Goal: Task Accomplishment & Management: Manage account settings

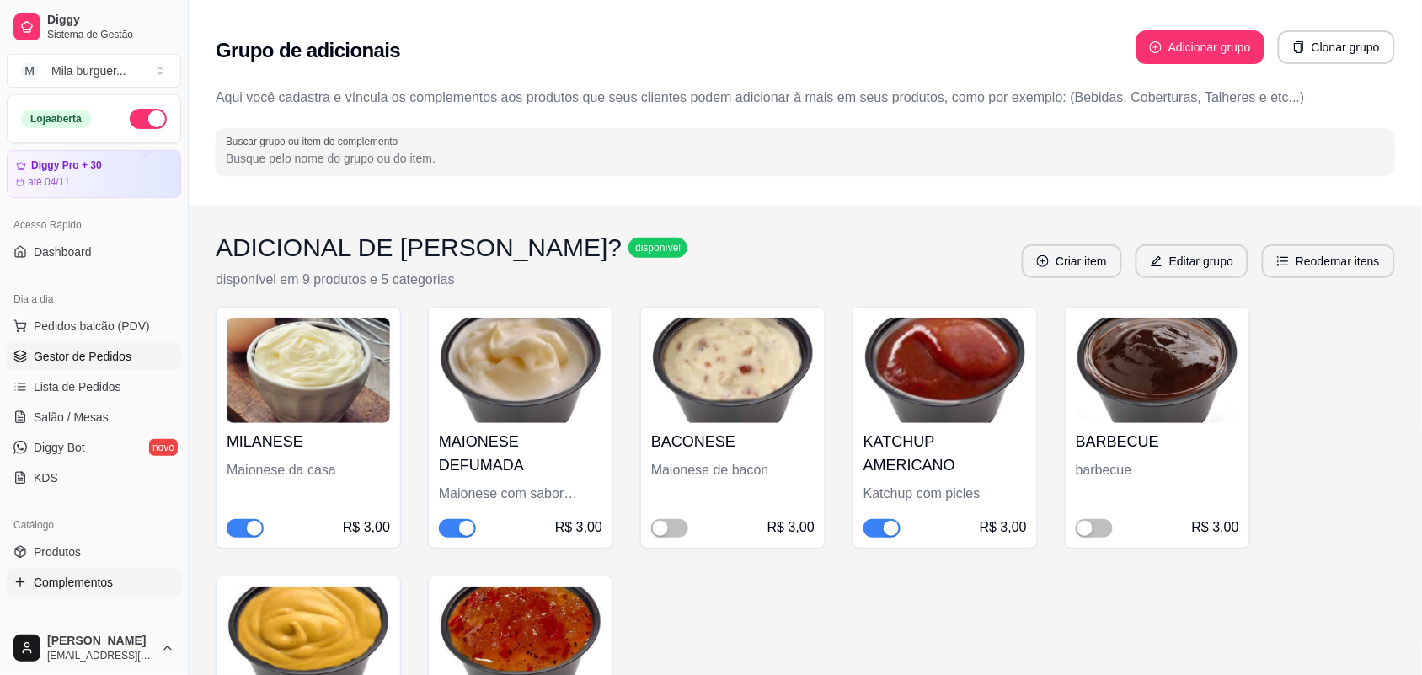
click at [82, 356] on span "Gestor de Pedidos" at bounding box center [83, 356] width 98 height 17
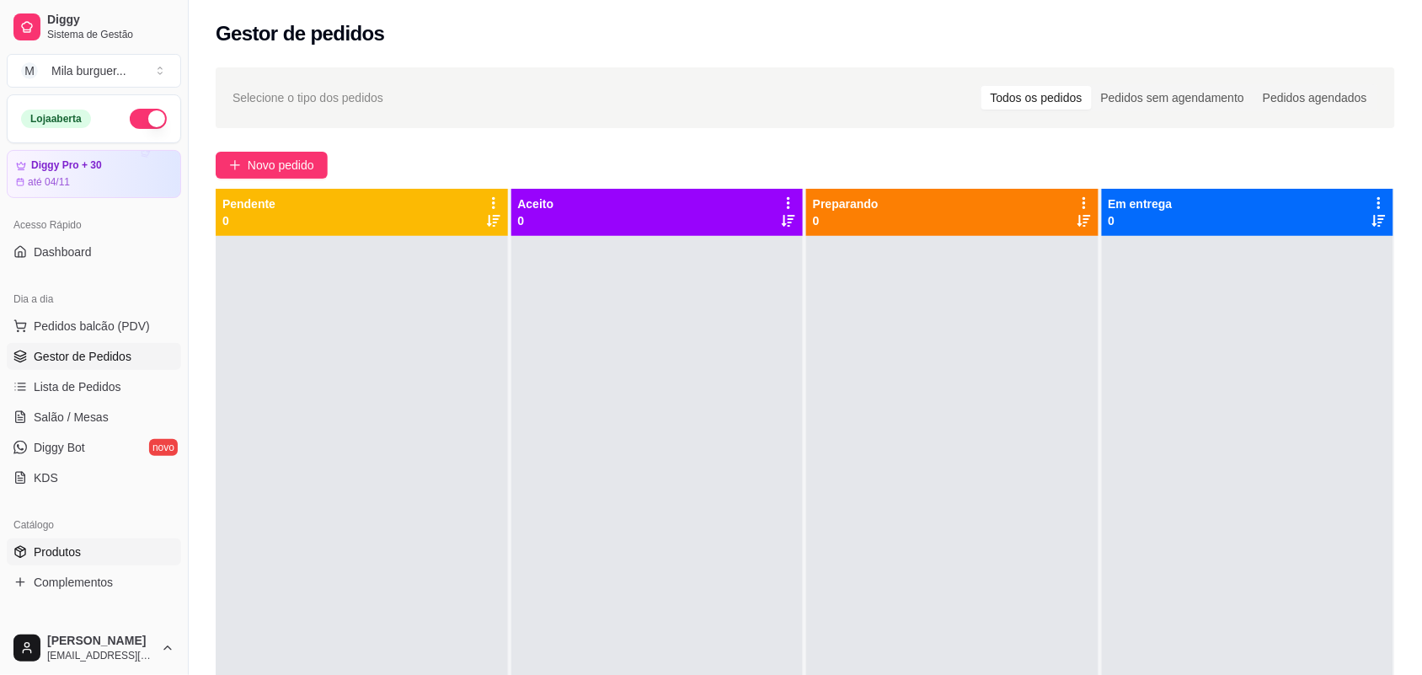
click at [74, 549] on span "Produtos" at bounding box center [57, 551] width 47 height 17
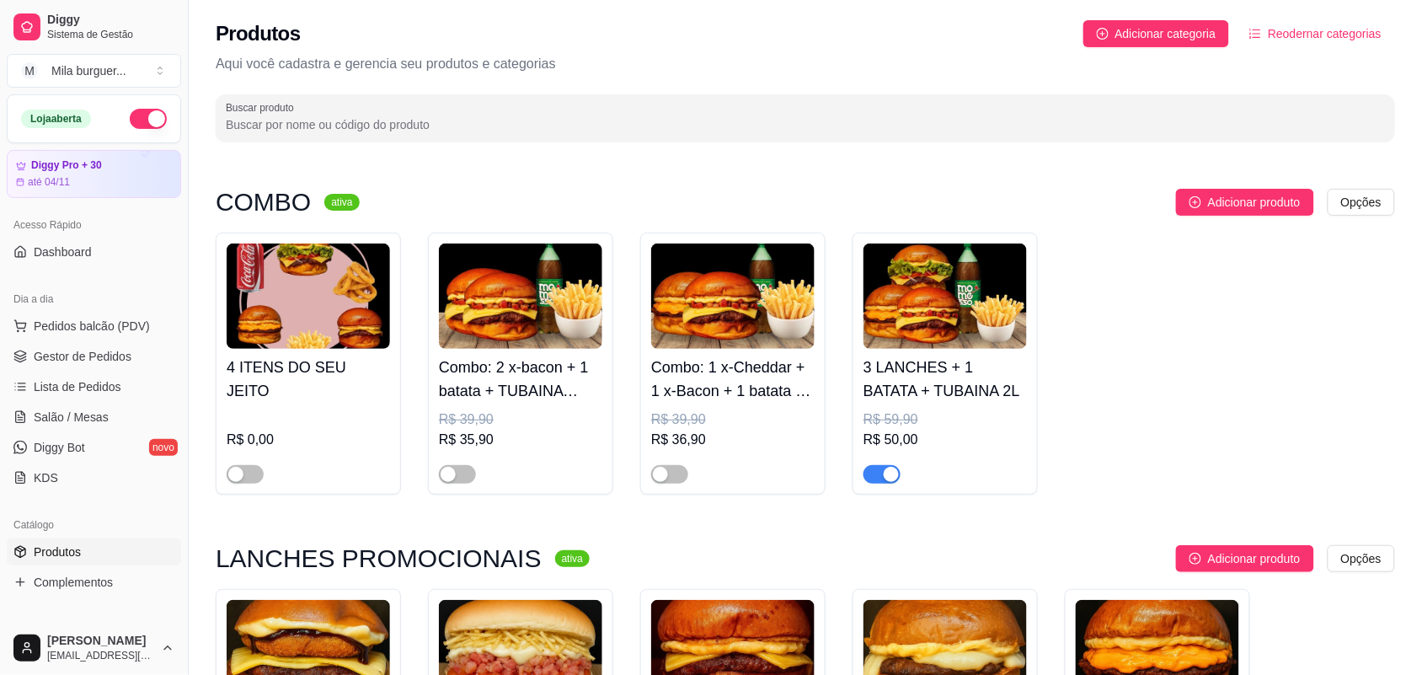
click at [78, 237] on div "Acesso Rápido" at bounding box center [94, 224] width 174 height 27
click at [83, 356] on span "Gestor de Pedidos" at bounding box center [83, 356] width 98 height 17
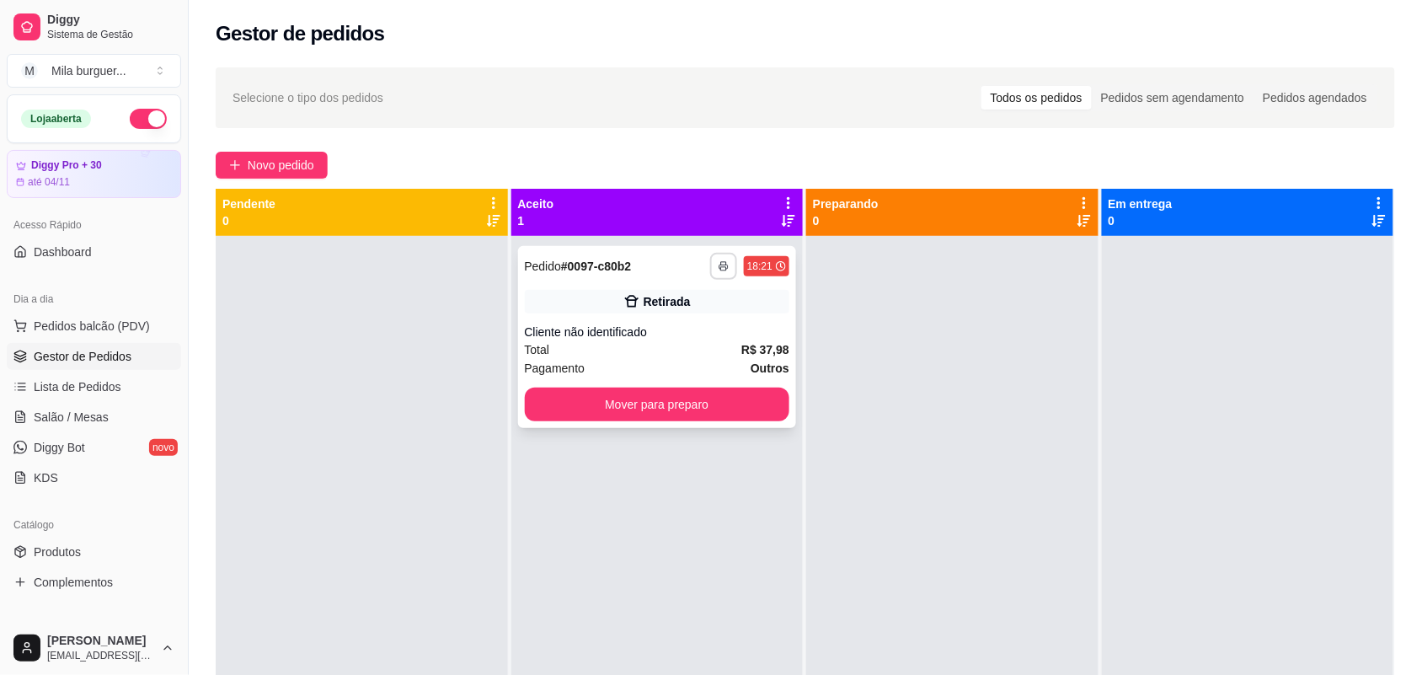
click at [712, 274] on button "button" at bounding box center [723, 266] width 27 height 27
click at [680, 322] on button "IMPRESSORA" at bounding box center [672, 325] width 122 height 27
click at [716, 274] on button "button" at bounding box center [723, 266] width 27 height 27
click at [695, 331] on button "IMPRESSORA" at bounding box center [672, 325] width 118 height 26
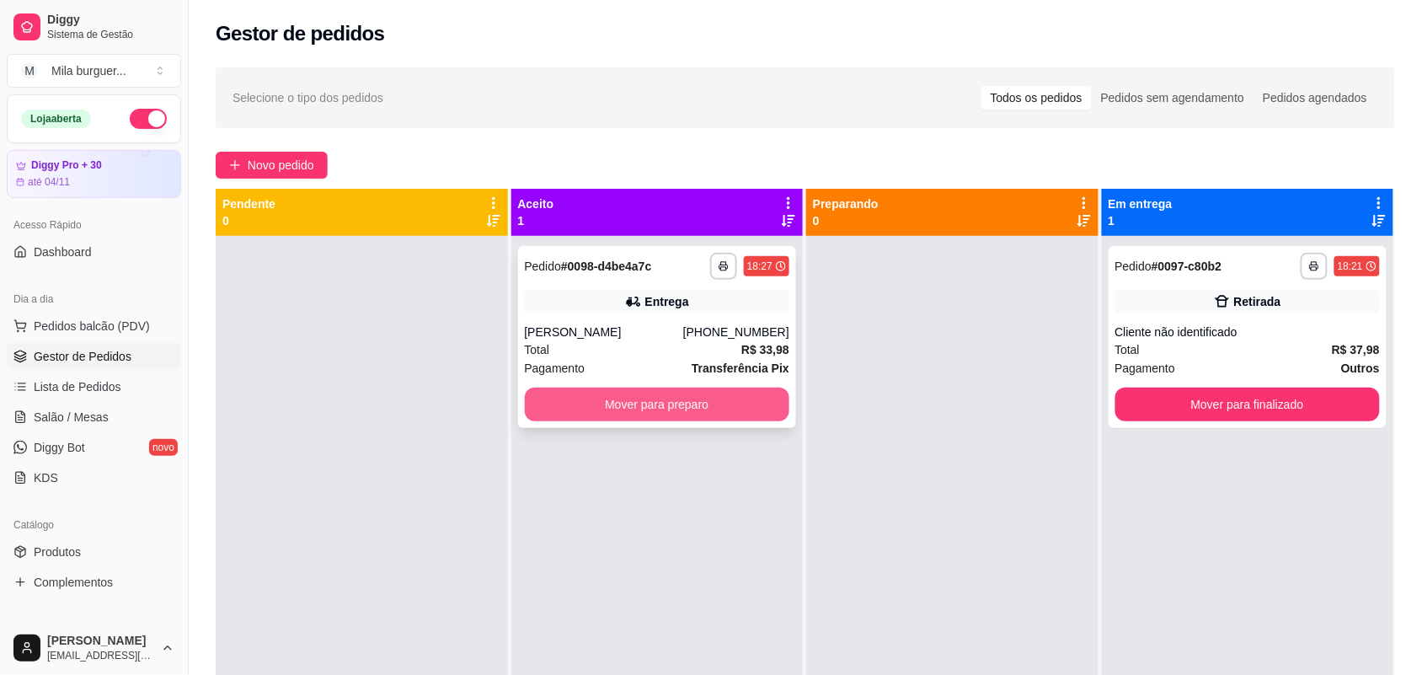
click at [541, 398] on button "Mover para preparo" at bounding box center [657, 404] width 265 height 34
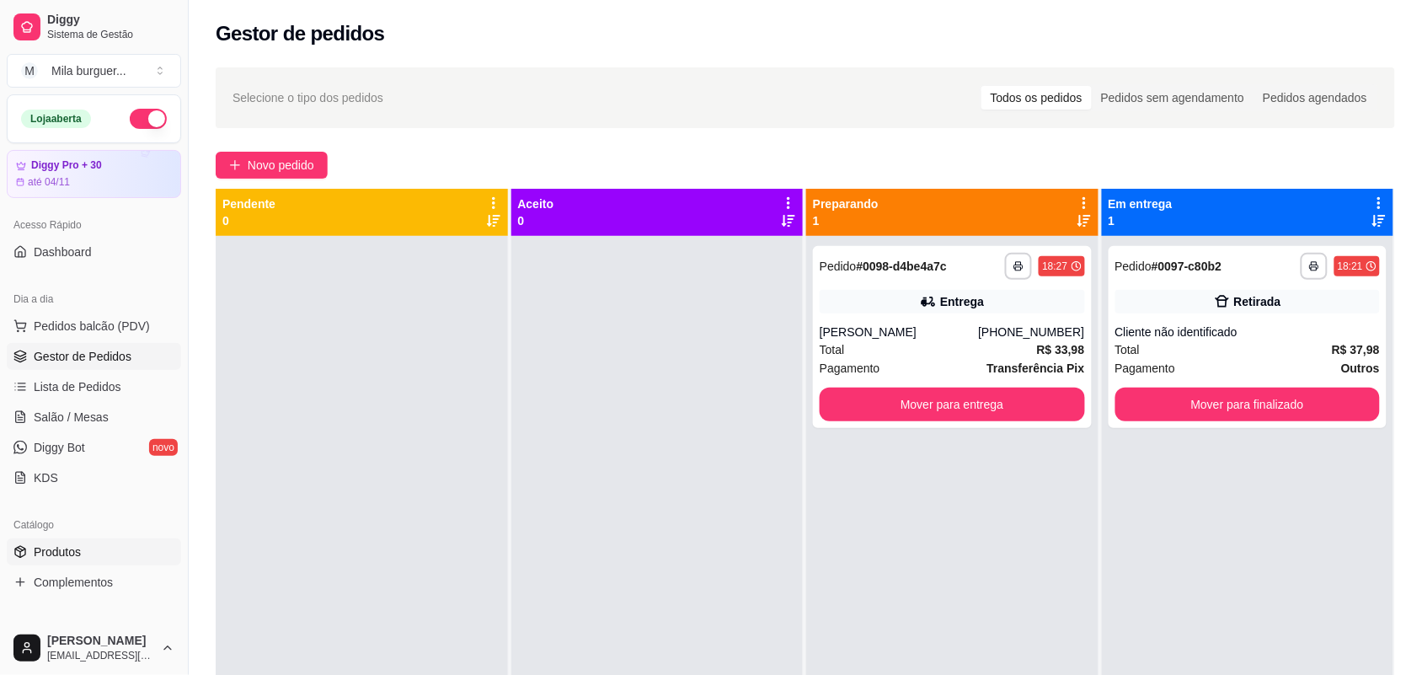
click at [69, 549] on span "Produtos" at bounding box center [57, 551] width 47 height 17
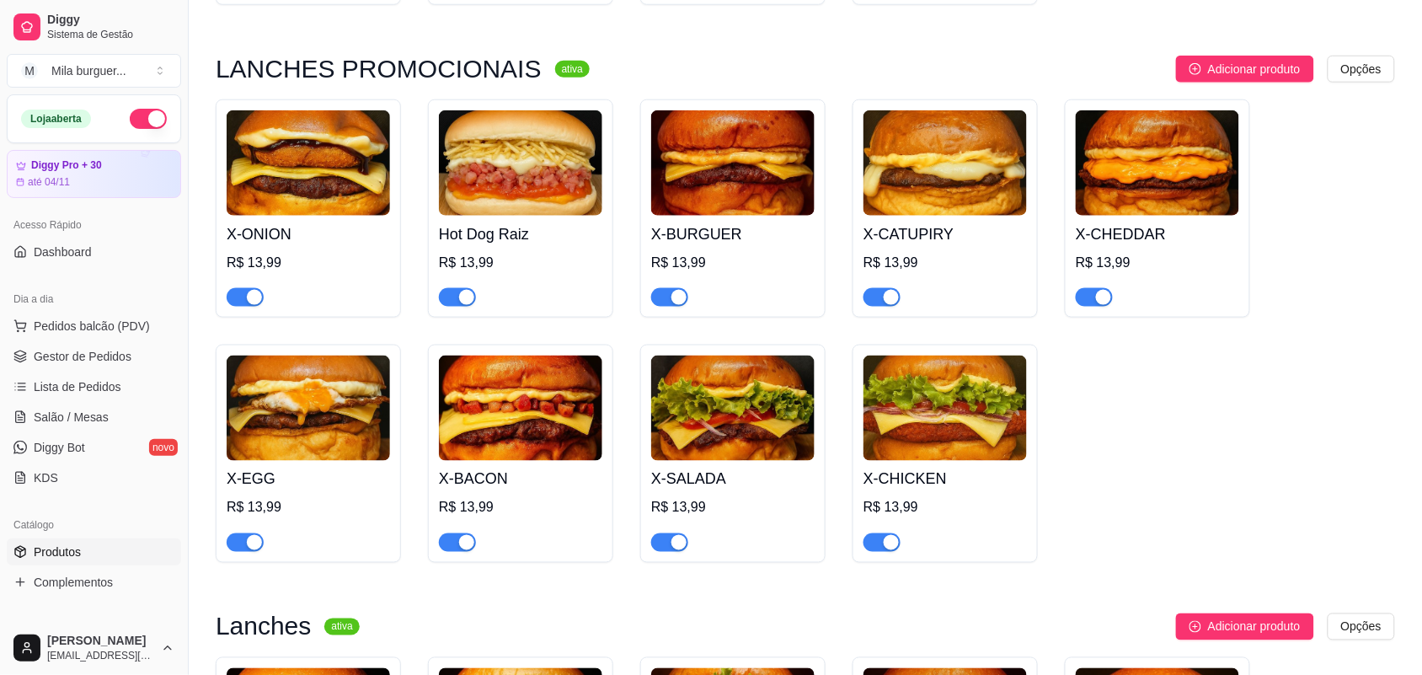
scroll to position [526, 0]
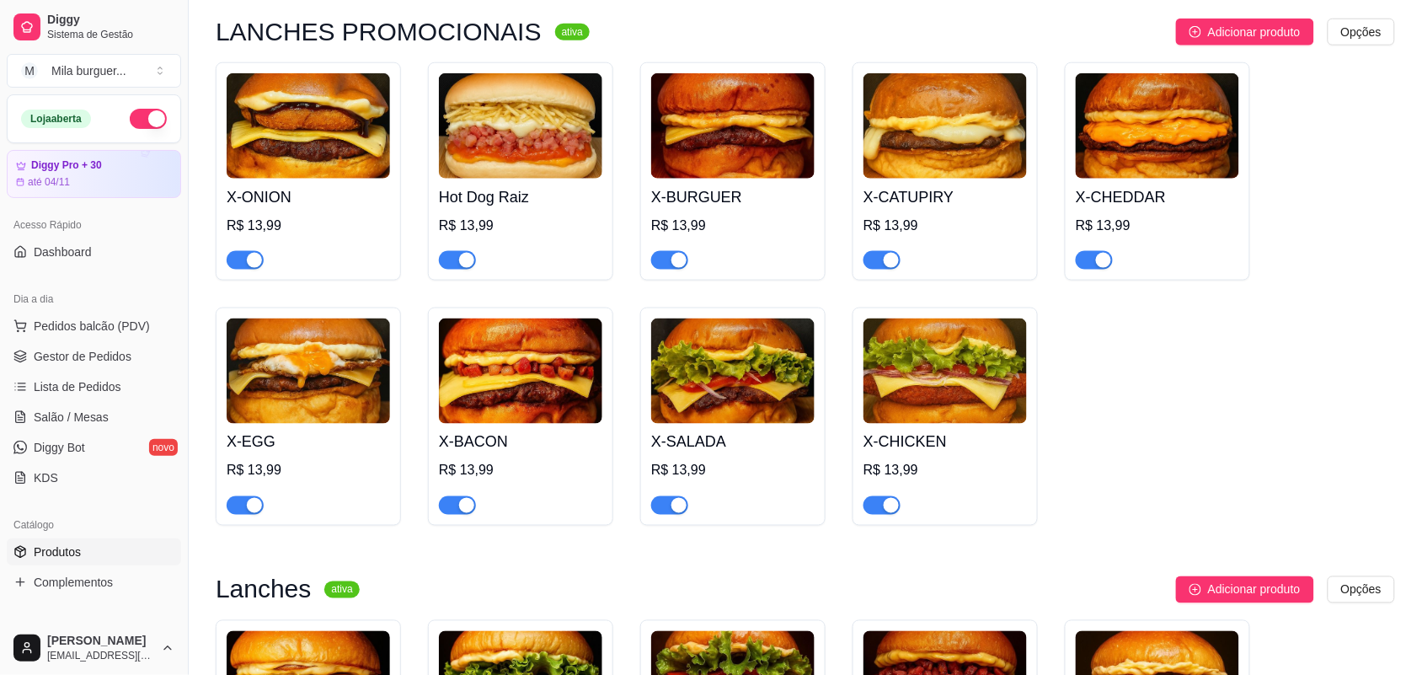
click at [257, 264] on div "button" at bounding box center [254, 260] width 15 height 15
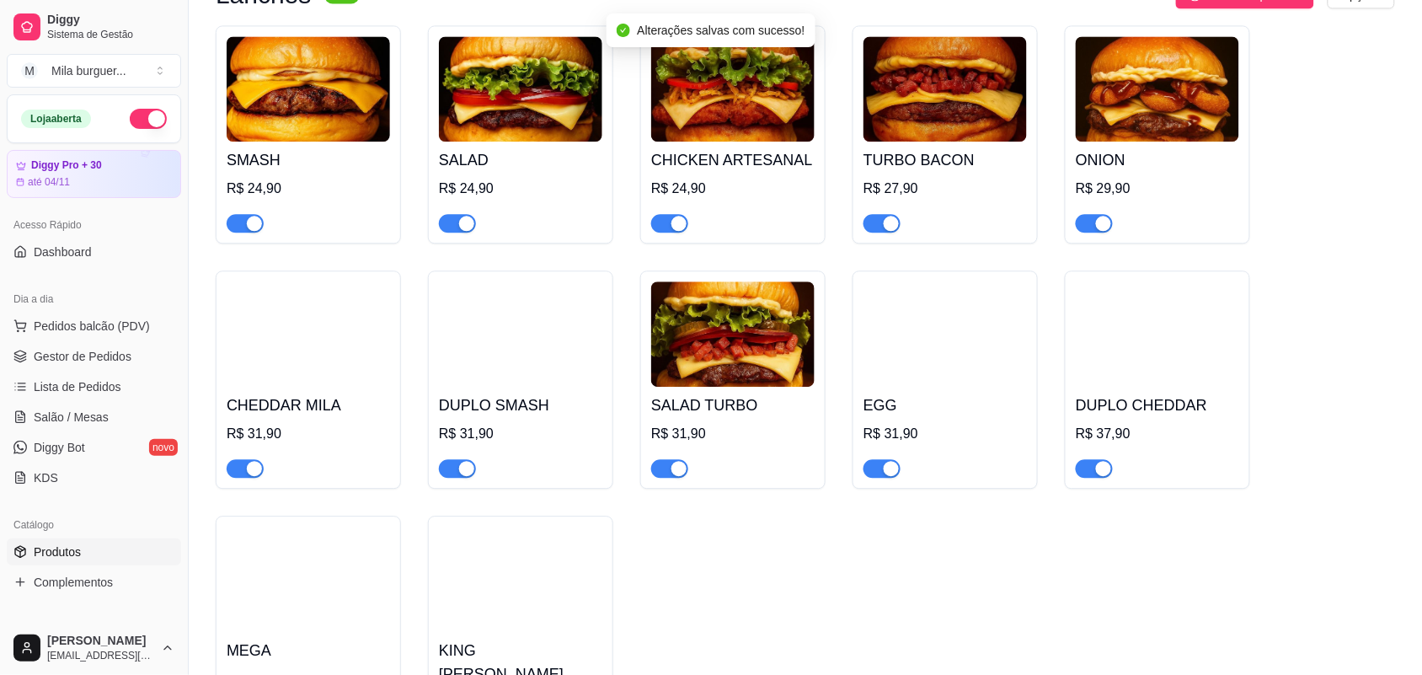
scroll to position [1158, 0]
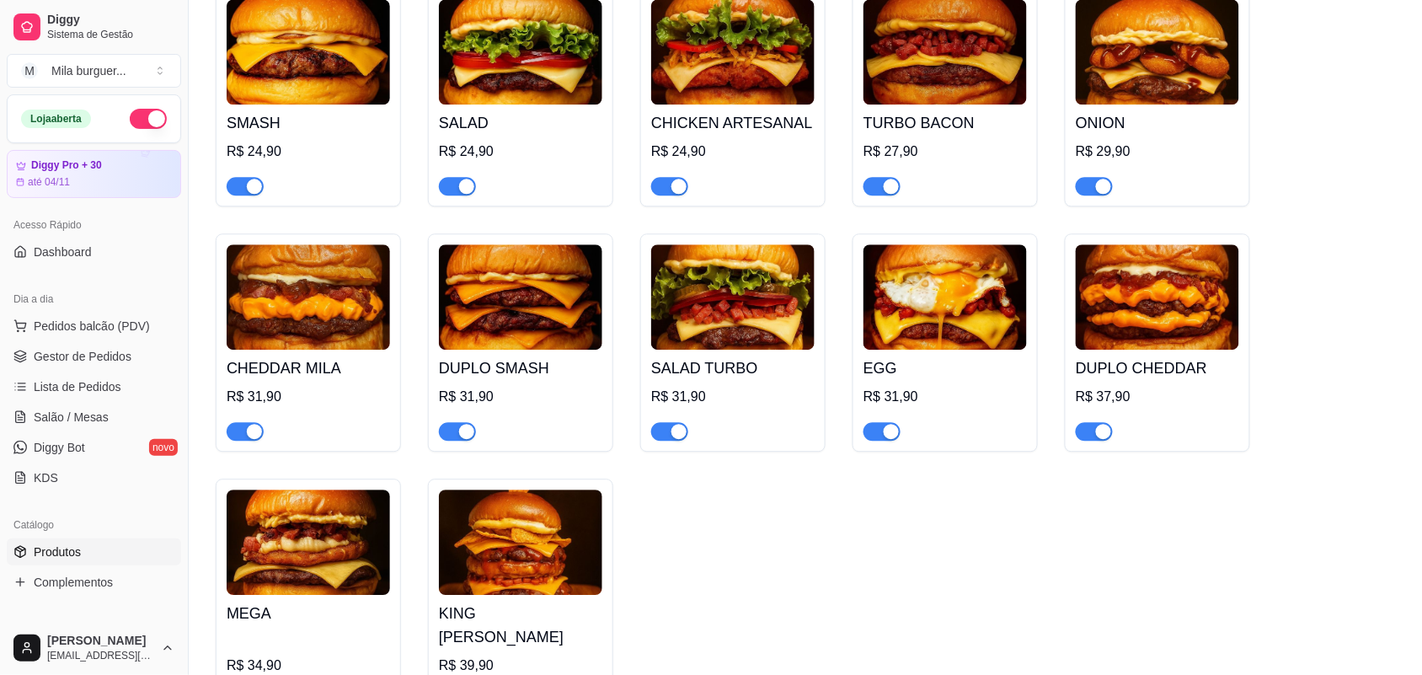
click at [1104, 191] on div "button" at bounding box center [1103, 186] width 15 height 15
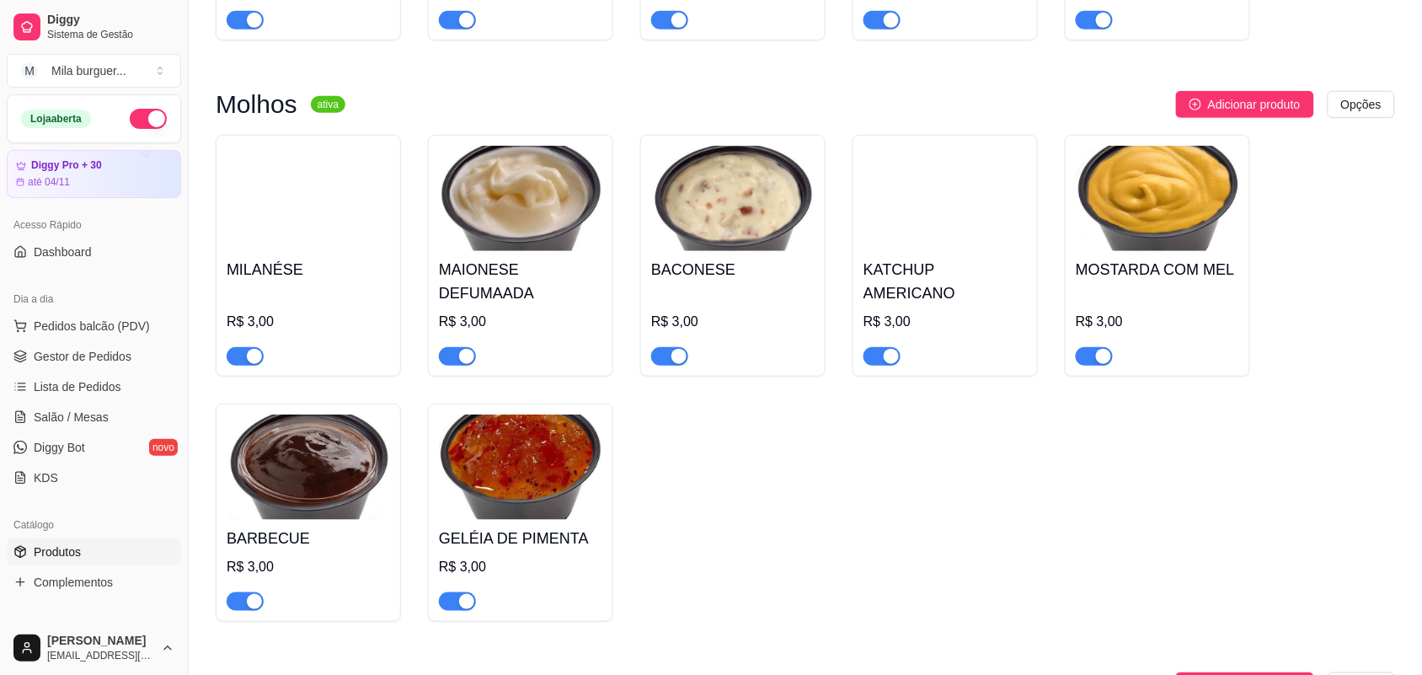
scroll to position [2211, 0]
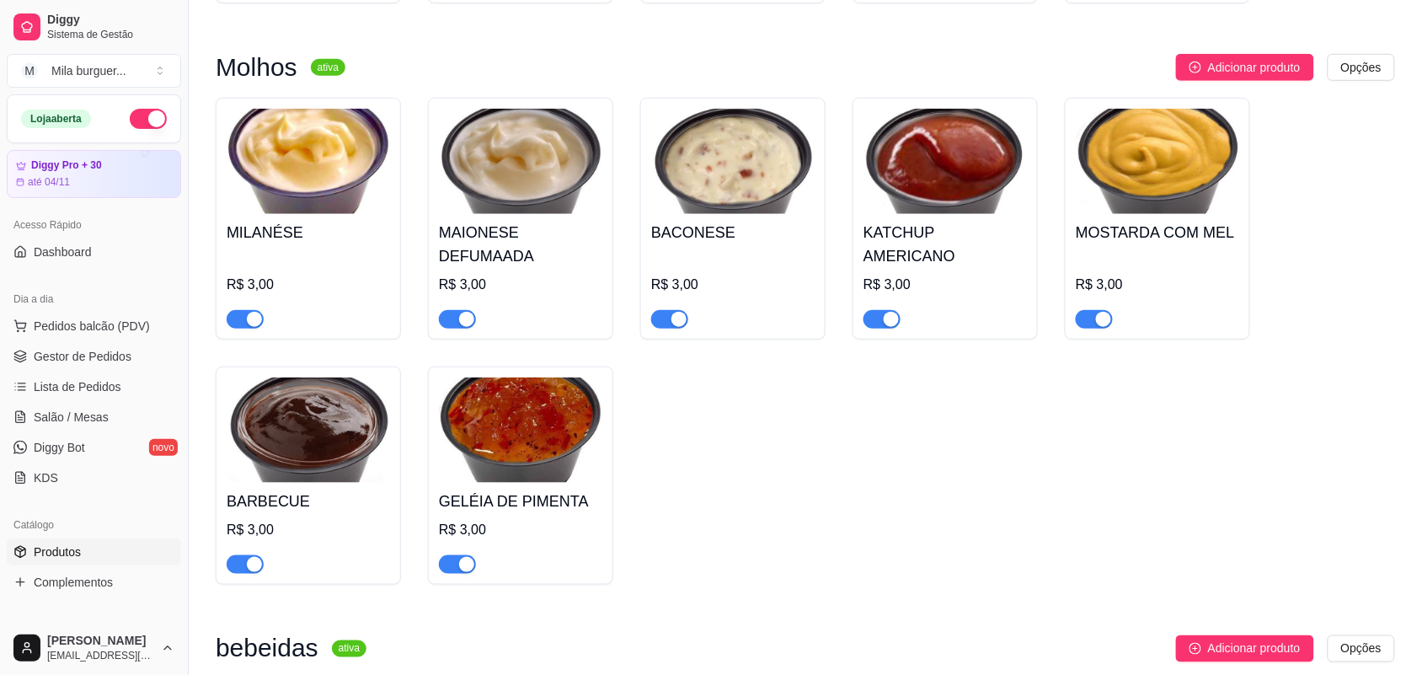
click at [255, 557] on div "button" at bounding box center [254, 564] width 15 height 15
click at [675, 312] on div "button" at bounding box center [678, 319] width 15 height 15
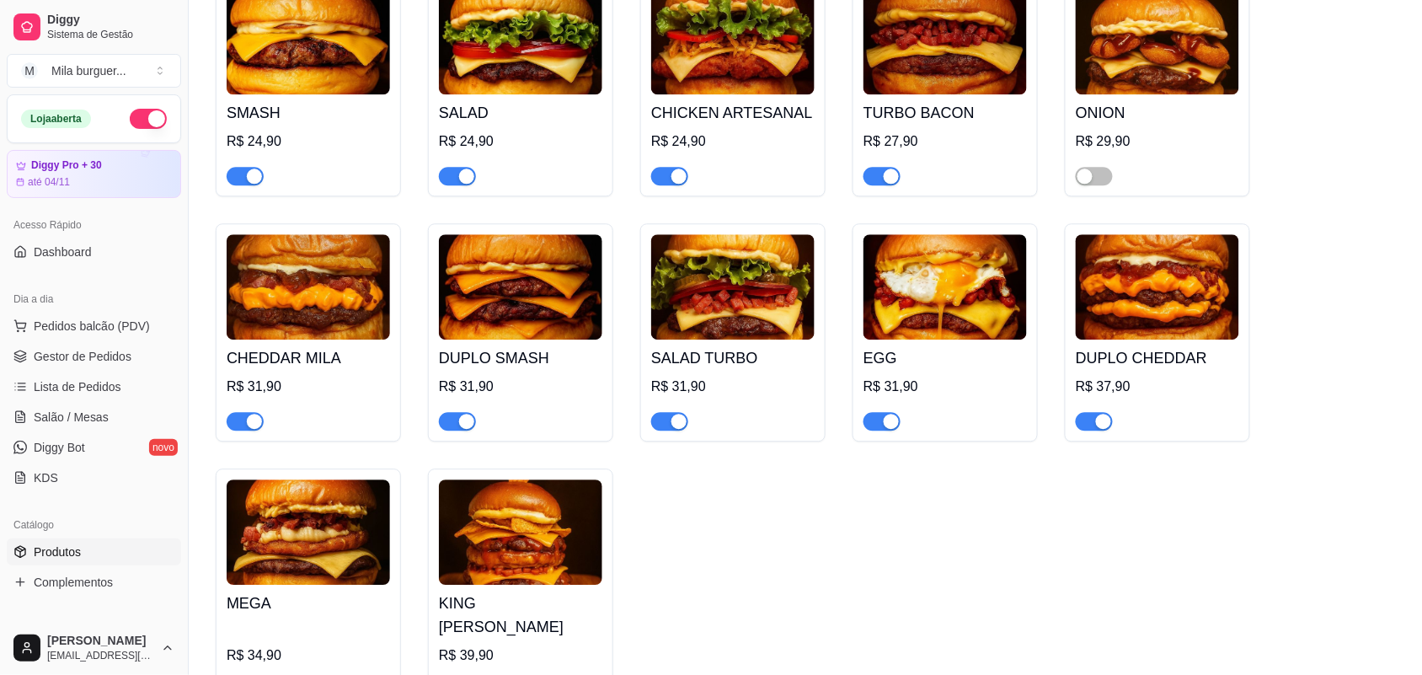
scroll to position [1263, 0]
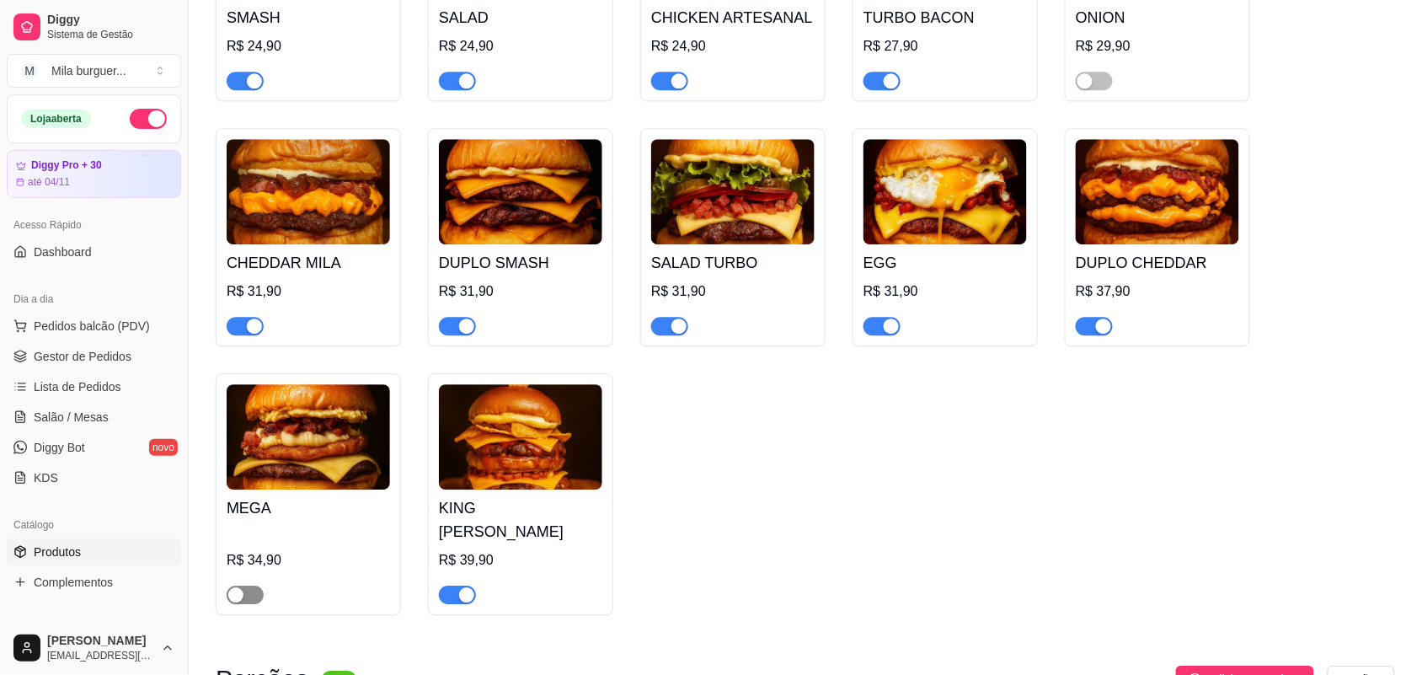
click at [232, 587] on div "button" at bounding box center [235, 594] width 15 height 15
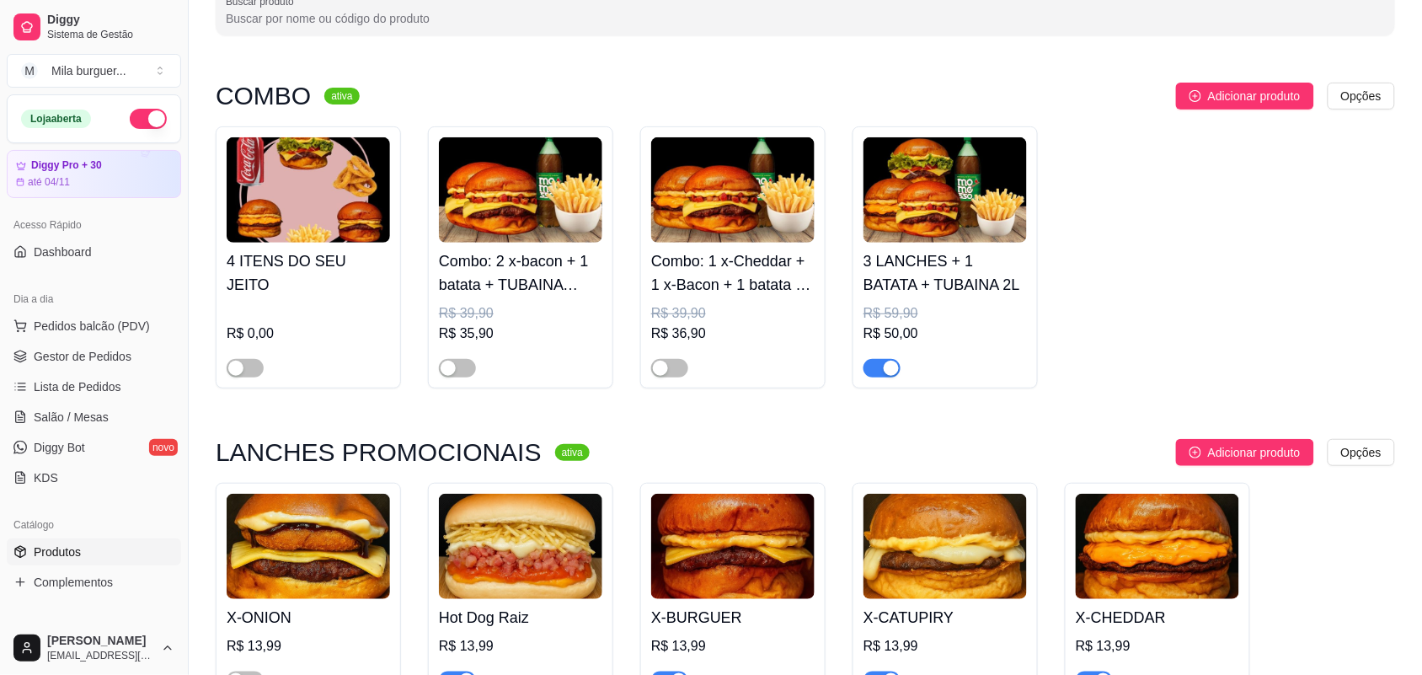
scroll to position [105, 0]
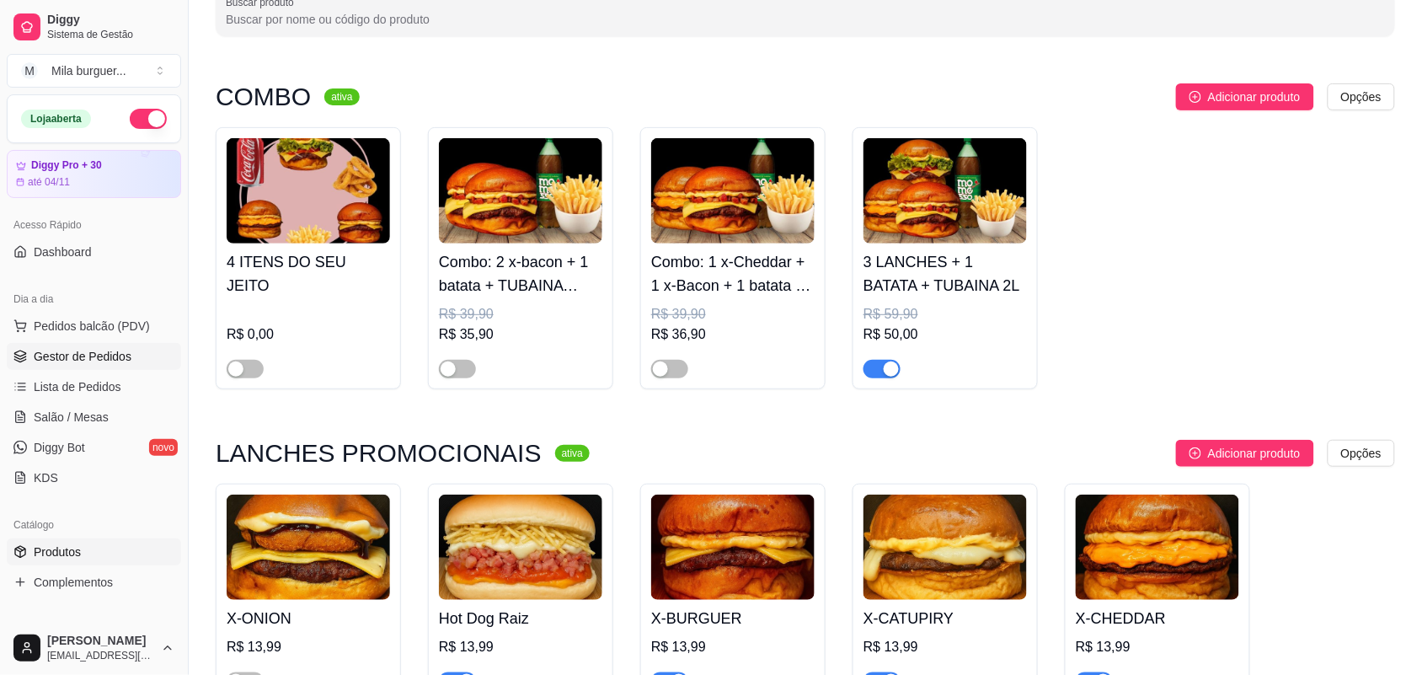
click at [86, 350] on span "Gestor de Pedidos" at bounding box center [83, 356] width 98 height 17
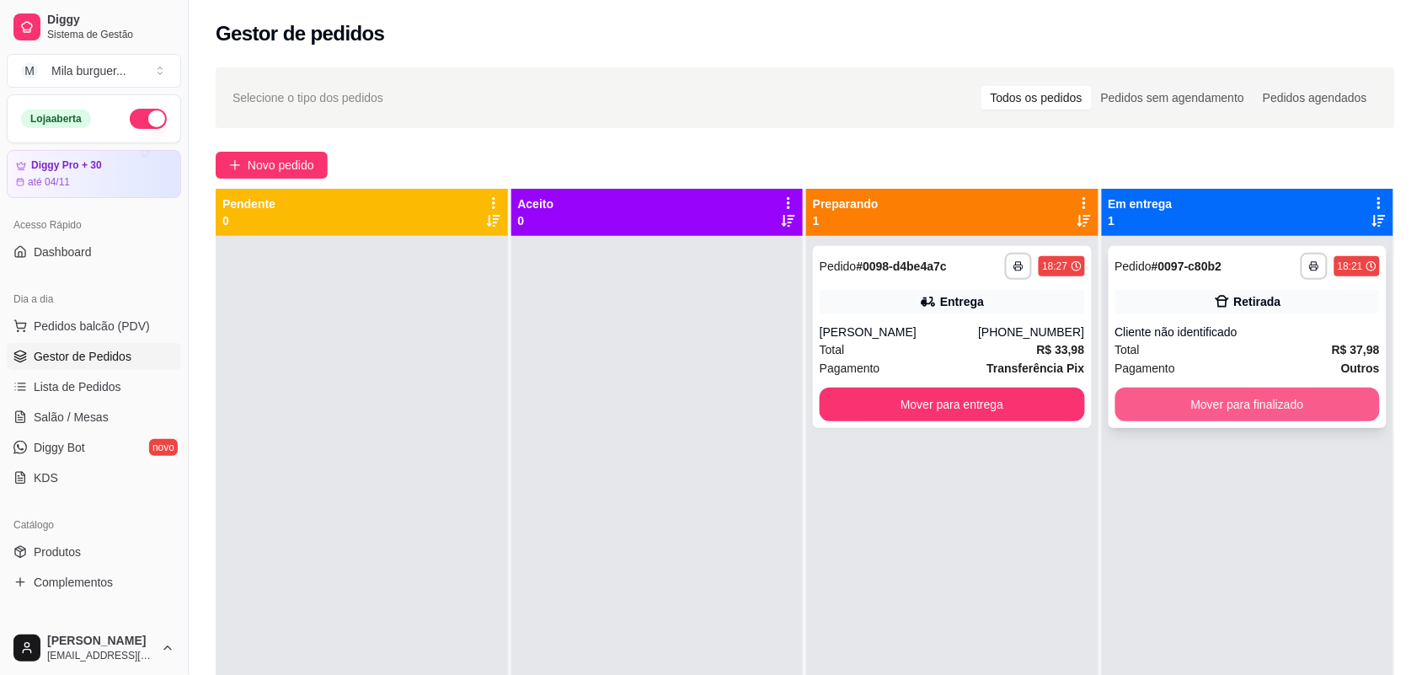
click at [1215, 410] on button "Mover para finalizado" at bounding box center [1247, 404] width 265 height 34
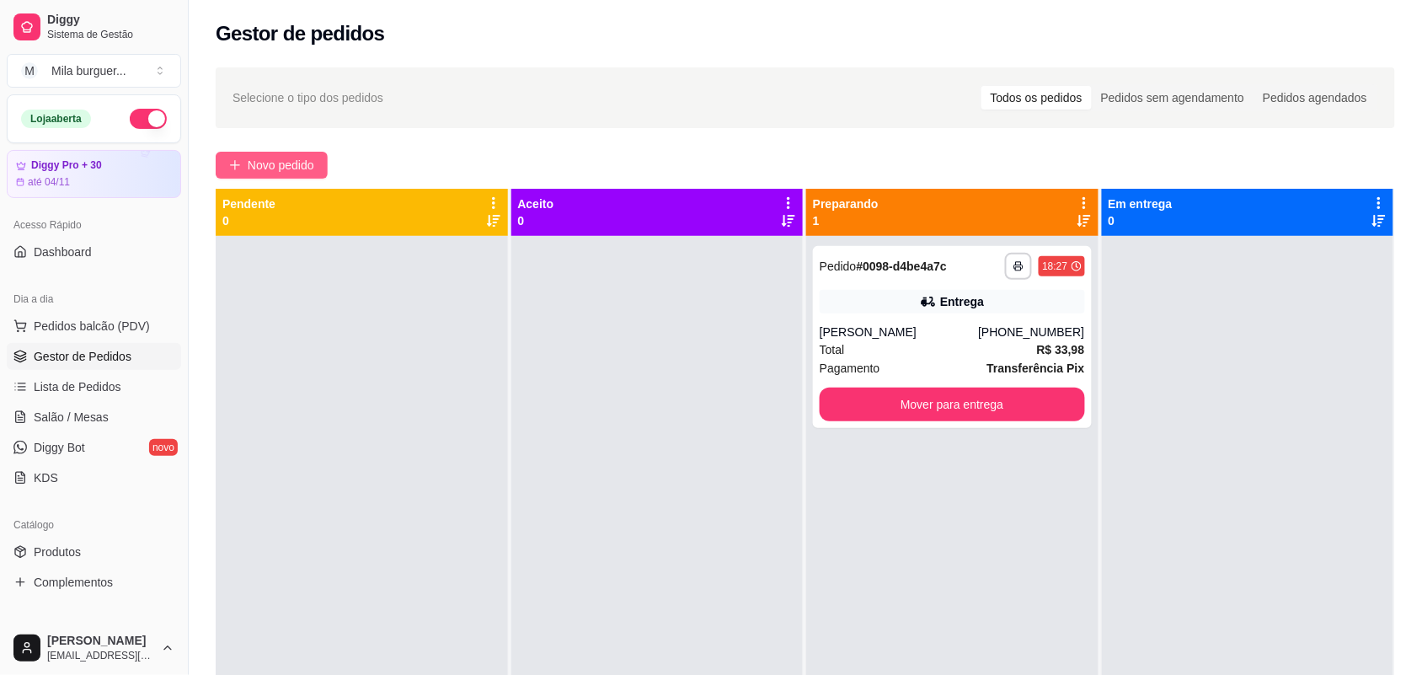
click at [258, 163] on span "Novo pedido" at bounding box center [281, 165] width 67 height 19
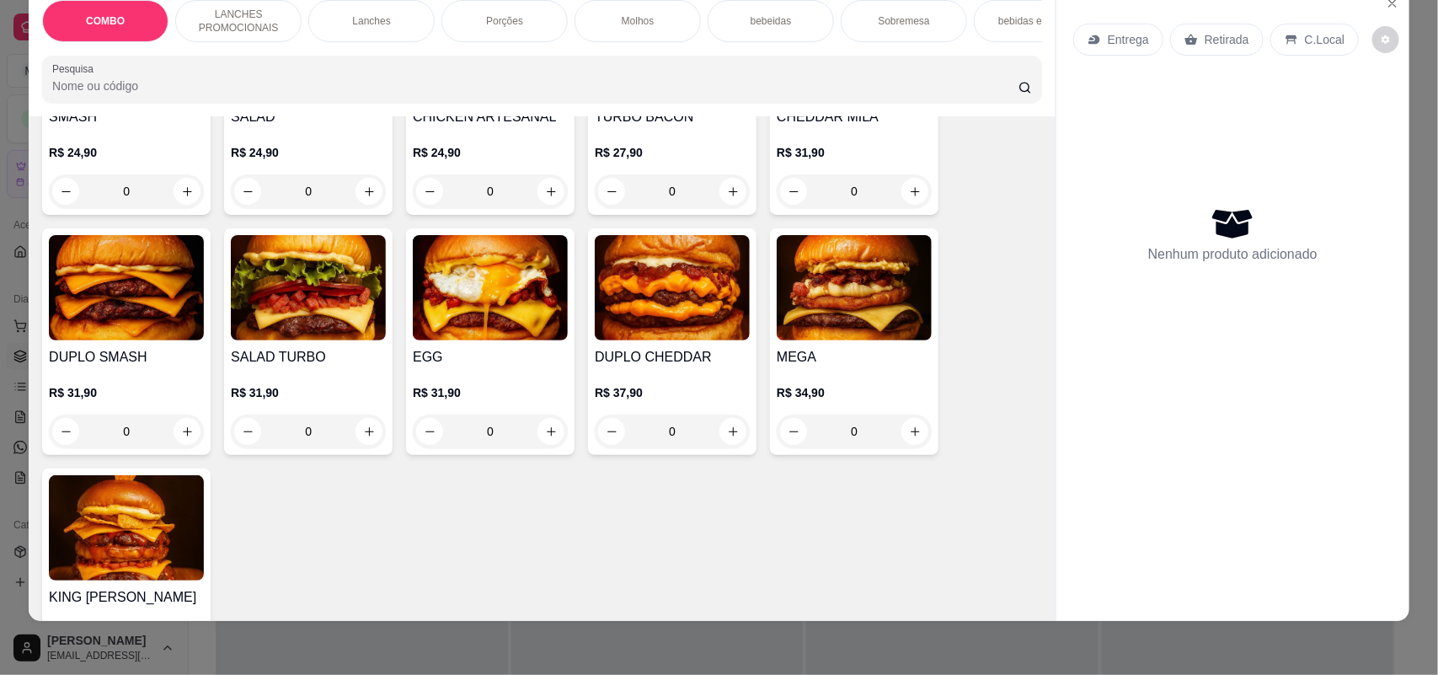
scroll to position [947, 0]
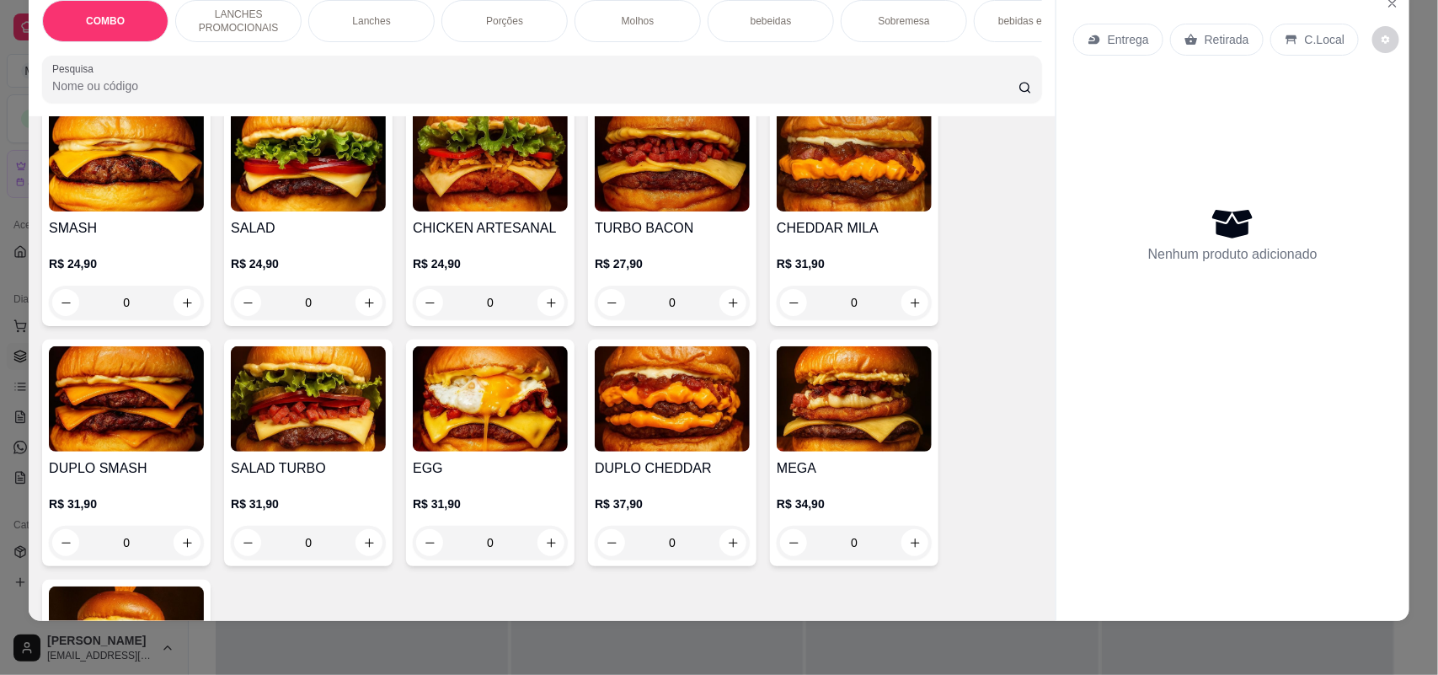
click at [354, 305] on div "0" at bounding box center [308, 303] width 155 height 34
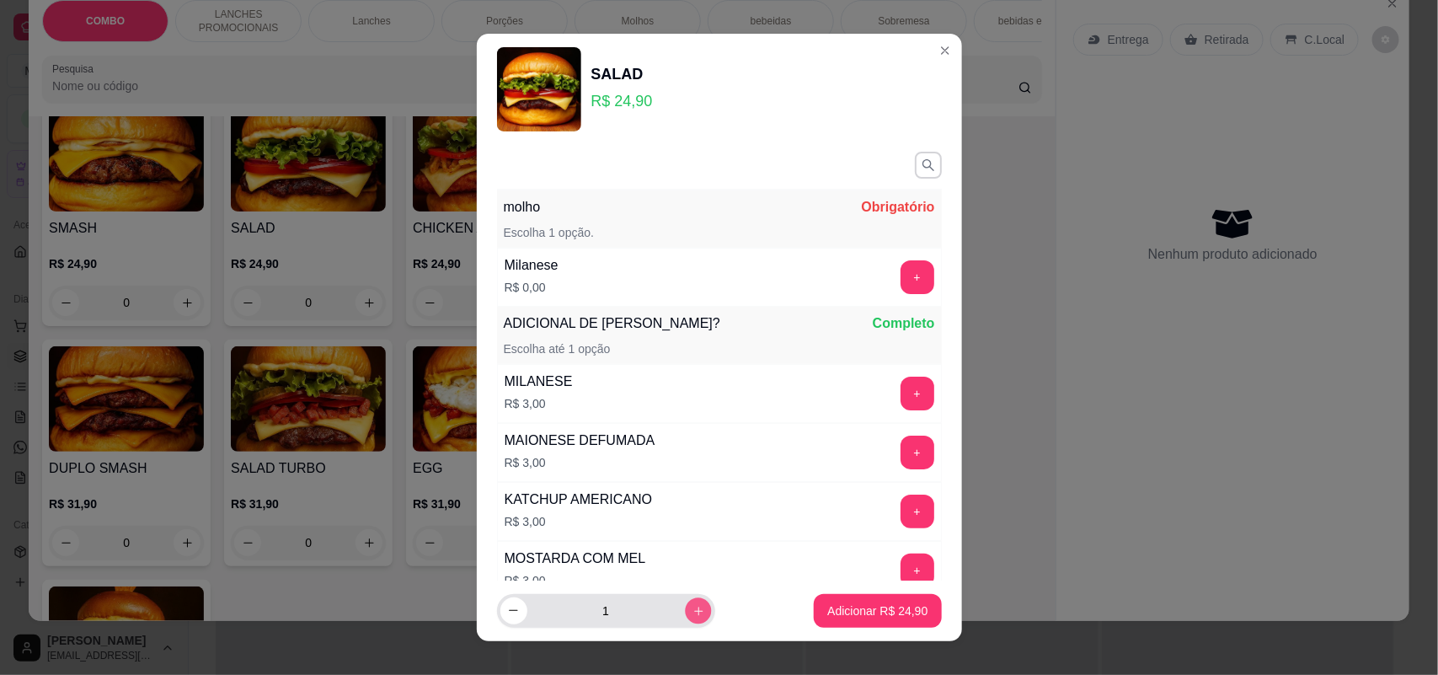
click at [691, 608] on icon "increase-product-quantity" at bounding box center [697, 611] width 13 height 13
type input "2"
click at [900, 272] on button "+" at bounding box center [917, 277] width 34 height 34
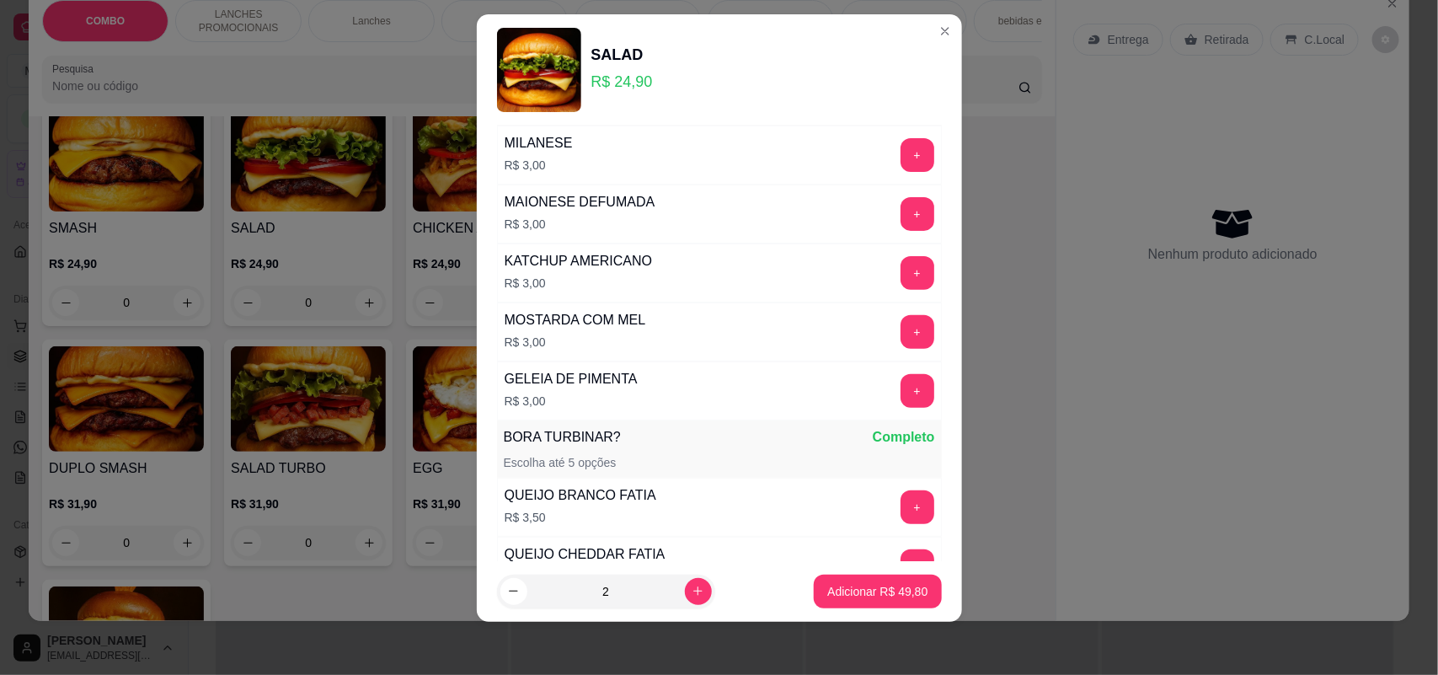
scroll to position [267, 0]
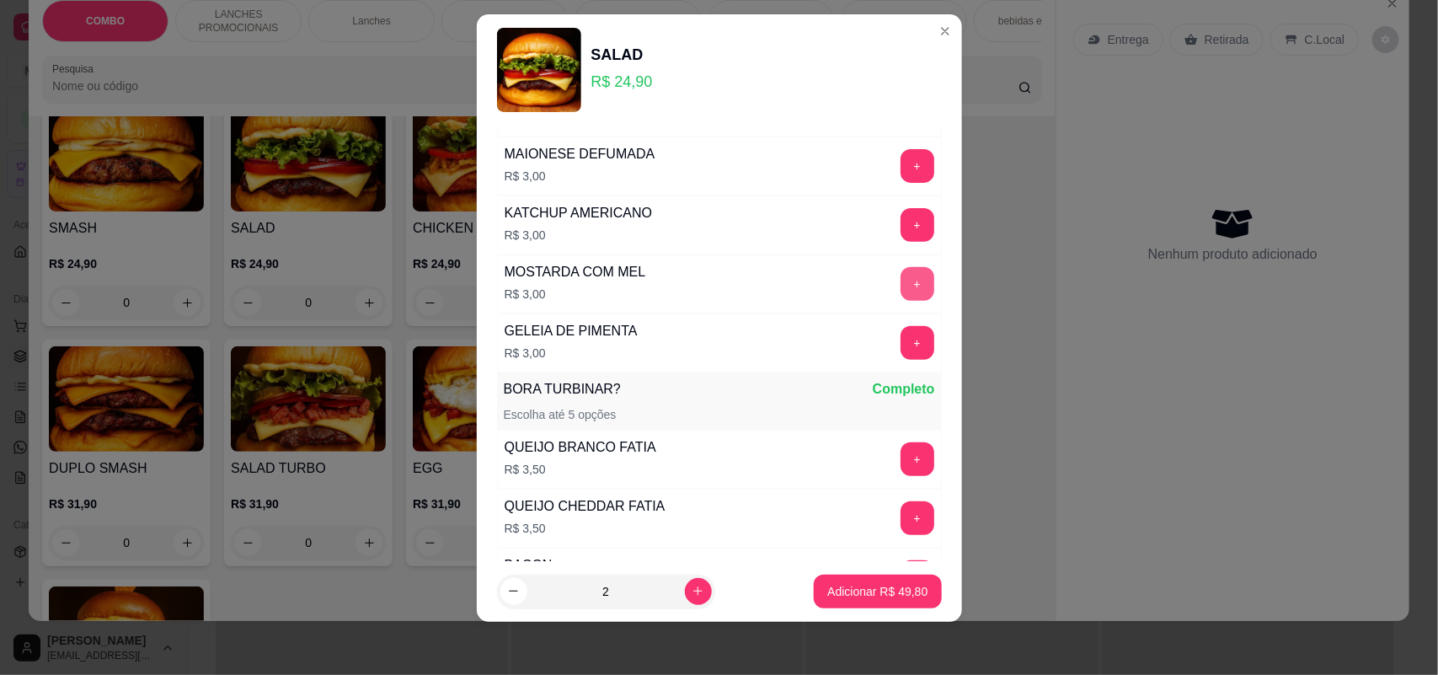
click at [900, 274] on button "+" at bounding box center [917, 284] width 34 height 34
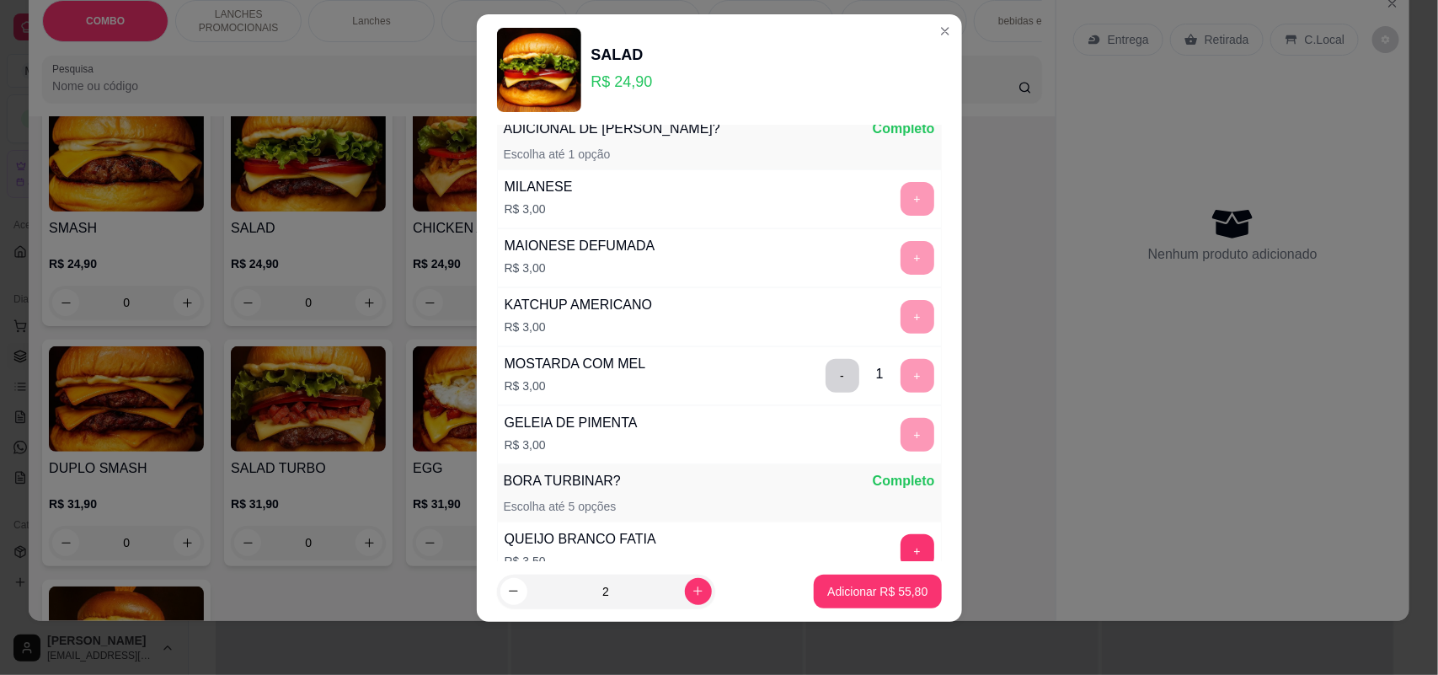
scroll to position [94, 0]
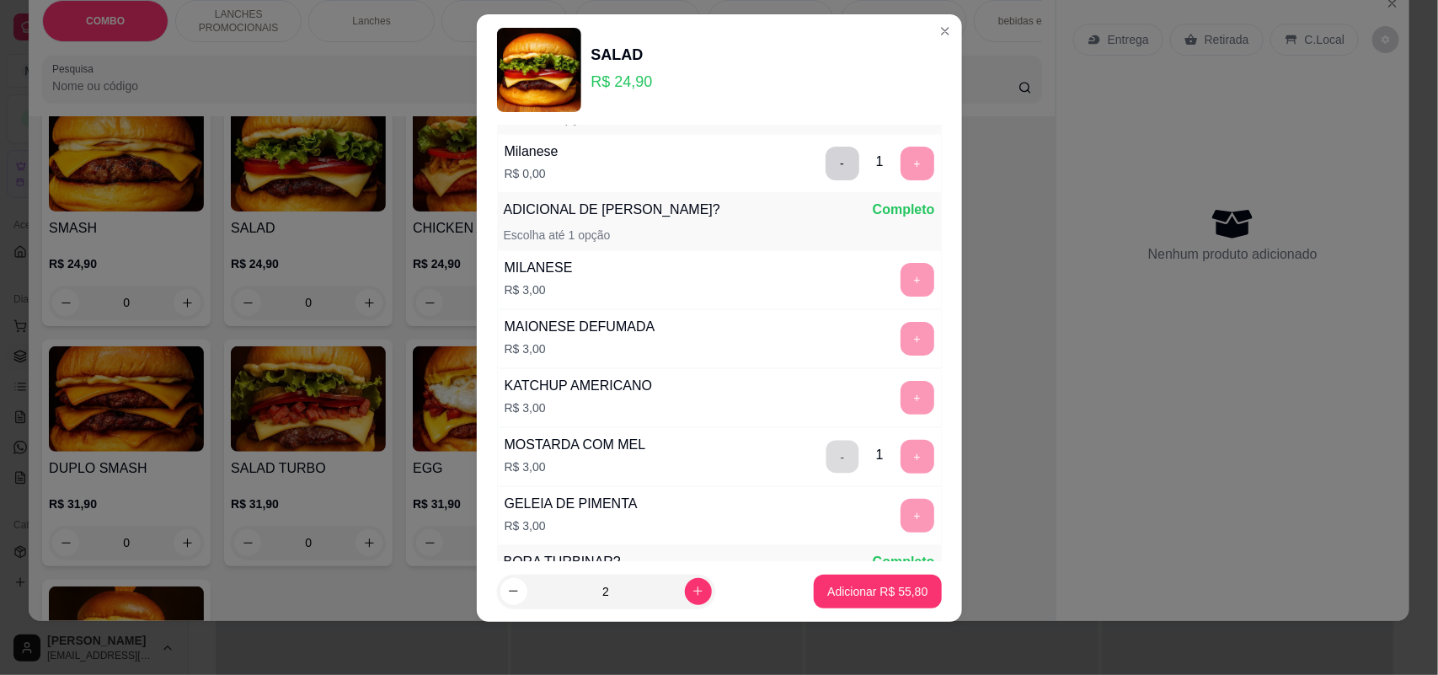
click at [825, 453] on button "-" at bounding box center [841, 456] width 33 height 33
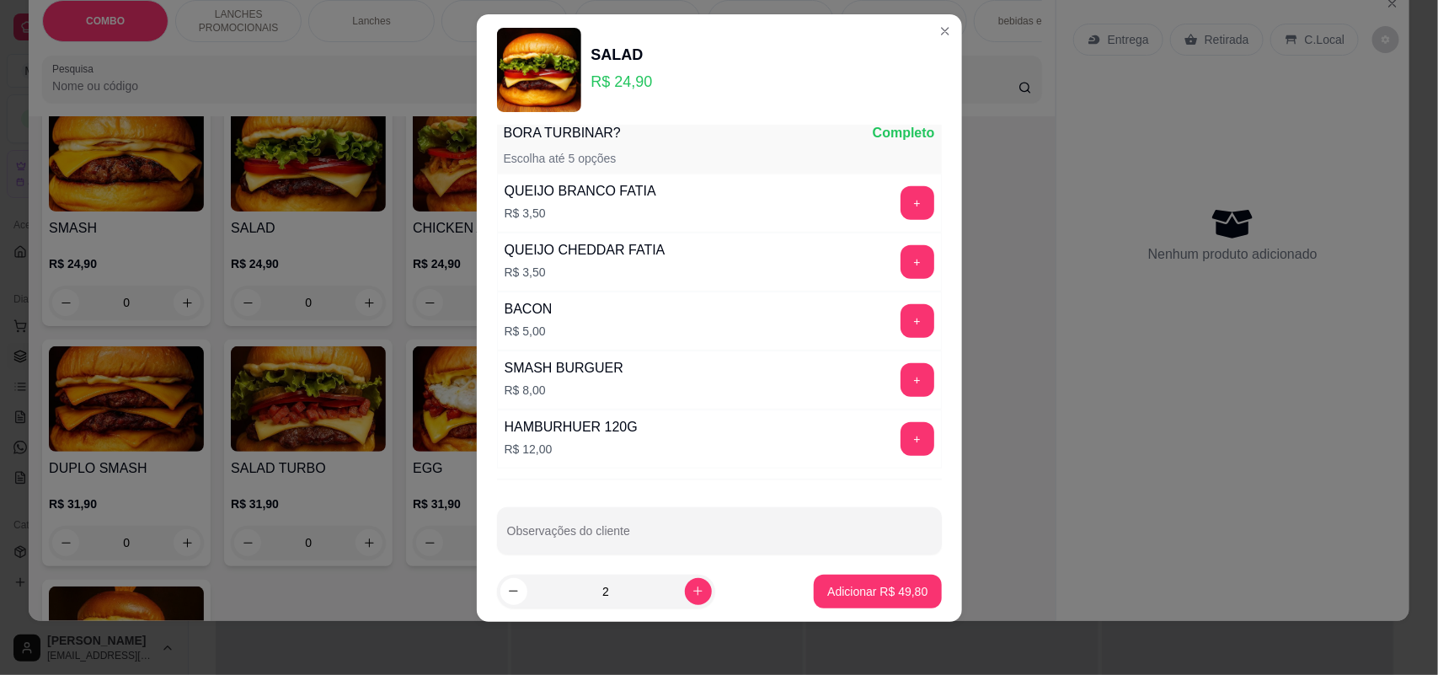
scroll to position [544, 0]
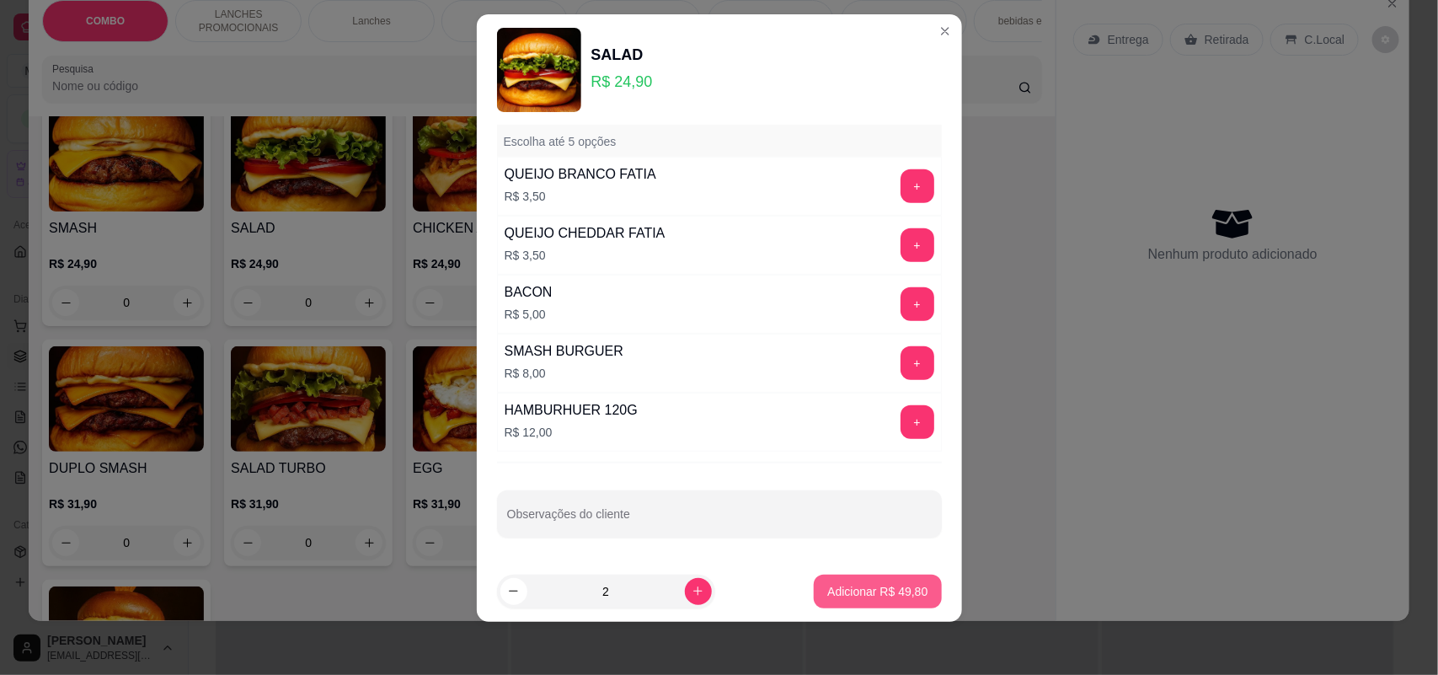
click at [874, 585] on p "Adicionar R$ 49,80" at bounding box center [877, 591] width 100 height 17
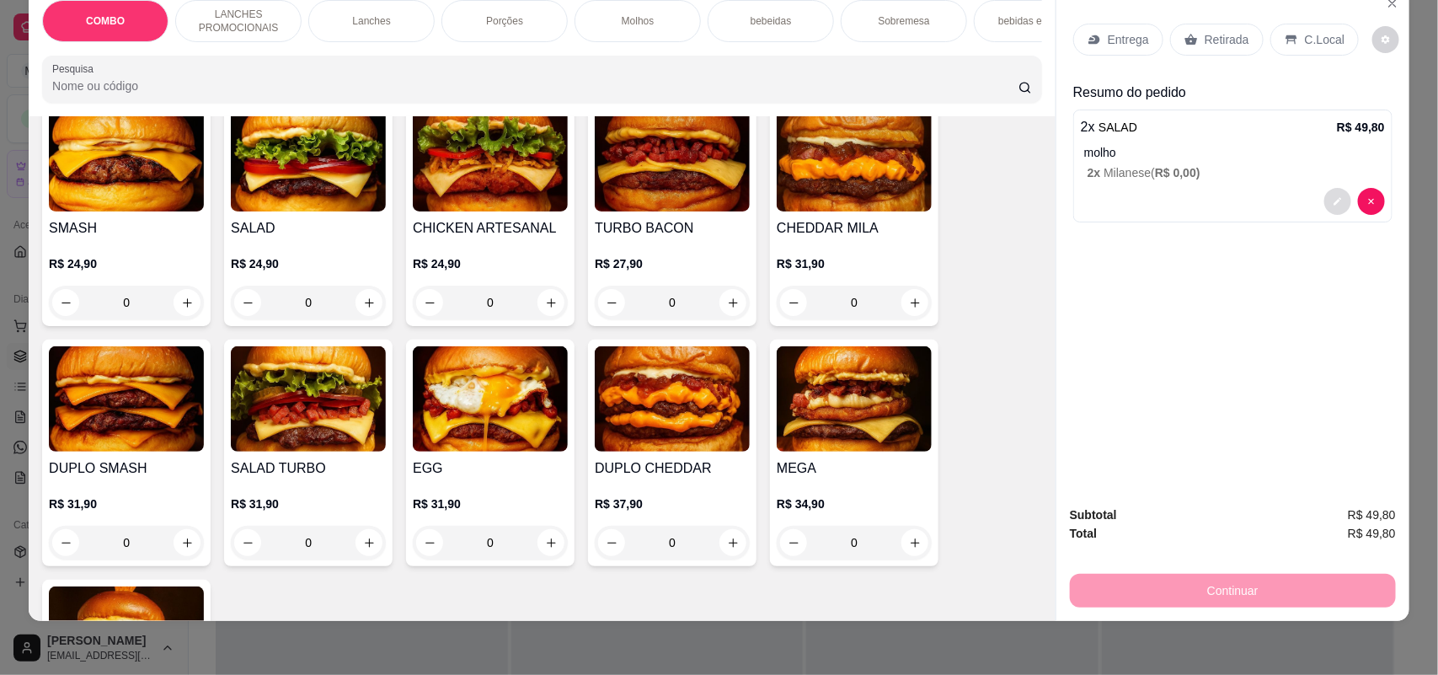
click at [1333, 200] on icon "decrease-product-quantity" at bounding box center [1337, 201] width 10 height 10
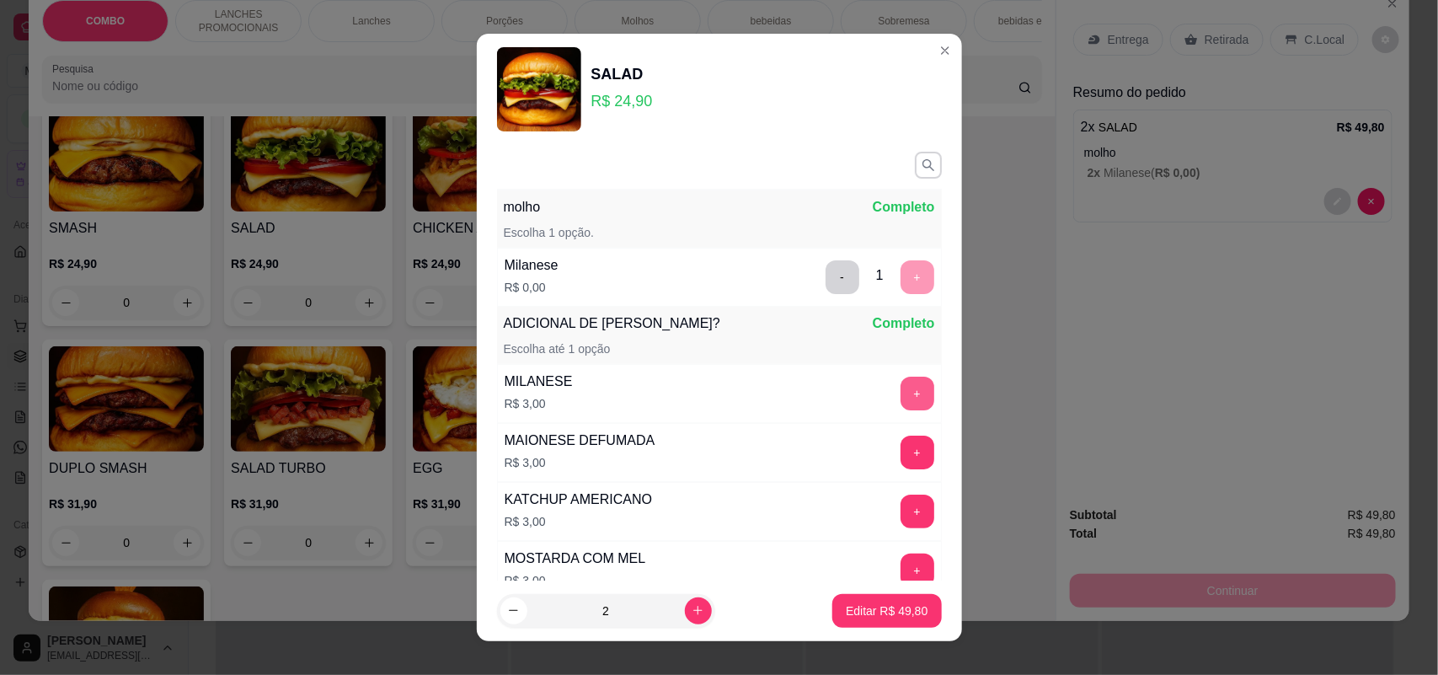
click at [900, 387] on button "+" at bounding box center [917, 393] width 34 height 34
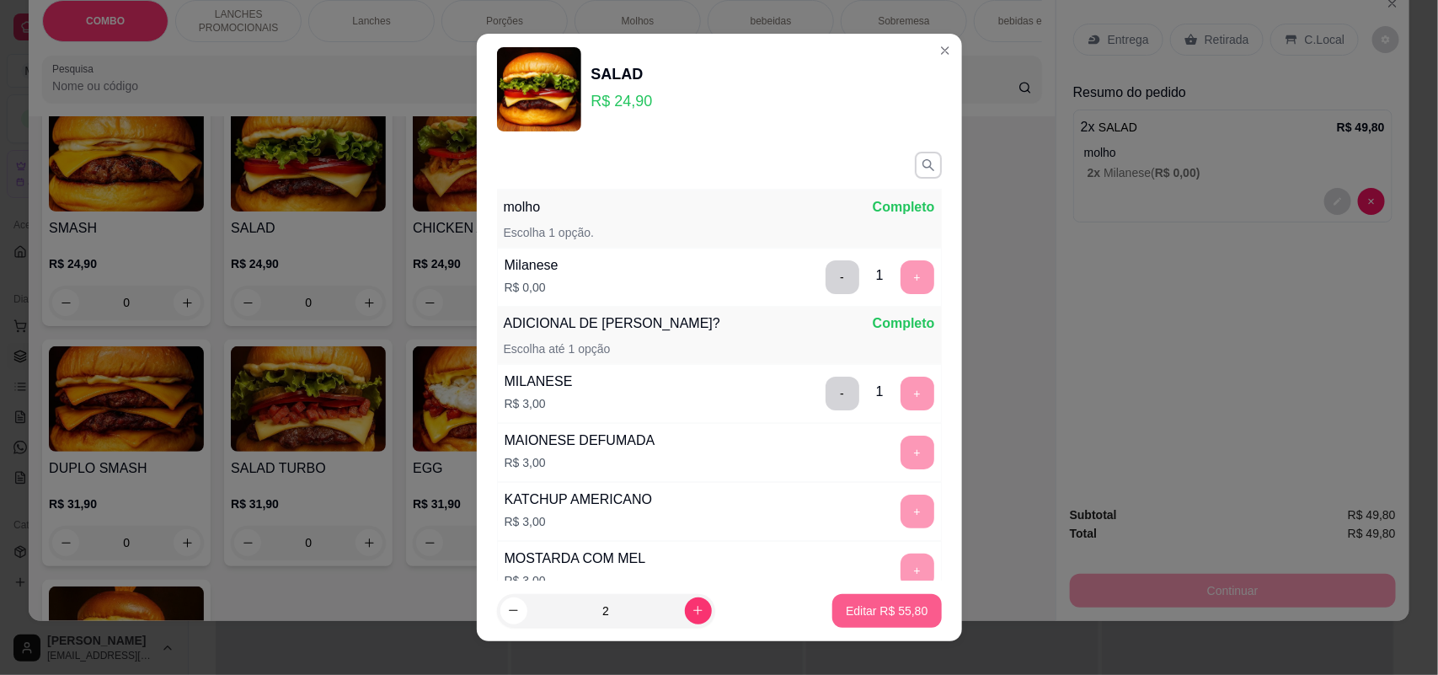
click at [865, 604] on p "Editar R$ 55,80" at bounding box center [887, 610] width 82 height 17
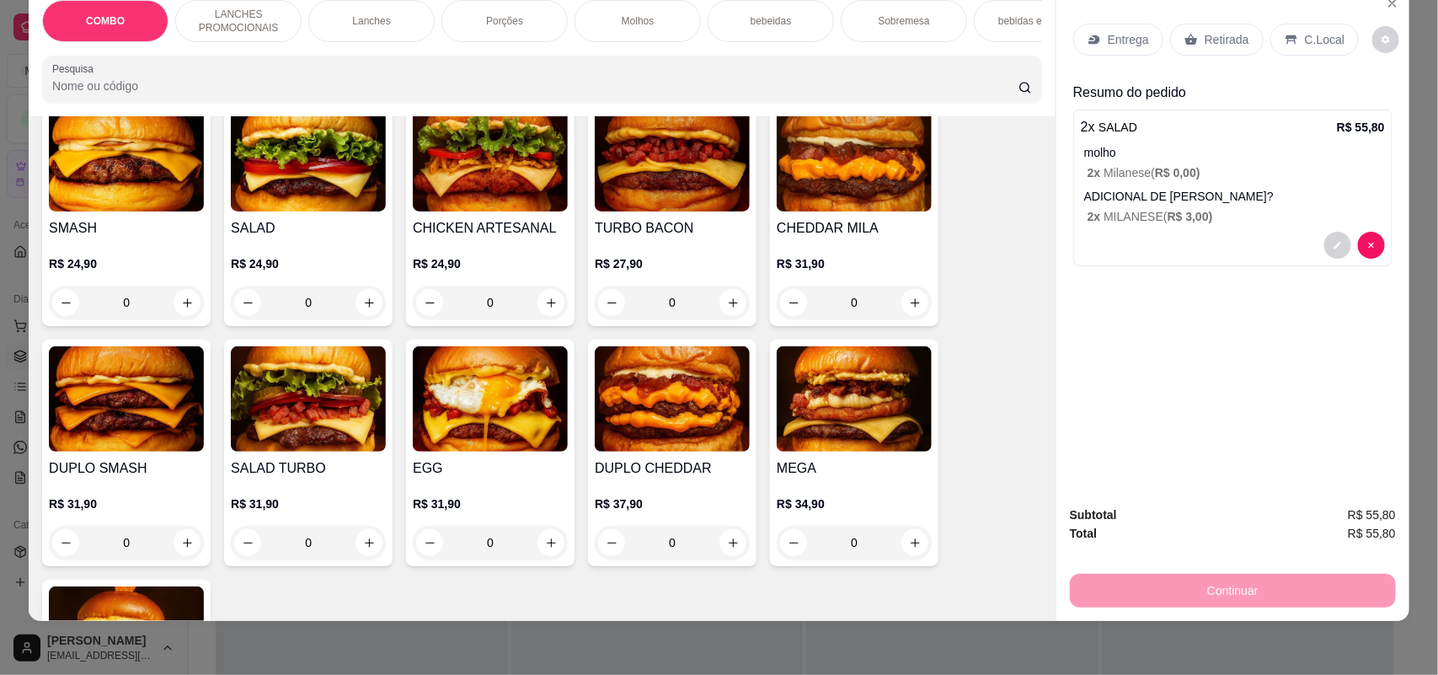
click at [1232, 211] on p "2 x MILANESE ( R$ 3,00 )" at bounding box center [1235, 216] width 297 height 17
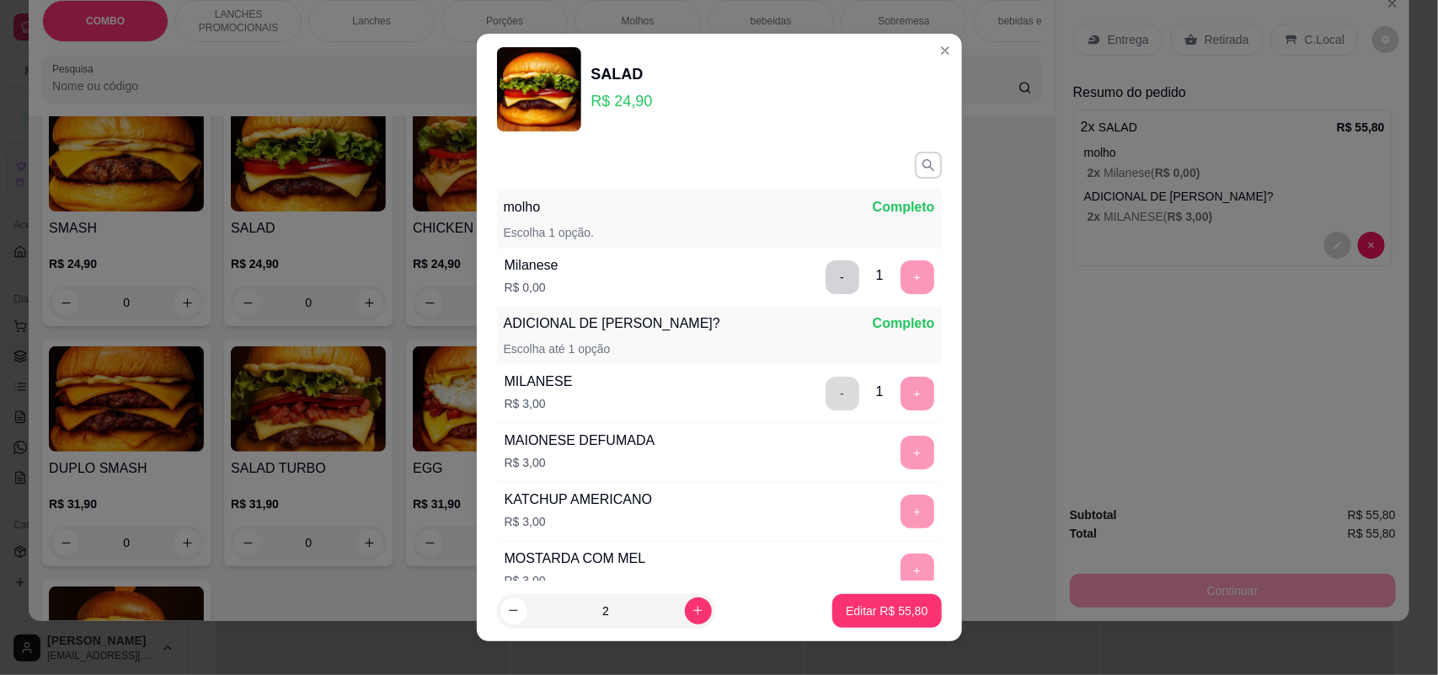
click at [825, 388] on button "-" at bounding box center [842, 393] width 34 height 34
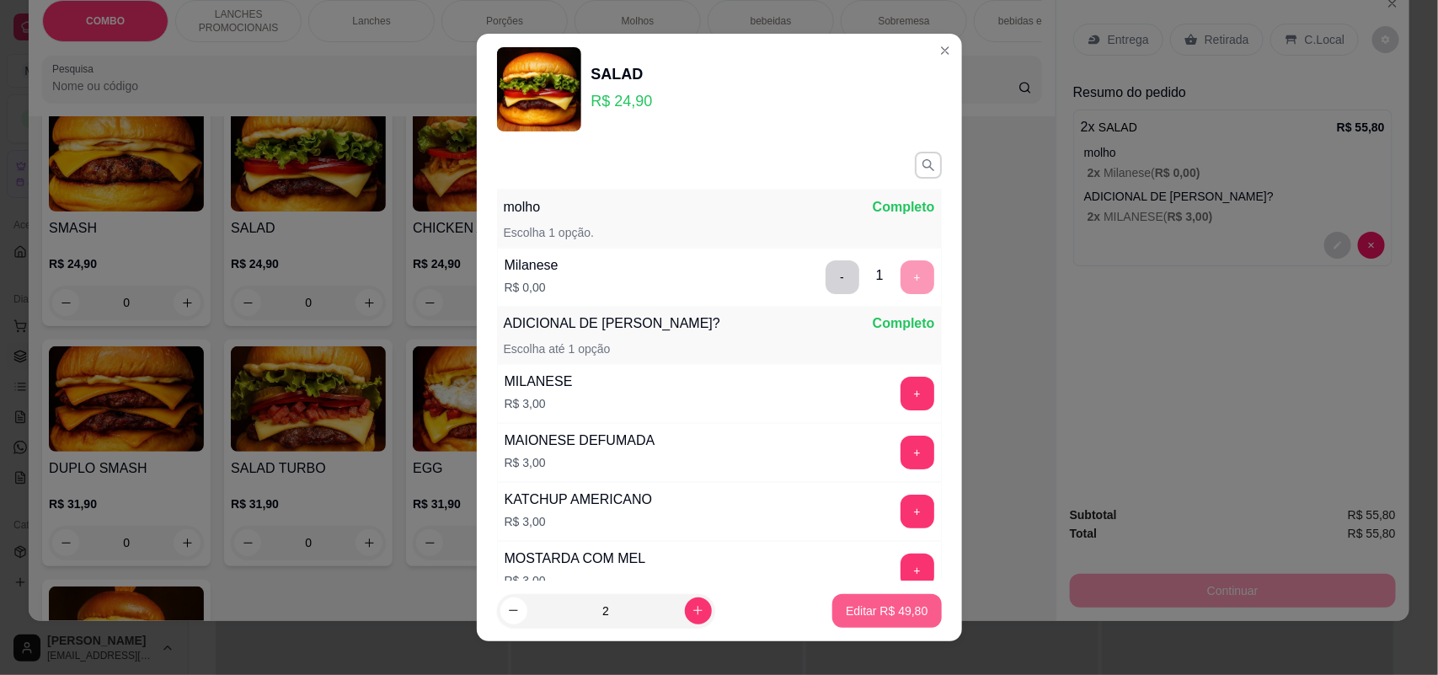
click at [889, 609] on p "Editar R$ 49,80" at bounding box center [887, 610] width 82 height 17
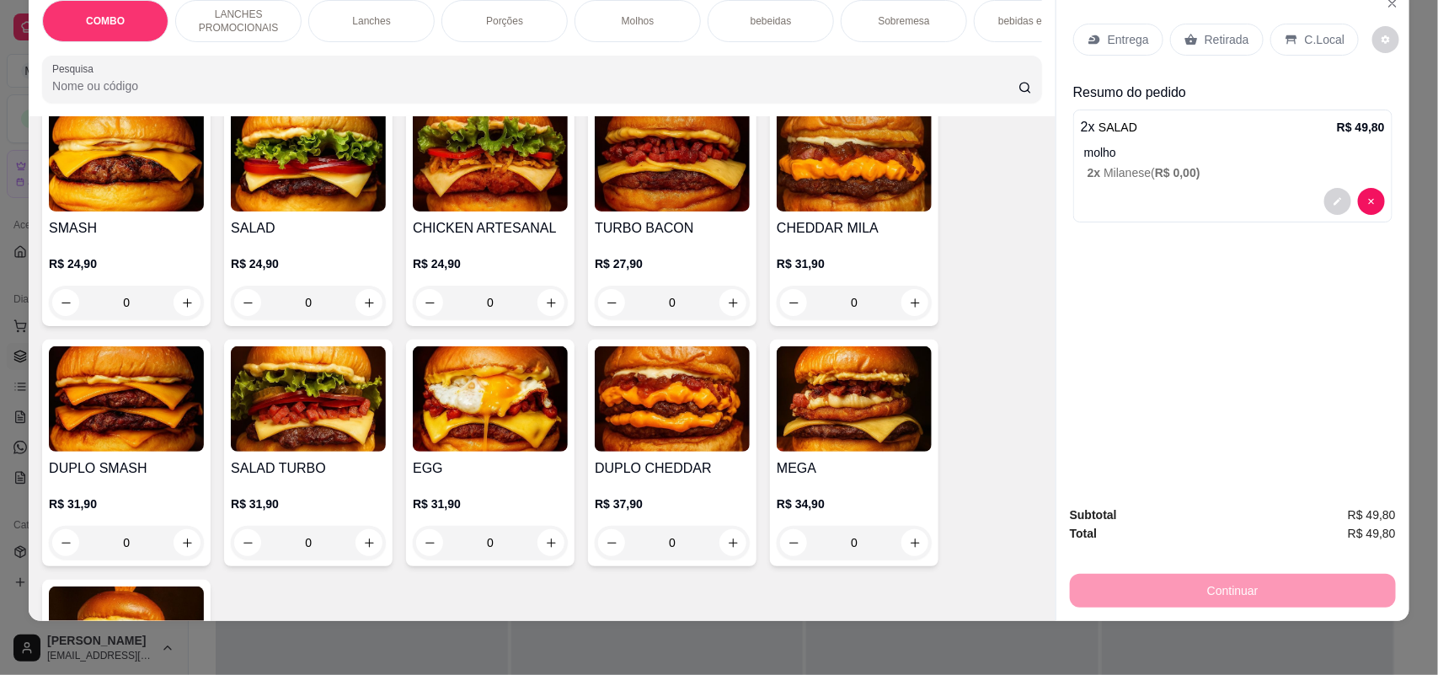
click at [1120, 35] on p "Entrega" at bounding box center [1127, 39] width 41 height 17
click at [760, 29] on div "bebeidas" at bounding box center [770, 21] width 126 height 42
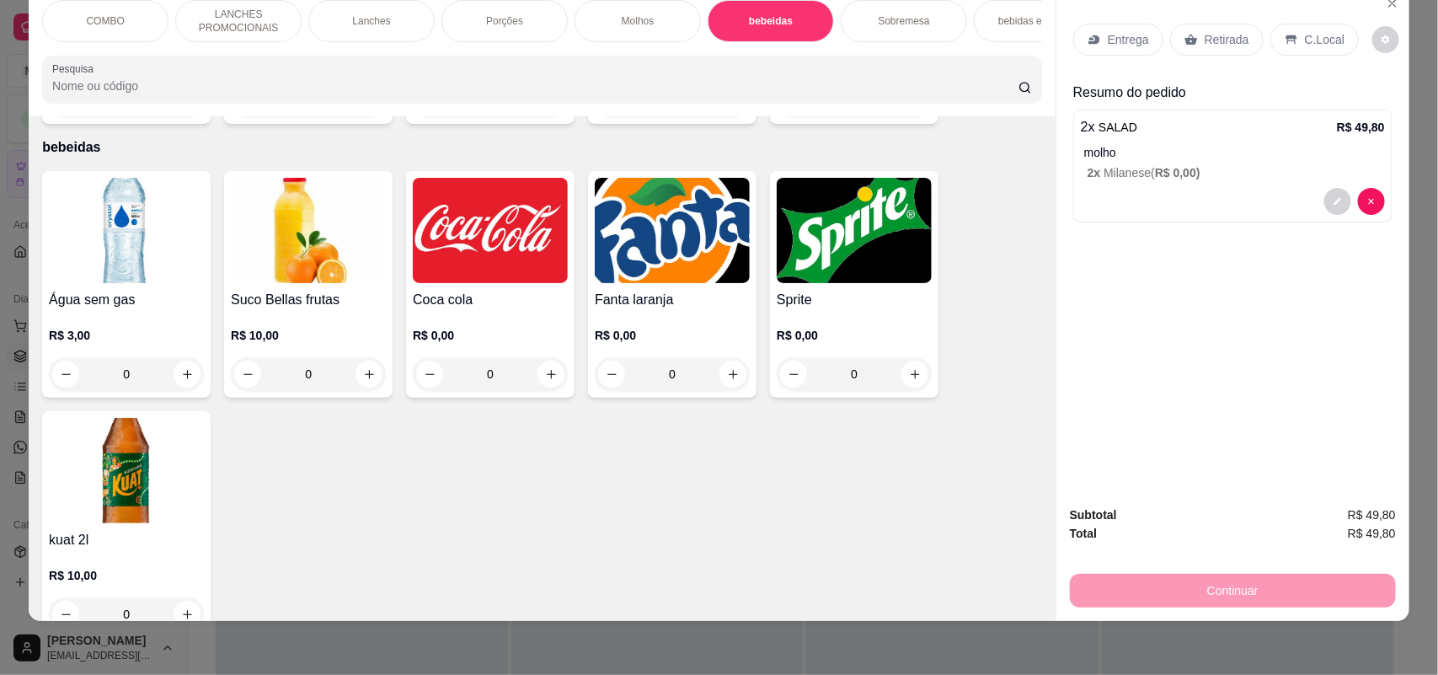
click at [543, 365] on div "0" at bounding box center [490, 374] width 155 height 34
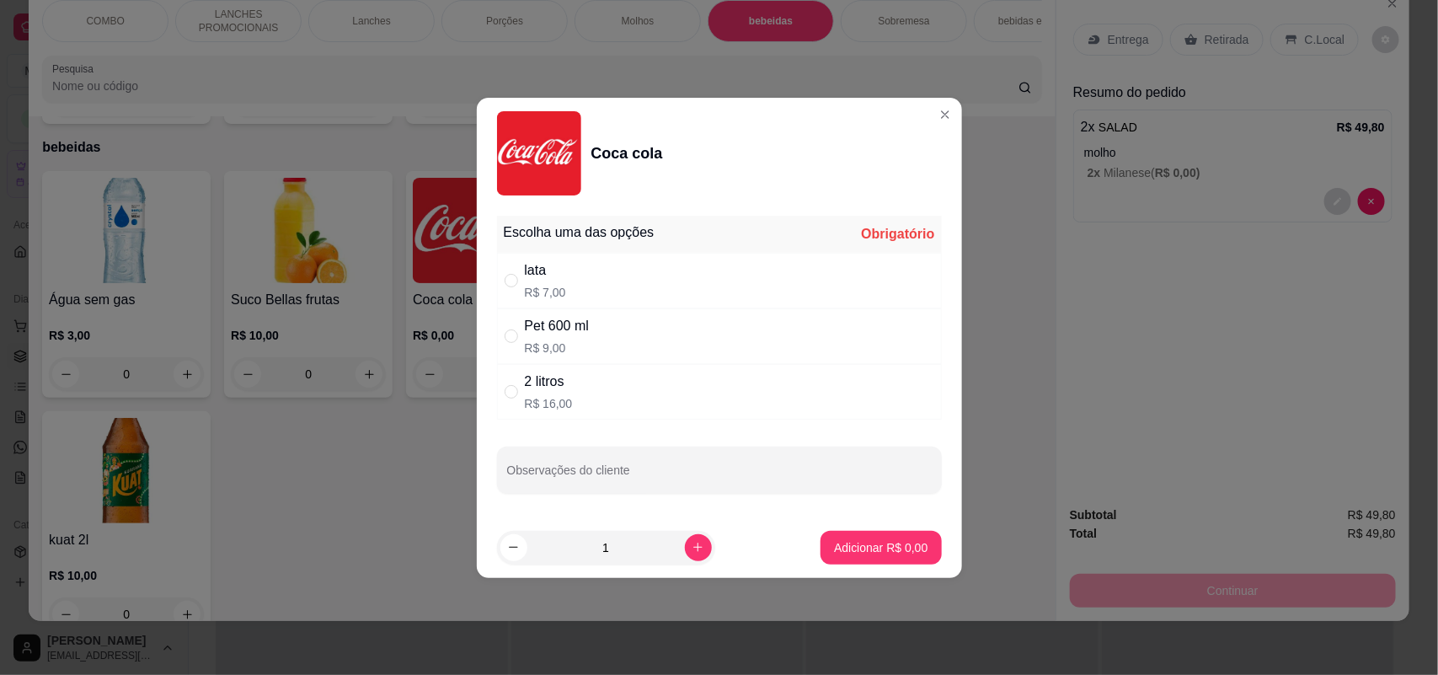
click at [548, 377] on div "2 litros" at bounding box center [549, 381] width 48 height 20
radio input "true"
click at [899, 554] on p "Adicionar R$ 16,00" at bounding box center [877, 547] width 100 height 17
type input "1"
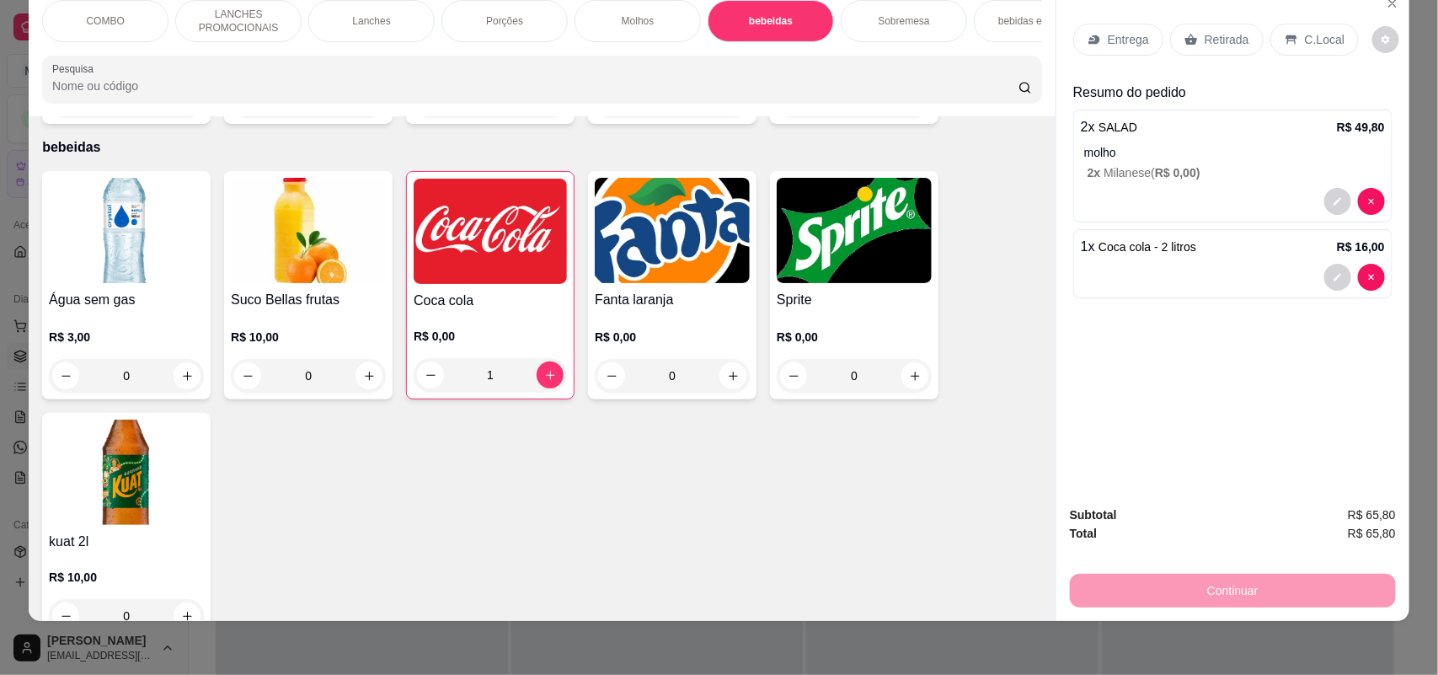
click at [932, 22] on div "Sobremesa" at bounding box center [904, 21] width 126 height 42
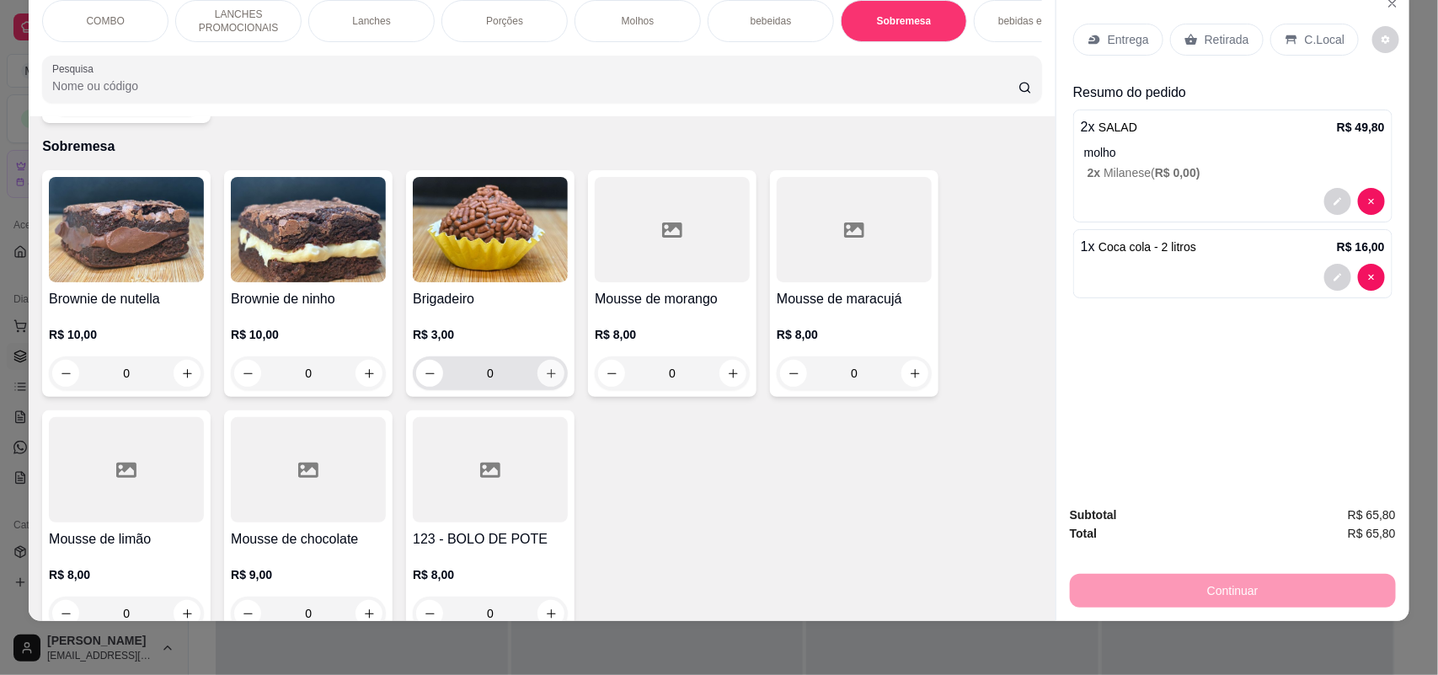
click at [545, 367] on icon "increase-product-quantity" at bounding box center [551, 373] width 13 height 13
click at [544, 368] on icon "increase-product-quantity" at bounding box center [550, 374] width 13 height 13
type input "2"
click at [1107, 31] on p "Entrega" at bounding box center [1127, 39] width 41 height 17
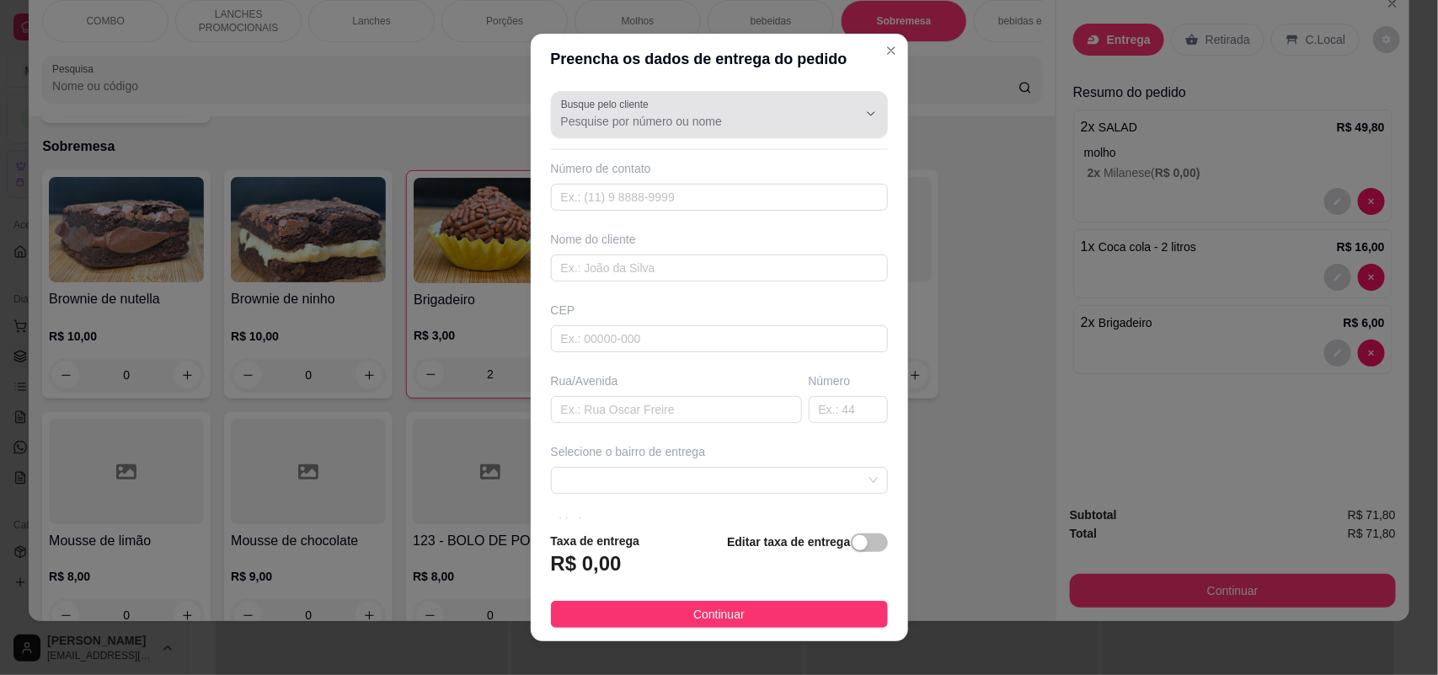
click at [674, 104] on div at bounding box center [719, 115] width 317 height 34
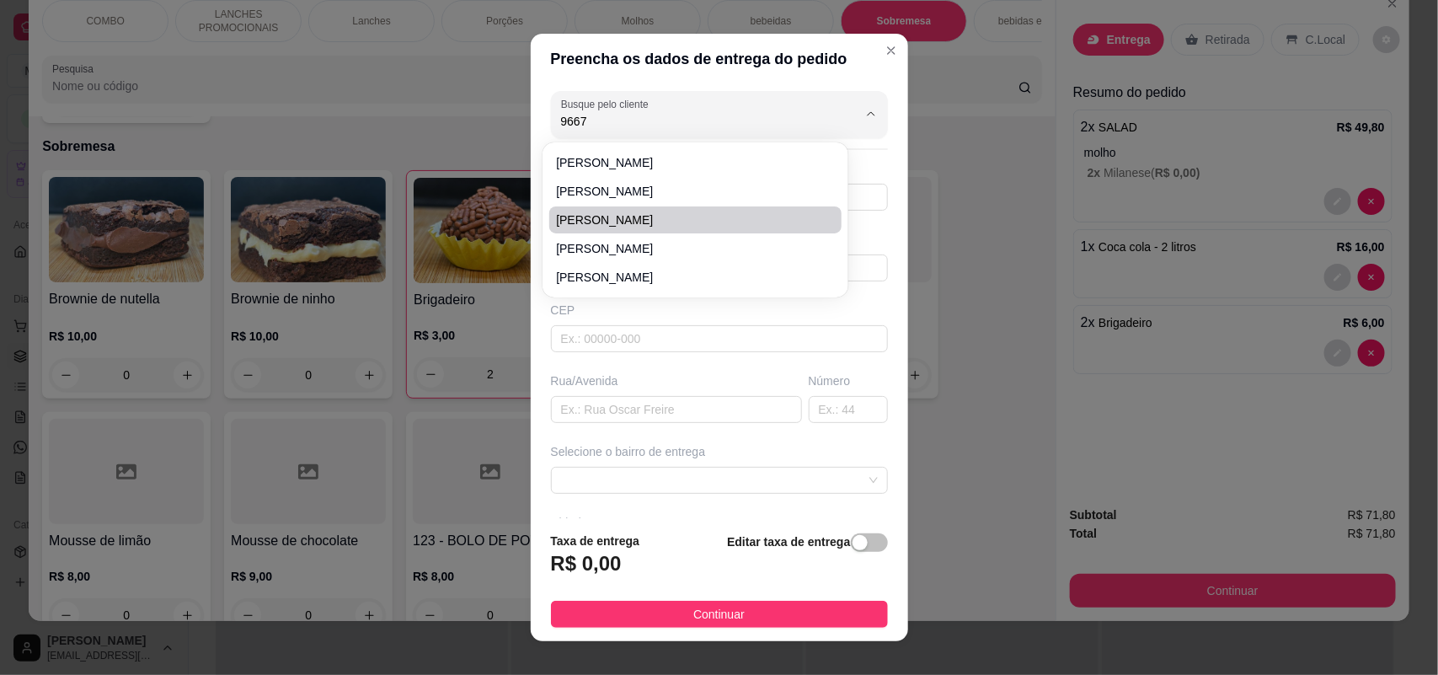
click at [718, 211] on span "[PERSON_NAME]" at bounding box center [687, 219] width 262 height 17
type input "[PERSON_NAME]"
type input "15998189667"
type input "[PERSON_NAME]"
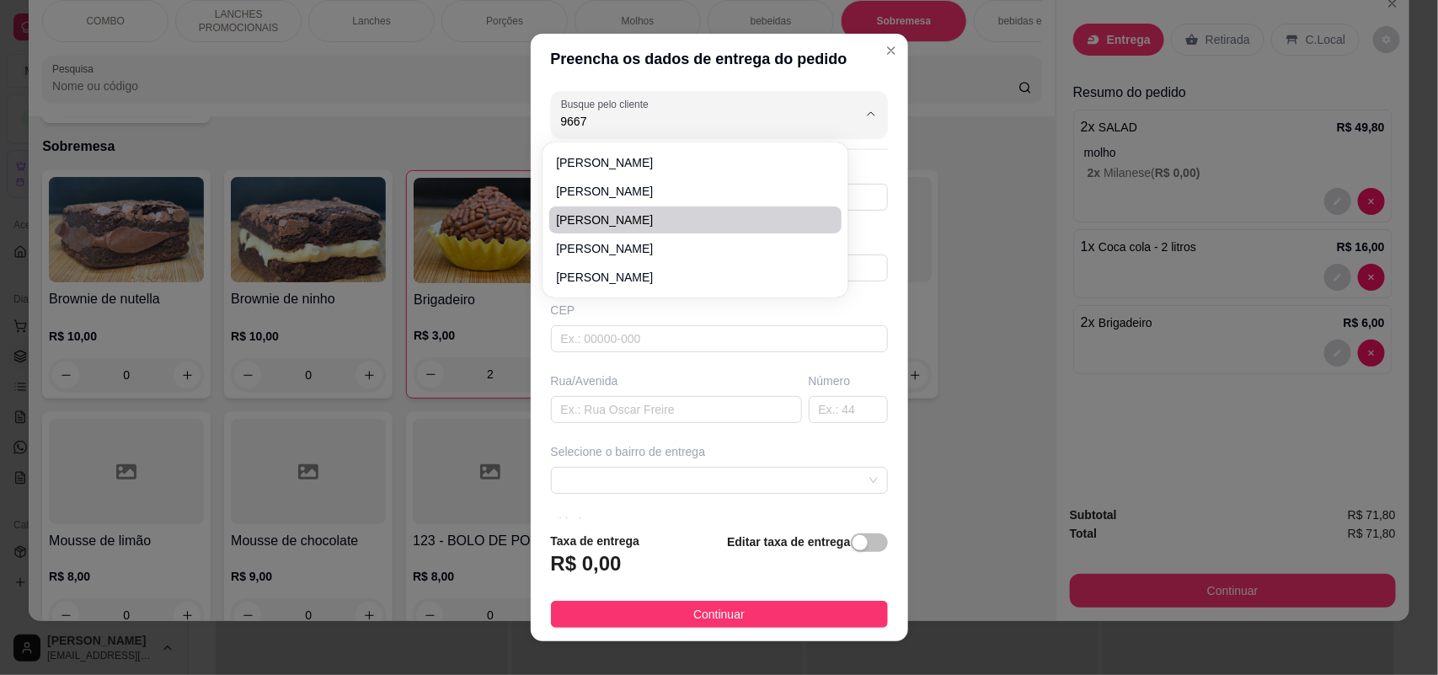
type input "82"
type input "SOROCABA"
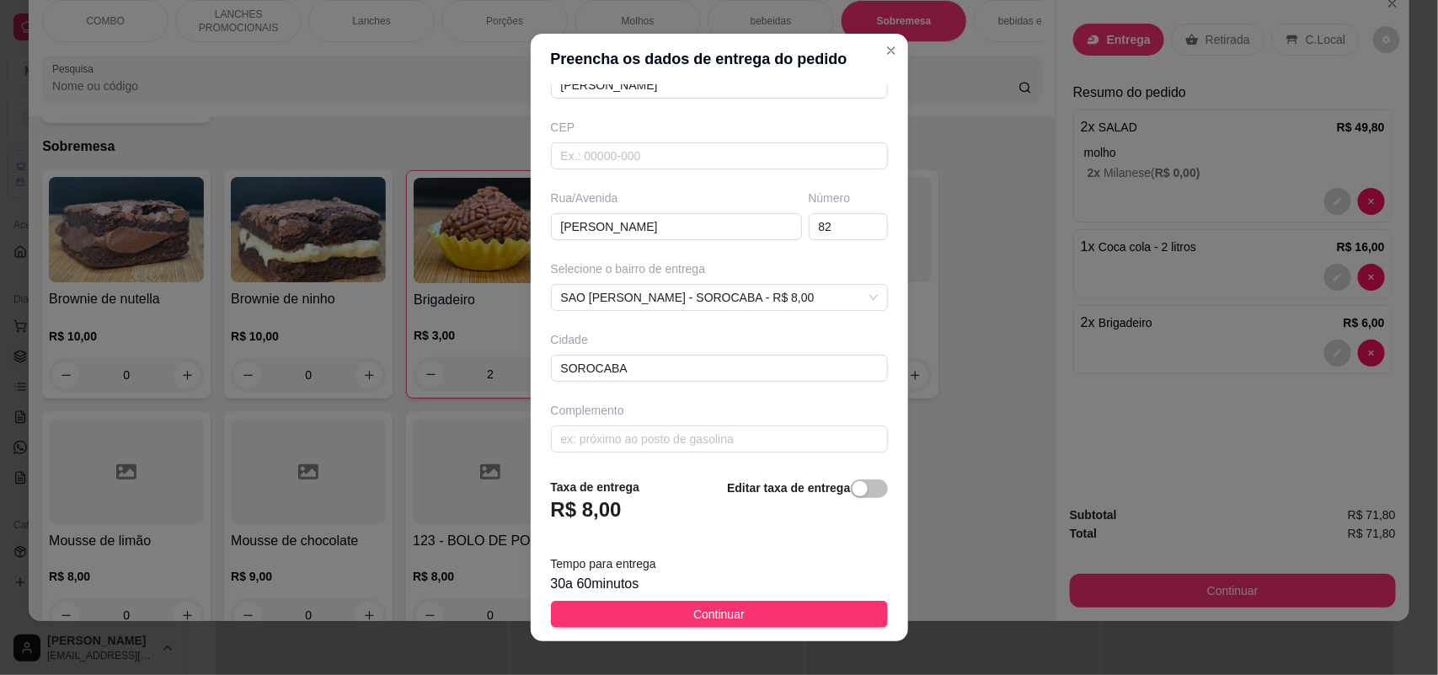
scroll to position [190, 0]
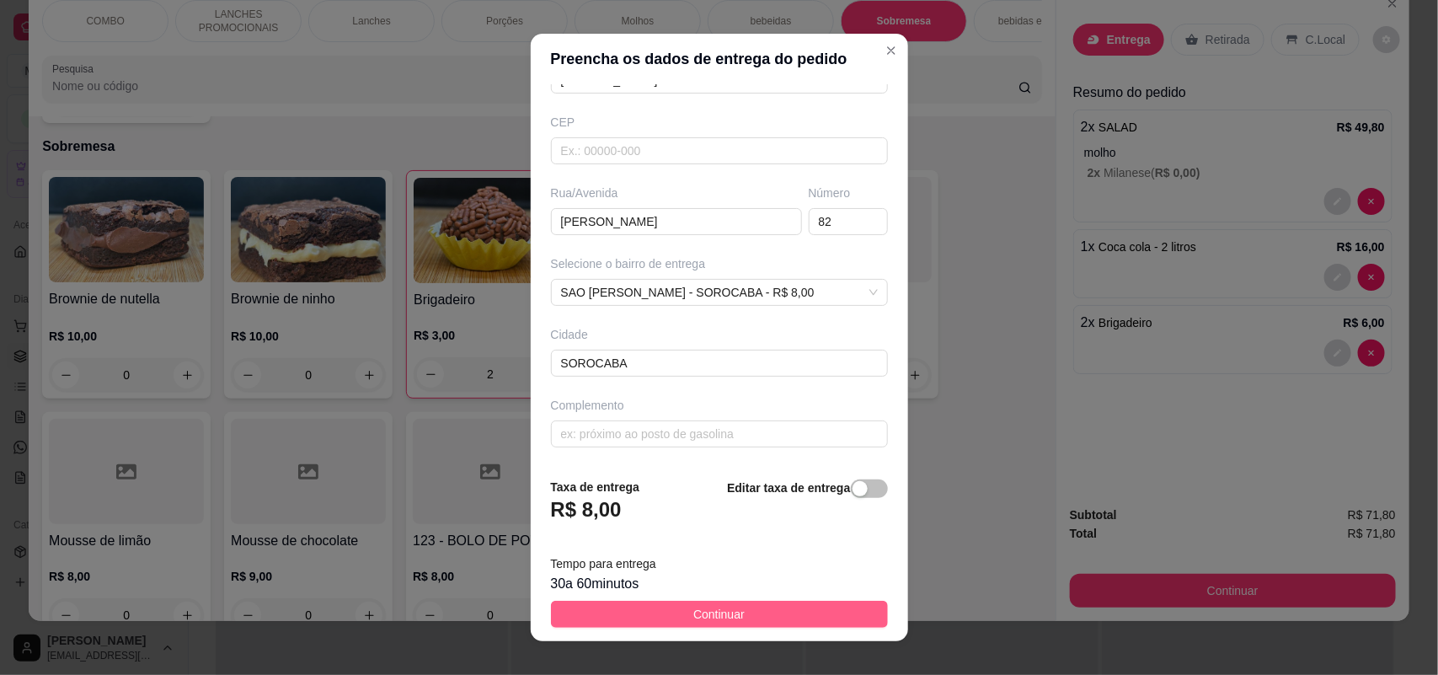
type input "[PERSON_NAME]"
click at [655, 613] on button "Continuar" at bounding box center [719, 613] width 337 height 27
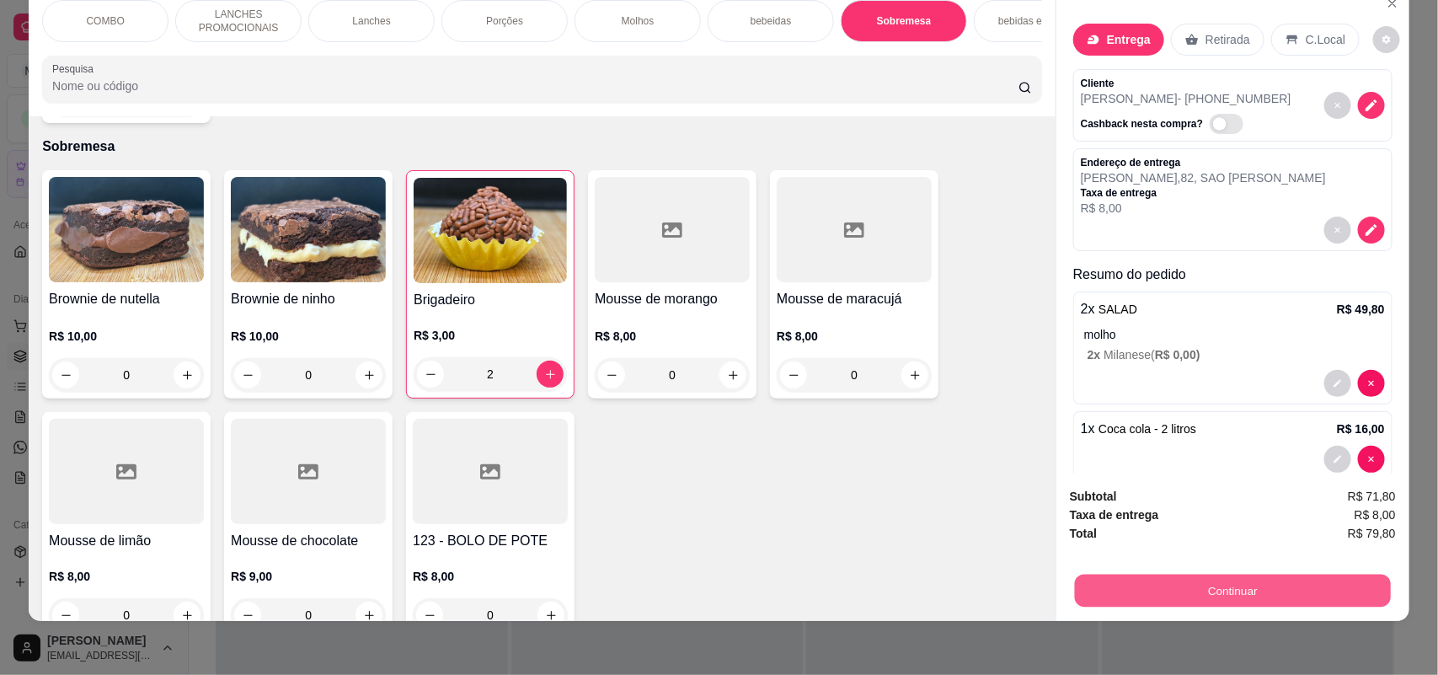
click at [1253, 604] on button "Continuar" at bounding box center [1233, 590] width 316 height 33
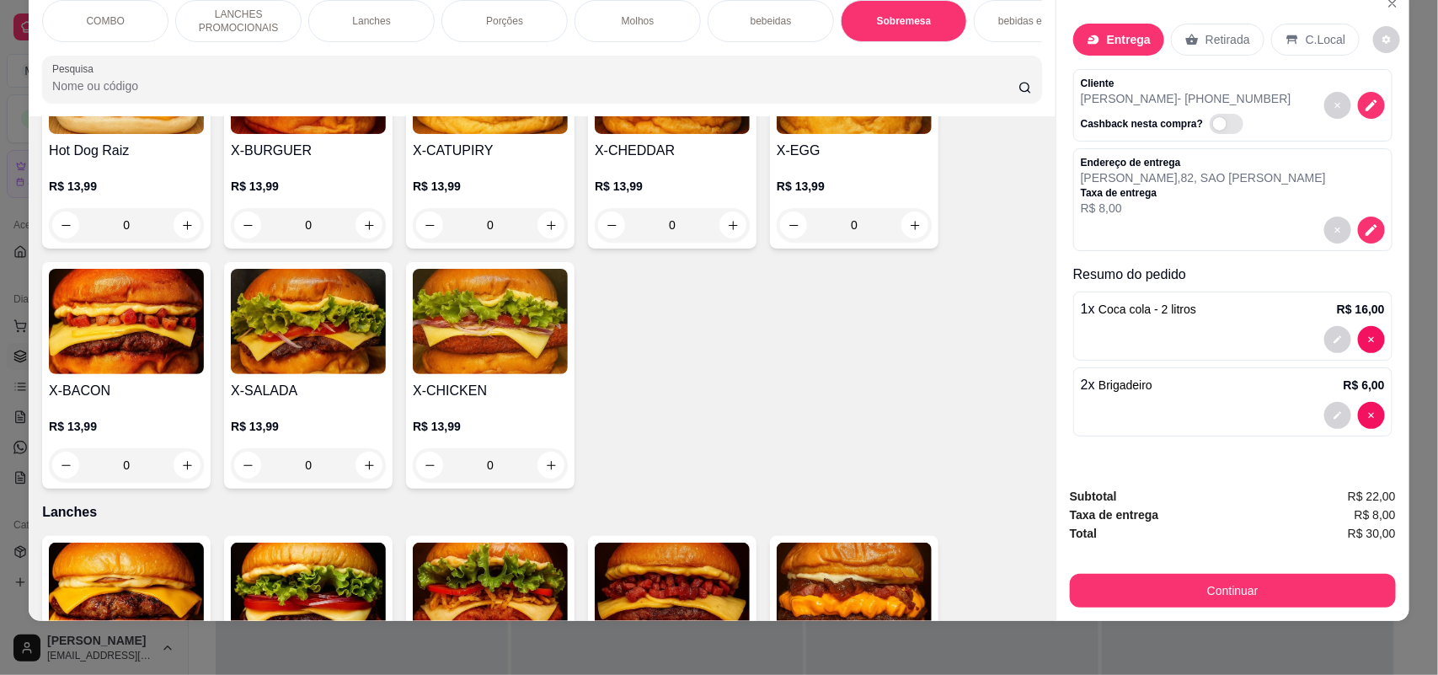
scroll to position [526, 0]
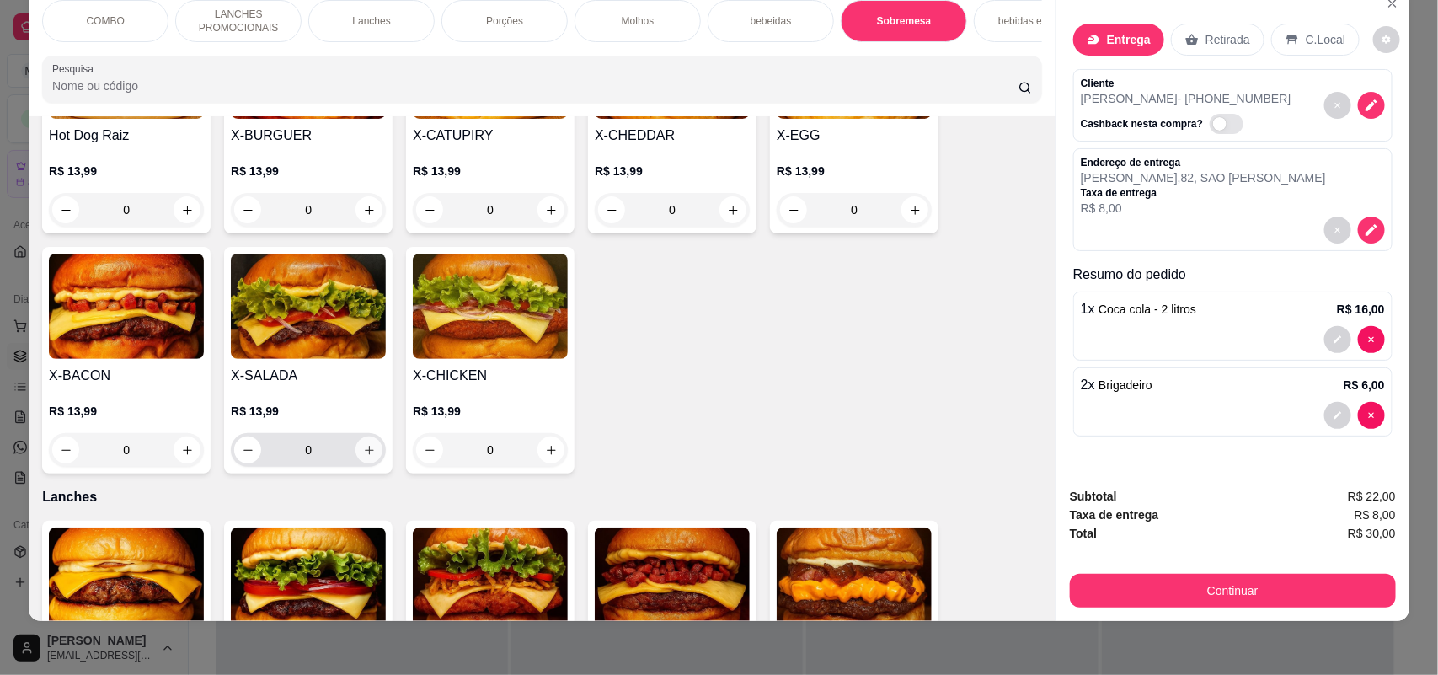
click at [355, 463] on button "increase-product-quantity" at bounding box center [368, 449] width 27 height 27
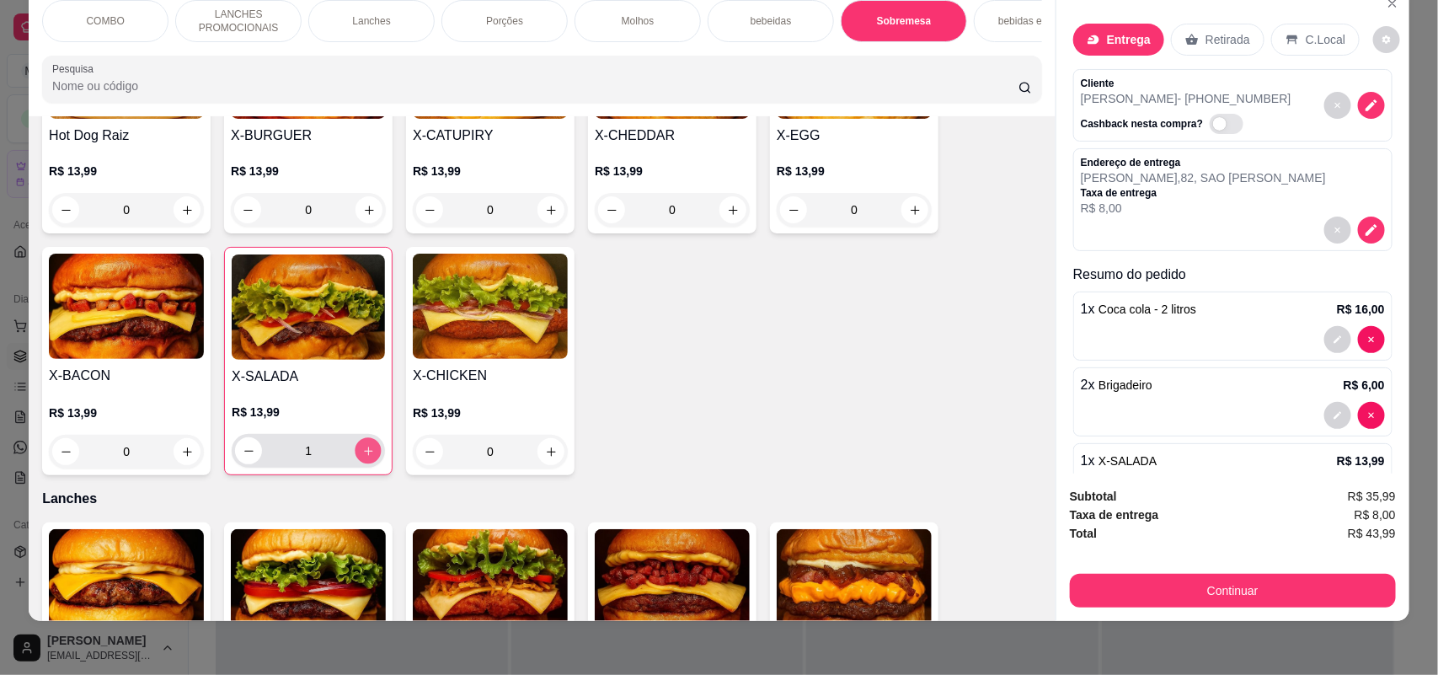
click at [355, 463] on button "increase-product-quantity" at bounding box center [368, 451] width 26 height 26
type input "2"
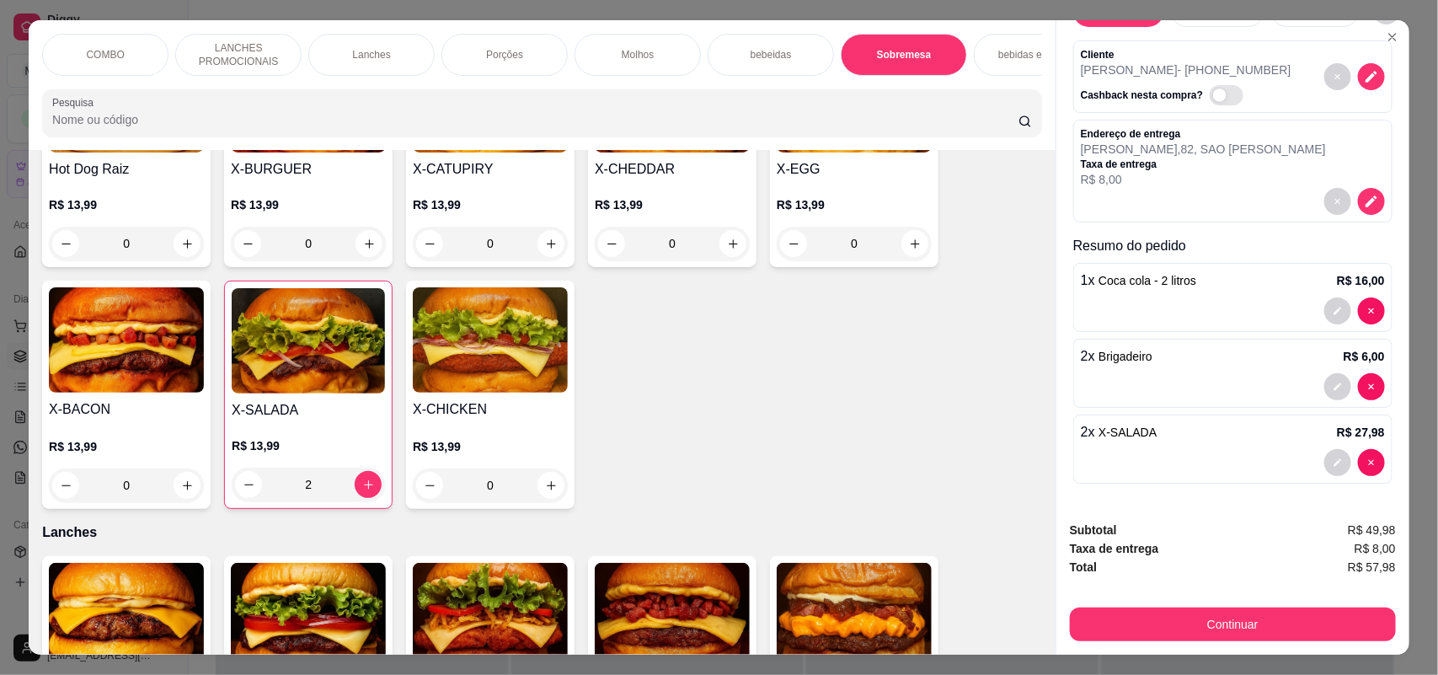
scroll to position [34, 0]
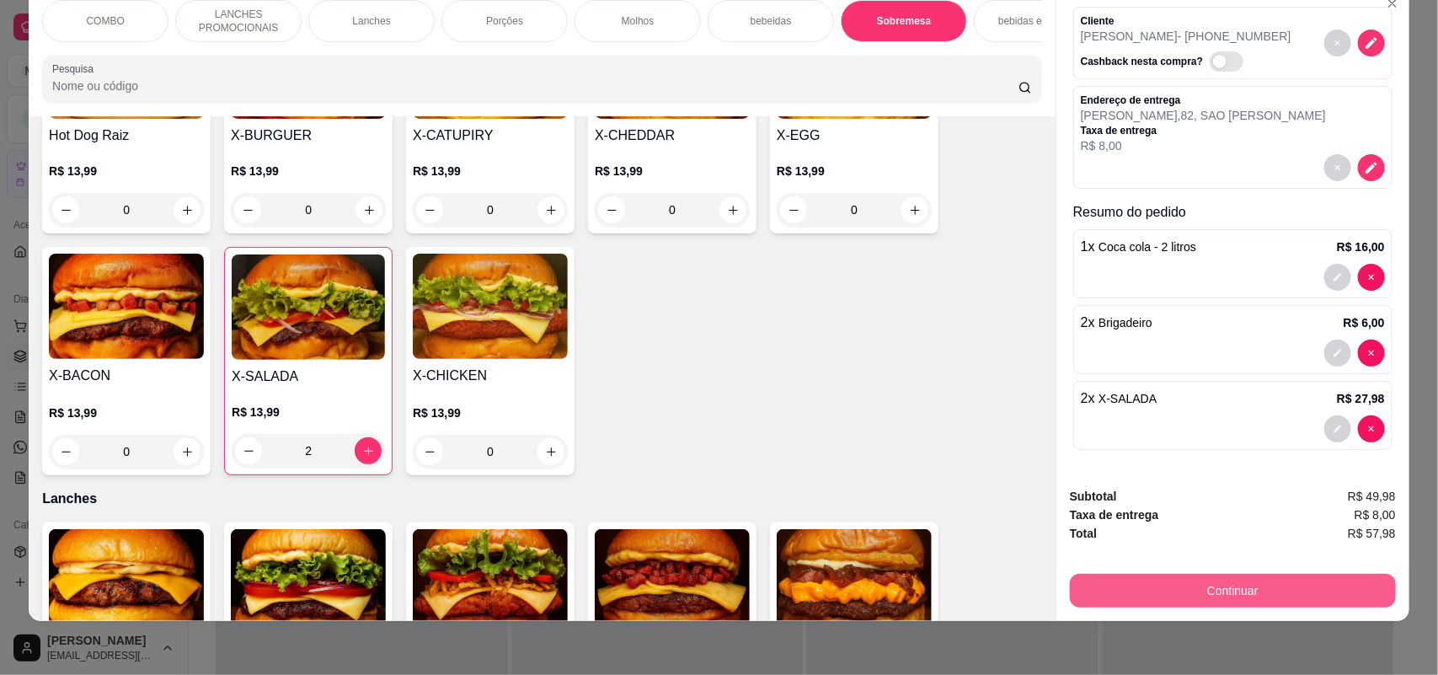
click at [1203, 600] on button "Continuar" at bounding box center [1233, 591] width 326 height 34
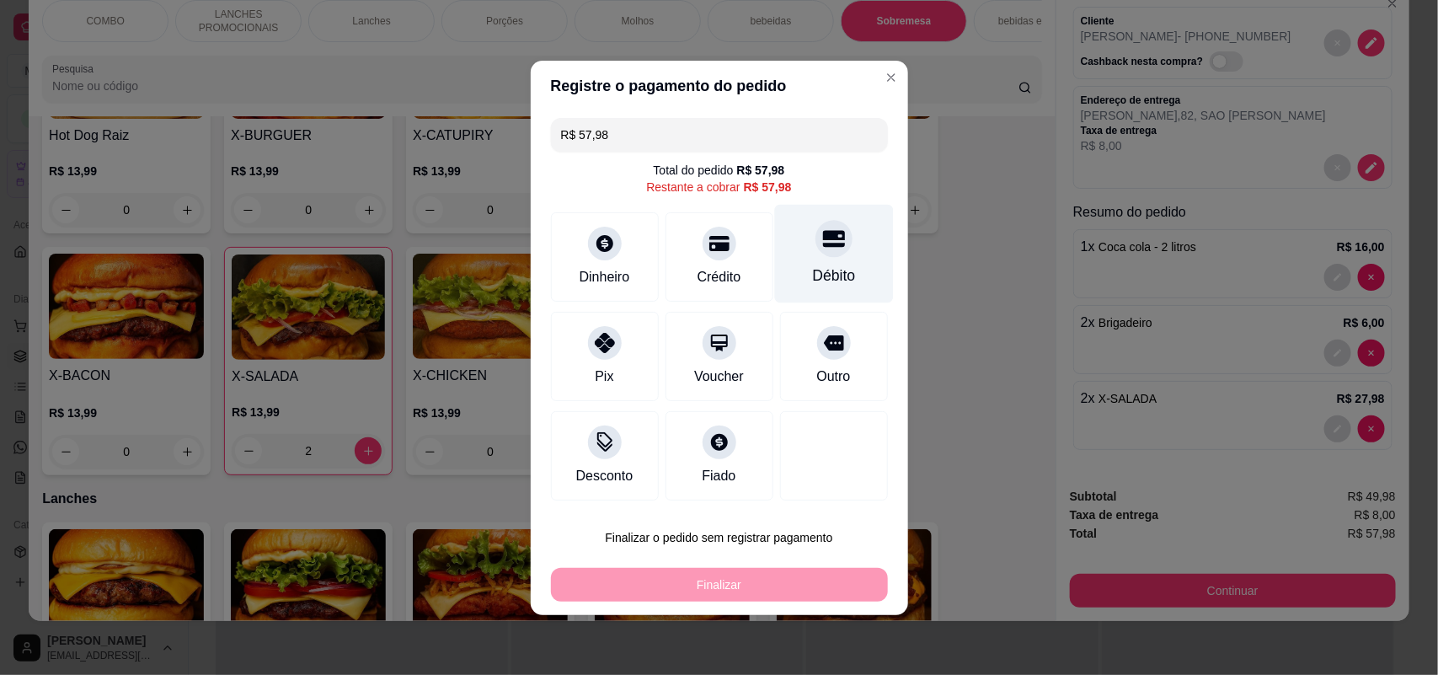
click at [844, 266] on div "Débito" at bounding box center [833, 253] width 119 height 99
type input "R$ 0,00"
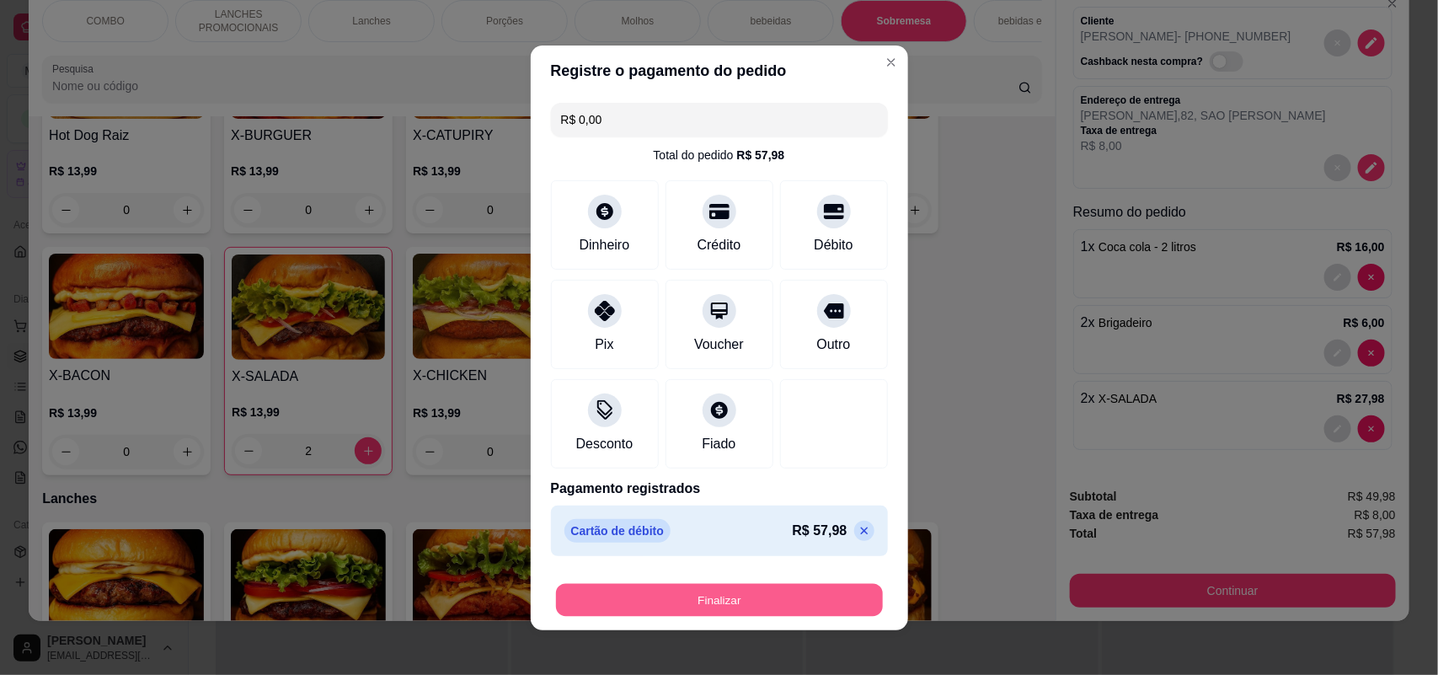
click at [700, 596] on button "Finalizar" at bounding box center [719, 599] width 327 height 33
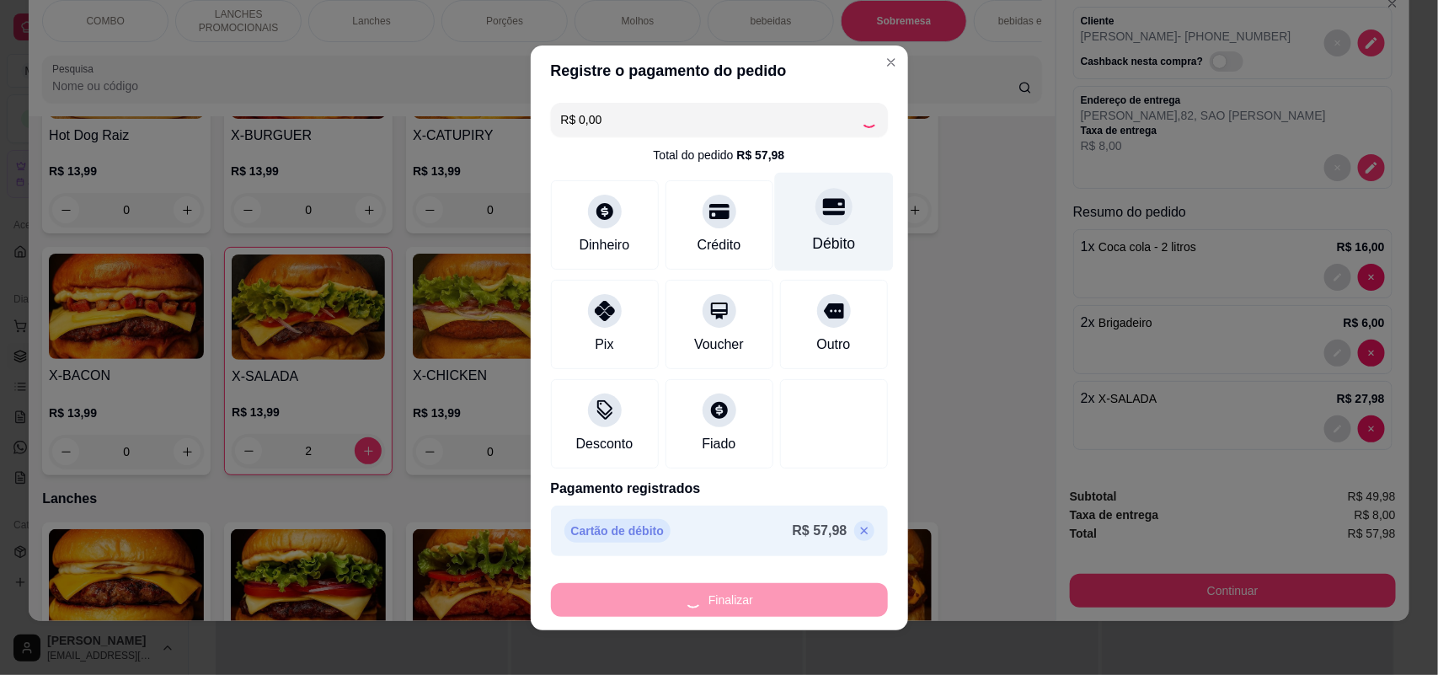
type input "0"
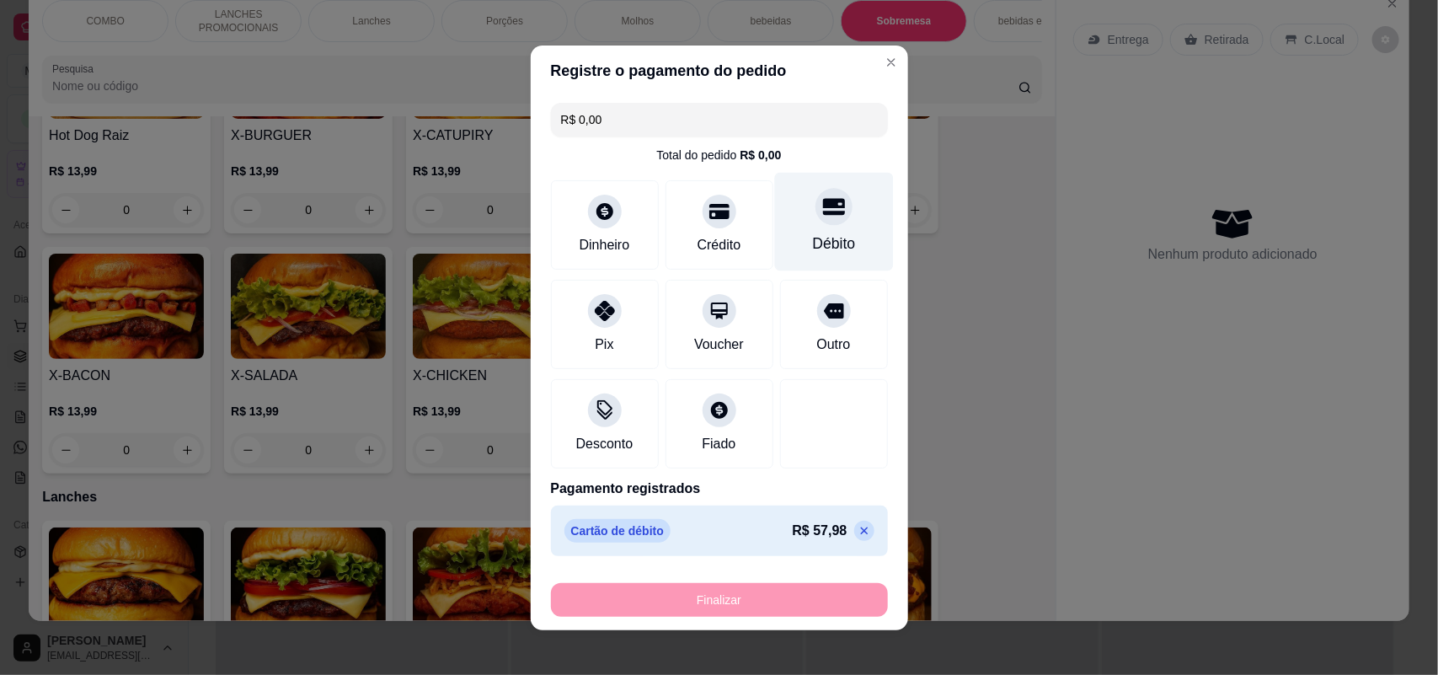
type input "-R$ 57,98"
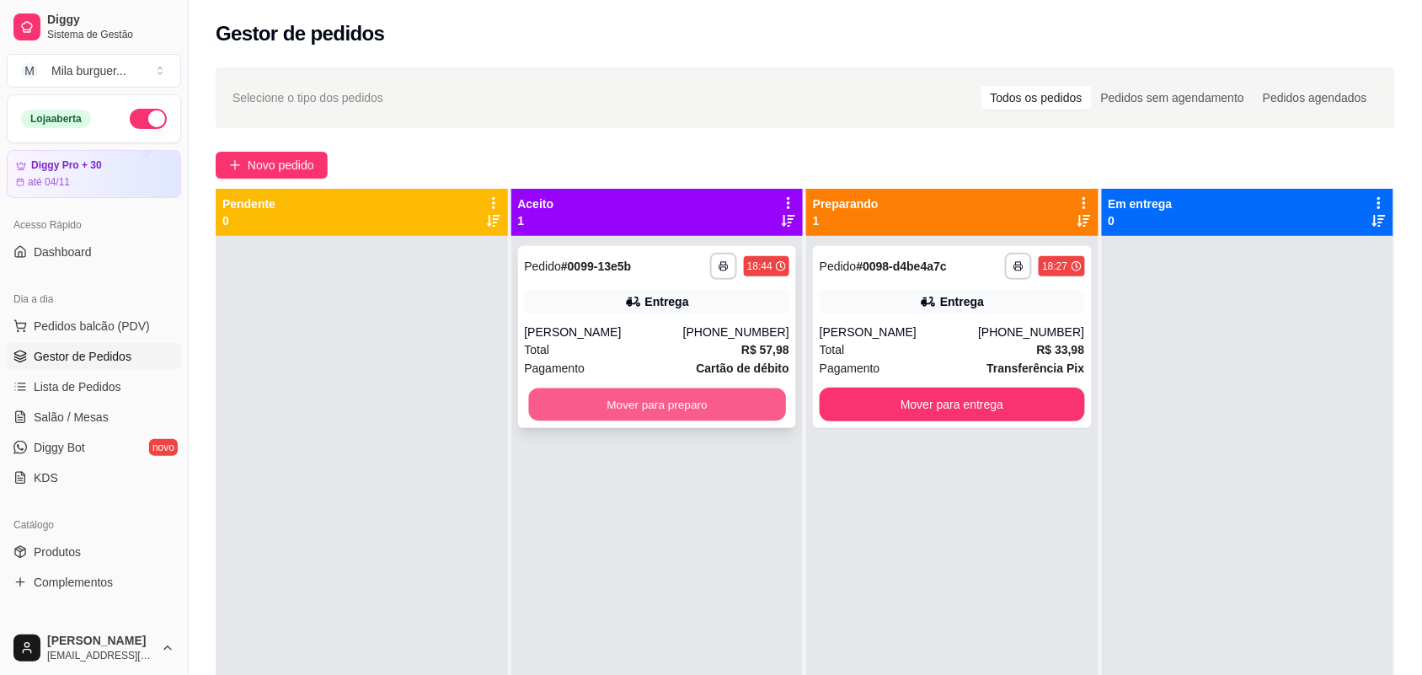
click at [626, 408] on button "Mover para preparo" at bounding box center [656, 404] width 257 height 33
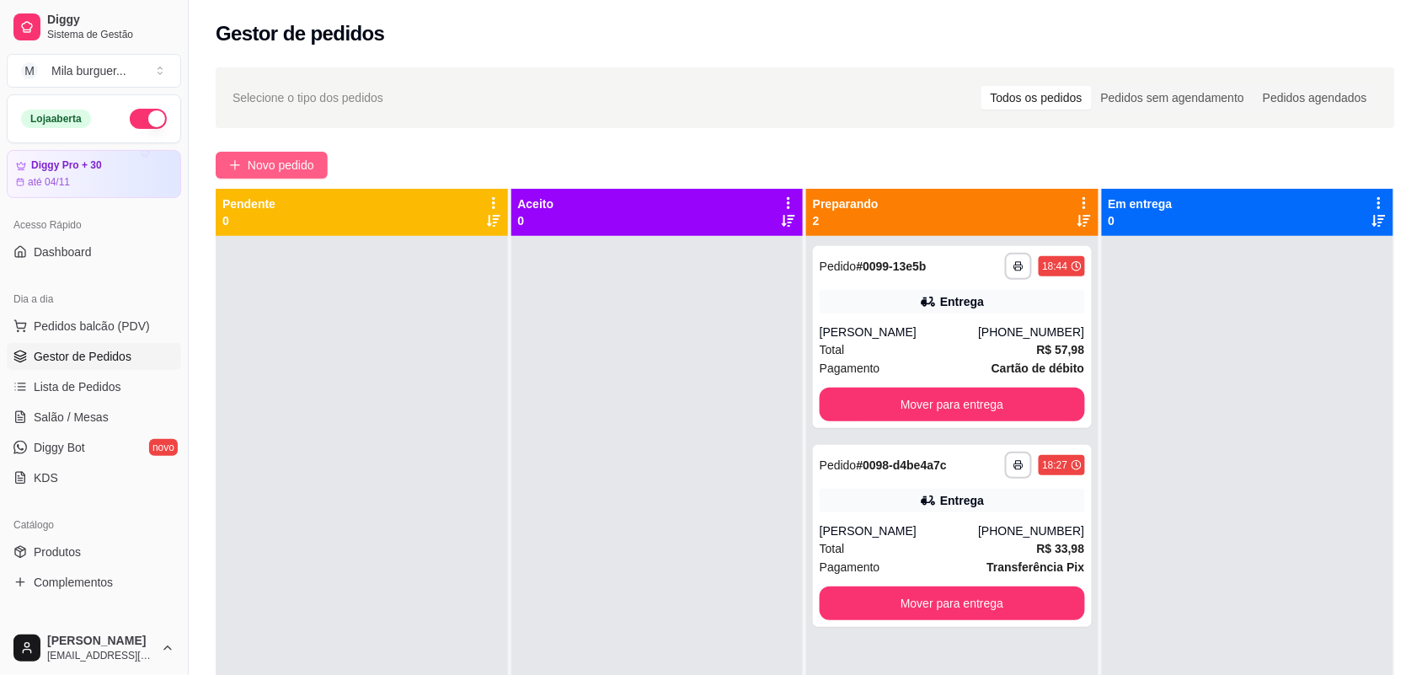
click at [282, 163] on span "Novo pedido" at bounding box center [281, 165] width 67 height 19
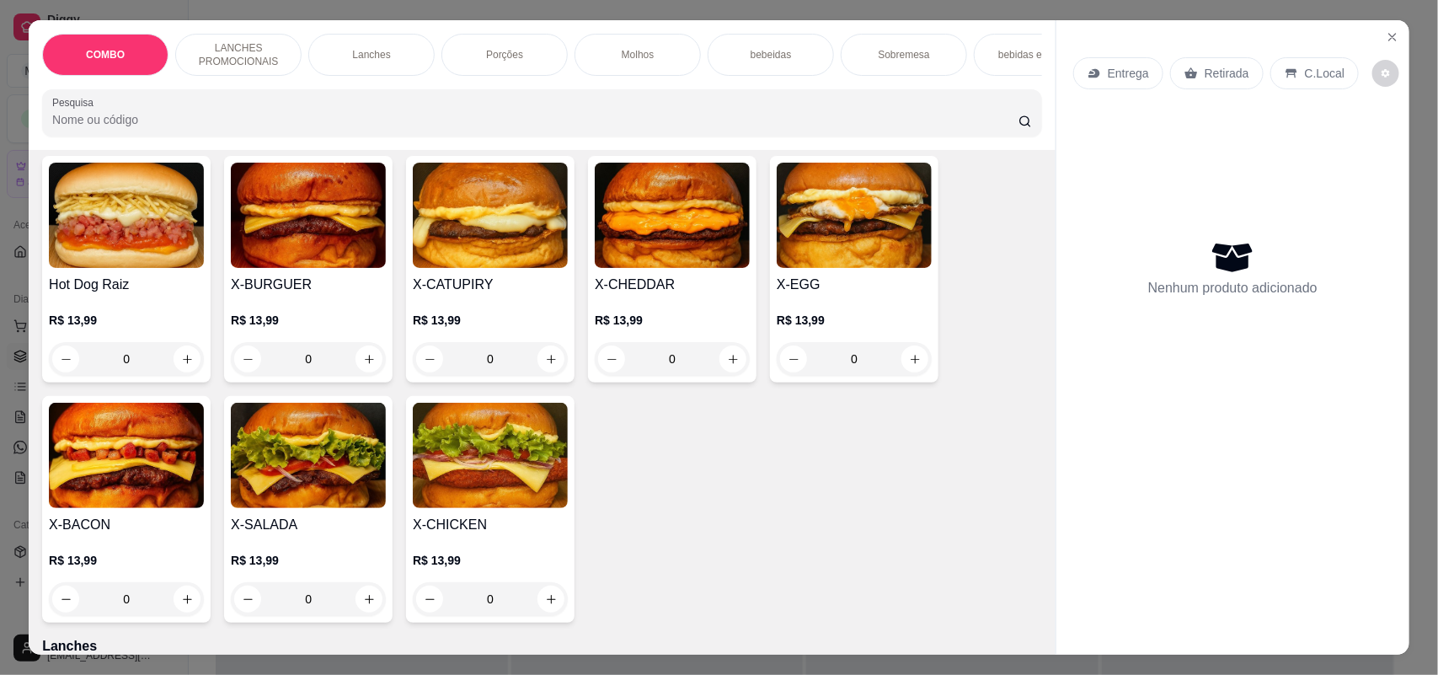
scroll to position [421, 0]
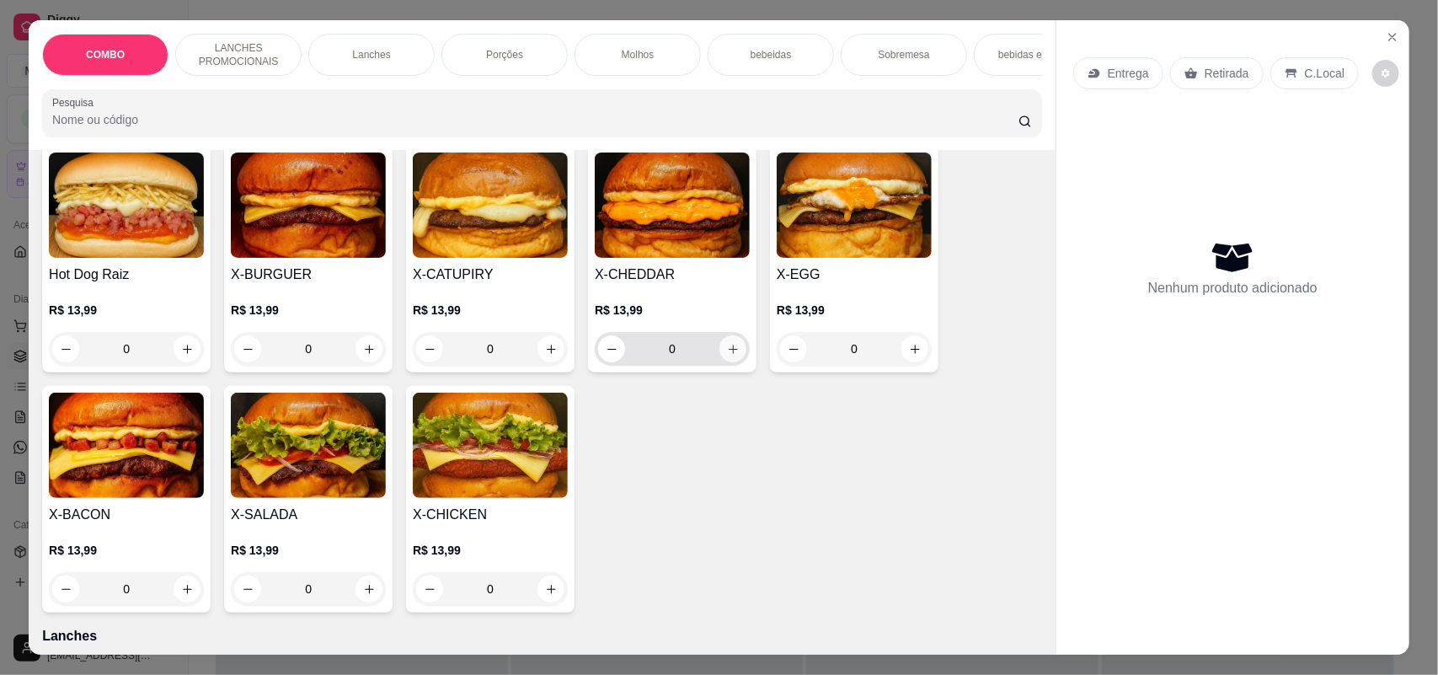
click at [729, 355] on icon "increase-product-quantity" at bounding box center [733, 349] width 13 height 13
type input "1"
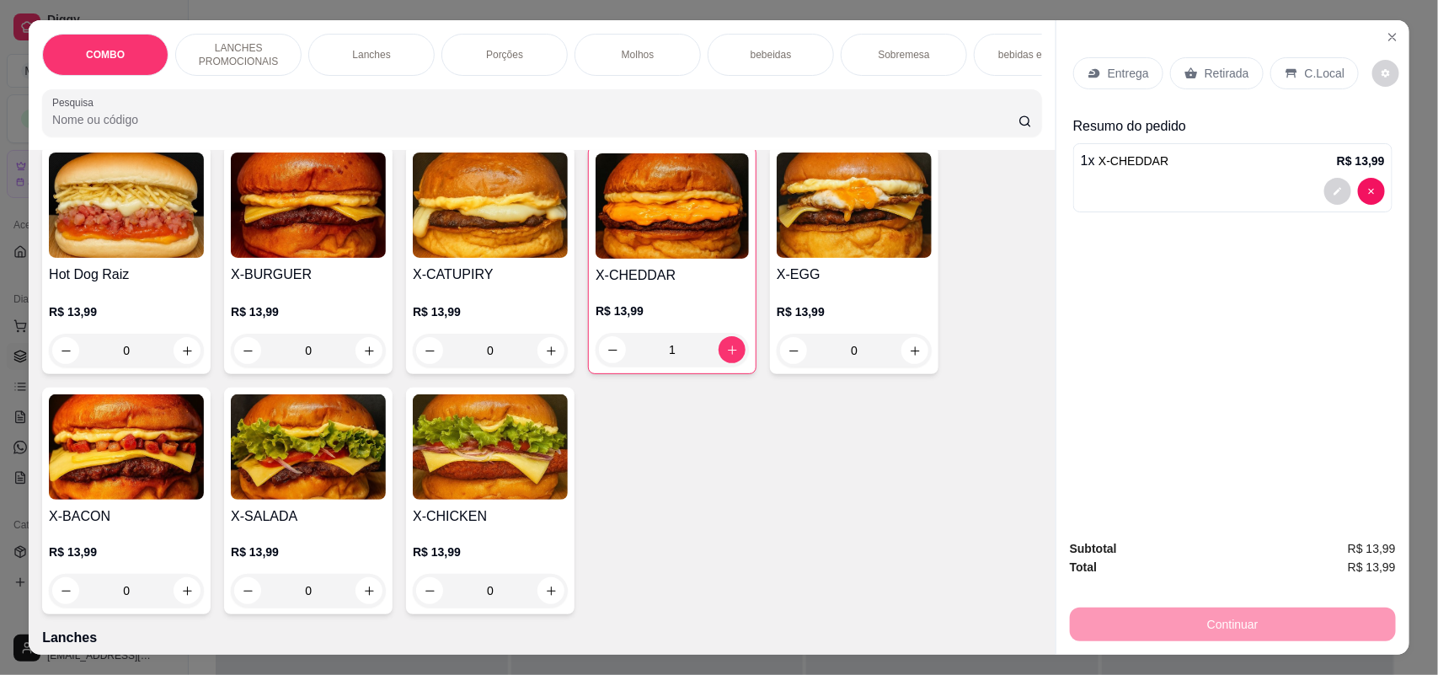
click at [1123, 61] on div "Entrega" at bounding box center [1118, 73] width 90 height 32
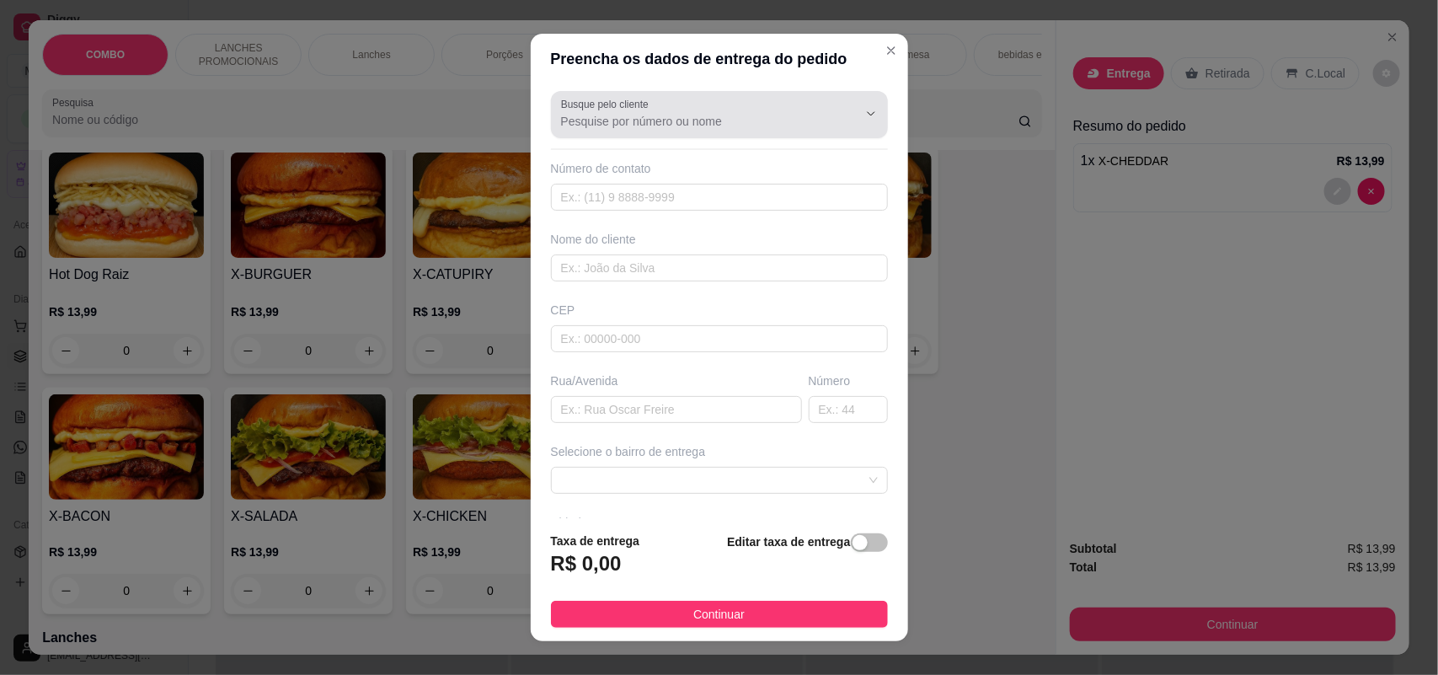
click at [766, 106] on div at bounding box center [719, 115] width 317 height 34
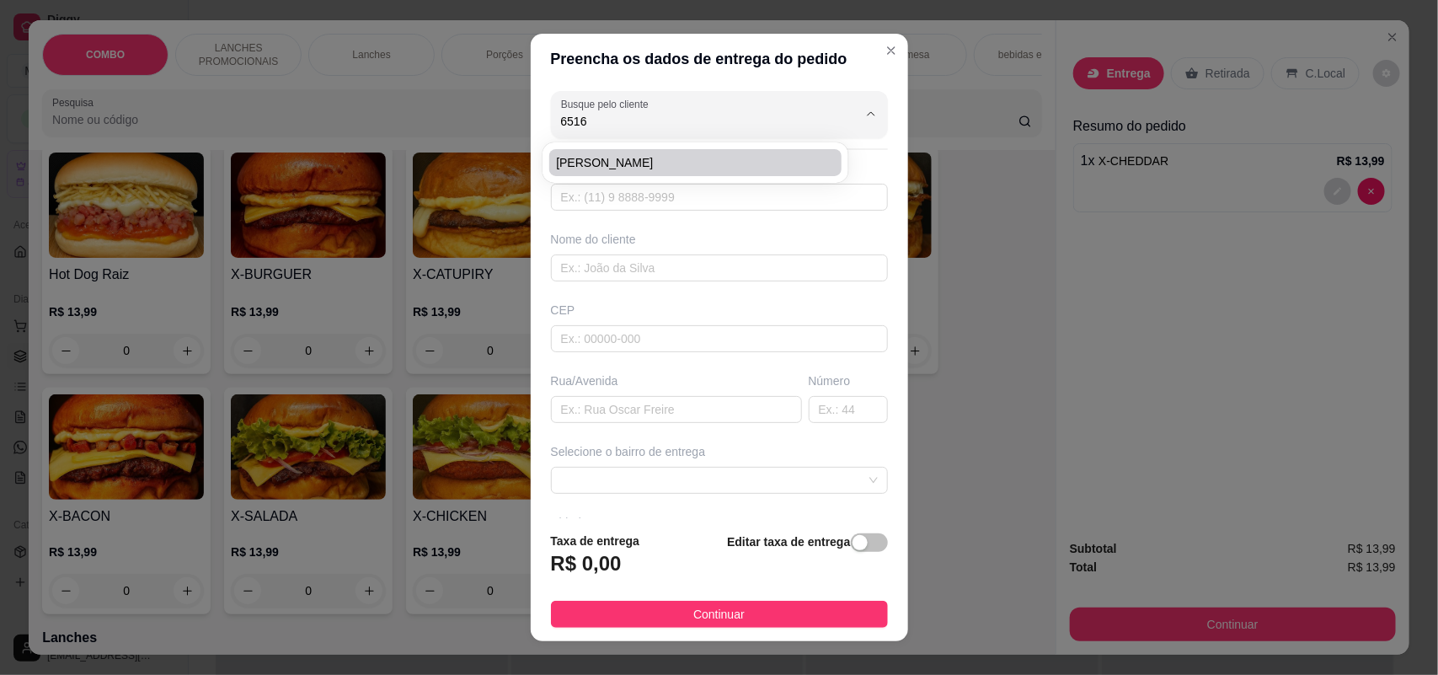
click at [727, 167] on span "[PERSON_NAME]" at bounding box center [687, 162] width 262 height 17
type input "[PERSON_NAME]"
type input "15996516245"
type input "[PERSON_NAME]"
type input "18078734"
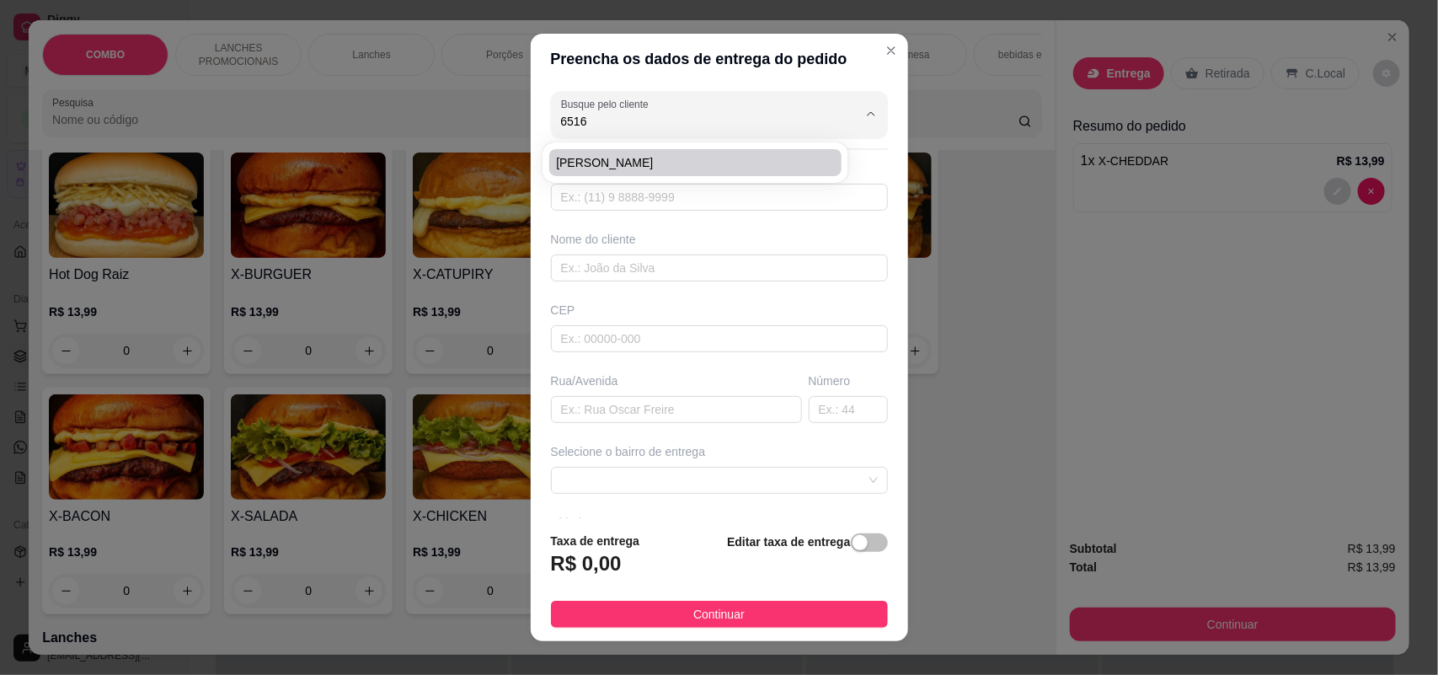
type input "Rua [PERSON_NAME]"
type input "221"
type input "SOROCABA"
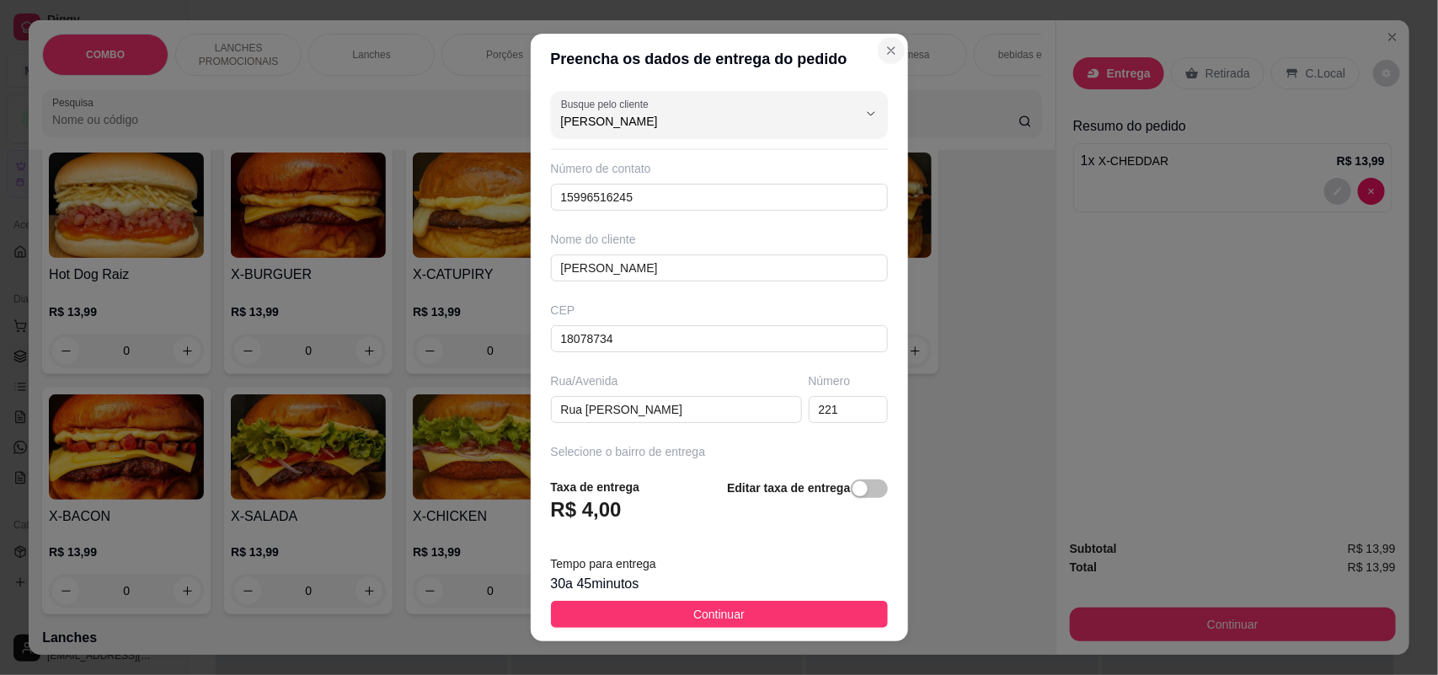
type input "[PERSON_NAME]"
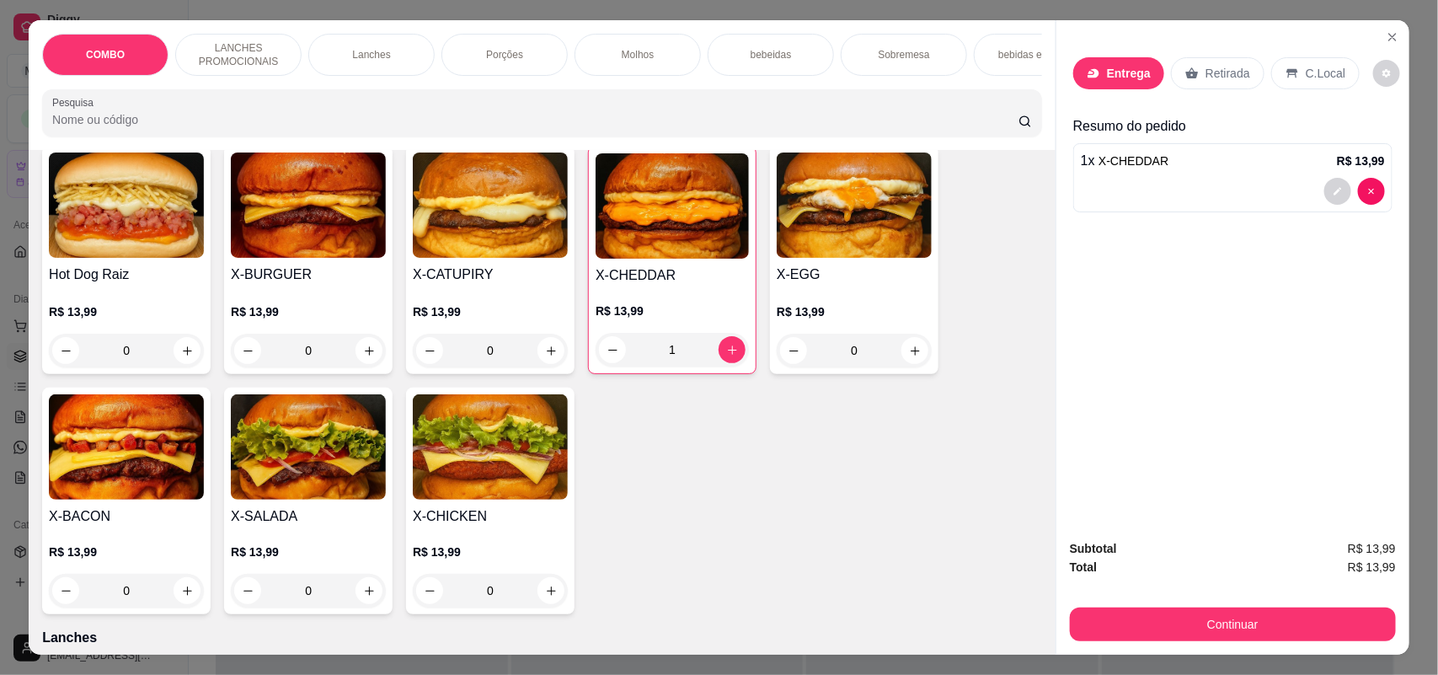
click at [1109, 61] on div "Entrega" at bounding box center [1118, 73] width 91 height 32
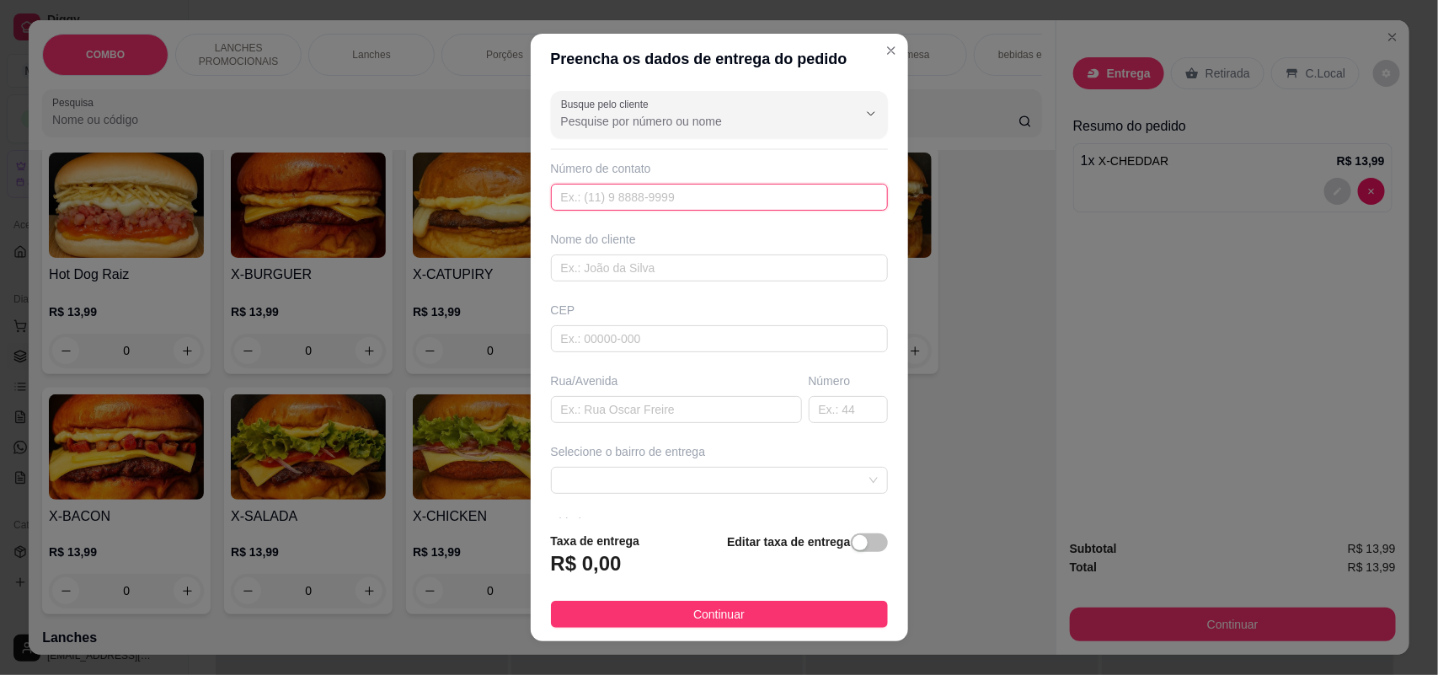
click at [638, 195] on input "text" at bounding box center [719, 197] width 337 height 27
type input "[PHONE_NUMBER]"
click at [733, 265] on input "text" at bounding box center [719, 267] width 337 height 27
type input "^~^"
click at [573, 343] on input "text" at bounding box center [719, 338] width 337 height 27
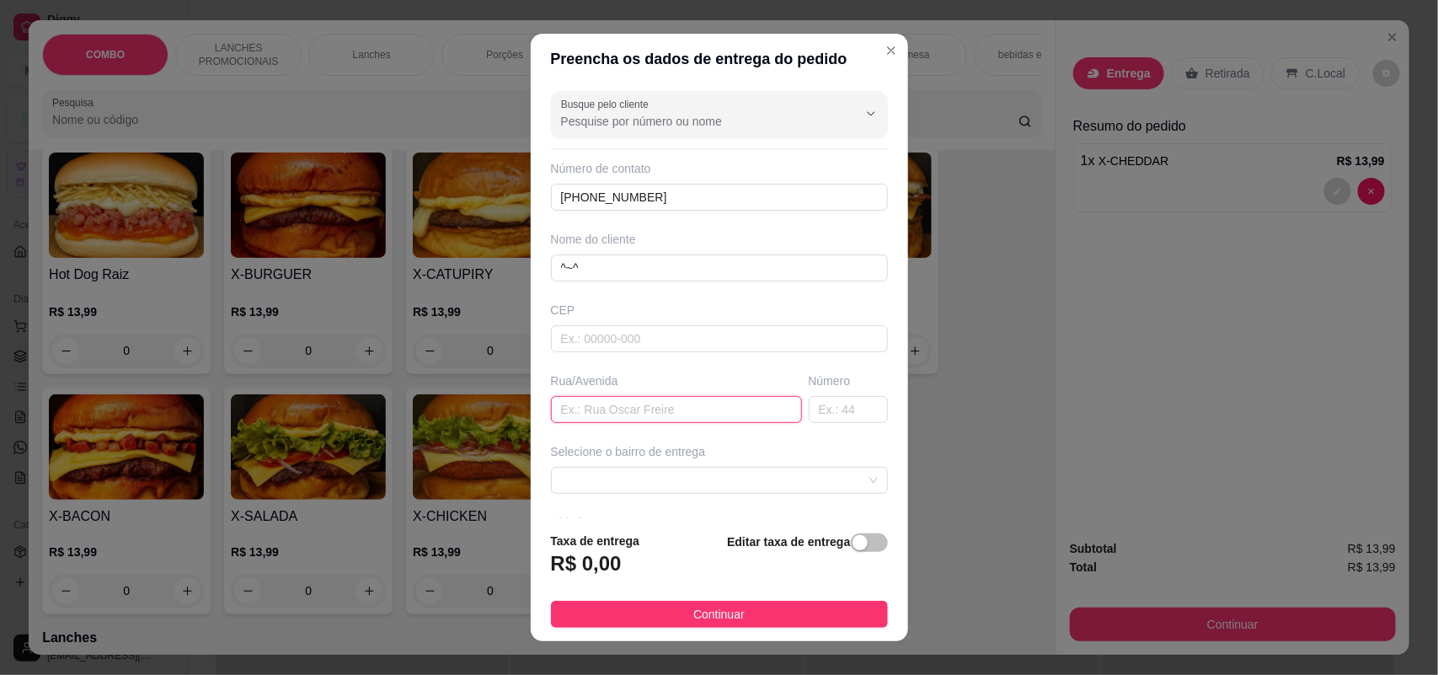
click at [616, 414] on input "text" at bounding box center [676, 409] width 251 height 27
click at [642, 480] on span at bounding box center [719, 479] width 317 height 25
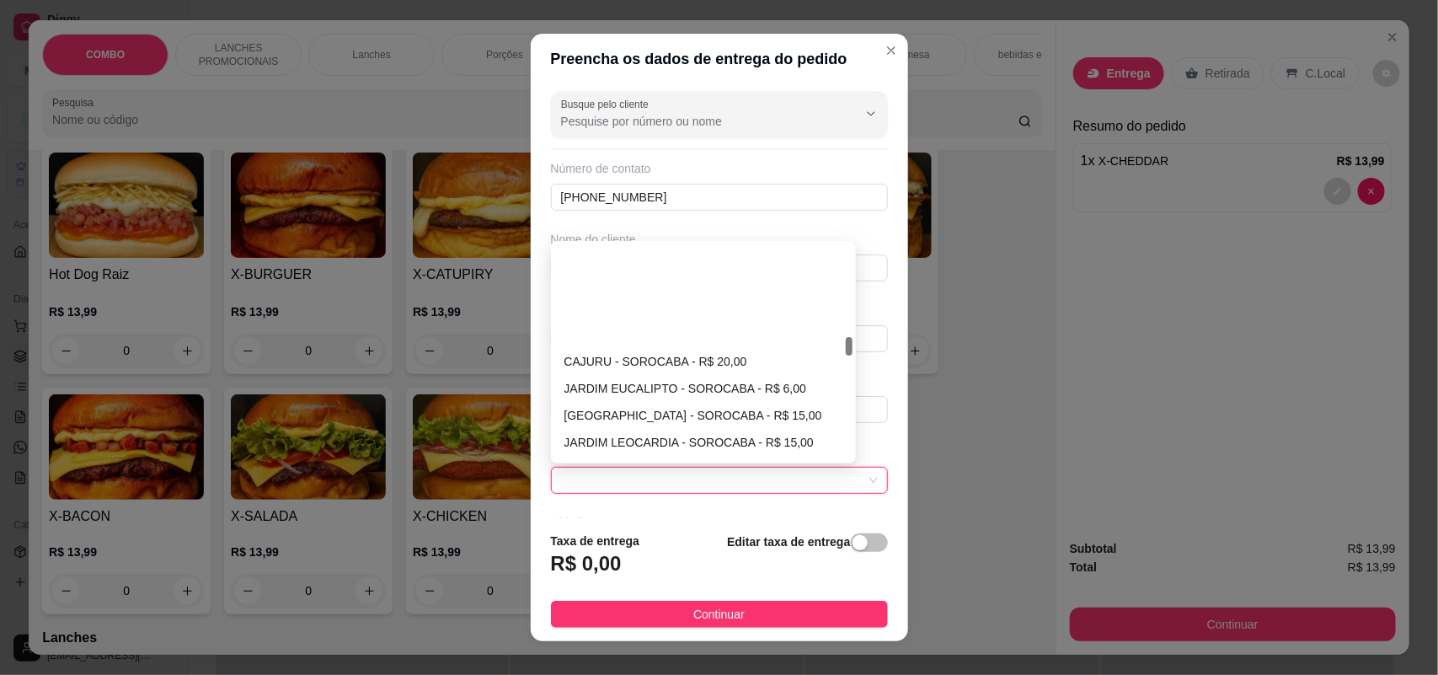
scroll to position [1158, 0]
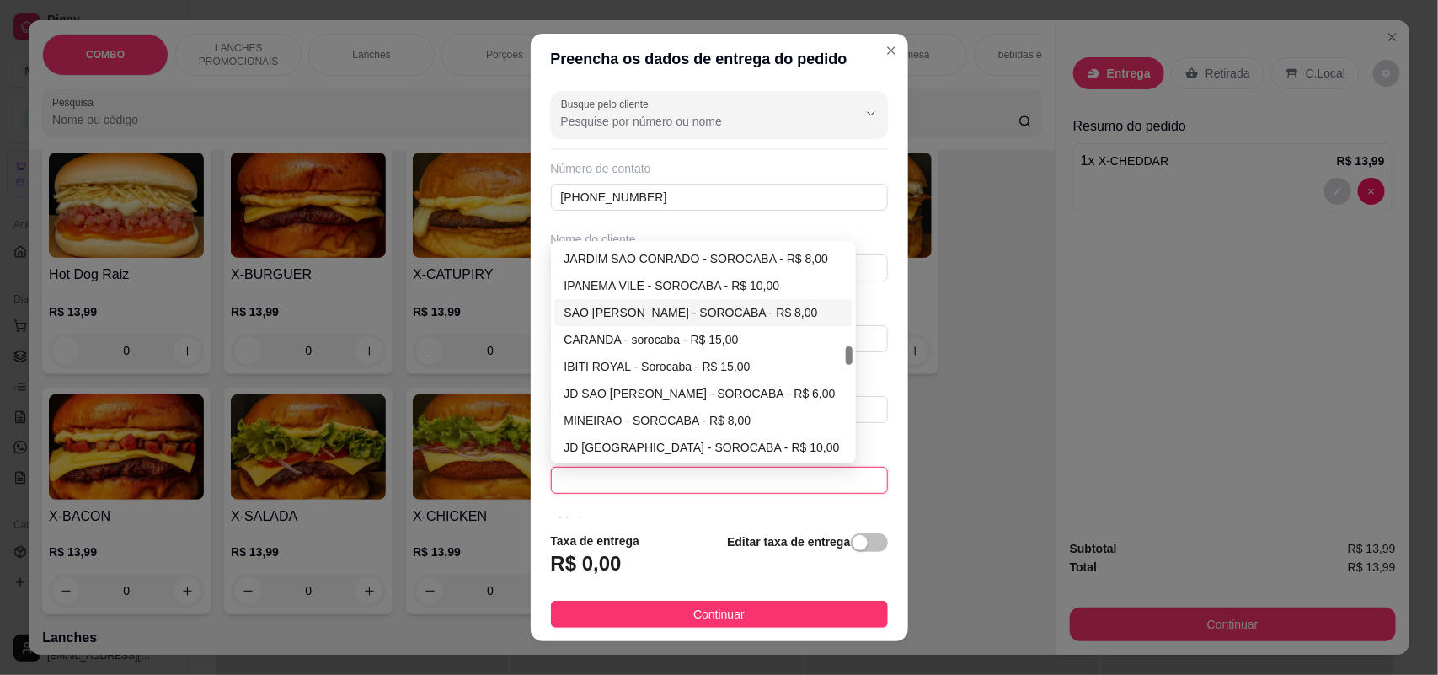
click at [657, 305] on div "SAO [PERSON_NAME] - SOROCABA - R$ 8,00" at bounding box center [703, 312] width 279 height 19
type input "SOROCABA"
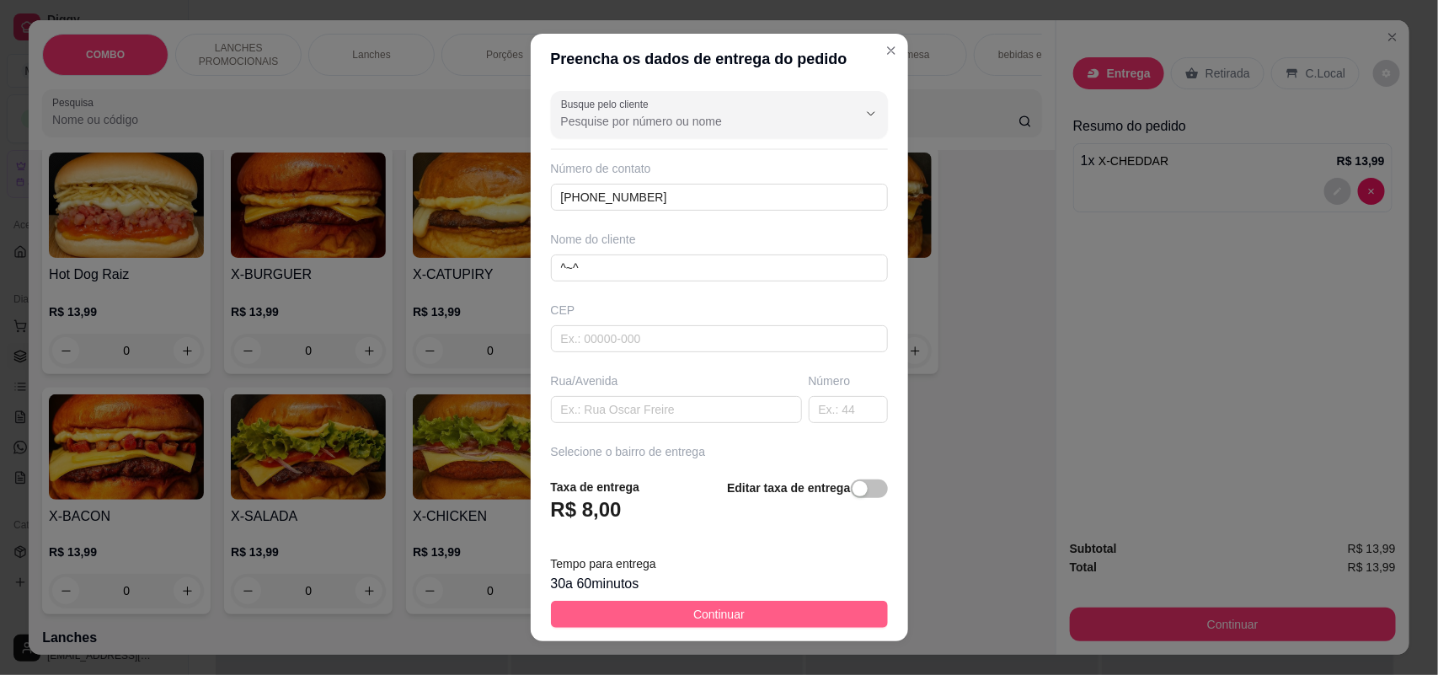
click at [723, 616] on span "Continuar" at bounding box center [718, 614] width 51 height 19
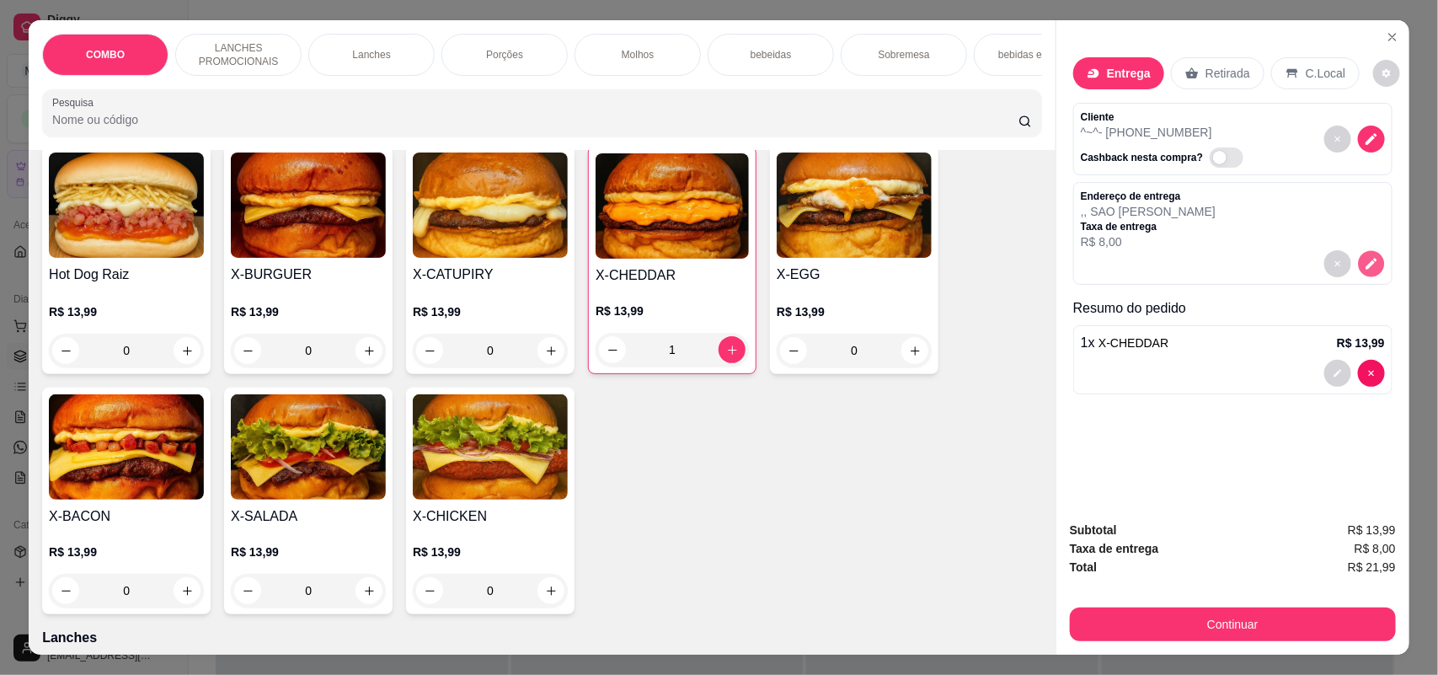
click at [1364, 257] on icon "decrease-product-quantity" at bounding box center [1371, 263] width 14 height 14
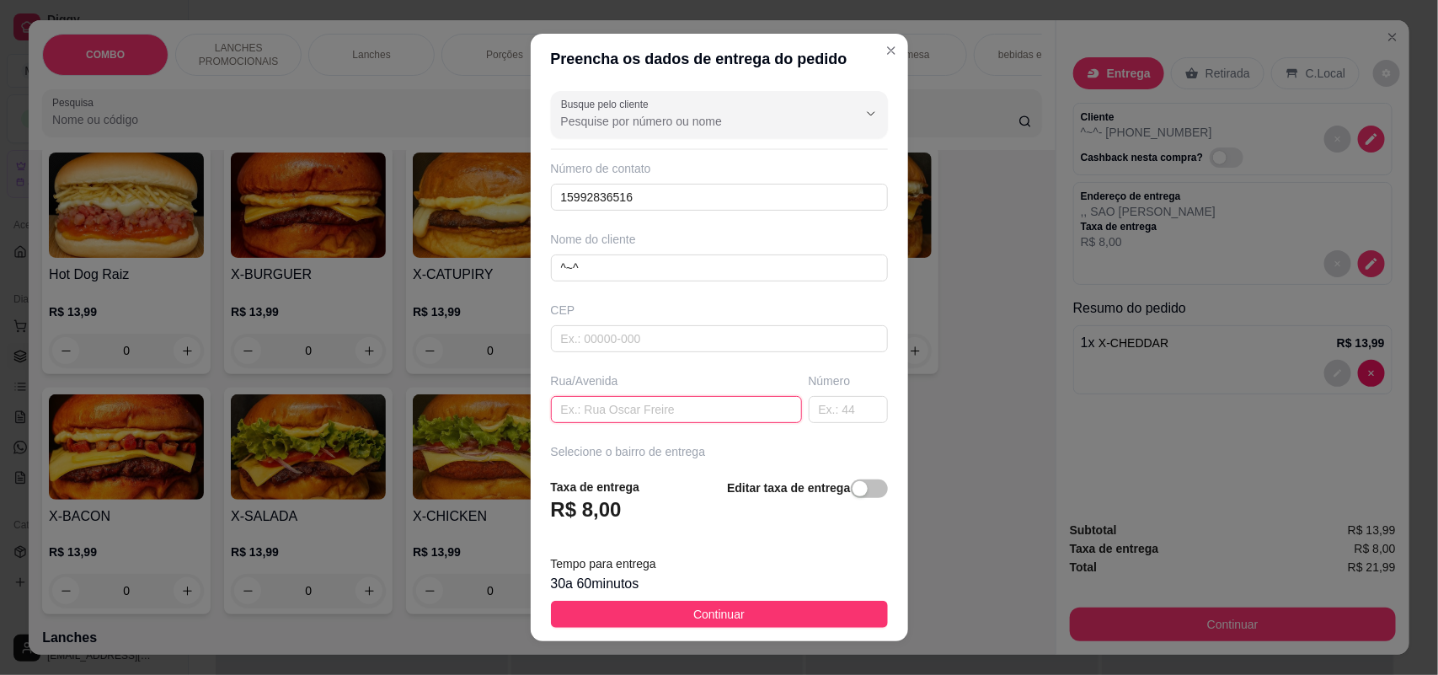
click at [596, 409] on input "text" at bounding box center [676, 409] width 251 height 27
click at [665, 414] on input "[PERSON_NAME]" at bounding box center [676, 409] width 251 height 27
type input "[PERSON_NAME]"
click at [824, 410] on input "text" at bounding box center [848, 409] width 79 height 27
type input "219"
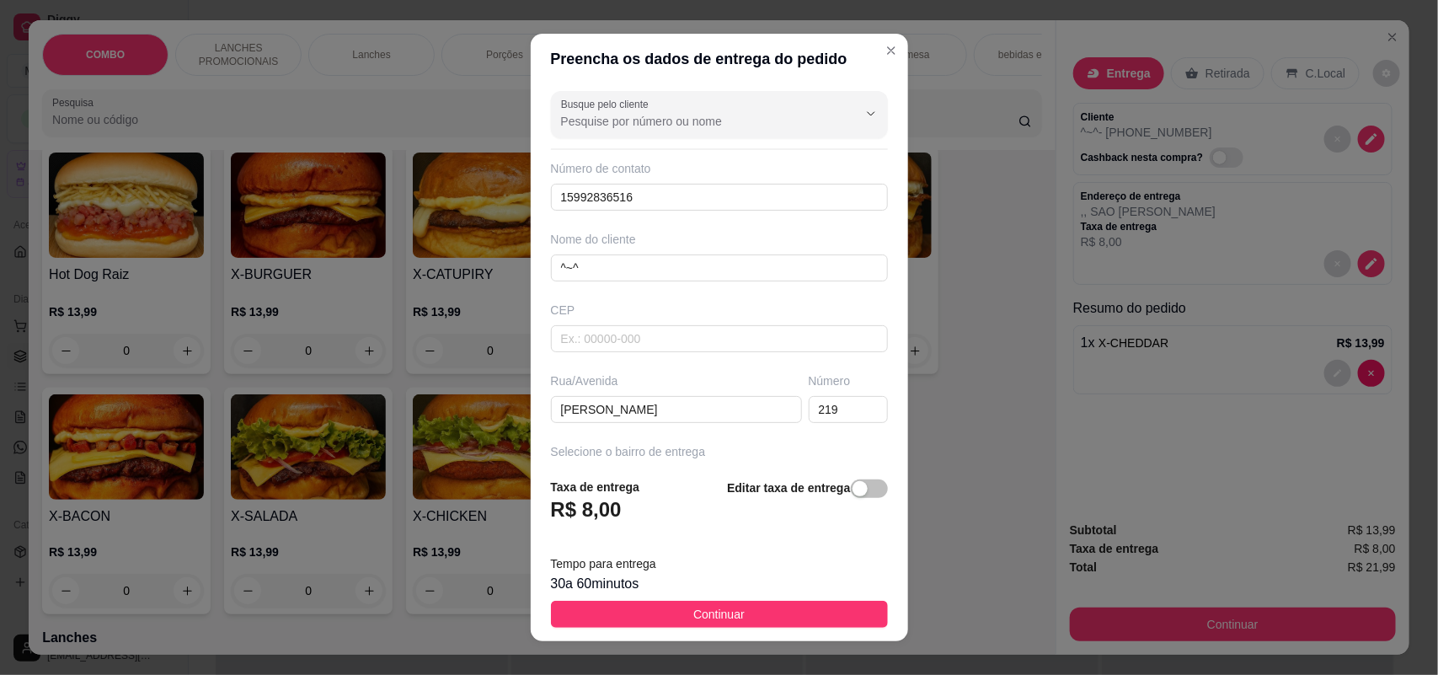
click at [763, 486] on strong "Editar taxa de entrega" at bounding box center [788, 487] width 123 height 13
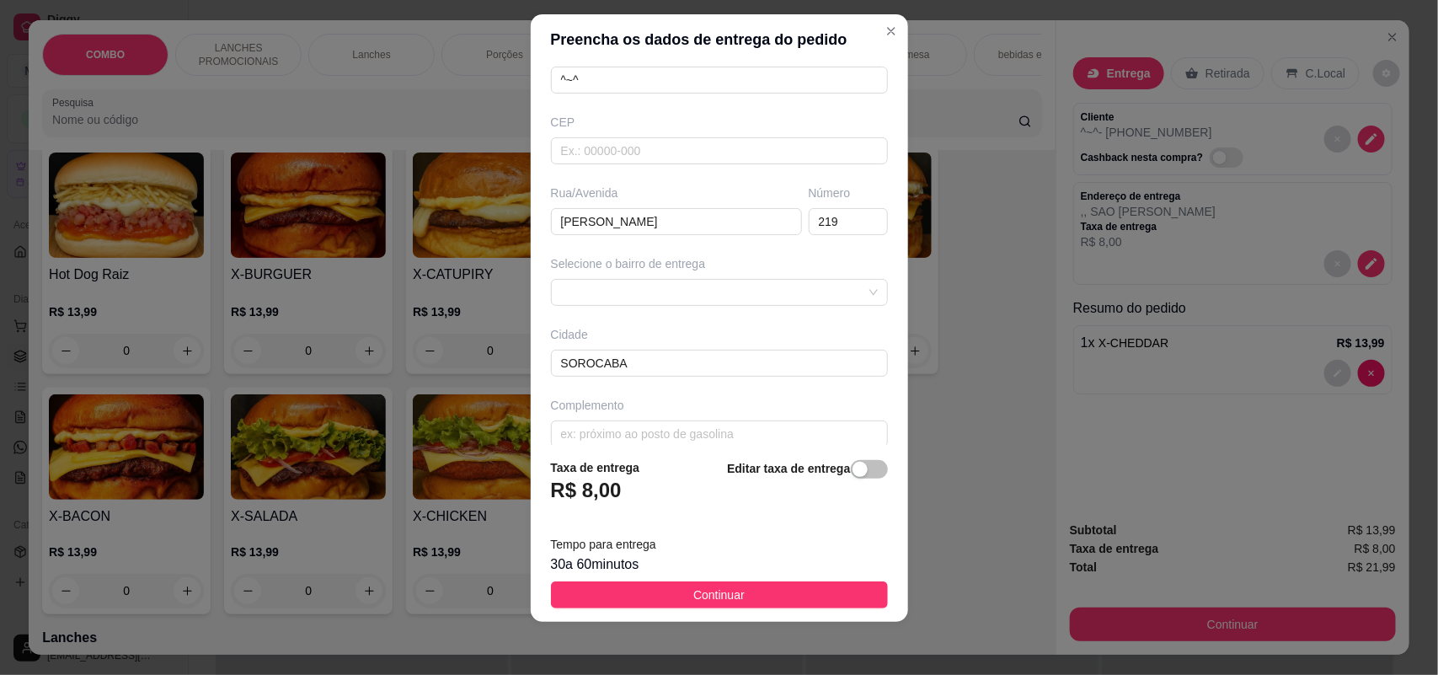
scroll to position [190, 0]
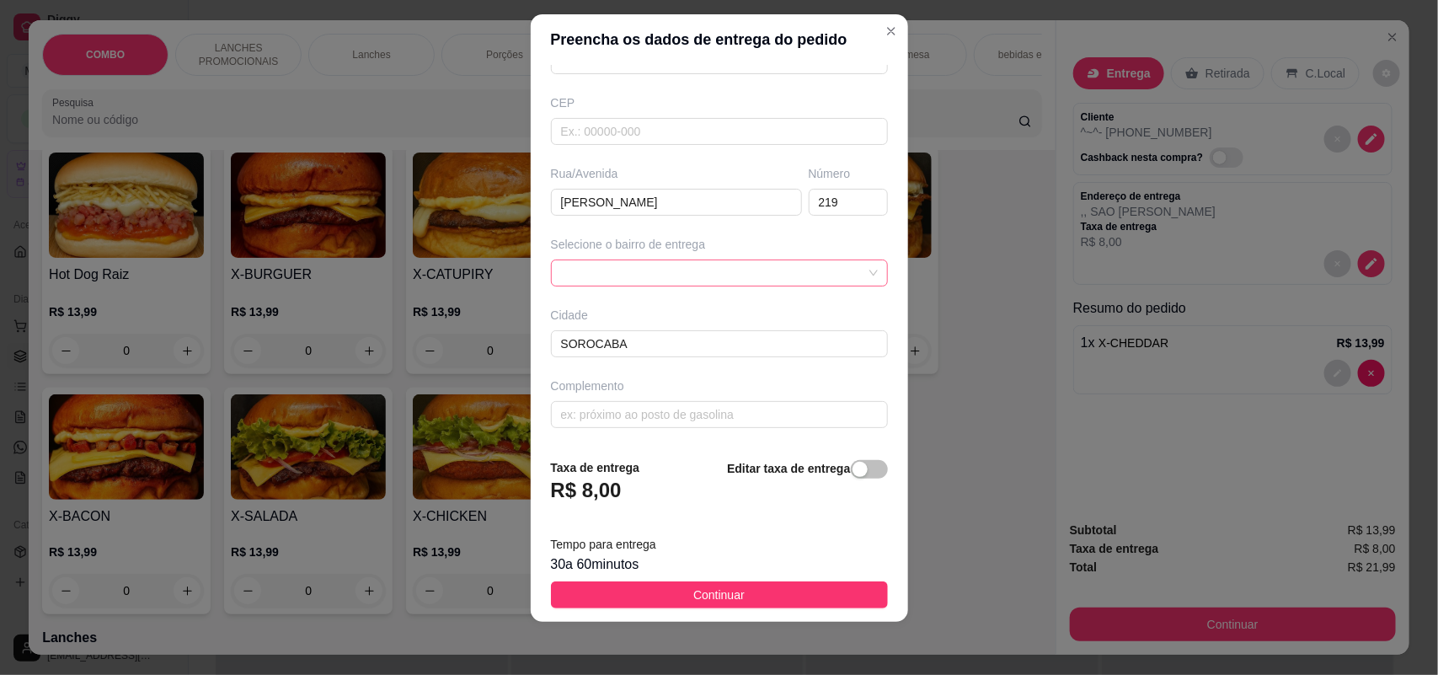
click at [723, 280] on span at bounding box center [719, 272] width 317 height 25
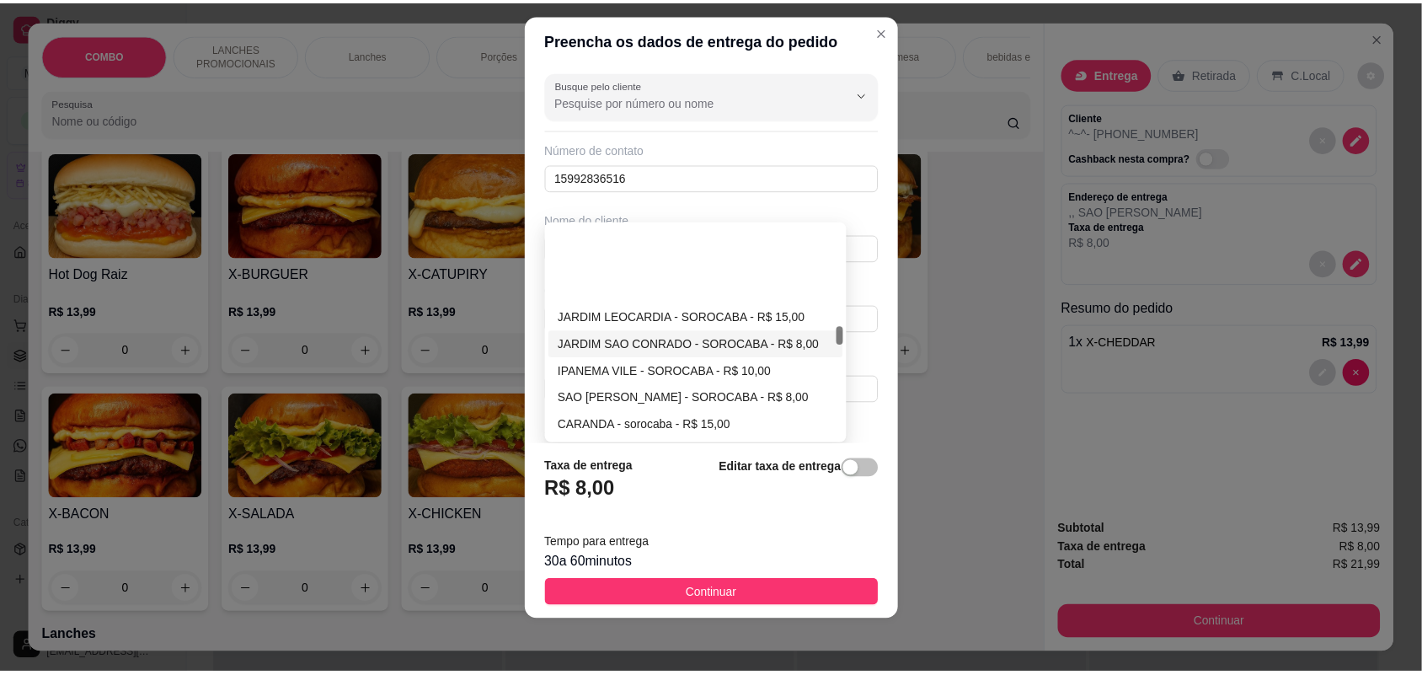
scroll to position [1158, 0]
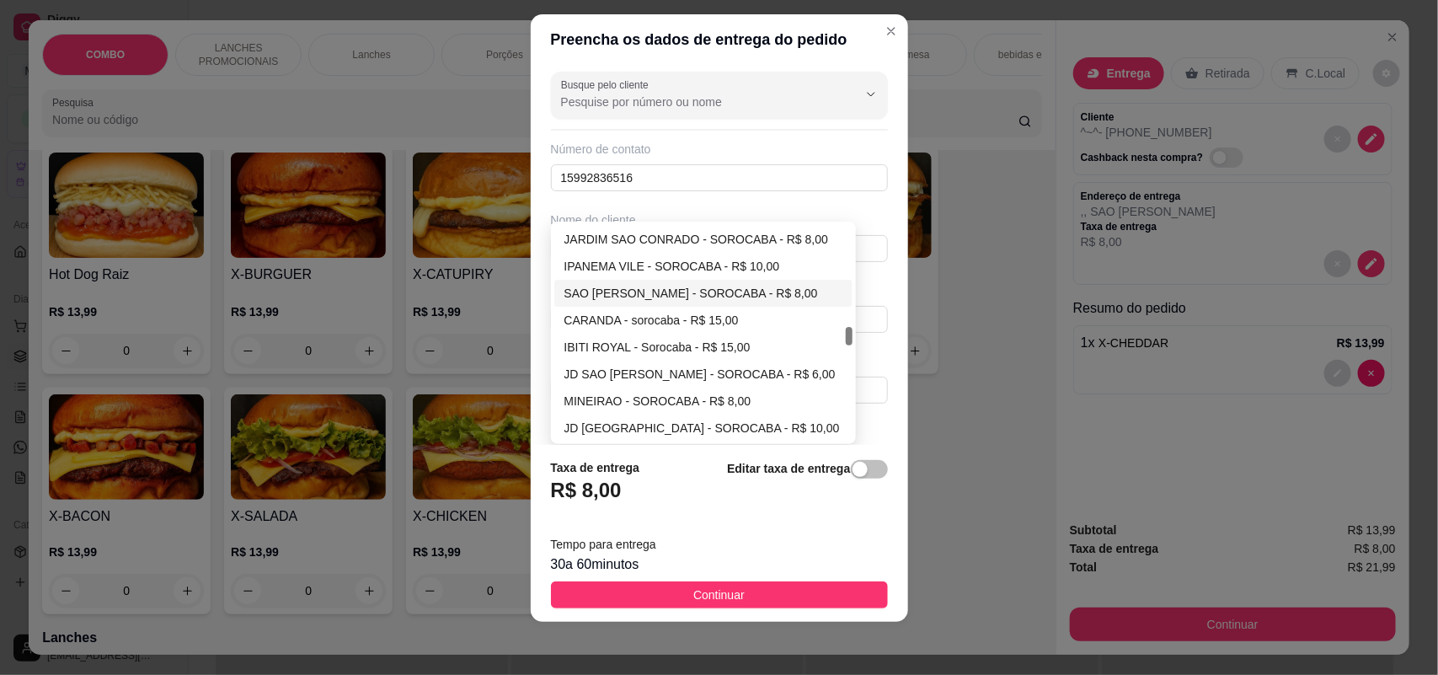
click at [600, 284] on div "SAO [PERSON_NAME] - SOROCABA - R$ 8,00" at bounding box center [703, 293] width 279 height 19
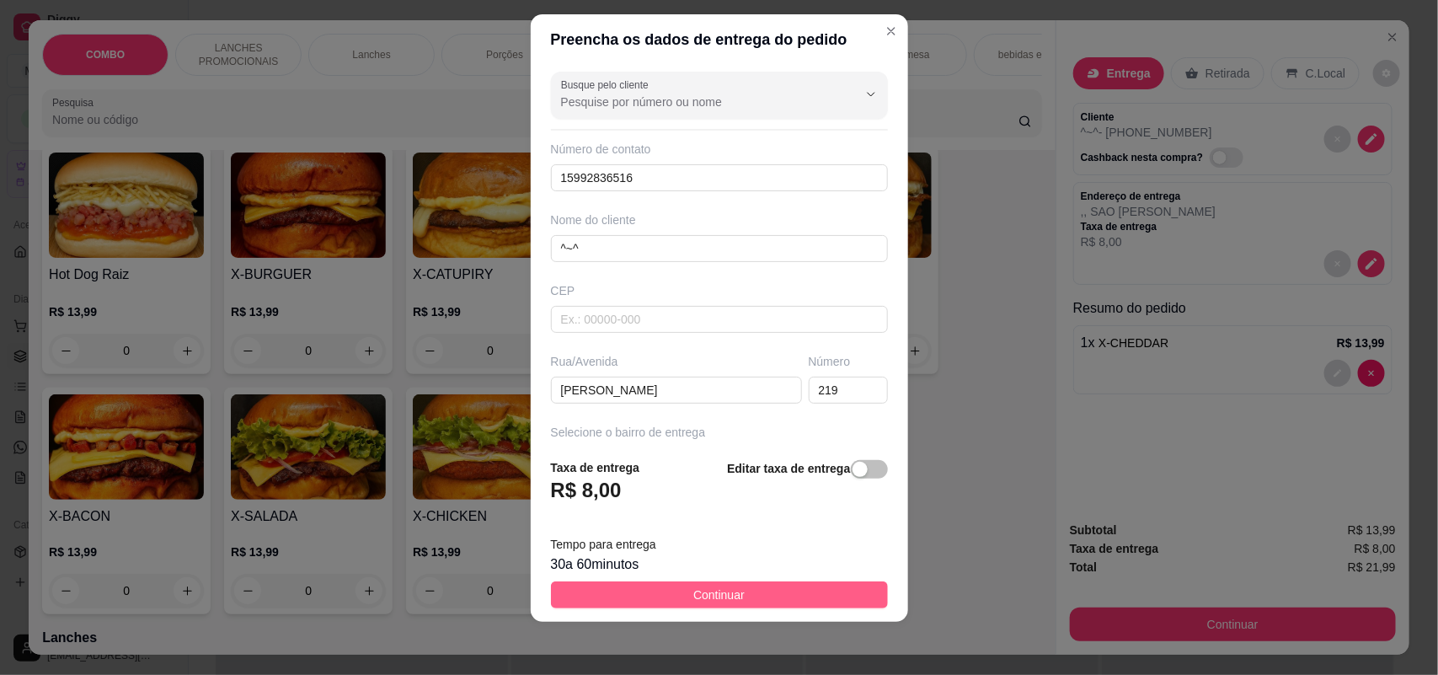
click at [648, 590] on button "Continuar" at bounding box center [719, 594] width 337 height 27
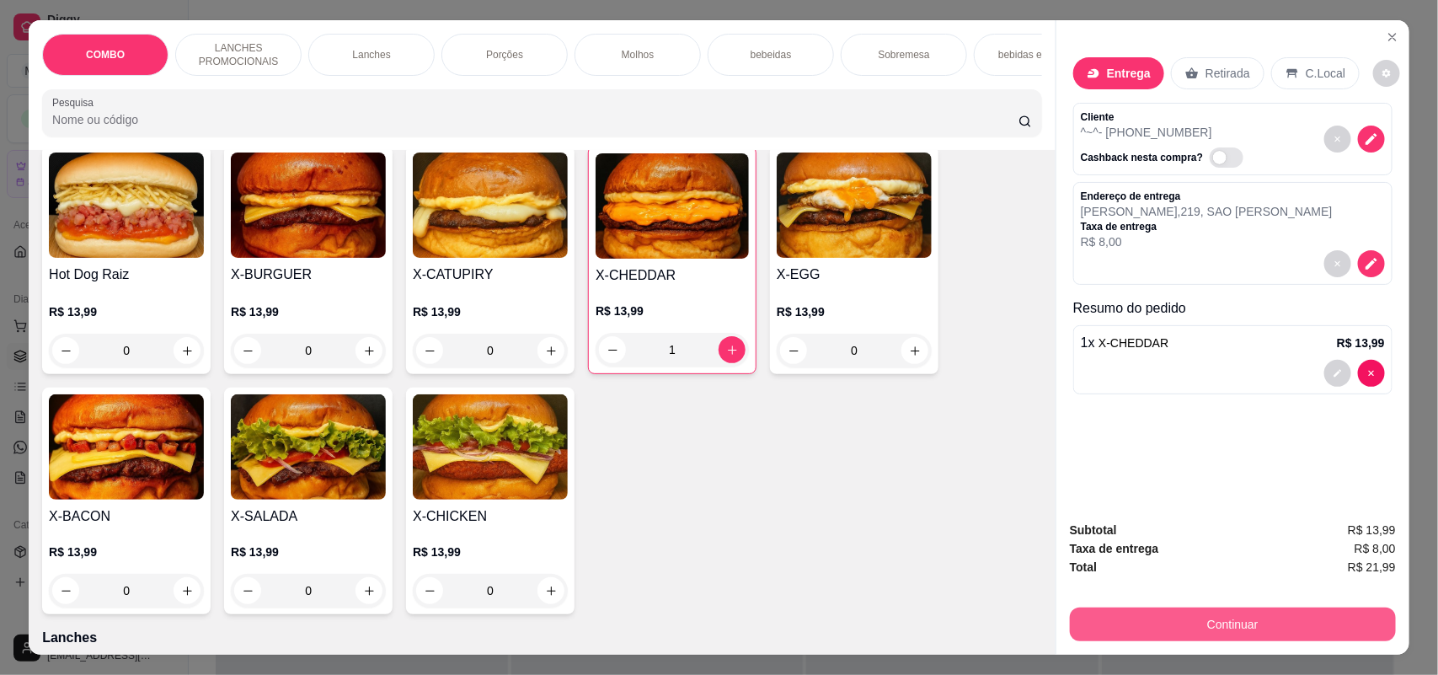
click at [1214, 622] on button "Continuar" at bounding box center [1233, 624] width 326 height 34
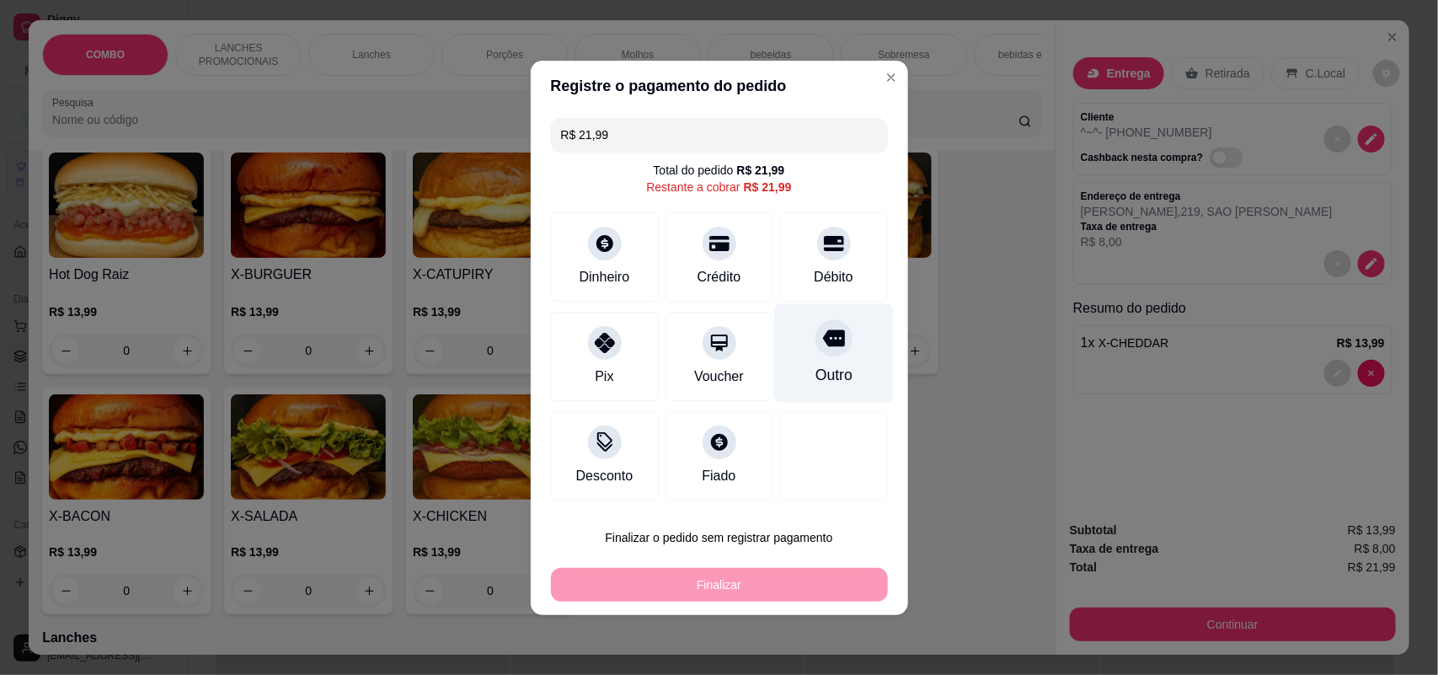
click at [815, 342] on div at bounding box center [833, 337] width 37 height 37
type input "R$ 0,00"
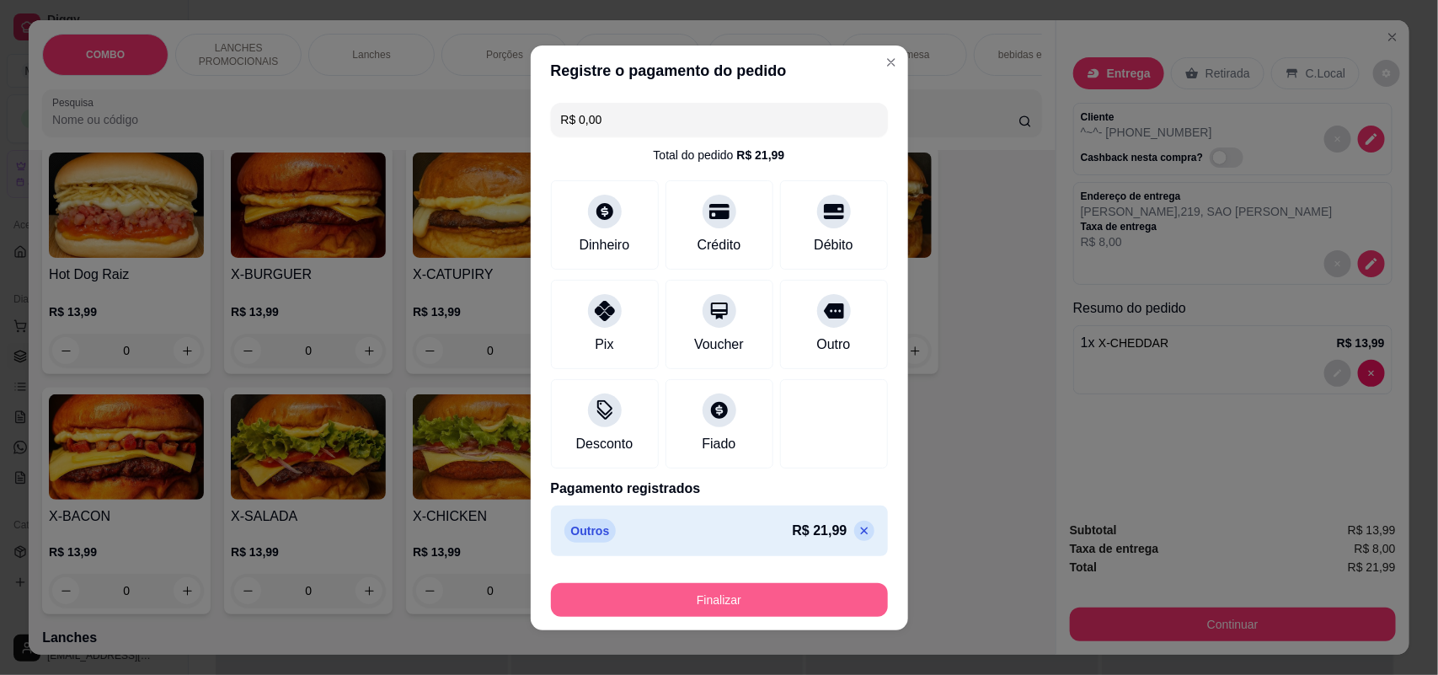
click at [734, 595] on button "Finalizar" at bounding box center [719, 600] width 337 height 34
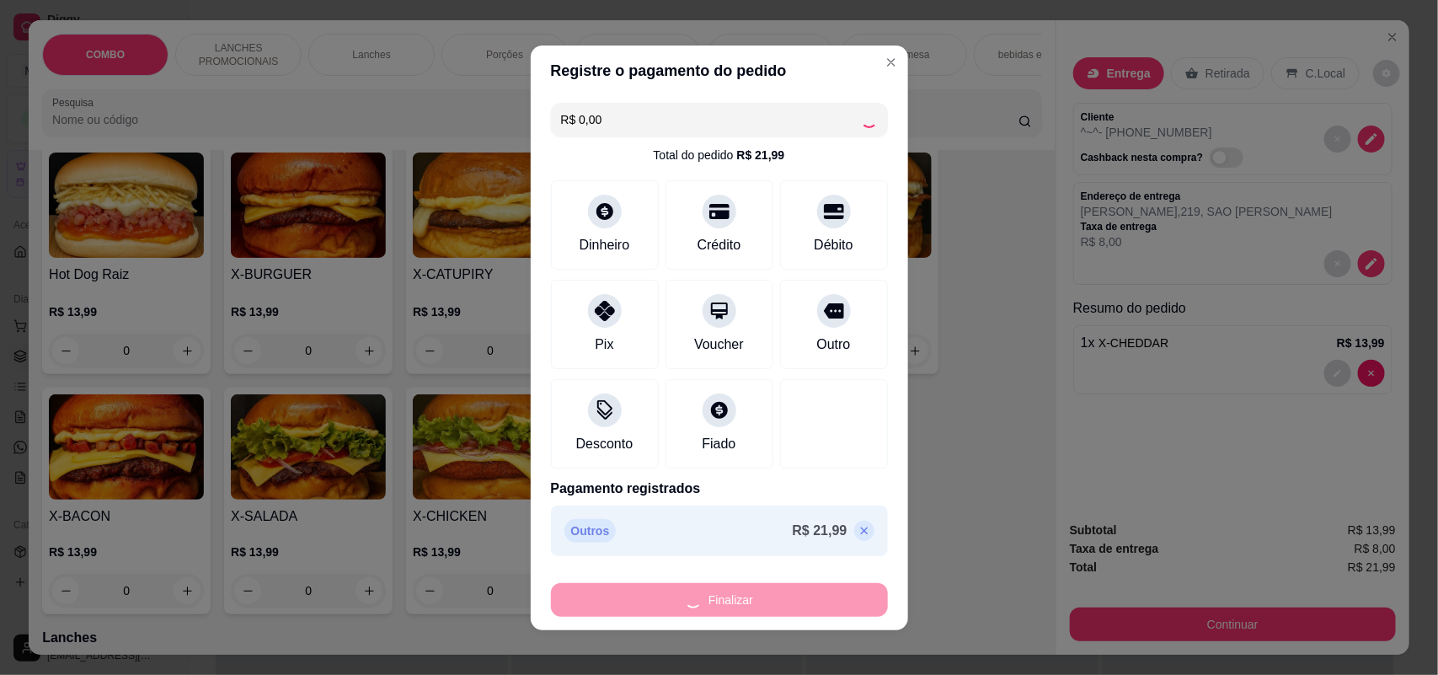
type input "0"
type input "-R$ 21,99"
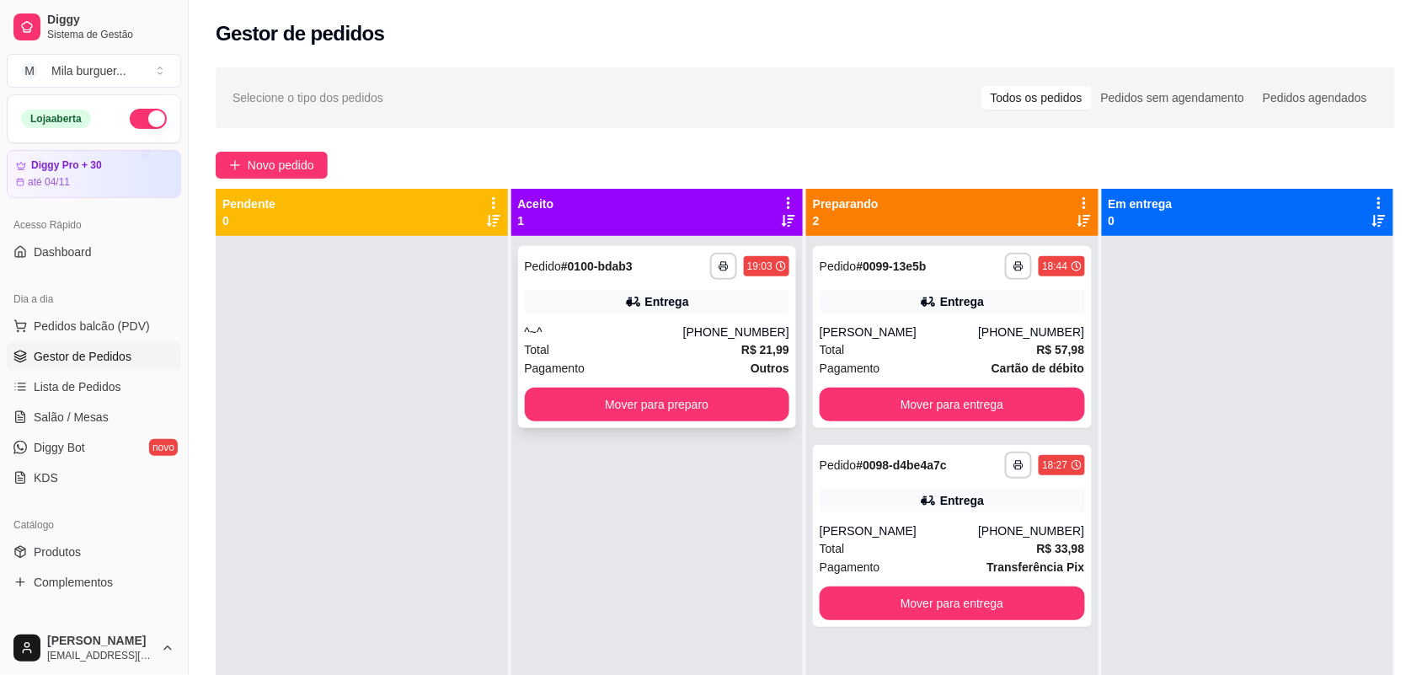
click at [602, 384] on div "**********" at bounding box center [657, 337] width 279 height 182
click at [643, 397] on button "Mover para preparo" at bounding box center [657, 404] width 265 height 34
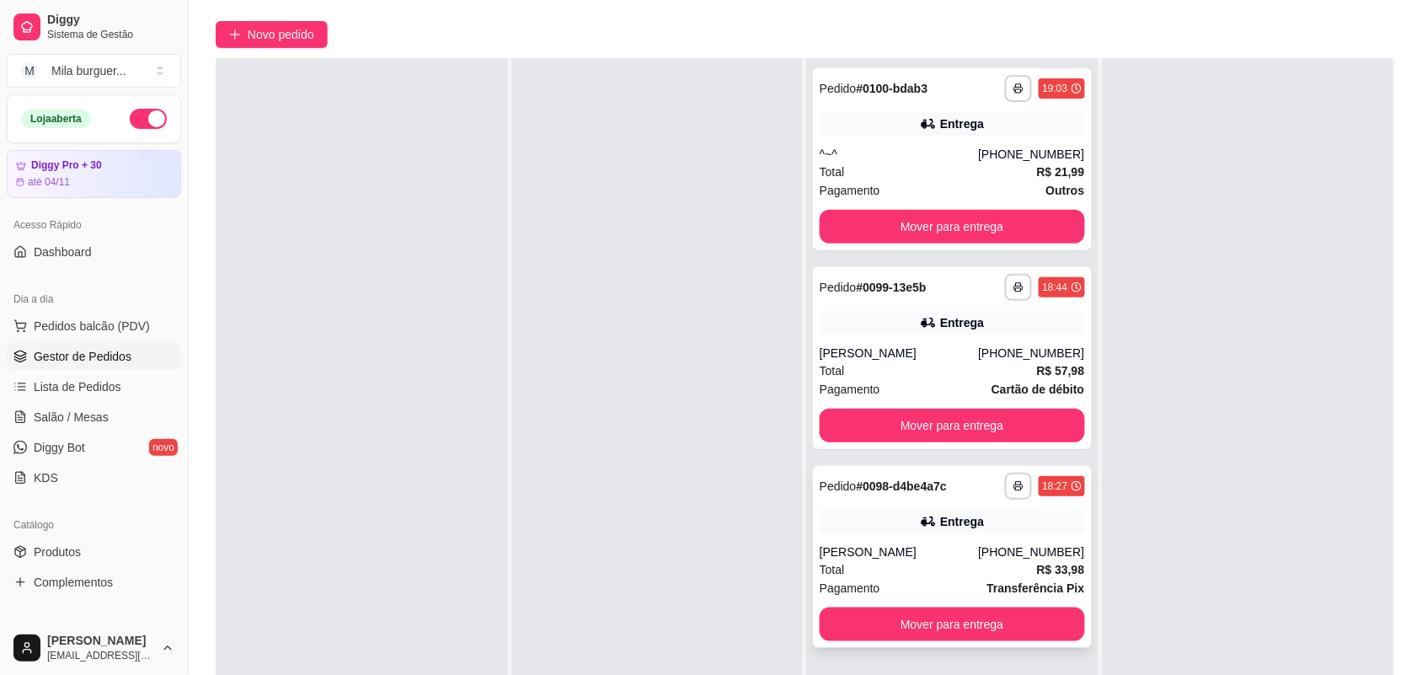
scroll to position [257, 0]
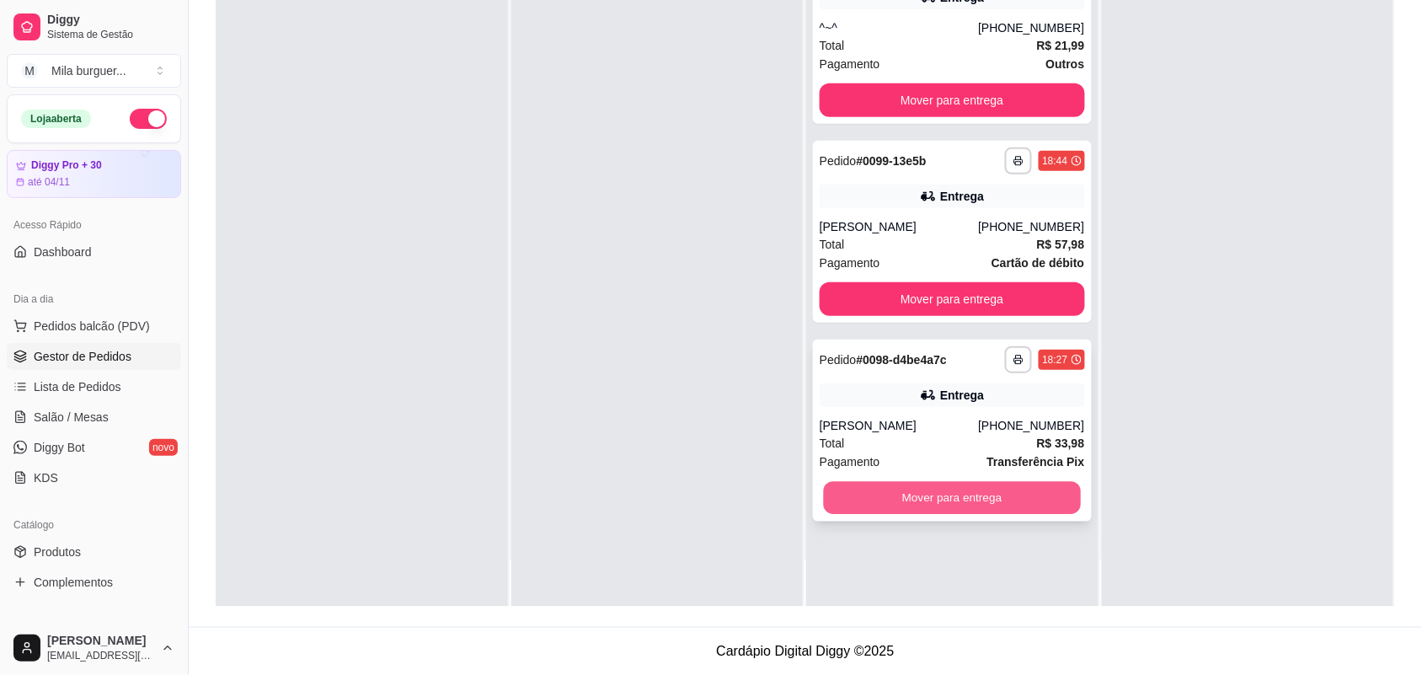
click at [920, 494] on button "Mover para entrega" at bounding box center [952, 498] width 257 height 33
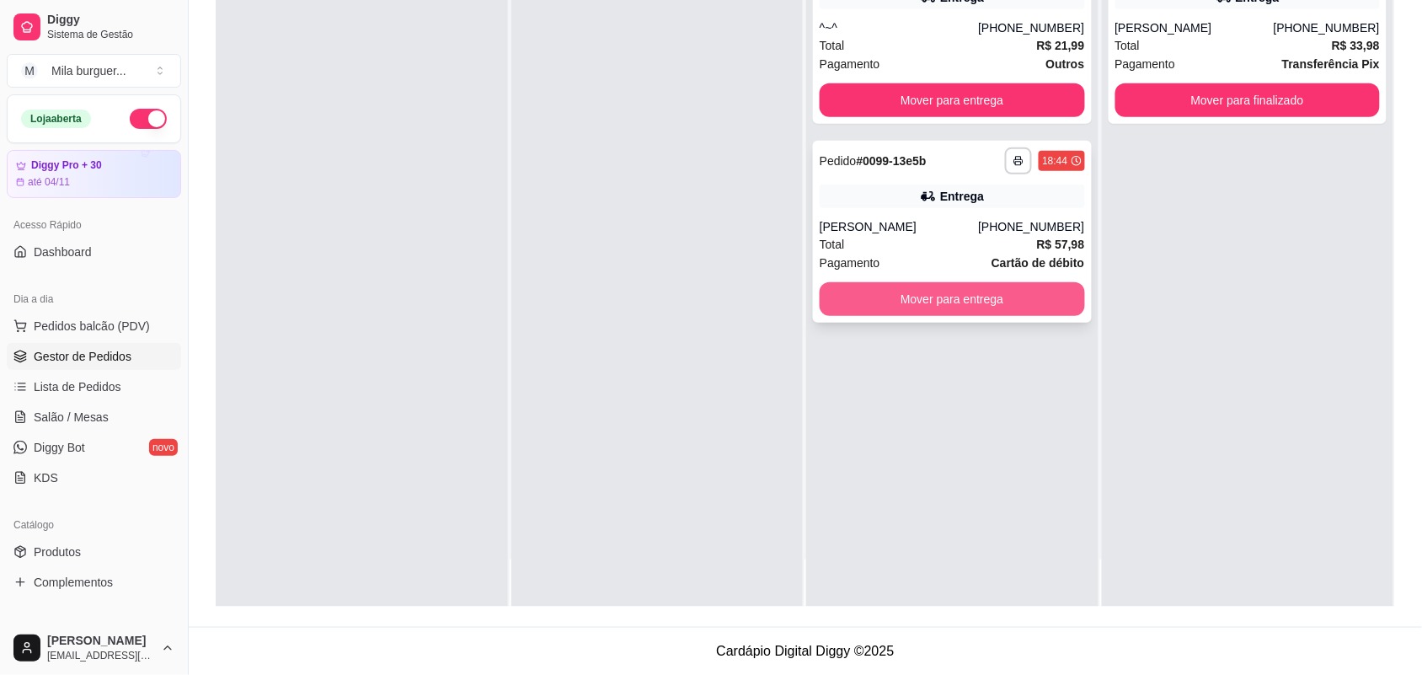
click at [894, 305] on button "Mover para entrega" at bounding box center [951, 299] width 265 height 34
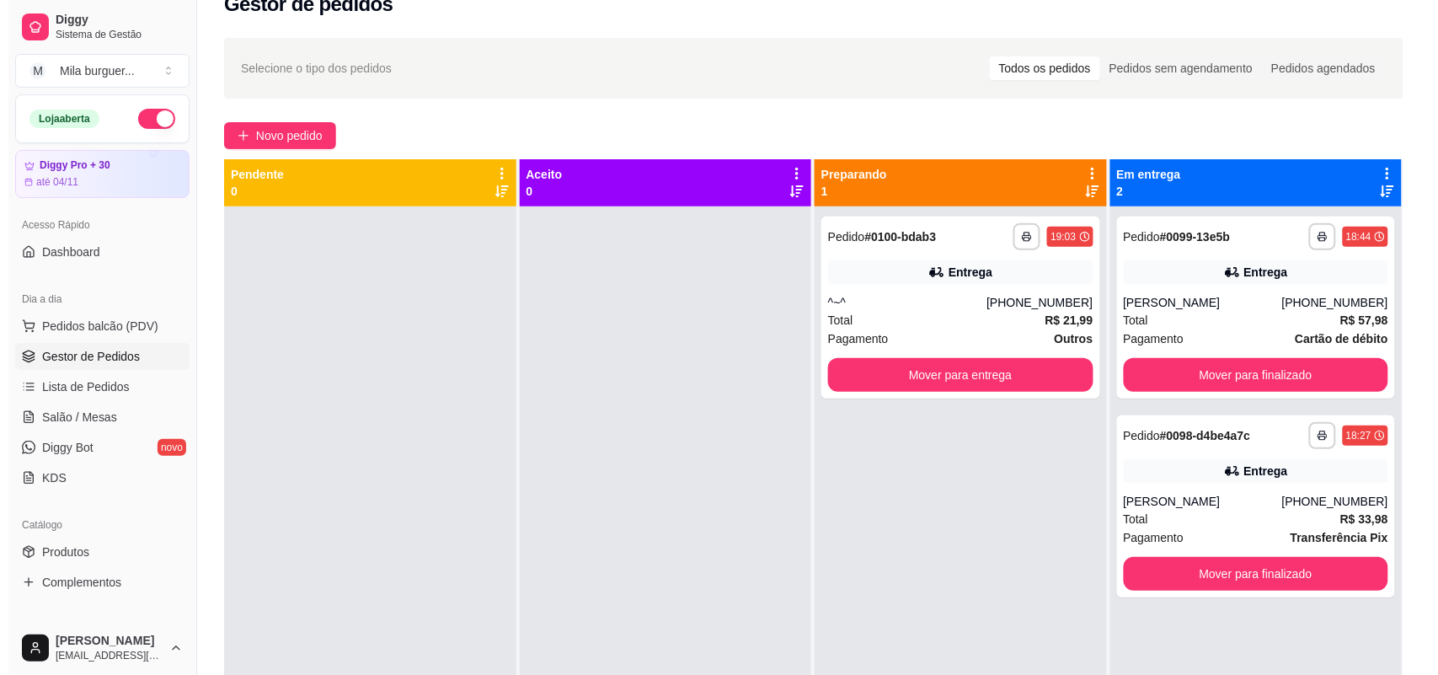
scroll to position [0, 0]
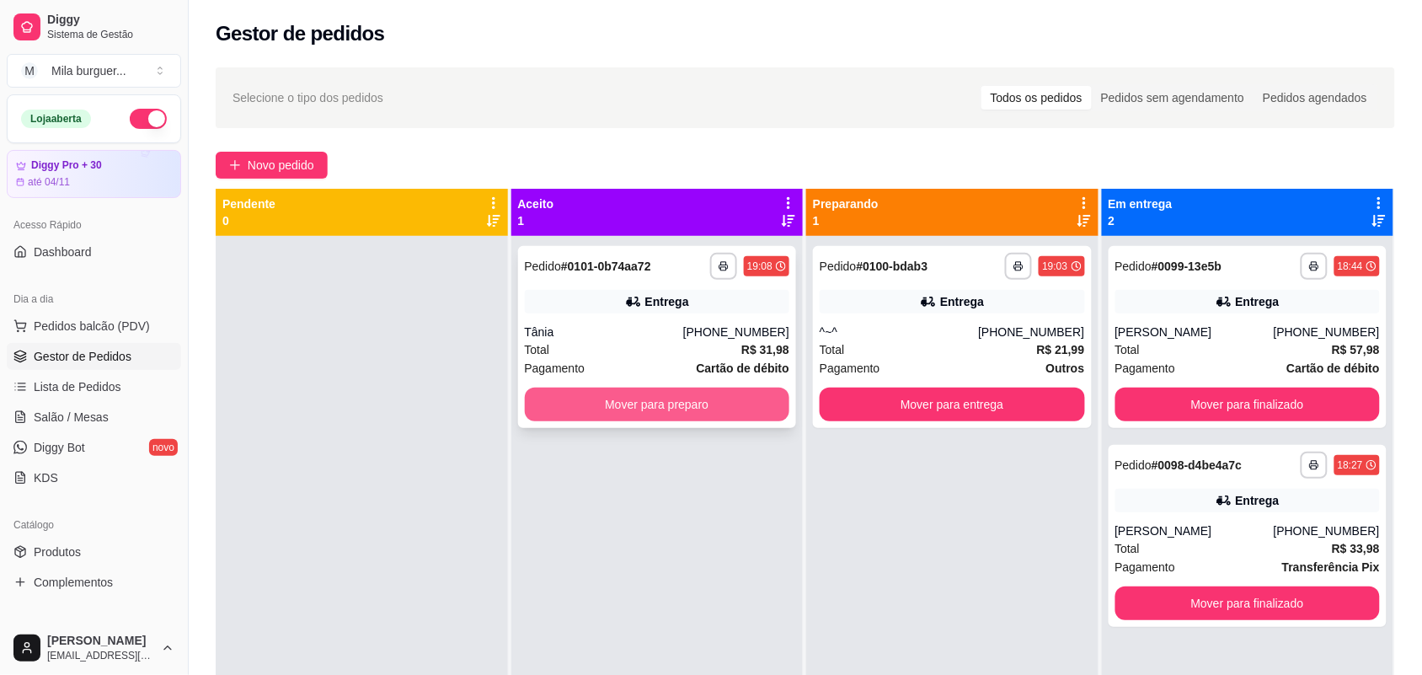
click at [642, 409] on button "Mover para preparo" at bounding box center [657, 404] width 265 height 34
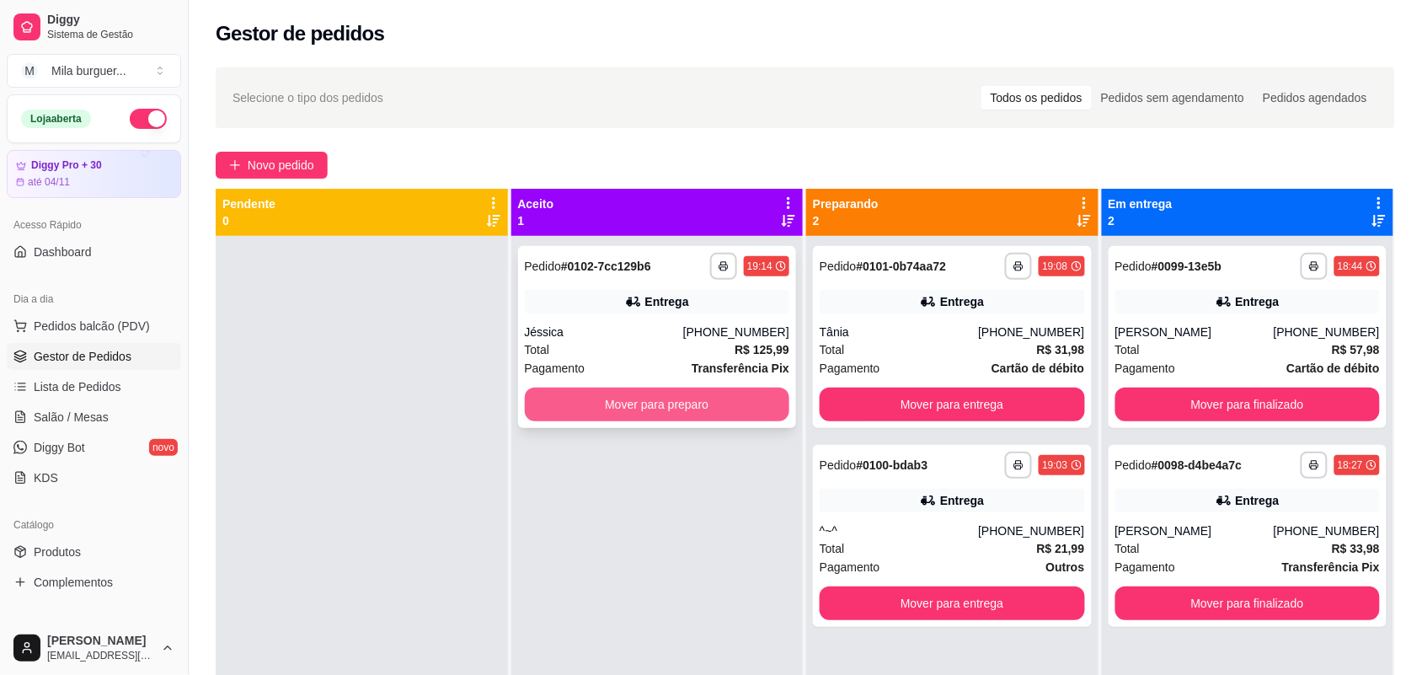
click at [646, 406] on button "Mover para preparo" at bounding box center [657, 404] width 265 height 34
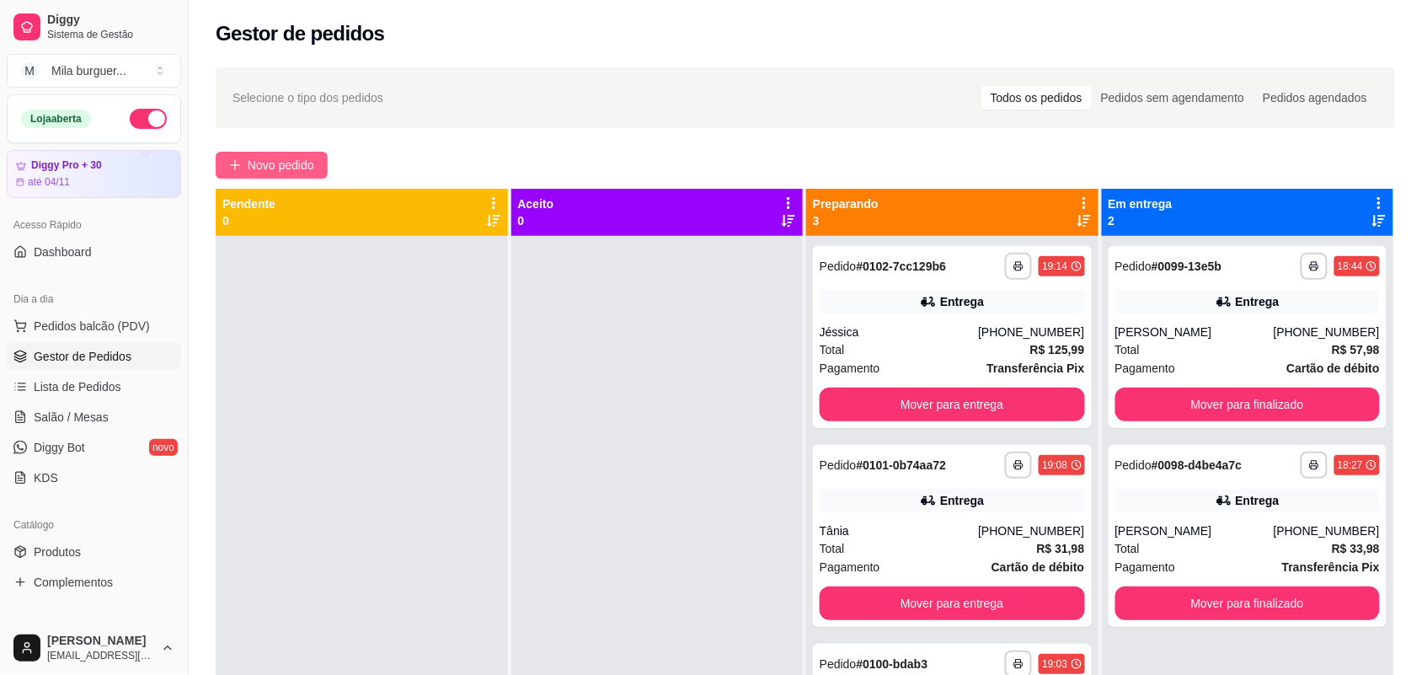
click at [268, 167] on span "Novo pedido" at bounding box center [281, 165] width 67 height 19
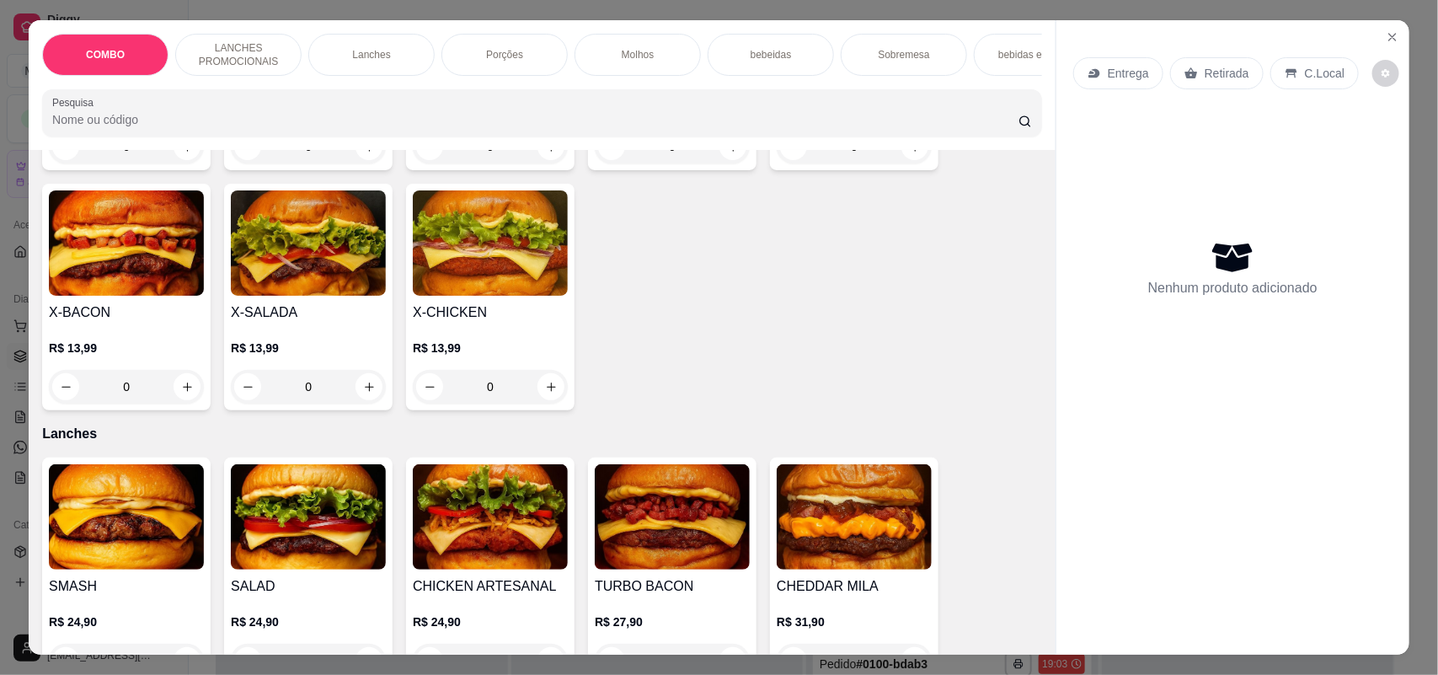
scroll to position [632, 0]
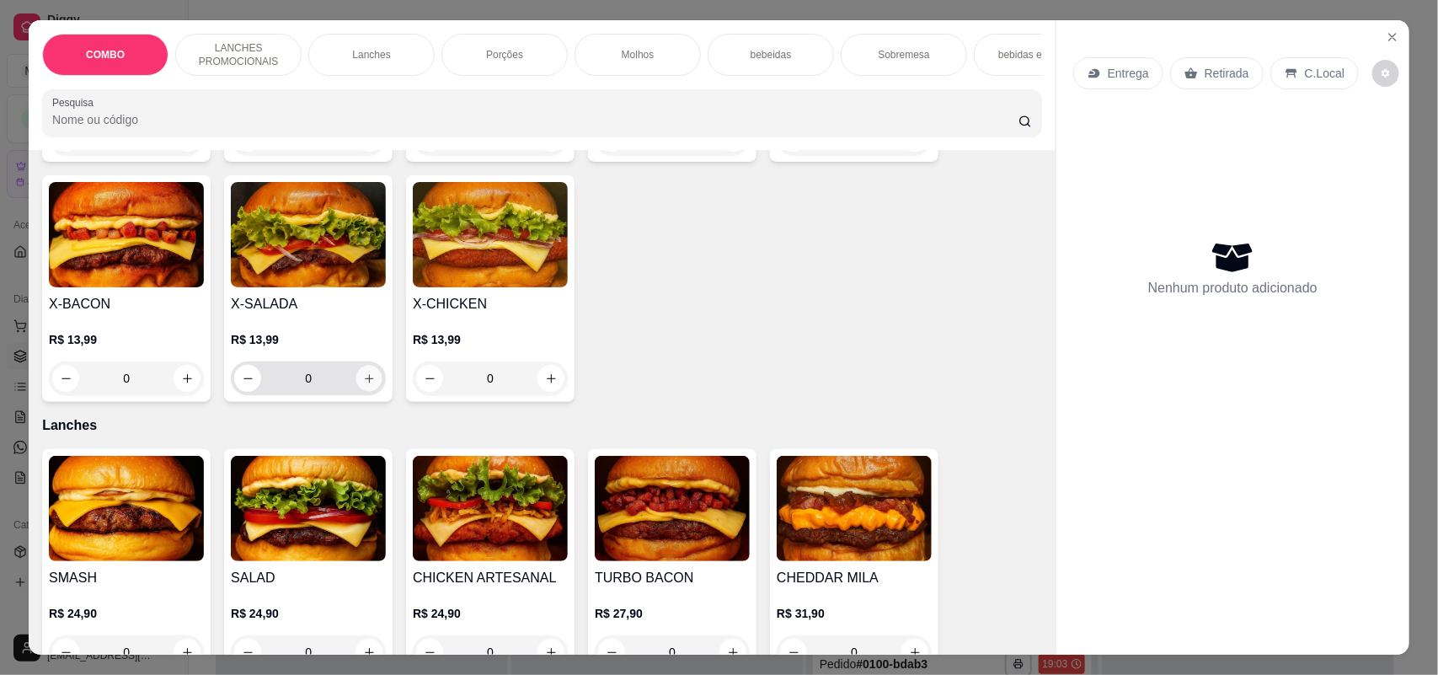
click at [356, 387] on button "increase-product-quantity" at bounding box center [369, 379] width 26 height 26
type input "1"
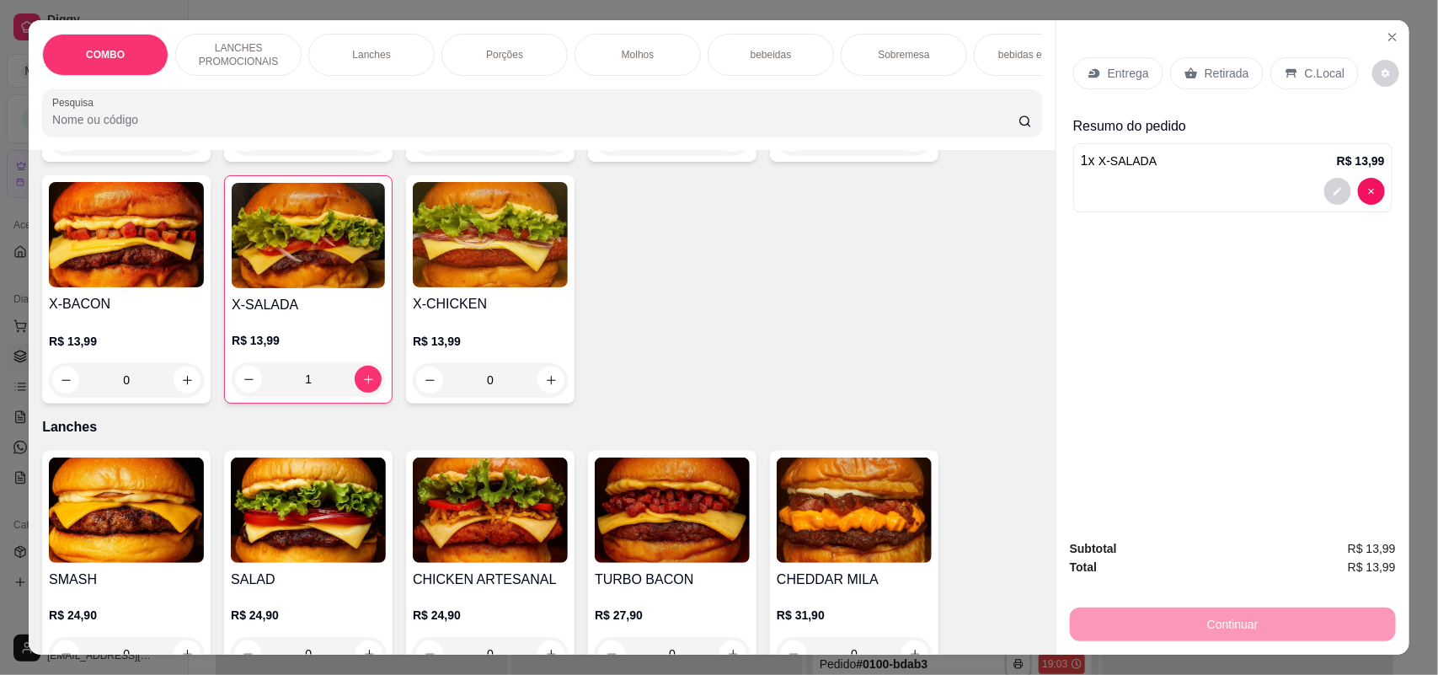
click at [1214, 77] on p "Retirada" at bounding box center [1226, 73] width 45 height 17
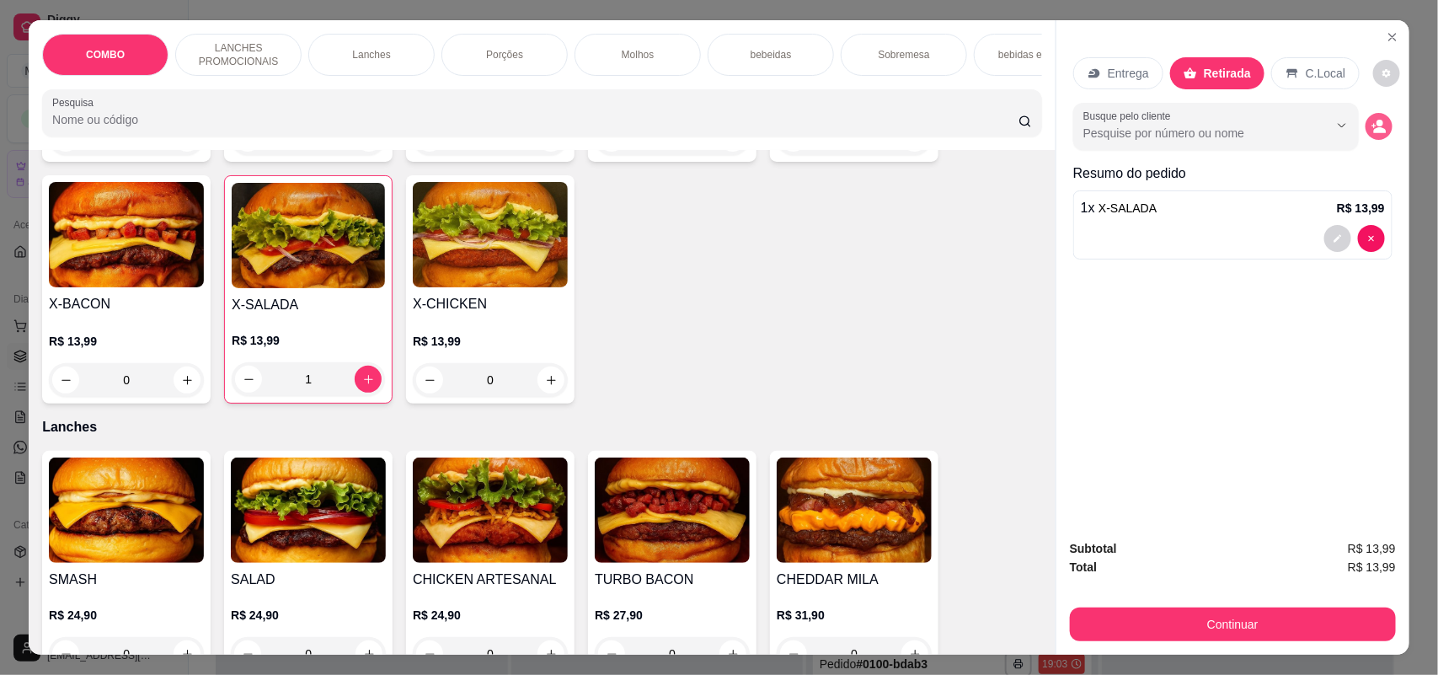
click at [1374, 128] on icon "decrease-product-quantity" at bounding box center [1380, 130] width 13 height 6
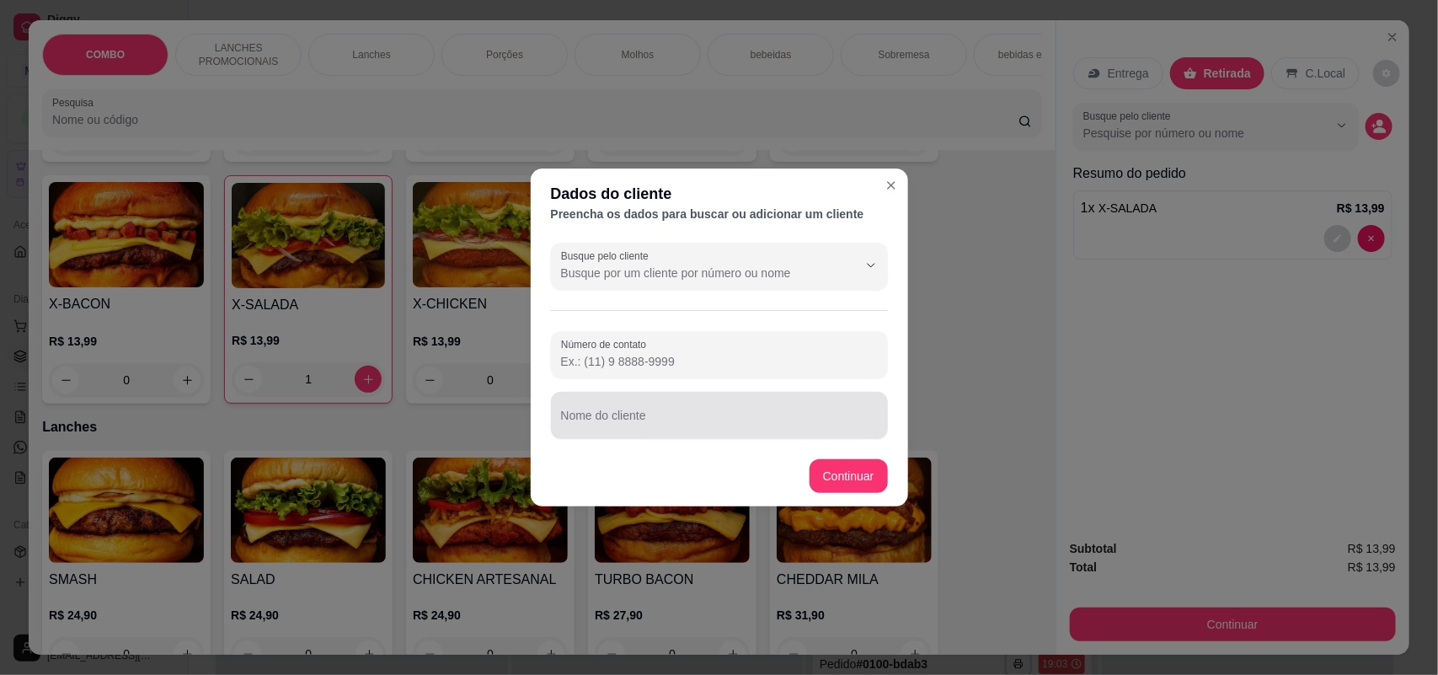
click at [707, 415] on input "Nome do cliente" at bounding box center [719, 422] width 317 height 17
type input "i"
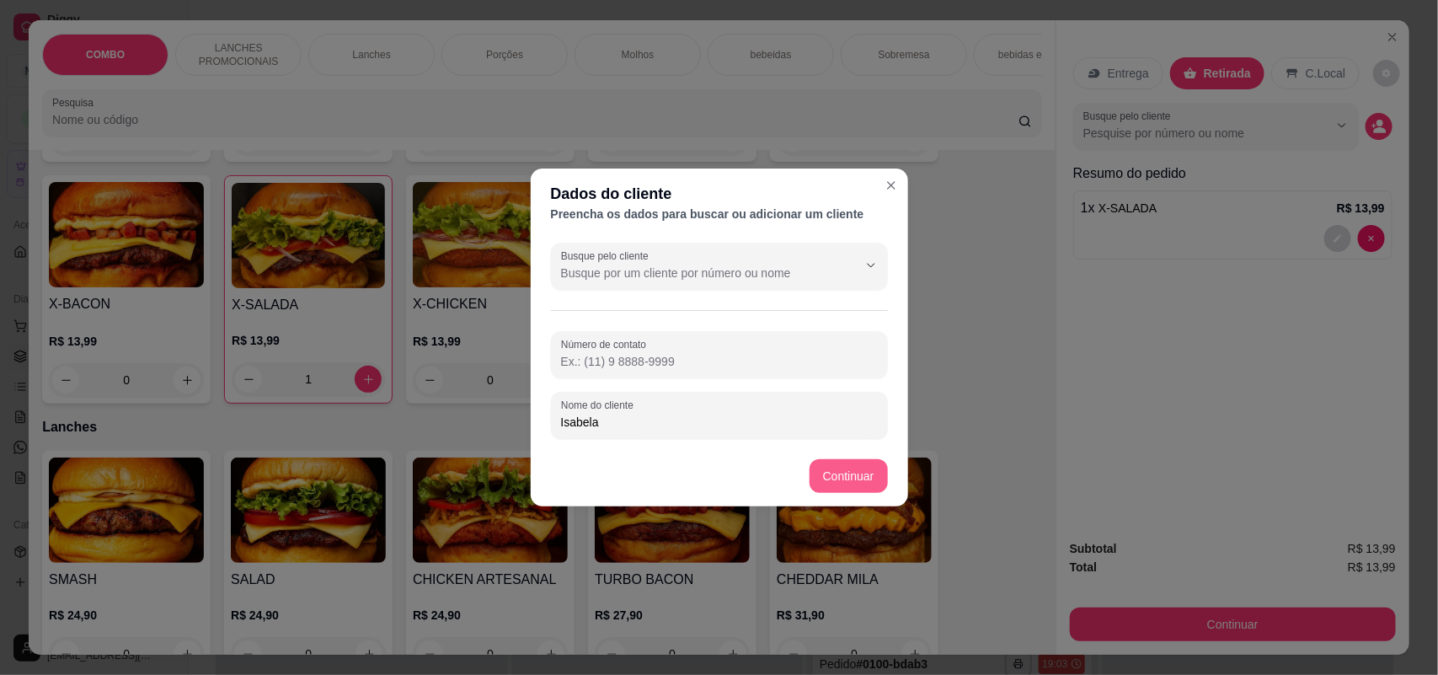
type input "Isabela"
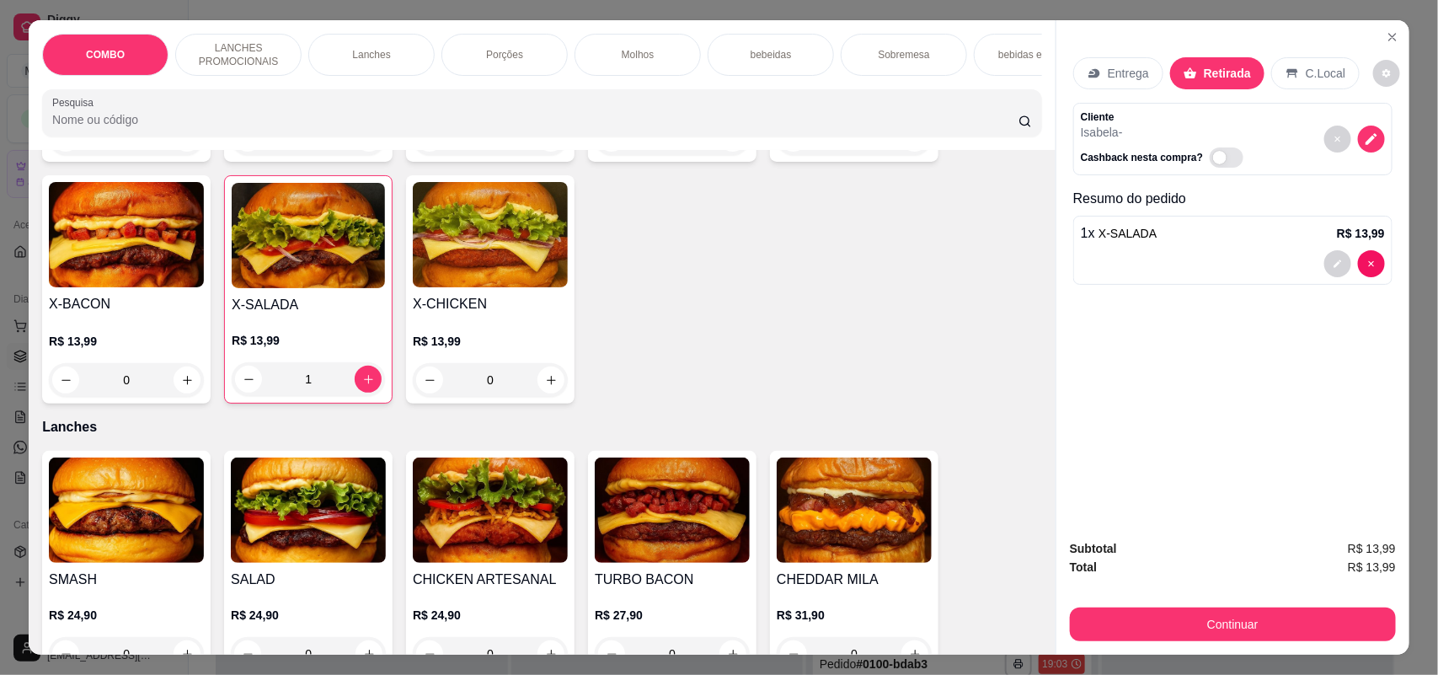
click at [1123, 625] on button "Continuar" at bounding box center [1233, 624] width 326 height 34
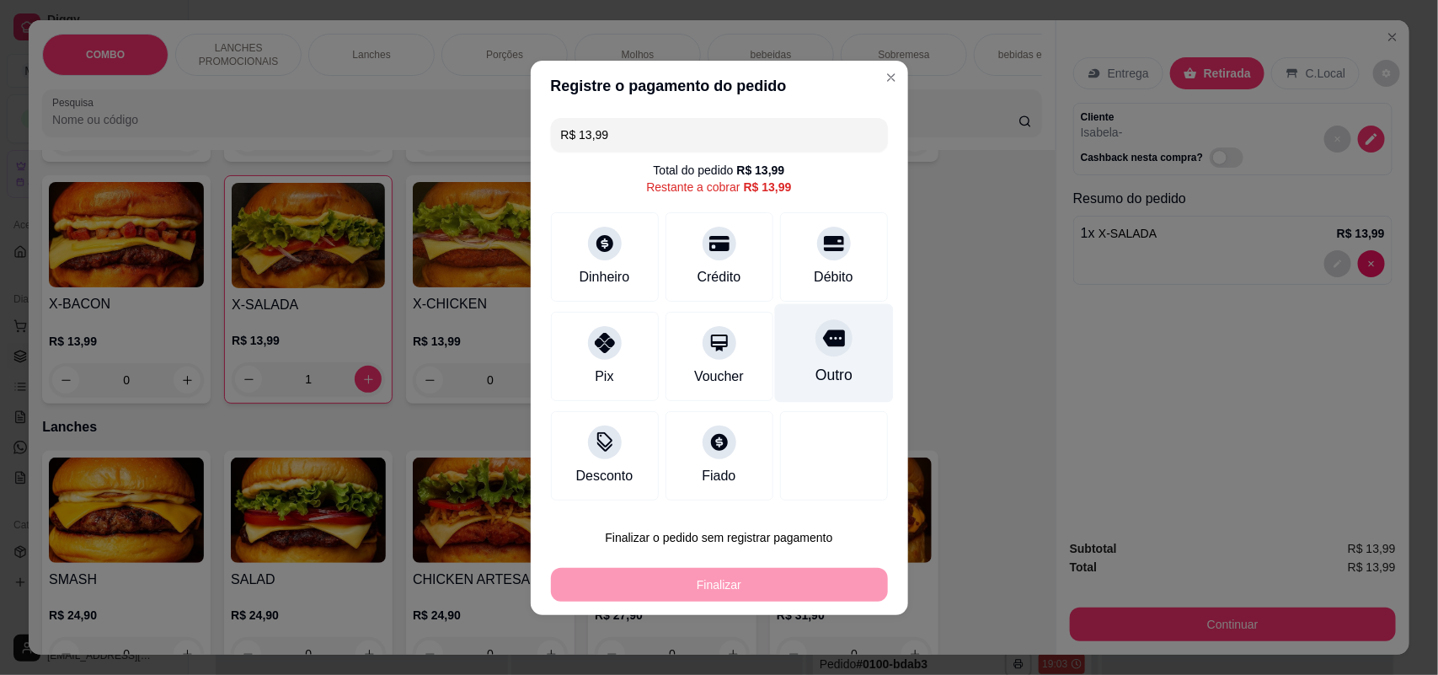
click at [818, 350] on div at bounding box center [833, 337] width 37 height 37
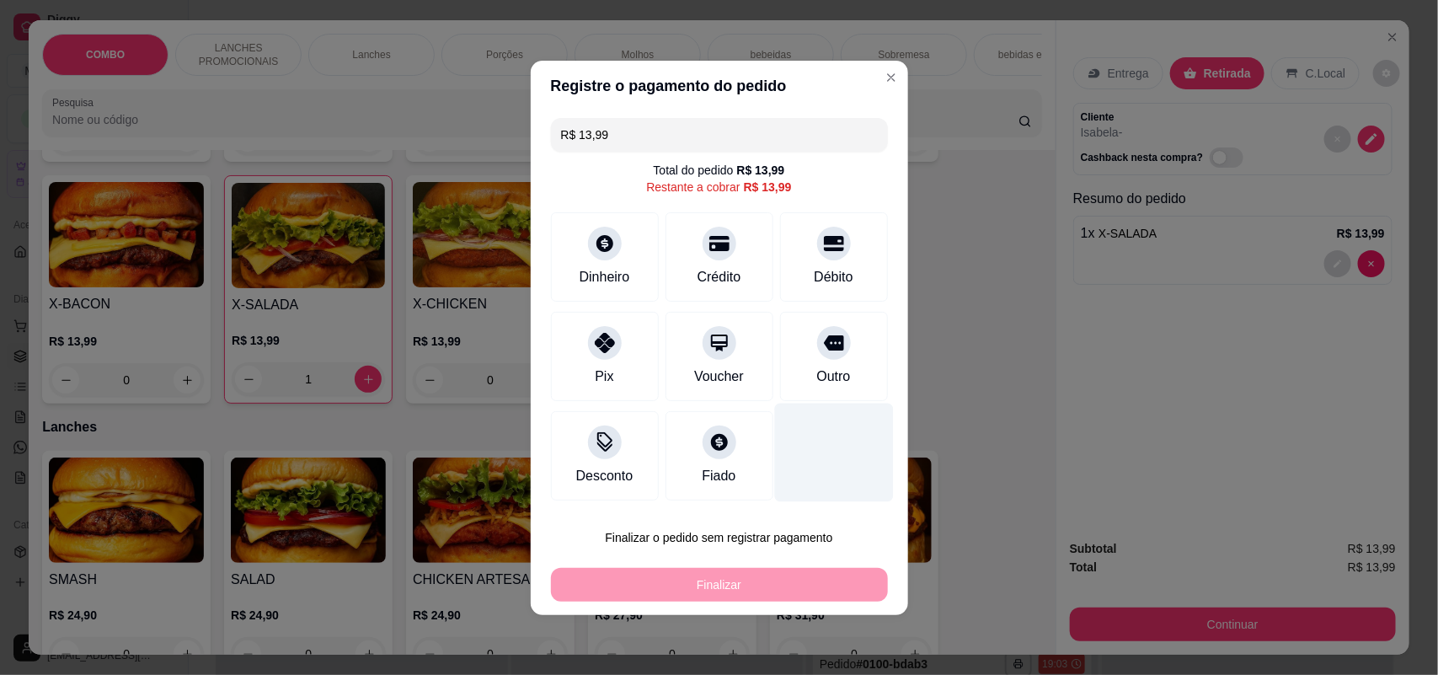
type input "R$ 0,00"
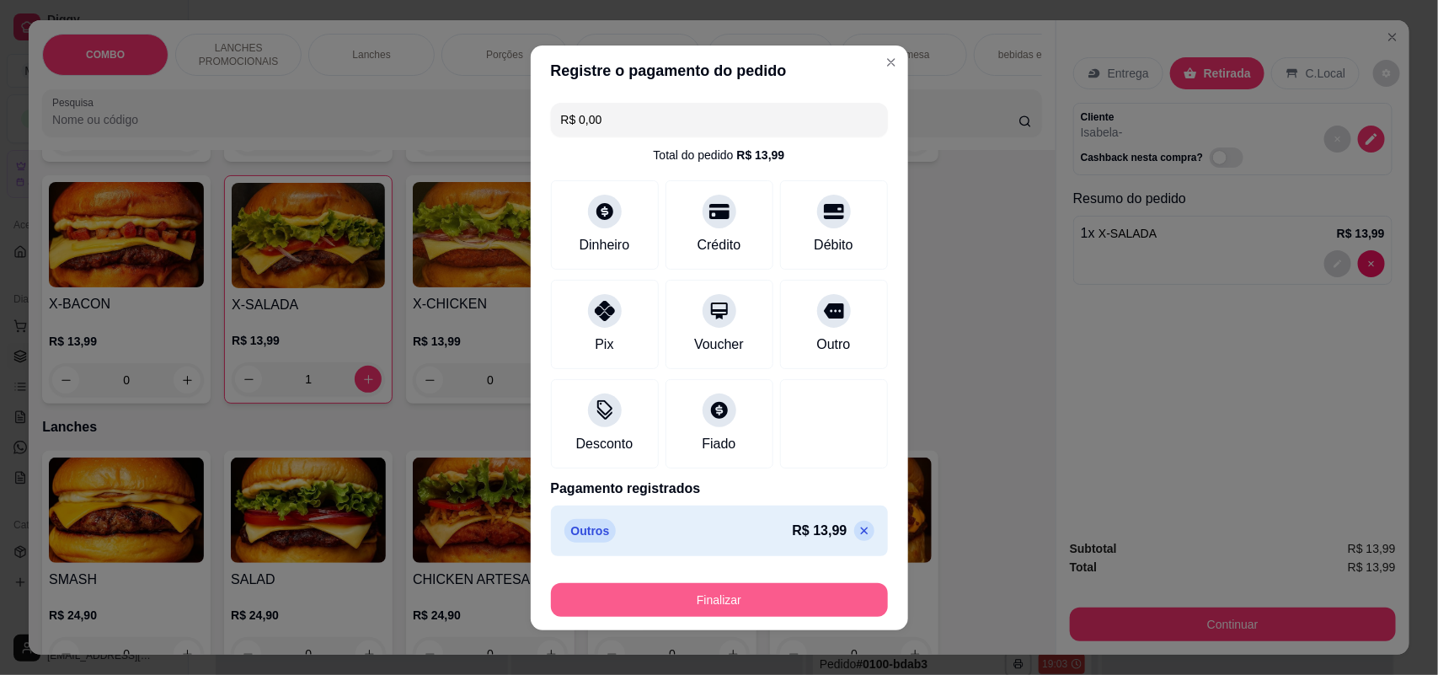
click at [780, 594] on button "Finalizar" at bounding box center [719, 600] width 337 height 34
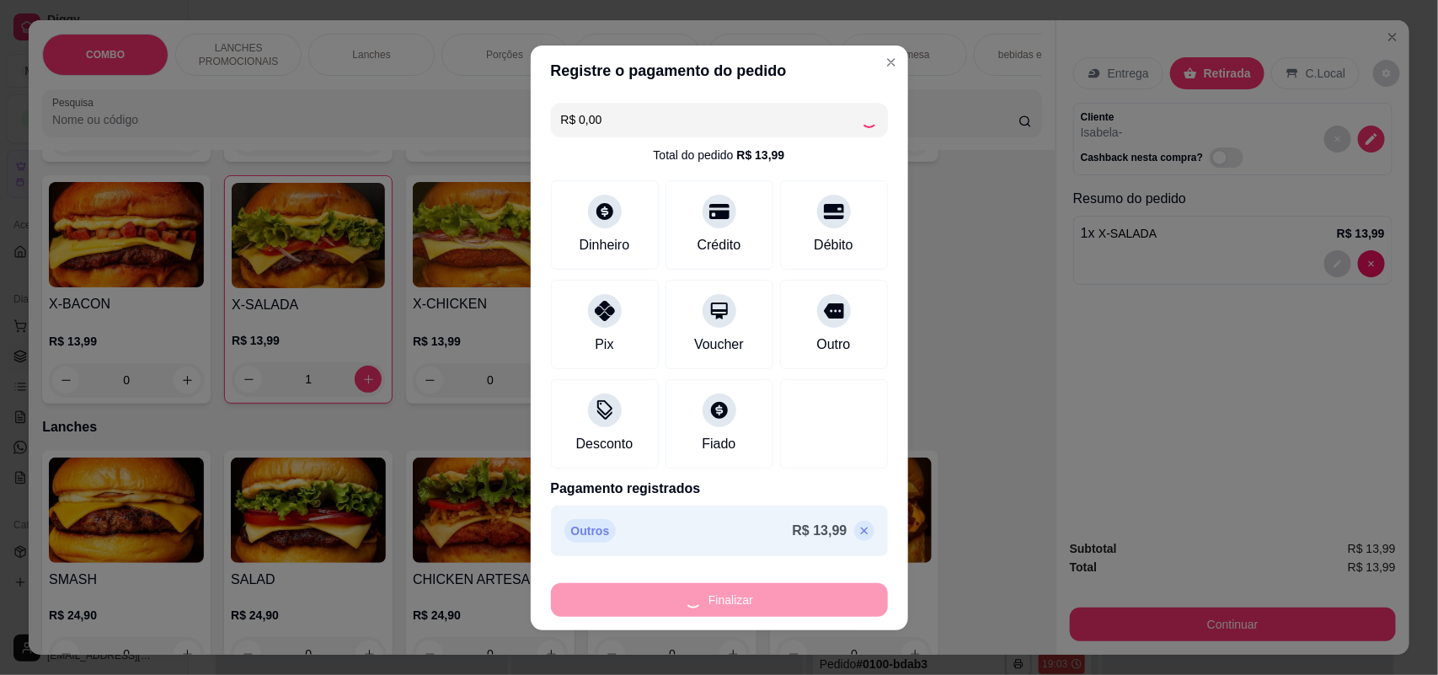
type input "0"
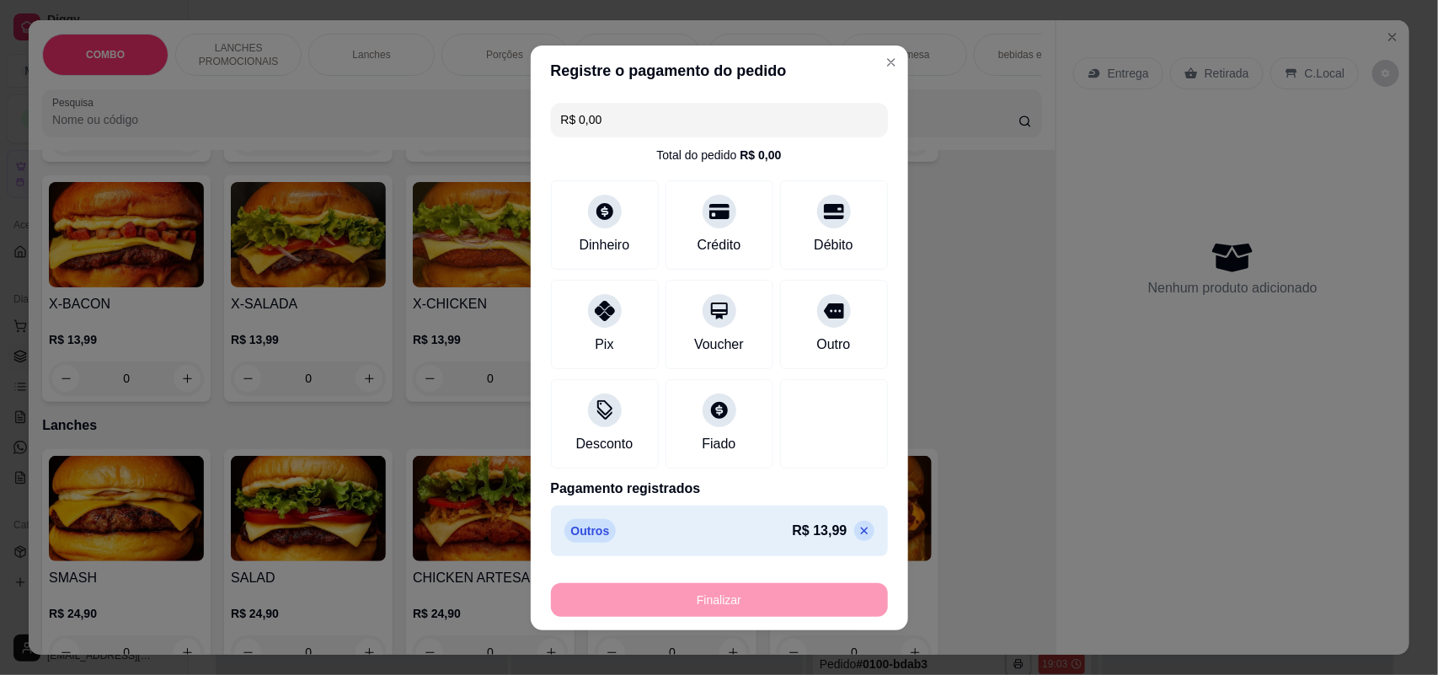
type input "-R$ 13,99"
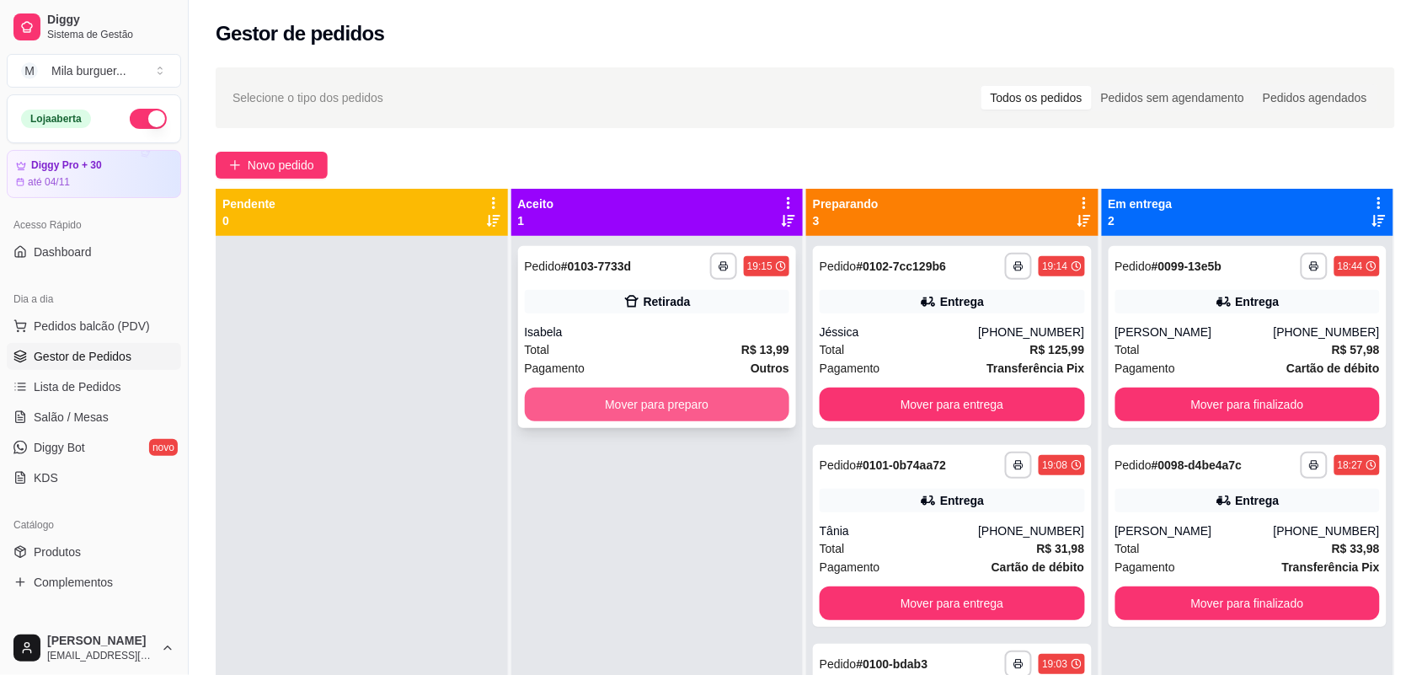
click at [564, 409] on button "Mover para preparo" at bounding box center [657, 404] width 265 height 34
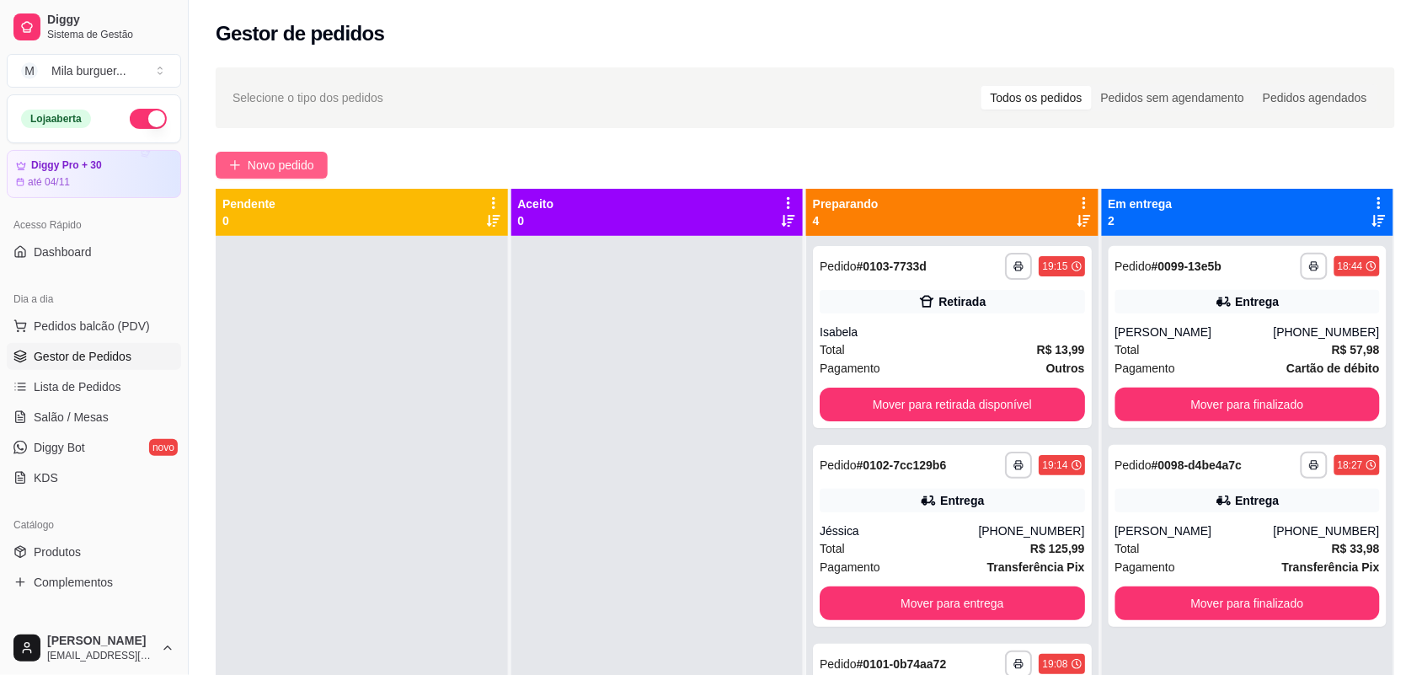
click at [296, 156] on span "Novo pedido" at bounding box center [281, 165] width 67 height 19
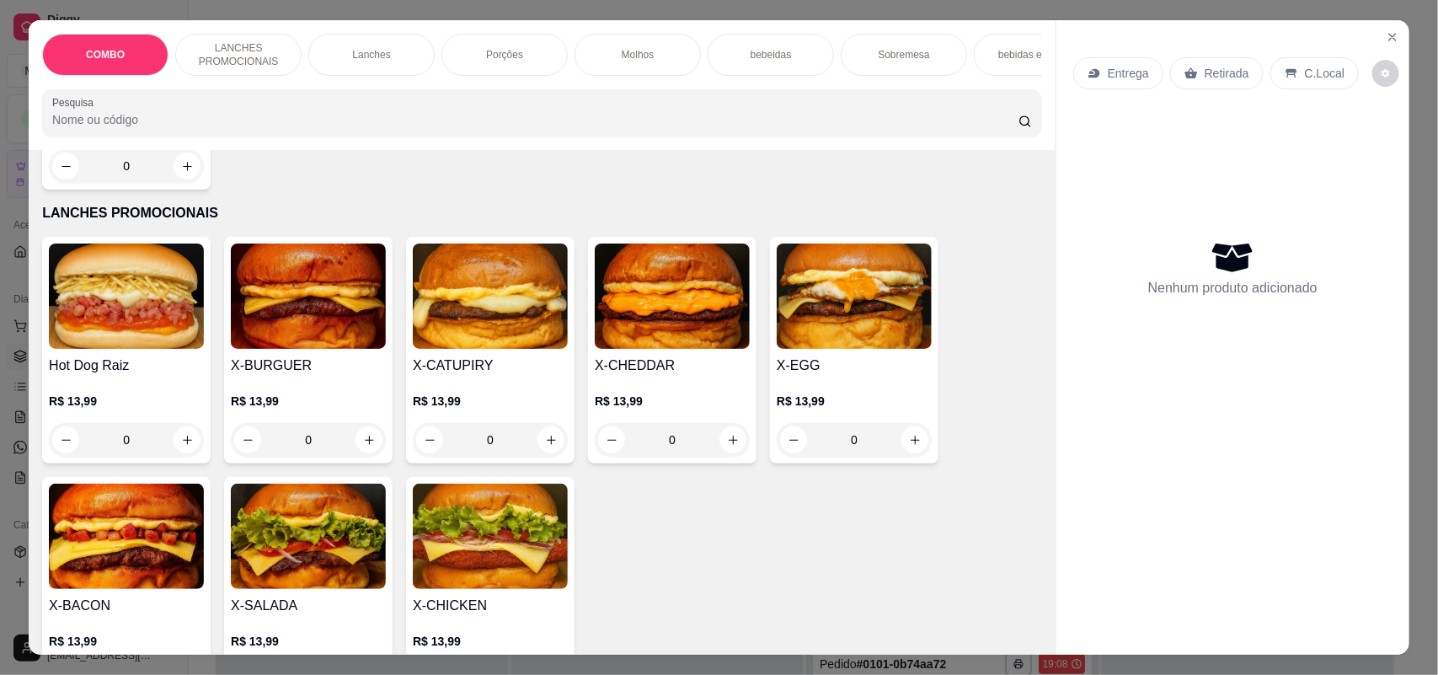
scroll to position [421, 0]
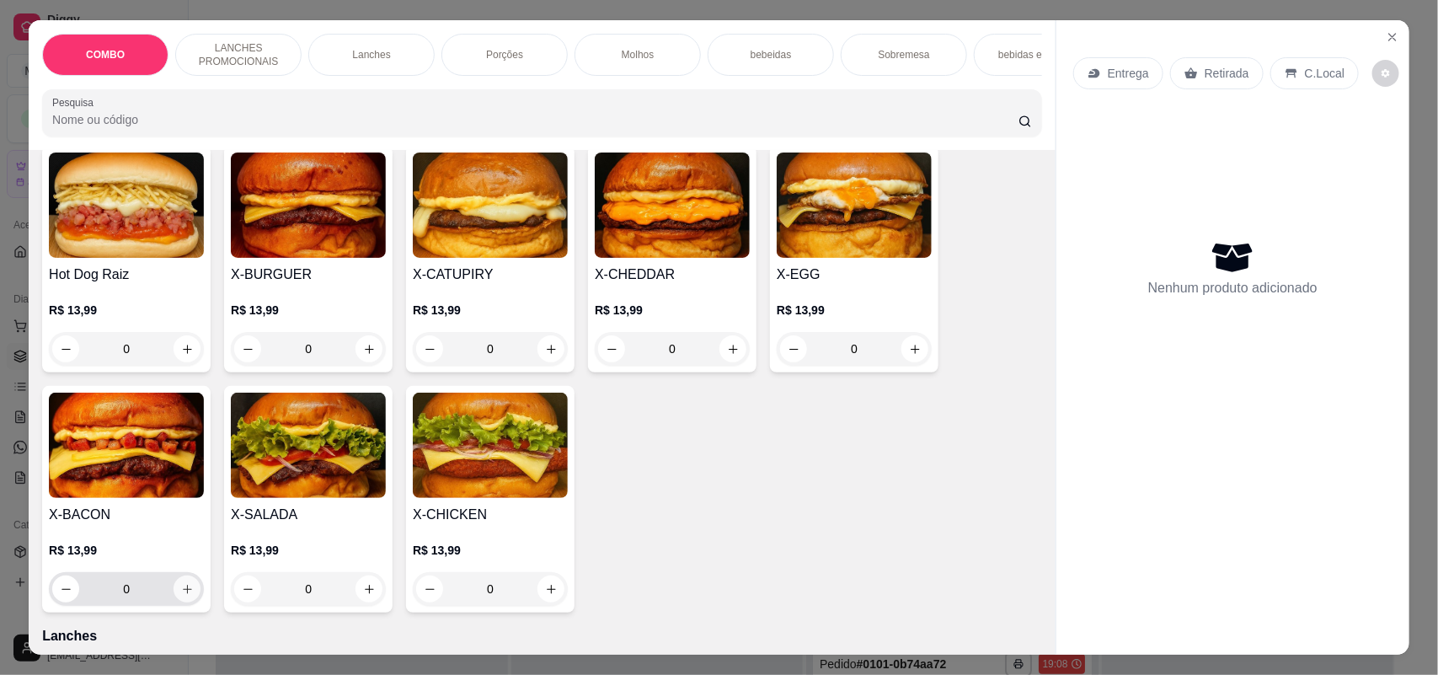
click at [181, 595] on icon "increase-product-quantity" at bounding box center [187, 589] width 13 height 13
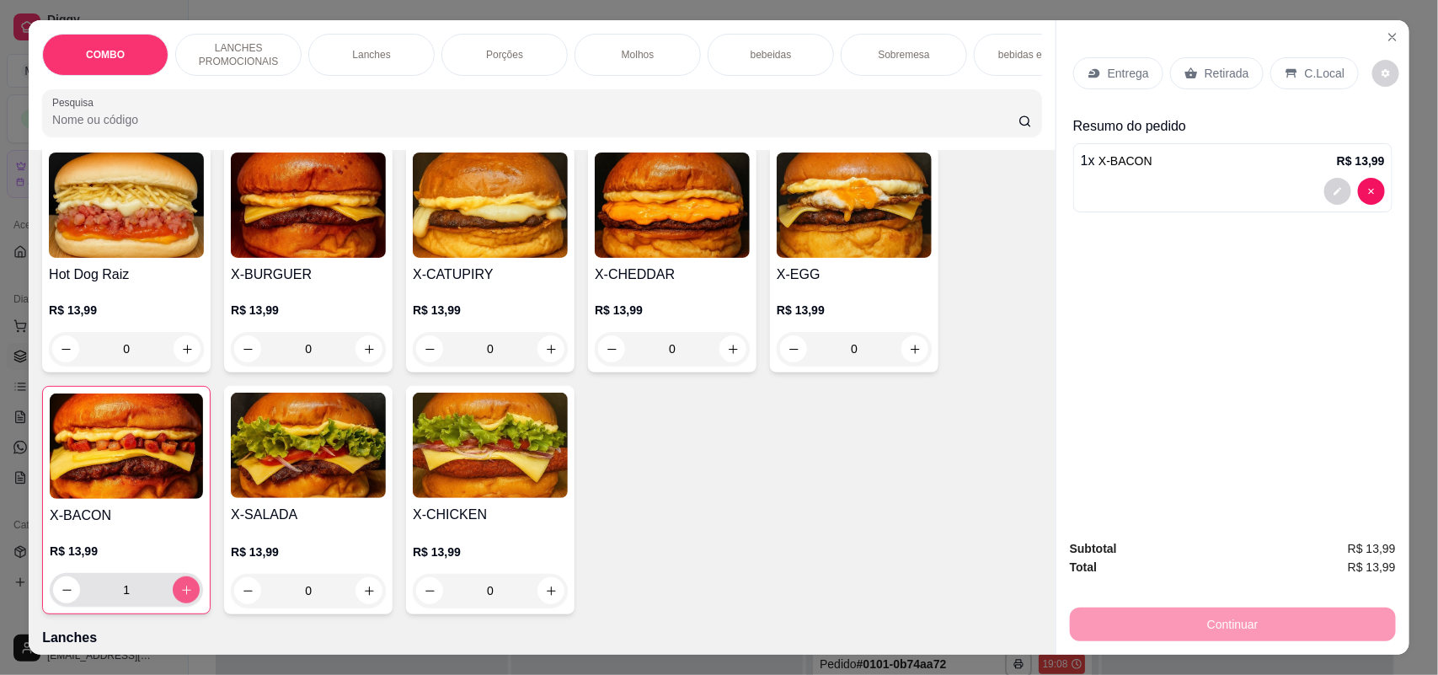
click at [180, 596] on icon "increase-product-quantity" at bounding box center [186, 590] width 13 height 13
type input "2"
click at [901, 362] on button "increase-product-quantity" at bounding box center [914, 348] width 27 height 27
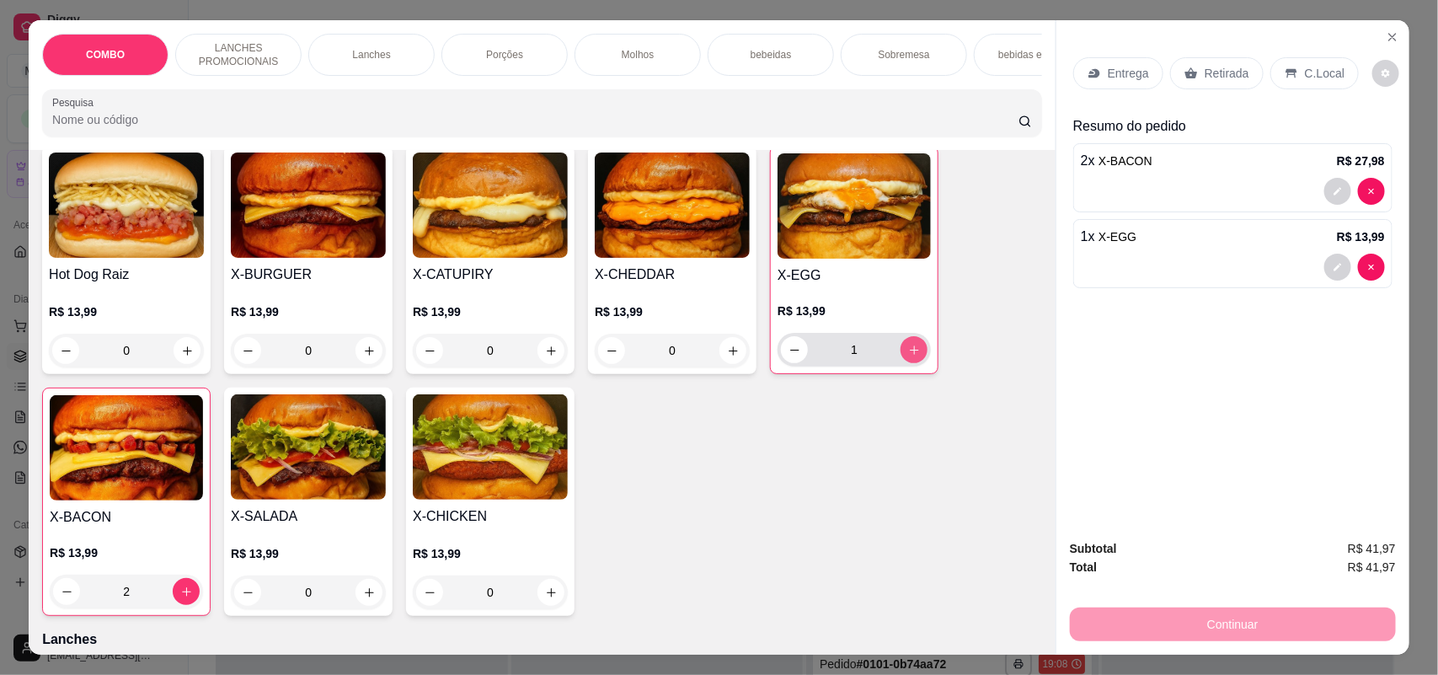
click at [900, 363] on button "increase-product-quantity" at bounding box center [913, 349] width 27 height 27
type input "2"
click at [486, 56] on p "Porções" at bounding box center [504, 54] width 37 height 13
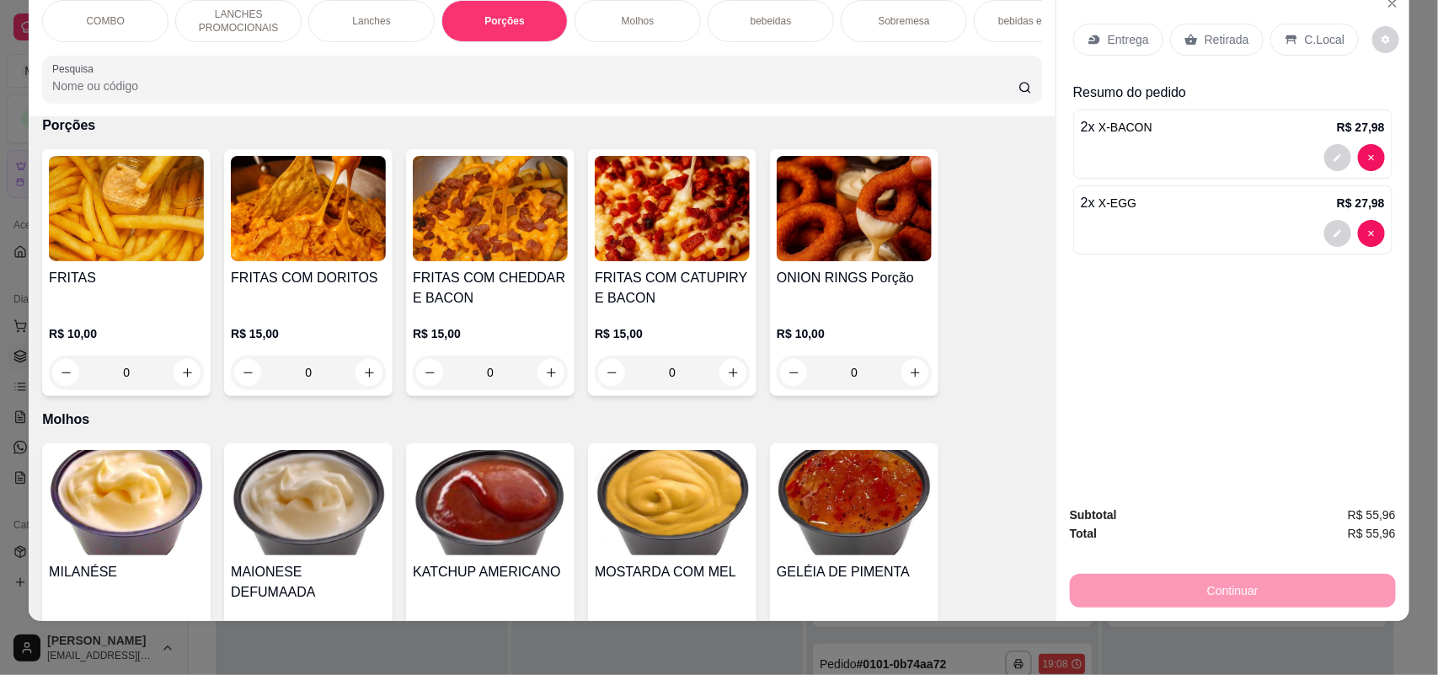
click at [179, 387] on div "0" at bounding box center [126, 372] width 155 height 34
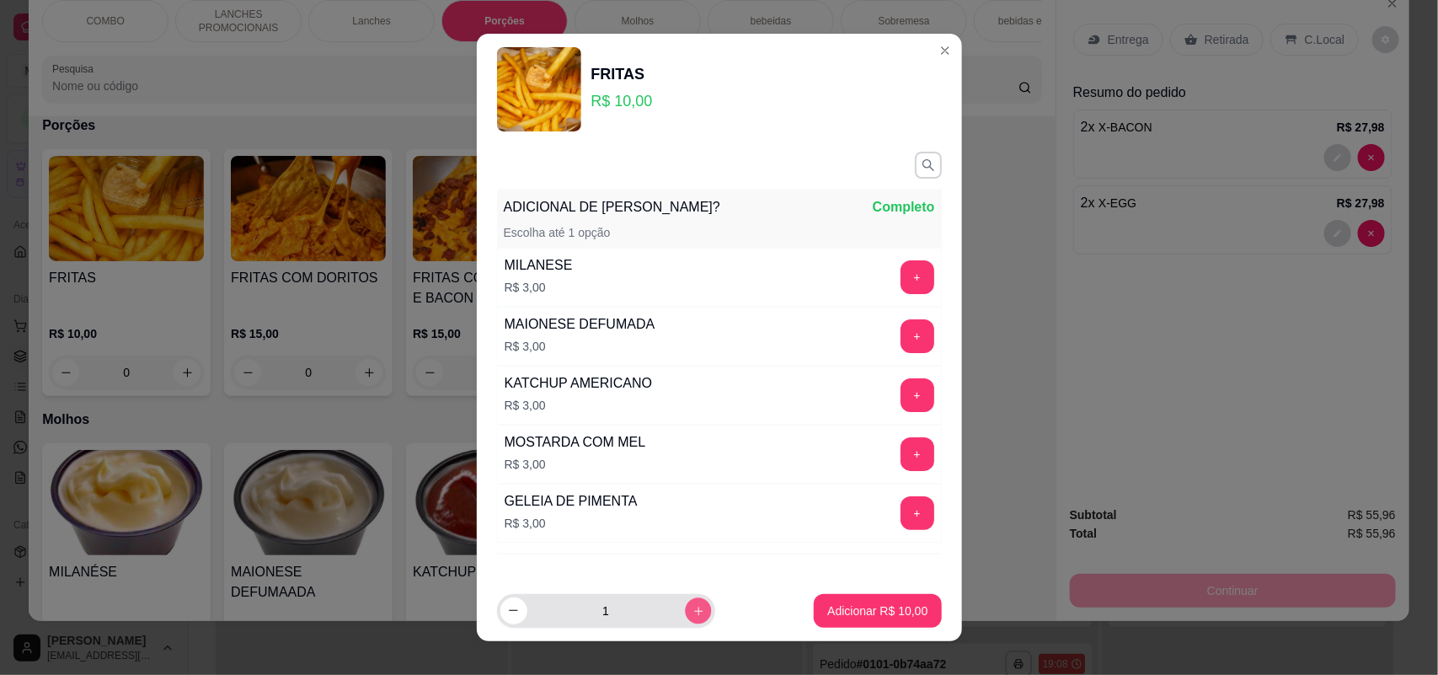
click at [685, 619] on button "increase-product-quantity" at bounding box center [698, 610] width 26 height 26
type input "2"
click at [831, 611] on p "Adicionar R$ 20,00" at bounding box center [877, 610] width 100 height 17
type input "2"
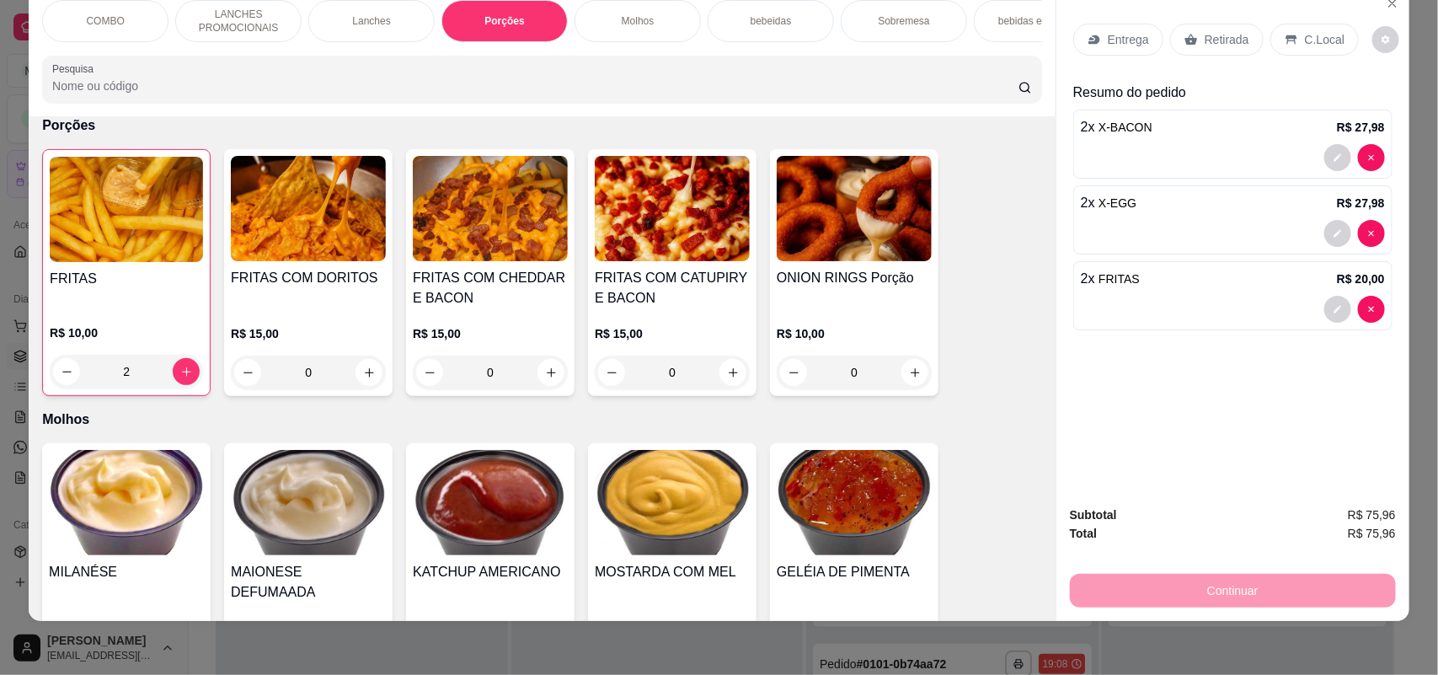
click at [1188, 30] on div "Retirada" at bounding box center [1216, 40] width 93 height 32
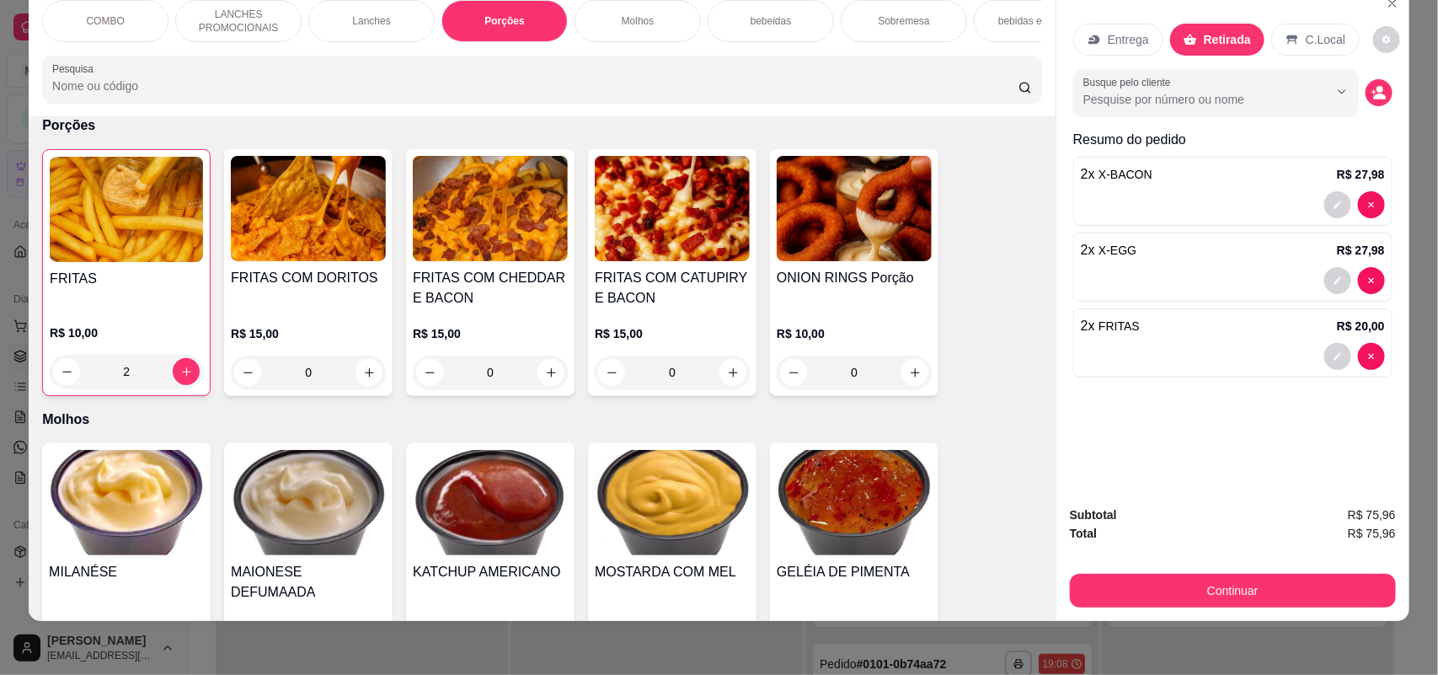
click at [1373, 86] on icon "decrease-product-quantity" at bounding box center [1378, 92] width 15 height 15
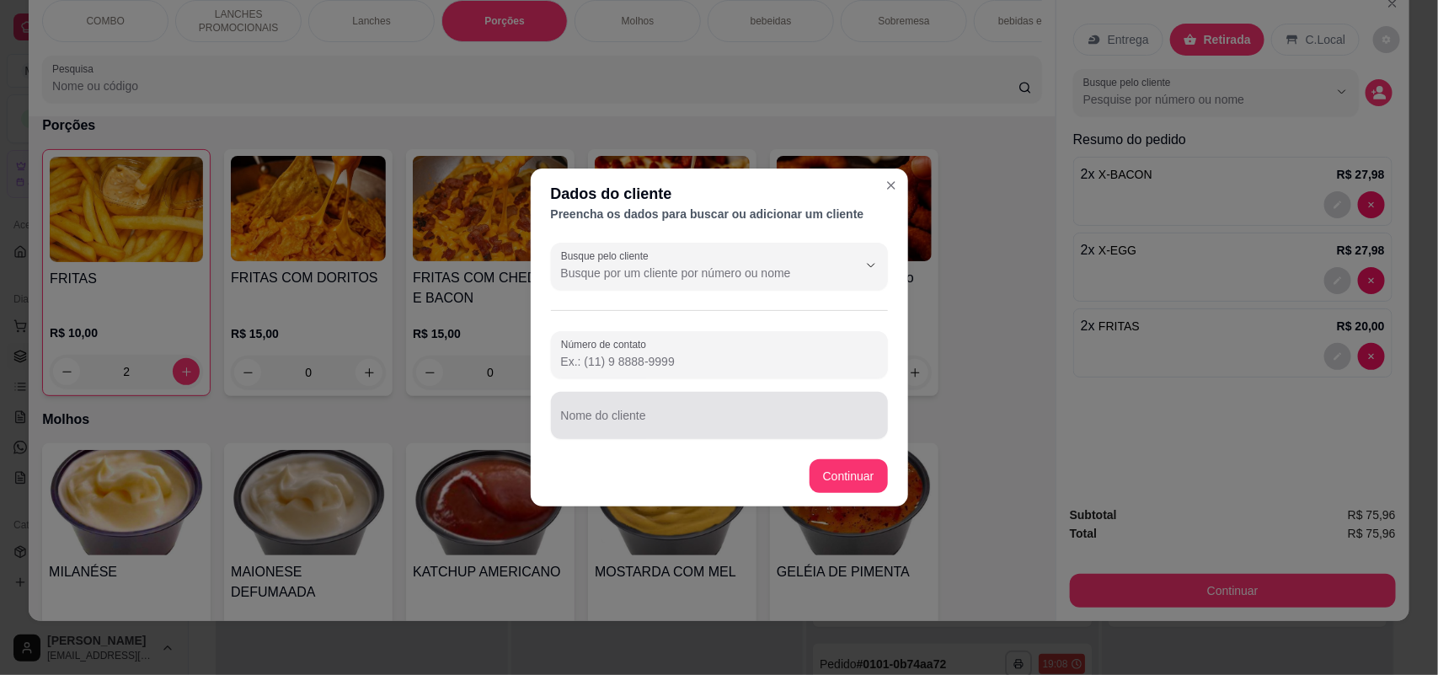
click at [592, 403] on div at bounding box center [719, 415] width 317 height 34
drag, startPoint x: 667, startPoint y: 418, endPoint x: 611, endPoint y: 418, distance: 55.6
click at [611, 418] on input "[PERSON_NAME]" at bounding box center [719, 422] width 317 height 17
type input "Vinicios Pastel"
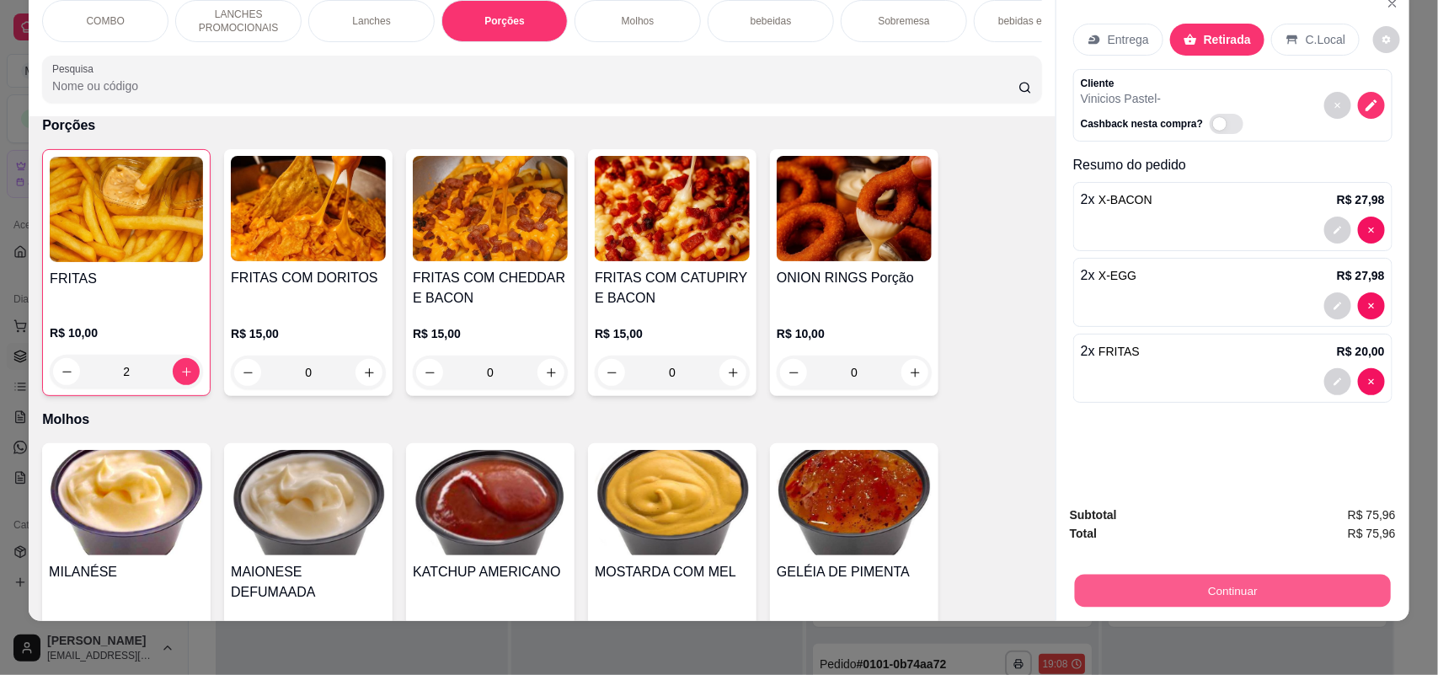
click at [1143, 596] on button "Continuar" at bounding box center [1233, 590] width 316 height 33
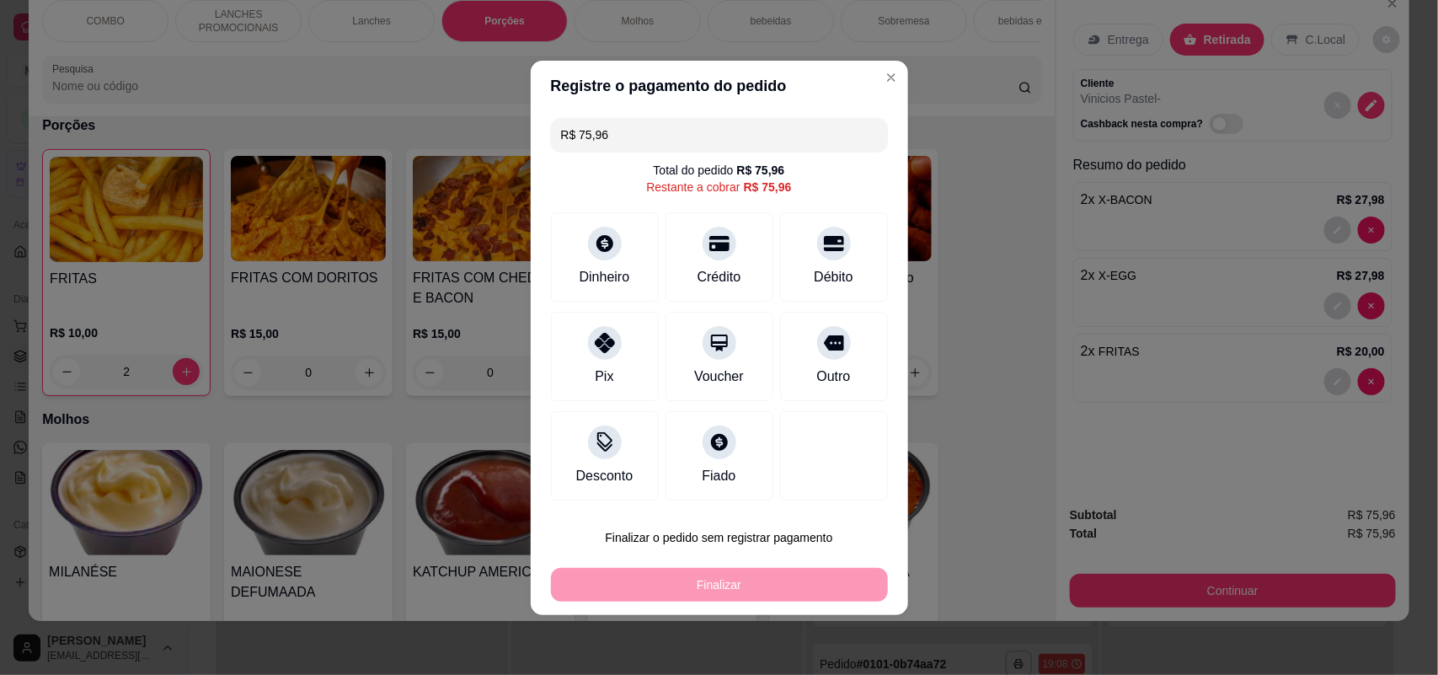
click at [861, 401] on div "R$ 75,96 Total do pedido R$ 75,96 Restante a cobrar R$ 75,96 Dinheiro Crédito D…" at bounding box center [719, 309] width 377 height 396
click at [828, 365] on div "Outro" at bounding box center [832, 375] width 37 height 22
type input "R$ 0,00"
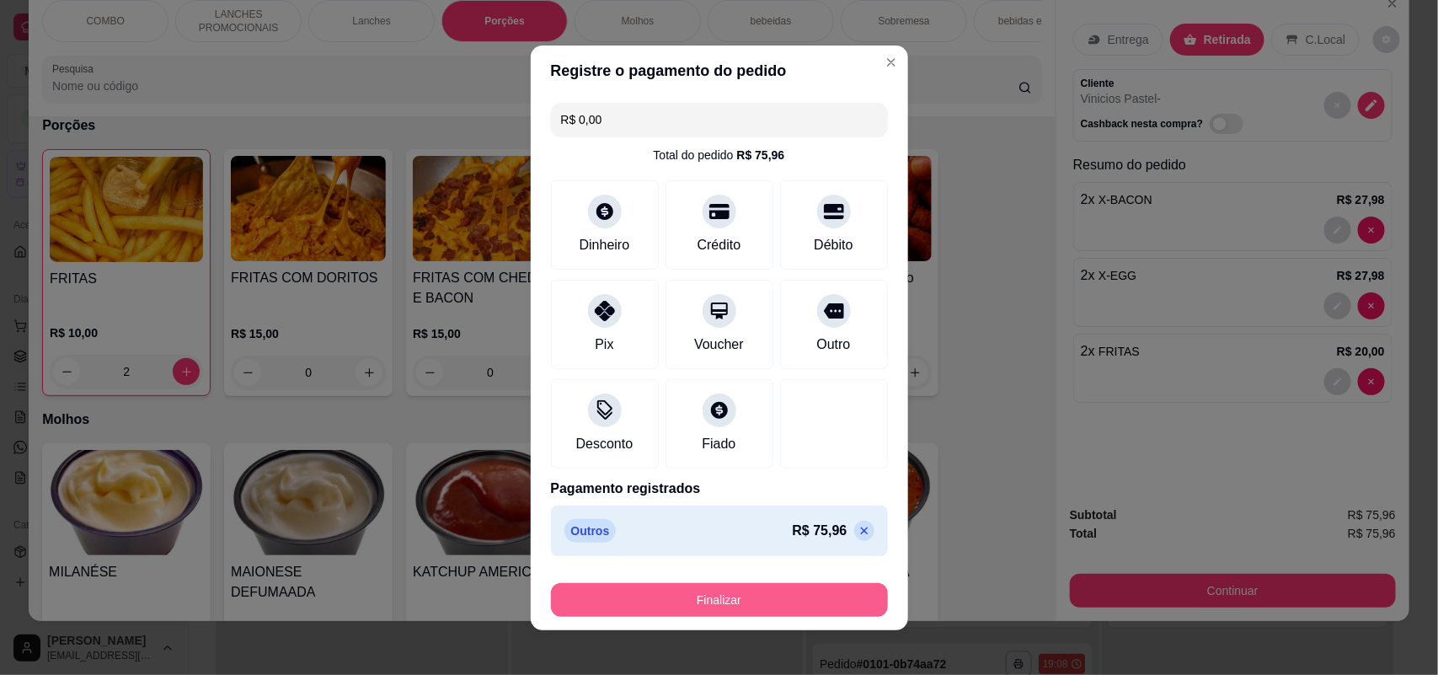
click at [665, 596] on button "Finalizar" at bounding box center [719, 600] width 337 height 34
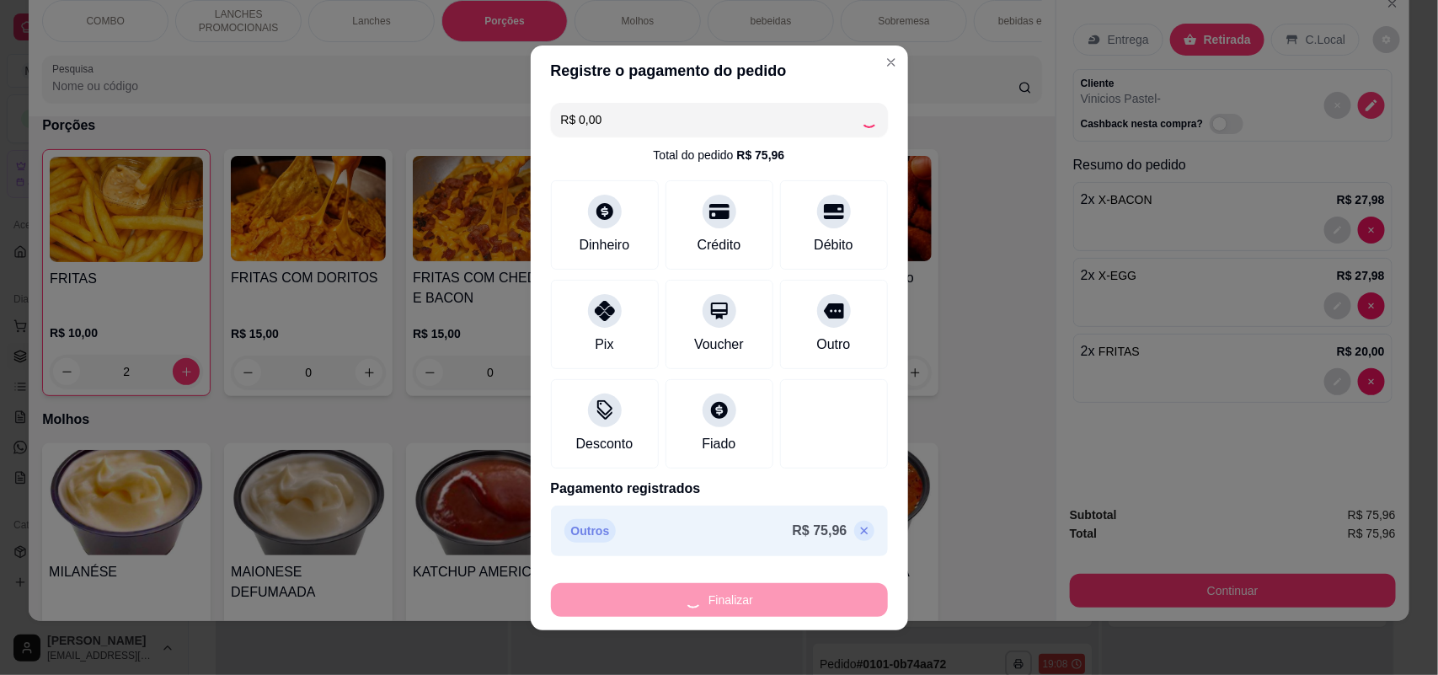
type input "0"
type input "-R$ 75,96"
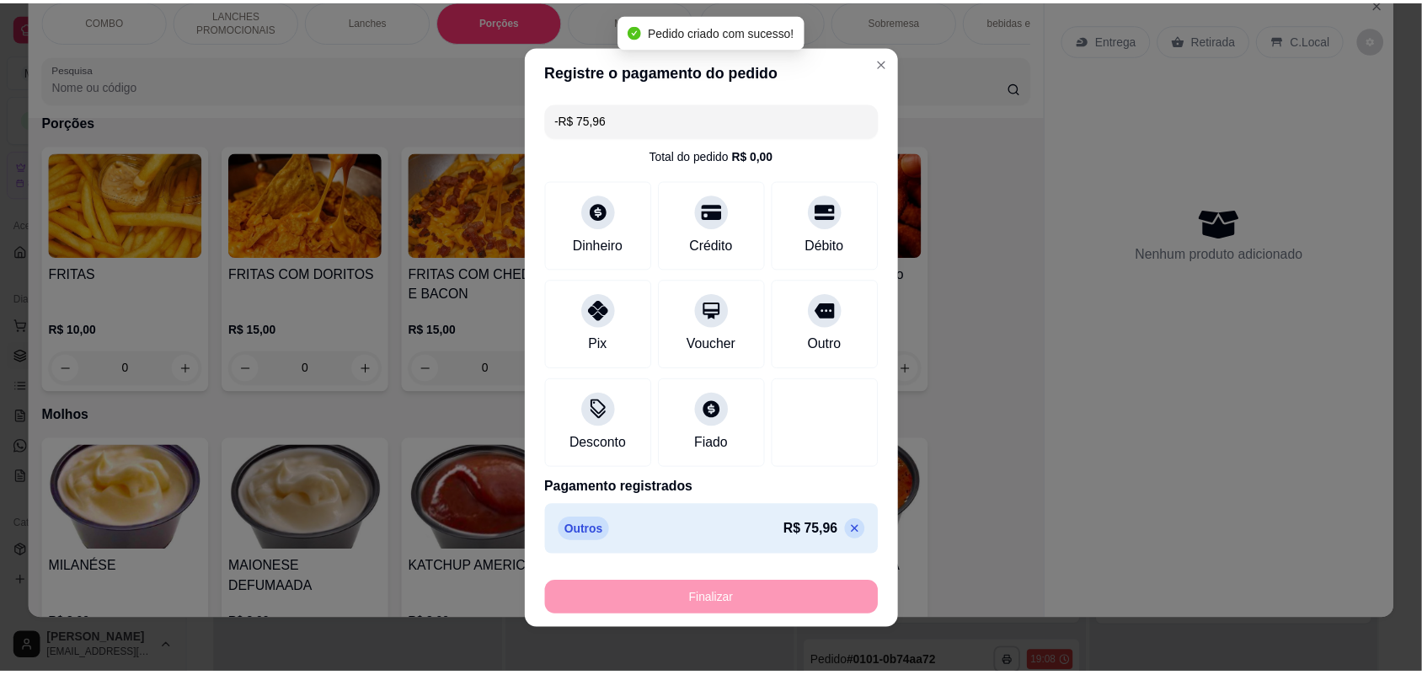
scroll to position [1651, 0]
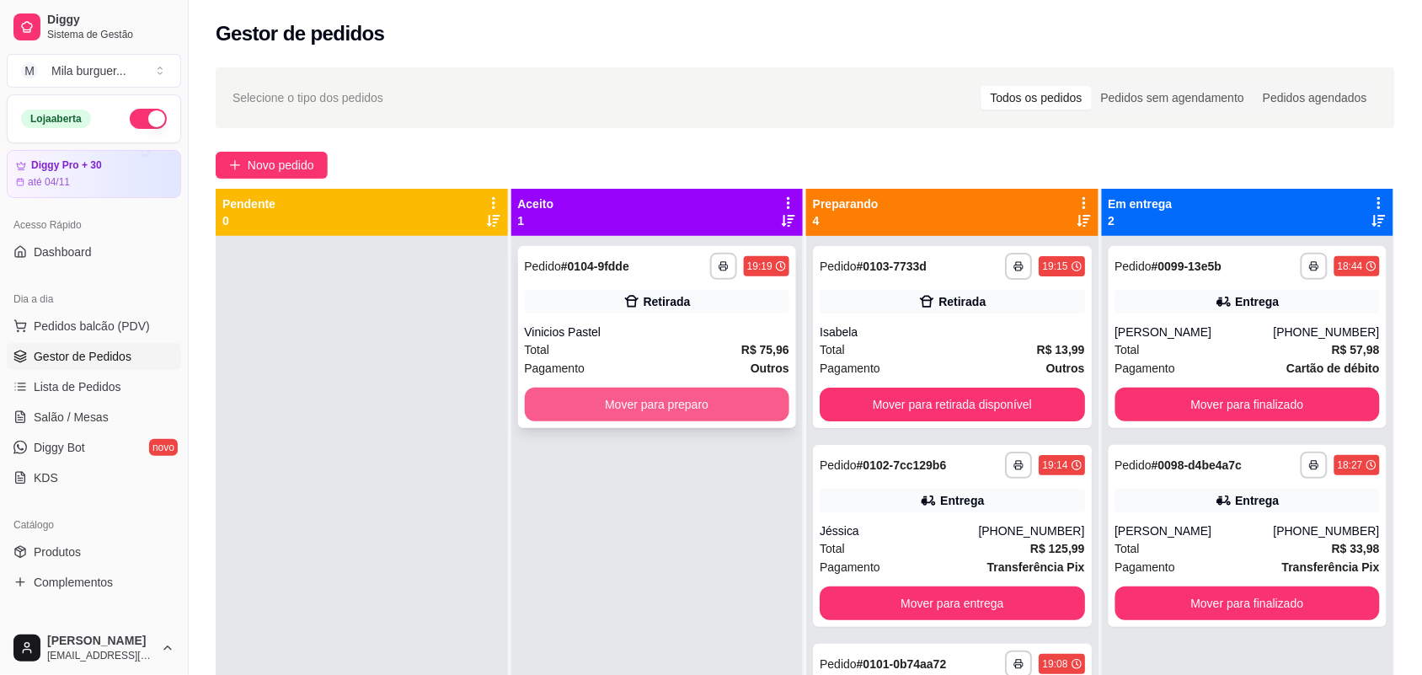
click at [627, 410] on button "Mover para preparo" at bounding box center [657, 404] width 265 height 34
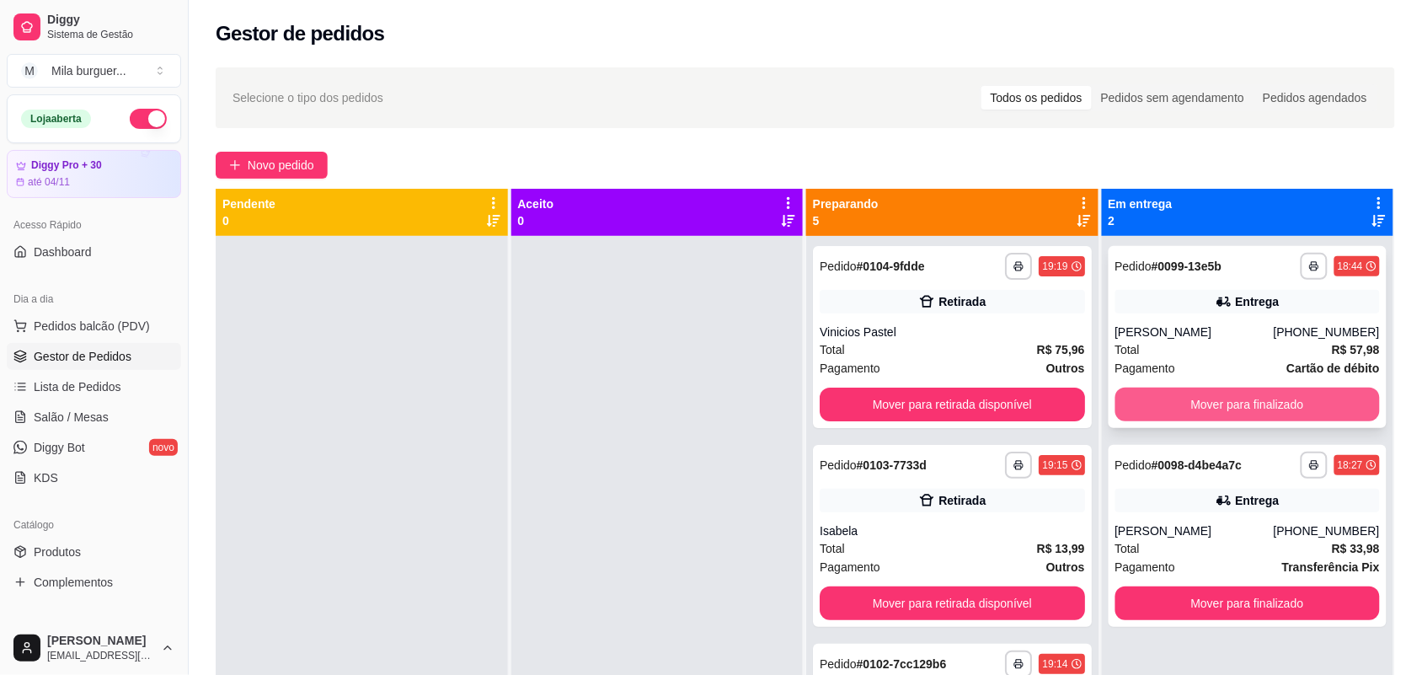
click at [1295, 404] on button "Mover para finalizado" at bounding box center [1247, 404] width 265 height 34
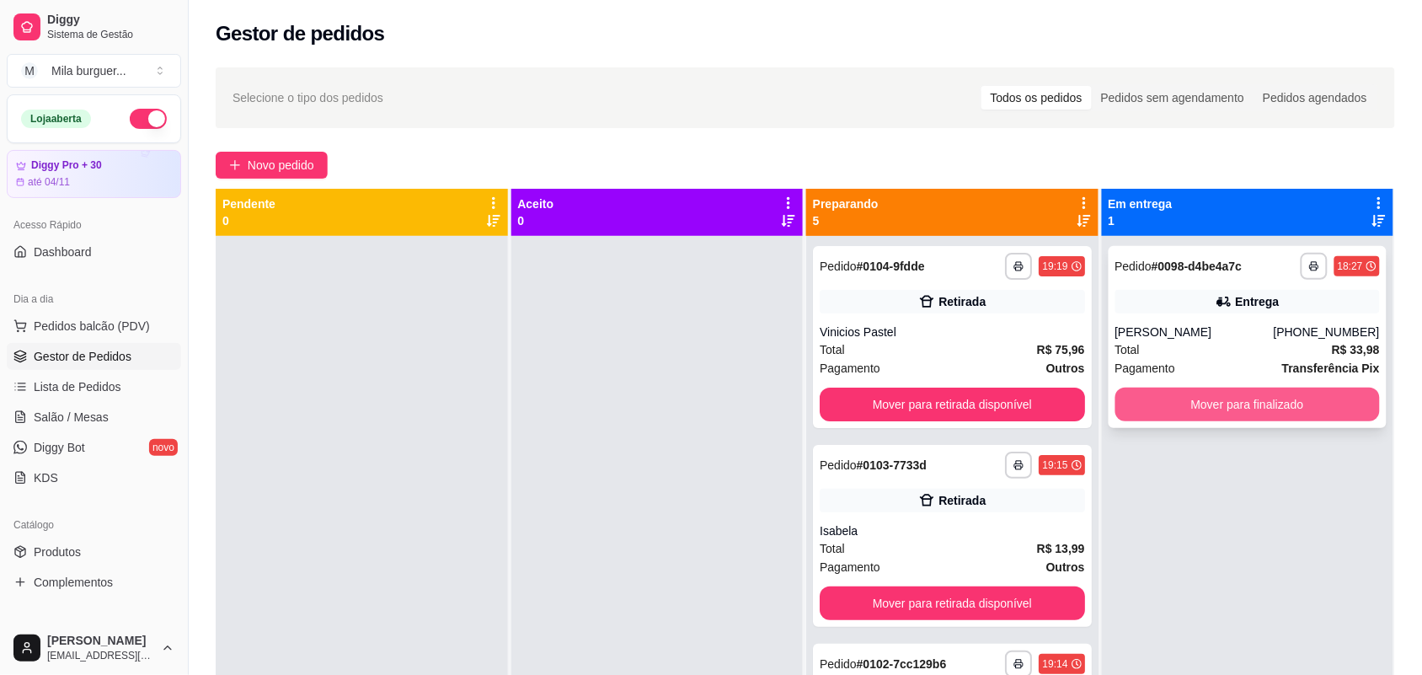
click at [1293, 392] on button "Mover para finalizado" at bounding box center [1247, 404] width 265 height 34
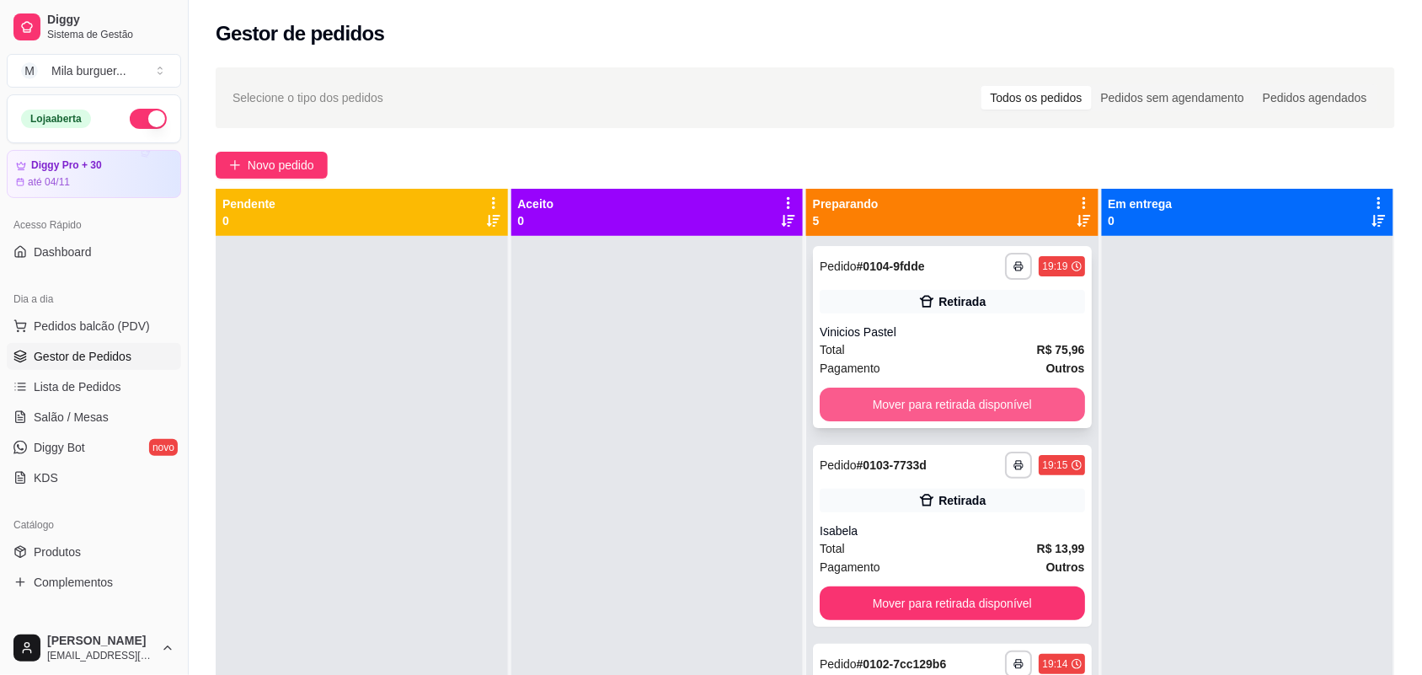
click at [932, 406] on button "Mover para retirada disponível" at bounding box center [951, 404] width 265 height 34
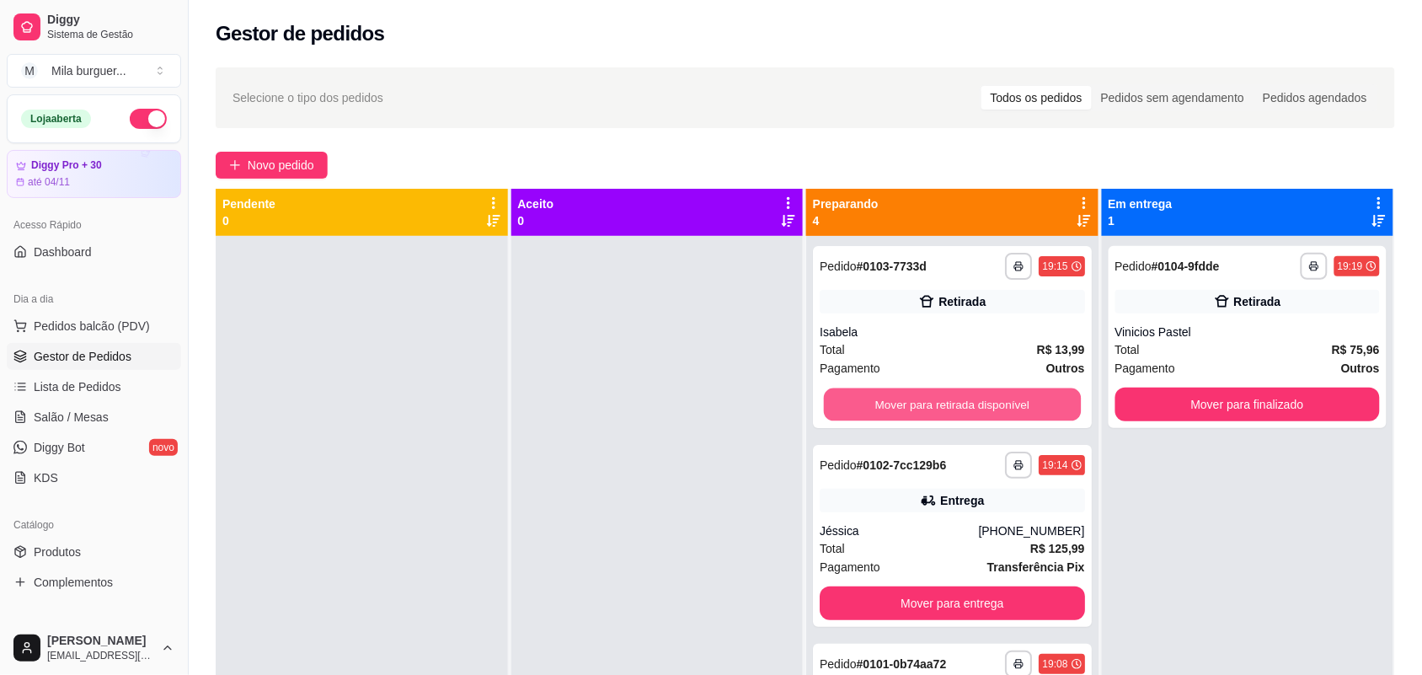
click at [932, 406] on button "Mover para retirada disponível" at bounding box center [952, 404] width 257 height 33
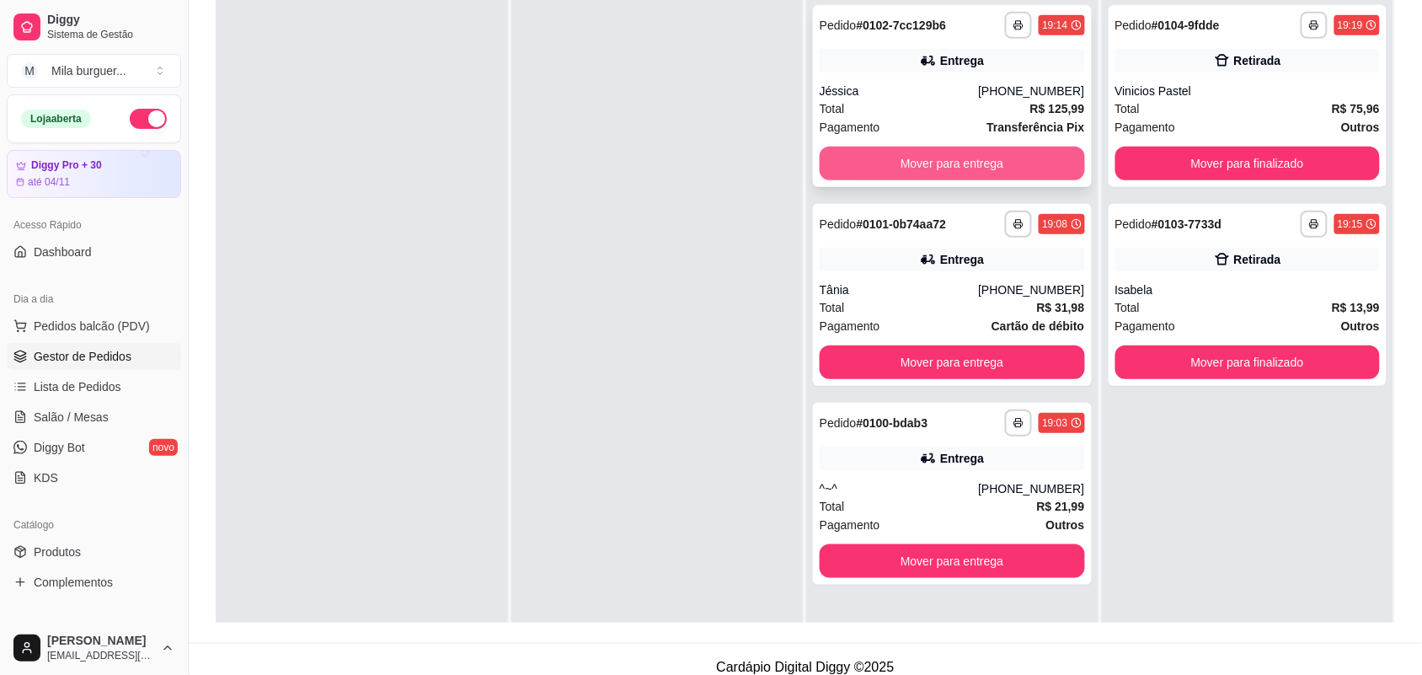
scroll to position [46, 0]
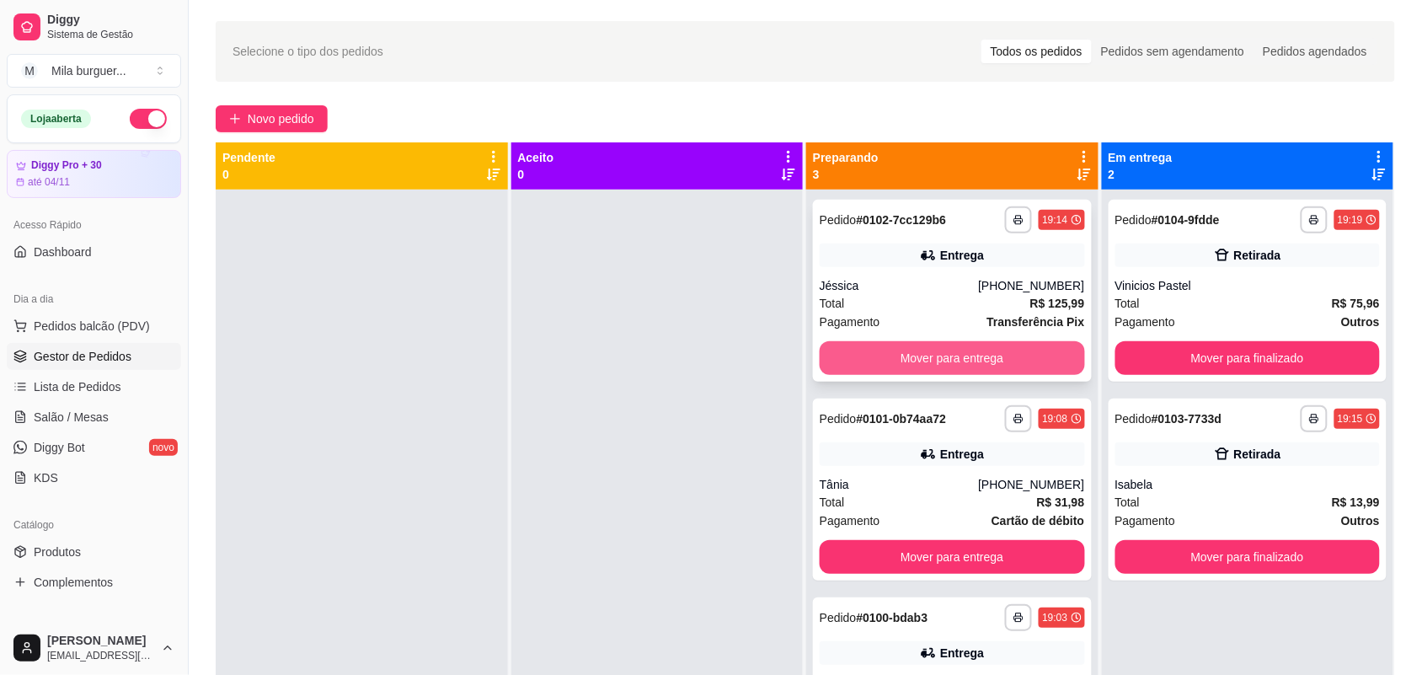
click at [887, 356] on button "Mover para entrega" at bounding box center [951, 358] width 265 height 34
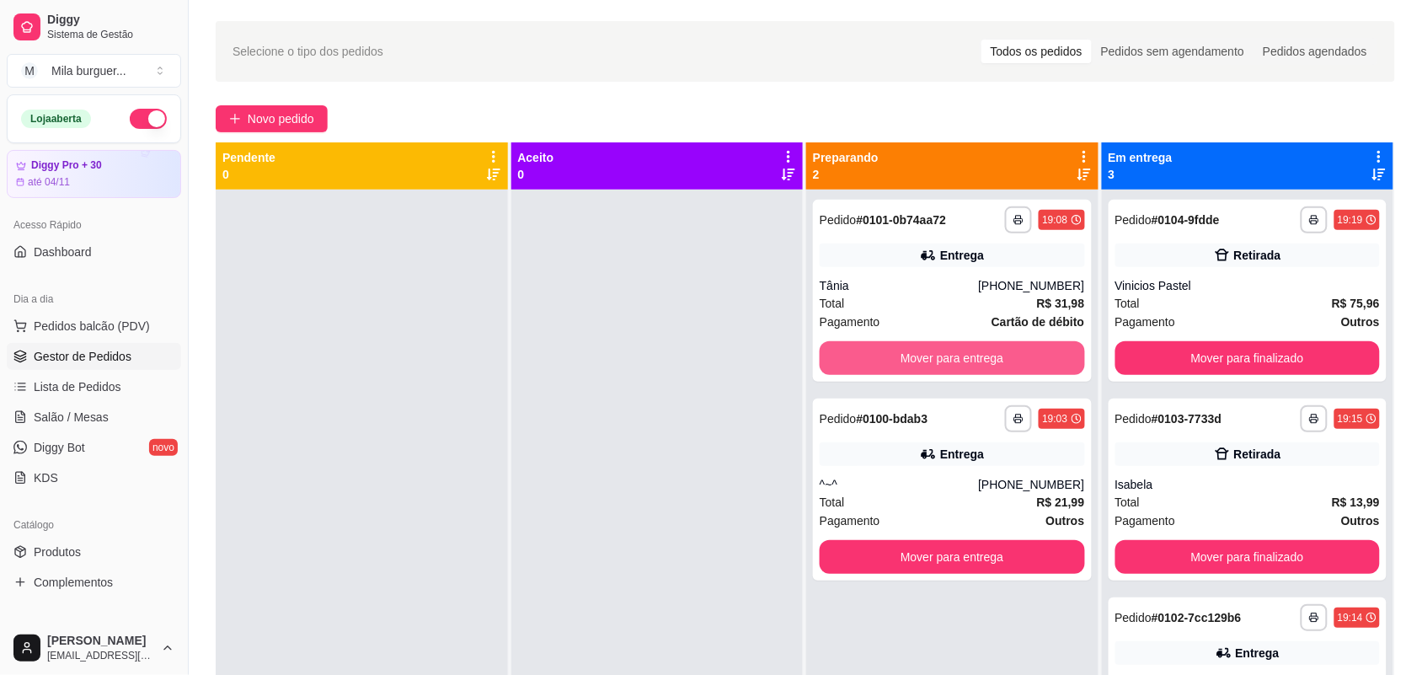
click at [887, 356] on button "Mover para entrega" at bounding box center [951, 358] width 265 height 34
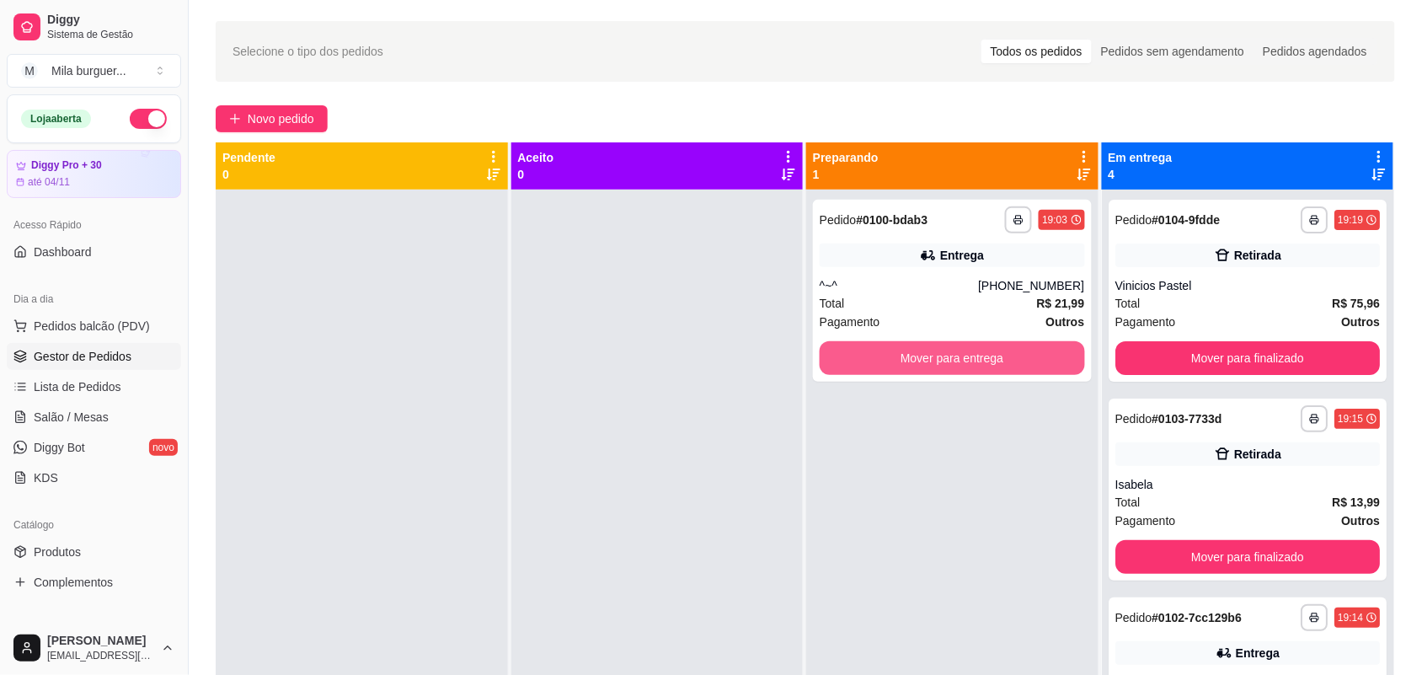
click at [887, 356] on button "Mover para entrega" at bounding box center [951, 358] width 265 height 34
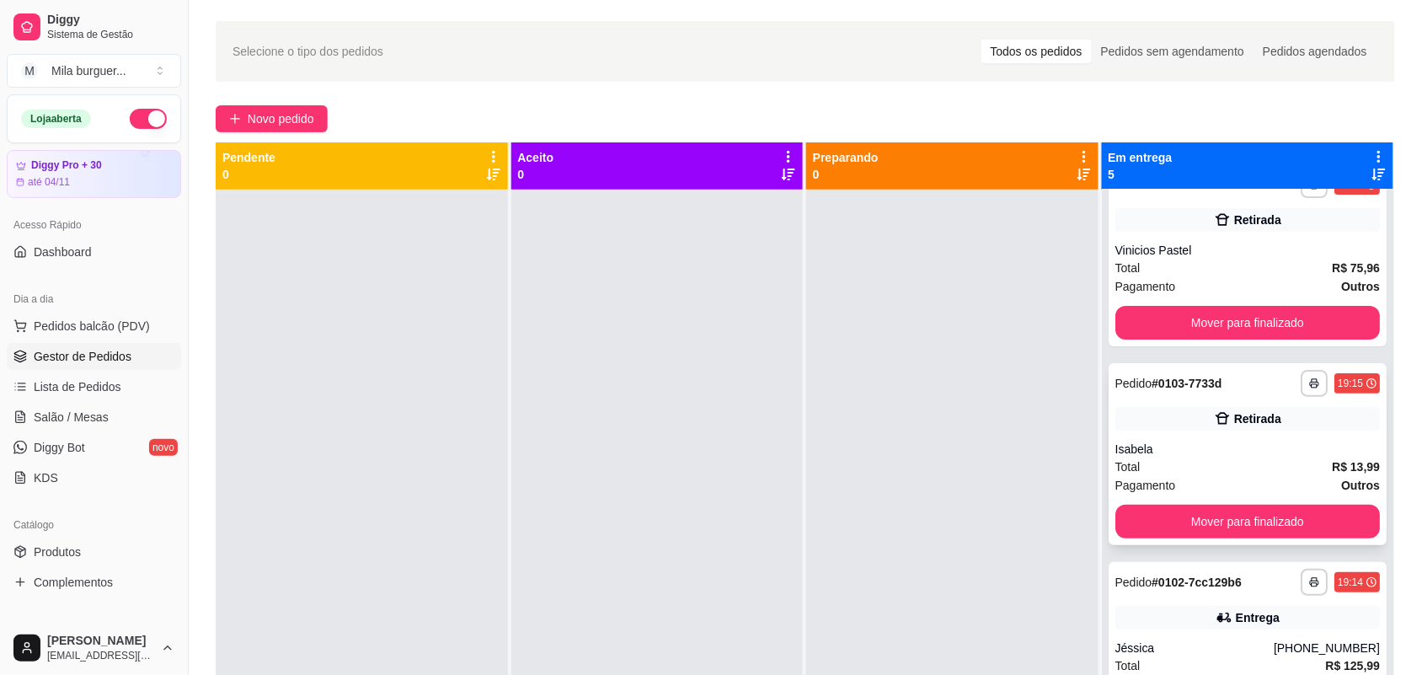
scroll to position [0, 0]
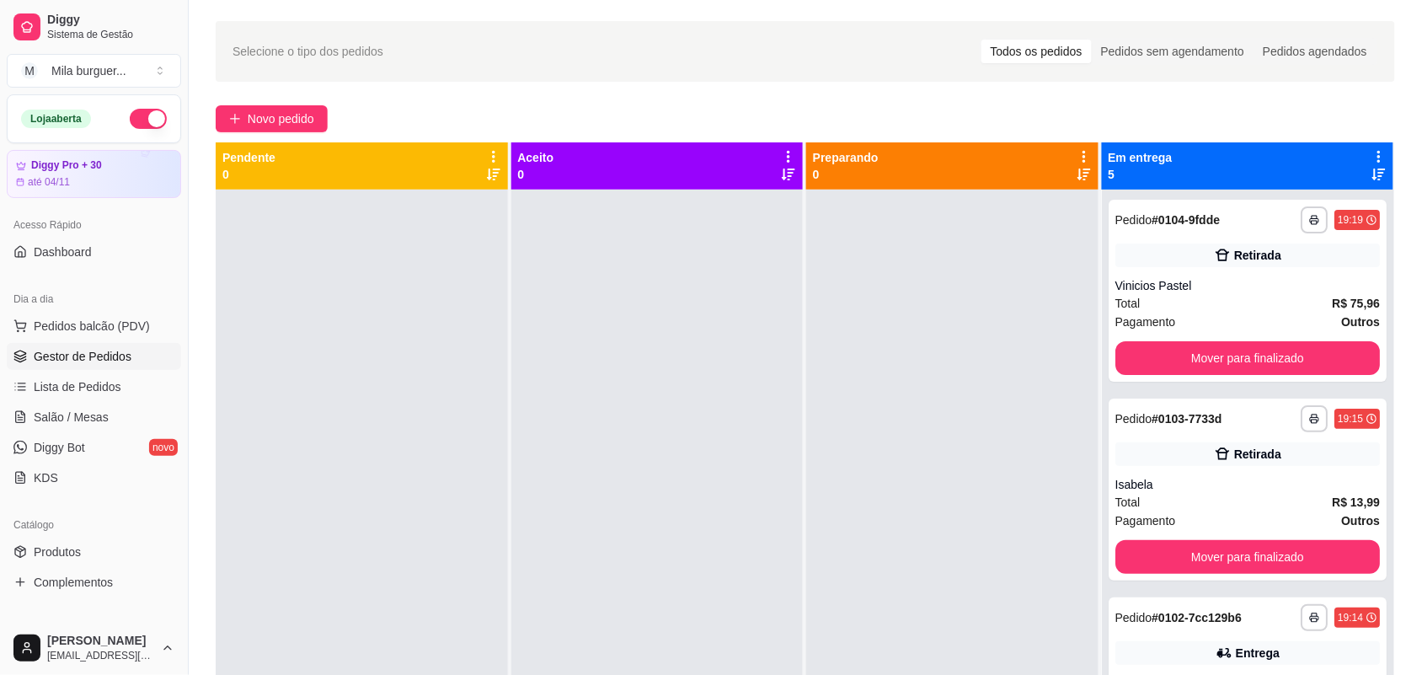
drag, startPoint x: 515, startPoint y: 179, endPoint x: 366, endPoint y: 271, distance: 174.8
click at [367, 271] on div at bounding box center [362, 526] width 292 height 675
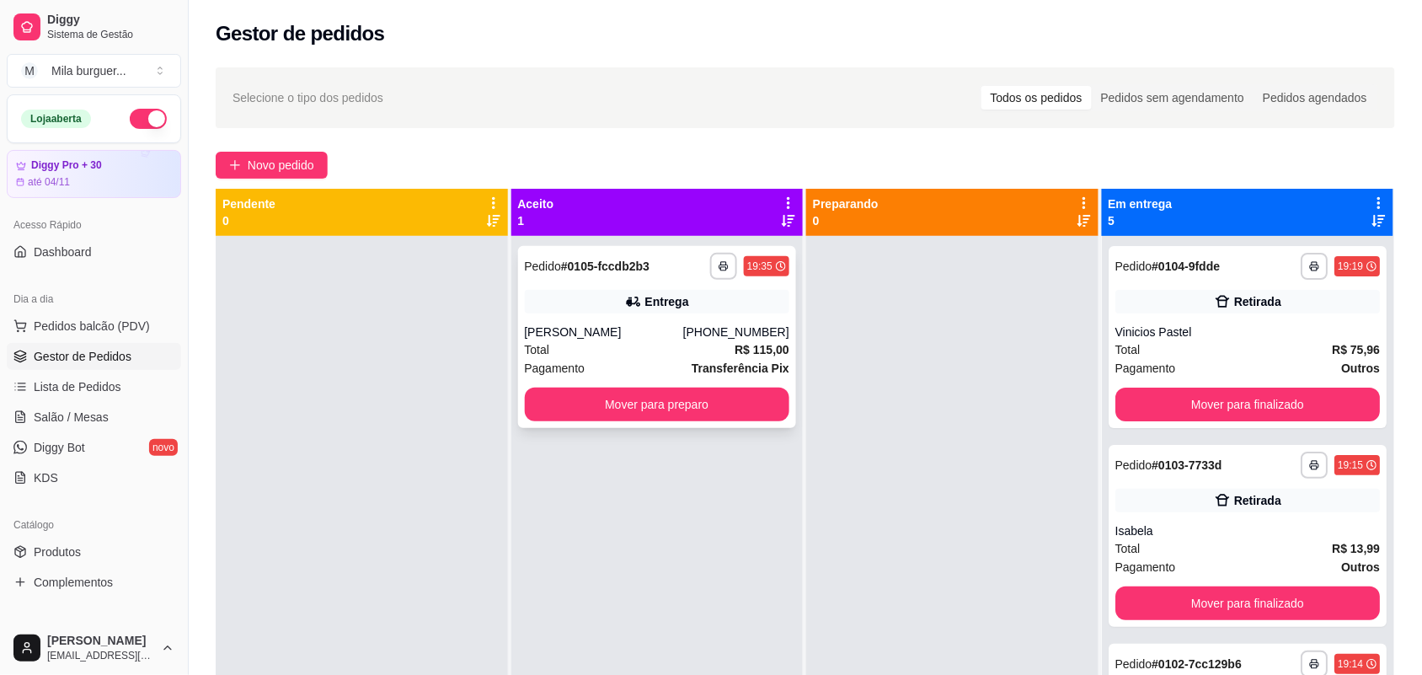
click at [633, 331] on div "[PERSON_NAME]" at bounding box center [604, 331] width 158 height 17
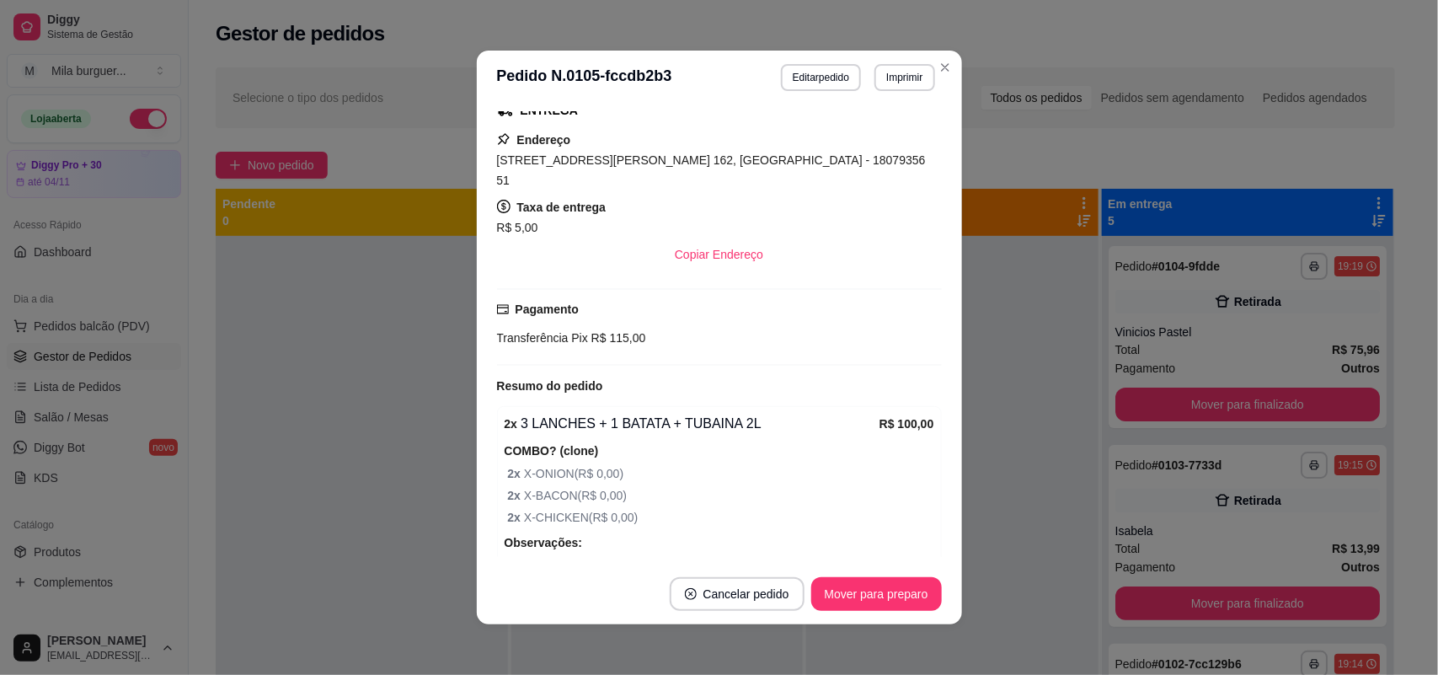
scroll to position [506, 0]
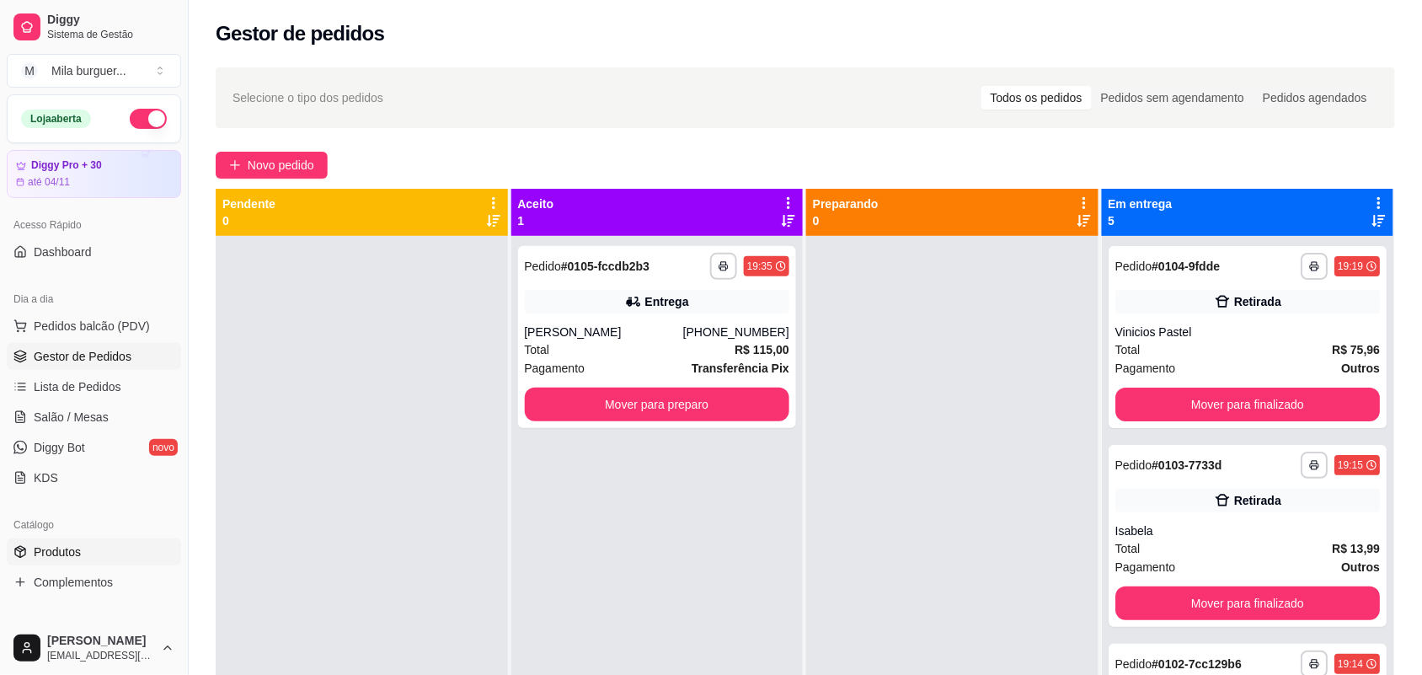
click at [36, 550] on span "Produtos" at bounding box center [57, 551] width 47 height 17
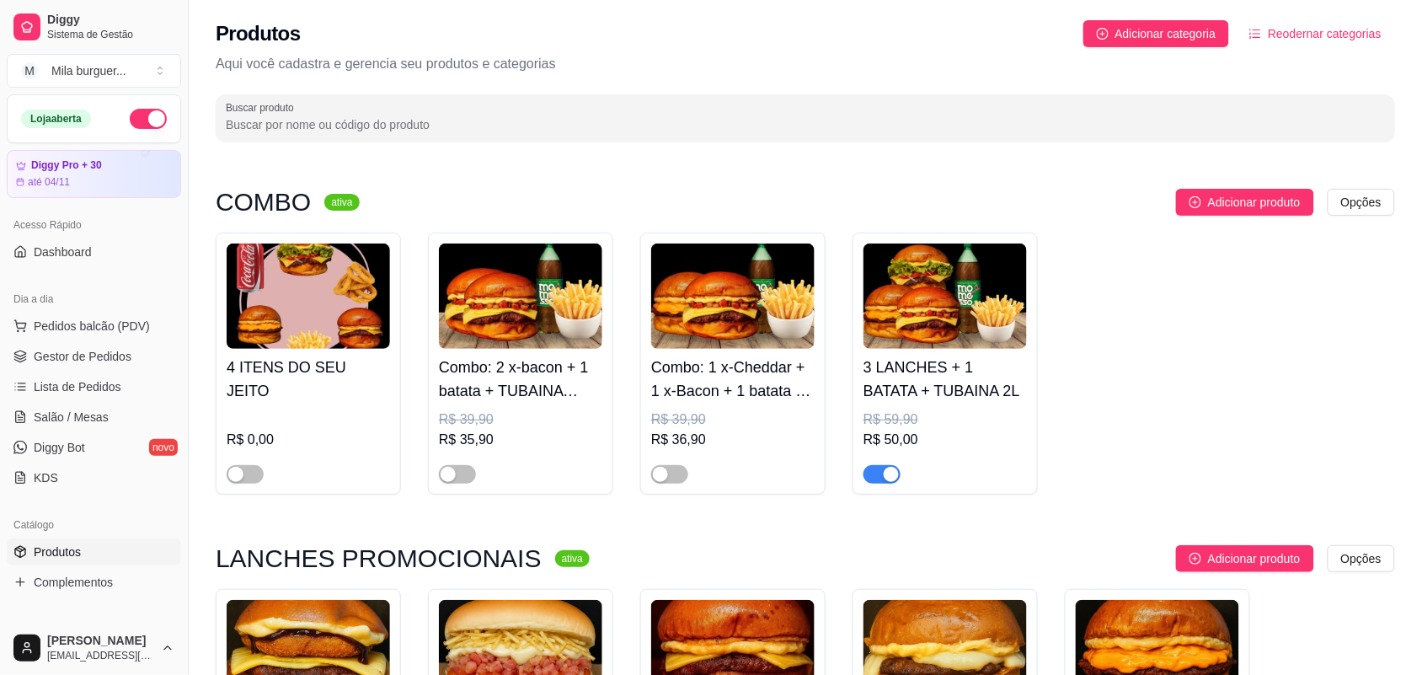
click at [339, 306] on img at bounding box center [308, 295] width 163 height 105
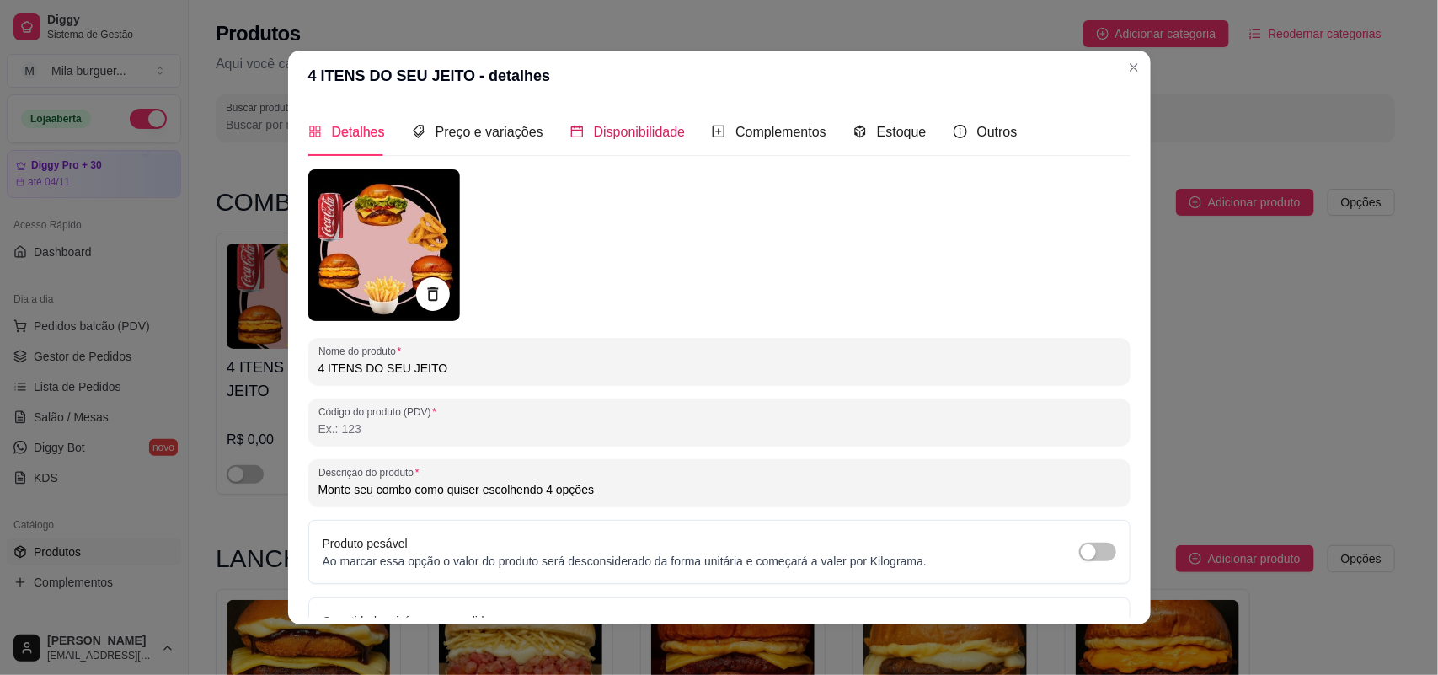
click at [607, 136] on span "Disponibilidade" at bounding box center [640, 132] width 92 height 14
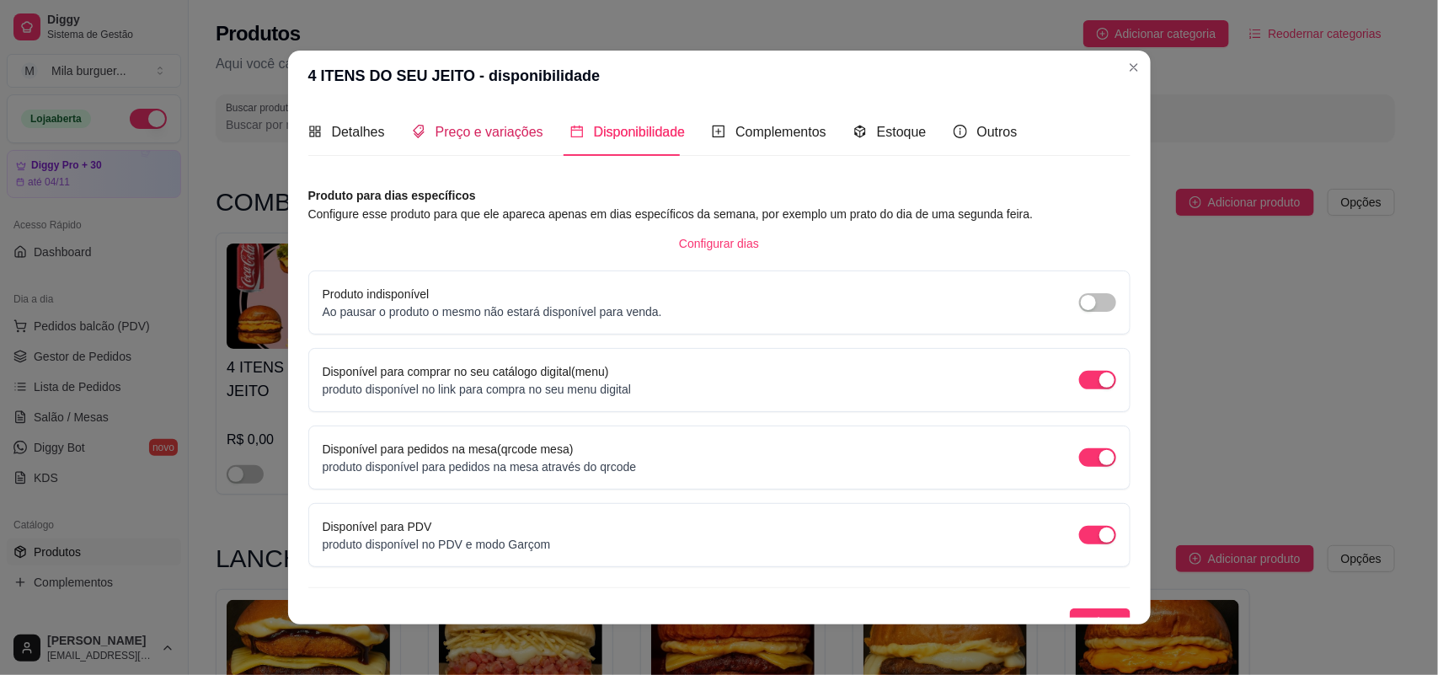
click at [503, 137] on span "Preço e variações" at bounding box center [489, 132] width 108 height 14
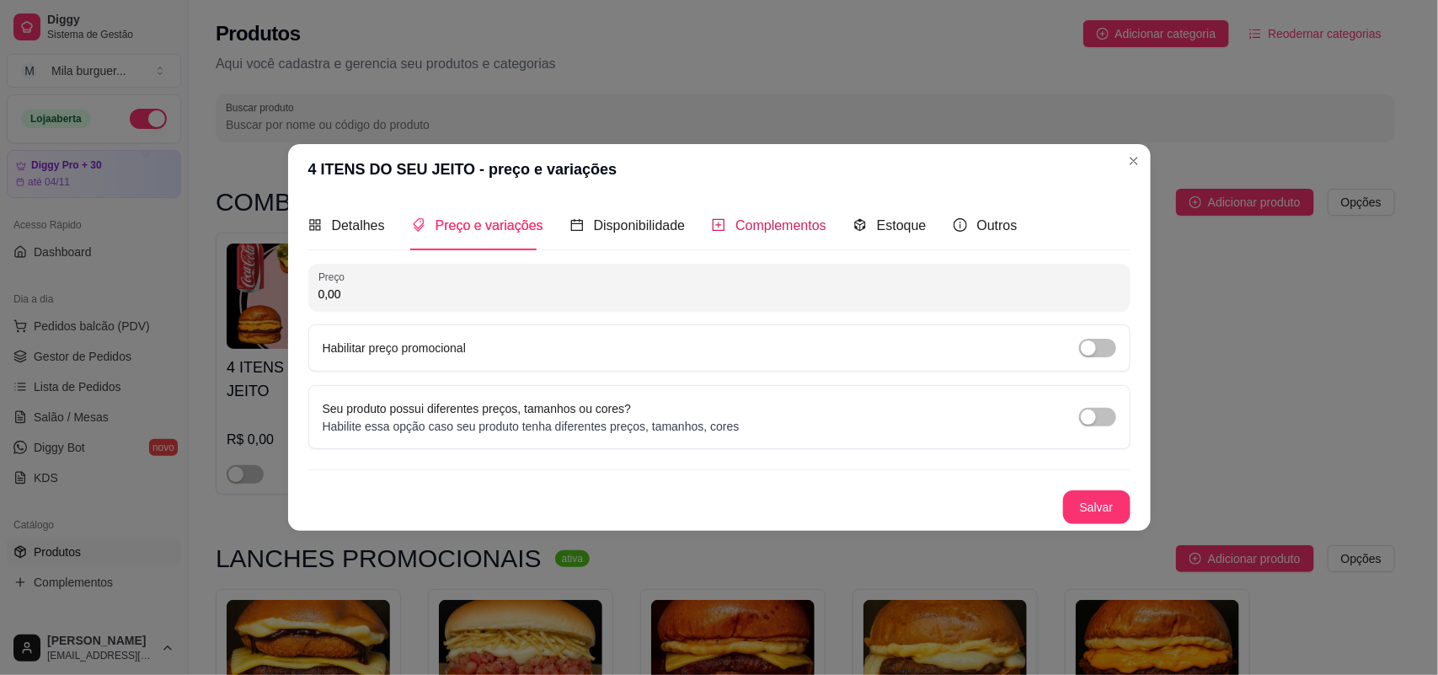
click at [782, 218] on span "Complementos" at bounding box center [780, 225] width 91 height 14
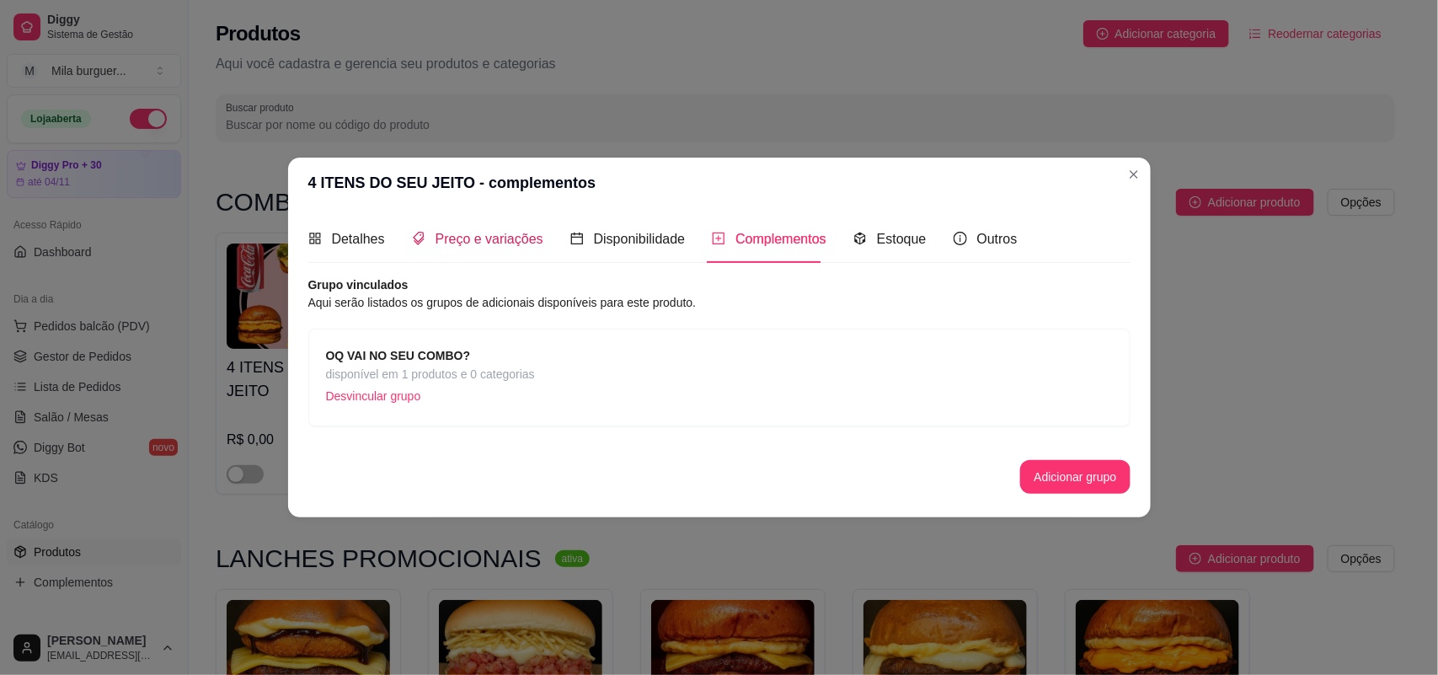
click at [423, 233] on icon "tags" at bounding box center [418, 238] width 13 height 13
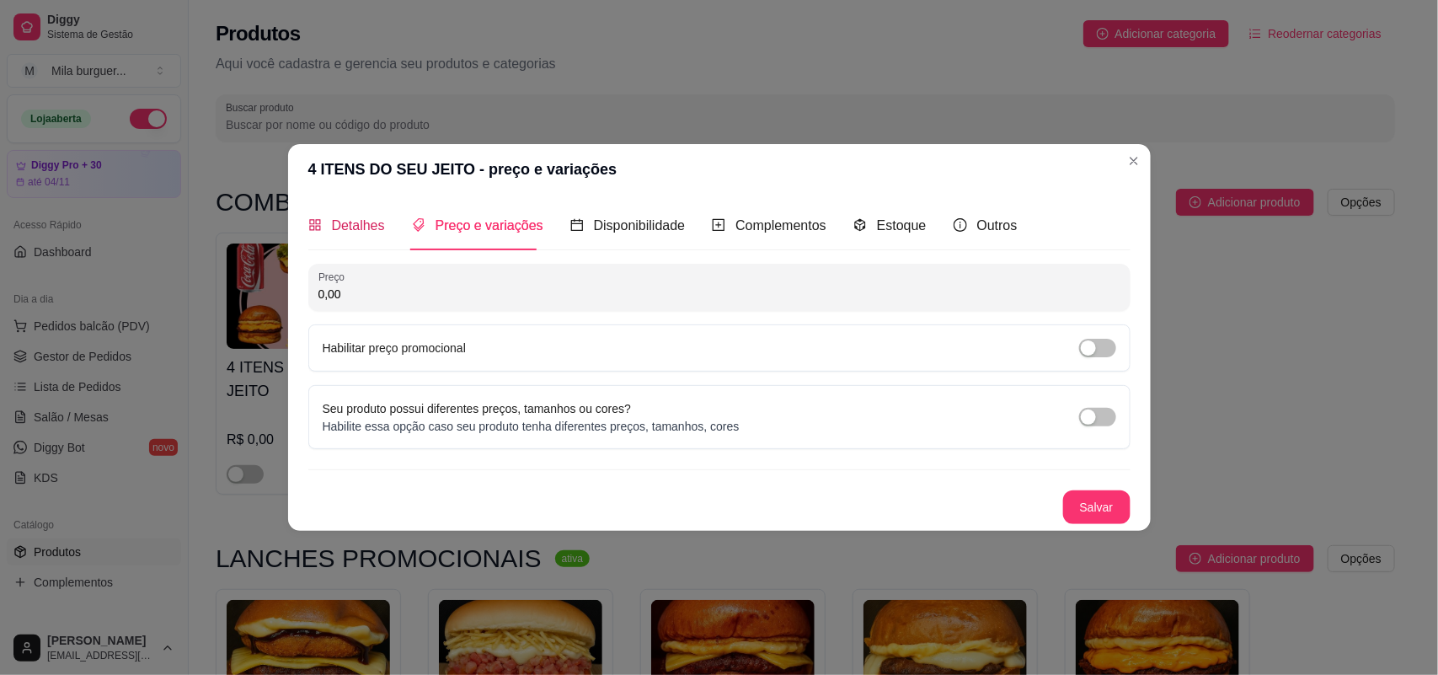
click at [350, 219] on span "Detalhes" at bounding box center [358, 225] width 53 height 14
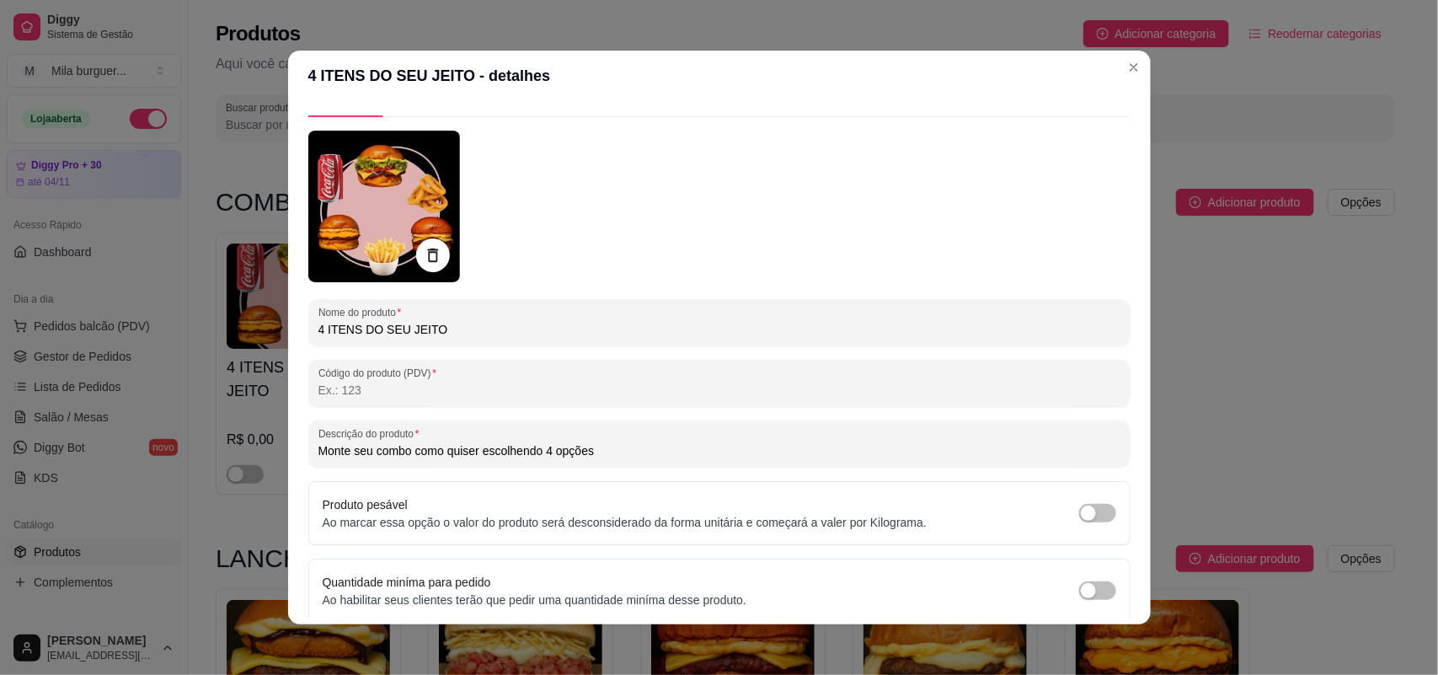
scroll to position [105, 0]
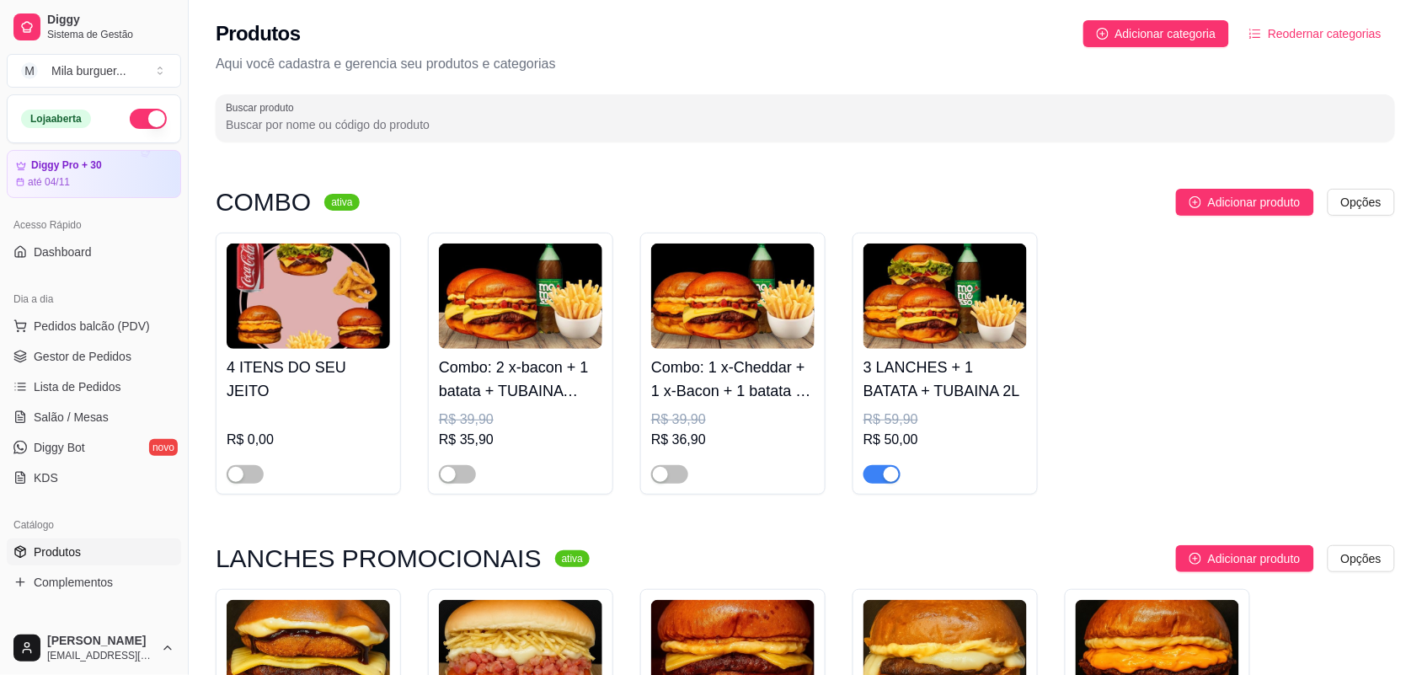
click at [910, 313] on img at bounding box center [944, 295] width 163 height 105
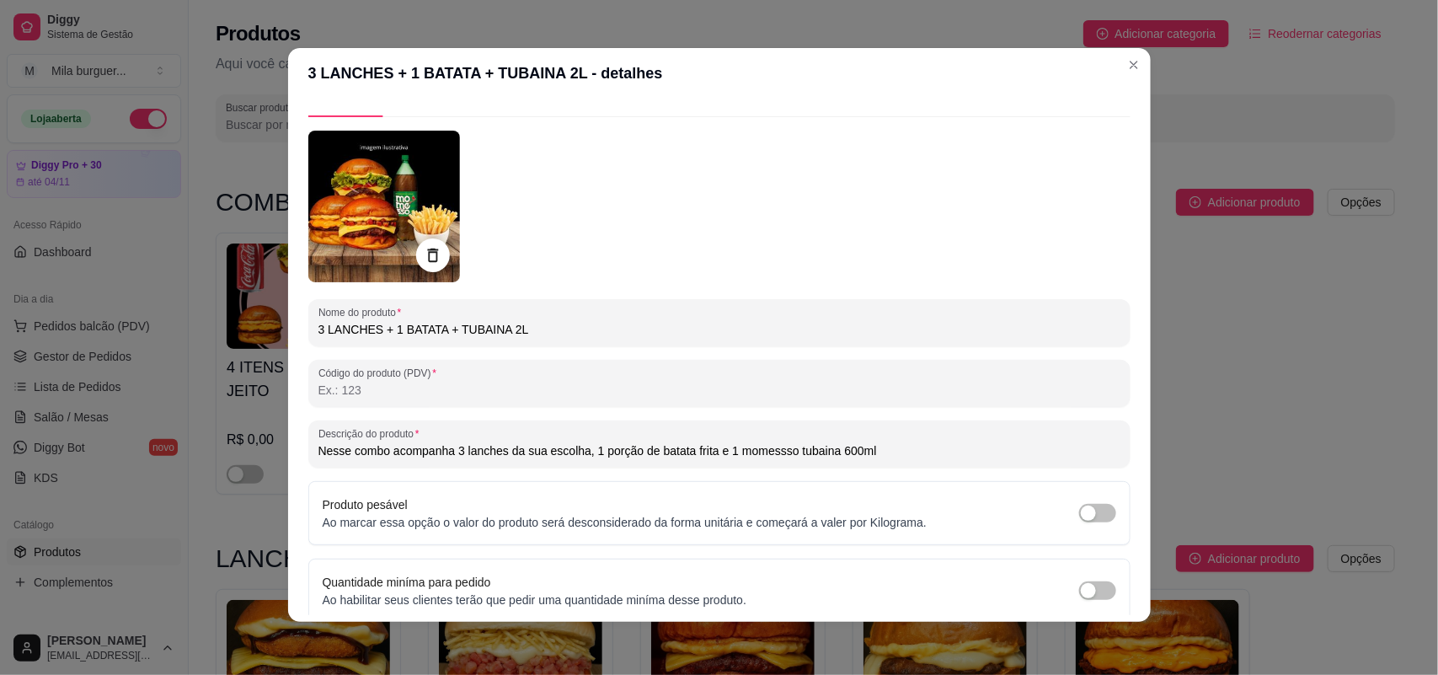
scroll to position [0, 0]
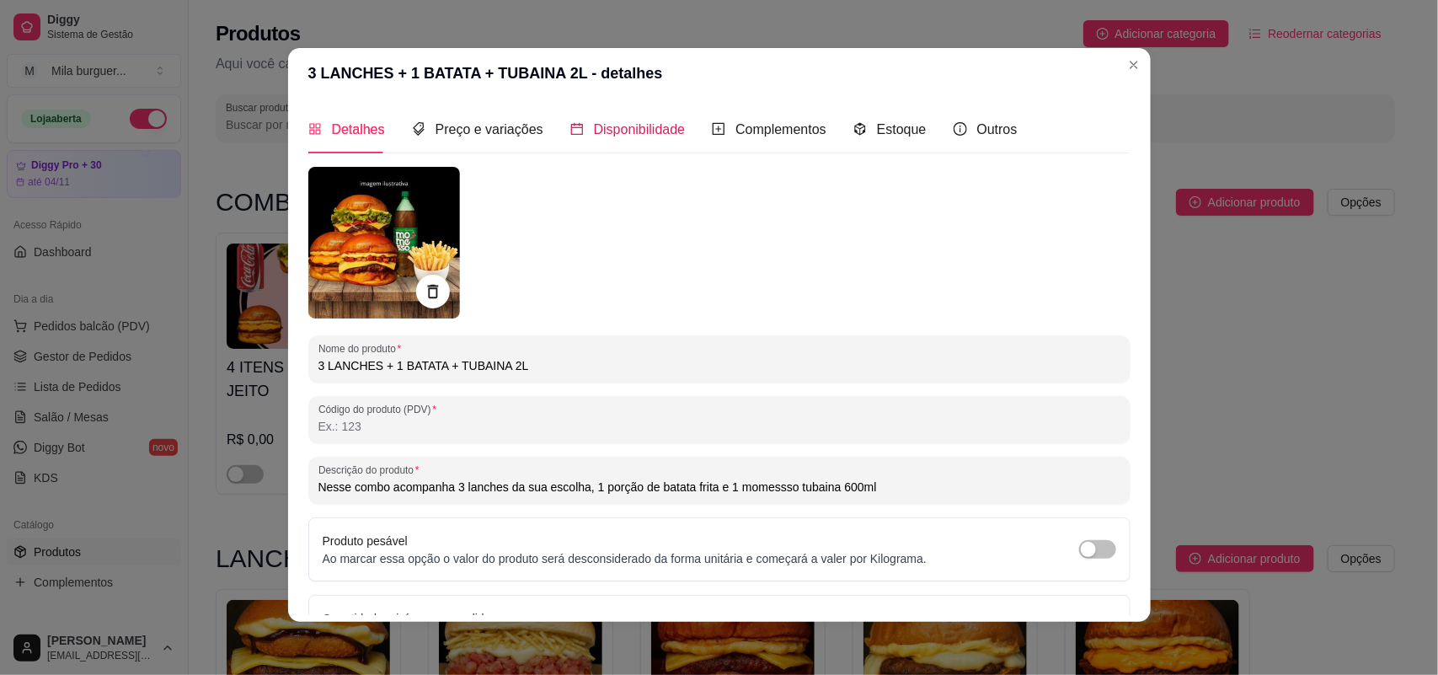
click at [611, 122] on span "Disponibilidade" at bounding box center [640, 129] width 92 height 14
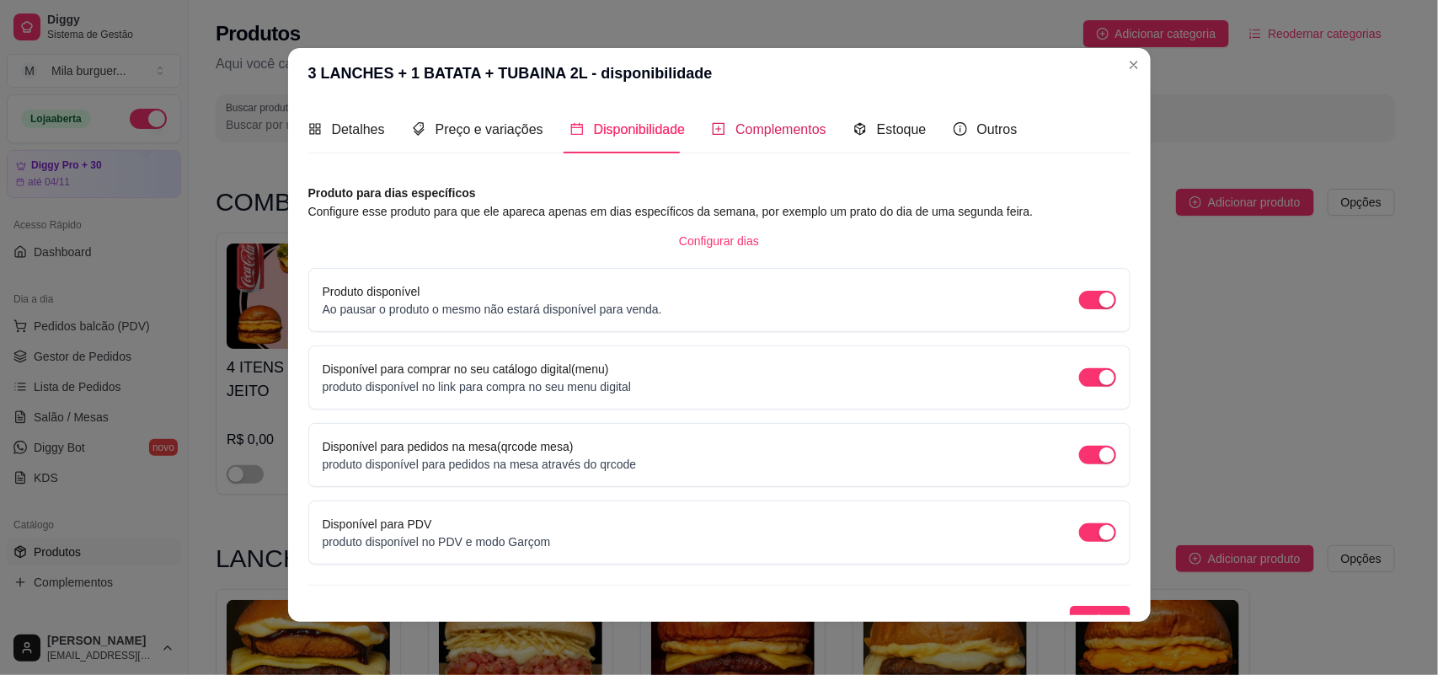
click at [779, 131] on span "Complementos" at bounding box center [780, 129] width 91 height 14
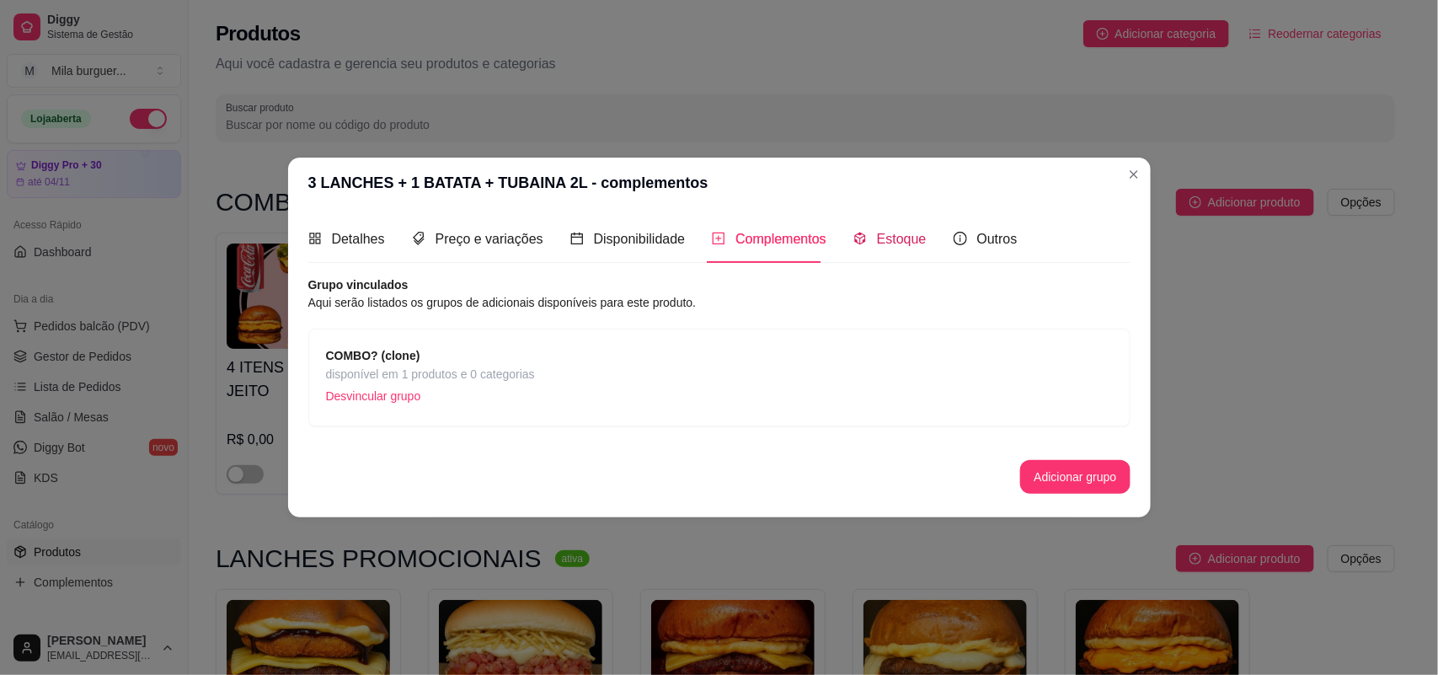
click at [867, 232] on div "Estoque" at bounding box center [889, 238] width 73 height 21
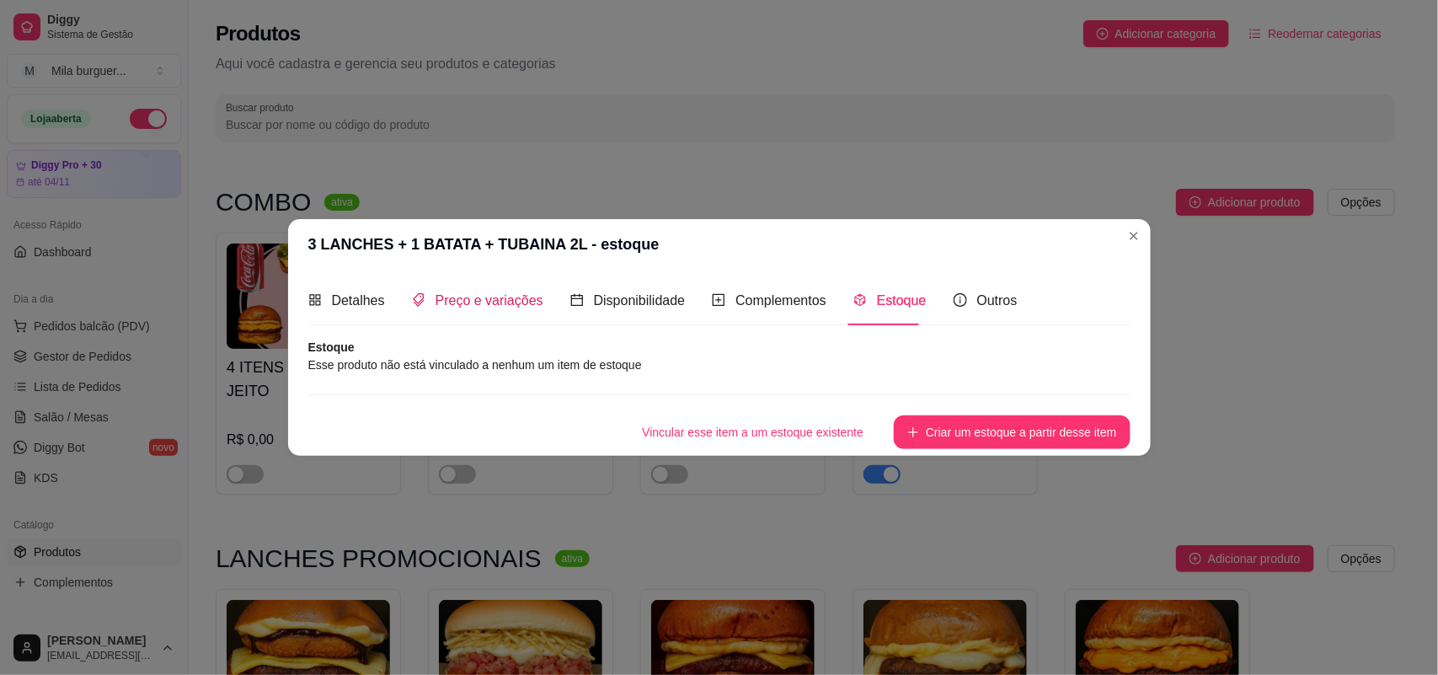
click at [508, 297] on span "Preço e variações" at bounding box center [489, 300] width 108 height 14
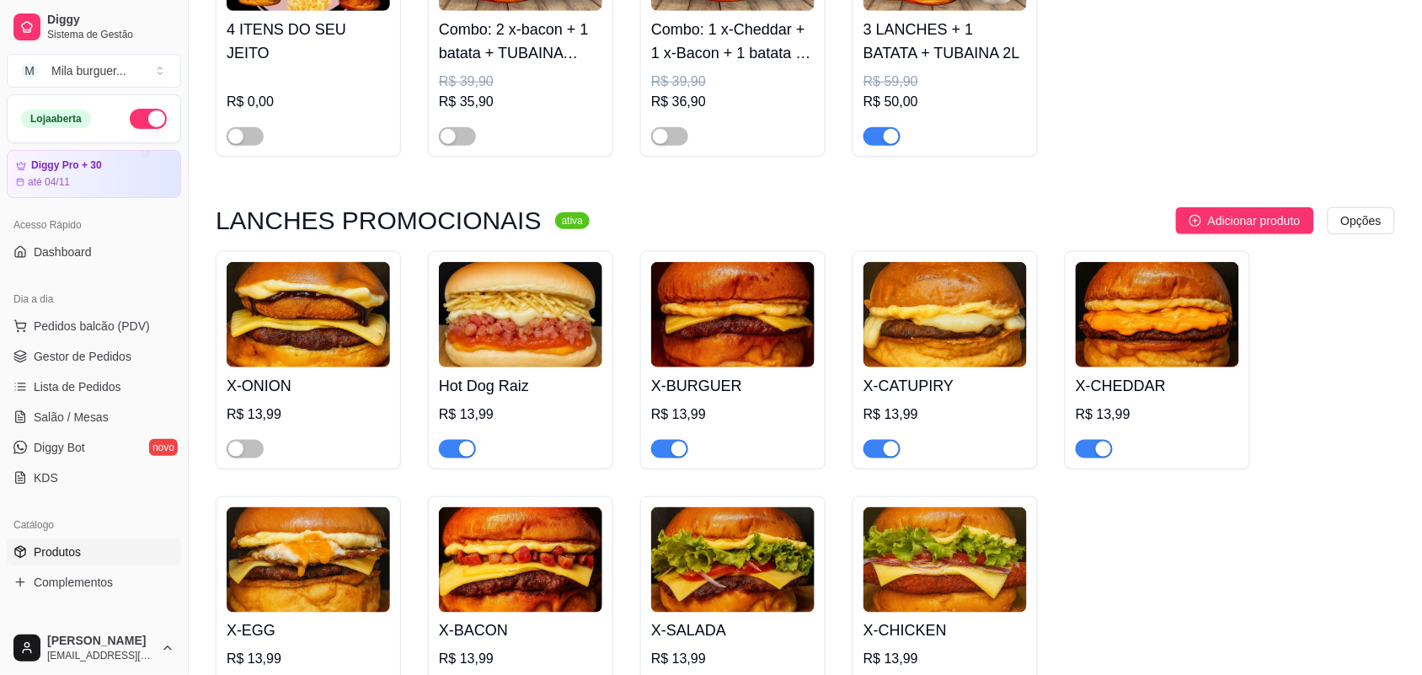
scroll to position [211, 0]
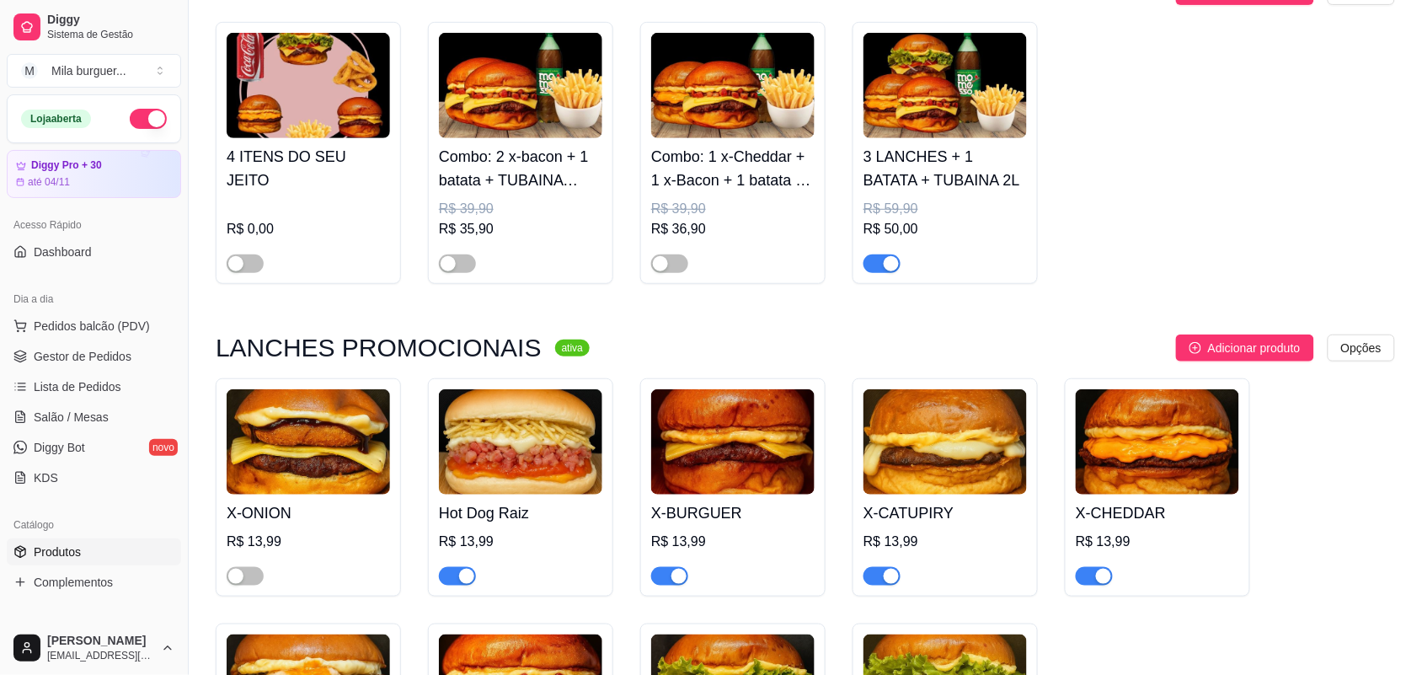
click at [891, 267] on div "button" at bounding box center [890, 263] width 15 height 15
click at [94, 541] on link "Produtos" at bounding box center [94, 551] width 174 height 27
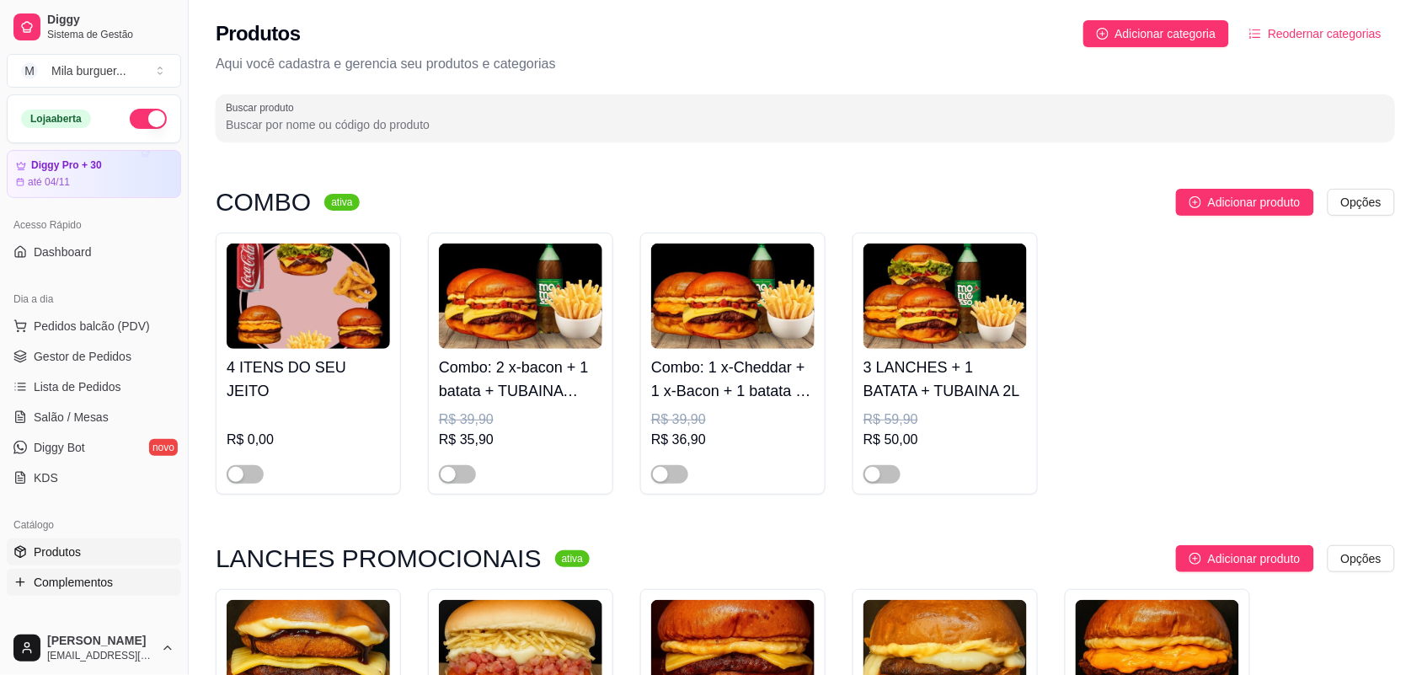
click at [85, 577] on span "Complementos" at bounding box center [73, 582] width 79 height 17
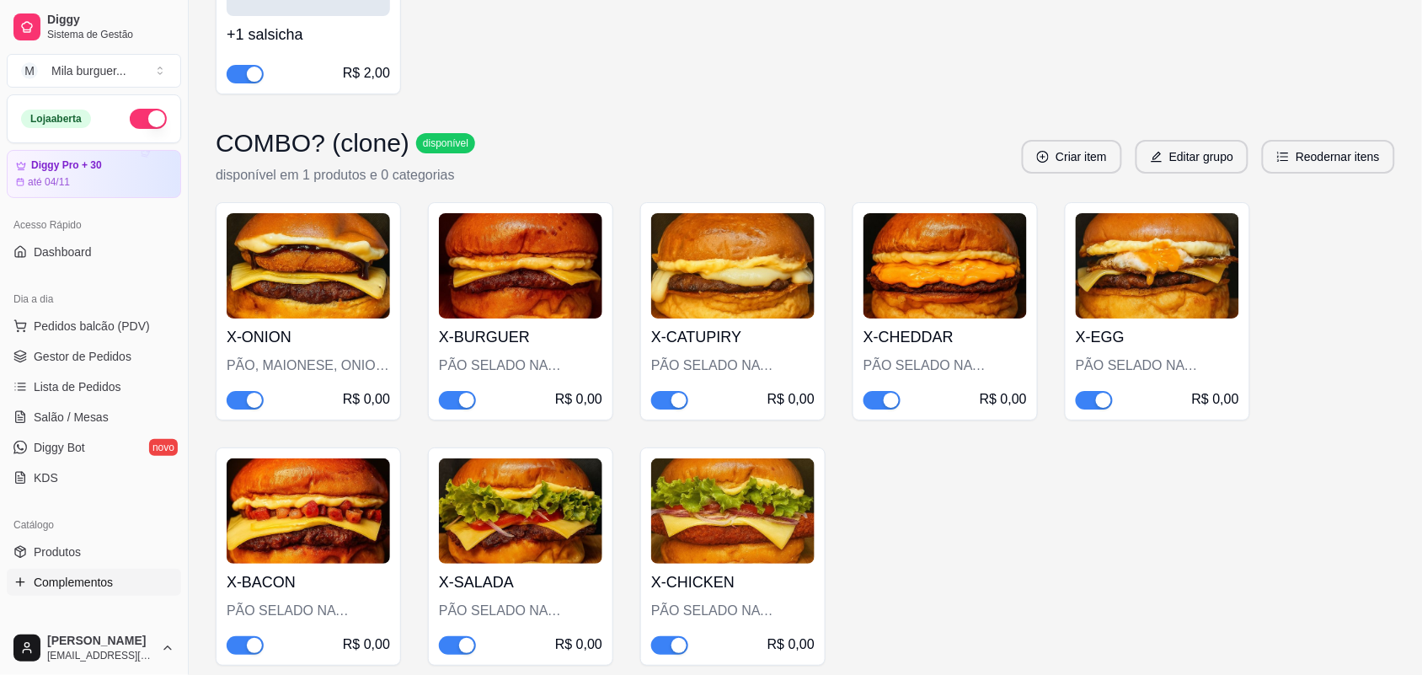
scroll to position [1790, 0]
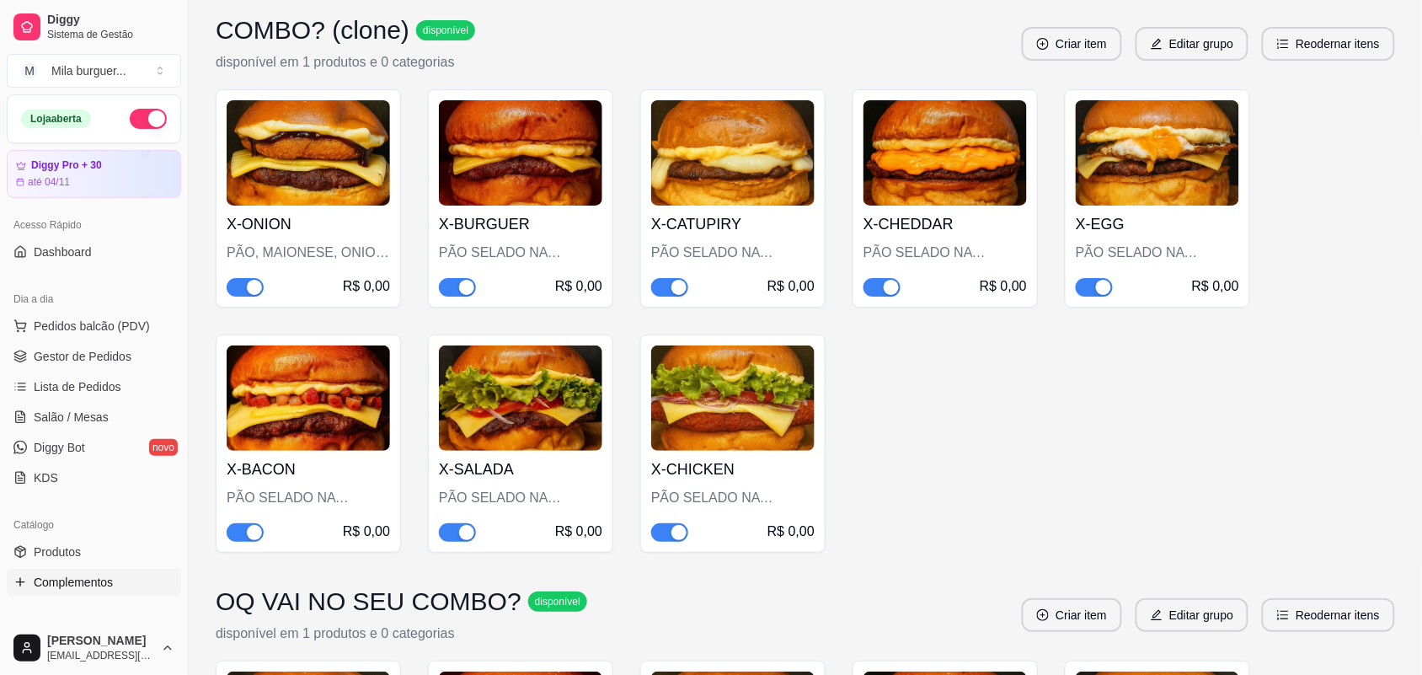
click at [253, 280] on div "button" at bounding box center [254, 287] width 15 height 15
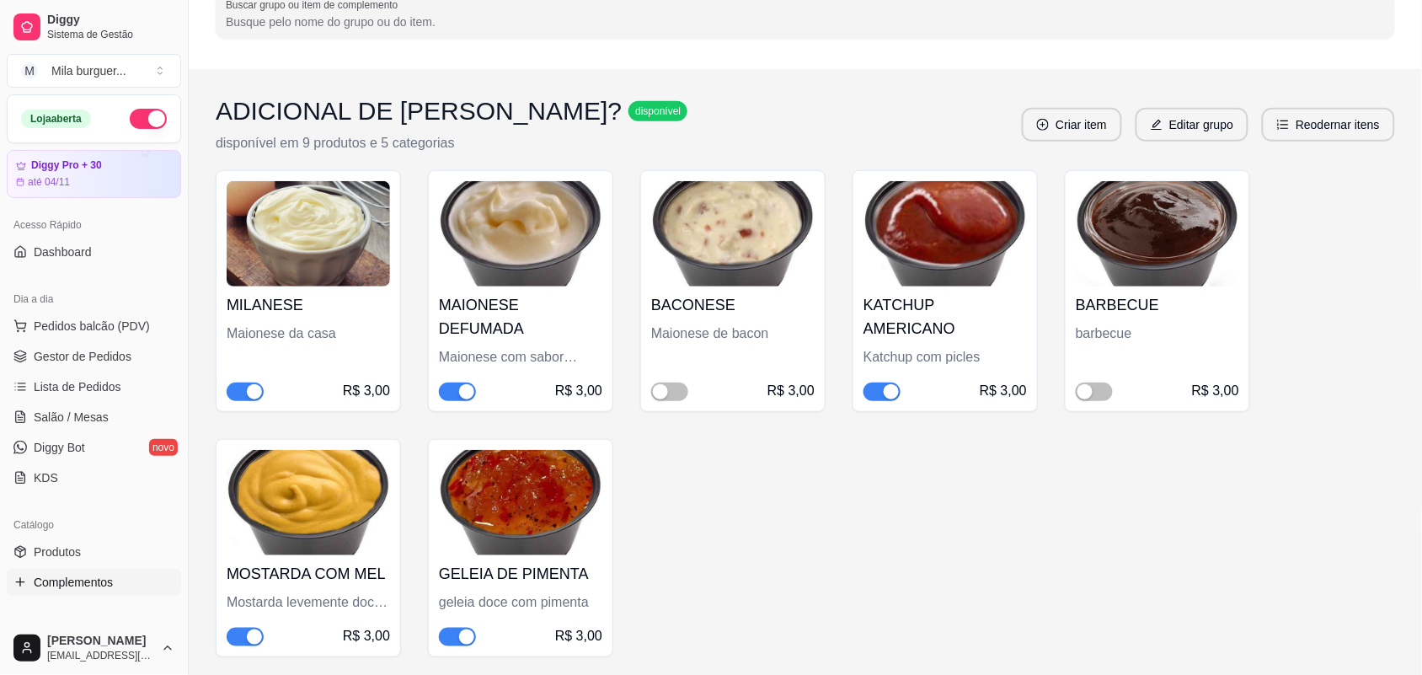
scroll to position [105, 0]
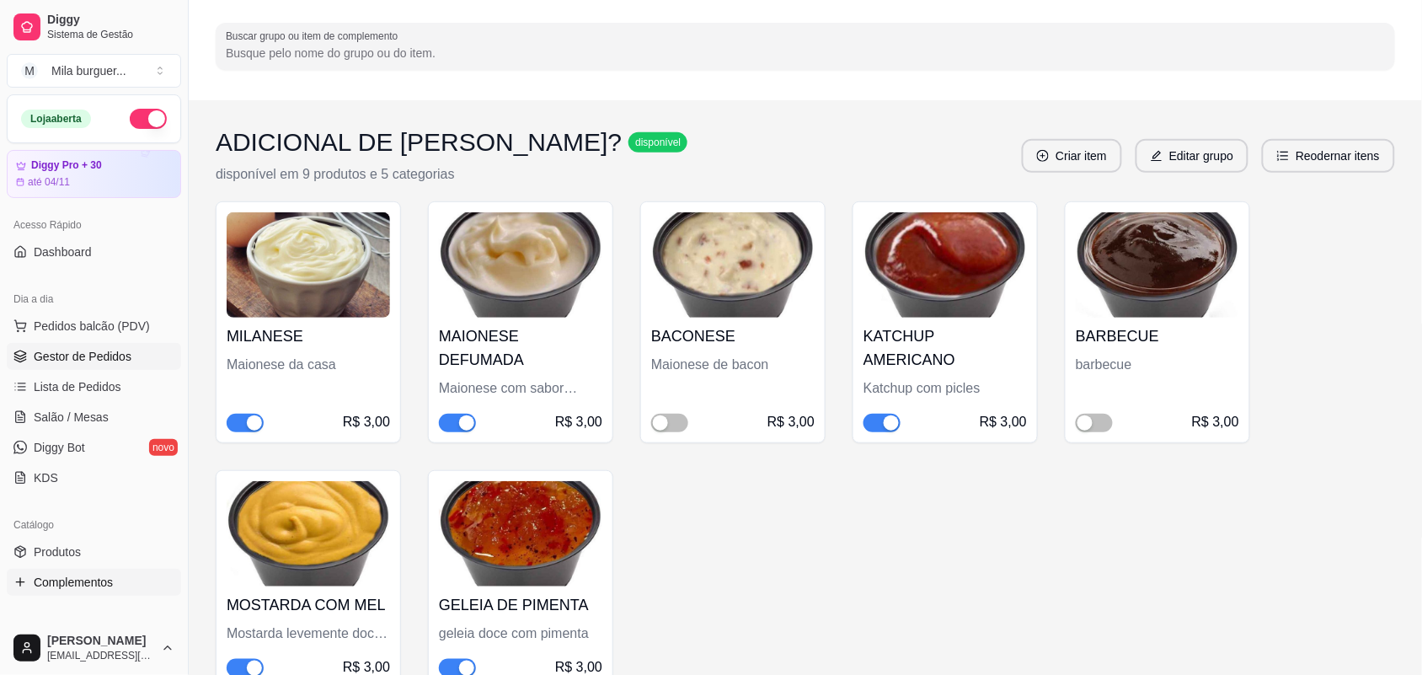
click at [87, 355] on span "Gestor de Pedidos" at bounding box center [83, 356] width 98 height 17
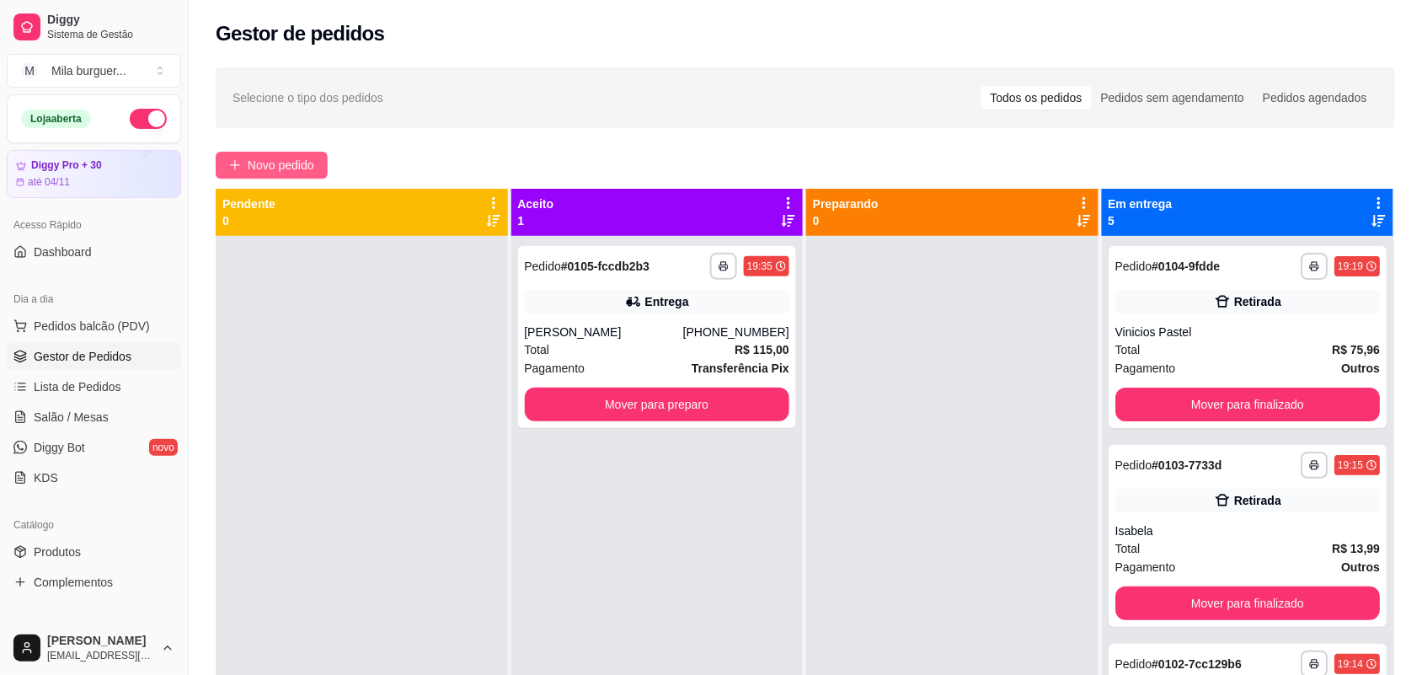
click at [234, 177] on button "Novo pedido" at bounding box center [272, 165] width 112 height 27
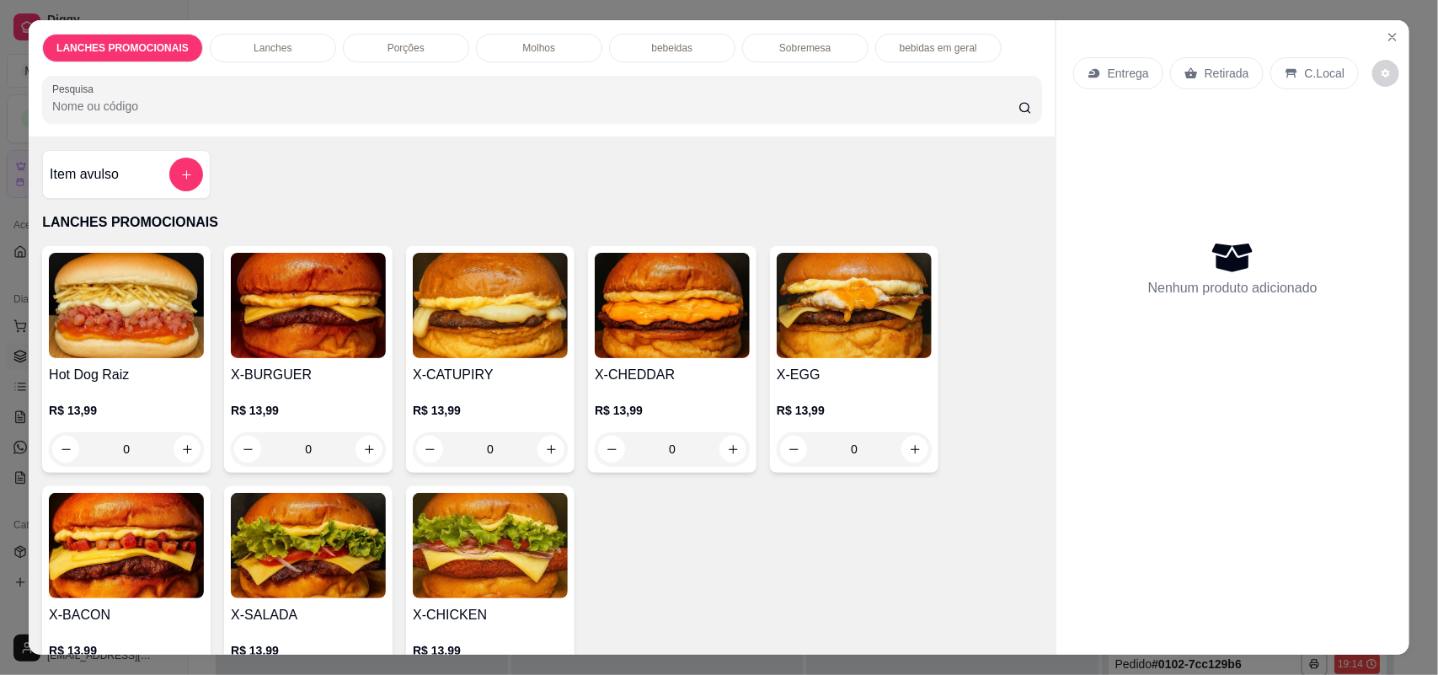
click at [18, 110] on div "LANCHES PROMOCIONAIS Lanches Porções Molhos bebeidas Sobremesa bebidas em geral…" at bounding box center [719, 337] width 1438 height 675
click at [1385, 30] on icon "Close" at bounding box center [1391, 36] width 13 height 13
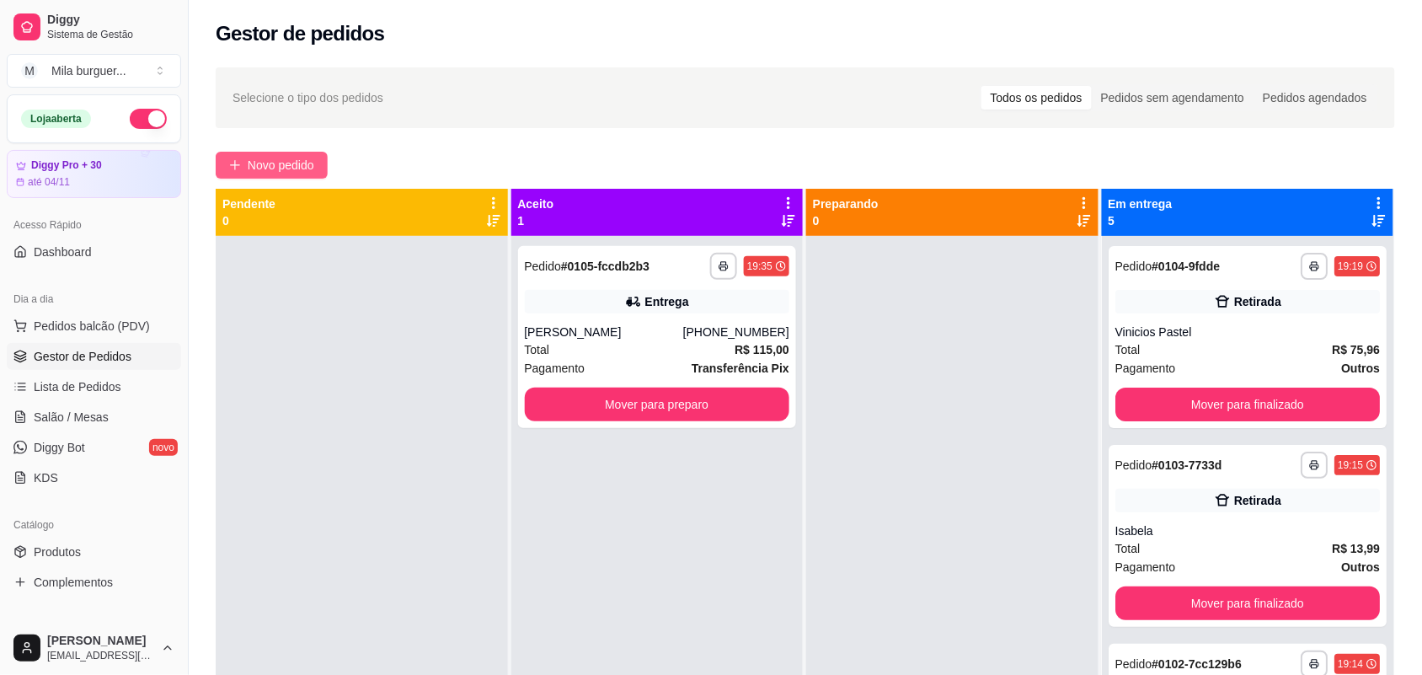
click at [271, 158] on span "Novo pedido" at bounding box center [281, 165] width 67 height 19
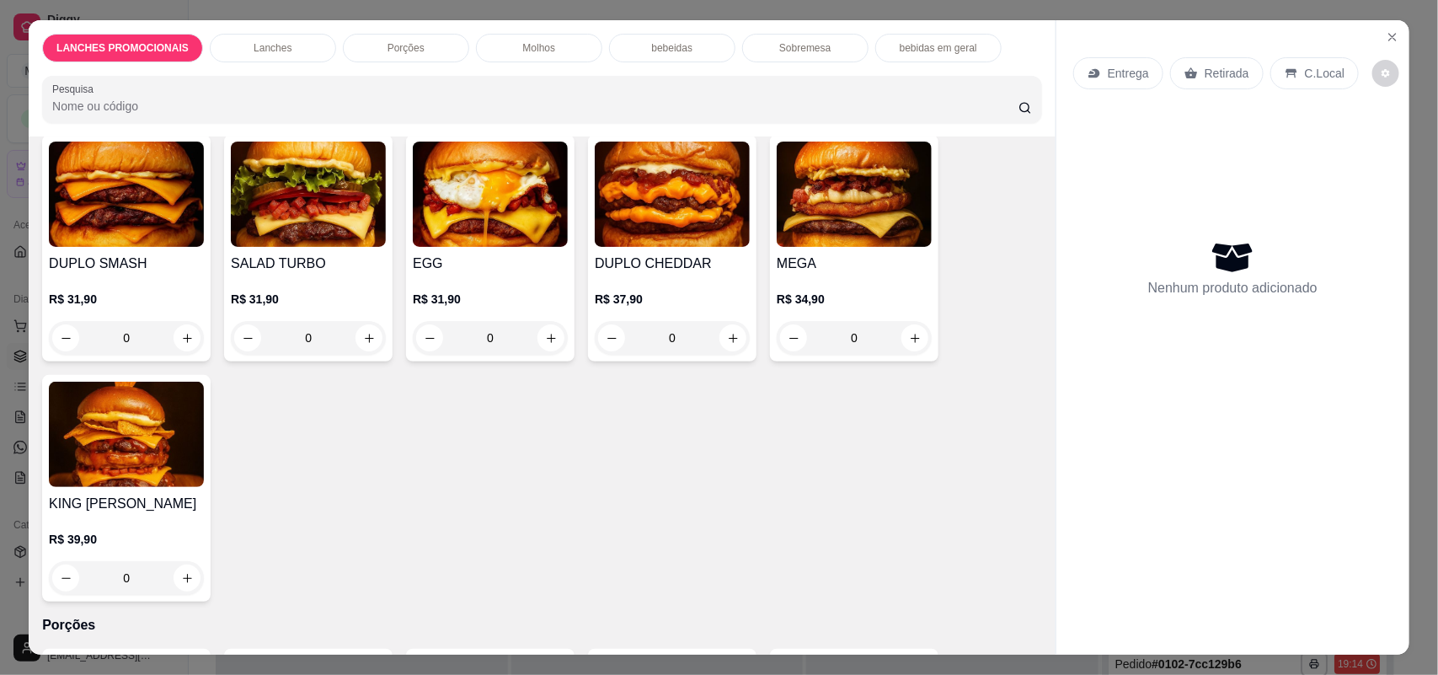
scroll to position [526, 0]
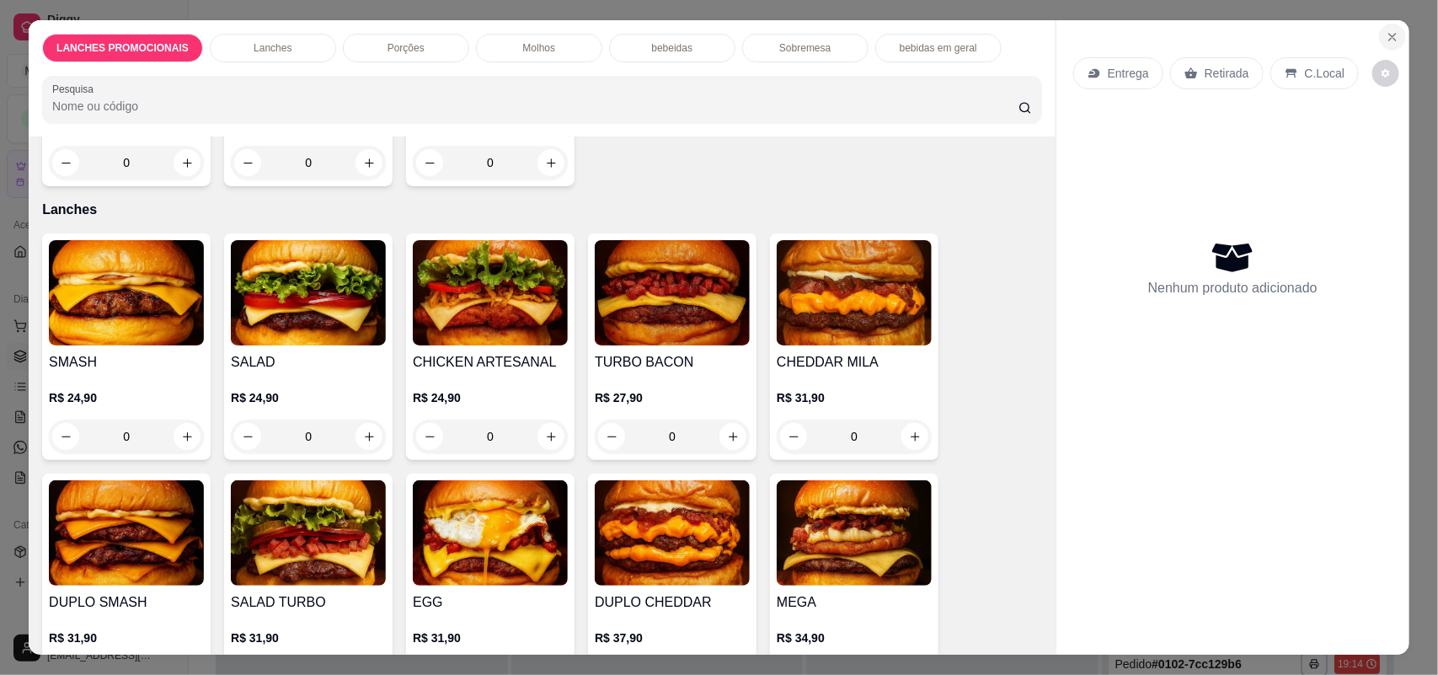
click at [1385, 42] on icon "Close" at bounding box center [1391, 36] width 13 height 13
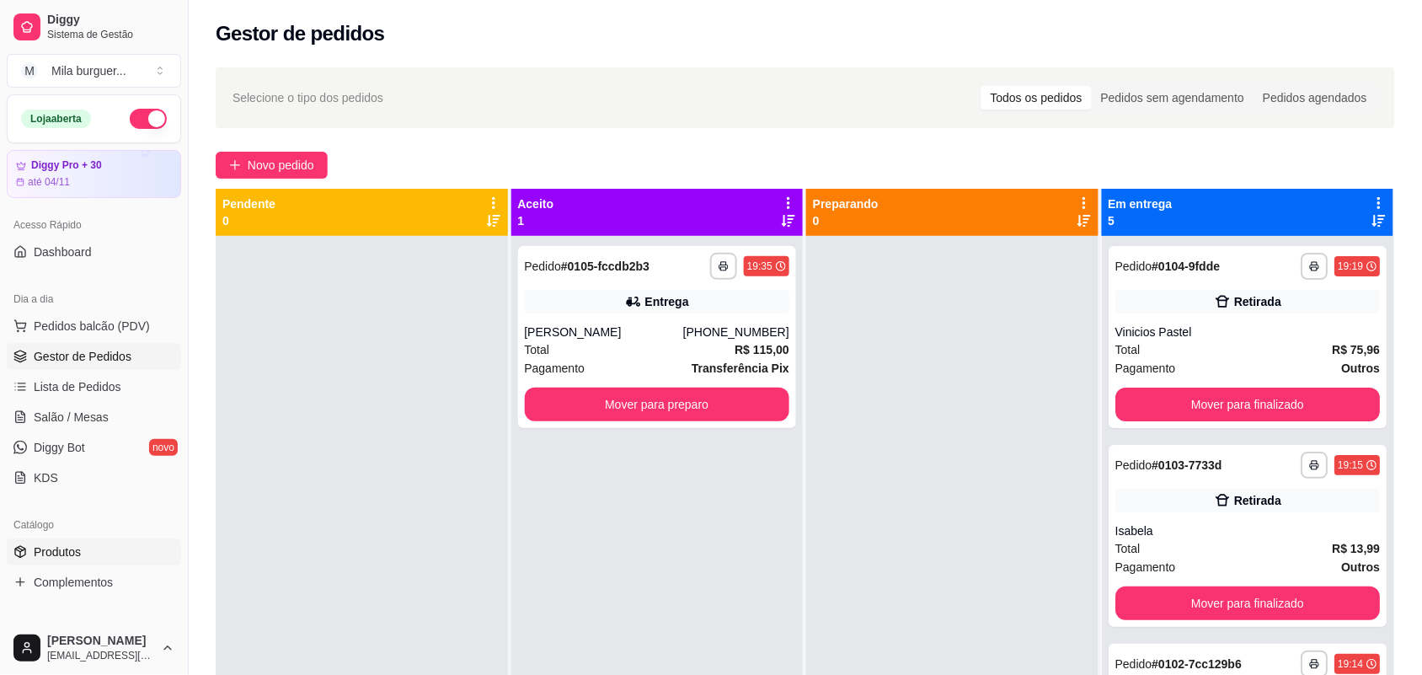
click at [46, 548] on span "Produtos" at bounding box center [57, 551] width 47 height 17
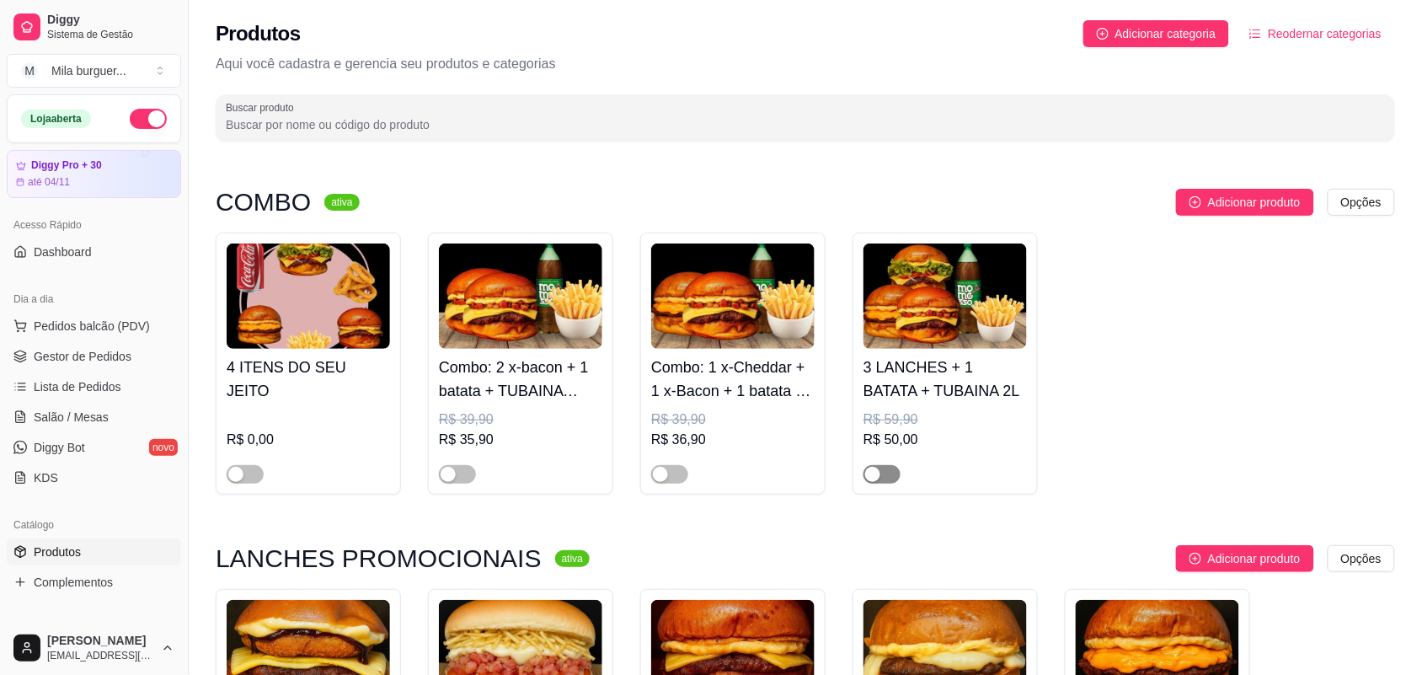
click at [865, 480] on div "button" at bounding box center [872, 474] width 15 height 15
click at [69, 350] on span "Gestor de Pedidos" at bounding box center [83, 356] width 98 height 17
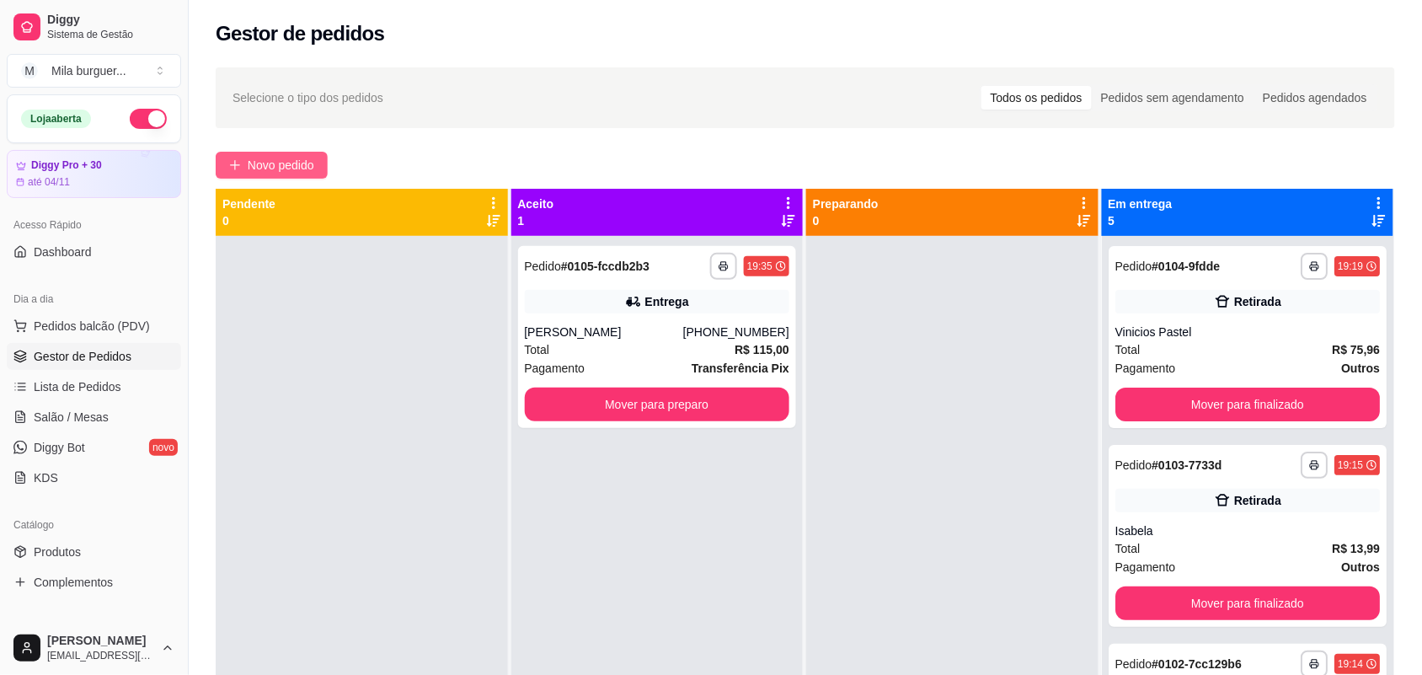
click at [275, 166] on span "Novo pedido" at bounding box center [281, 165] width 67 height 19
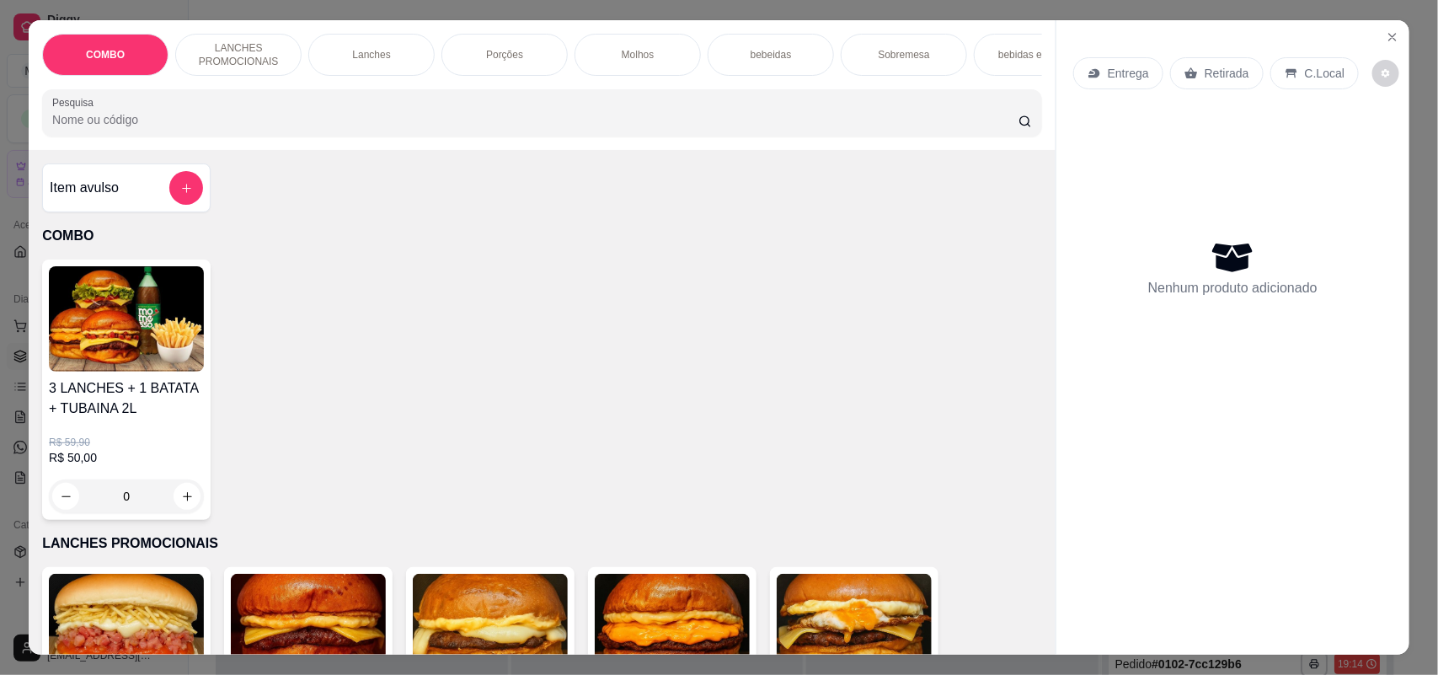
click at [128, 419] on h4 "3 LANCHES + 1 BATATA + TUBAINA 2L" at bounding box center [126, 398] width 155 height 40
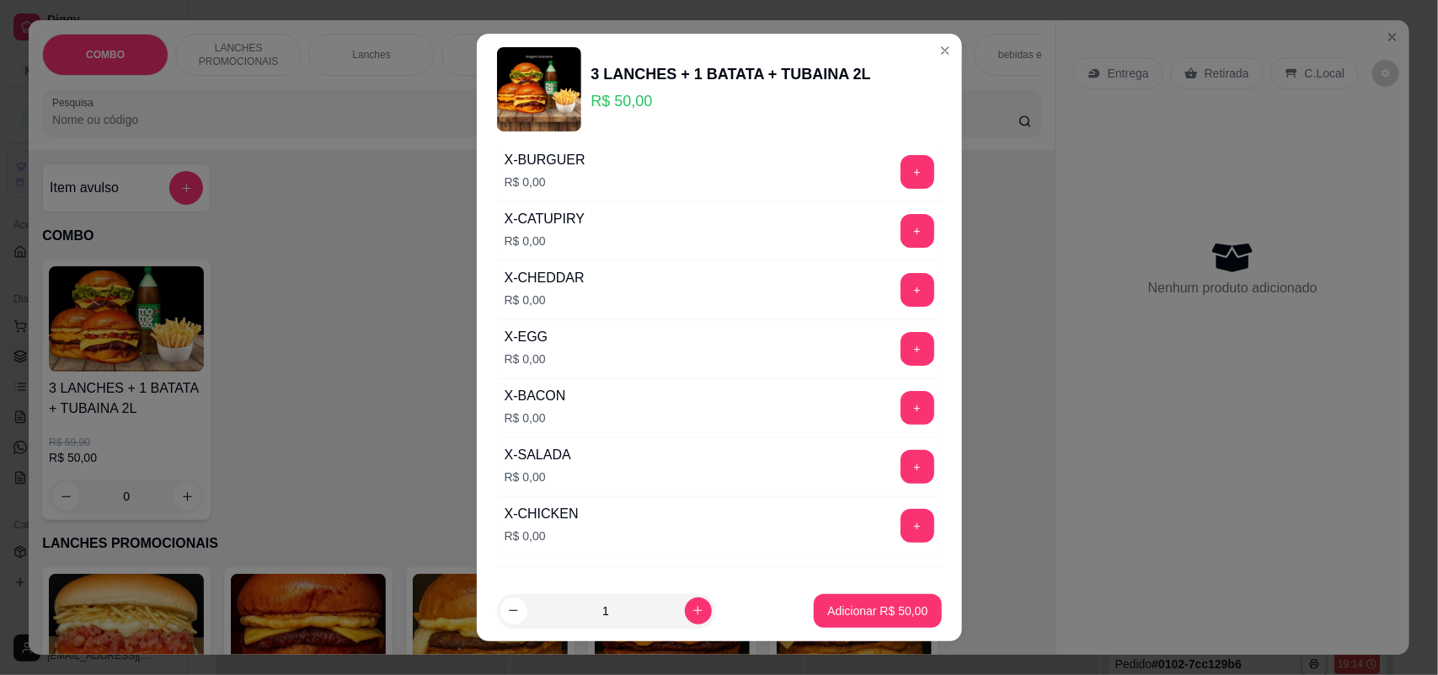
scroll to position [192, 0]
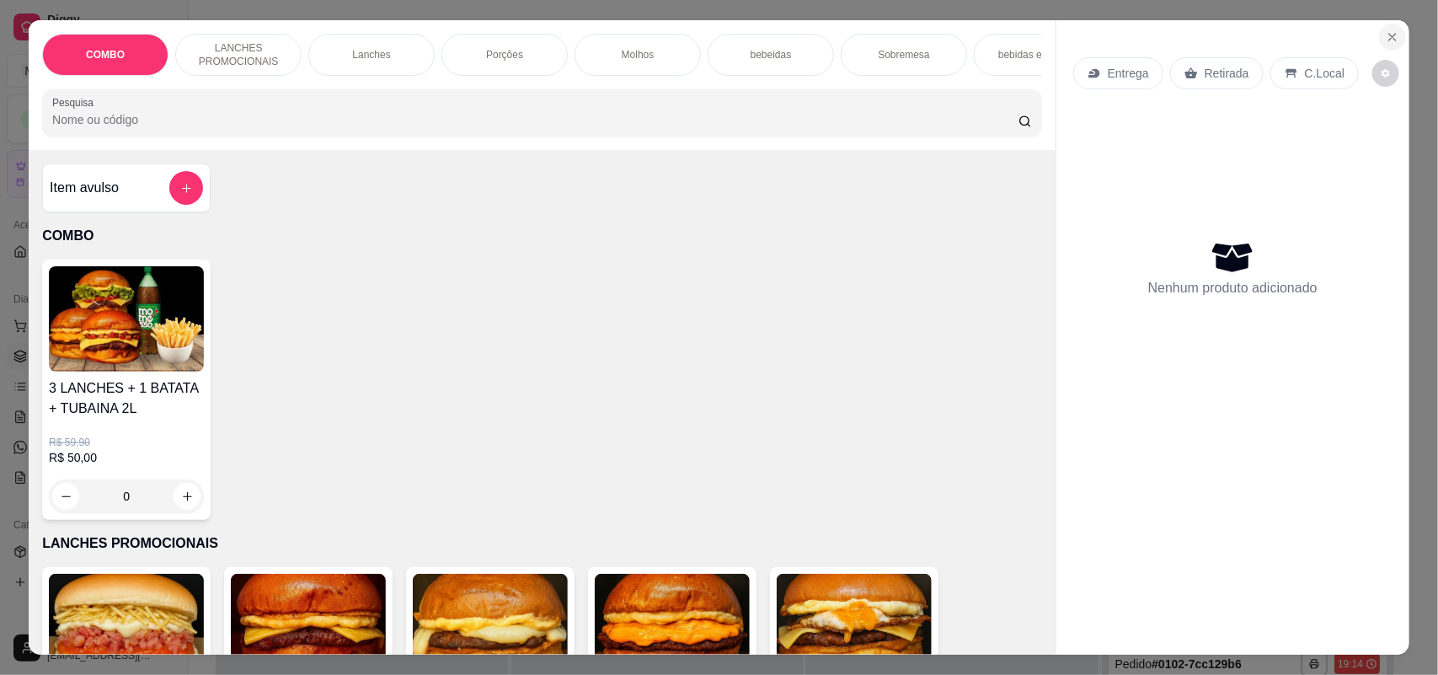
click at [1385, 40] on icon "Close" at bounding box center [1391, 36] width 13 height 13
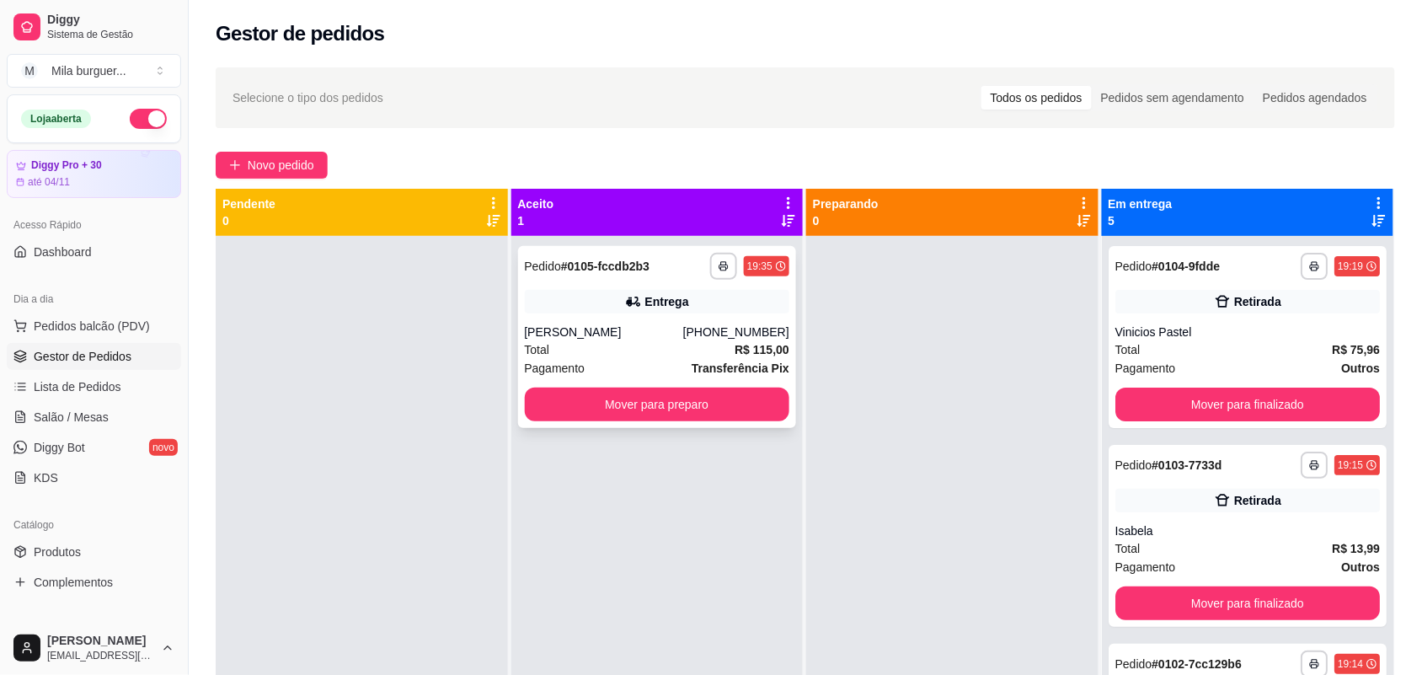
click at [645, 326] on div "[PERSON_NAME]" at bounding box center [604, 331] width 158 height 17
click at [604, 404] on button "Mover para preparo" at bounding box center [657, 404] width 265 height 34
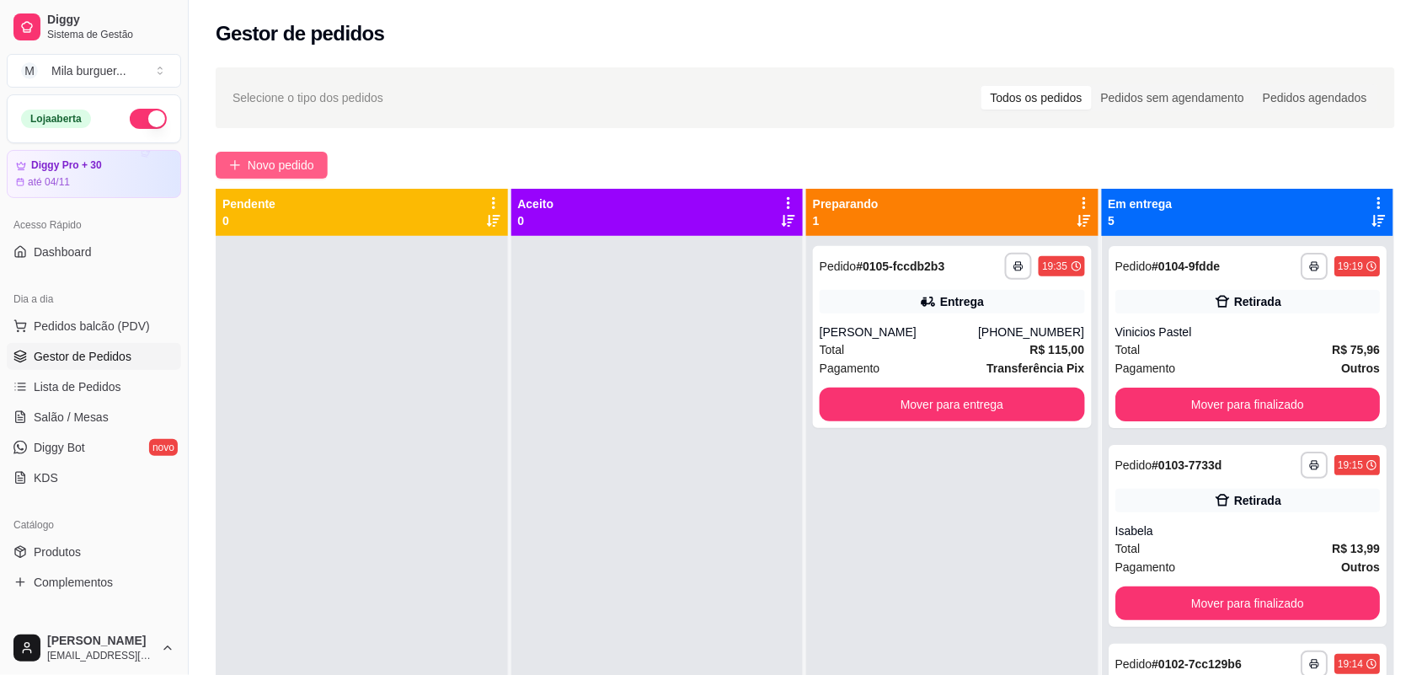
click at [275, 166] on span "Novo pedido" at bounding box center [281, 165] width 67 height 19
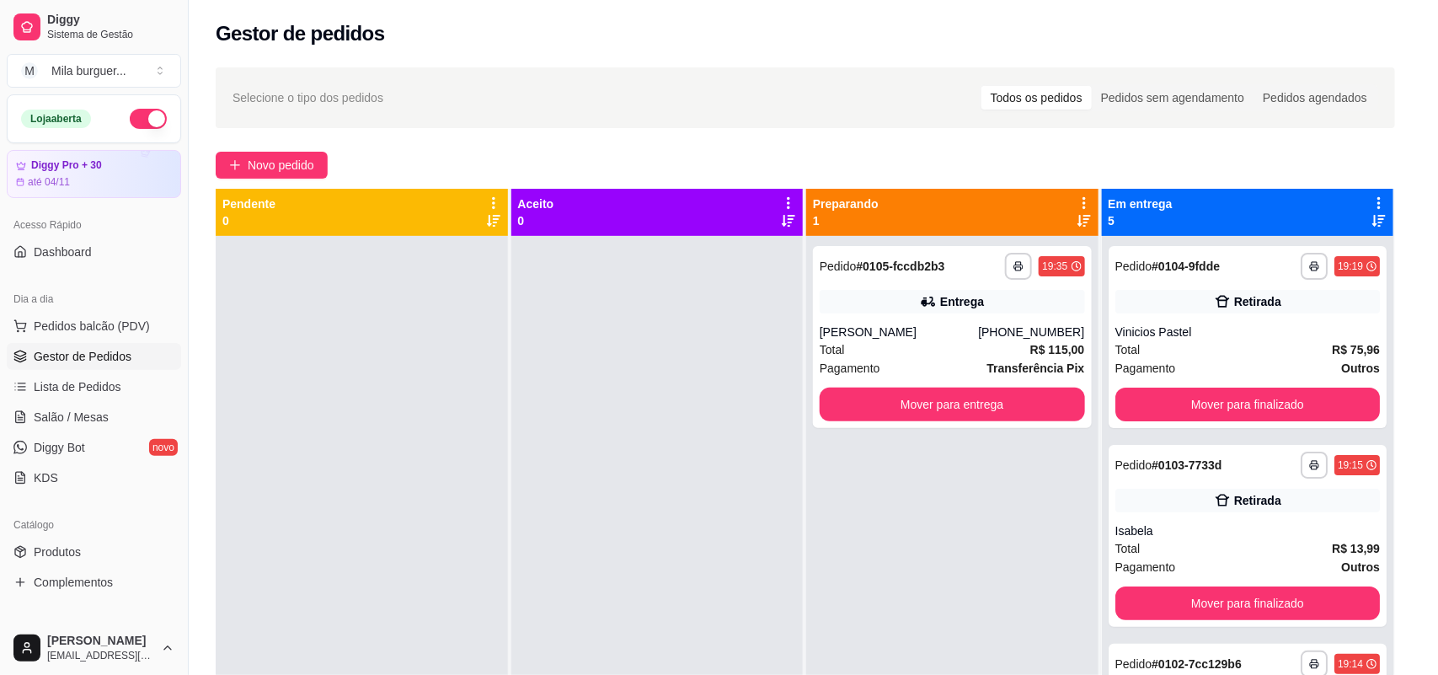
click at [472, 255] on div "Item avulso COMBO 3 LANCHES + 1 BATATA + TUBAINA 2L R$ 59,90 R$ 50,00 0 LANCHES…" at bounding box center [542, 402] width 1027 height 504
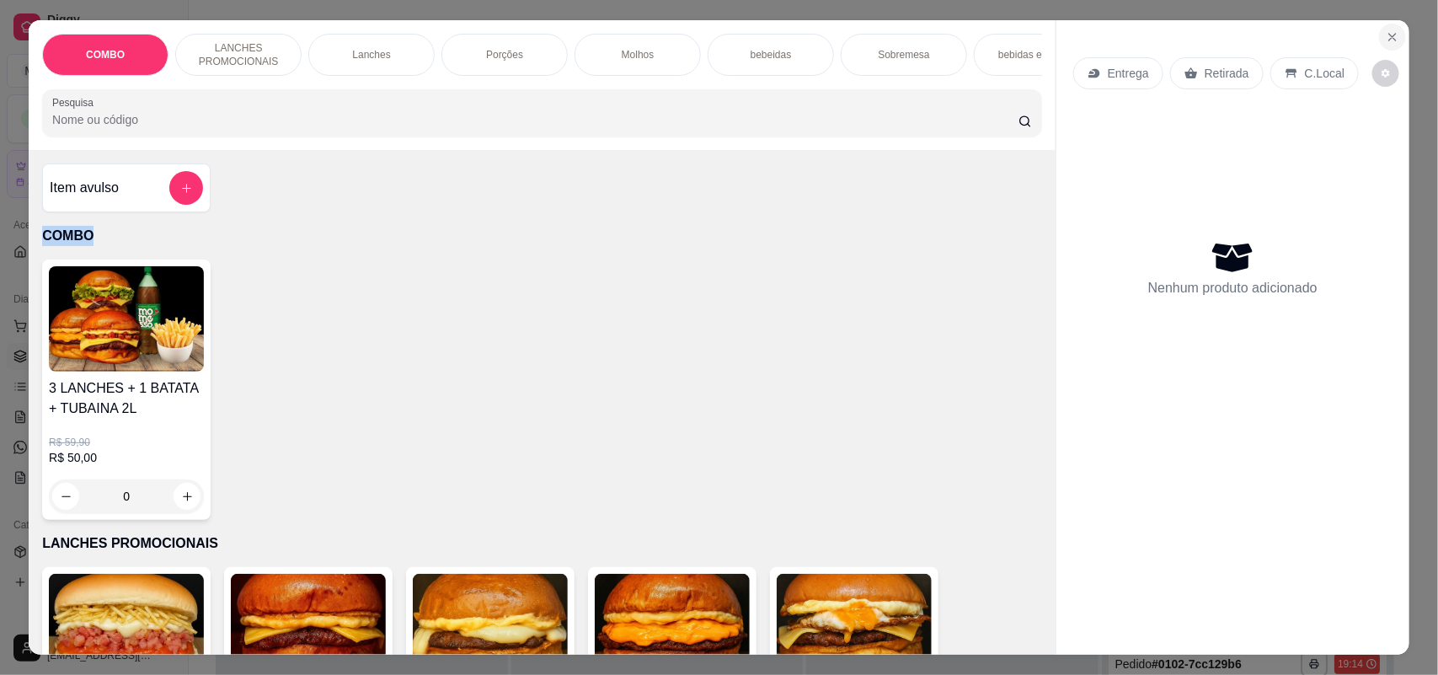
click at [1386, 42] on icon "Close" at bounding box center [1391, 36] width 13 height 13
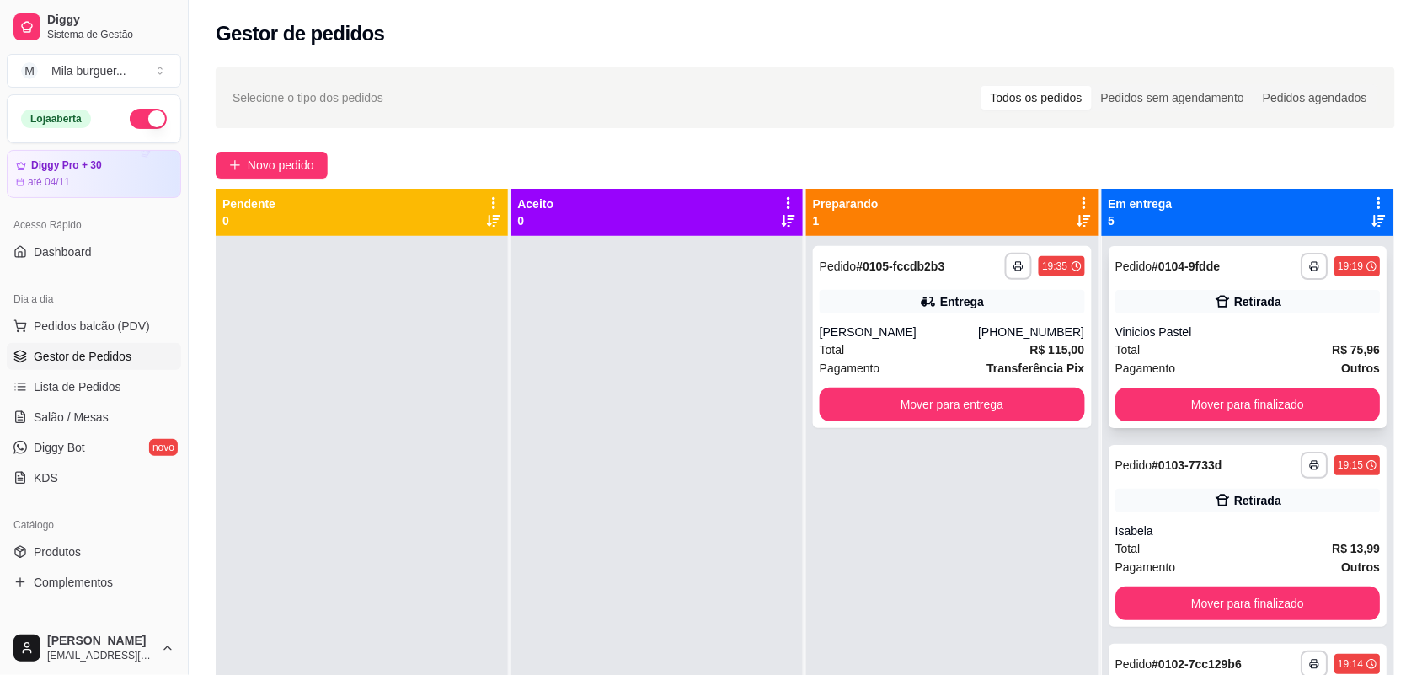
click at [1176, 337] on div "Vinicios Pastel" at bounding box center [1247, 331] width 265 height 17
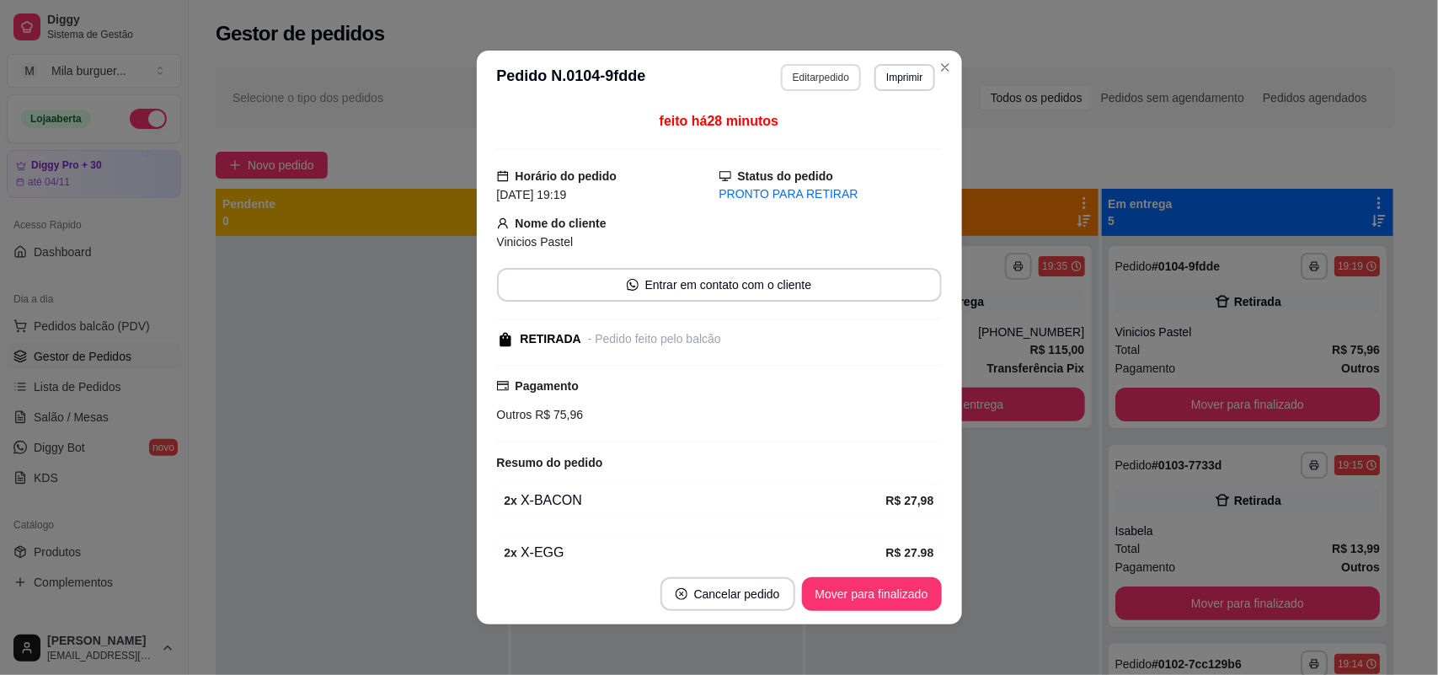
click at [827, 72] on button "Editar pedido" at bounding box center [821, 77] width 80 height 27
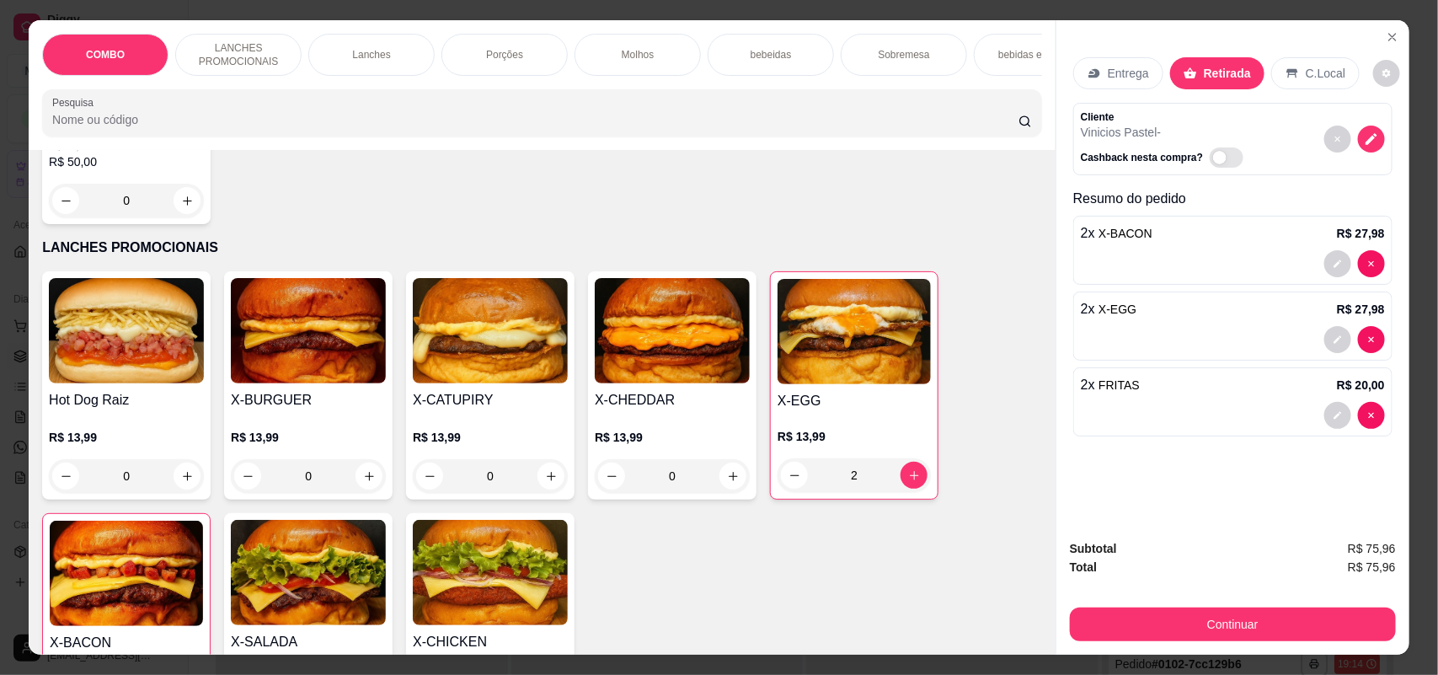
scroll to position [316, 0]
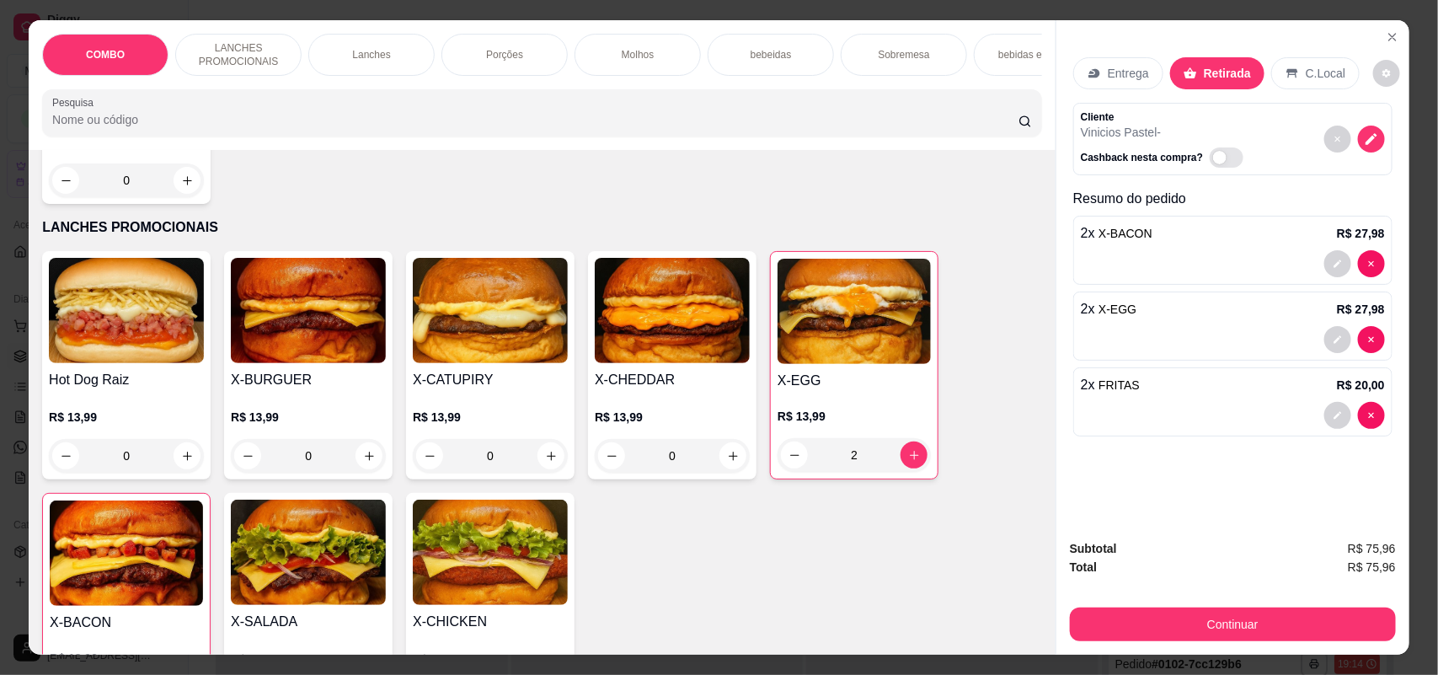
click at [177, 195] on div "0" at bounding box center [126, 180] width 155 height 34
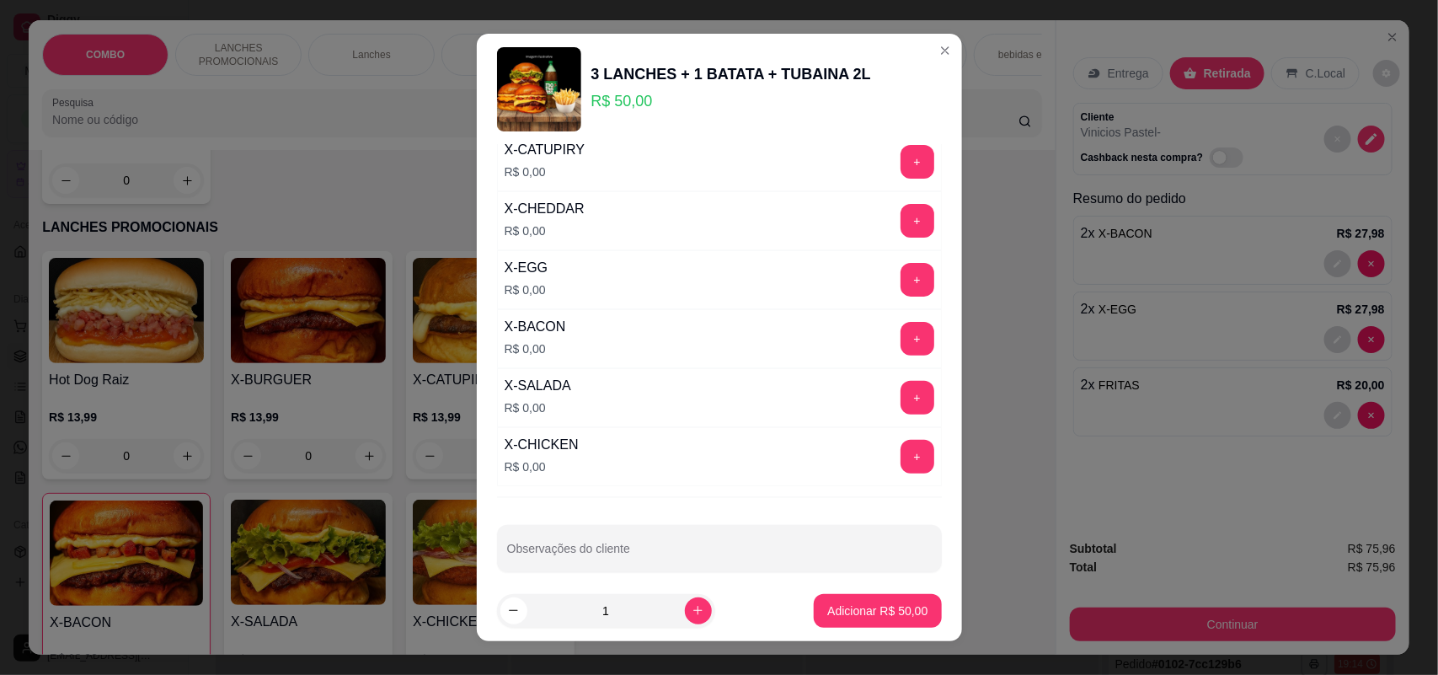
scroll to position [192, 0]
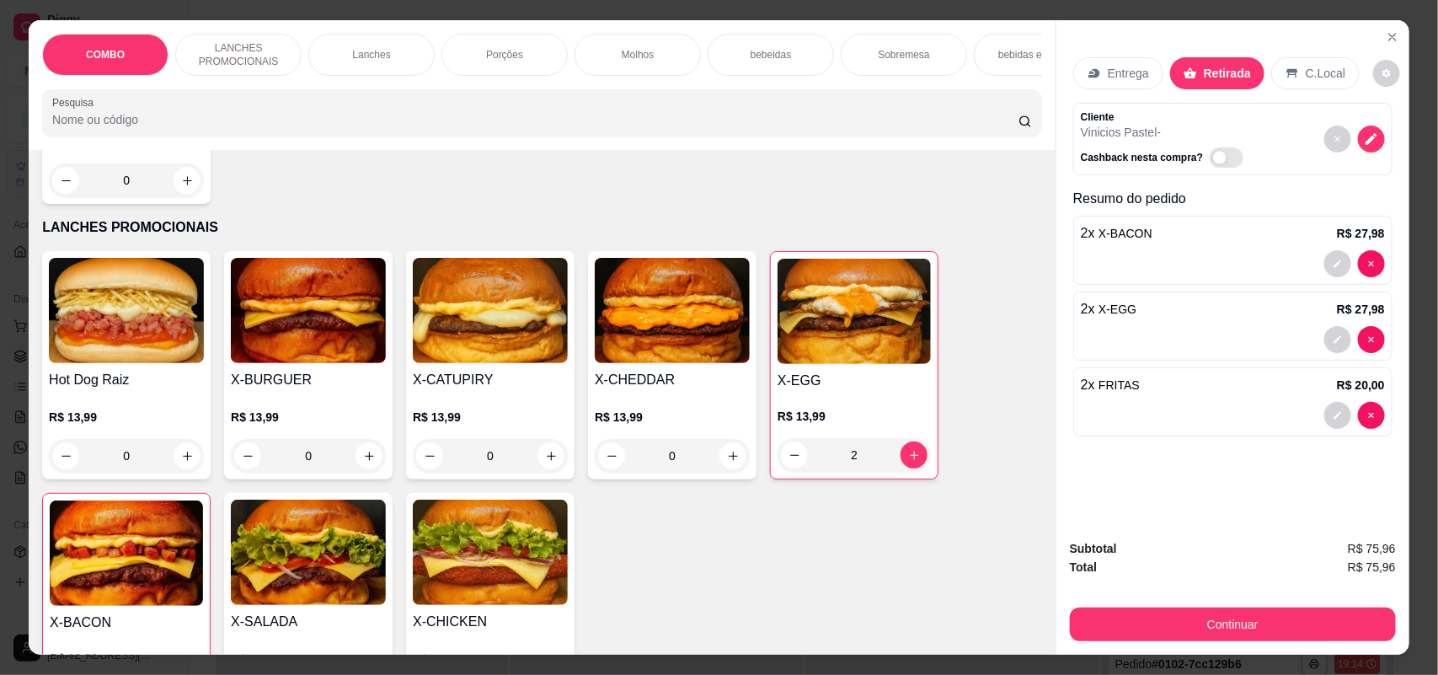
click at [506, 55] on p "Porções" at bounding box center [504, 54] width 37 height 13
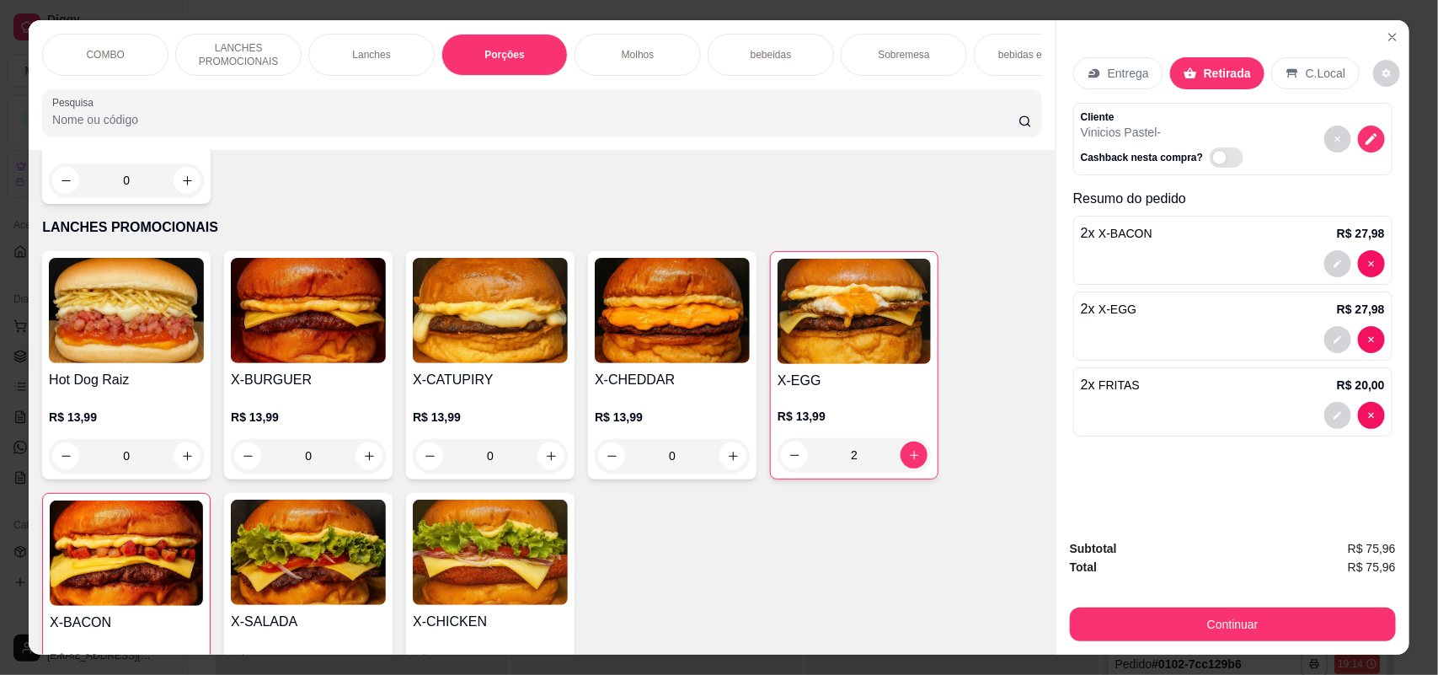
scroll to position [34, 0]
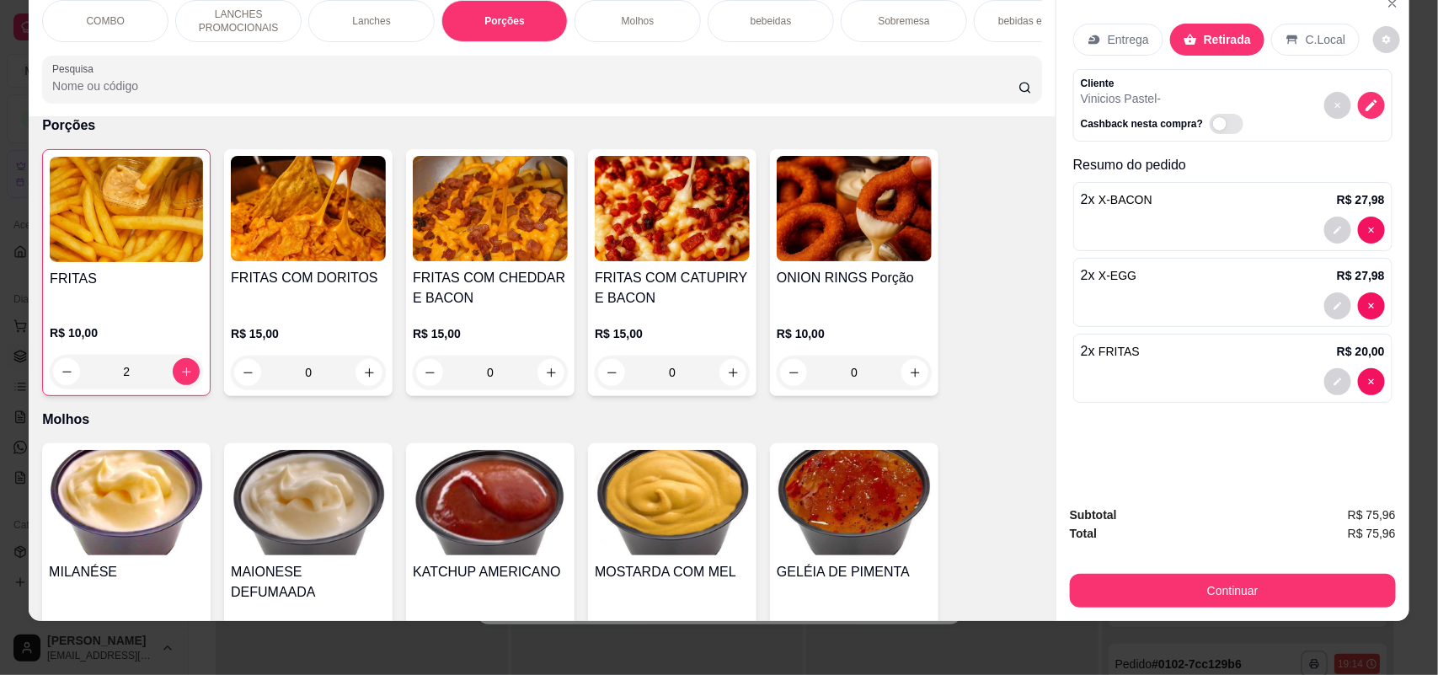
click at [653, 31] on div "Molhos" at bounding box center [637, 21] width 126 height 42
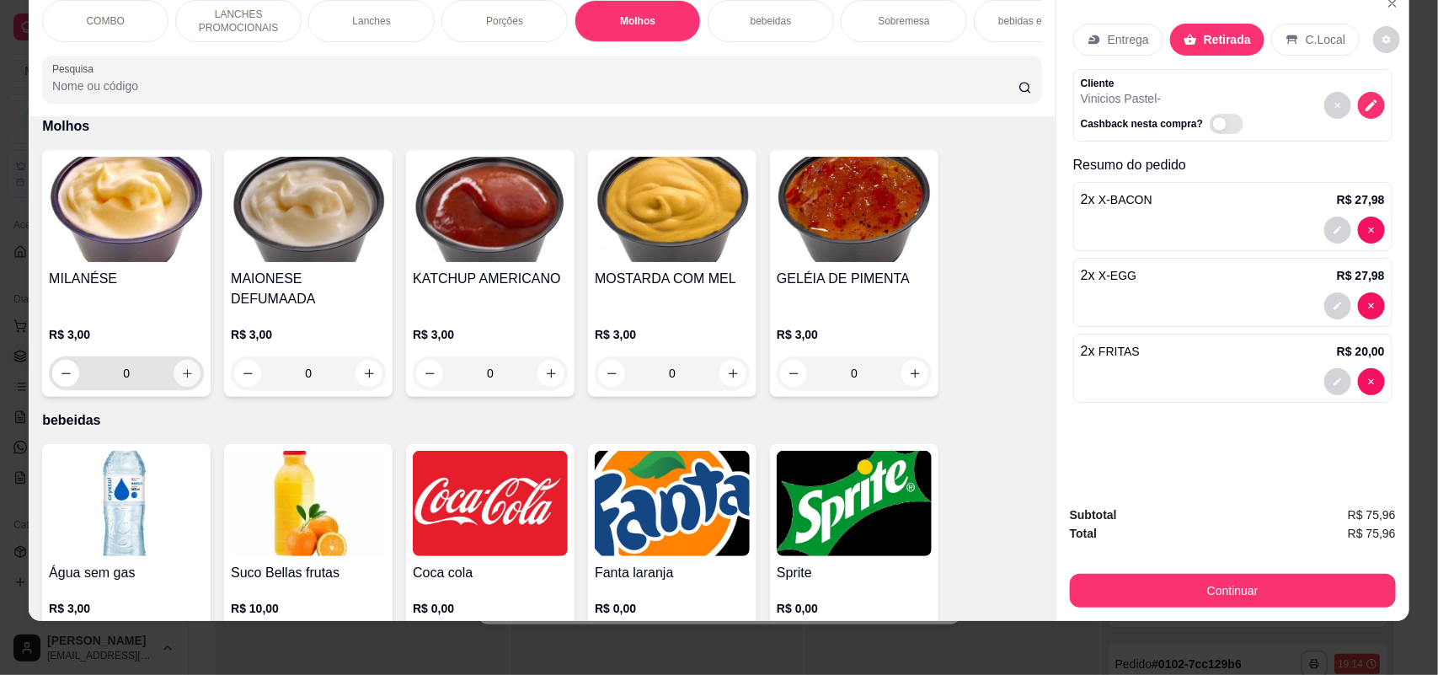
click at [181, 367] on icon "increase-product-quantity" at bounding box center [187, 373] width 13 height 13
type input "1"
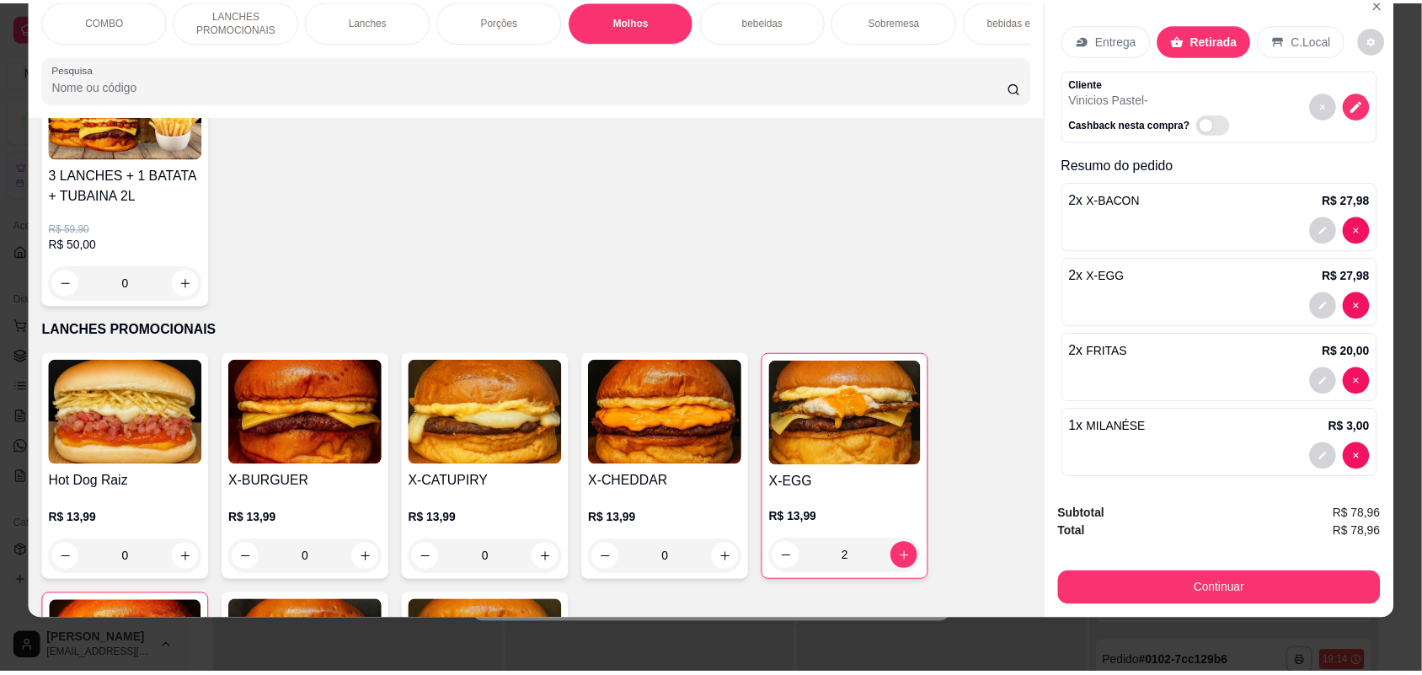
scroll to position [0, 0]
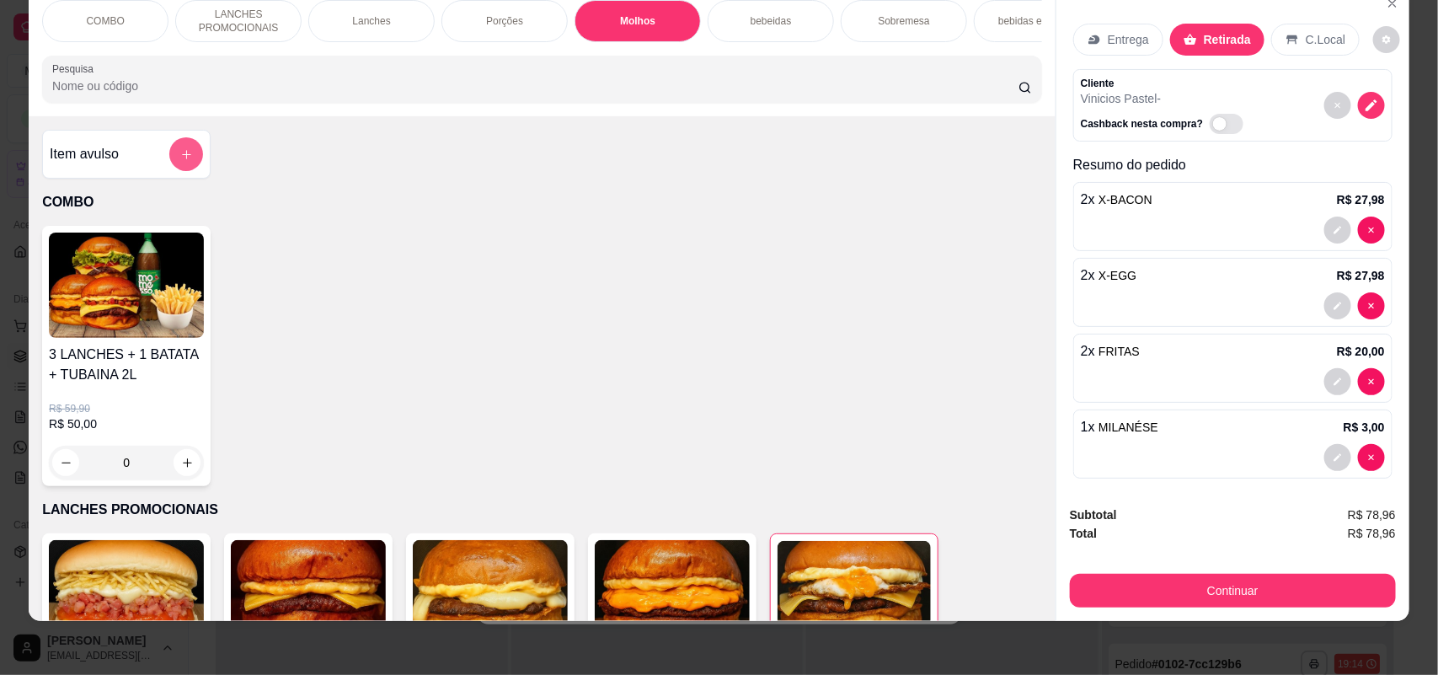
click at [169, 168] on button "add-separate-item" at bounding box center [186, 154] width 34 height 34
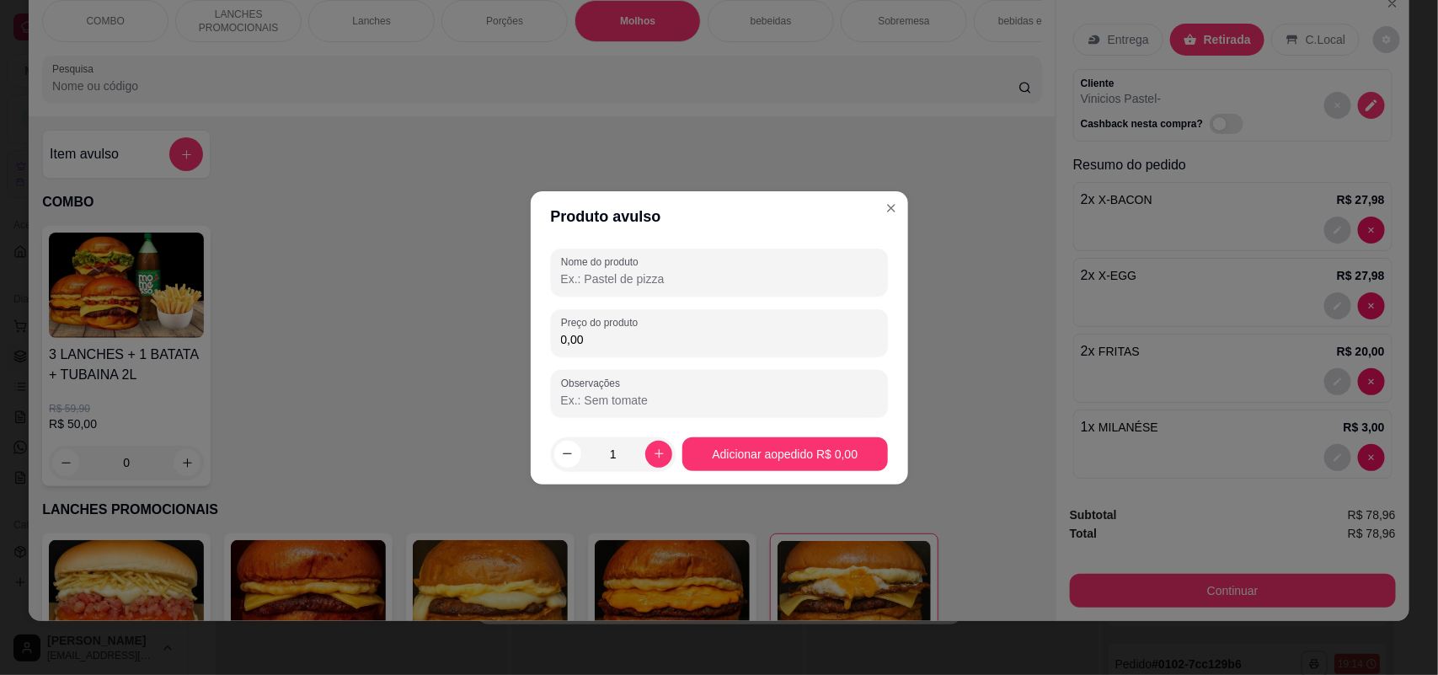
click at [670, 286] on input "Nome do produto" at bounding box center [719, 278] width 317 height 17
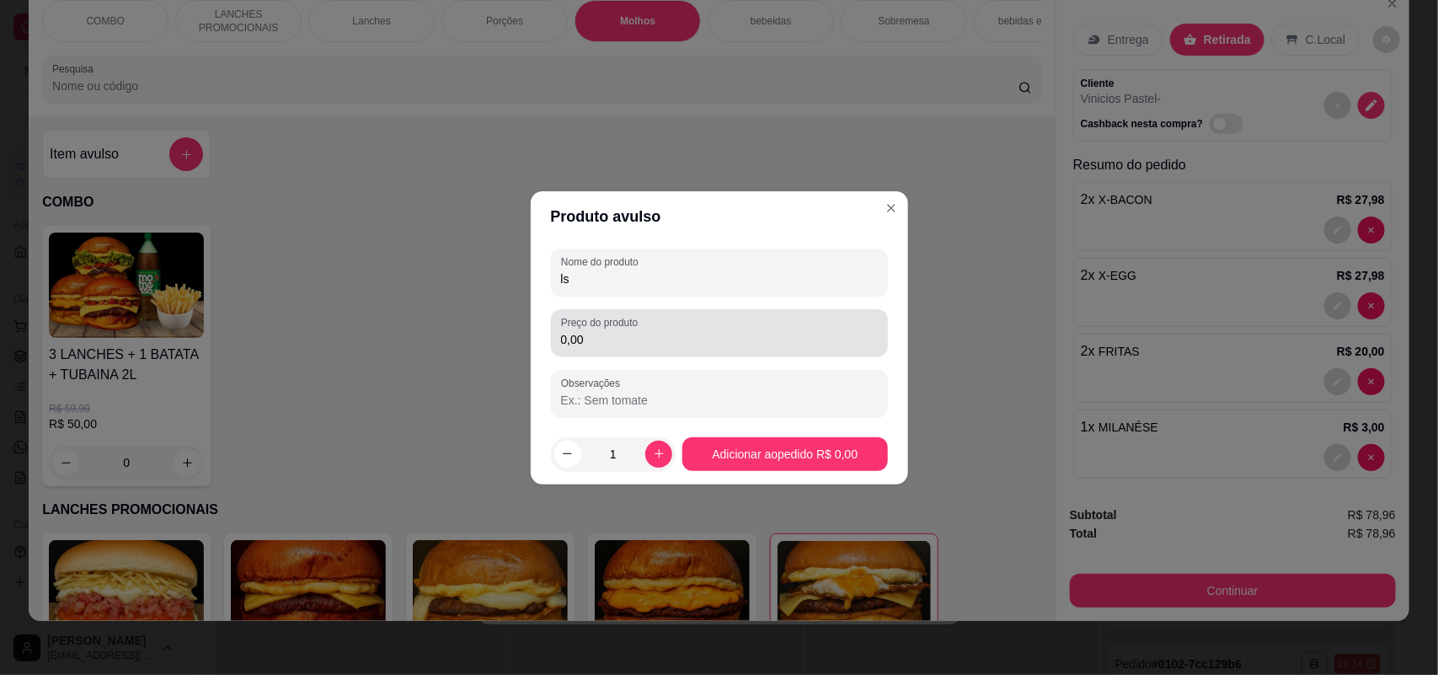
type input "ls"
click at [675, 327] on div "0,00" at bounding box center [719, 333] width 317 height 34
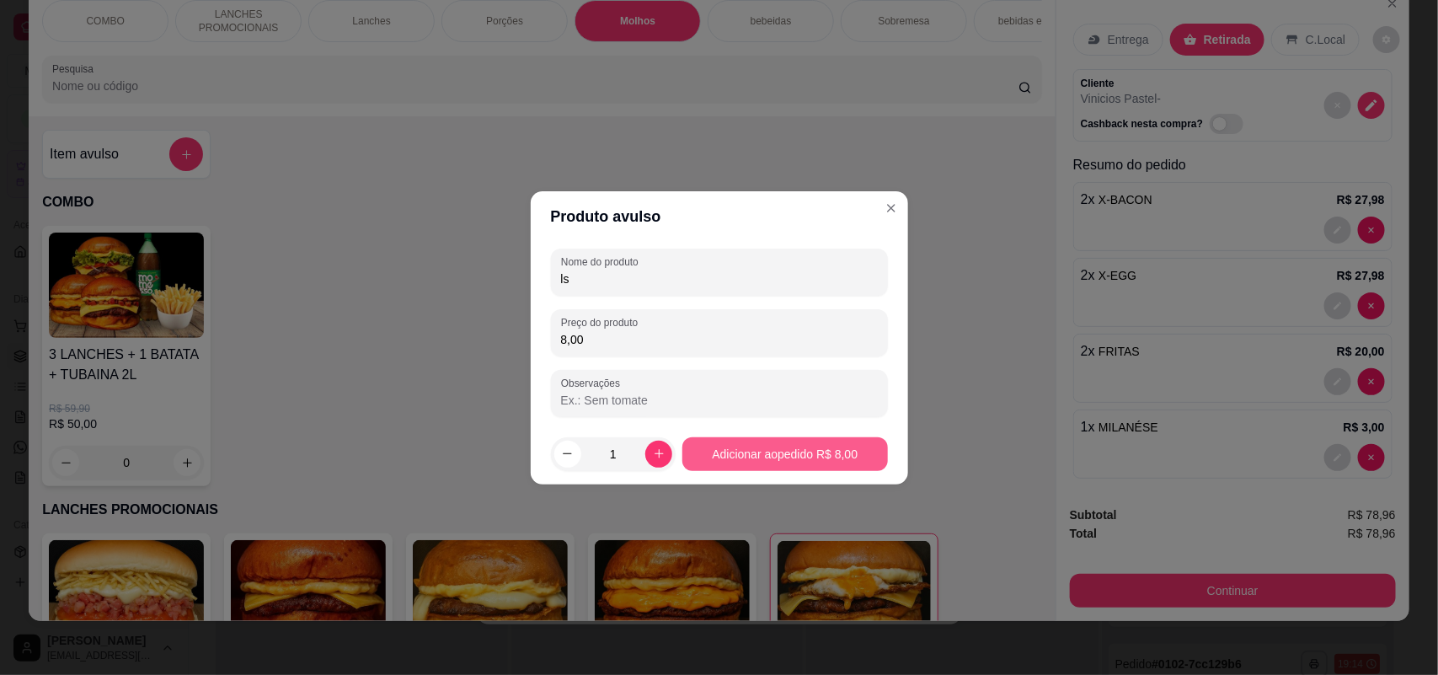
type input "8,00"
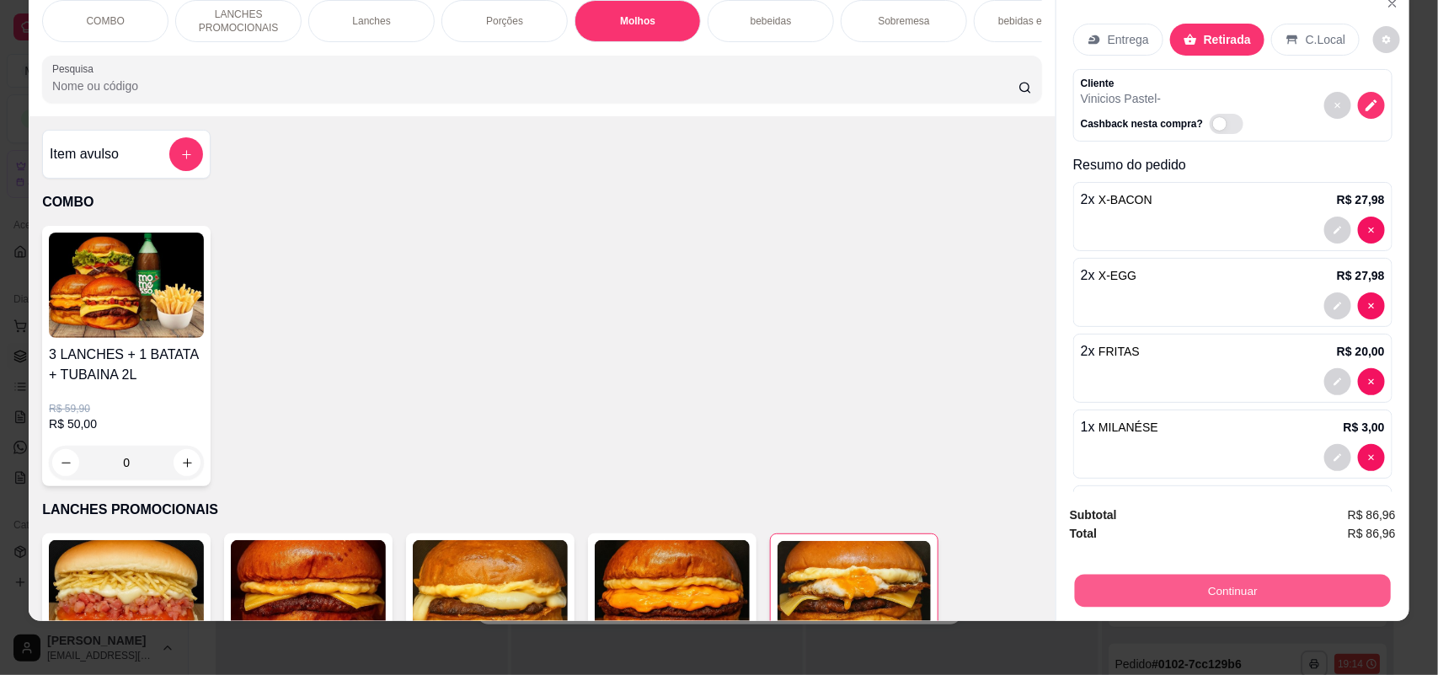
click at [1241, 583] on button "Continuar" at bounding box center [1233, 590] width 316 height 33
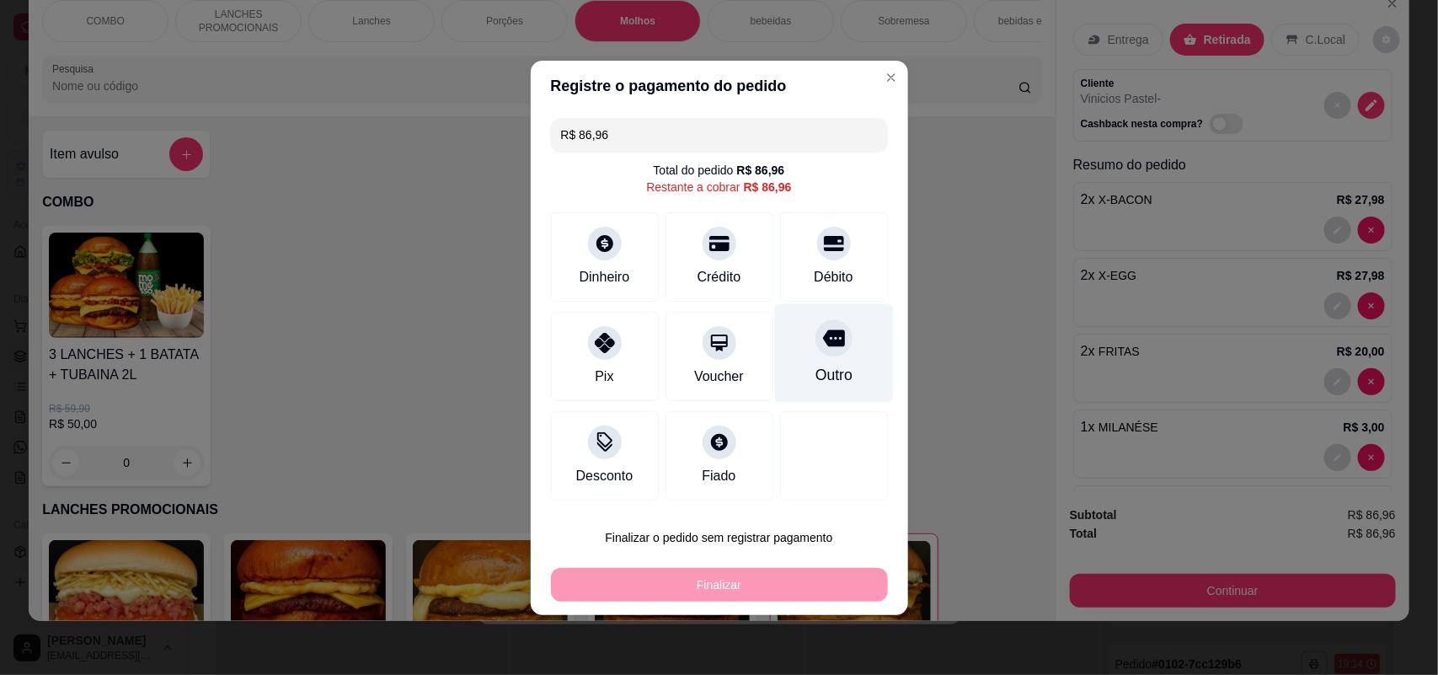
click at [841, 387] on div "Outro" at bounding box center [833, 352] width 119 height 99
type input "R$ 0,00"
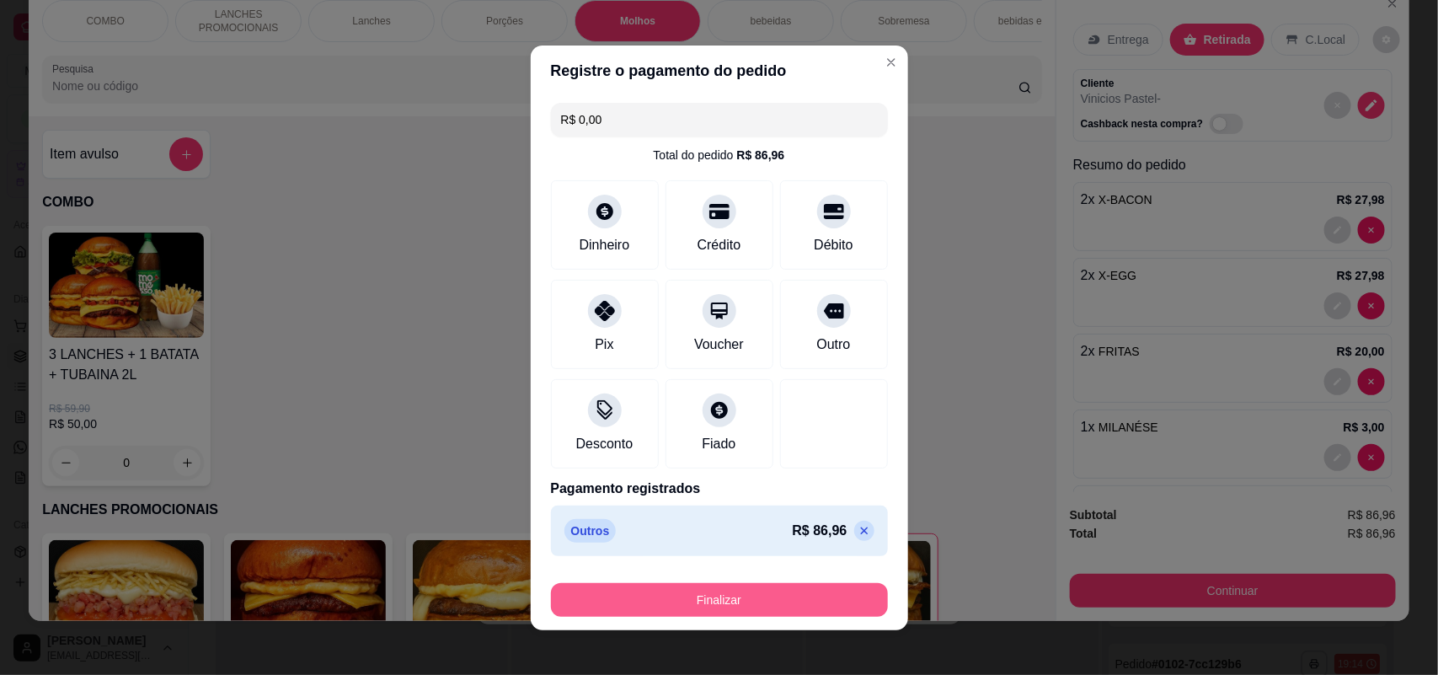
click at [764, 605] on button "Finalizar" at bounding box center [719, 600] width 337 height 34
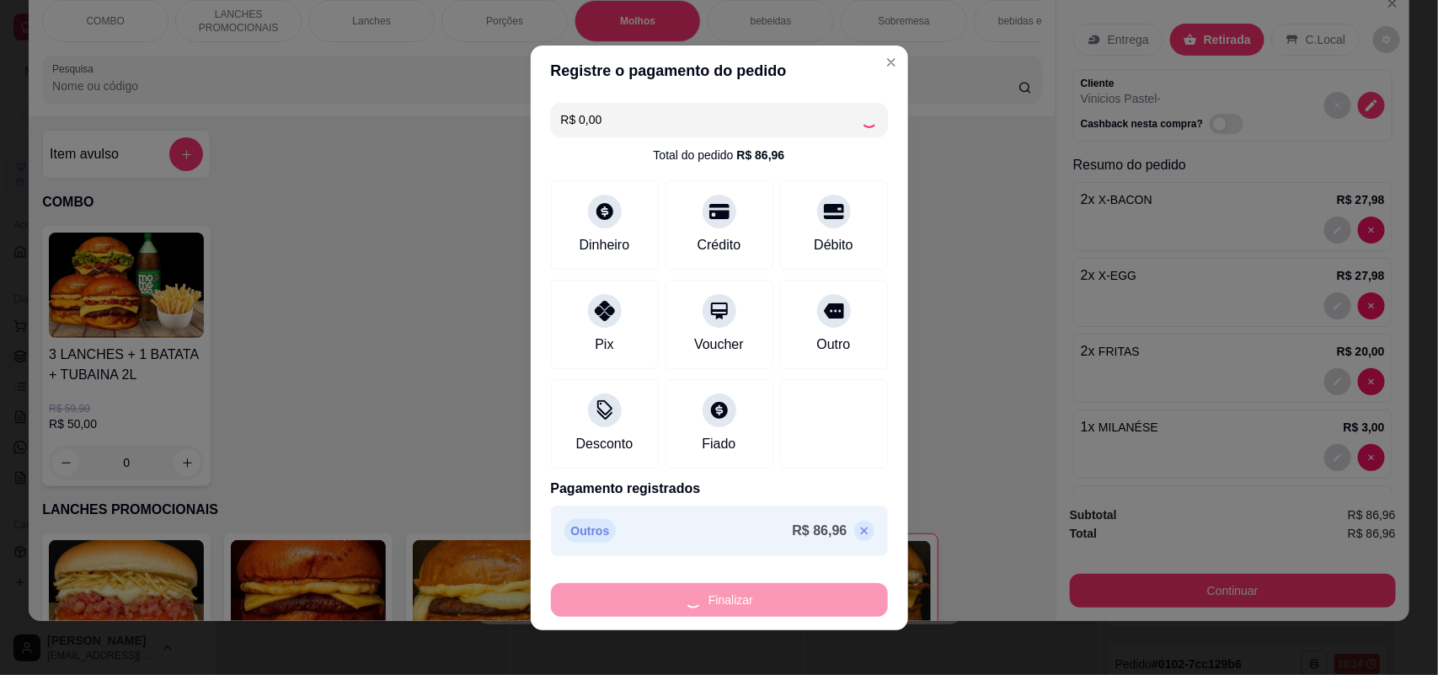
type input "0"
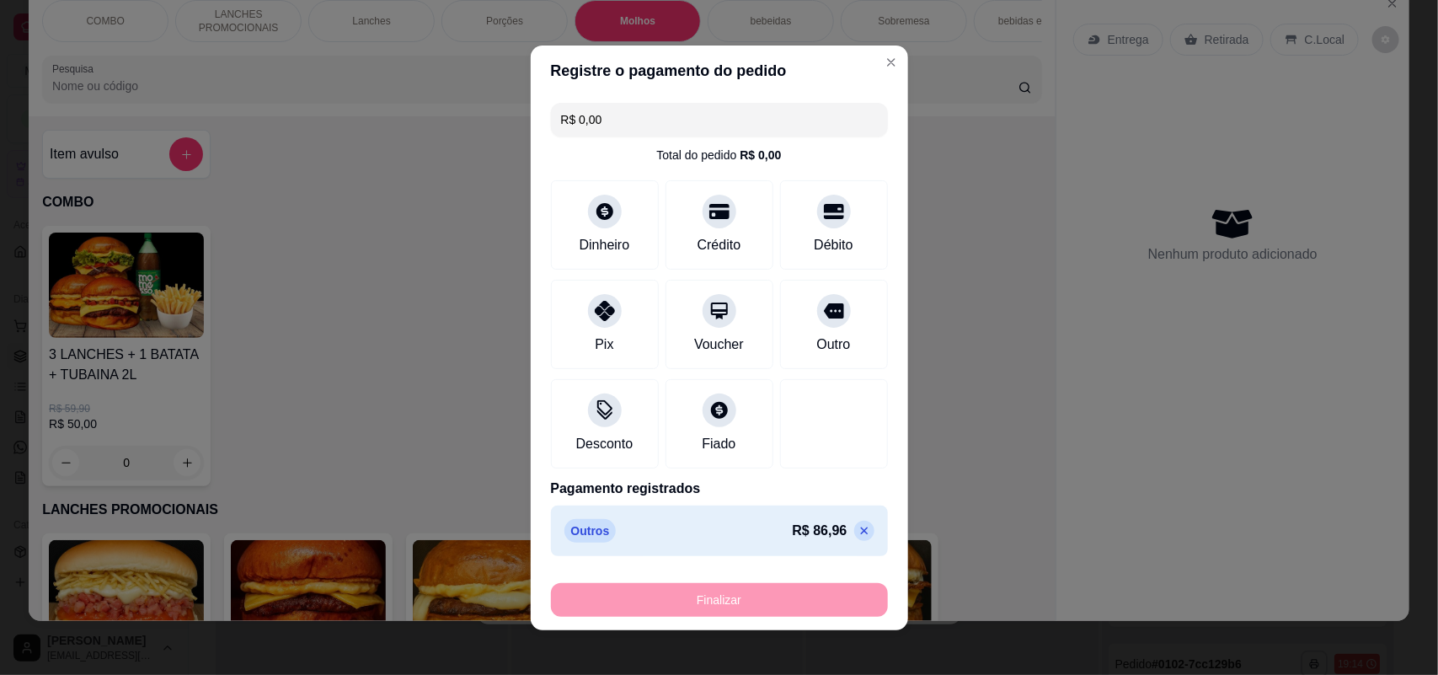
type input "-R$ 86,96"
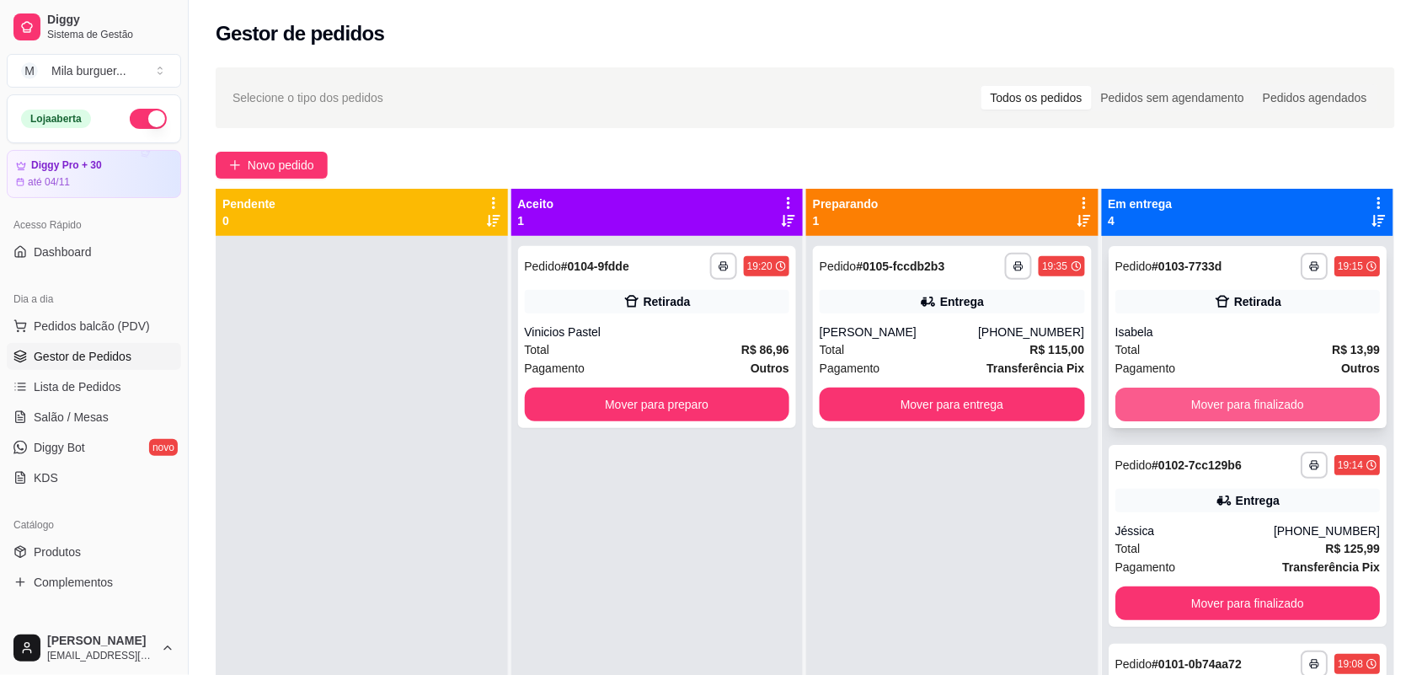
click at [1130, 387] on button "Mover para finalizado" at bounding box center [1247, 404] width 265 height 34
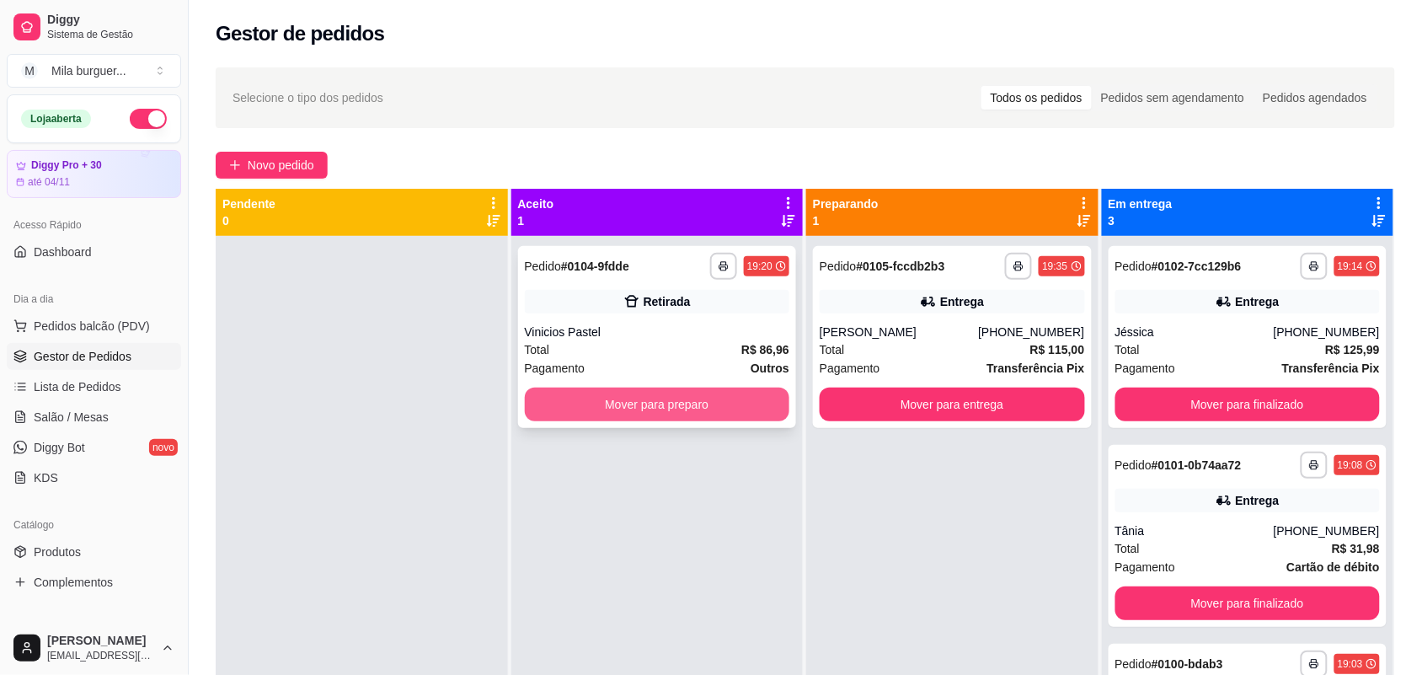
click at [685, 392] on button "Mover para preparo" at bounding box center [657, 404] width 265 height 34
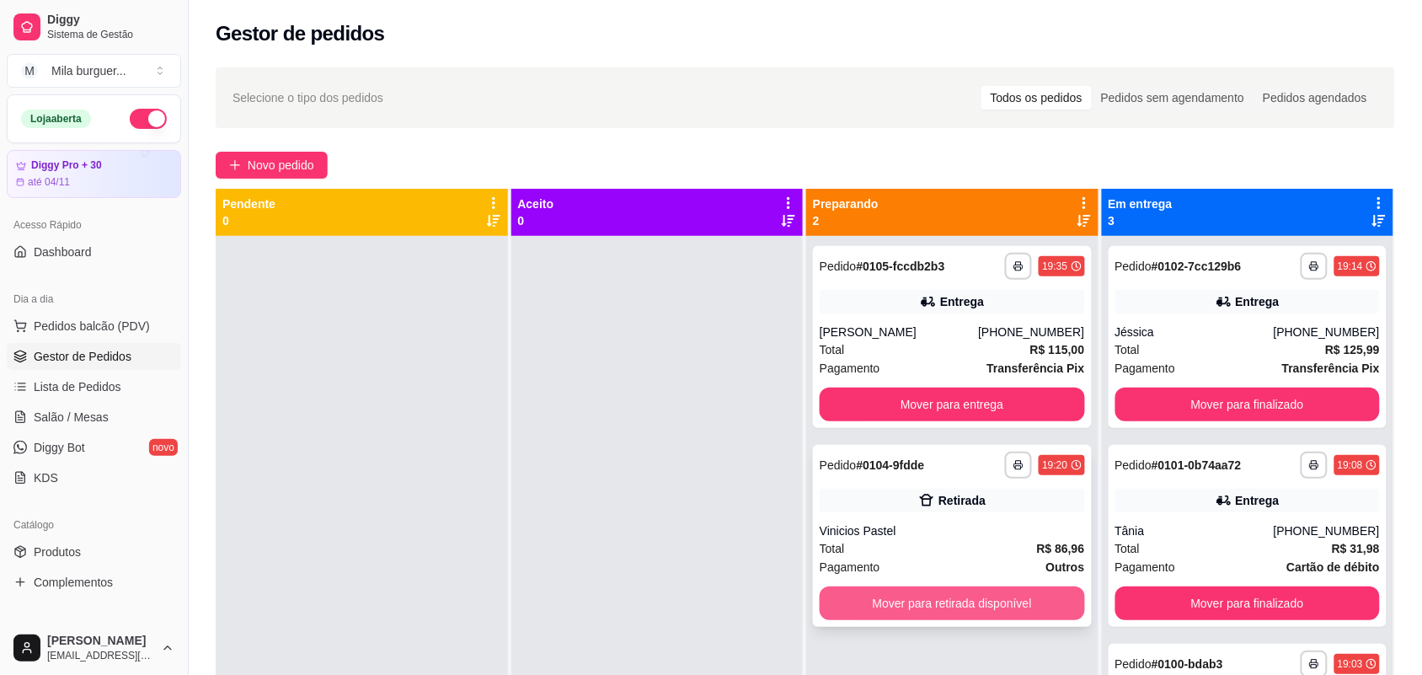
click at [990, 616] on button "Mover para retirada disponível" at bounding box center [951, 603] width 265 height 34
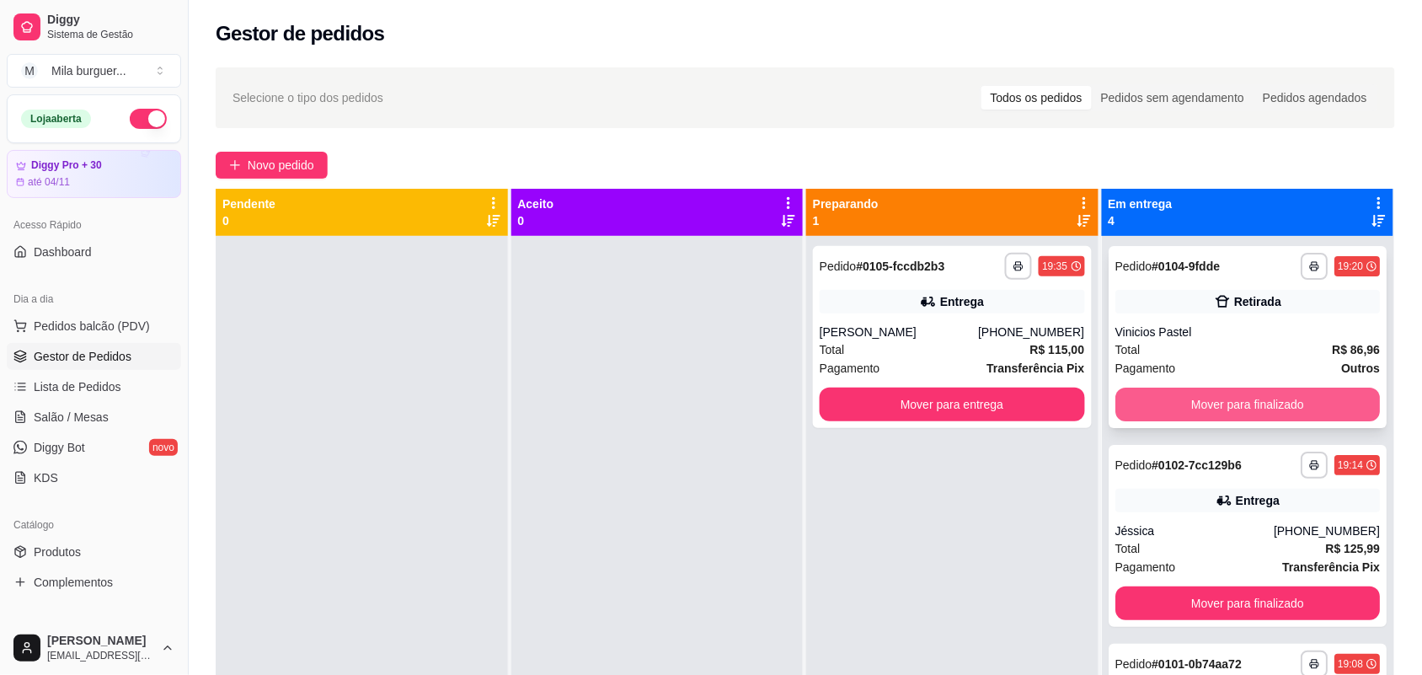
click at [1231, 404] on button "Mover para finalizado" at bounding box center [1247, 404] width 265 height 34
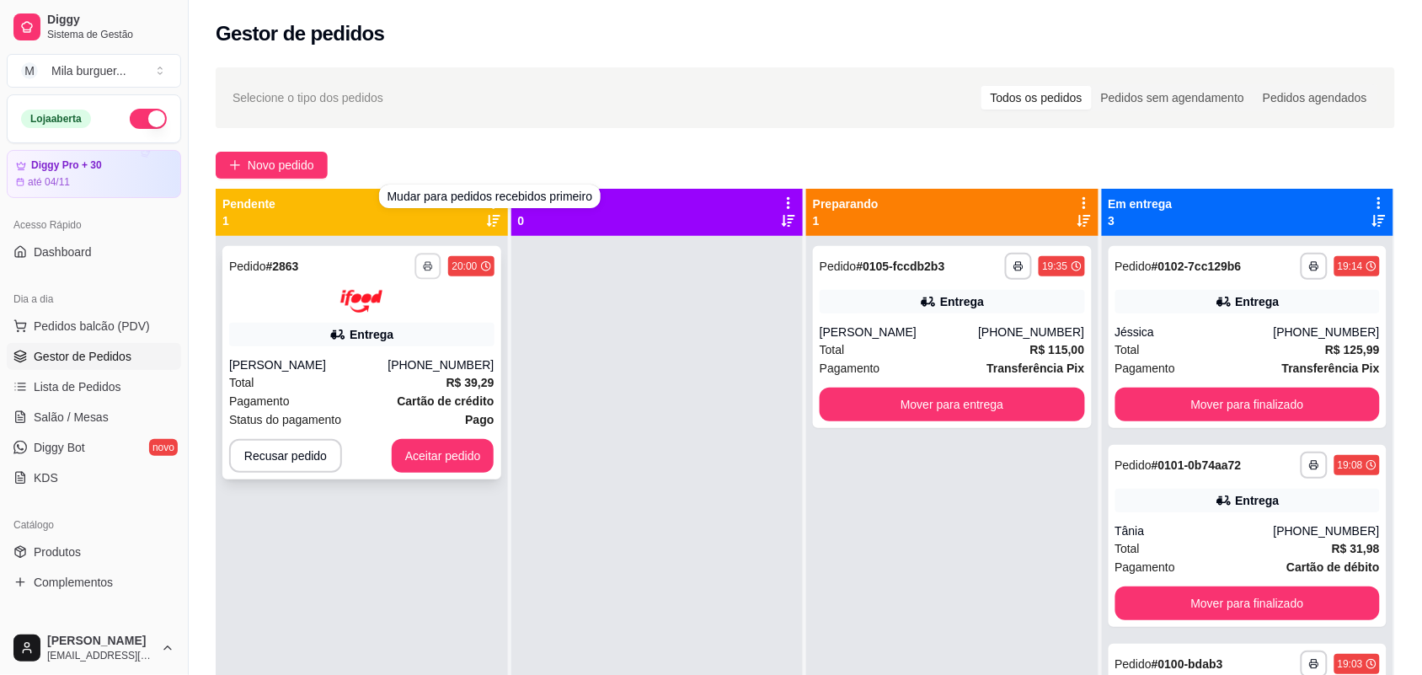
click at [424, 264] on icon "button" at bounding box center [429, 266] width 10 height 10
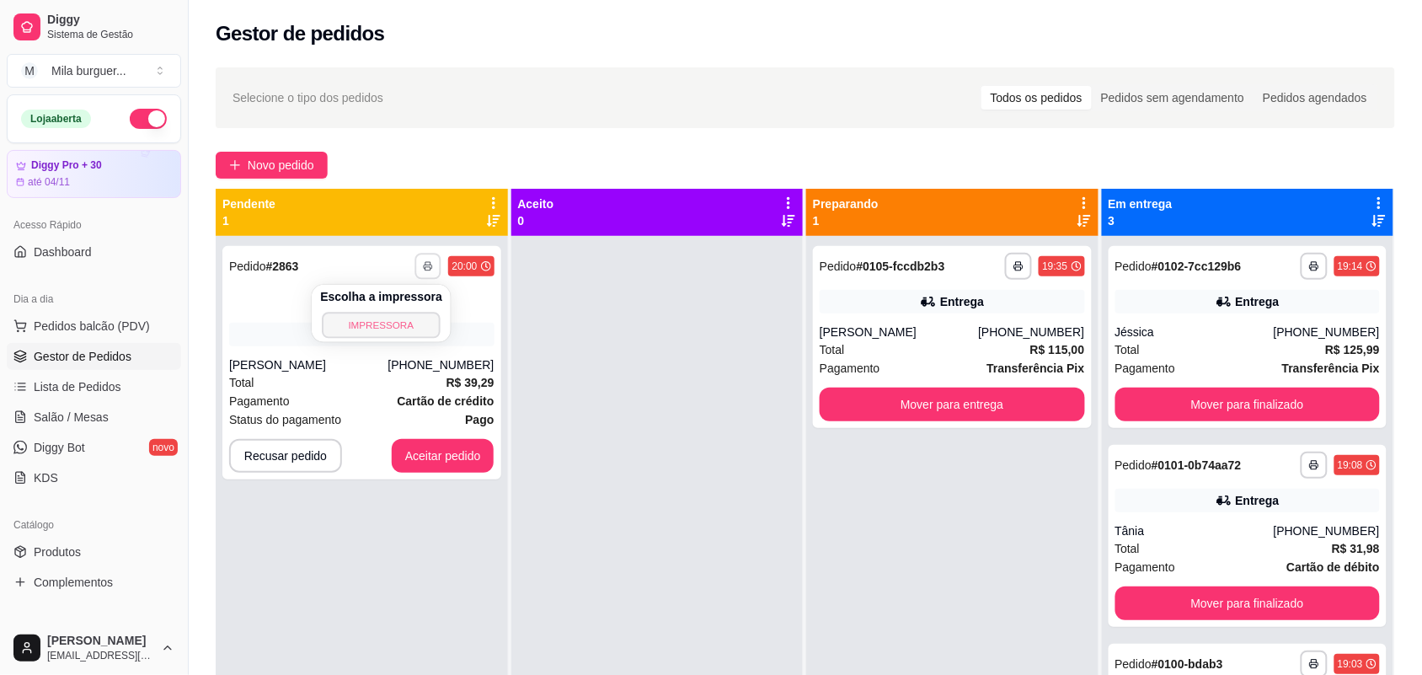
click at [408, 323] on button "IMPRESSORA" at bounding box center [381, 325] width 118 height 26
click at [424, 262] on icon "button" at bounding box center [429, 266] width 10 height 10
click at [425, 324] on button "IMPRESSORA" at bounding box center [381, 325] width 118 height 26
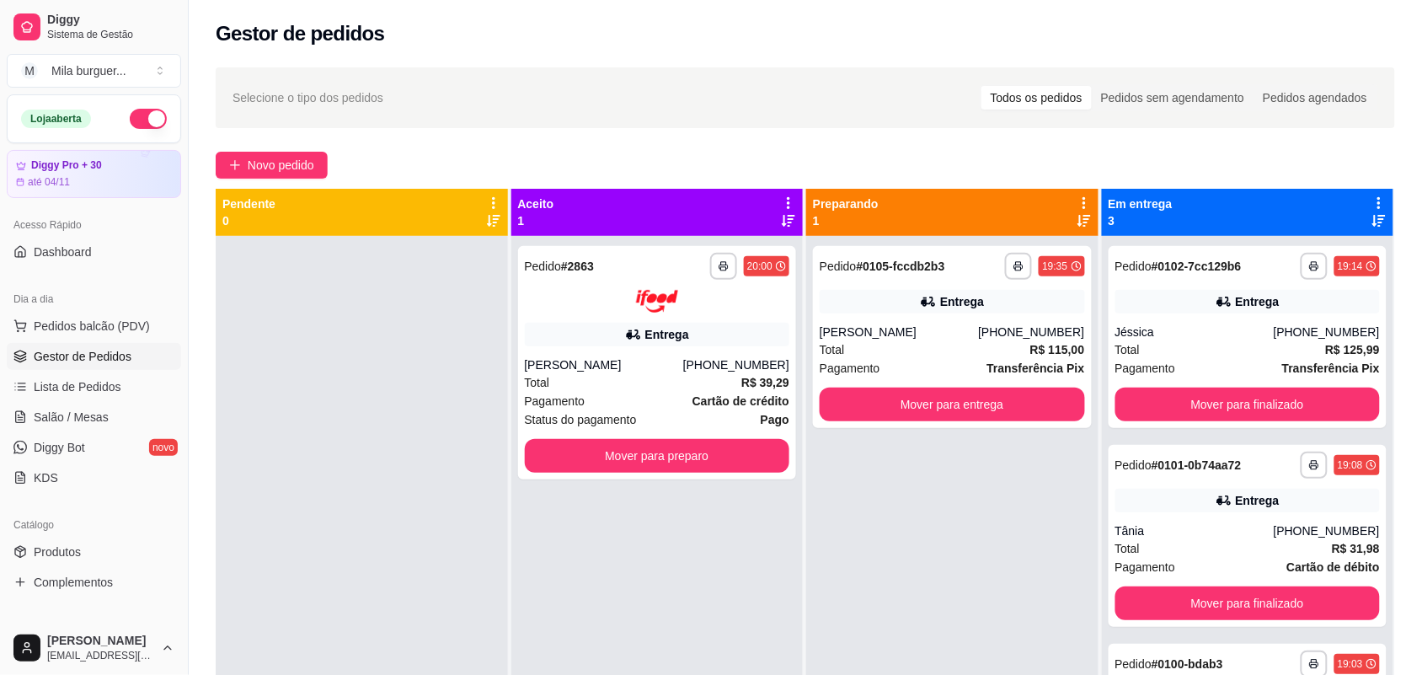
click at [414, 451] on div at bounding box center [362, 573] width 292 height 675
click at [617, 445] on button "Mover para preparo" at bounding box center [657, 456] width 265 height 34
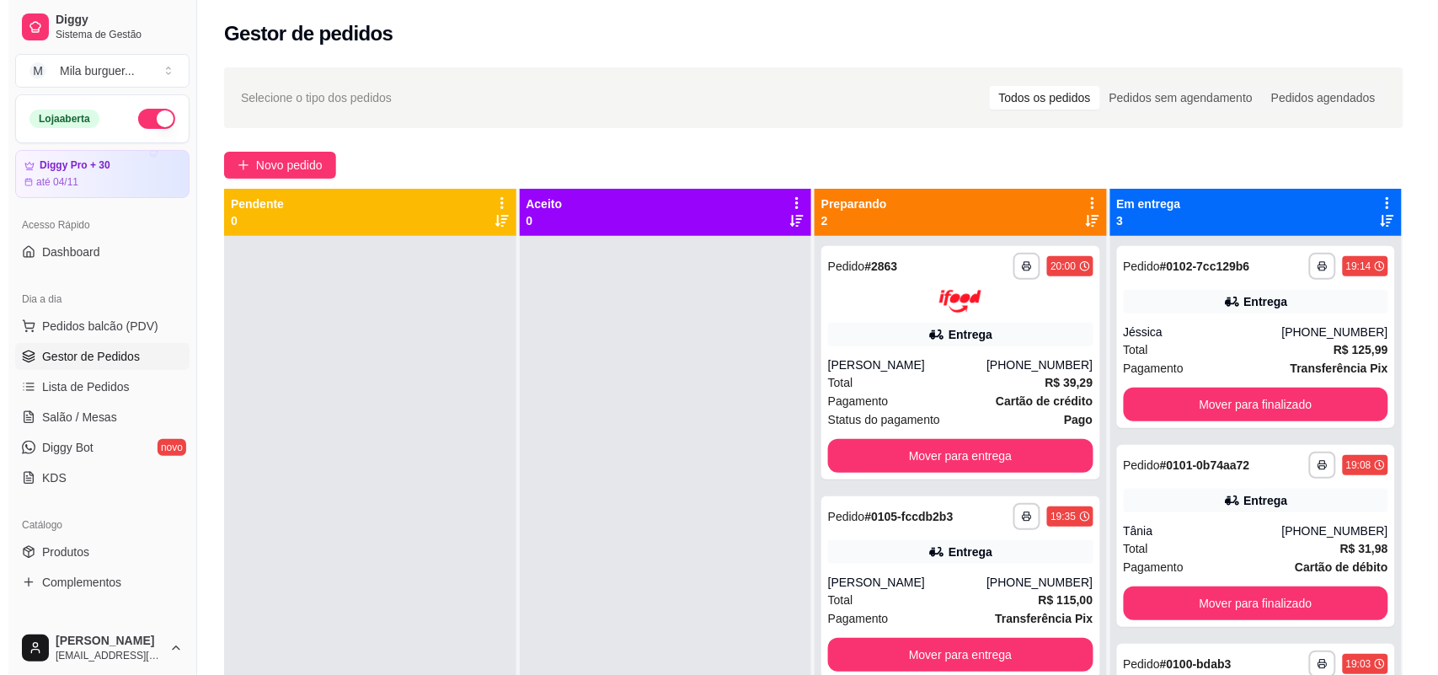
scroll to position [47, 0]
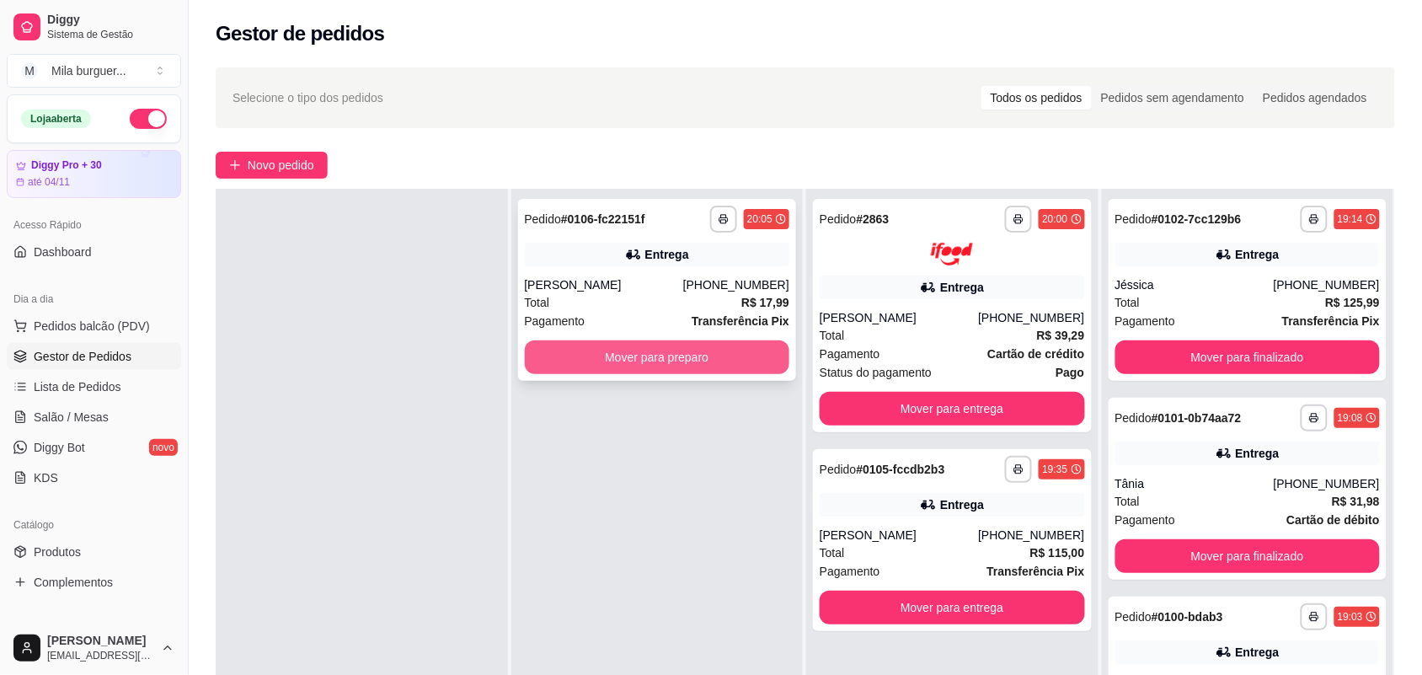
click at [611, 350] on button "Mover para preparo" at bounding box center [657, 357] width 265 height 34
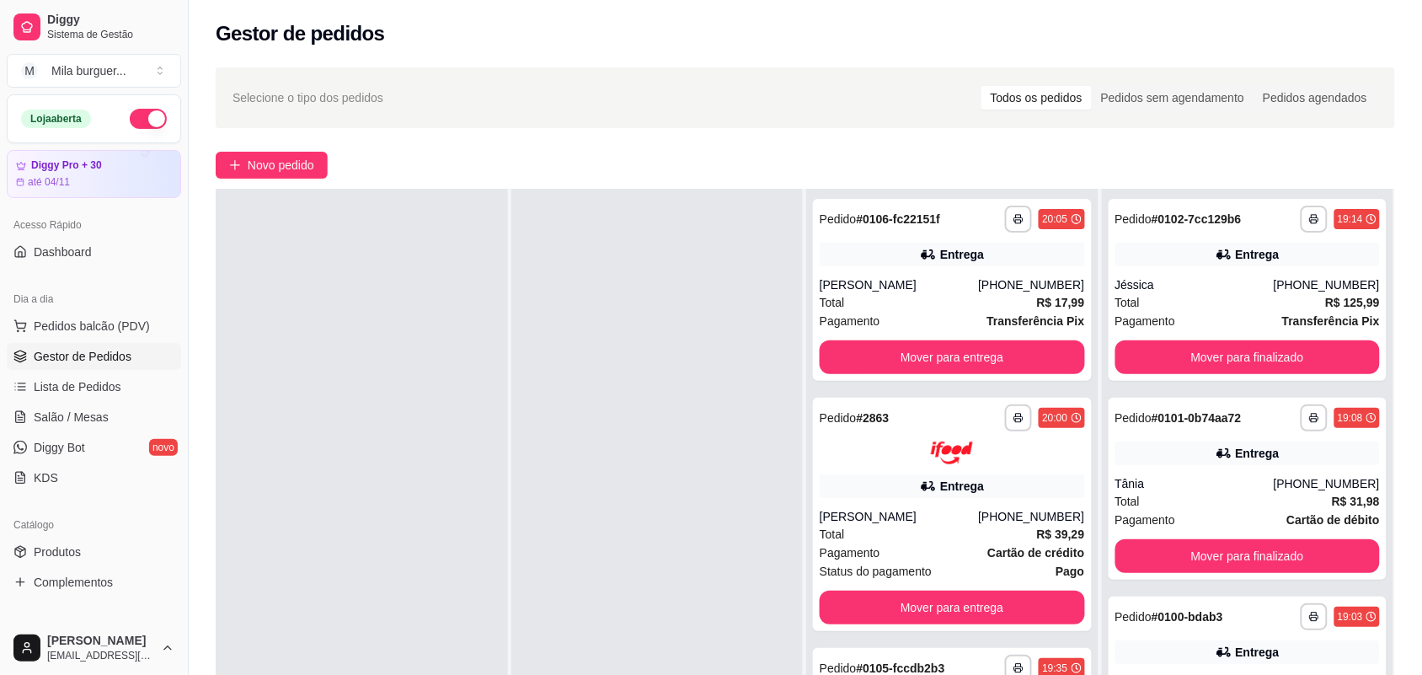
click at [293, 183] on div "**********" at bounding box center [805, 470] width 1233 height 826
click at [291, 169] on span "Novo pedido" at bounding box center [281, 165] width 67 height 19
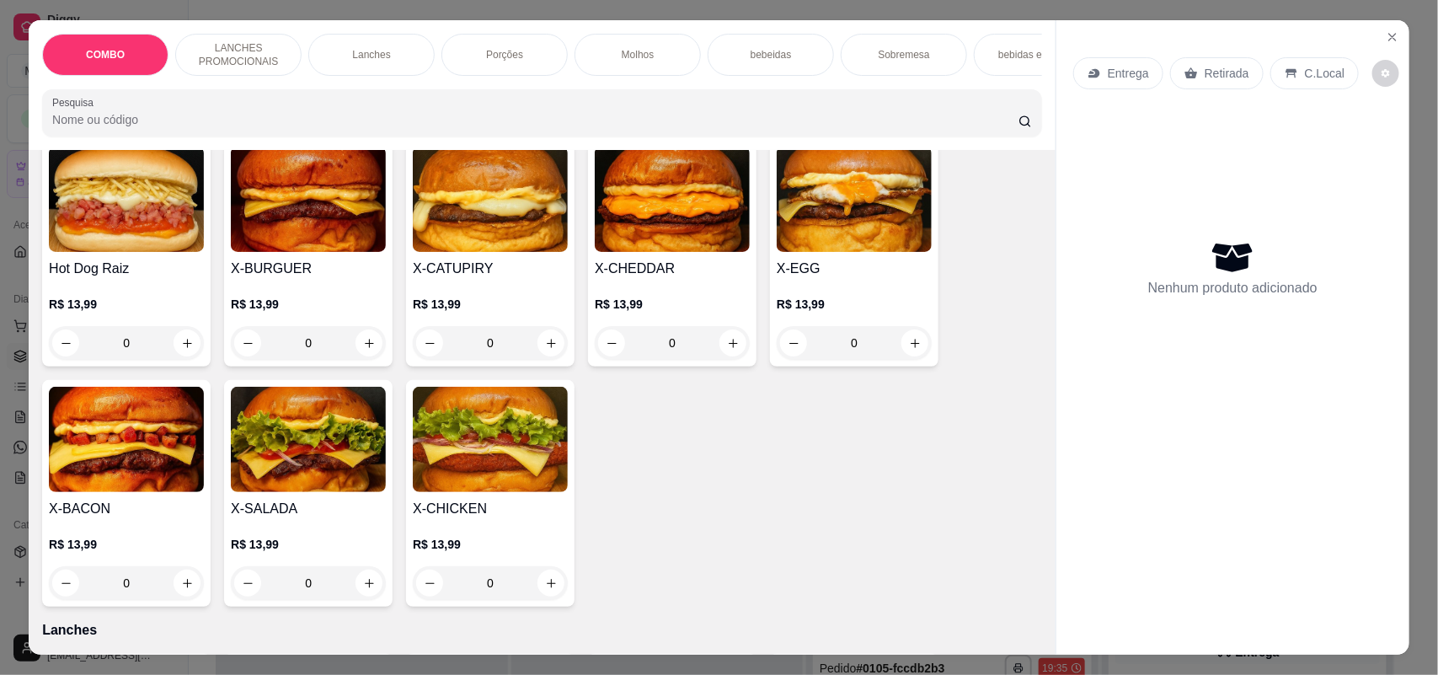
scroll to position [526, 0]
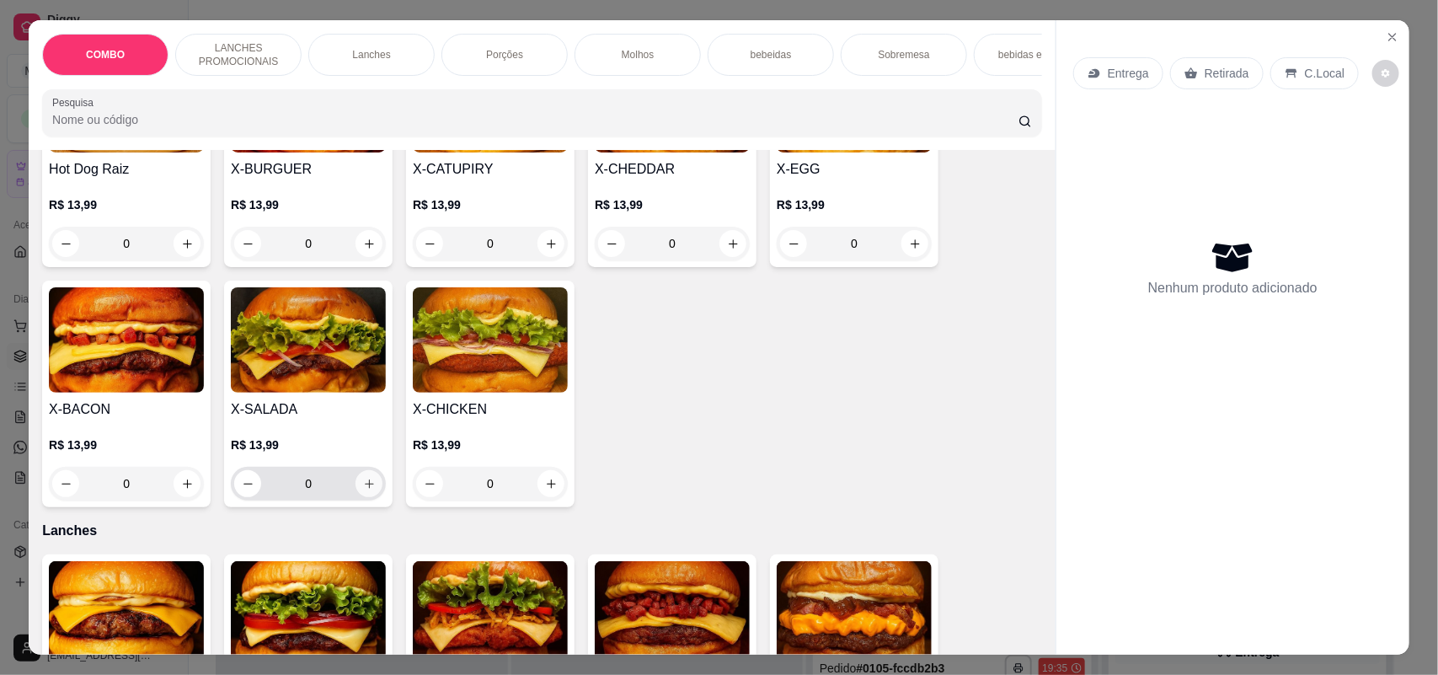
click at [355, 497] on button "increase-product-quantity" at bounding box center [368, 483] width 27 height 27
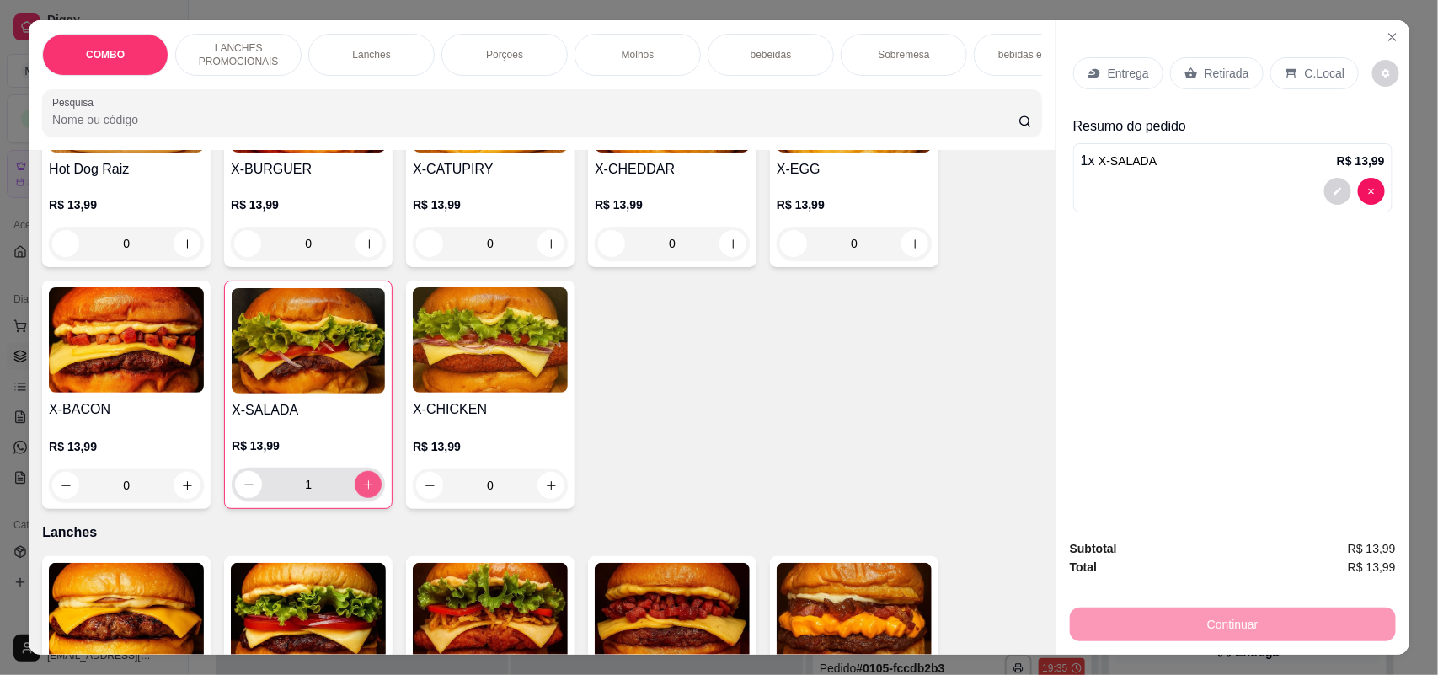
click at [355, 498] on button "increase-product-quantity" at bounding box center [368, 484] width 27 height 27
click at [355, 498] on button "increase-product-quantity" at bounding box center [368, 485] width 26 height 26
type input "3"
click at [1139, 73] on p "Entrega" at bounding box center [1127, 73] width 41 height 17
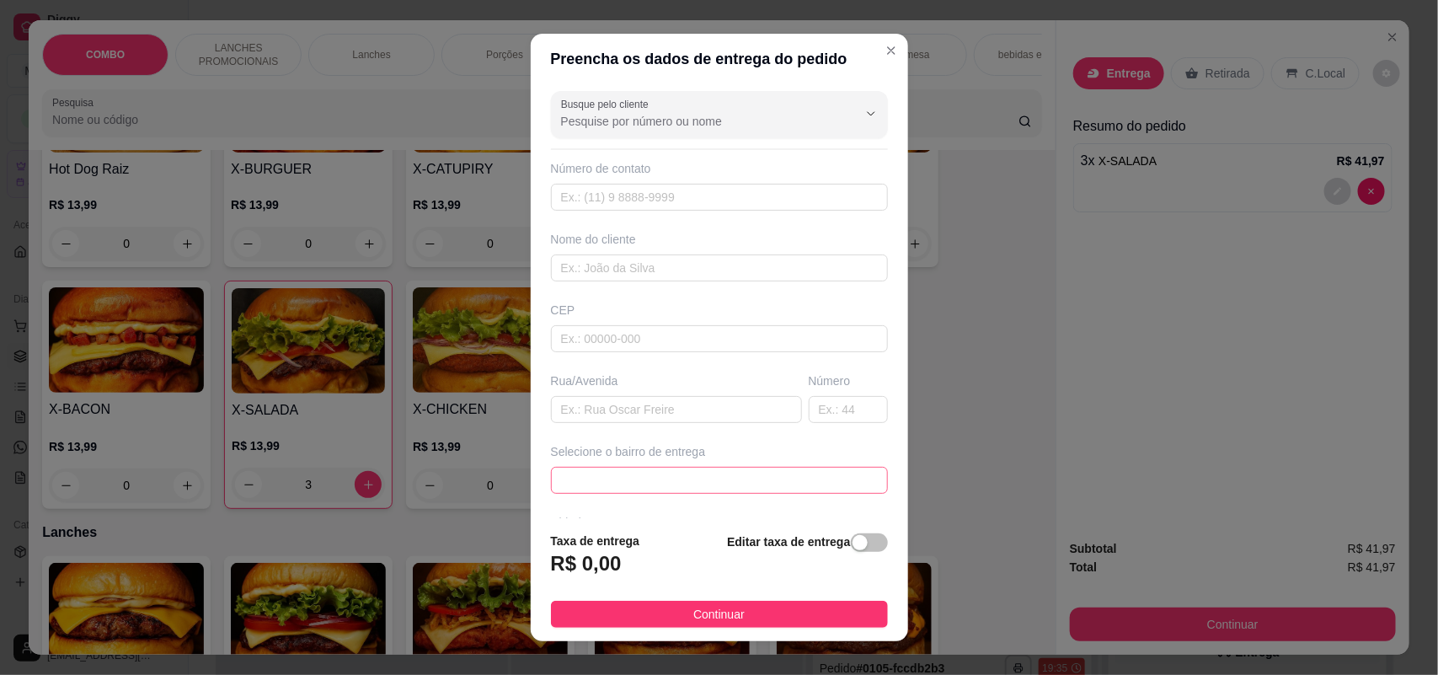
drag, startPoint x: 685, startPoint y: 478, endPoint x: 667, endPoint y: 394, distance: 85.2
click at [686, 478] on span at bounding box center [719, 479] width 317 height 25
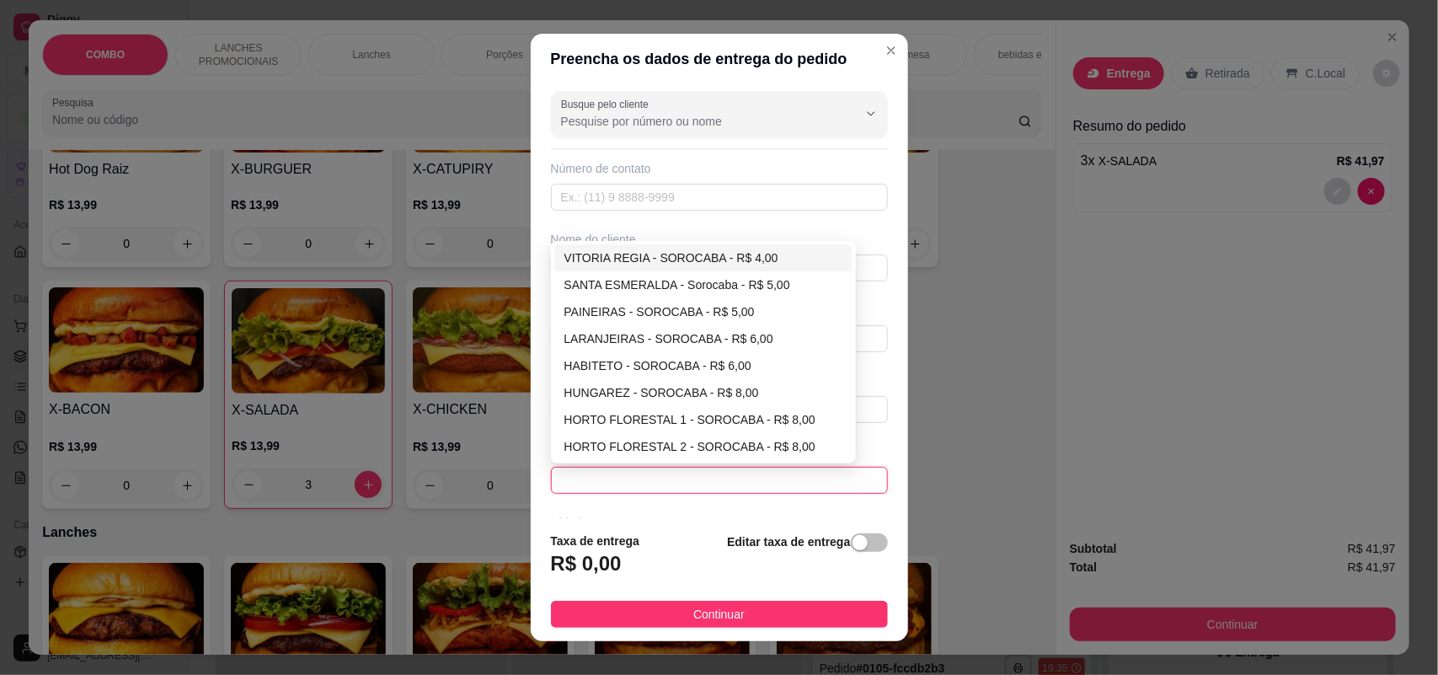
click at [709, 253] on div "VITORIA REGIA - SOROCABA - R$ 4,00" at bounding box center [703, 257] width 279 height 19
type input "SOROCABA"
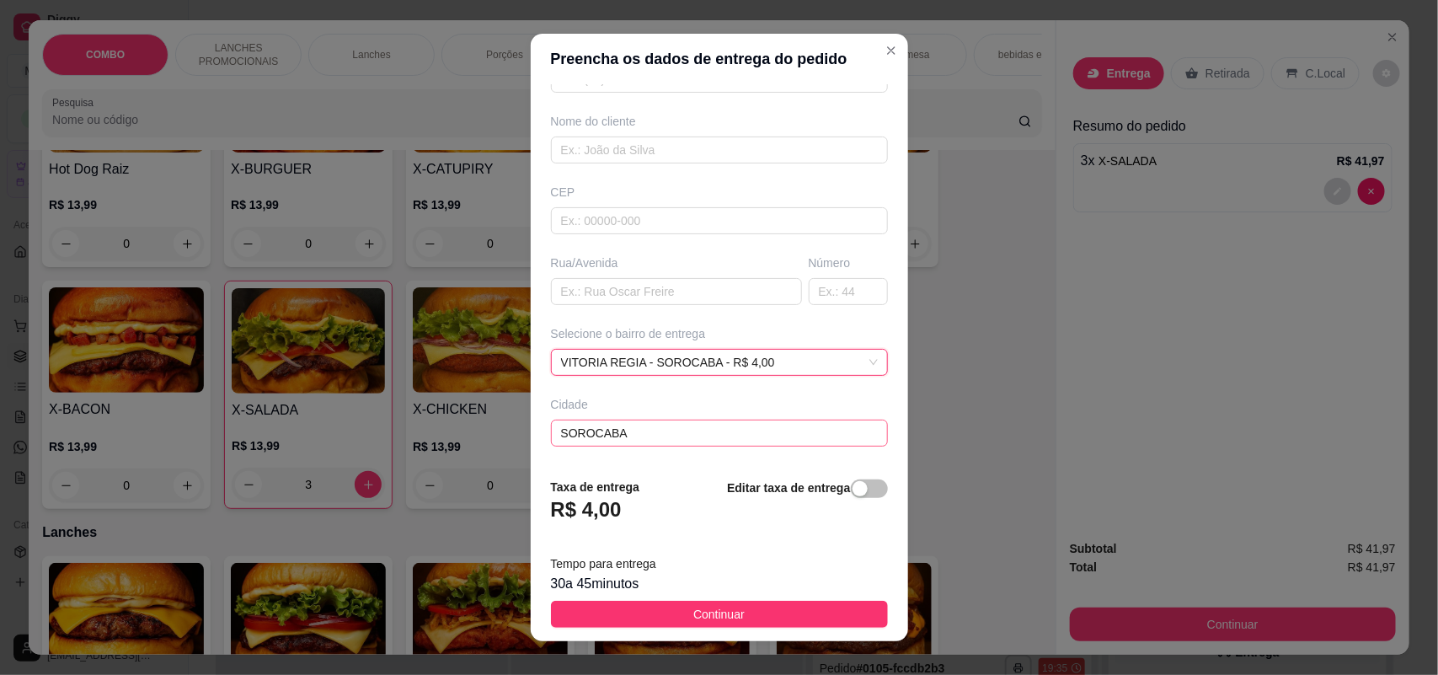
scroll to position [190, 0]
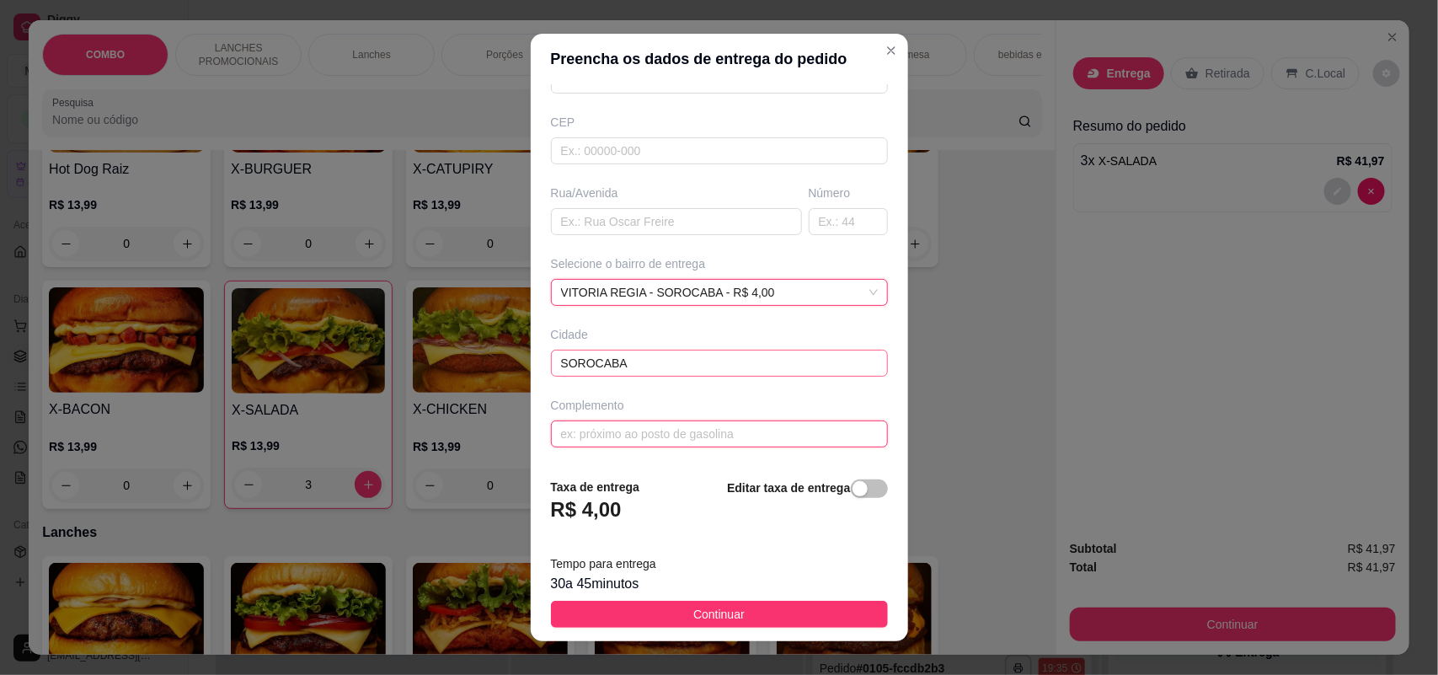
click at [663, 440] on input "text" at bounding box center [719, 433] width 337 height 27
type input "S"
click at [590, 431] on input "escola Sra Salvestro" at bounding box center [719, 433] width 337 height 27
click at [604, 435] on input "escola Sra Salvestro" at bounding box center [719, 433] width 337 height 27
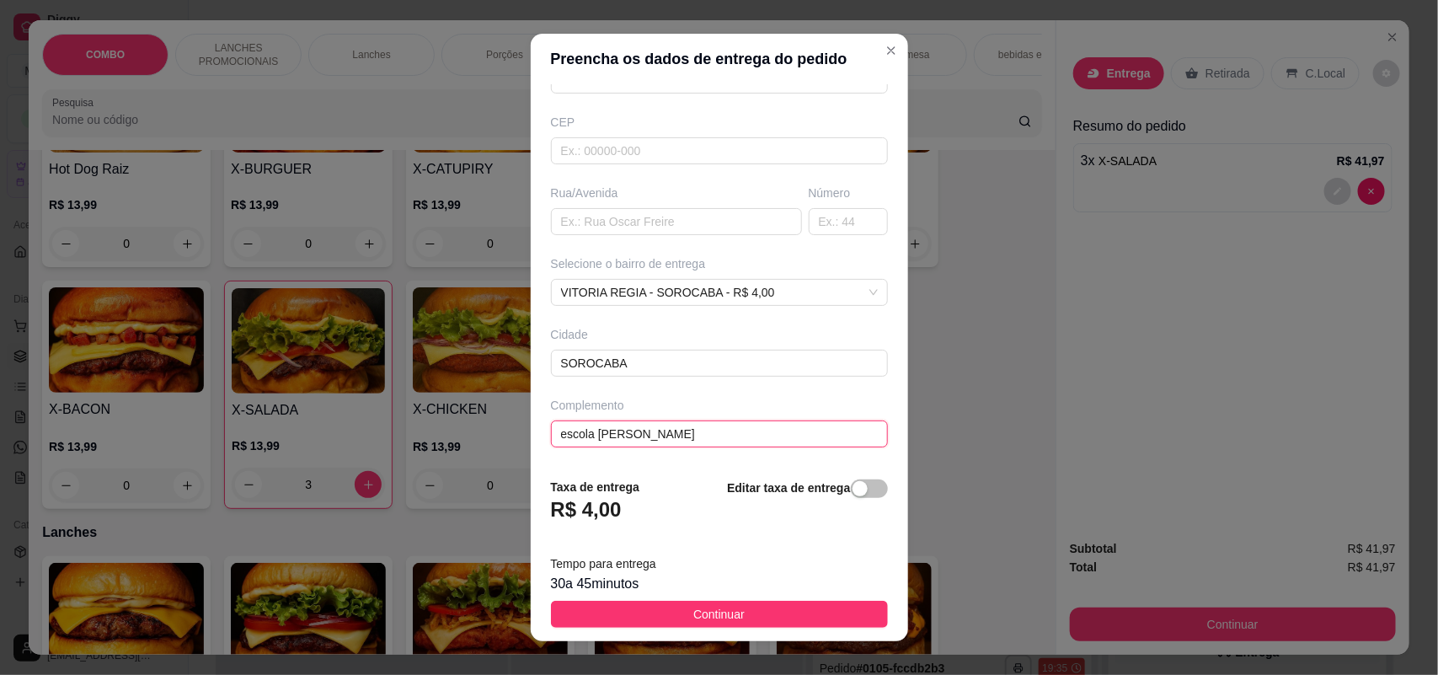
click at [556, 430] on input "escola [PERSON_NAME]" at bounding box center [719, 433] width 337 height 27
click at [560, 430] on input "escola [PERSON_NAME]" at bounding box center [719, 433] width 337 height 27
type input "Escola [PERSON_NAME]"
click at [693, 608] on span "Continuar" at bounding box center [718, 614] width 51 height 19
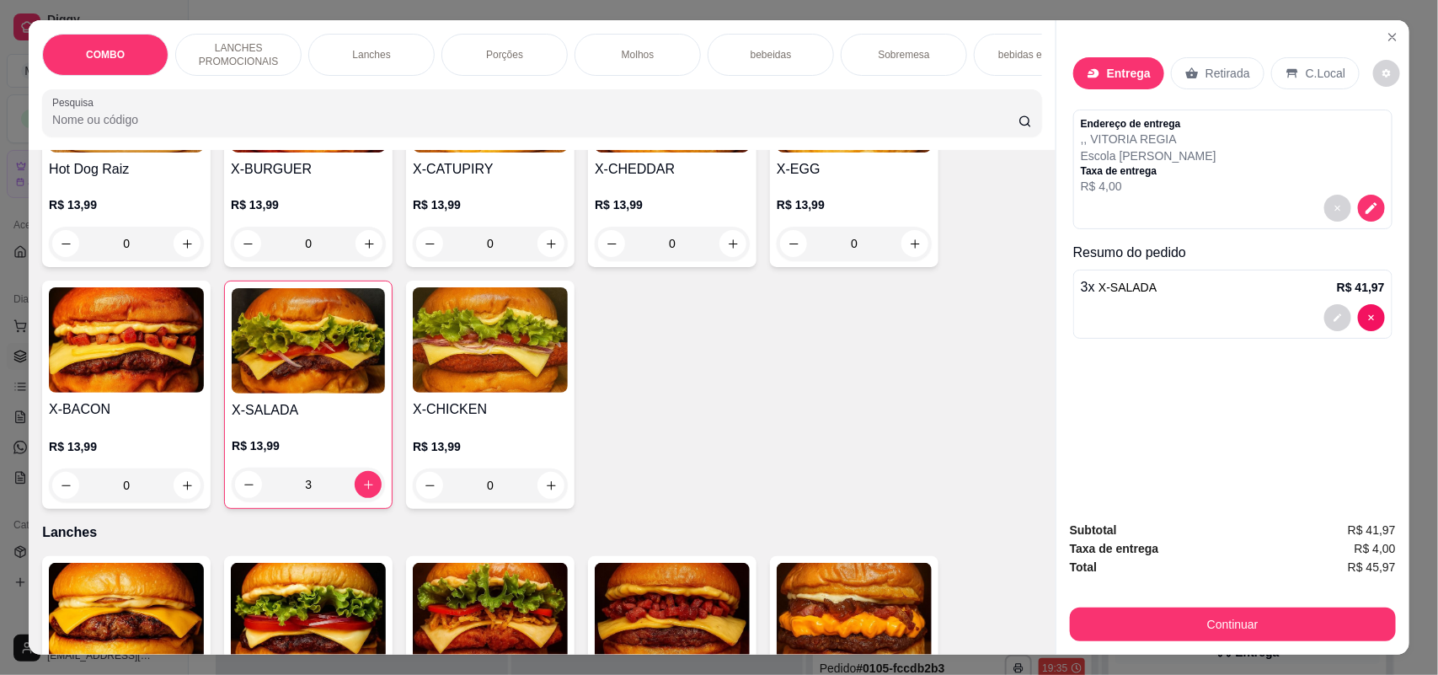
click at [815, 56] on div "bebeidas" at bounding box center [770, 55] width 126 height 42
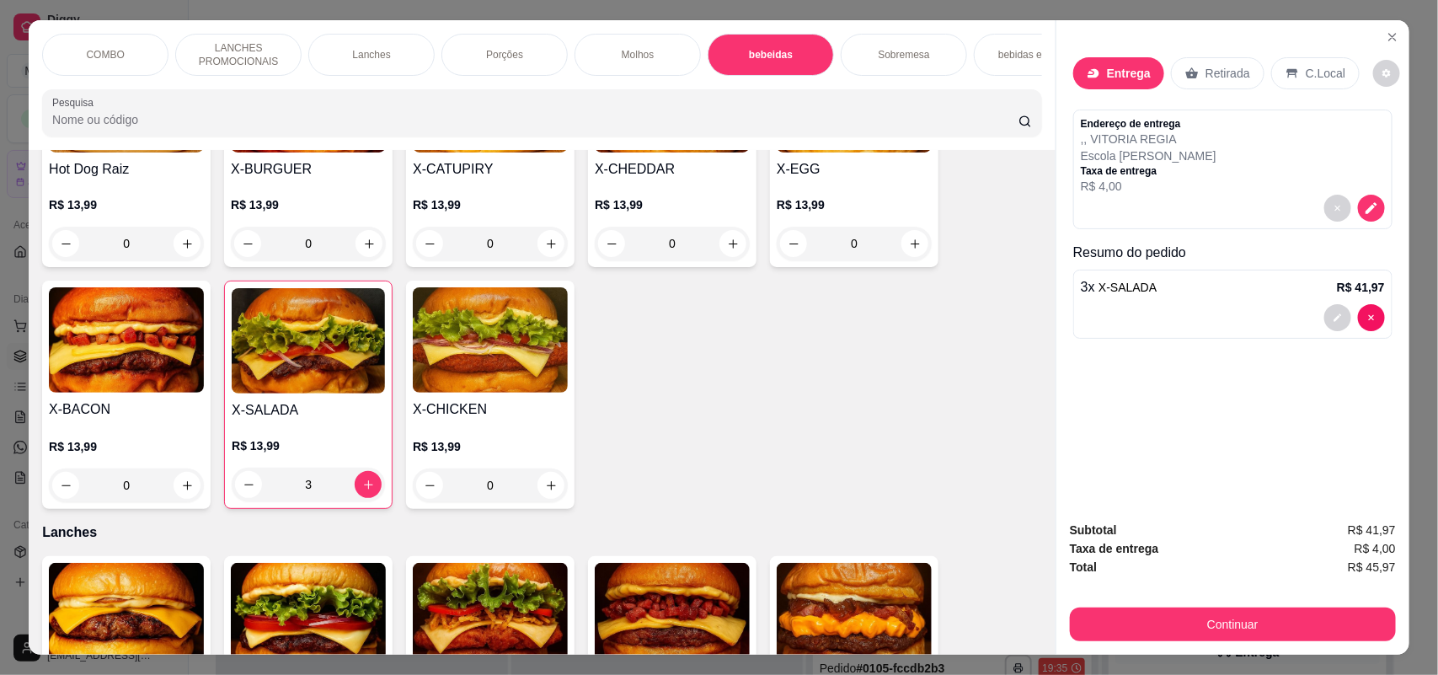
scroll to position [34, 0]
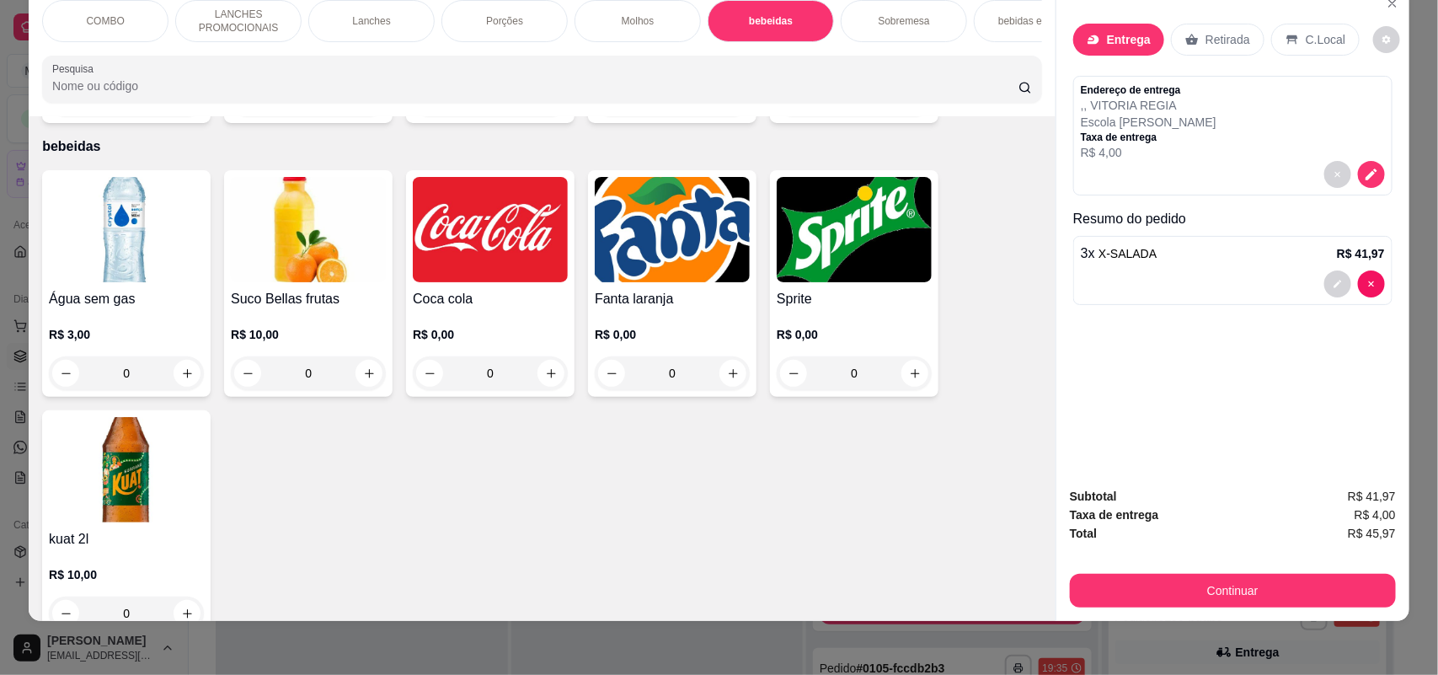
click at [531, 364] on div "0" at bounding box center [490, 373] width 155 height 34
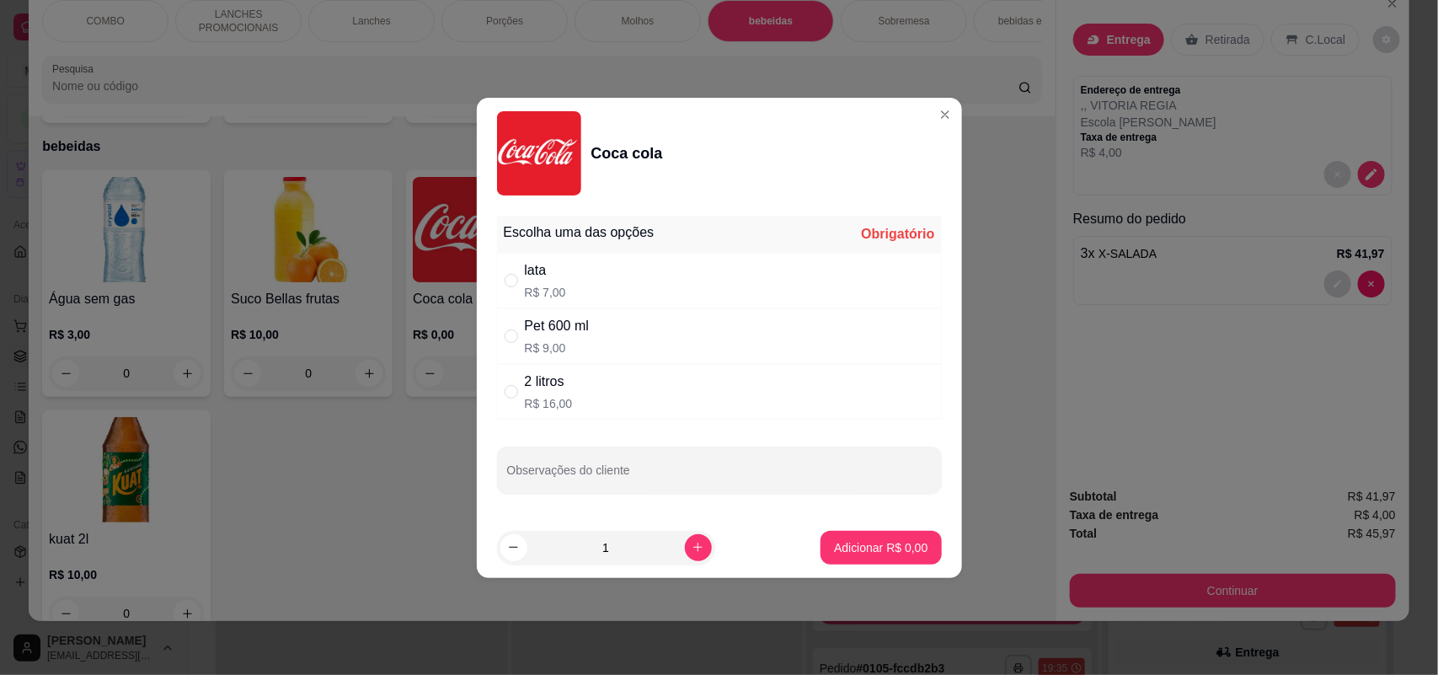
click at [636, 272] on div "lata R$ 7,00" at bounding box center [719, 281] width 445 height 56
radio input "true"
click at [895, 545] on p "Adicionar R$ 7,00" at bounding box center [880, 547] width 91 height 16
type input "1"
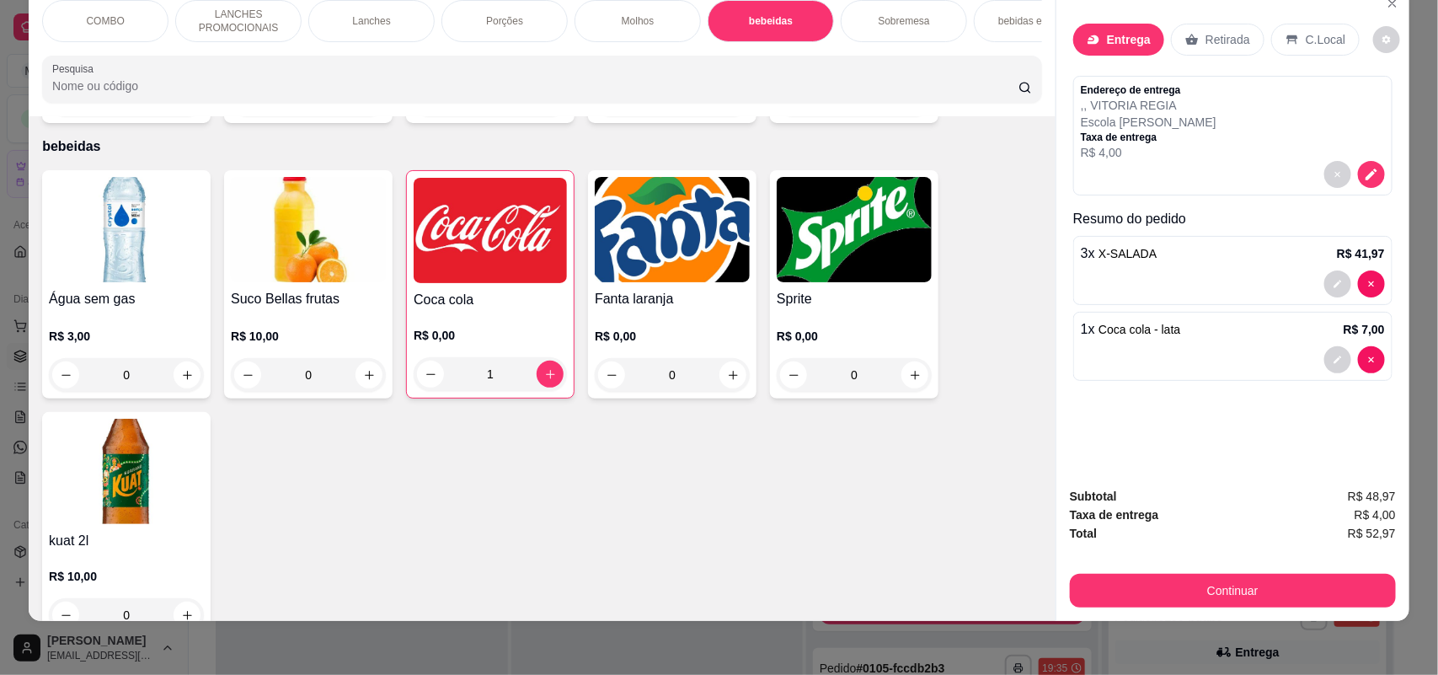
click at [851, 13] on div "Sobremesa" at bounding box center [904, 21] width 126 height 42
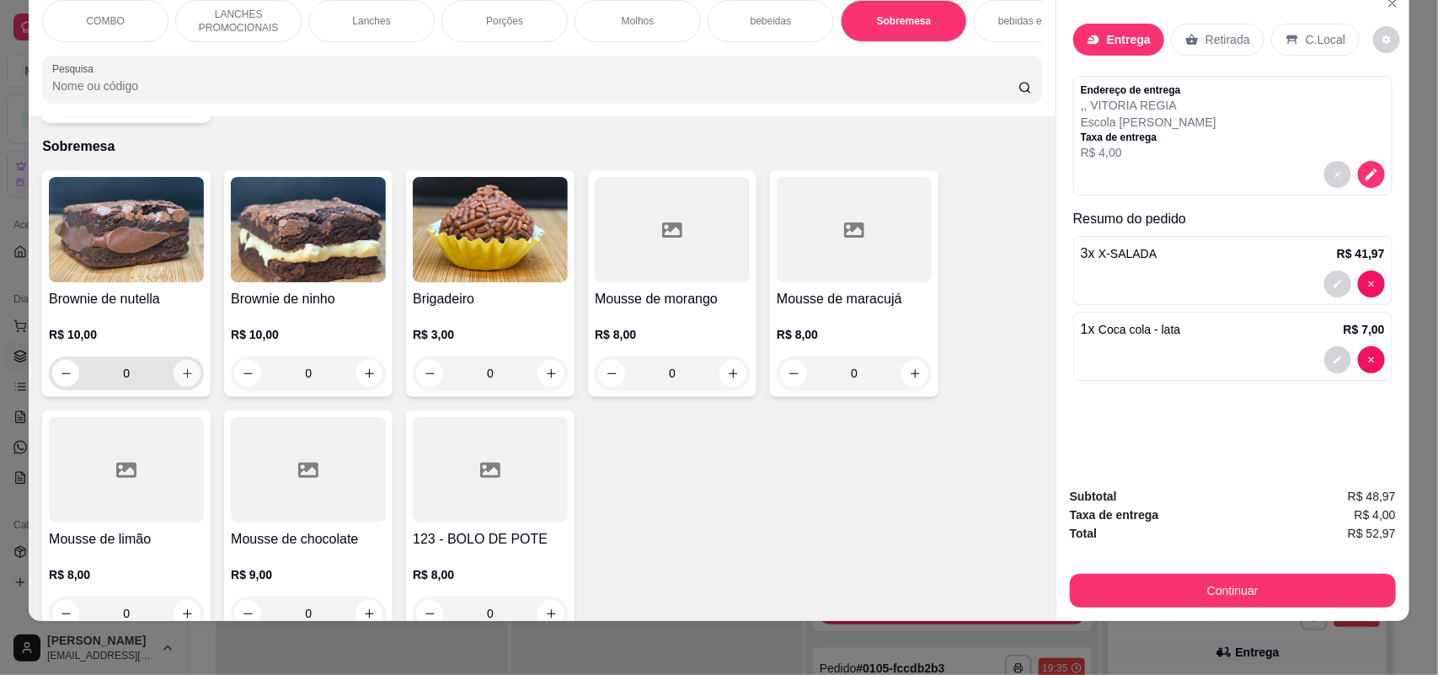
click at [183, 367] on icon "increase-product-quantity" at bounding box center [187, 373] width 13 height 13
type input "1"
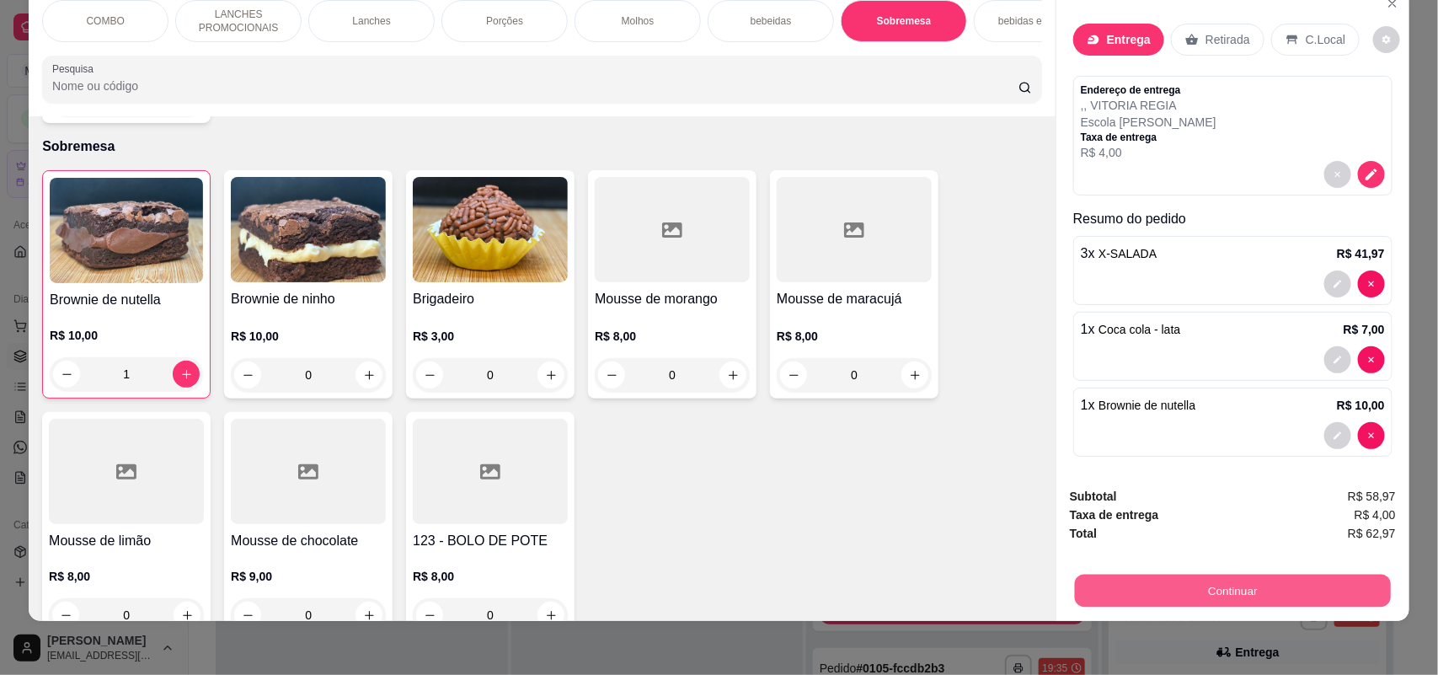
click at [1155, 583] on button "Continuar" at bounding box center [1233, 590] width 316 height 33
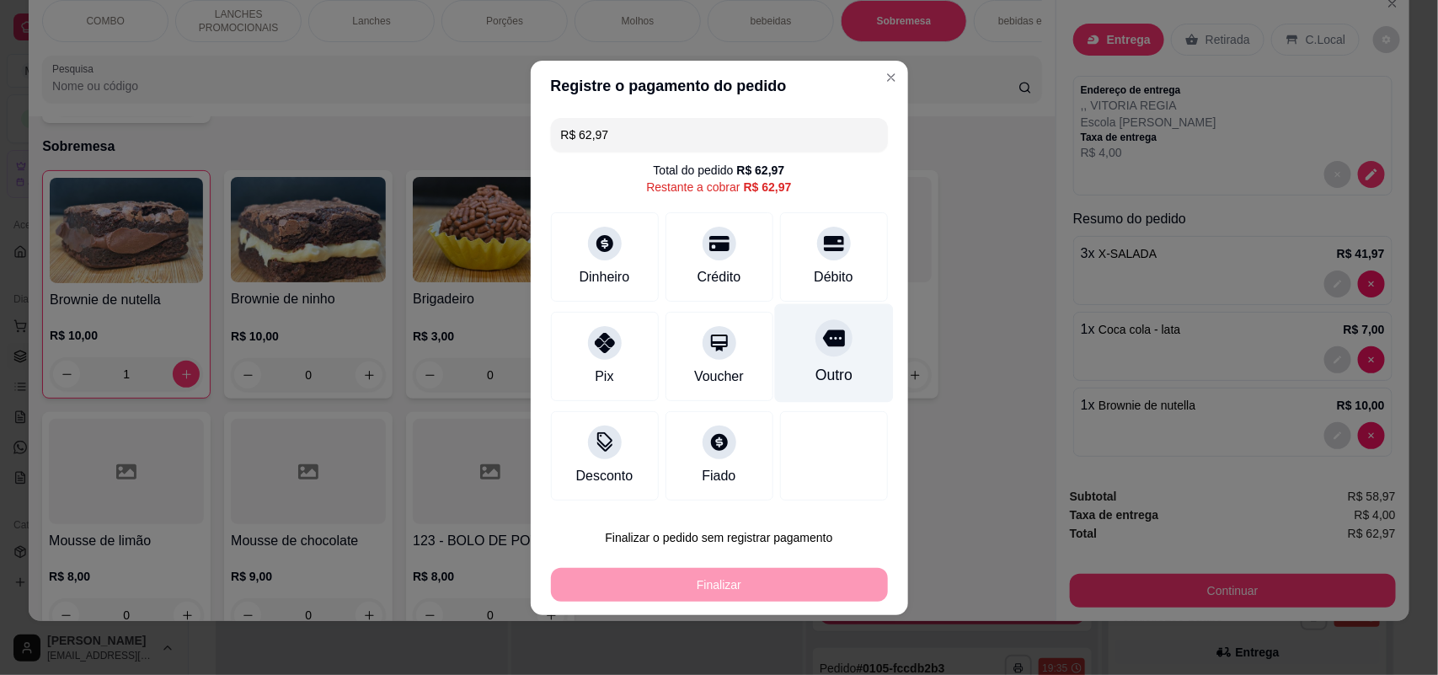
click at [835, 364] on div "Outro" at bounding box center [833, 352] width 119 height 99
type input "R$ 0,00"
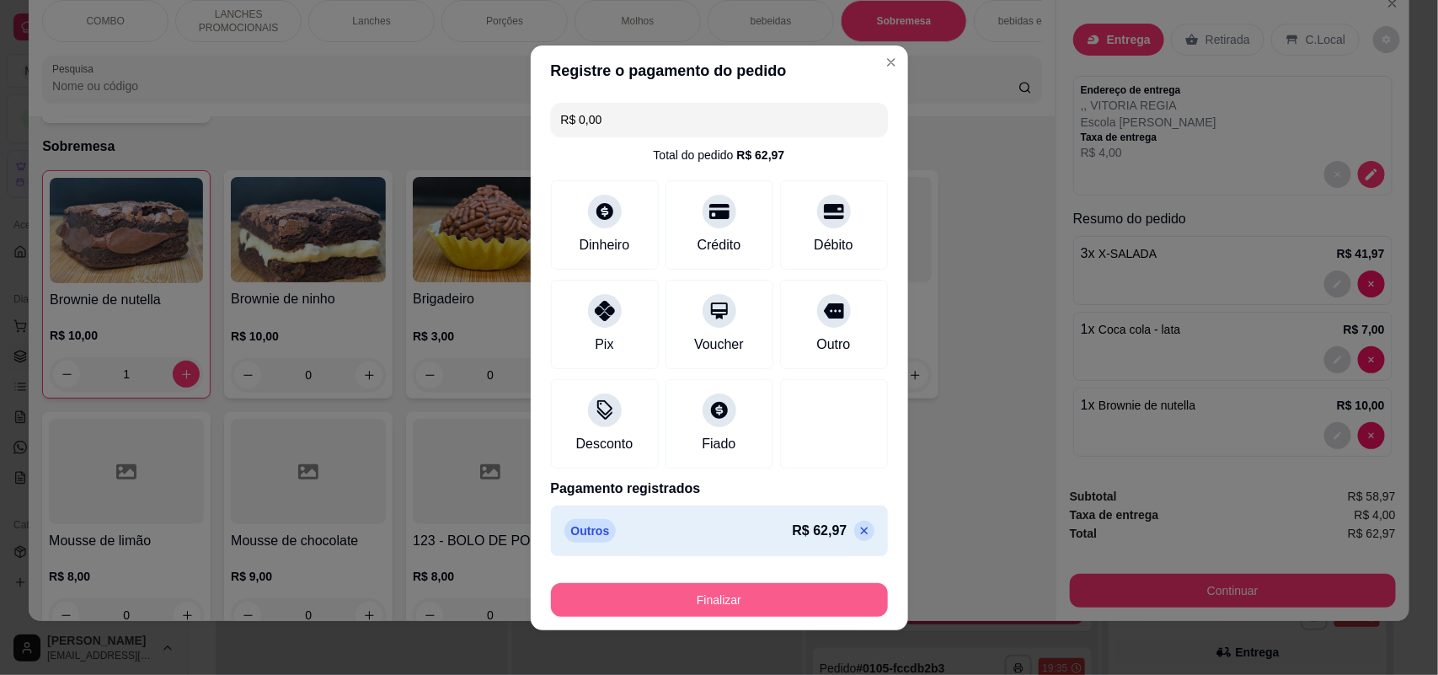
click at [788, 606] on button "Finalizar" at bounding box center [719, 600] width 337 height 34
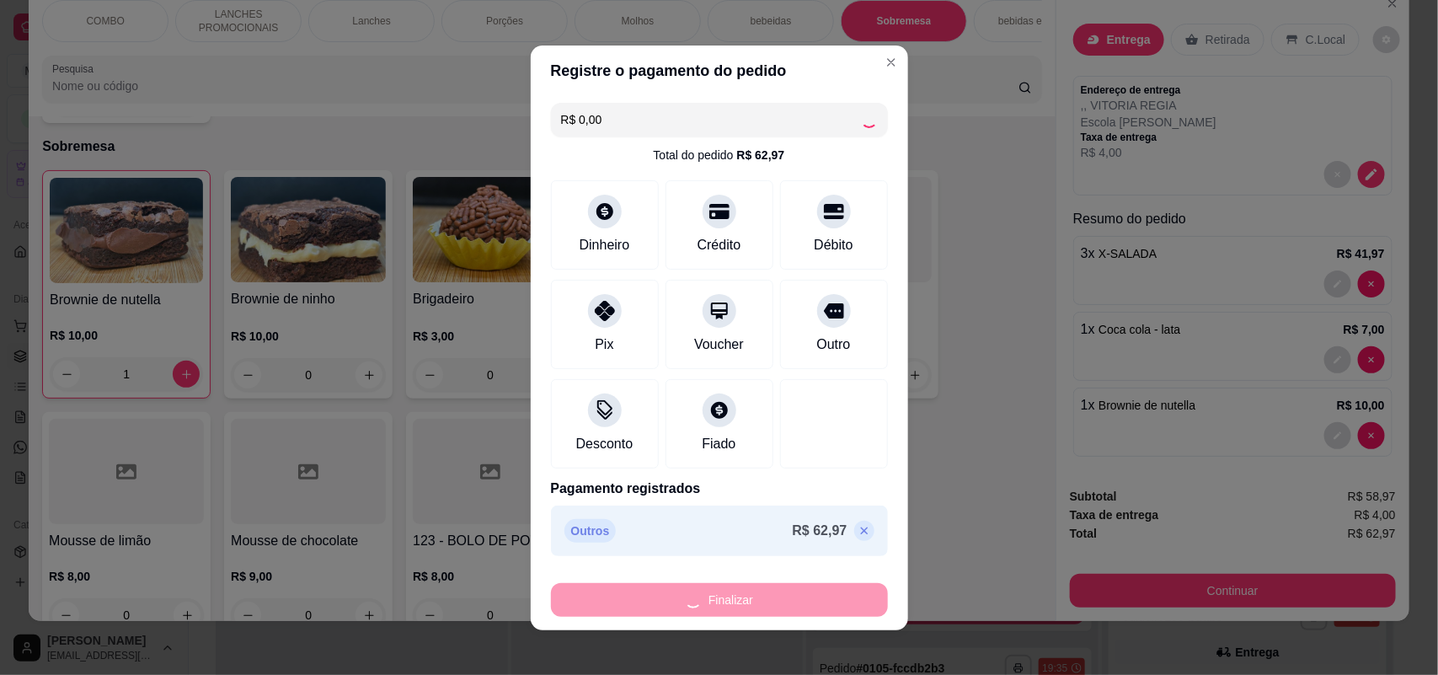
type input "0"
type input "-R$ 62,97"
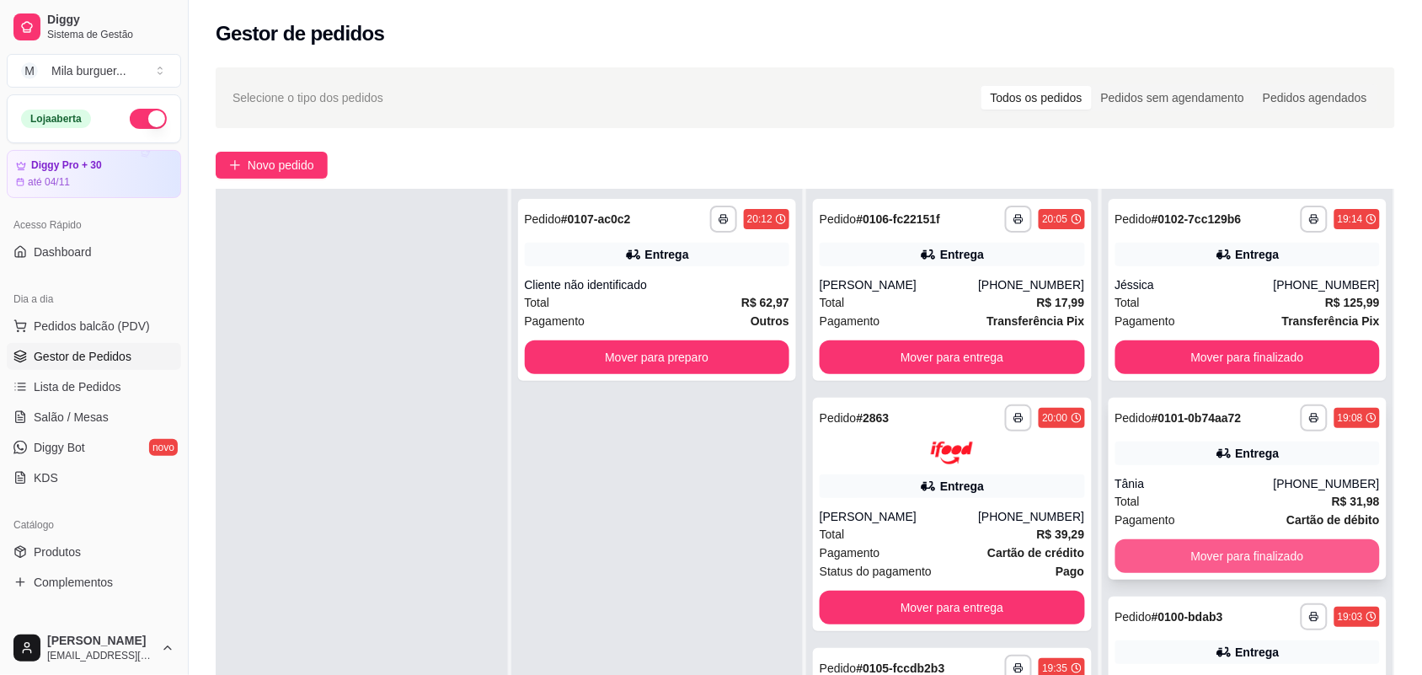
click at [1232, 558] on button "Mover para finalizado" at bounding box center [1247, 556] width 265 height 34
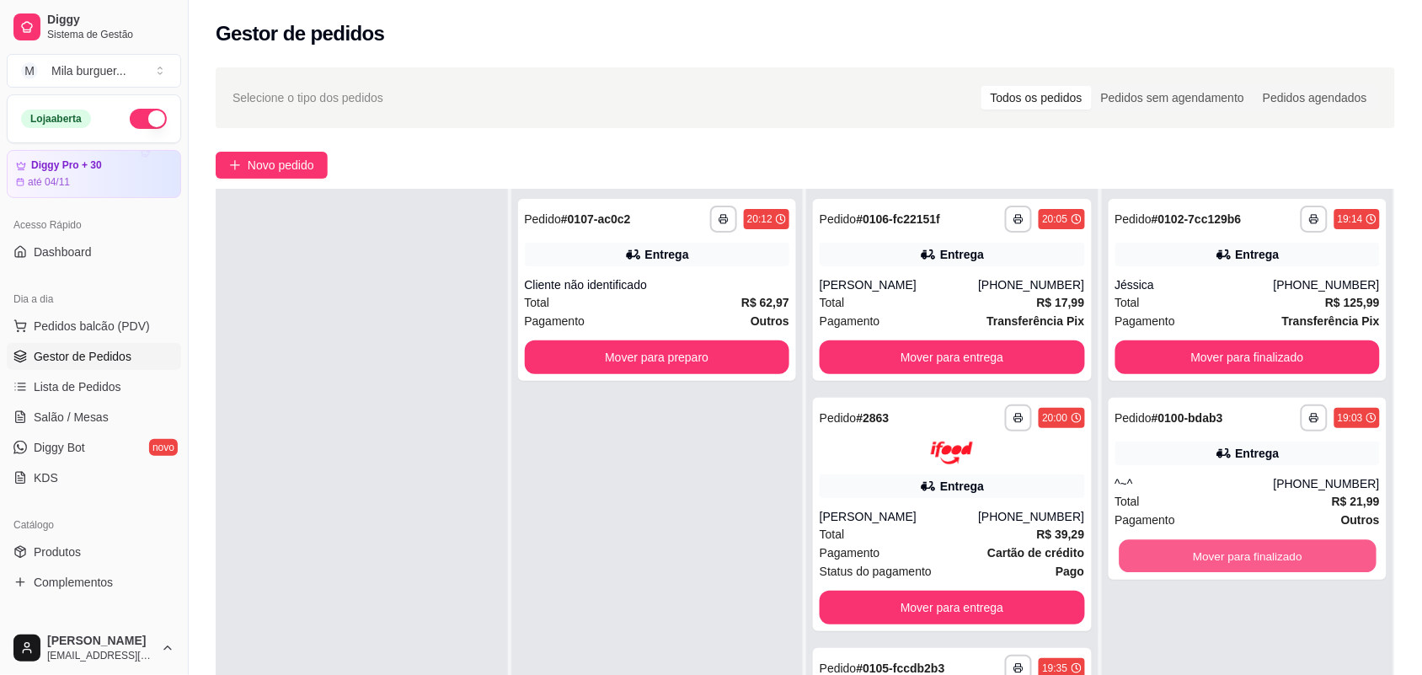
click at [1232, 558] on button "Mover para finalizado" at bounding box center [1246, 556] width 257 height 33
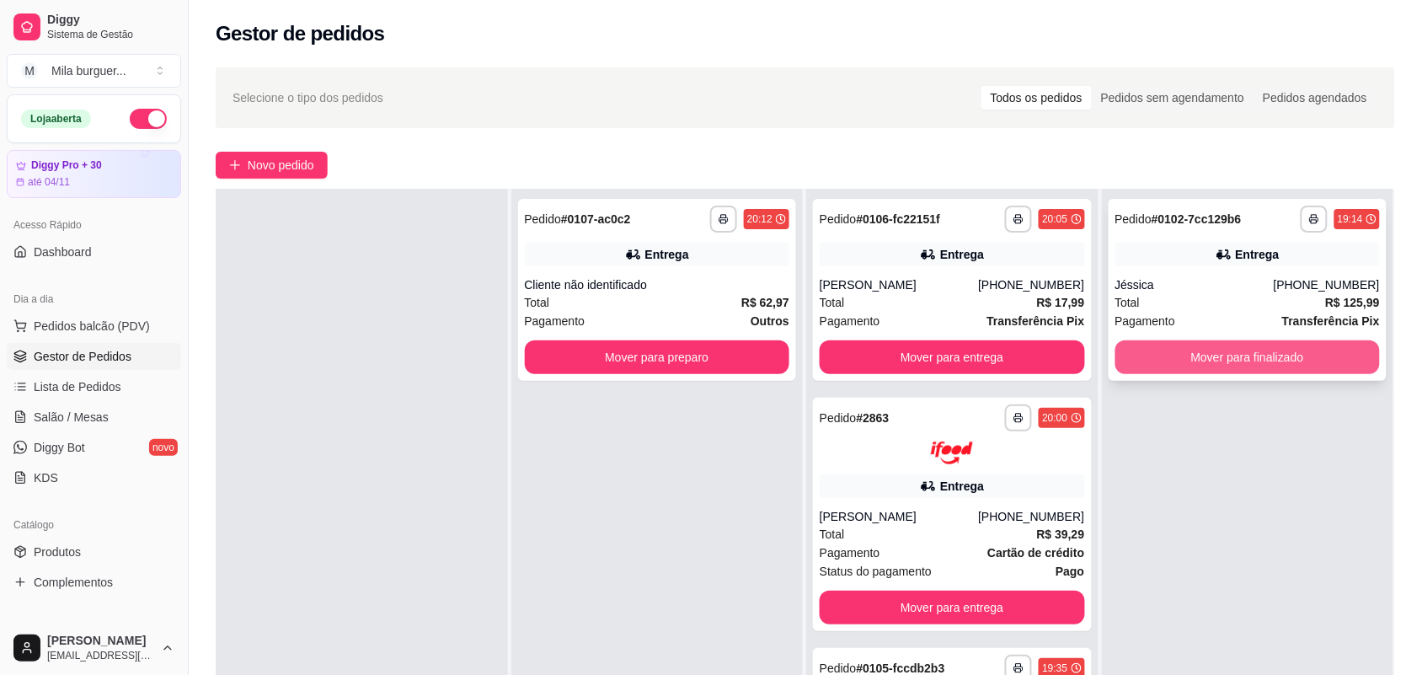
click at [1210, 340] on div "Mover para finalizado" at bounding box center [1247, 357] width 265 height 34
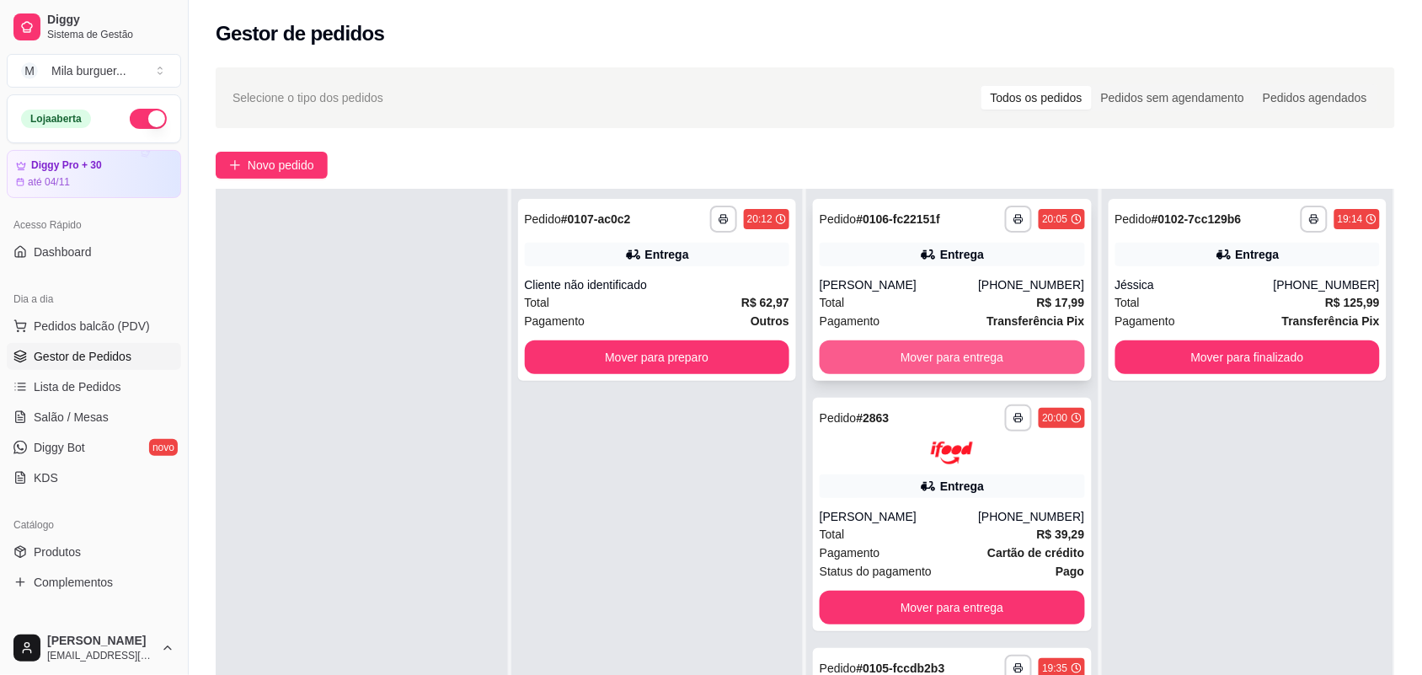
click at [947, 340] on button "Mover para entrega" at bounding box center [951, 357] width 265 height 34
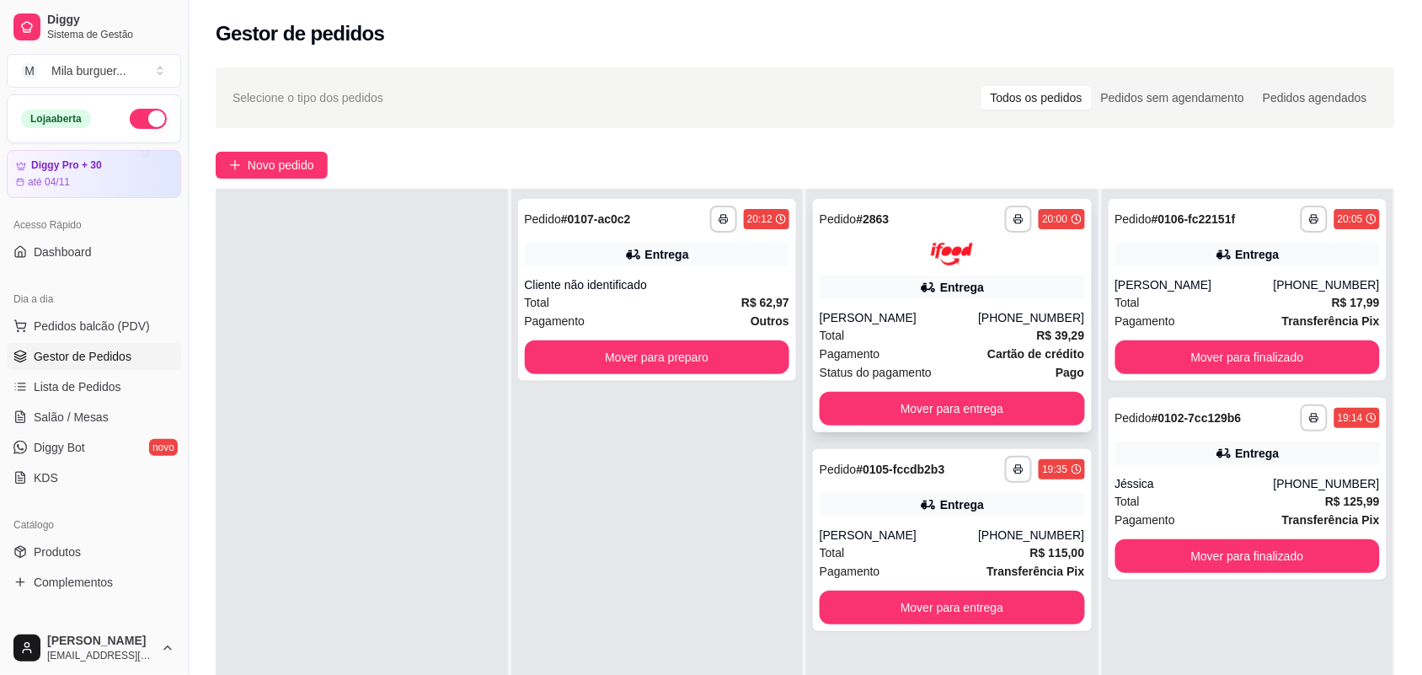
click at [957, 355] on div "Pagamento Cartão de crédito" at bounding box center [951, 353] width 265 height 19
click at [960, 401] on button "Mover para entrega" at bounding box center [951, 409] width 265 height 34
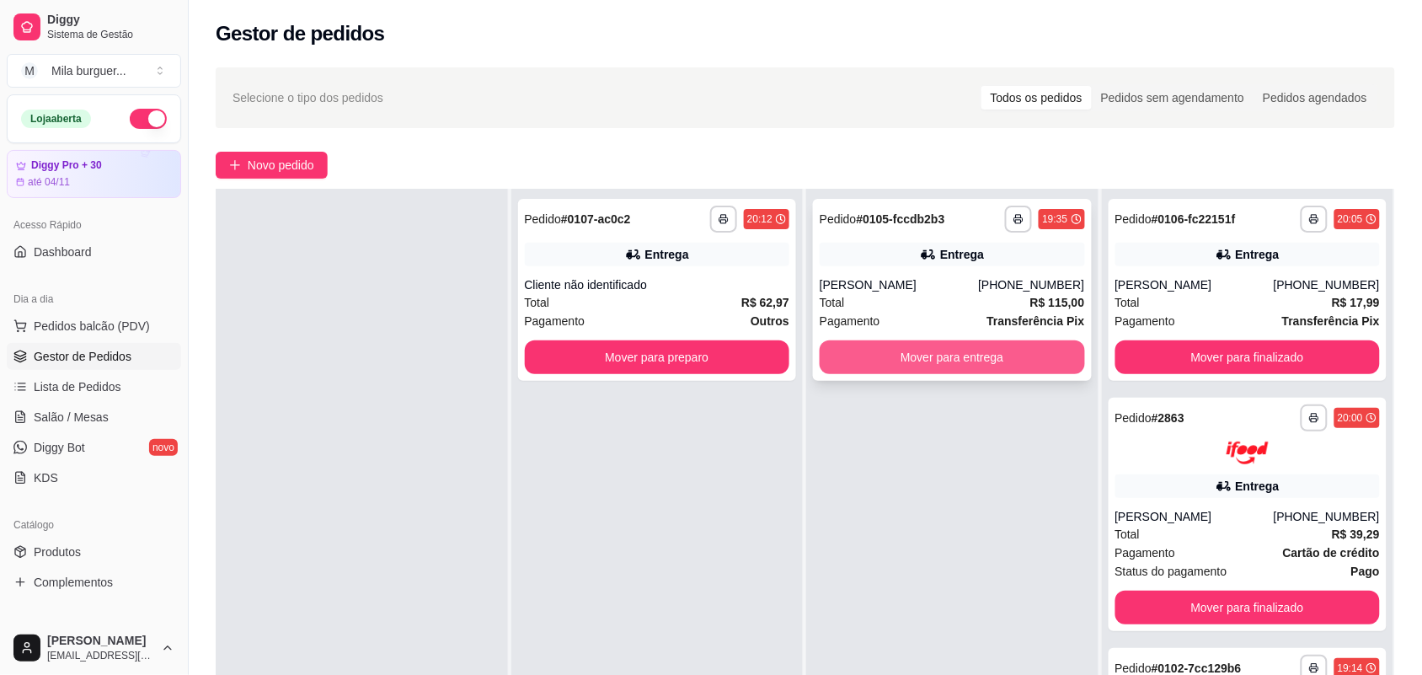
click at [958, 347] on button "Mover para entrega" at bounding box center [951, 357] width 265 height 34
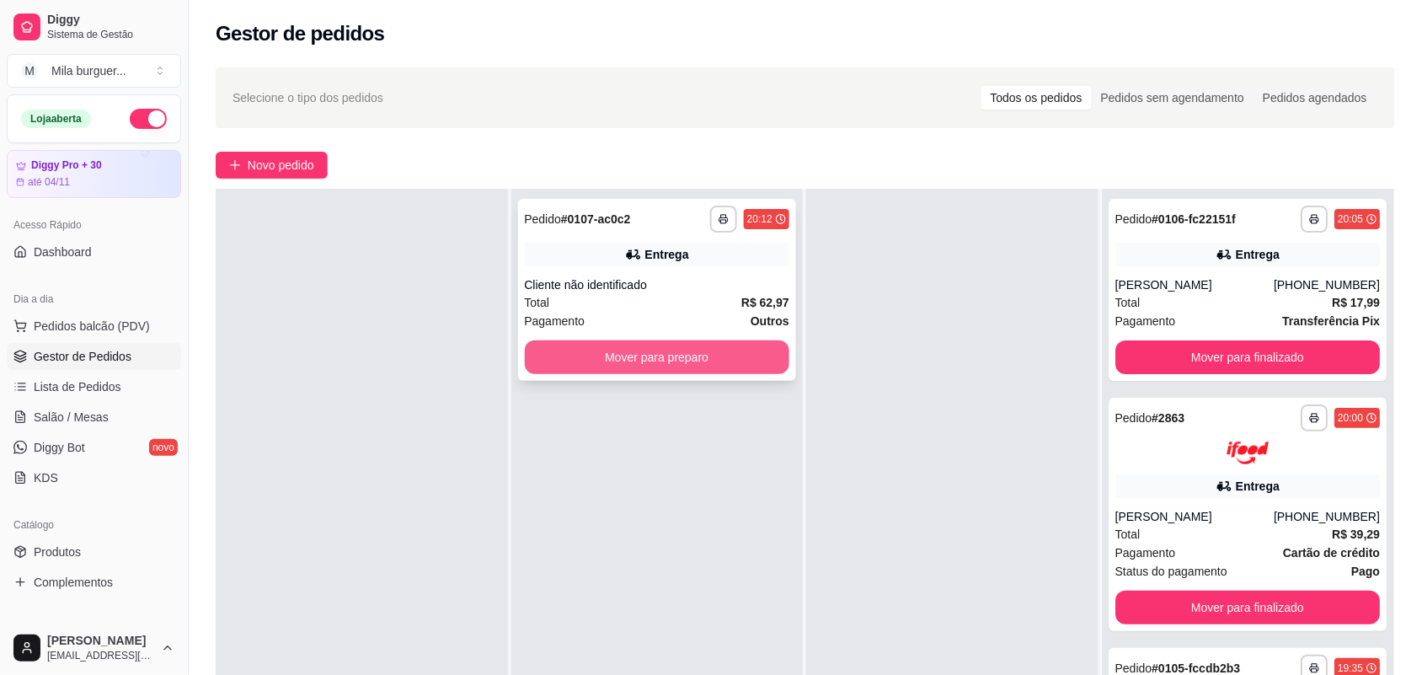
click at [758, 352] on button "Mover para preparo" at bounding box center [657, 357] width 265 height 34
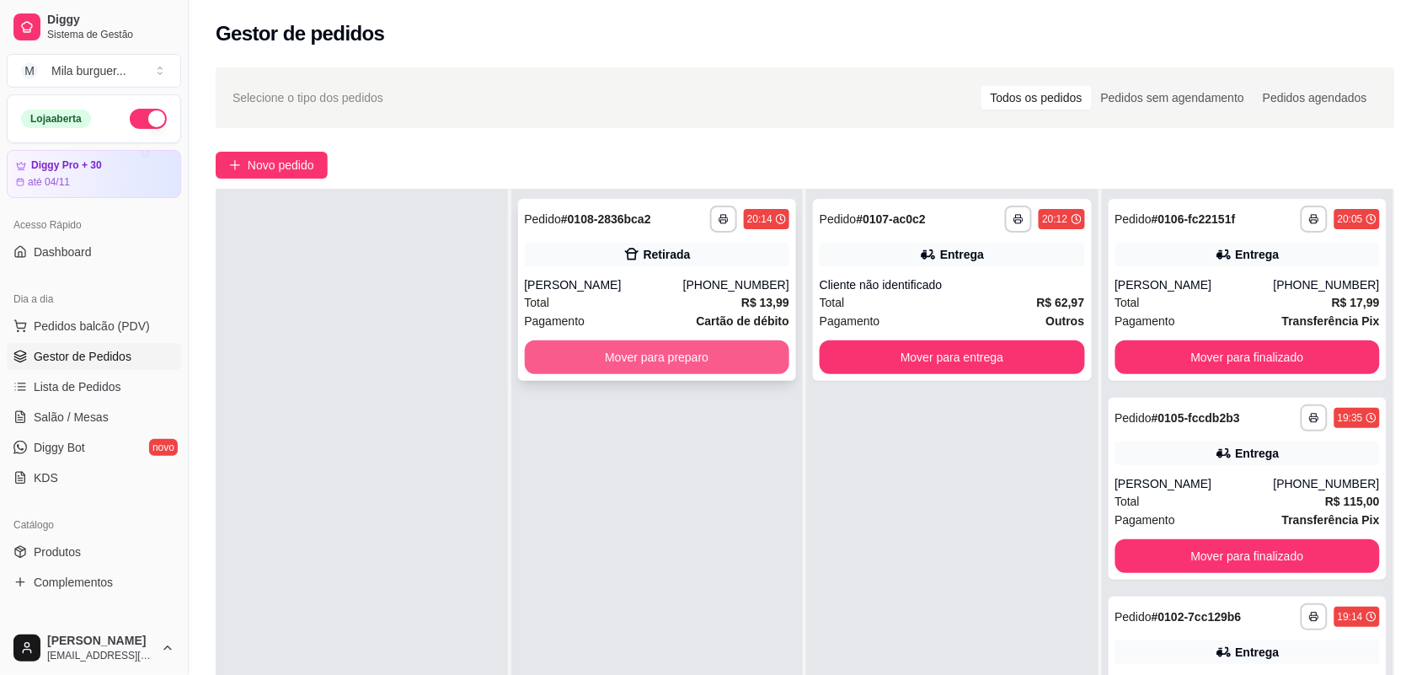
click at [609, 350] on button "Mover para preparo" at bounding box center [657, 357] width 265 height 34
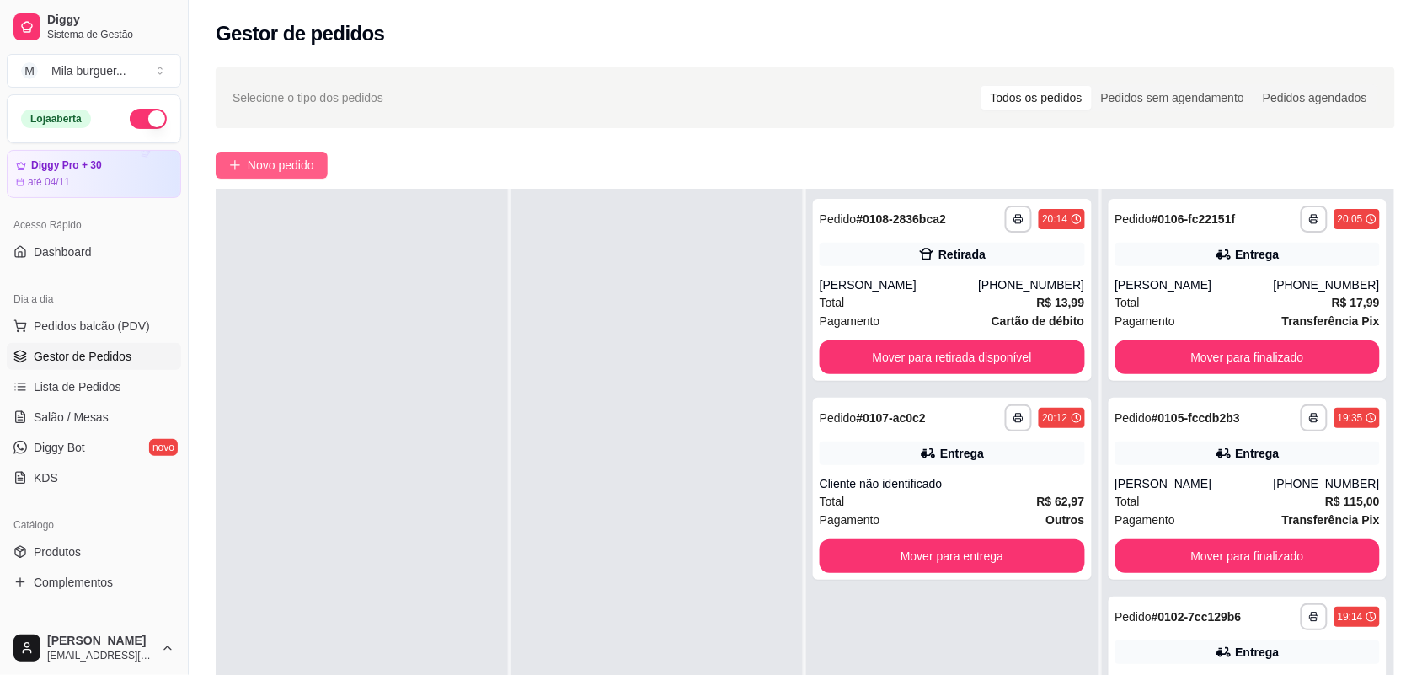
click at [303, 166] on span "Novo pedido" at bounding box center [281, 165] width 67 height 19
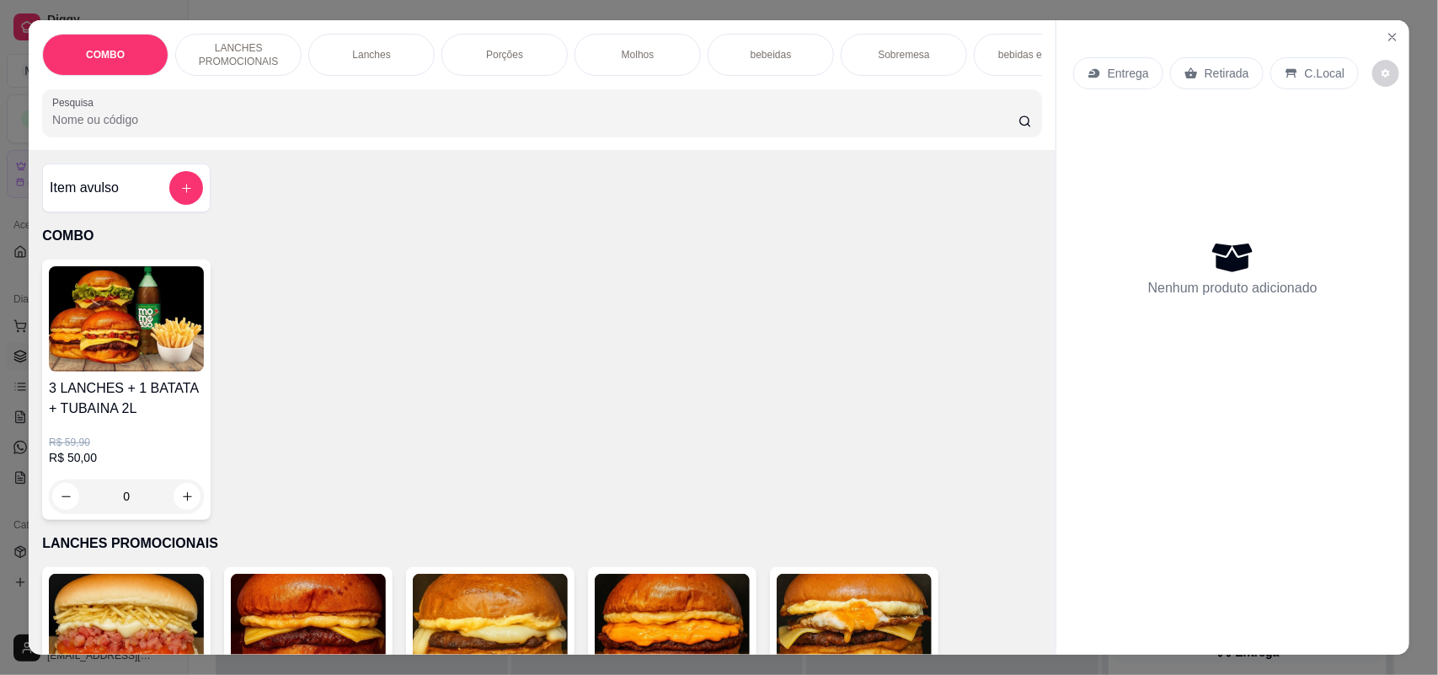
scroll to position [105, 0]
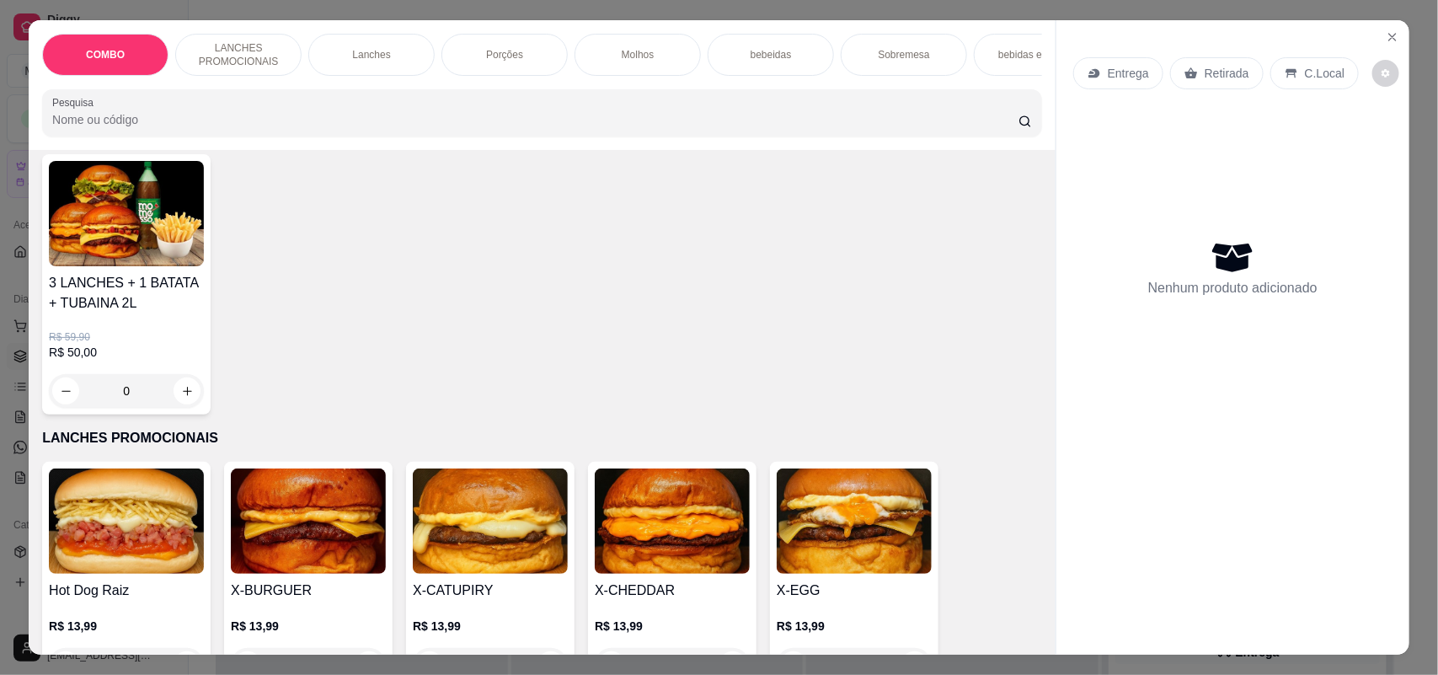
click at [864, 51] on div "Sobremesa" at bounding box center [904, 55] width 126 height 42
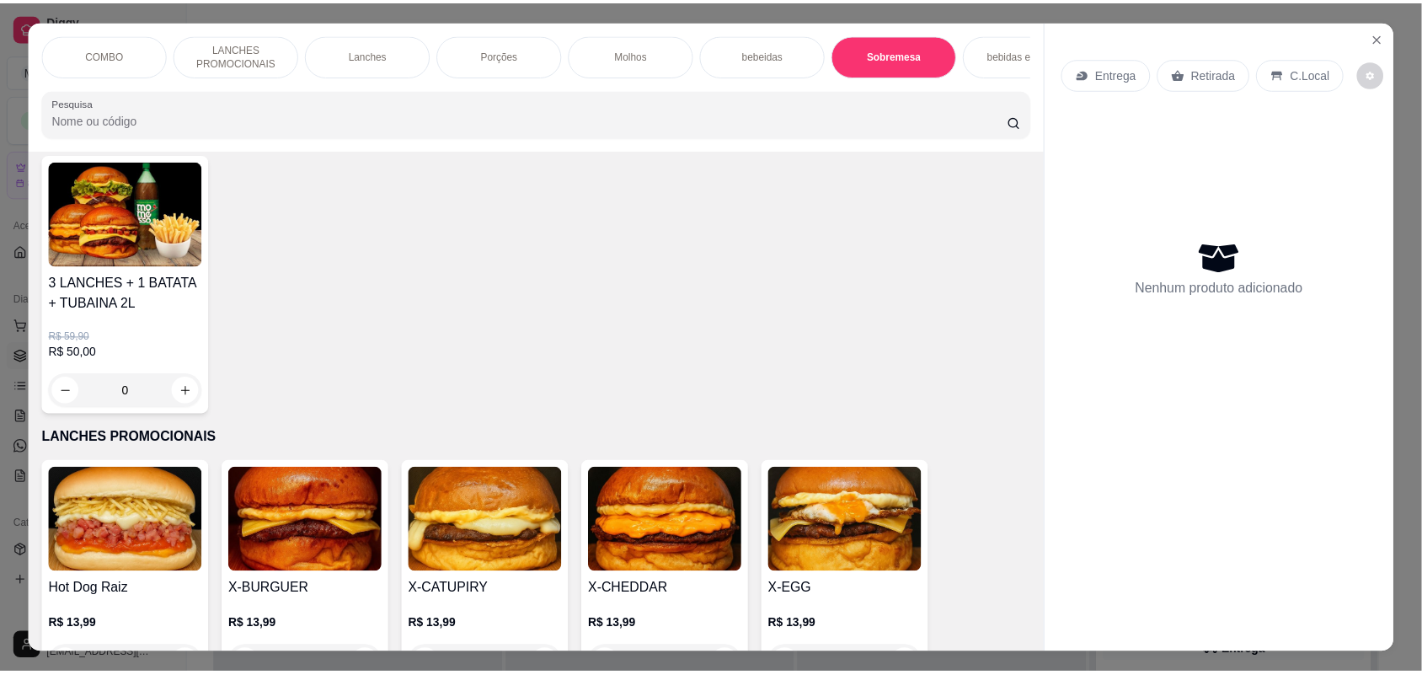
scroll to position [34, 0]
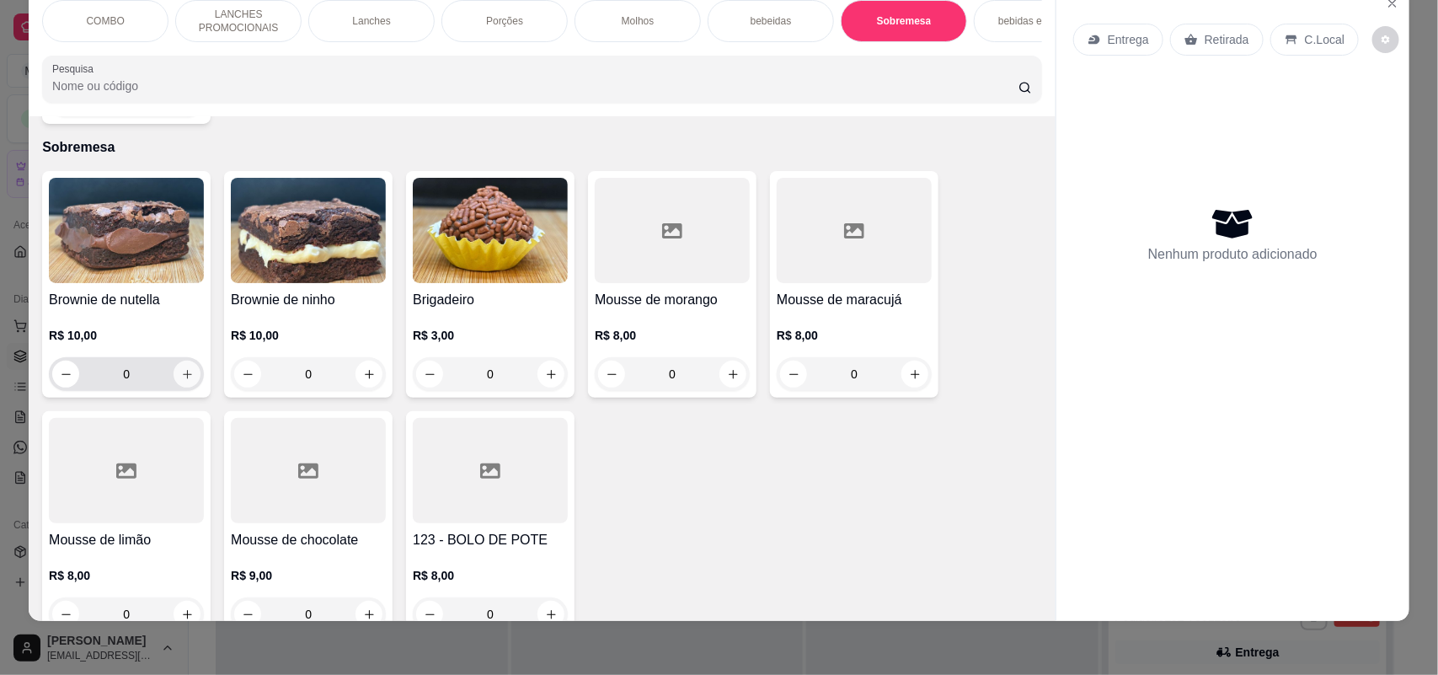
click at [181, 368] on icon "increase-product-quantity" at bounding box center [187, 374] width 13 height 13
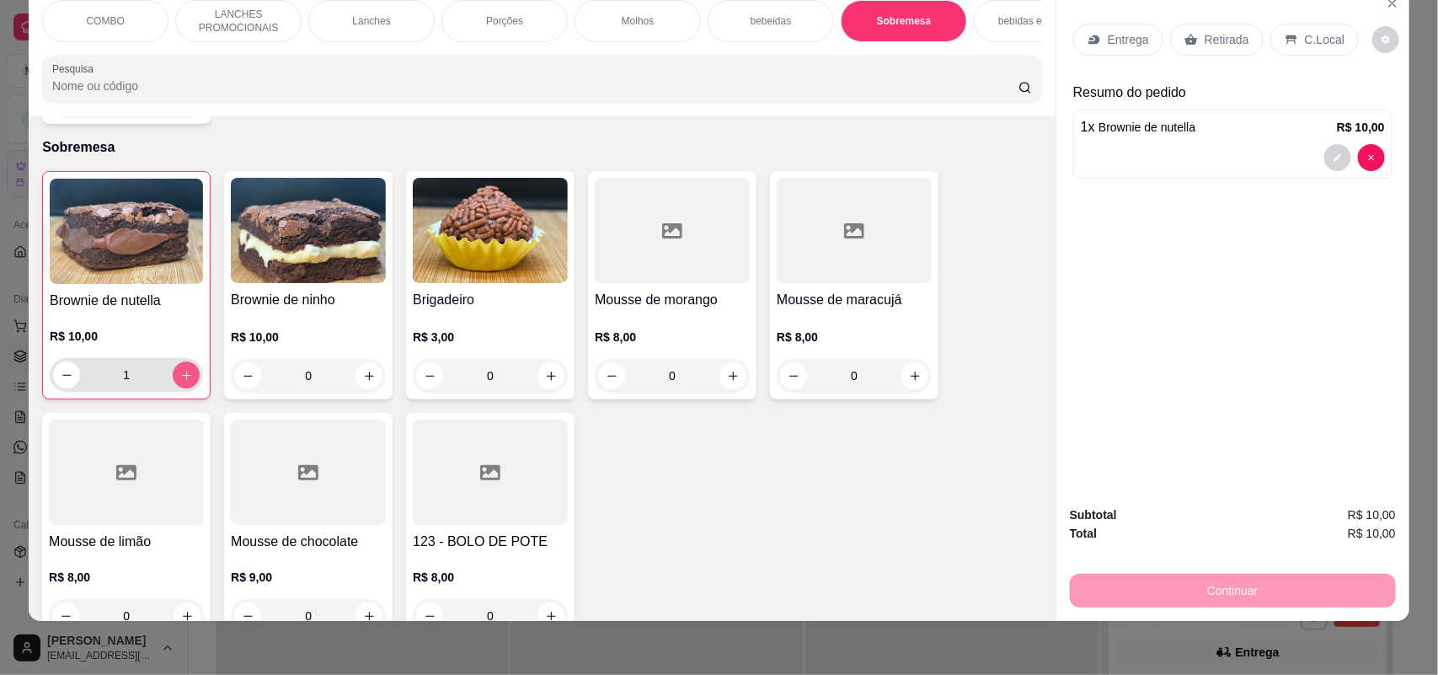
click at [180, 369] on icon "increase-product-quantity" at bounding box center [186, 375] width 13 height 13
type input "2"
click at [363, 370] on icon "increase-product-quantity" at bounding box center [369, 376] width 13 height 13
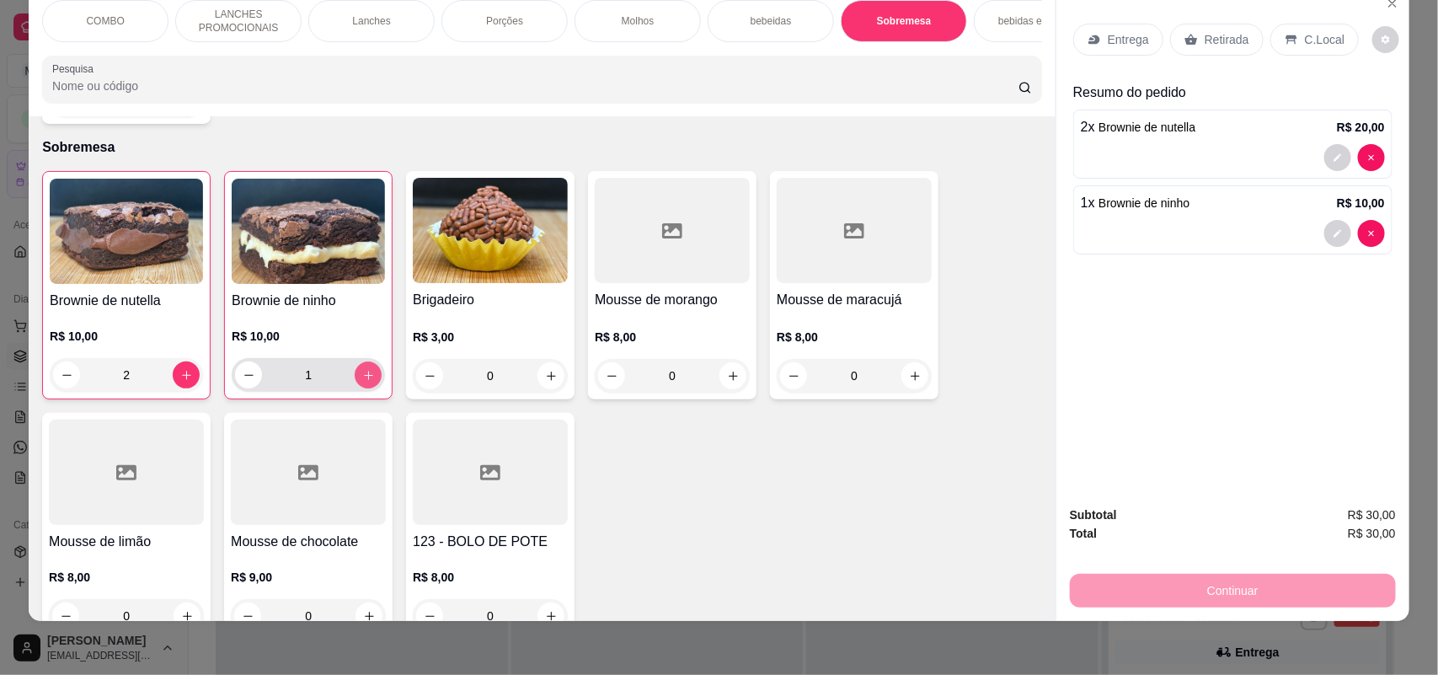
click at [362, 369] on icon "increase-product-quantity" at bounding box center [368, 375] width 13 height 13
type input "2"
click at [1109, 34] on p "Entrega" at bounding box center [1127, 39] width 41 height 17
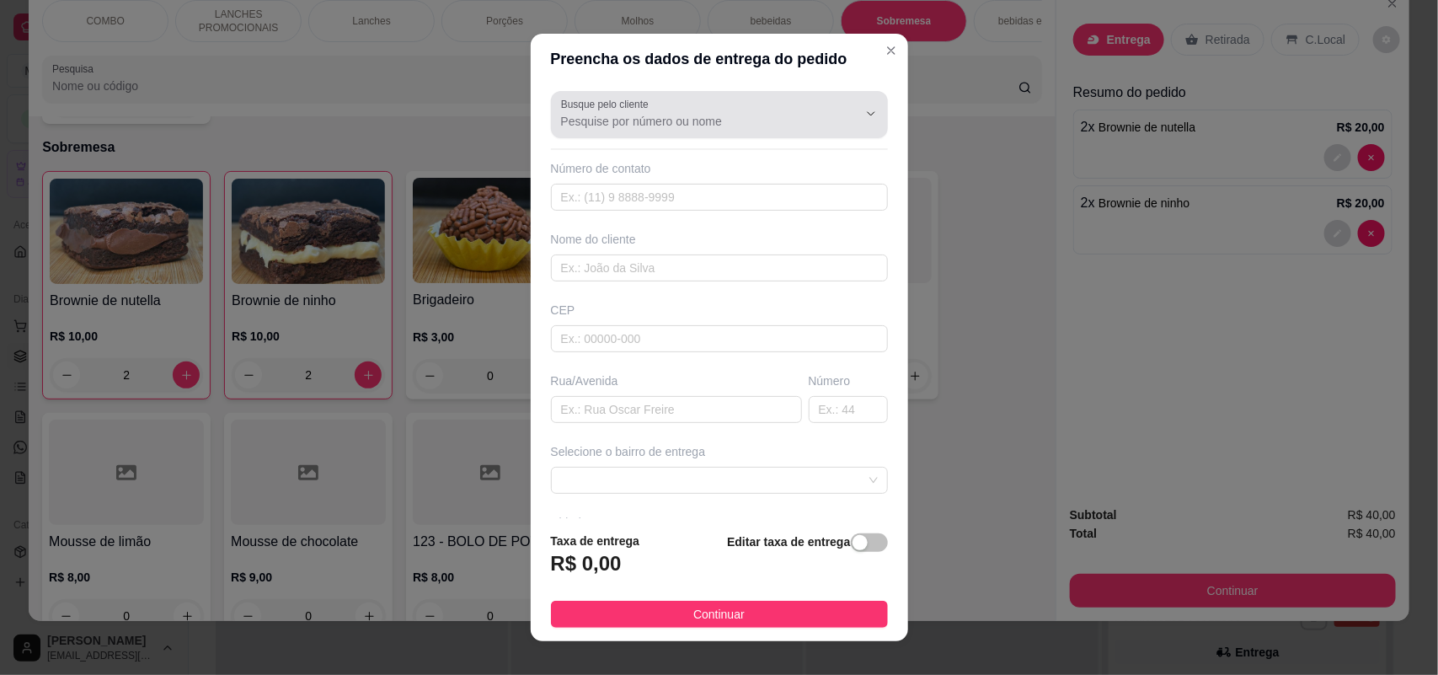
click at [709, 120] on input "Busque pelo cliente" at bounding box center [696, 121] width 270 height 17
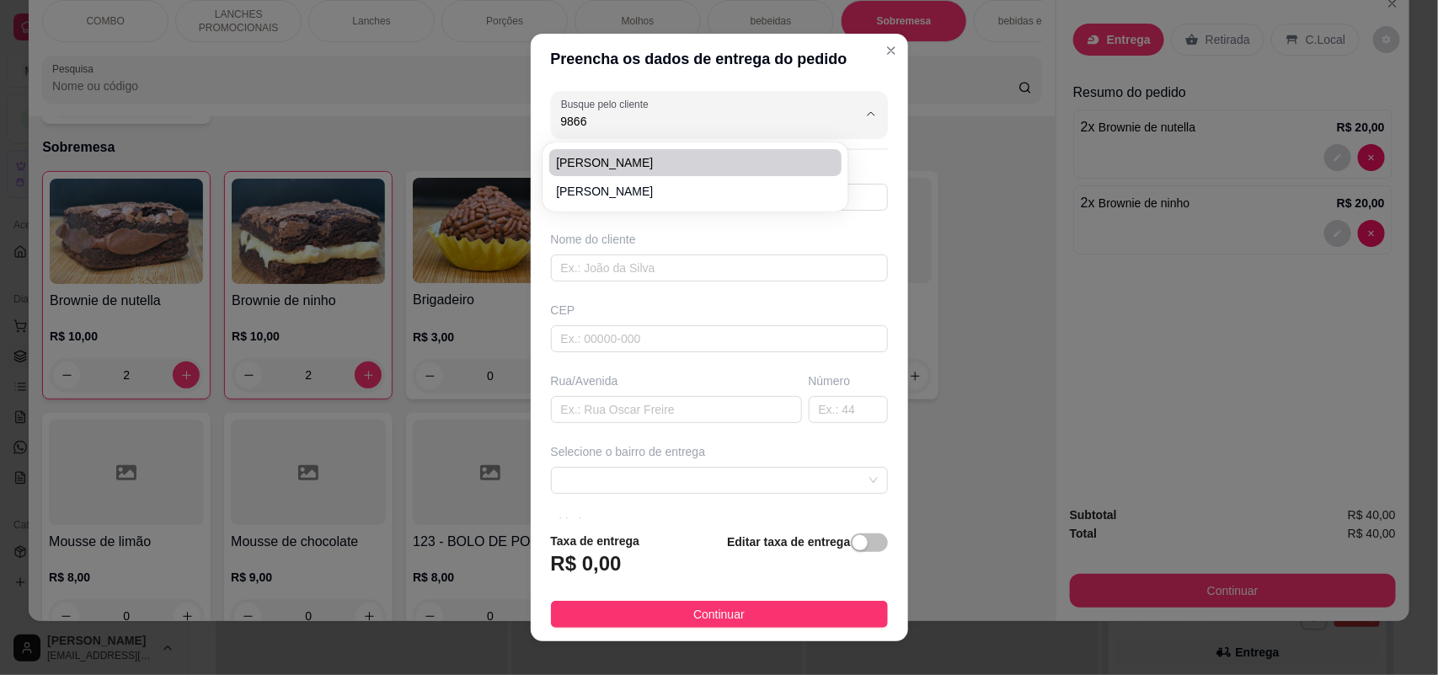
click at [691, 173] on li "[PERSON_NAME]" at bounding box center [695, 162] width 292 height 27
type input "[PERSON_NAME]"
type input "15991989866"
type input "[PERSON_NAME]"
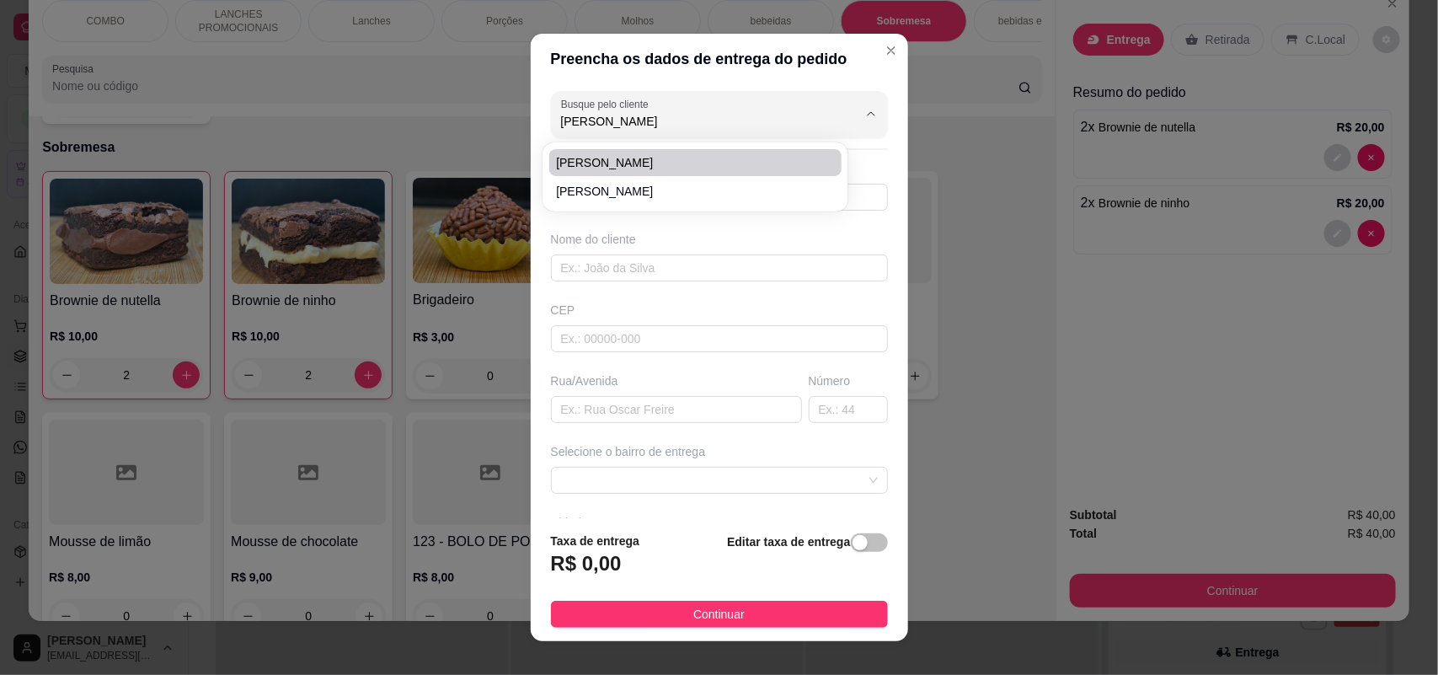
type input "348"
type input "Sorocaba"
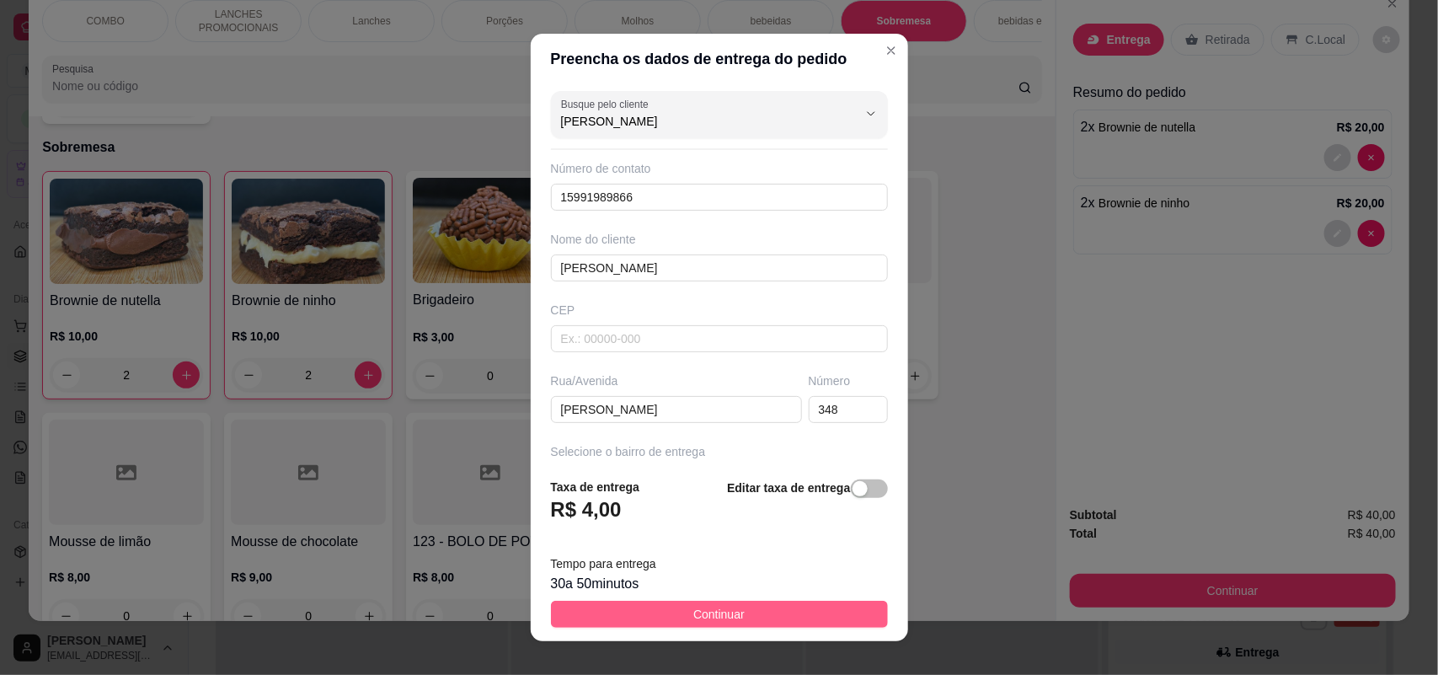
type input "[PERSON_NAME]"
click at [706, 616] on span "Continuar" at bounding box center [718, 614] width 51 height 19
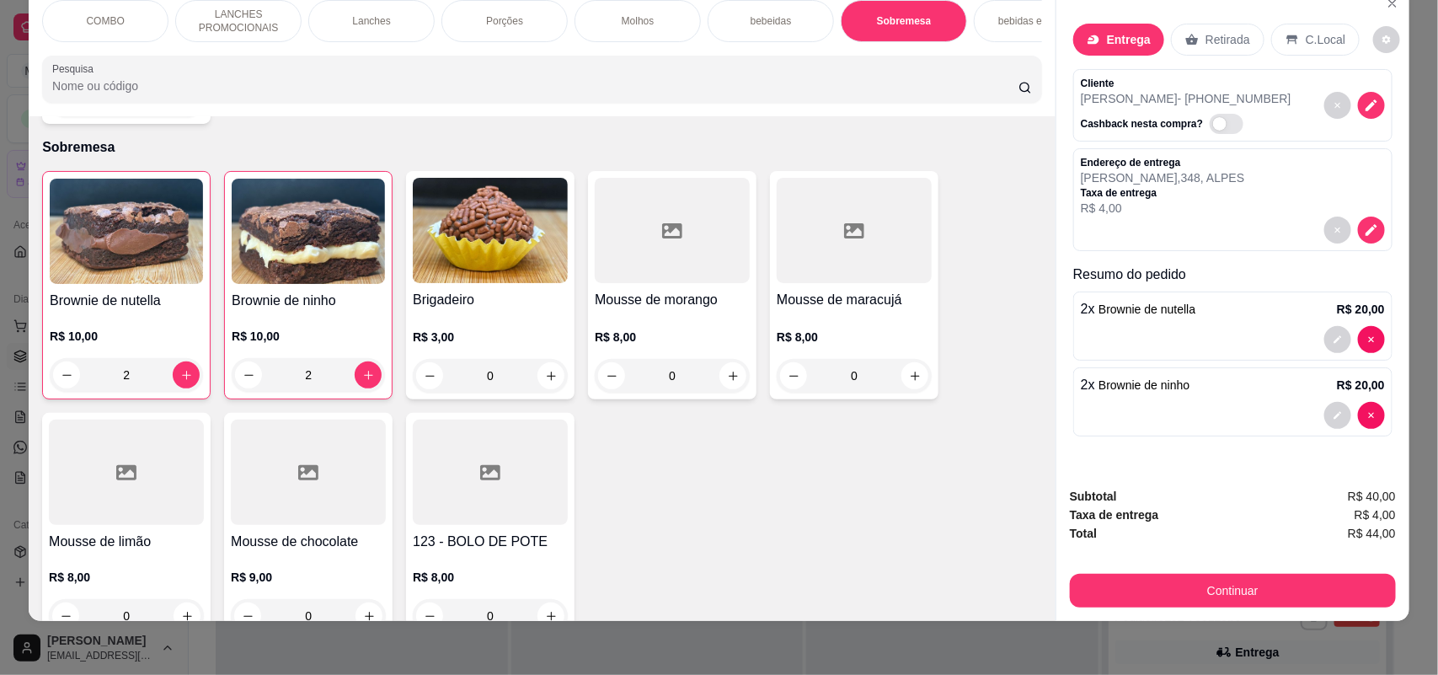
click at [1108, 565] on div "Subtotal R$ 40,00 Taxa de entrega R$ 4,00 Total R$ 44,00 Continuar" at bounding box center [1233, 547] width 326 height 120
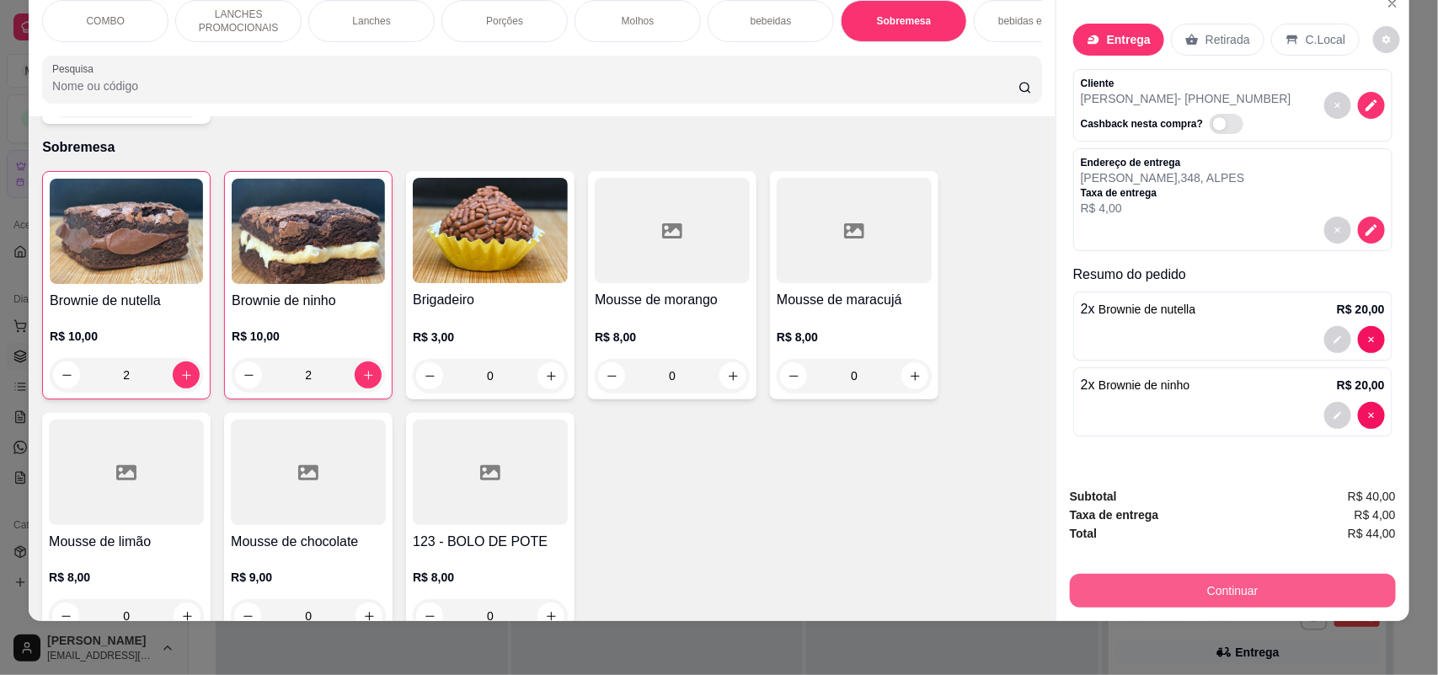
click at [1108, 583] on button "Continuar" at bounding box center [1233, 591] width 326 height 34
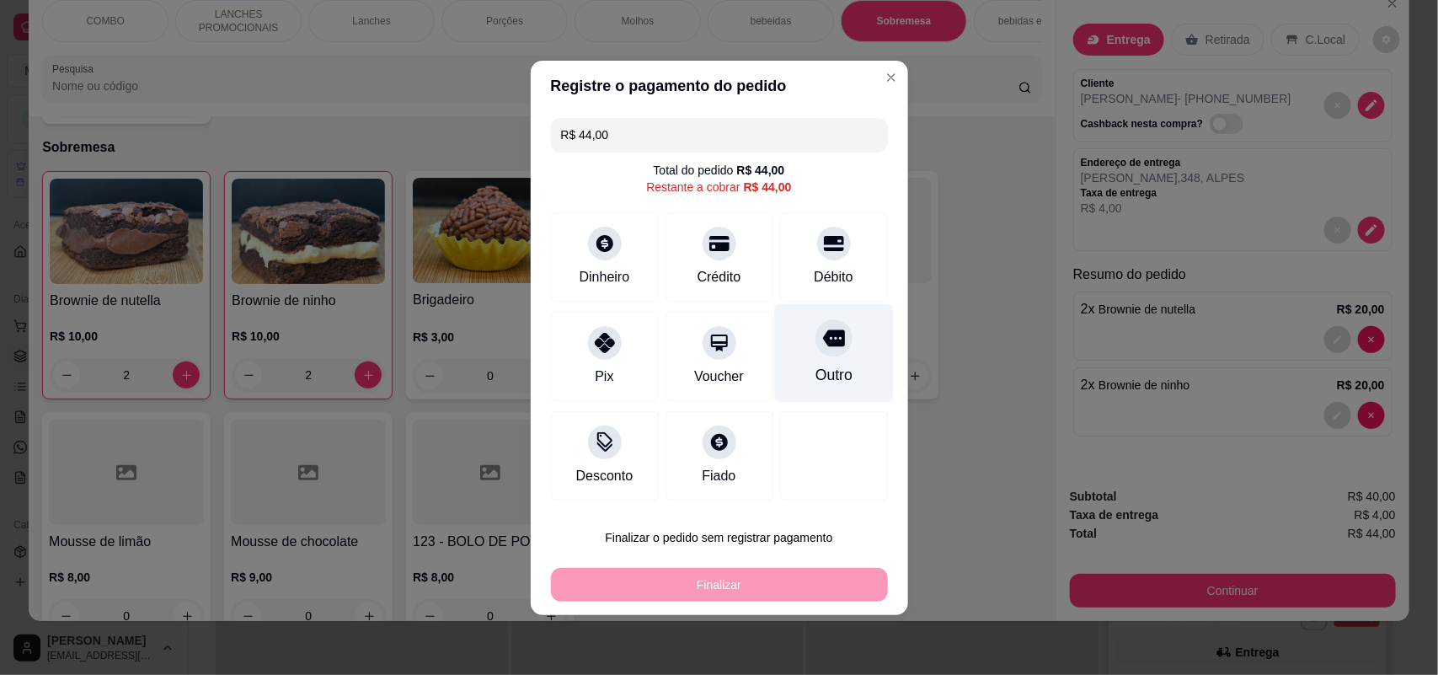
click at [857, 381] on div "Outro" at bounding box center [833, 352] width 119 height 99
type input "R$ 0,00"
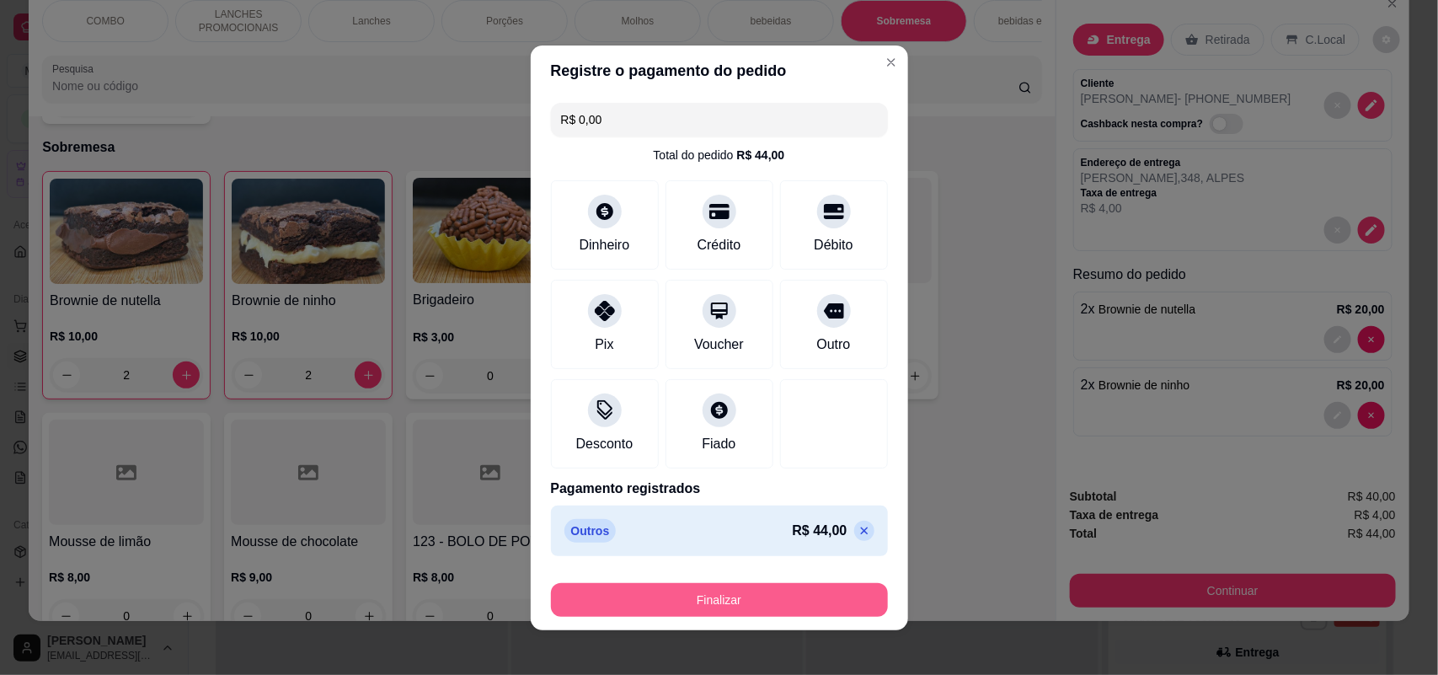
click at [755, 602] on button "Finalizar" at bounding box center [719, 600] width 337 height 34
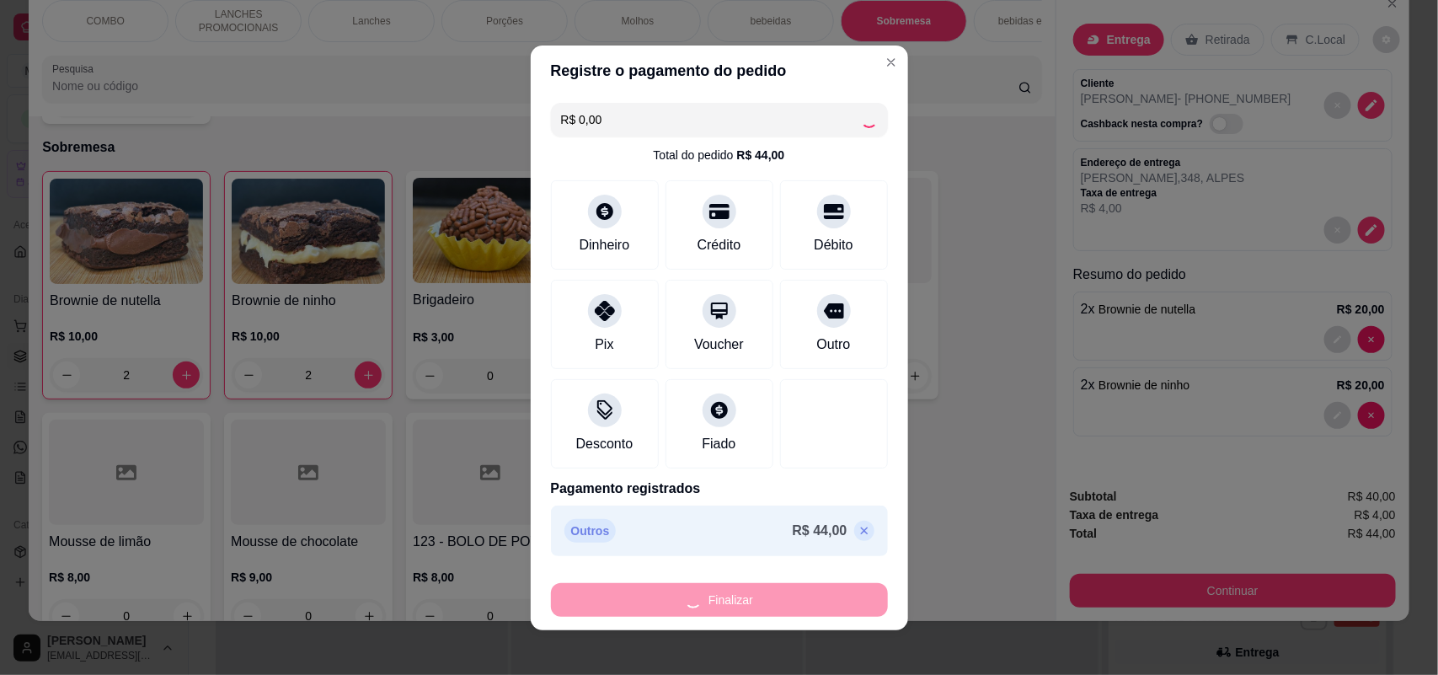
type input "0"
type input "-R$ 44,00"
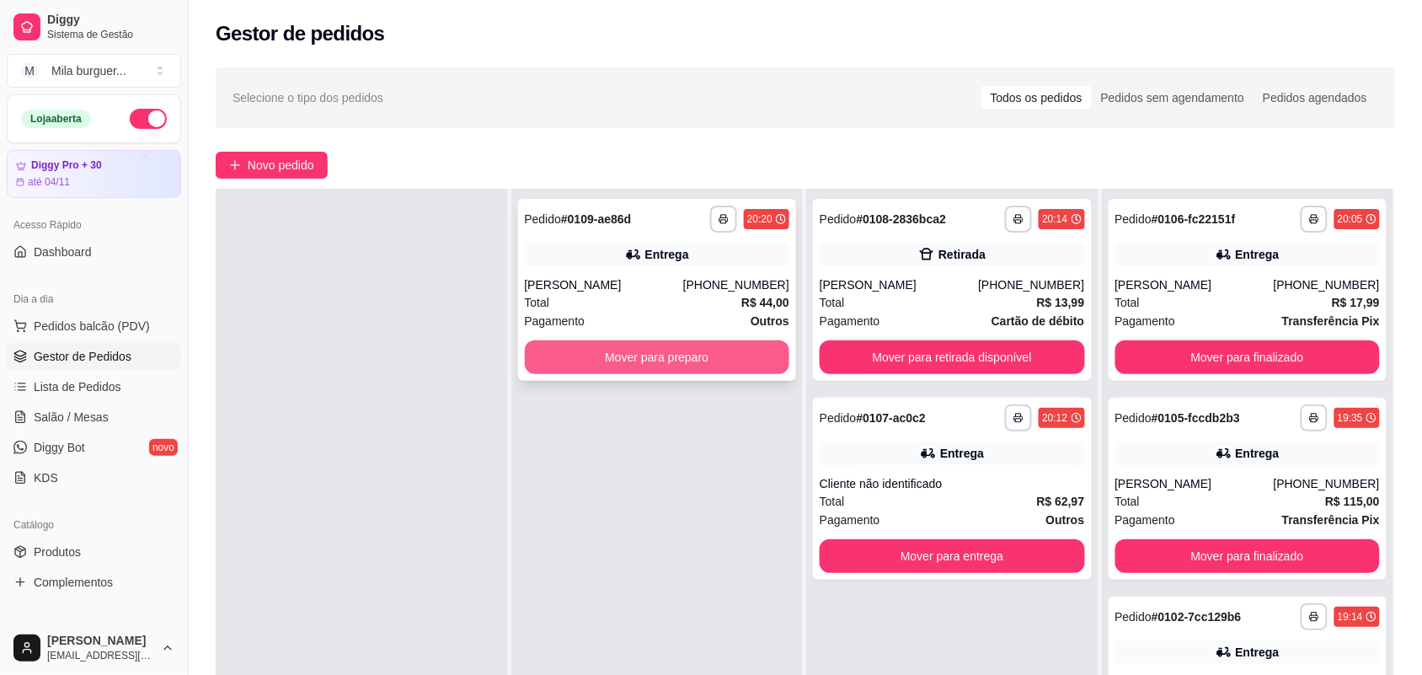
click at [718, 364] on button "Mover para preparo" at bounding box center [657, 357] width 265 height 34
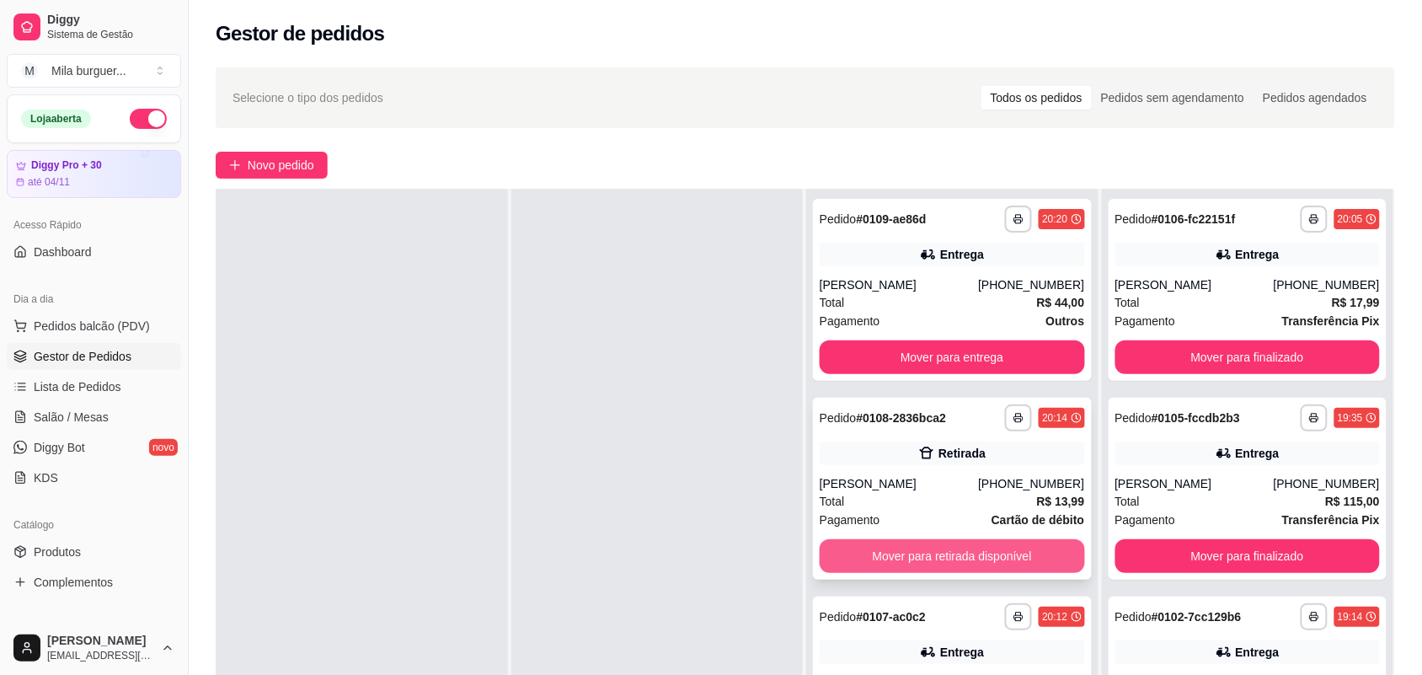
click at [908, 554] on button "Mover para retirada disponível" at bounding box center [951, 556] width 265 height 34
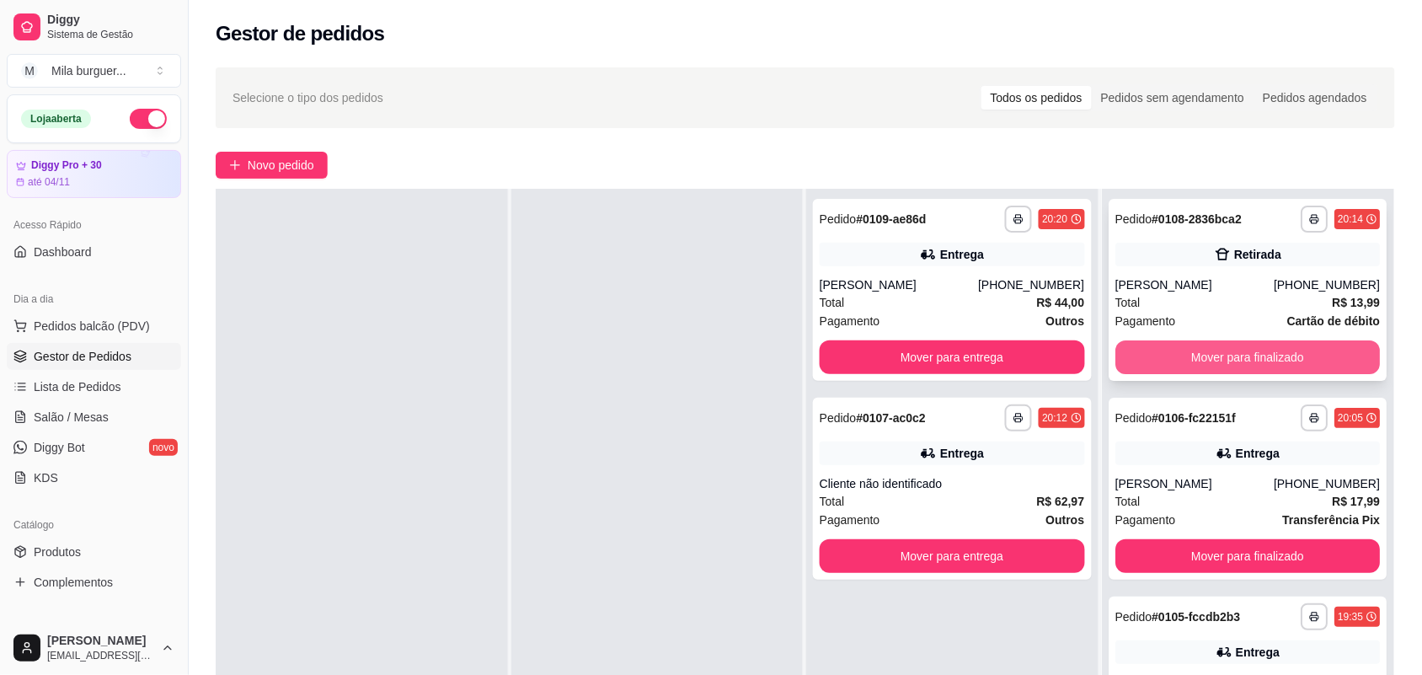
click at [1137, 345] on button "Mover para finalizado" at bounding box center [1247, 357] width 265 height 34
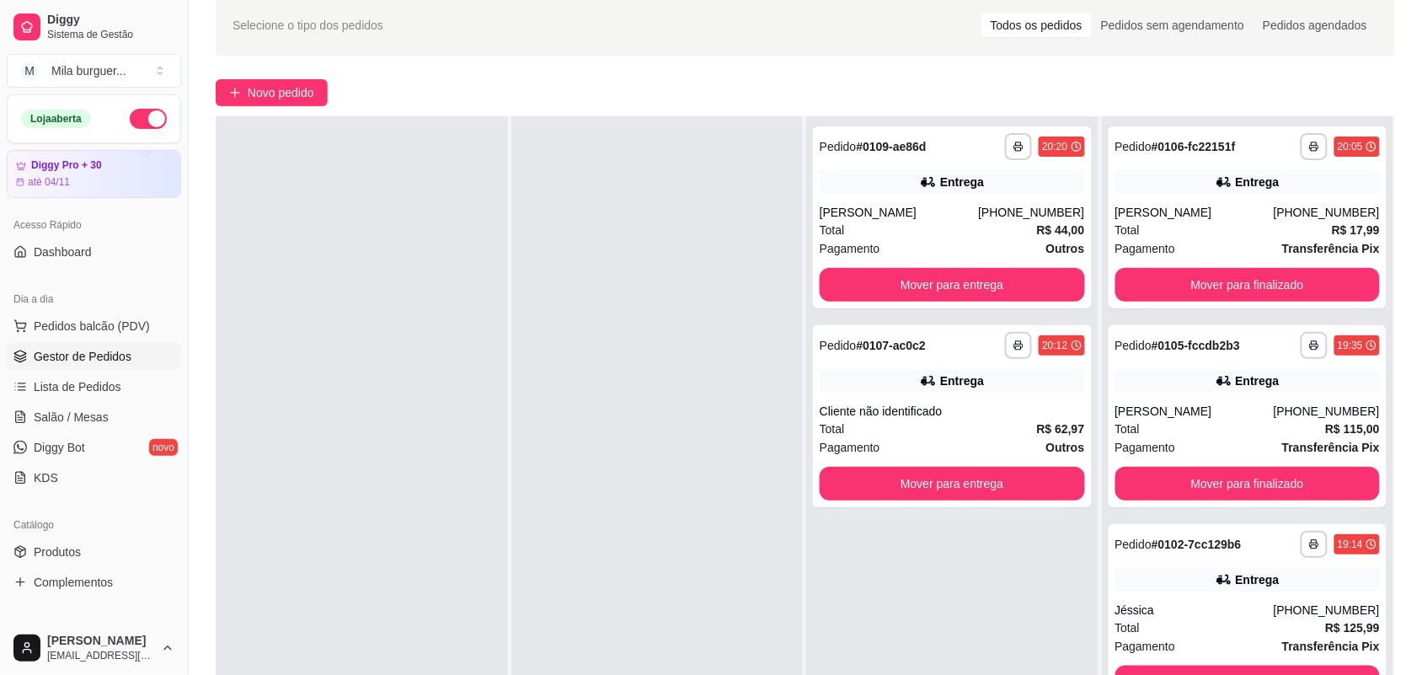
scroll to position [257, 0]
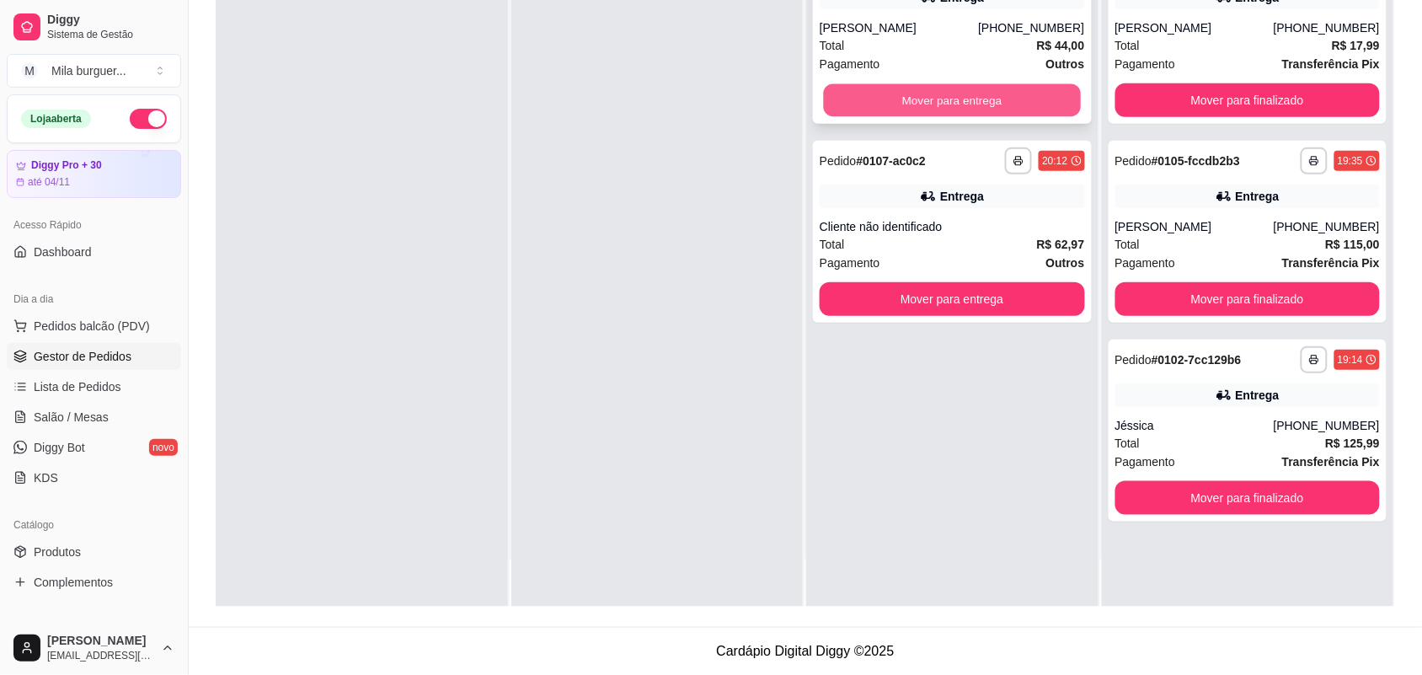
click at [908, 101] on button "Mover para entrega" at bounding box center [952, 100] width 257 height 33
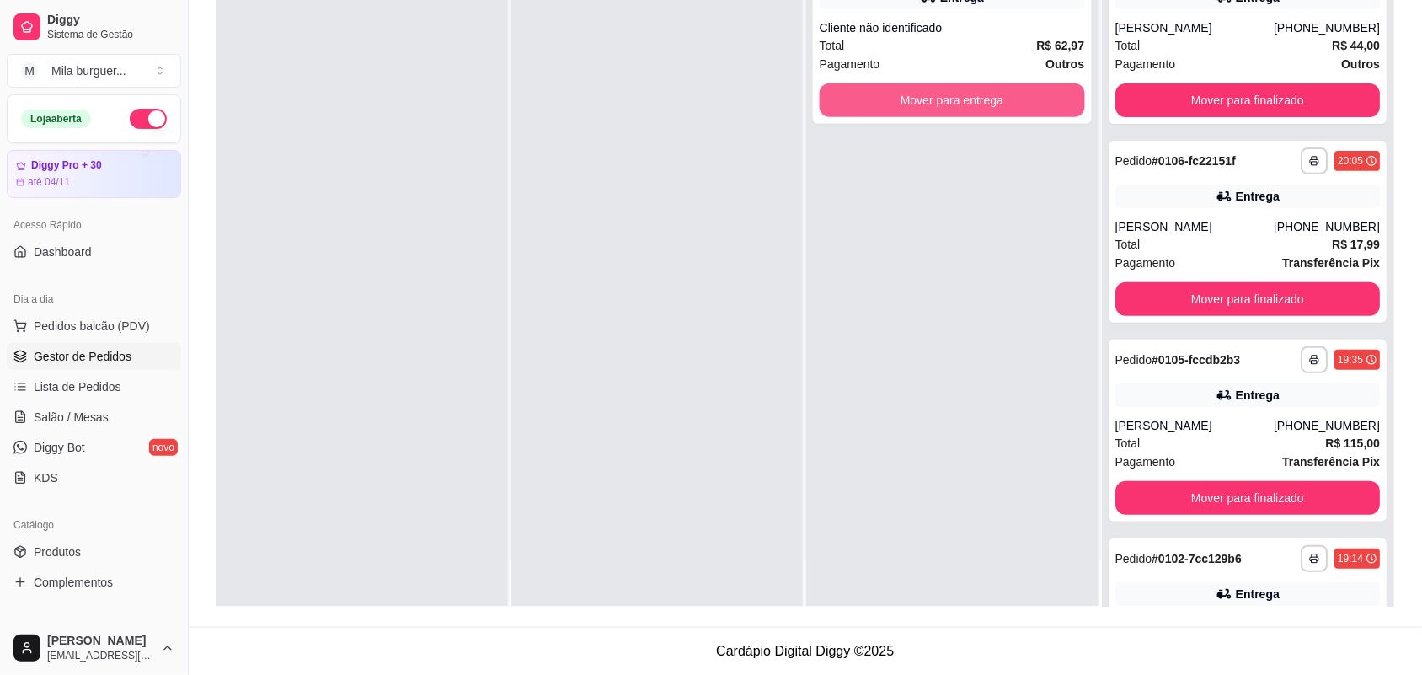
click at [908, 101] on button "Mover para entrega" at bounding box center [951, 100] width 265 height 34
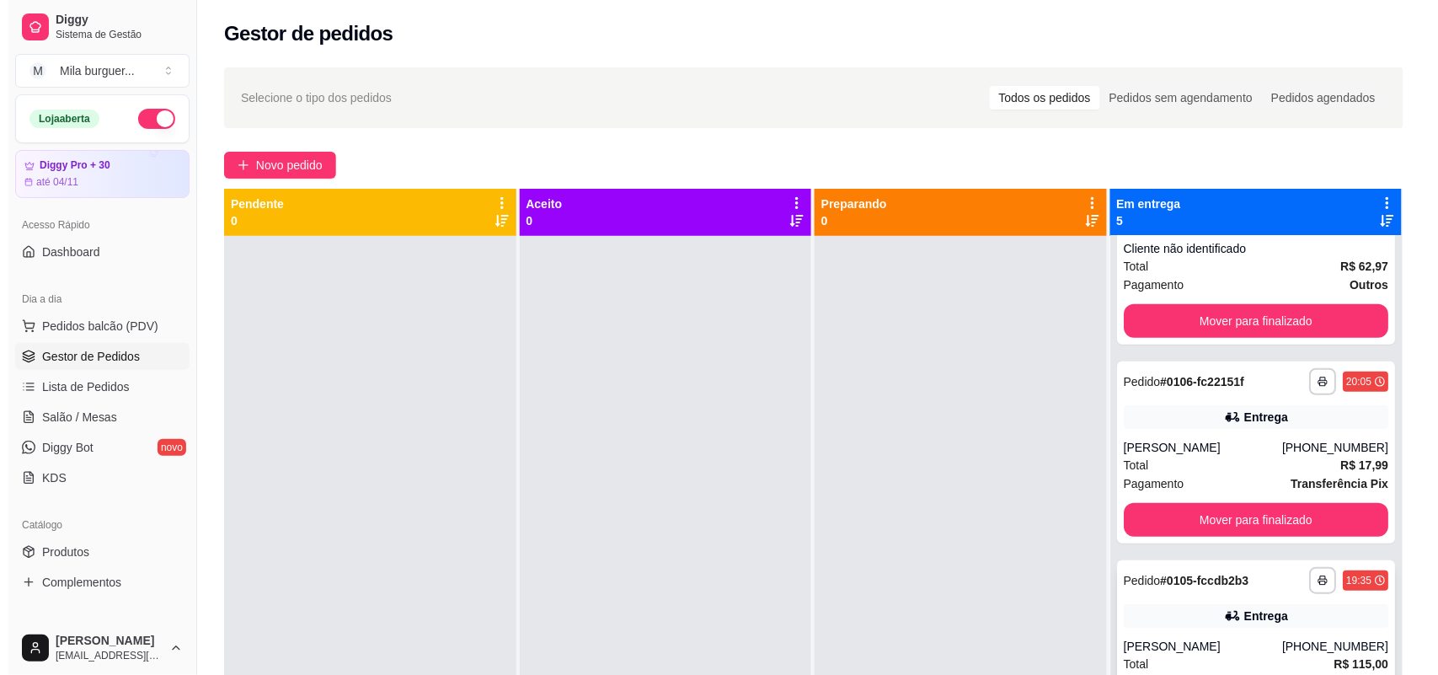
scroll to position [316, 0]
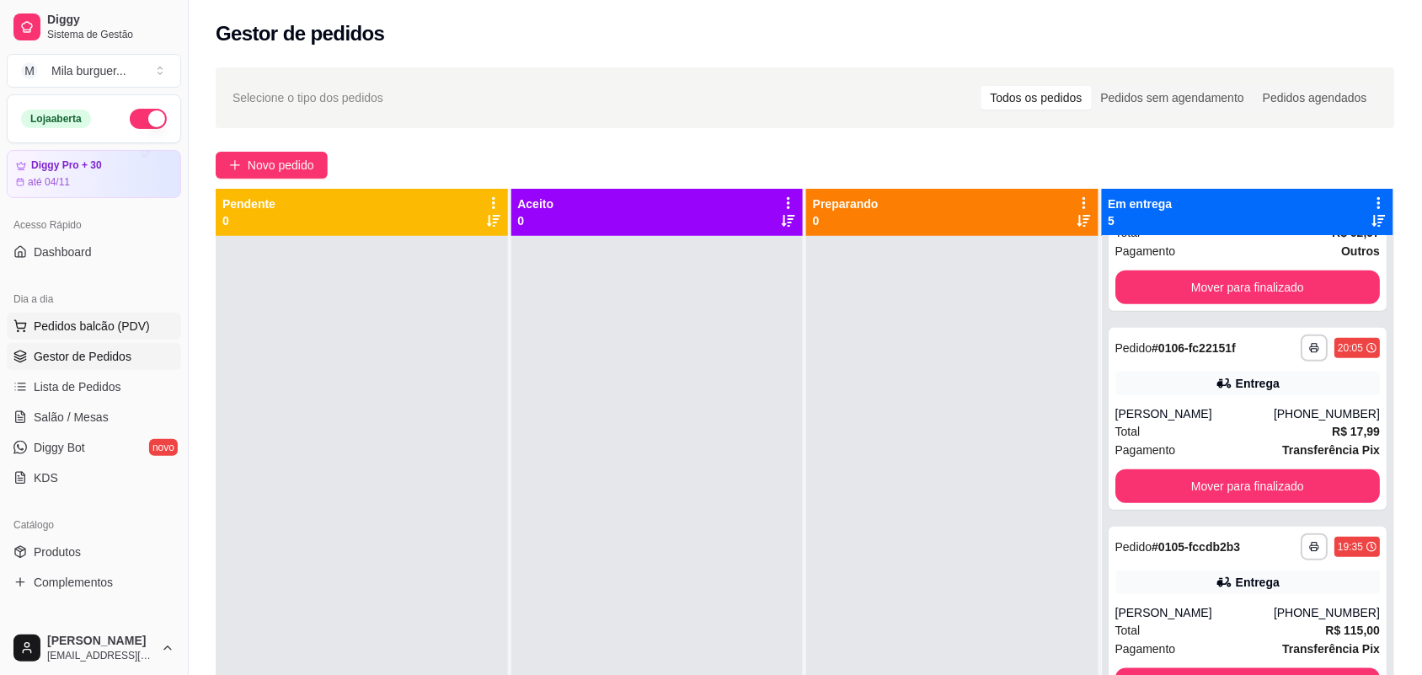
click at [88, 323] on span "Pedidos balcão (PDV)" at bounding box center [92, 326] width 116 height 17
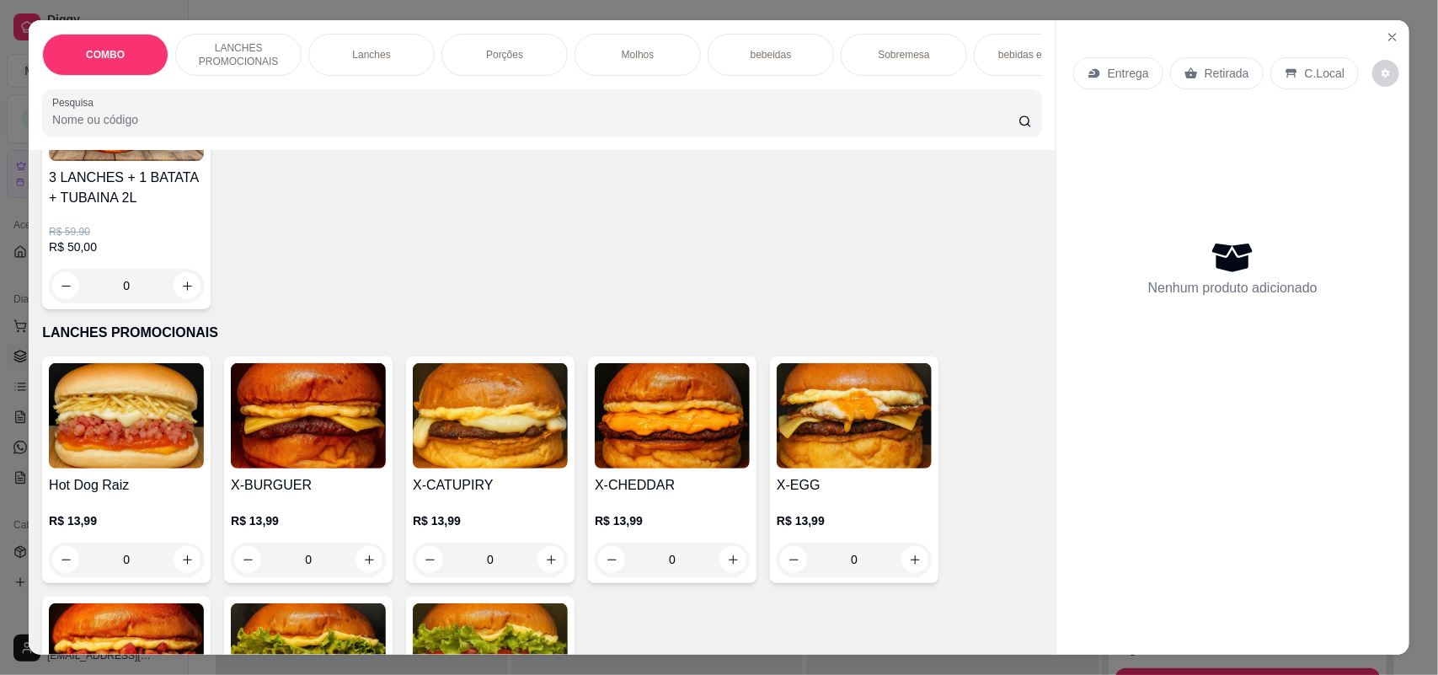
scroll to position [316, 0]
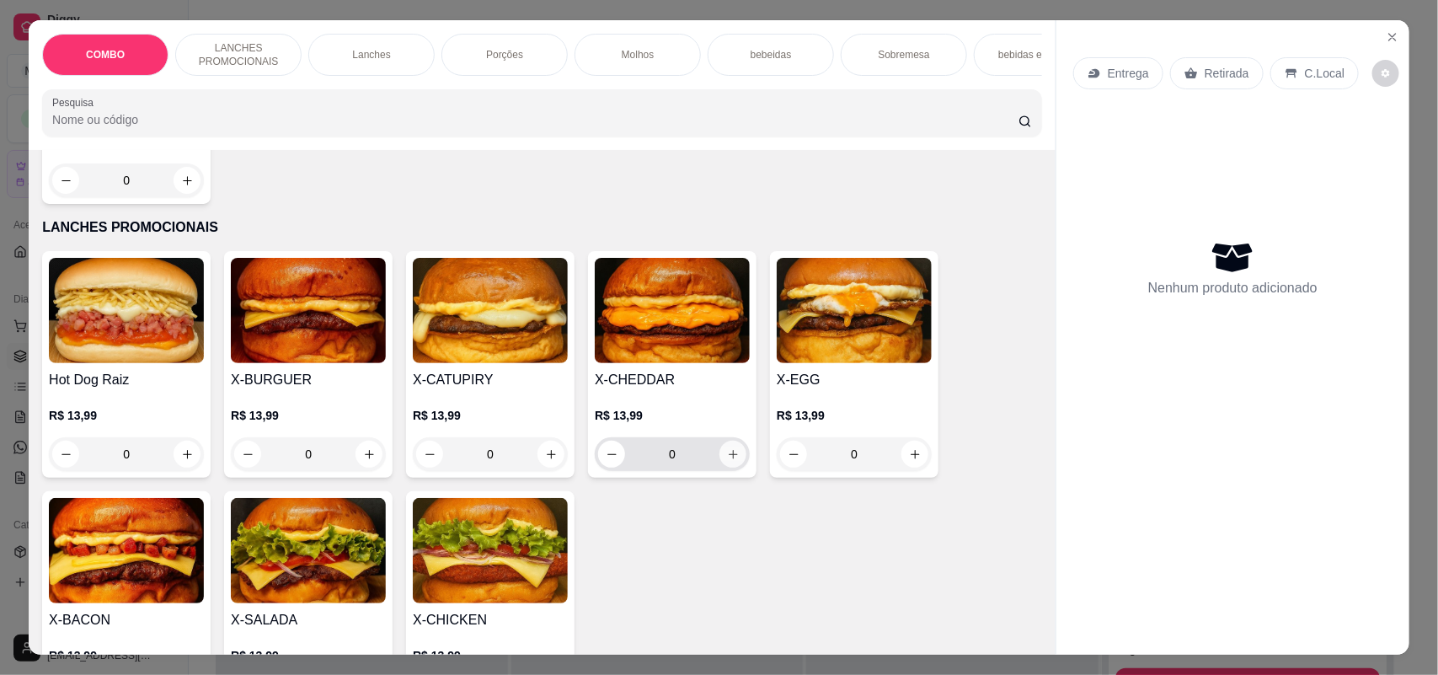
click at [730, 467] on button "increase-product-quantity" at bounding box center [732, 453] width 27 height 27
type input "1"
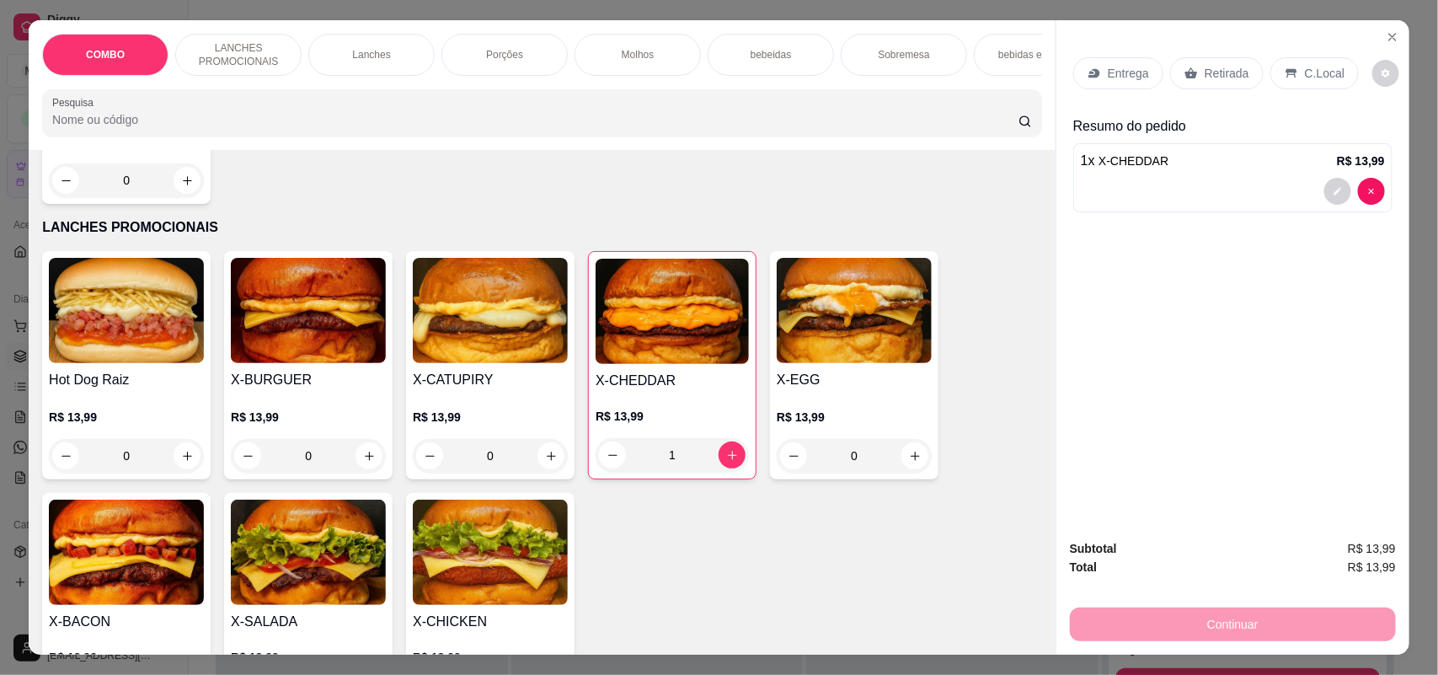
scroll to position [421, 0]
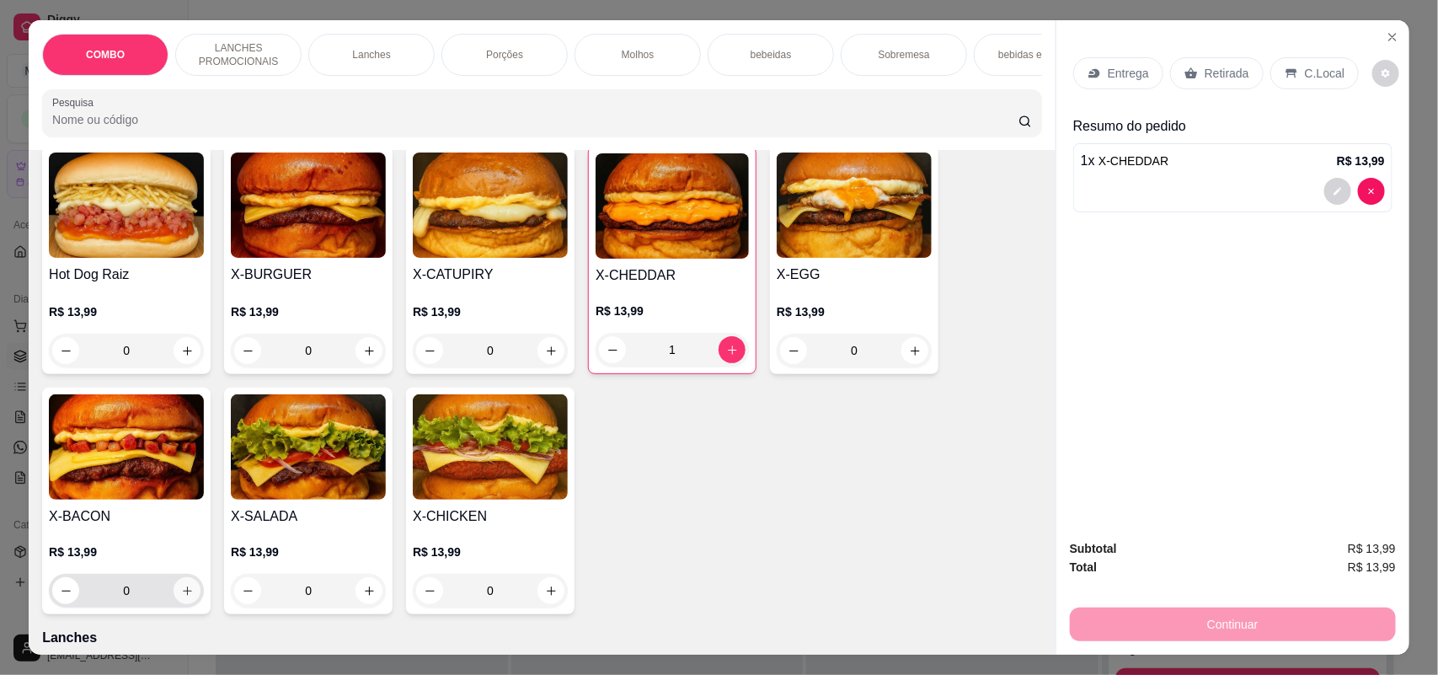
click at [173, 604] on button "increase-product-quantity" at bounding box center [186, 590] width 27 height 27
type input "1"
click at [1127, 77] on p "Entrega" at bounding box center [1127, 73] width 41 height 17
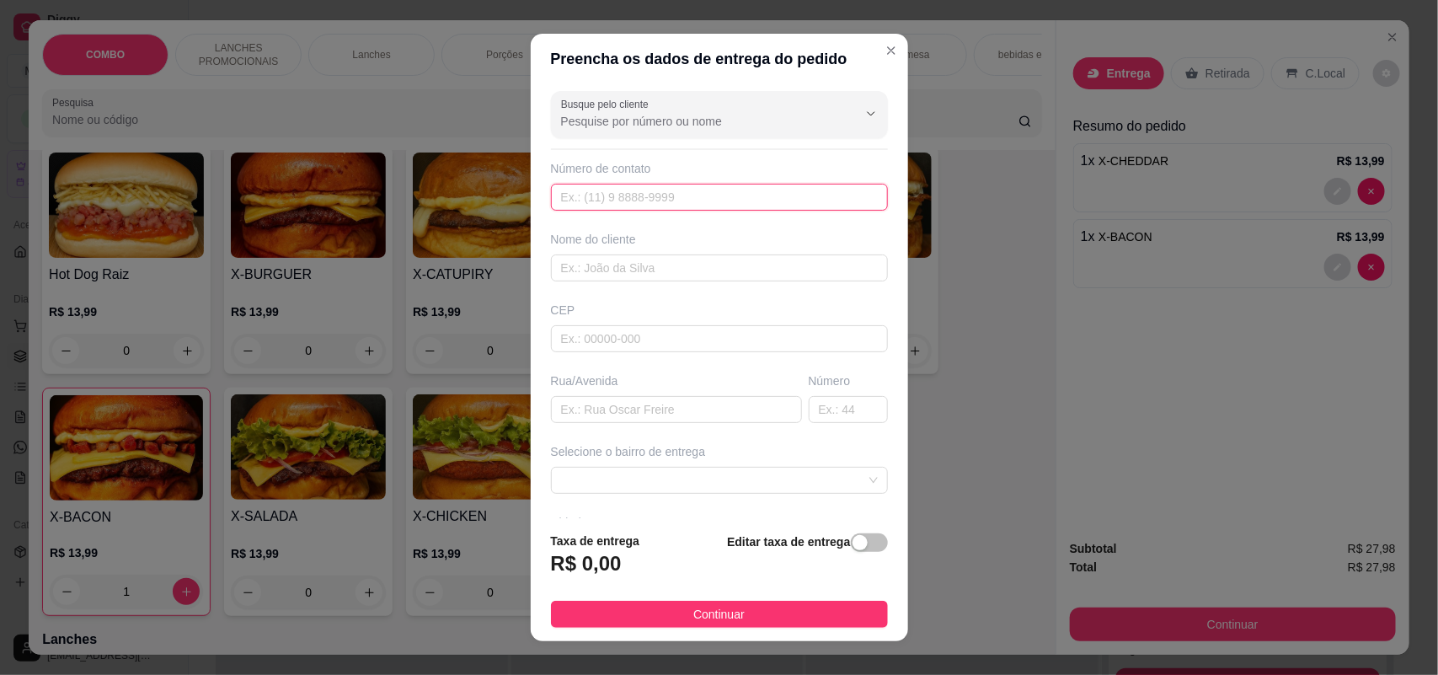
click at [672, 206] on input "text" at bounding box center [719, 197] width 337 height 27
click at [551, 194] on input "99172-7057" at bounding box center [719, 197] width 337 height 27
click at [571, 196] on input "[PHONE_NUMBER]" at bounding box center [719, 197] width 337 height 27
click at [568, 199] on input "[PHONE_NUMBER]" at bounding box center [719, 197] width 337 height 27
type input "1"
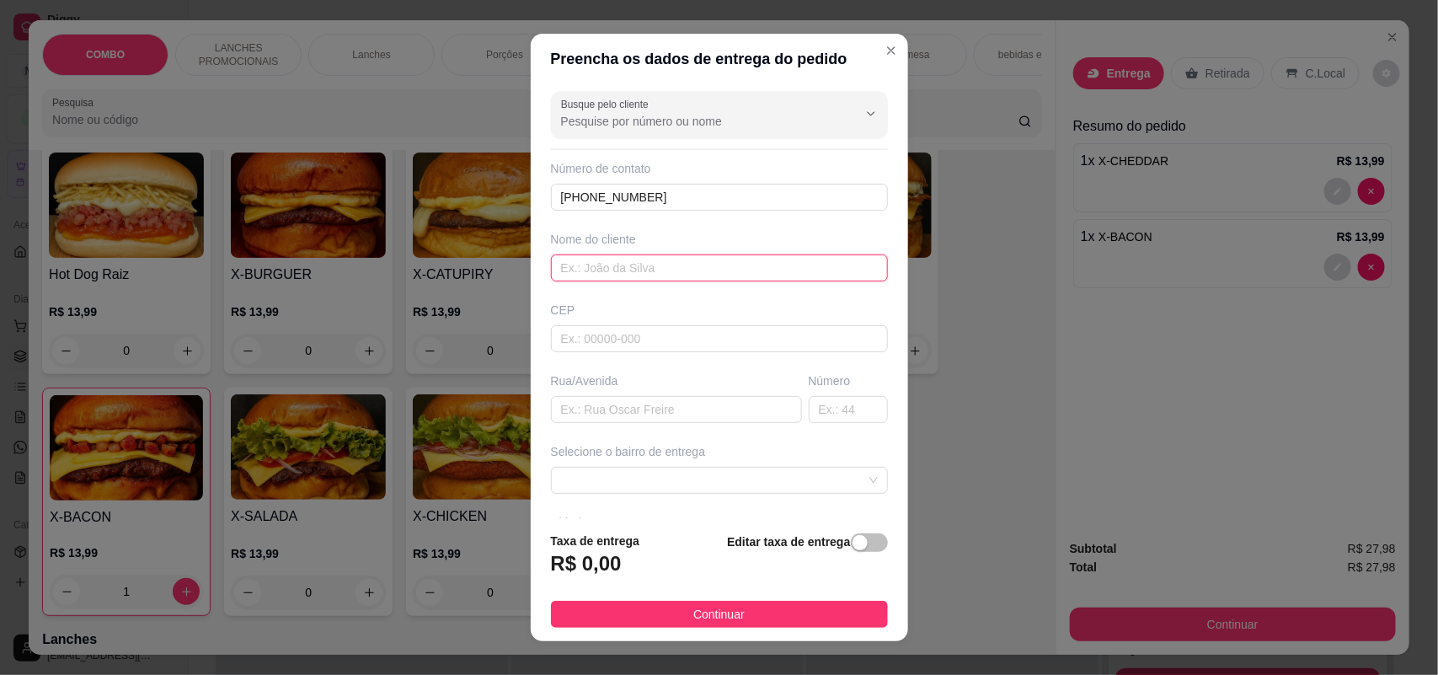
click at [583, 270] on input "text" at bounding box center [719, 267] width 337 height 27
click at [705, 192] on input "[PHONE_NUMBER]" at bounding box center [719, 197] width 337 height 27
click at [708, 122] on input "Busque pelo cliente" at bounding box center [696, 121] width 270 height 17
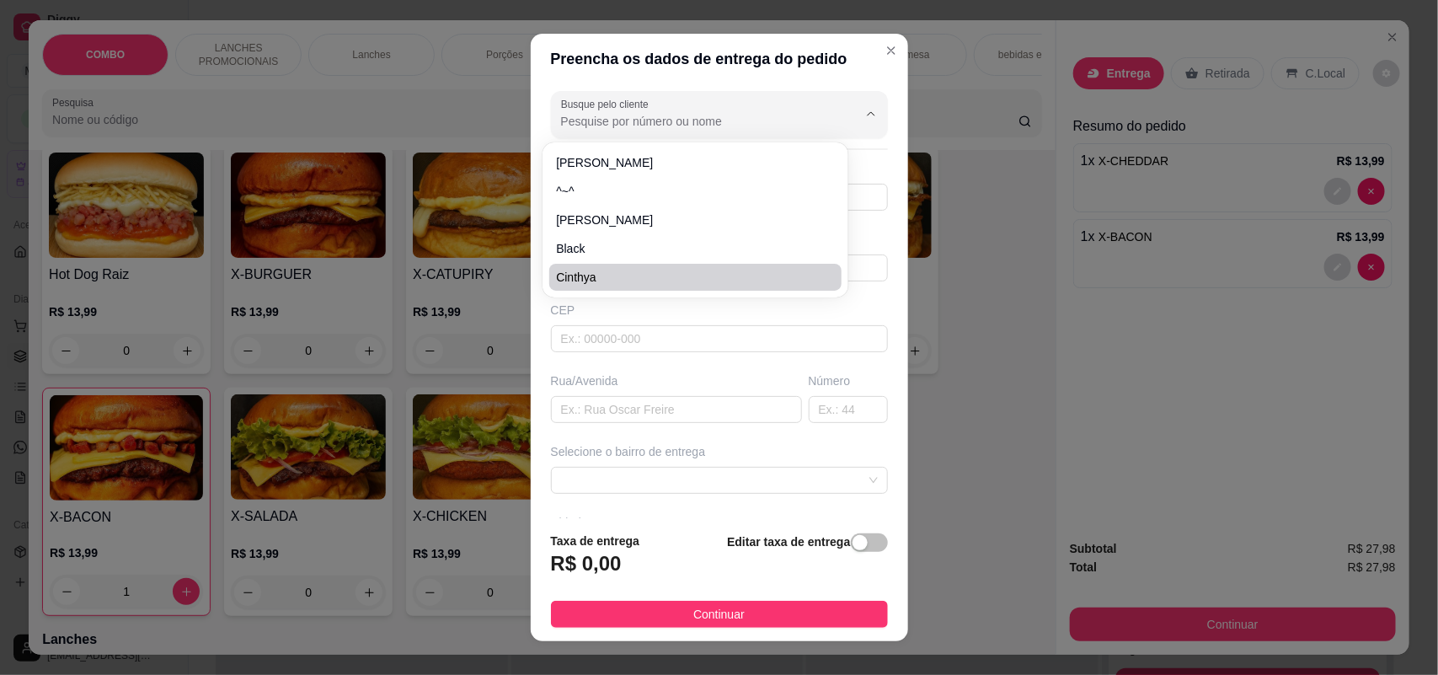
click at [633, 359] on div "Busque pelo cliente Número de contato [PHONE_NUMBER] Nome do cliente CEP Rua/[G…" at bounding box center [719, 301] width 377 height 434
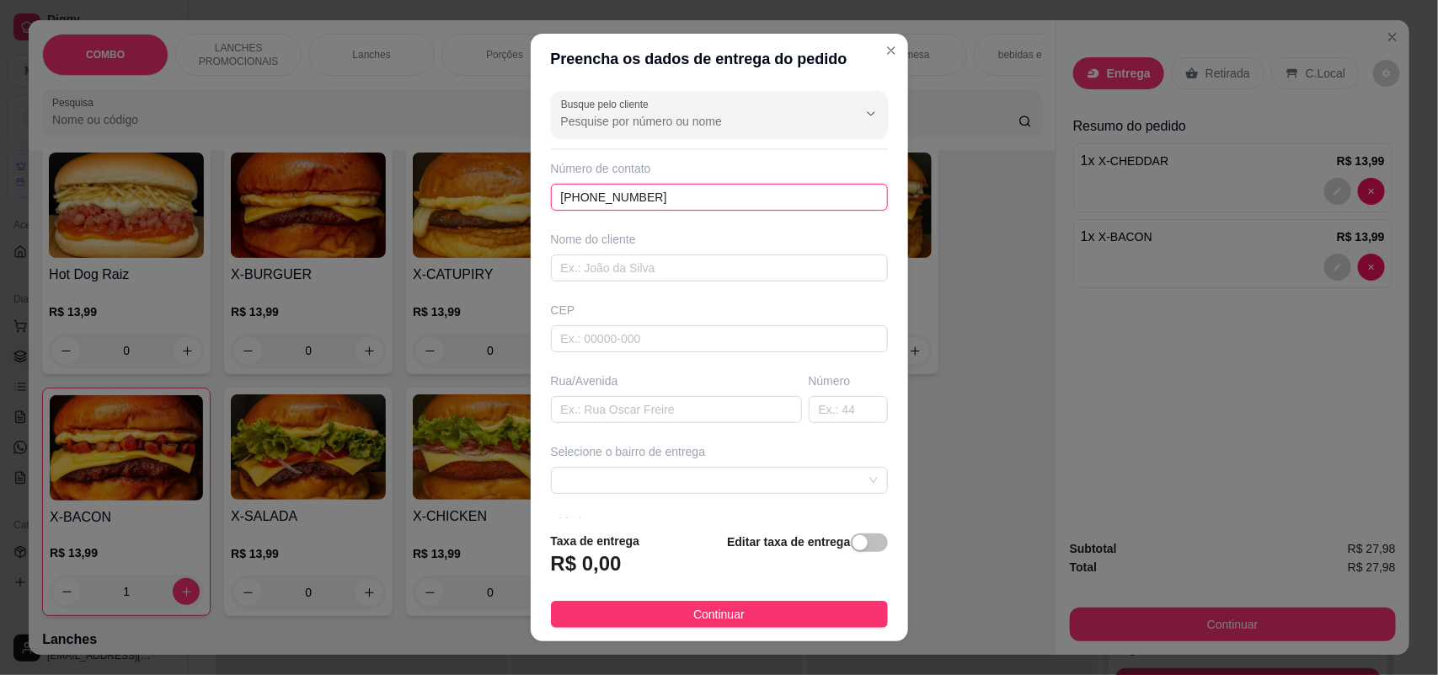
click at [646, 200] on input "[PHONE_NUMBER]" at bounding box center [719, 197] width 337 height 27
type input "1"
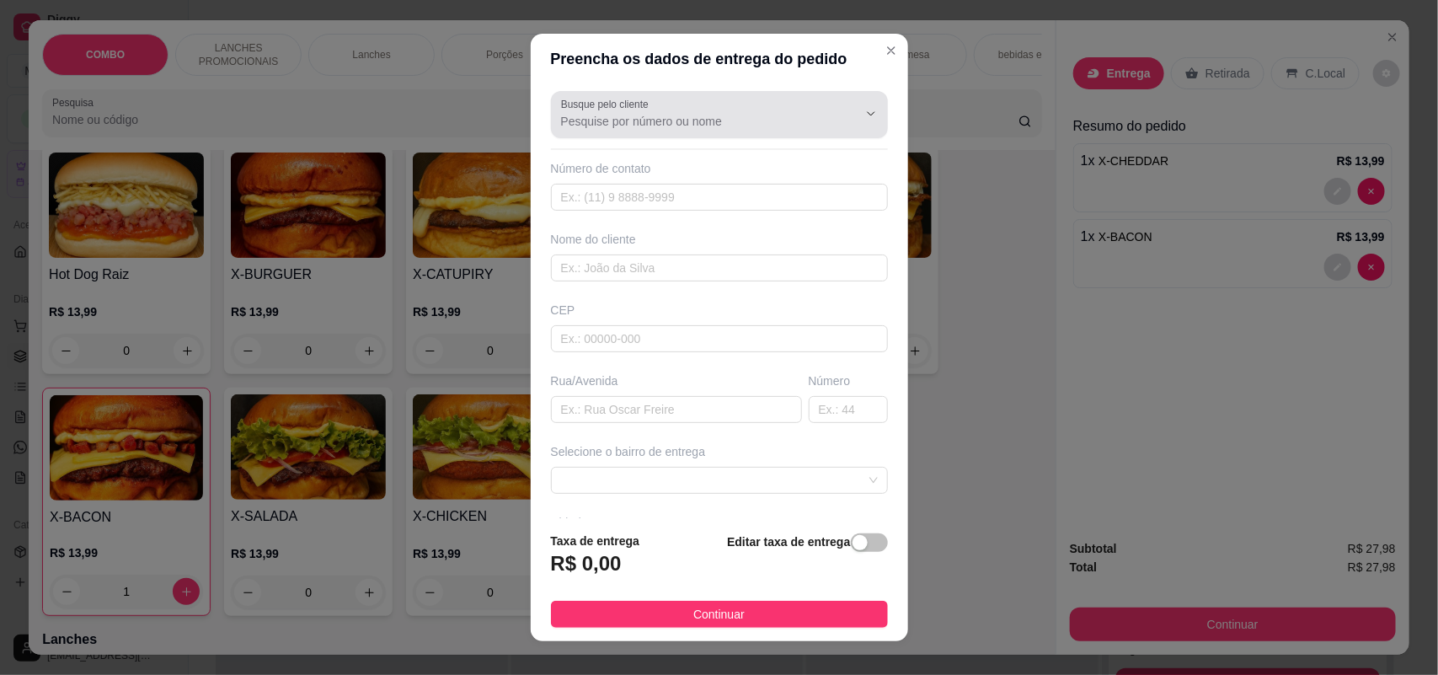
click at [638, 118] on input "Busque pelo cliente" at bounding box center [696, 121] width 270 height 17
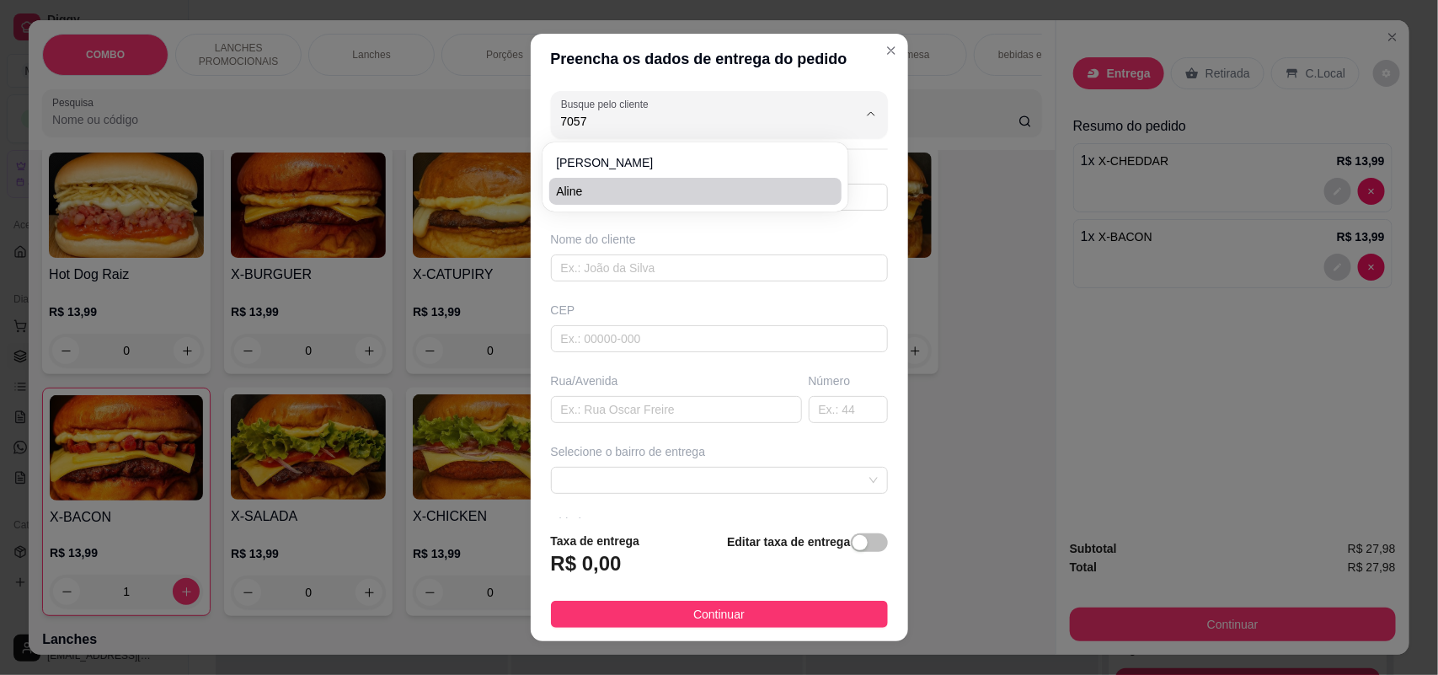
click at [579, 195] on span "Aline" at bounding box center [687, 191] width 262 height 17
type input "Aline"
type input "15991727057"
type input "Aline"
type input "18078620"
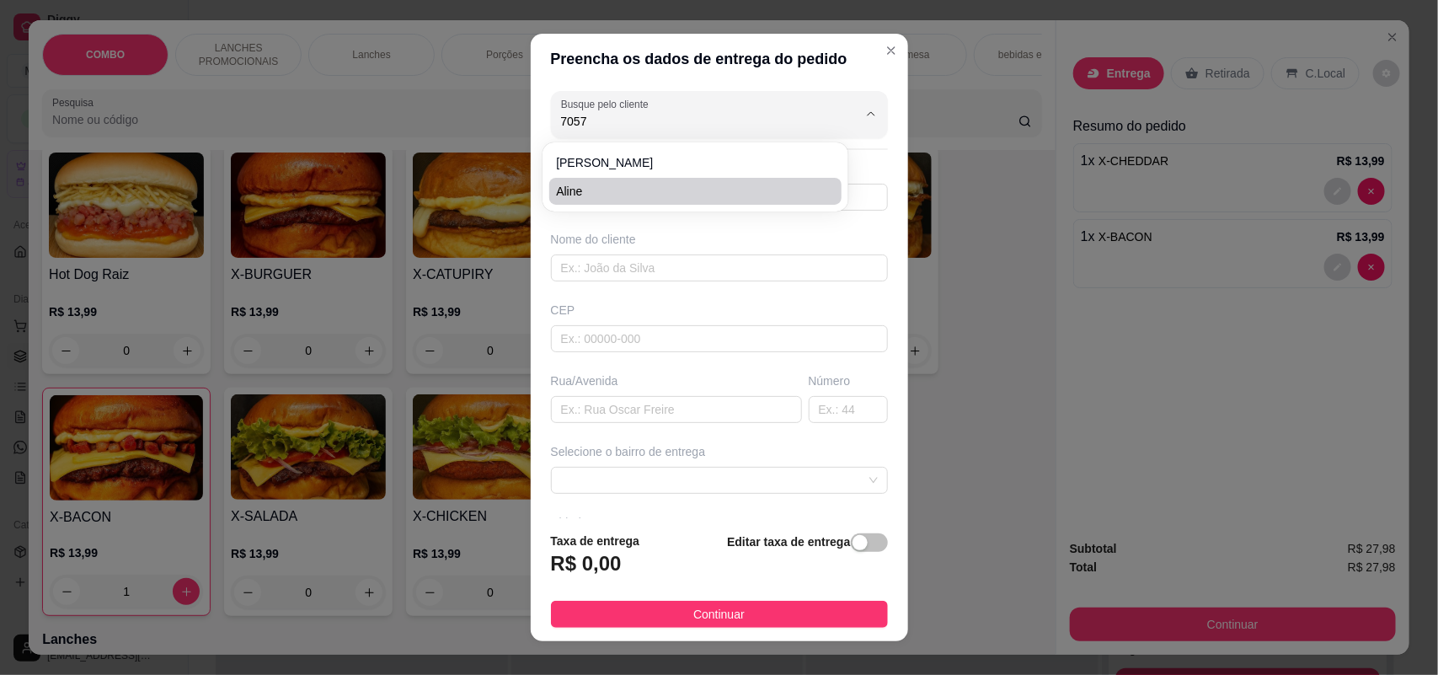
type input "Rua [PERSON_NAME]"
type input "108"
type input "SOROCABA"
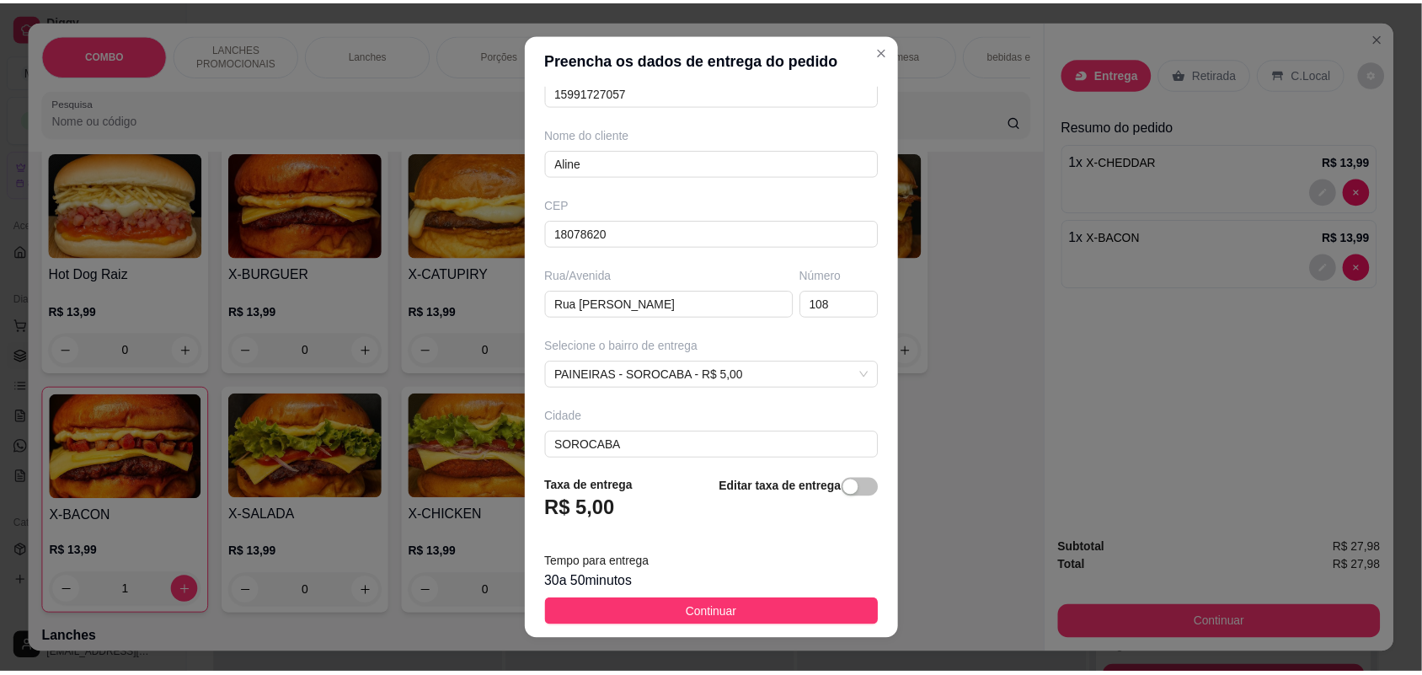
scroll to position [190, 0]
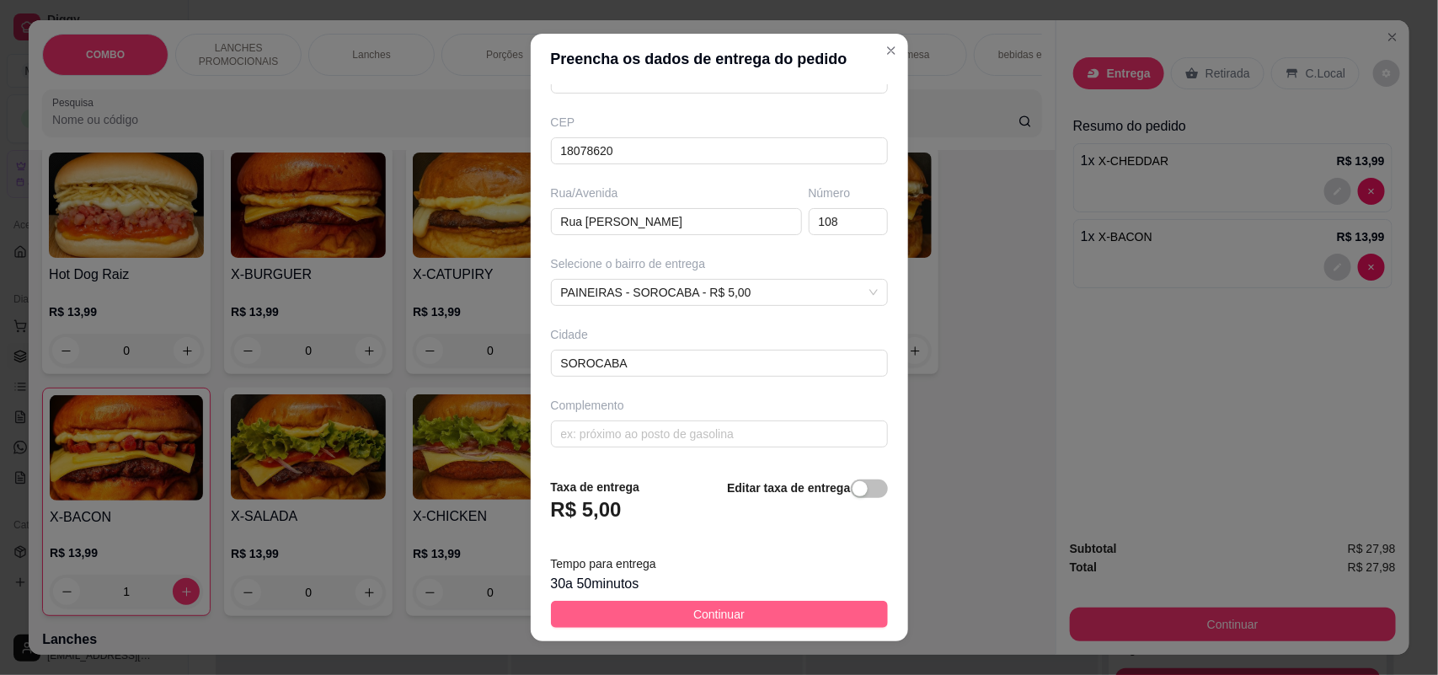
type input "Aline"
click at [675, 603] on button "Continuar" at bounding box center [719, 613] width 337 height 27
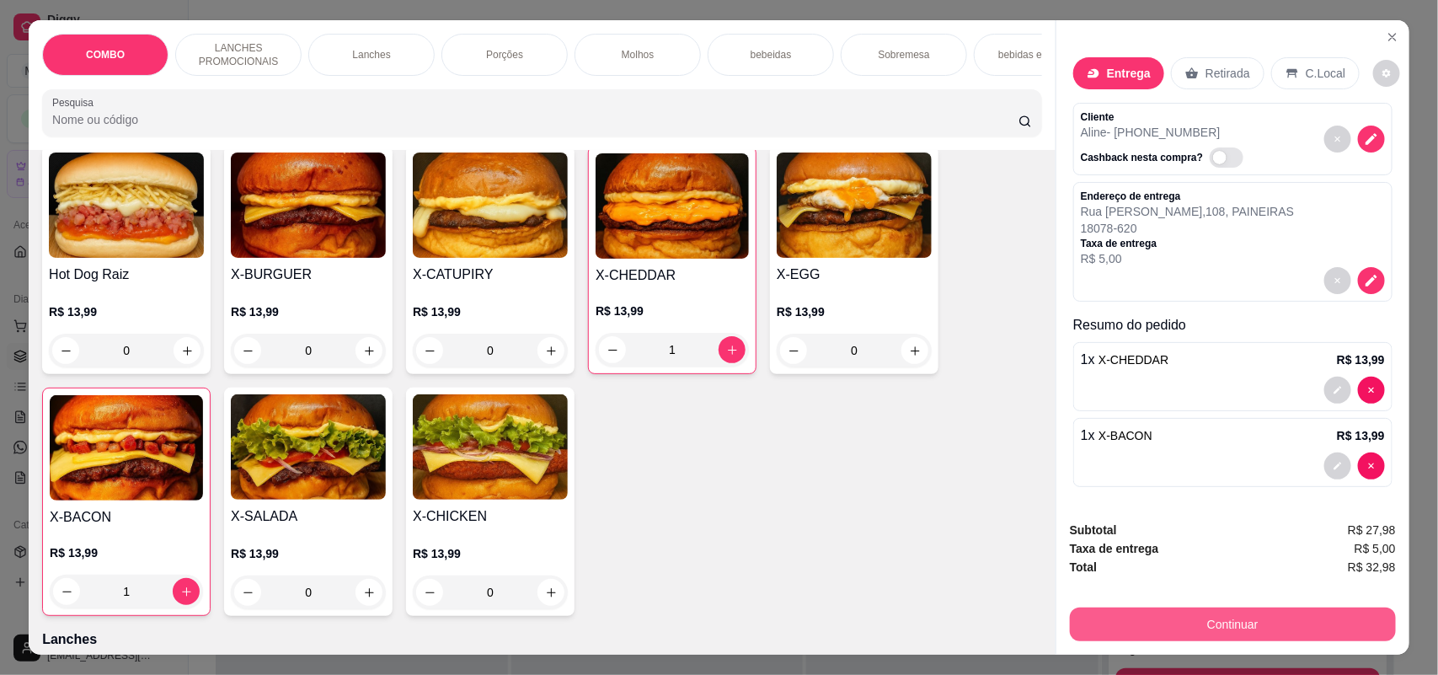
click at [1163, 627] on button "Continuar" at bounding box center [1233, 624] width 326 height 34
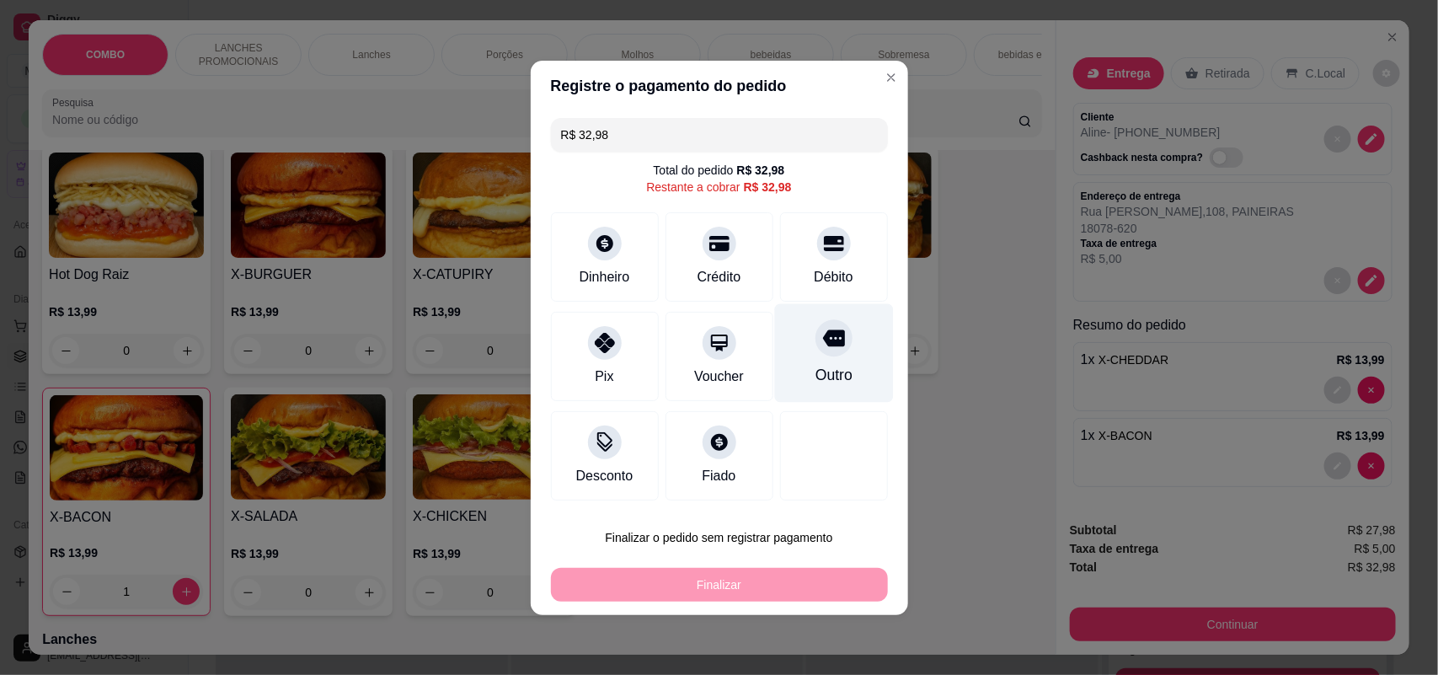
click at [815, 352] on div at bounding box center [833, 337] width 37 height 37
type input "R$ 0,00"
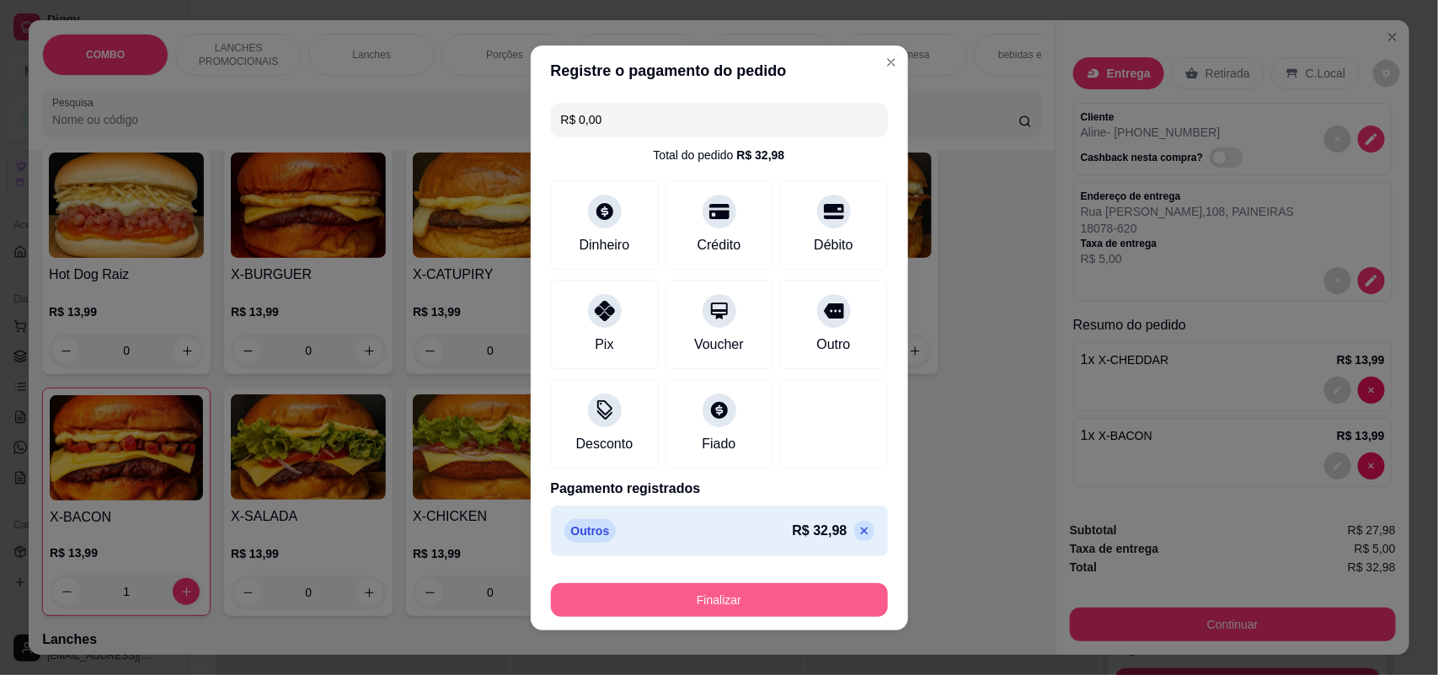
click at [760, 602] on button "Finalizar" at bounding box center [719, 600] width 337 height 34
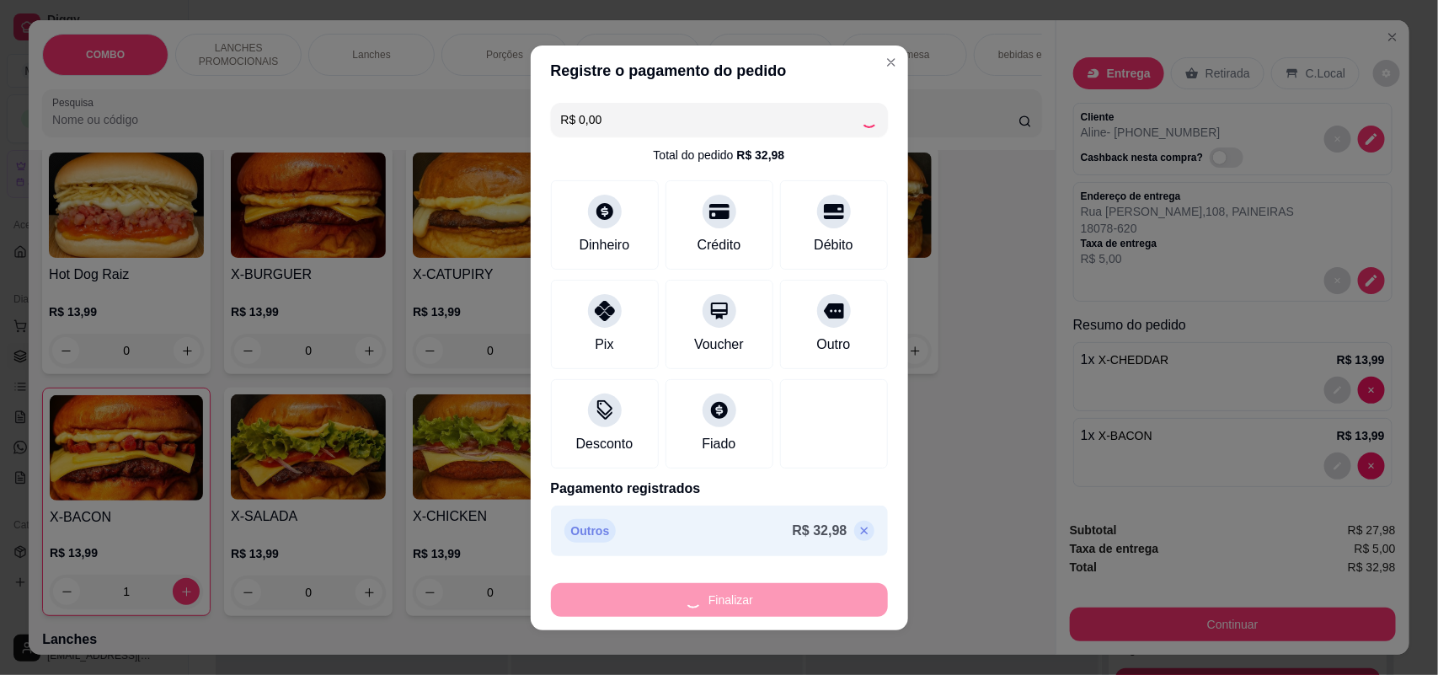
type input "0"
type input "-R$ 32,98"
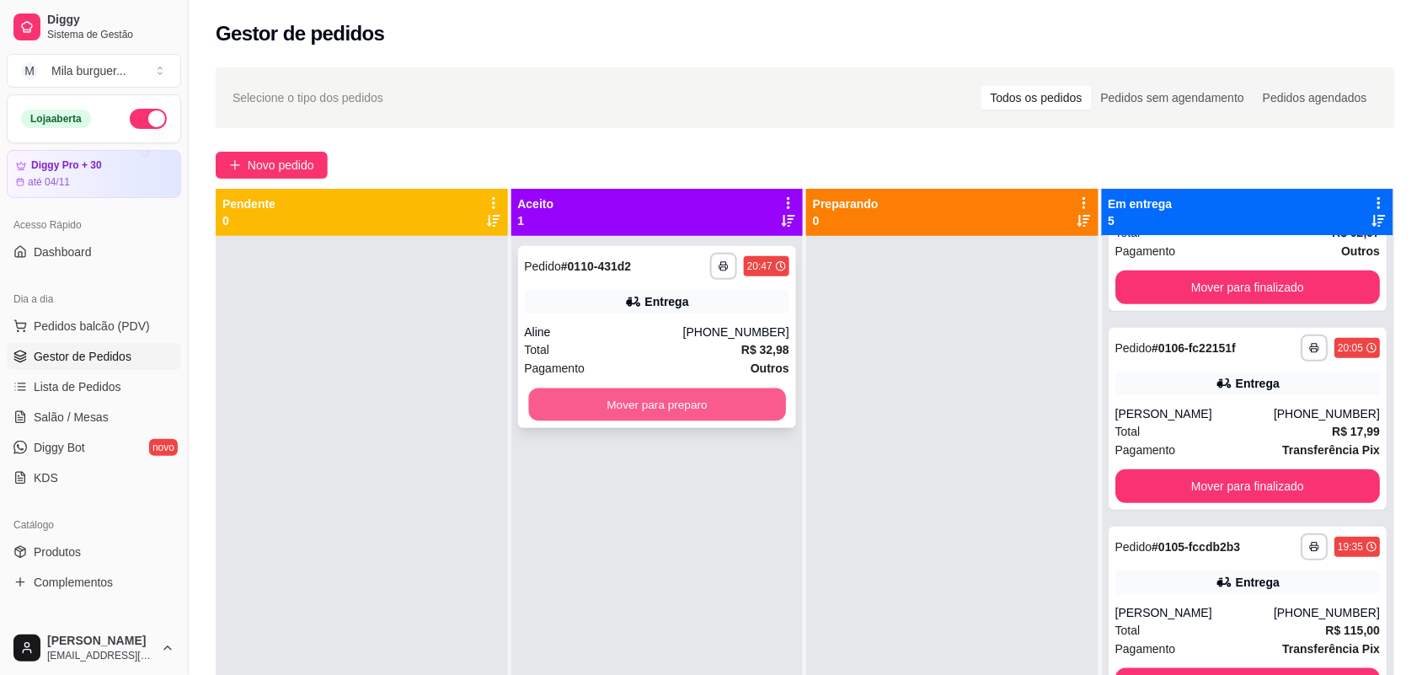
click at [723, 400] on button "Mover para preparo" at bounding box center [656, 404] width 257 height 33
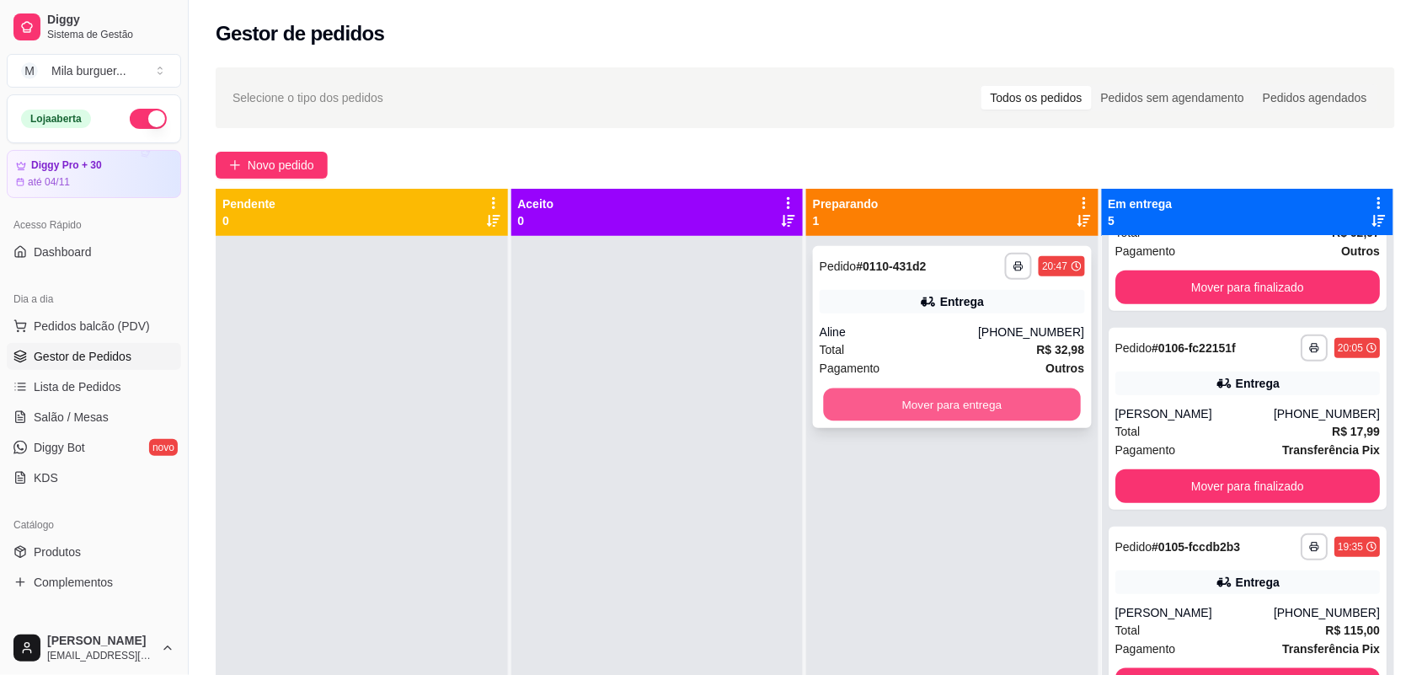
click at [885, 400] on button "Mover para entrega" at bounding box center [952, 404] width 257 height 33
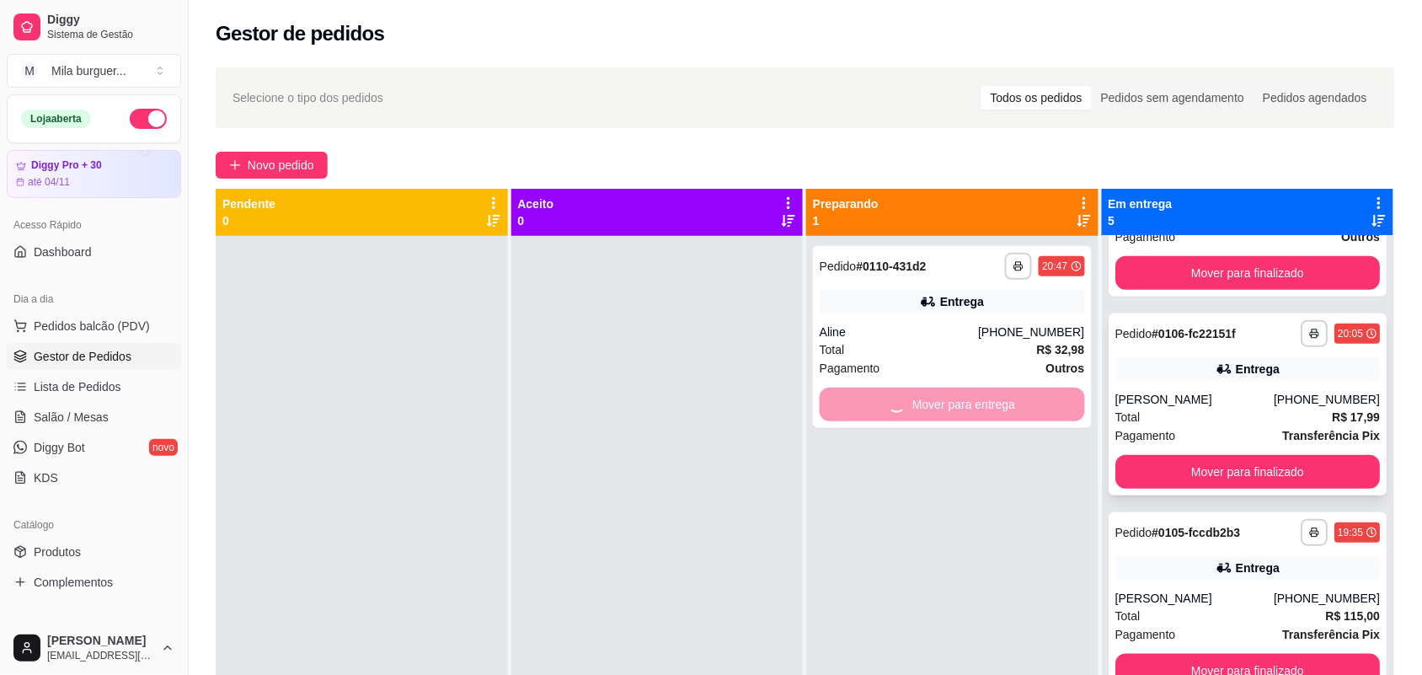
scroll to position [334, 0]
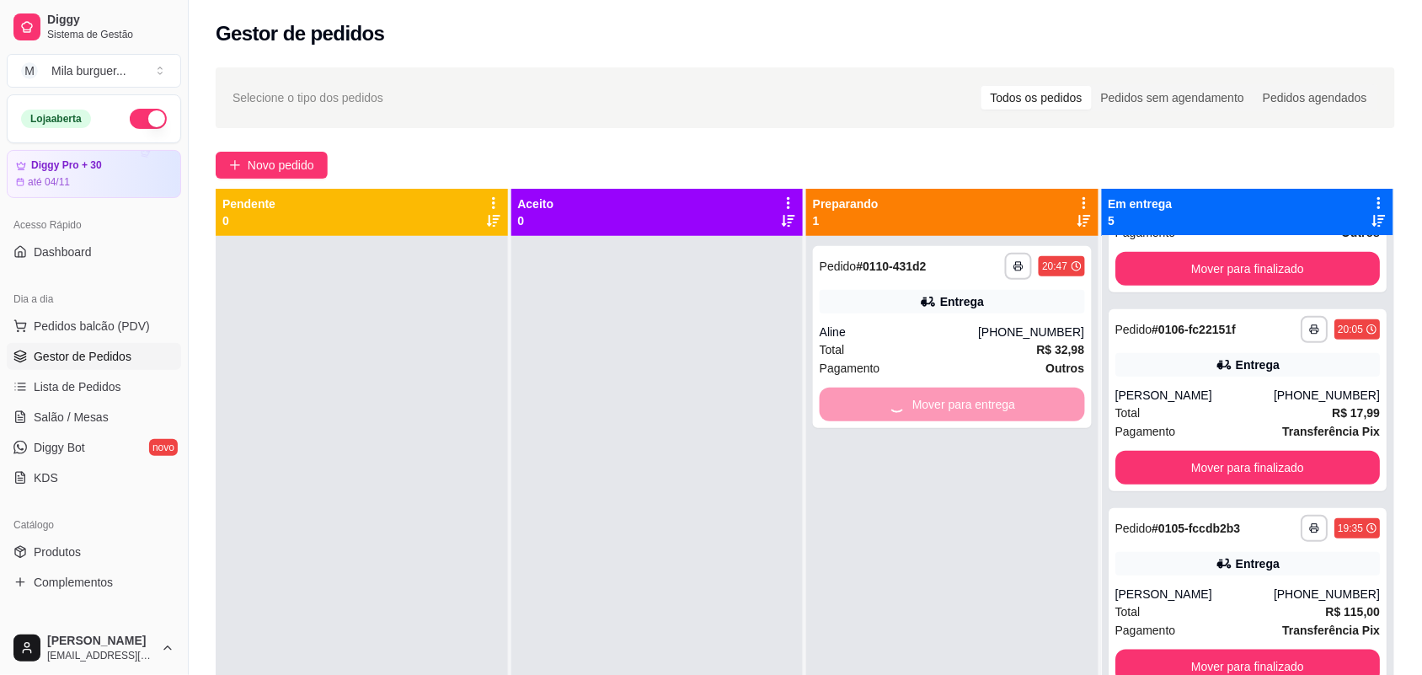
click at [672, 339] on div at bounding box center [657, 573] width 292 height 675
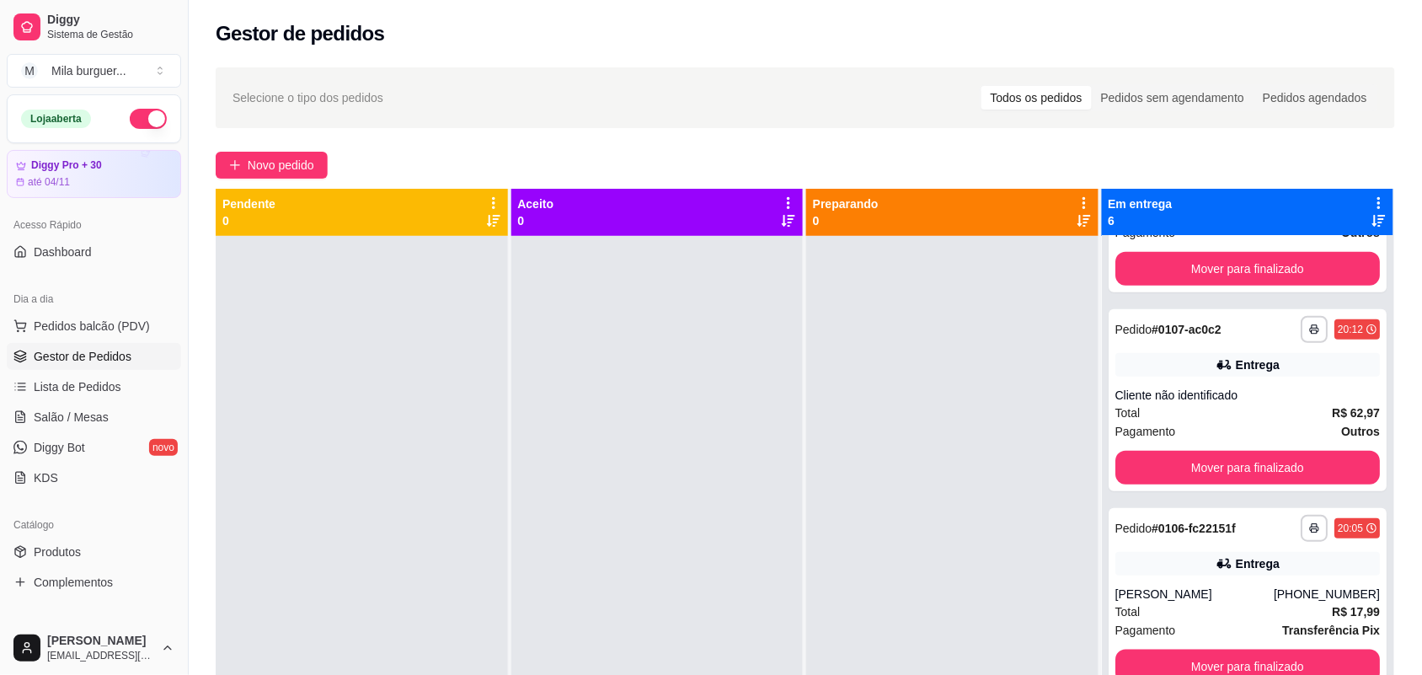
scroll to position [533, 0]
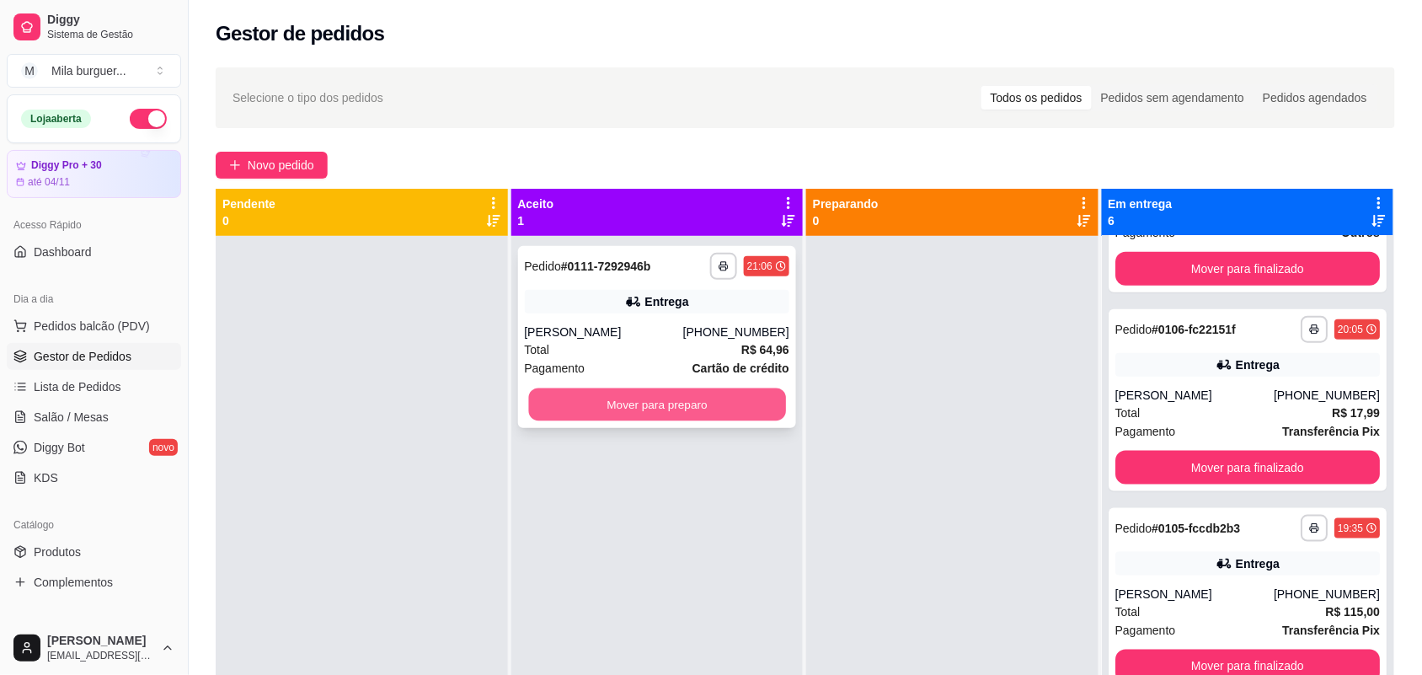
click at [655, 398] on button "Mover para preparo" at bounding box center [656, 404] width 257 height 33
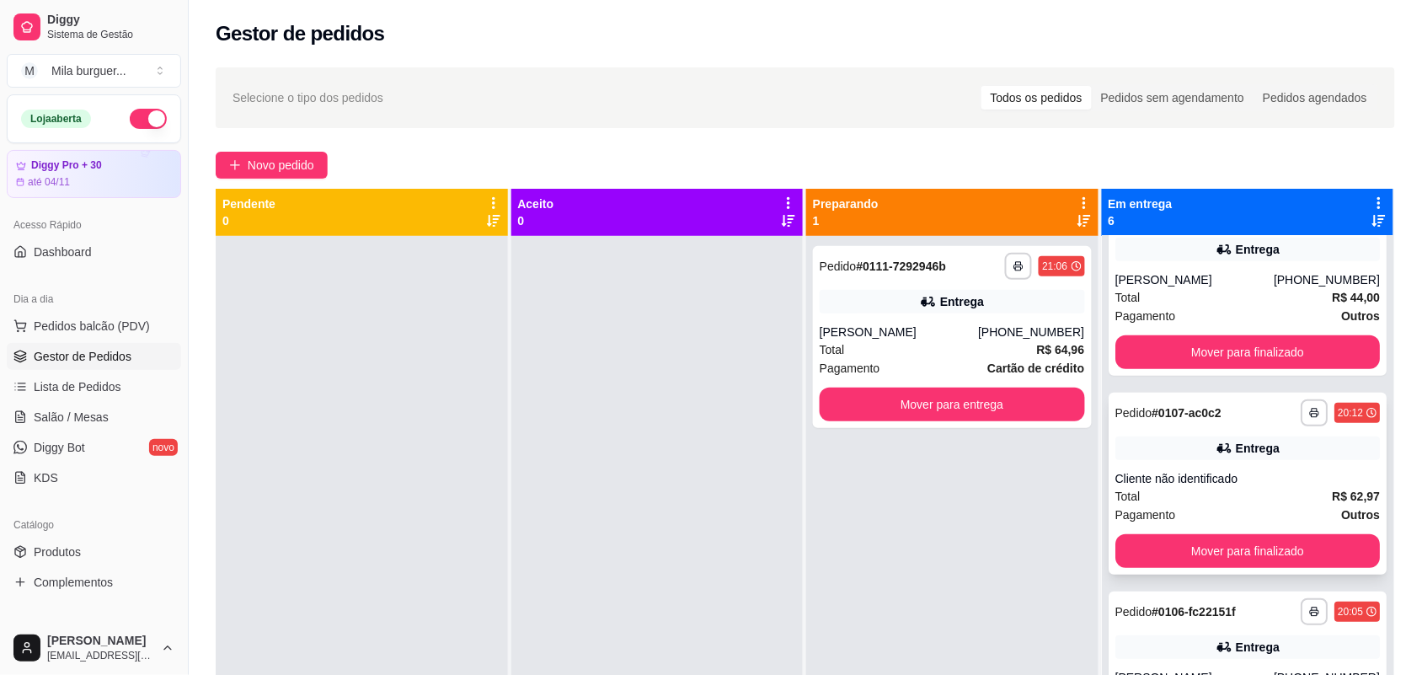
scroll to position [217, 0]
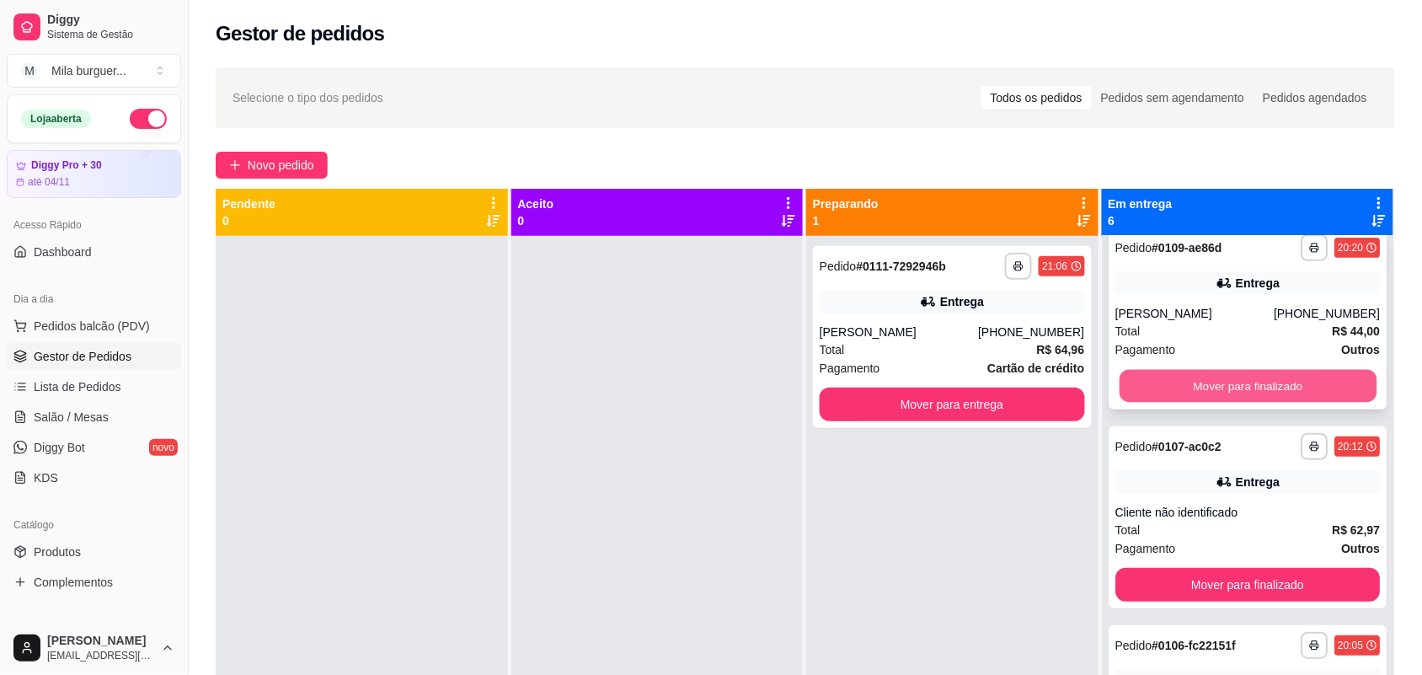
click at [1181, 379] on button "Mover para finalizado" at bounding box center [1246, 386] width 257 height 33
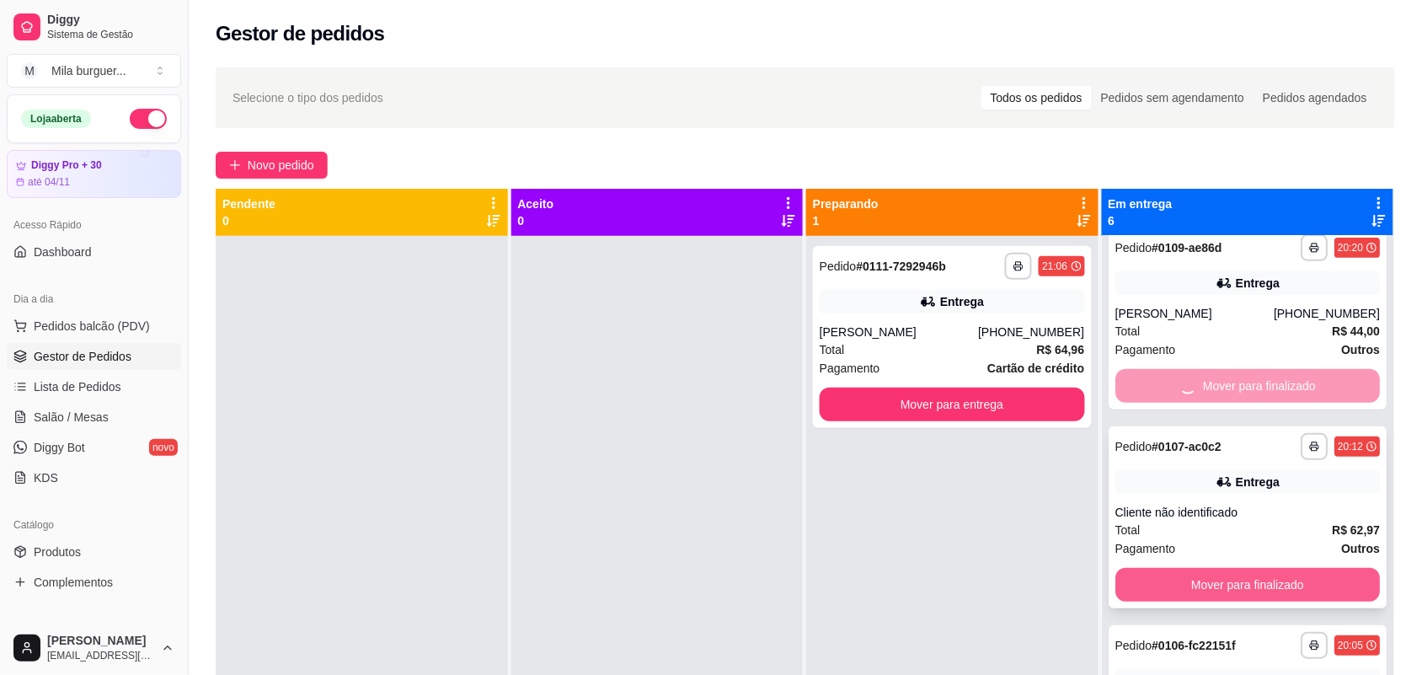
click at [1150, 575] on button "Mover para finalizado" at bounding box center [1247, 585] width 265 height 34
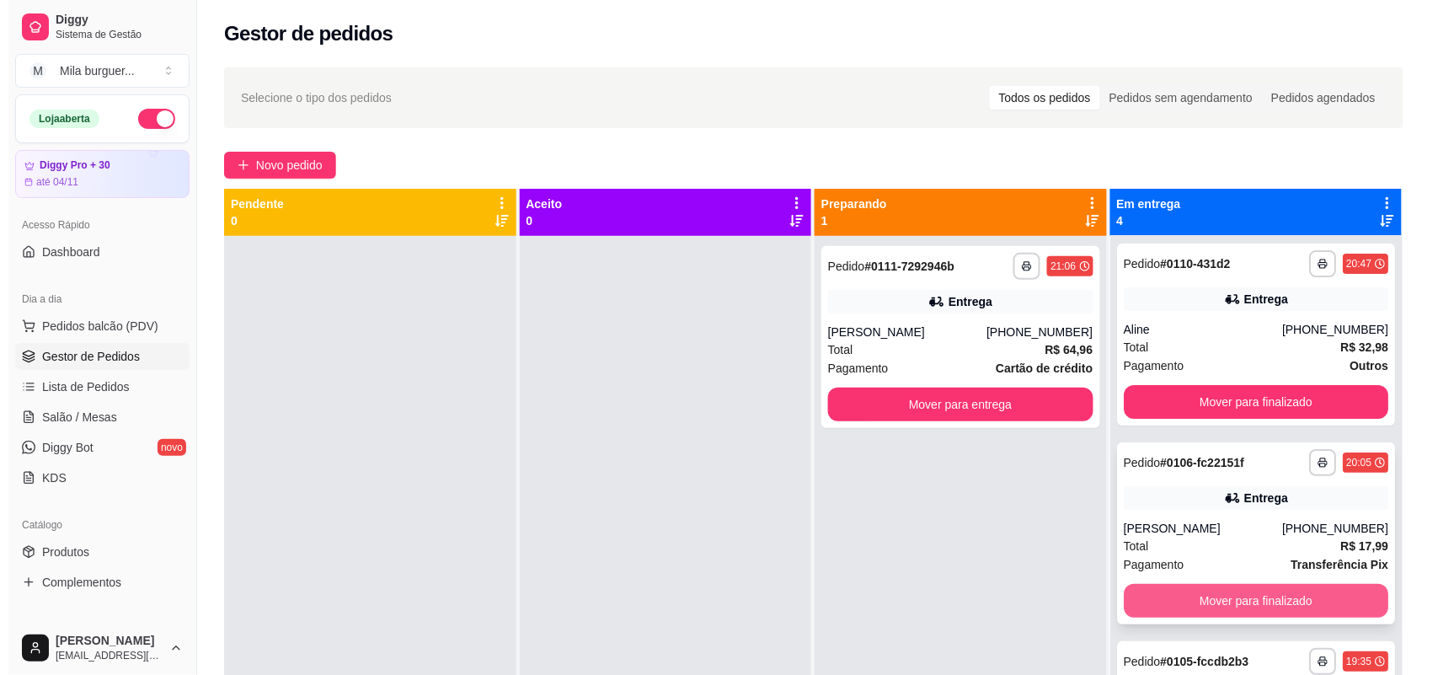
scroll to position [0, 0]
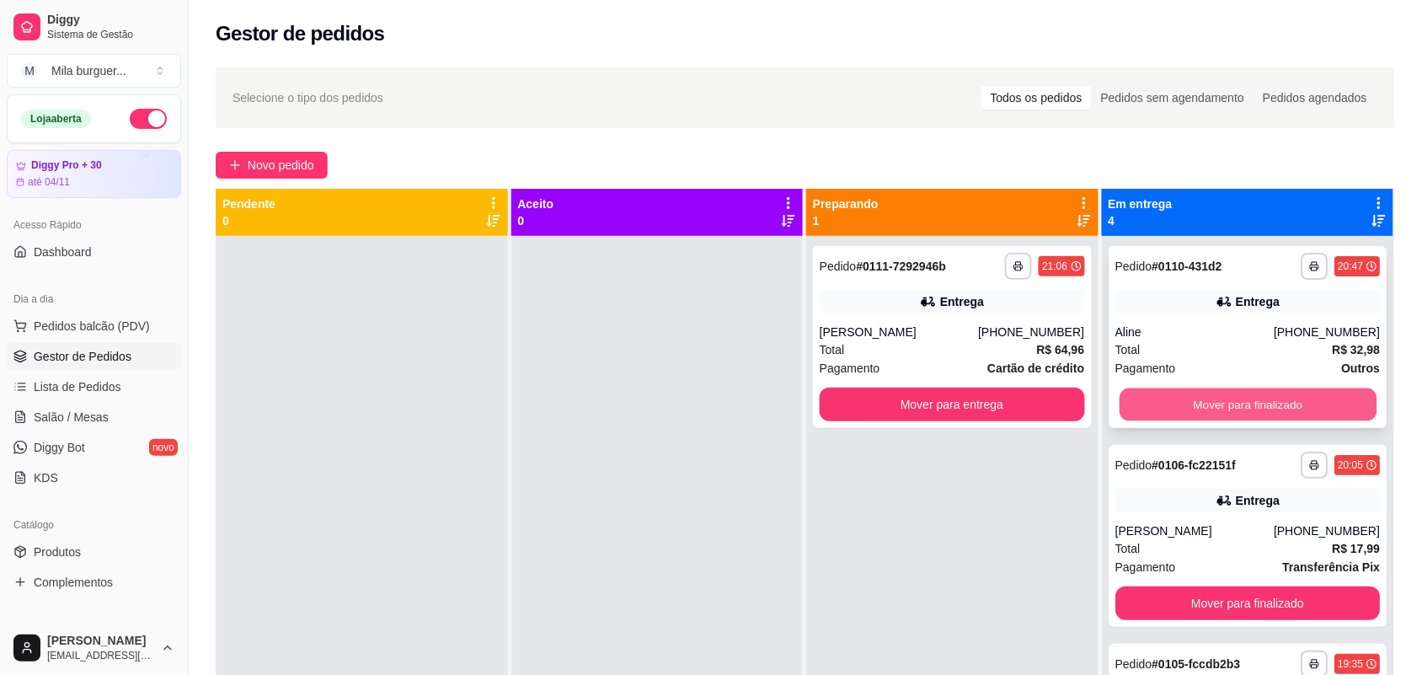
click at [1183, 398] on button "Mover para finalizado" at bounding box center [1246, 404] width 257 height 33
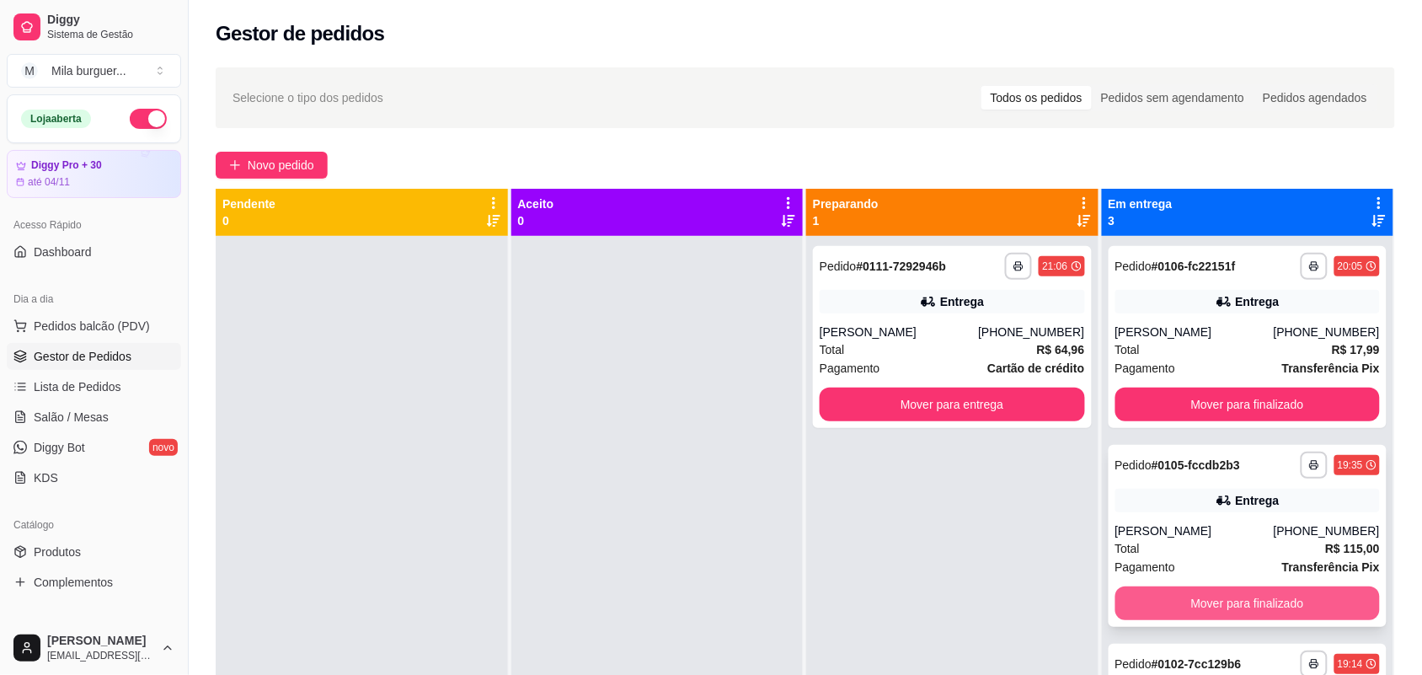
click at [1188, 595] on button "Mover para finalizado" at bounding box center [1247, 603] width 265 height 34
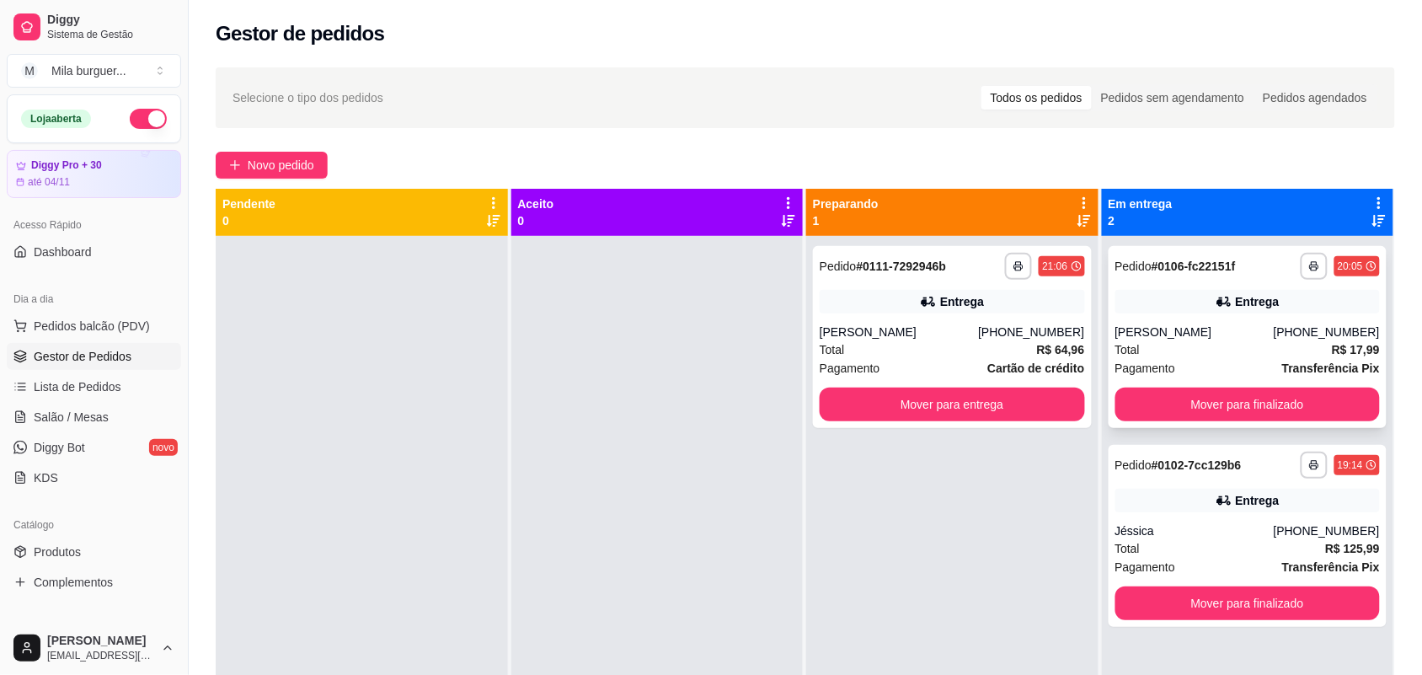
click at [1231, 385] on div "**********" at bounding box center [1247, 337] width 279 height 182
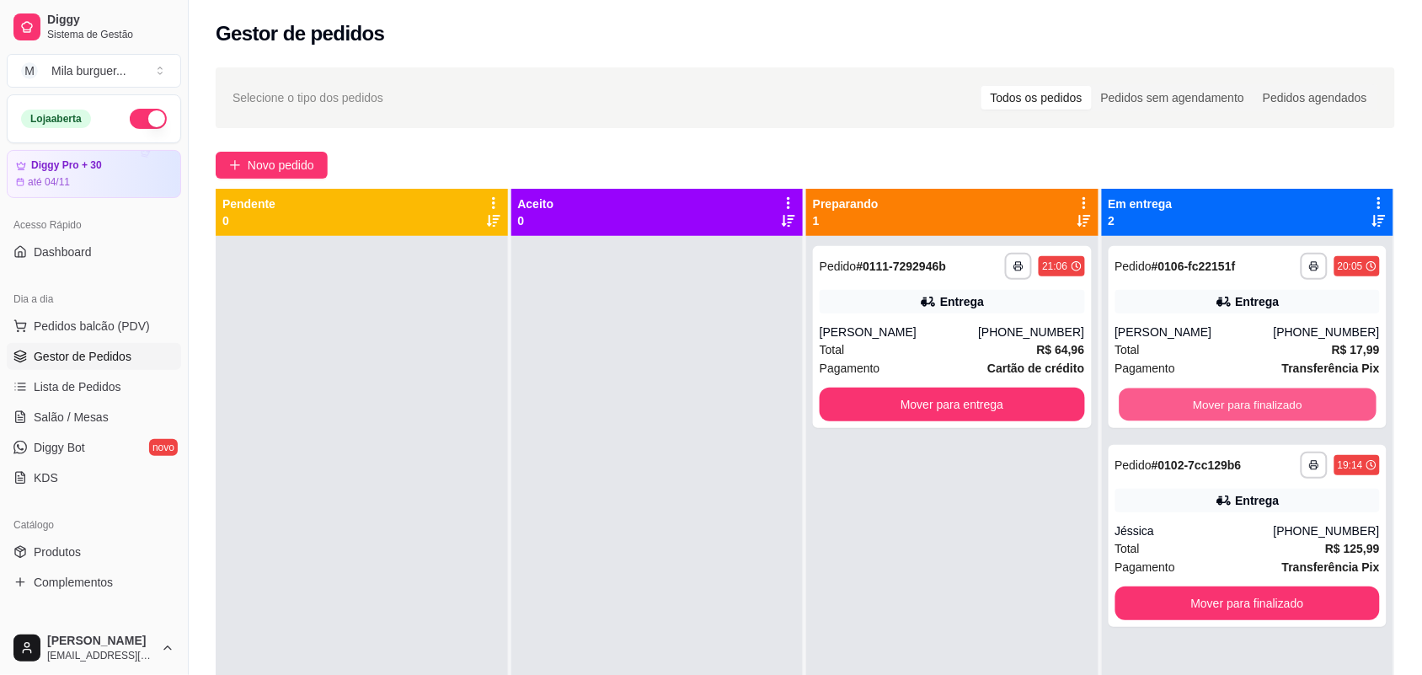
click at [1231, 398] on button "Mover para finalizado" at bounding box center [1246, 404] width 257 height 33
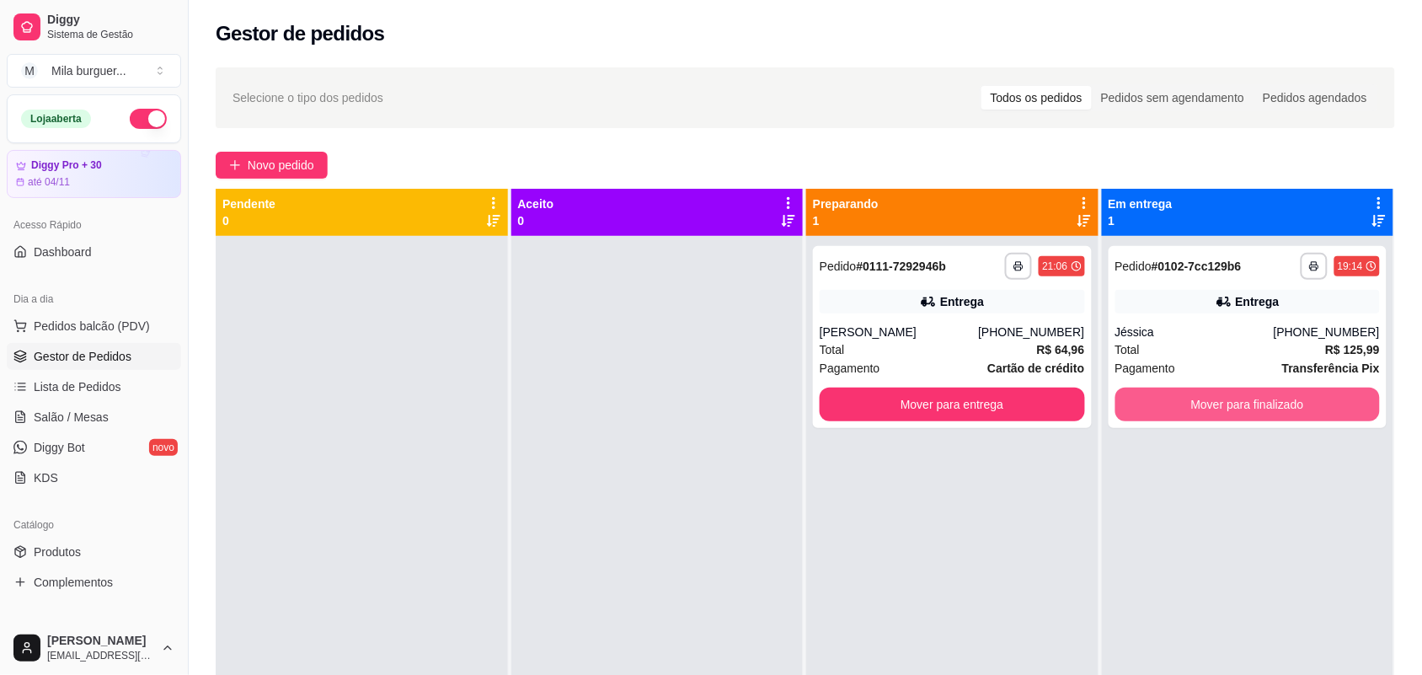
click at [1231, 398] on button "Mover para finalizado" at bounding box center [1247, 404] width 265 height 34
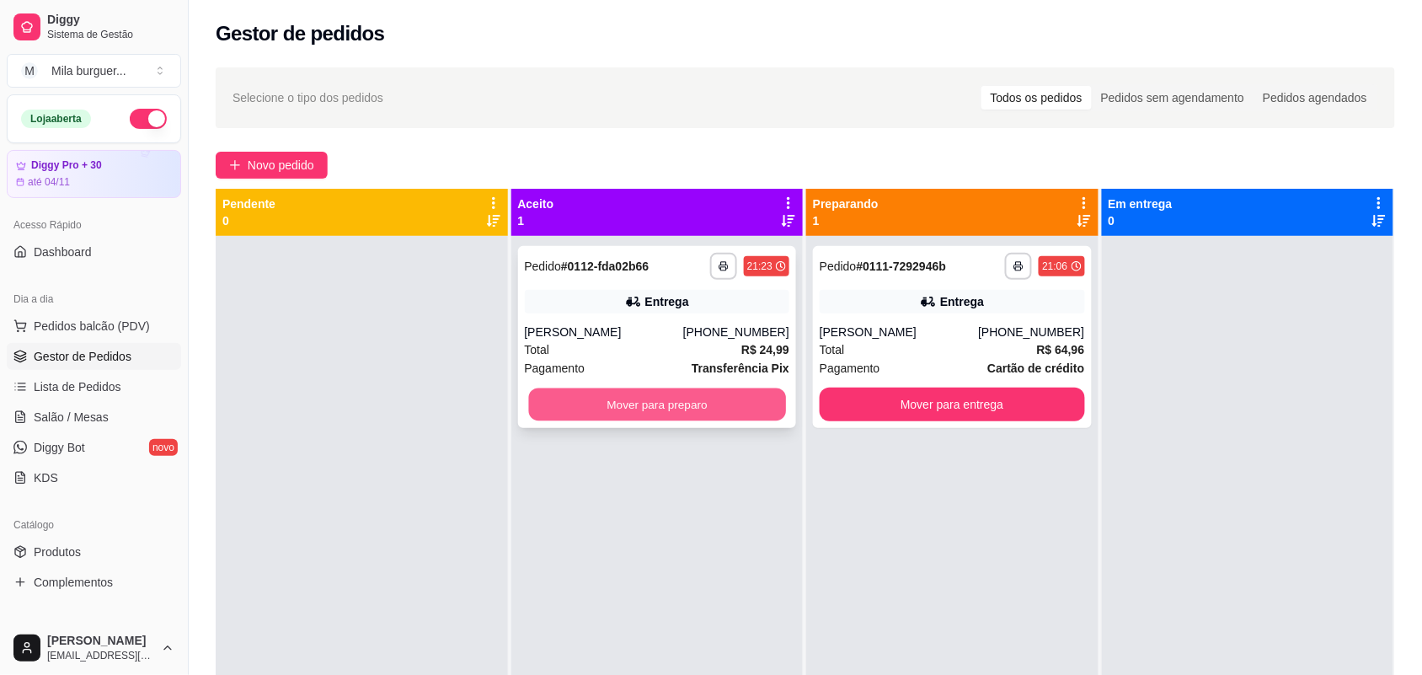
click at [584, 398] on button "Mover para preparo" at bounding box center [656, 404] width 257 height 33
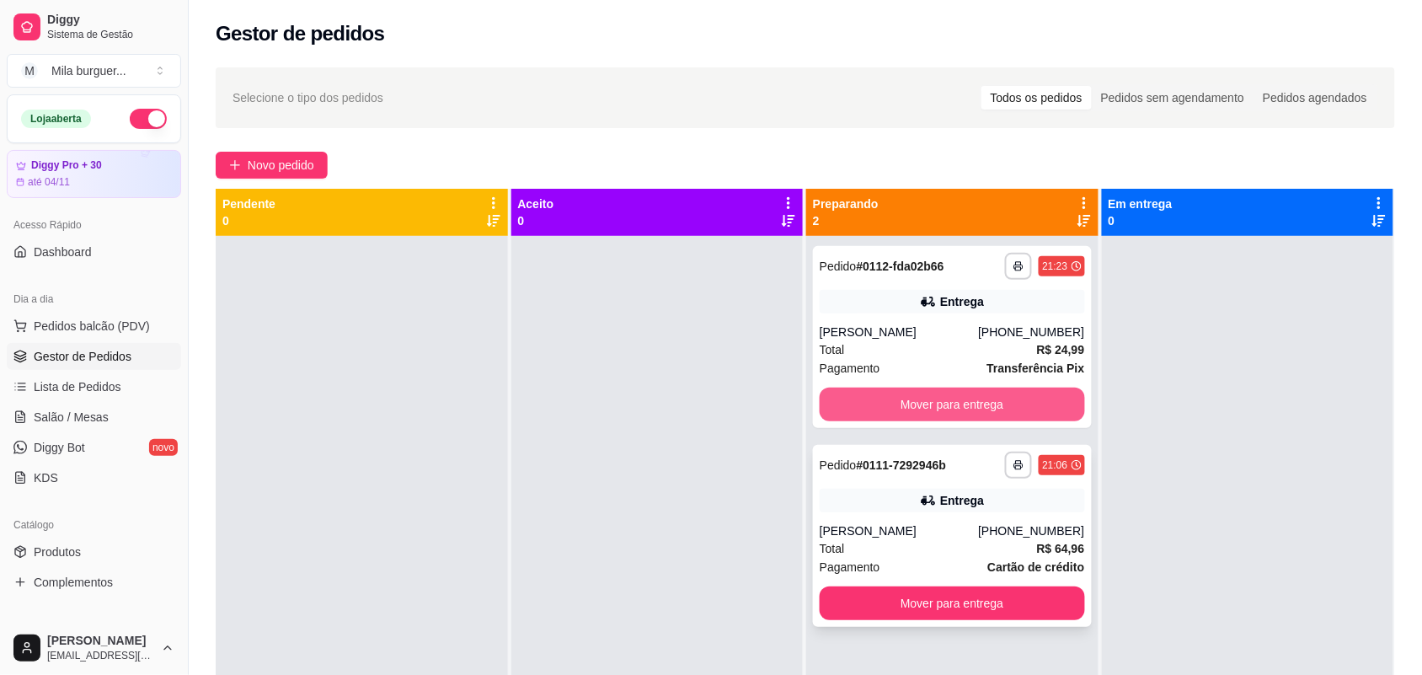
click at [963, 407] on button "Mover para entrega" at bounding box center [951, 404] width 265 height 34
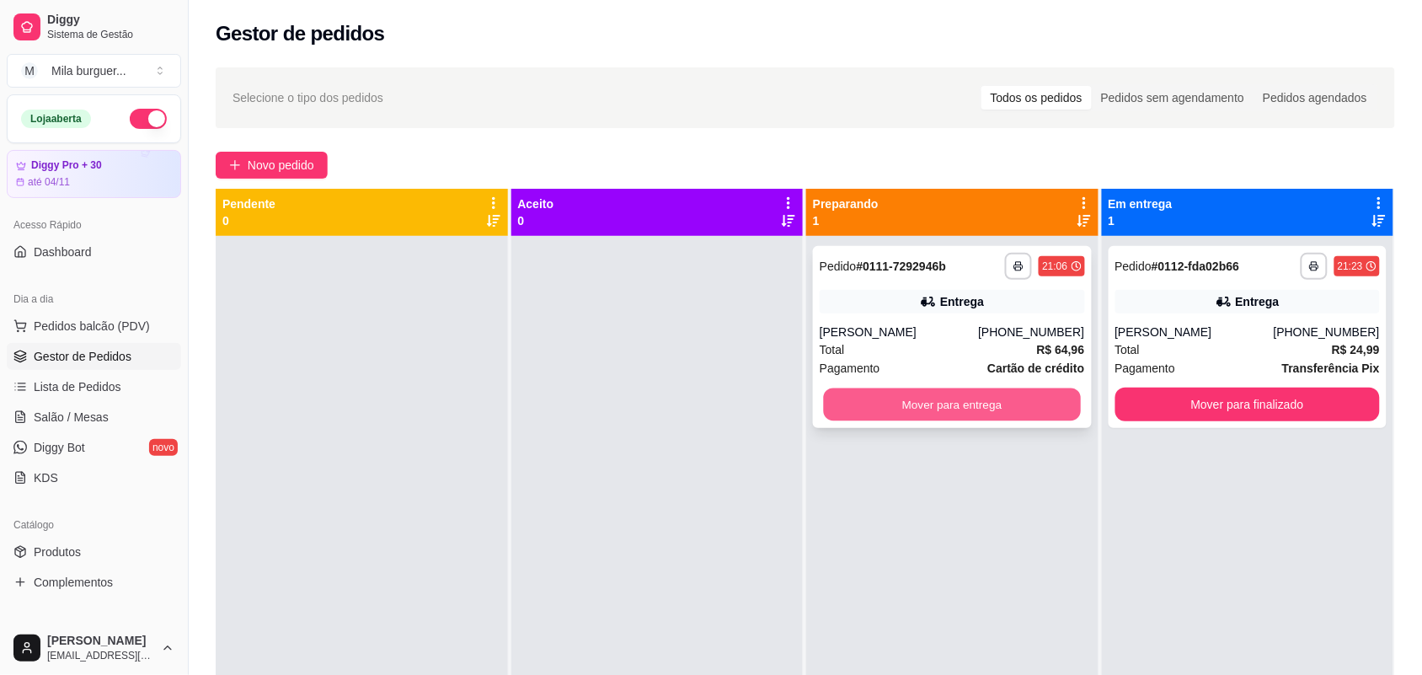
click at [963, 407] on button "Mover para entrega" at bounding box center [952, 404] width 257 height 33
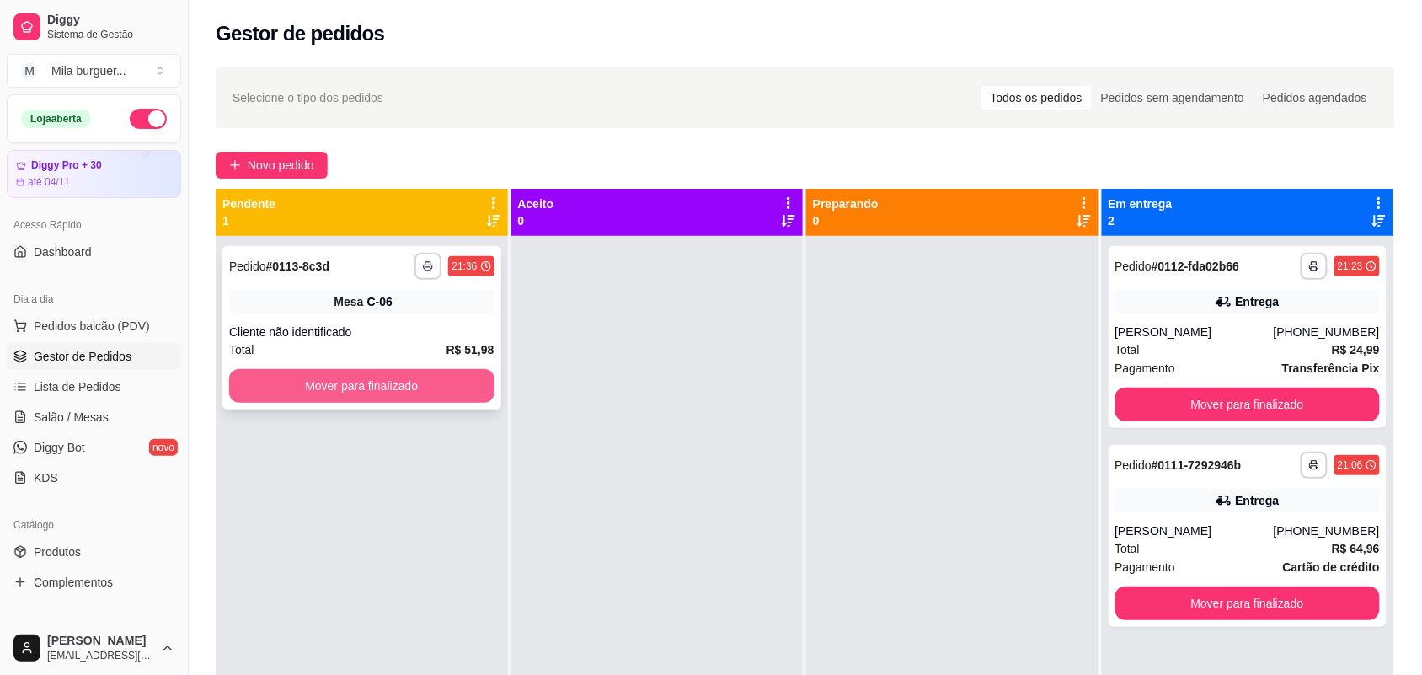
click at [292, 383] on button "Mover para finalizado" at bounding box center [361, 386] width 265 height 34
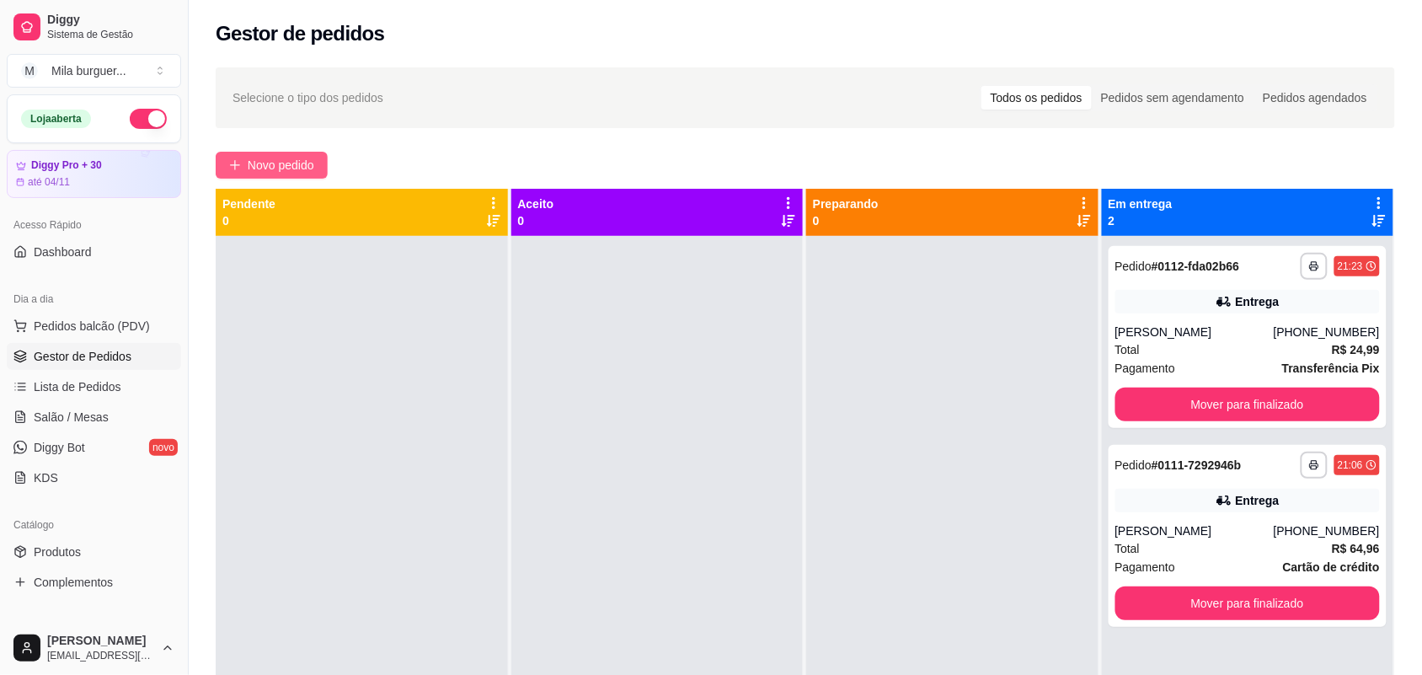
click at [272, 178] on button "Novo pedido" at bounding box center [272, 165] width 112 height 27
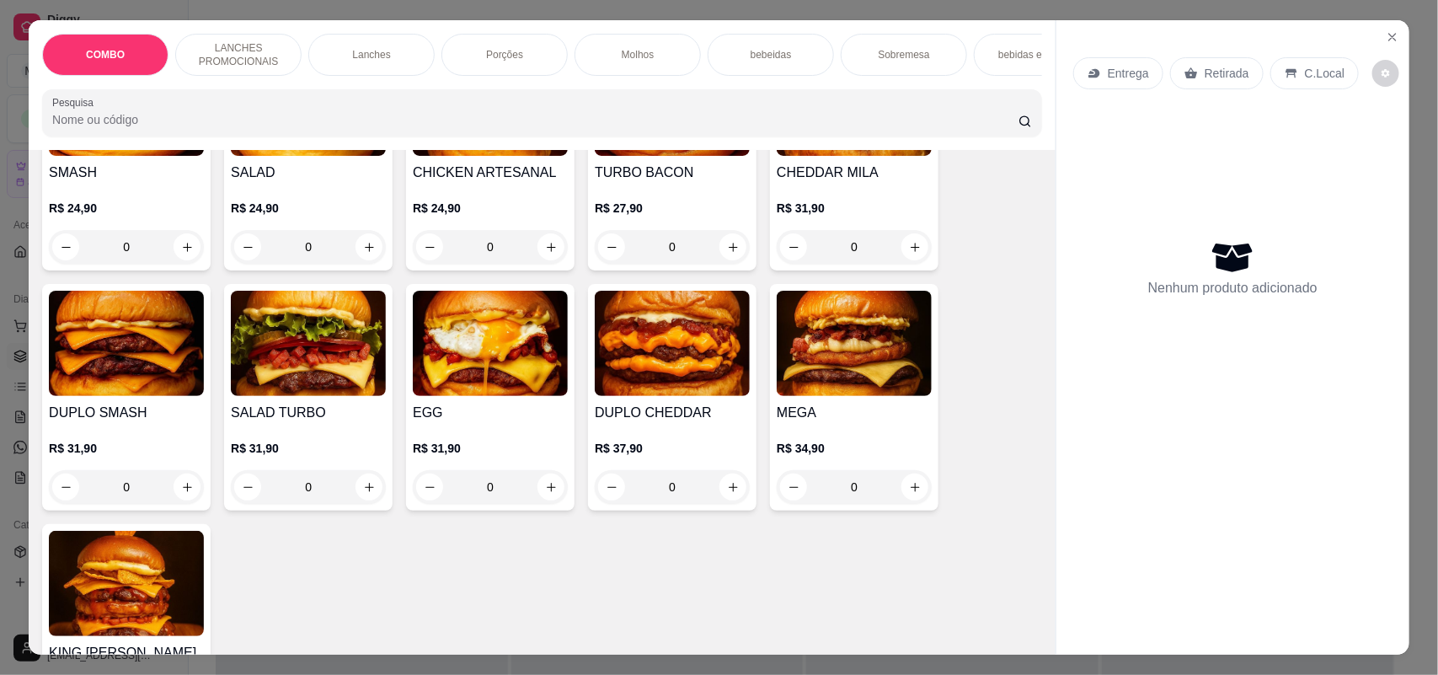
scroll to position [1053, 0]
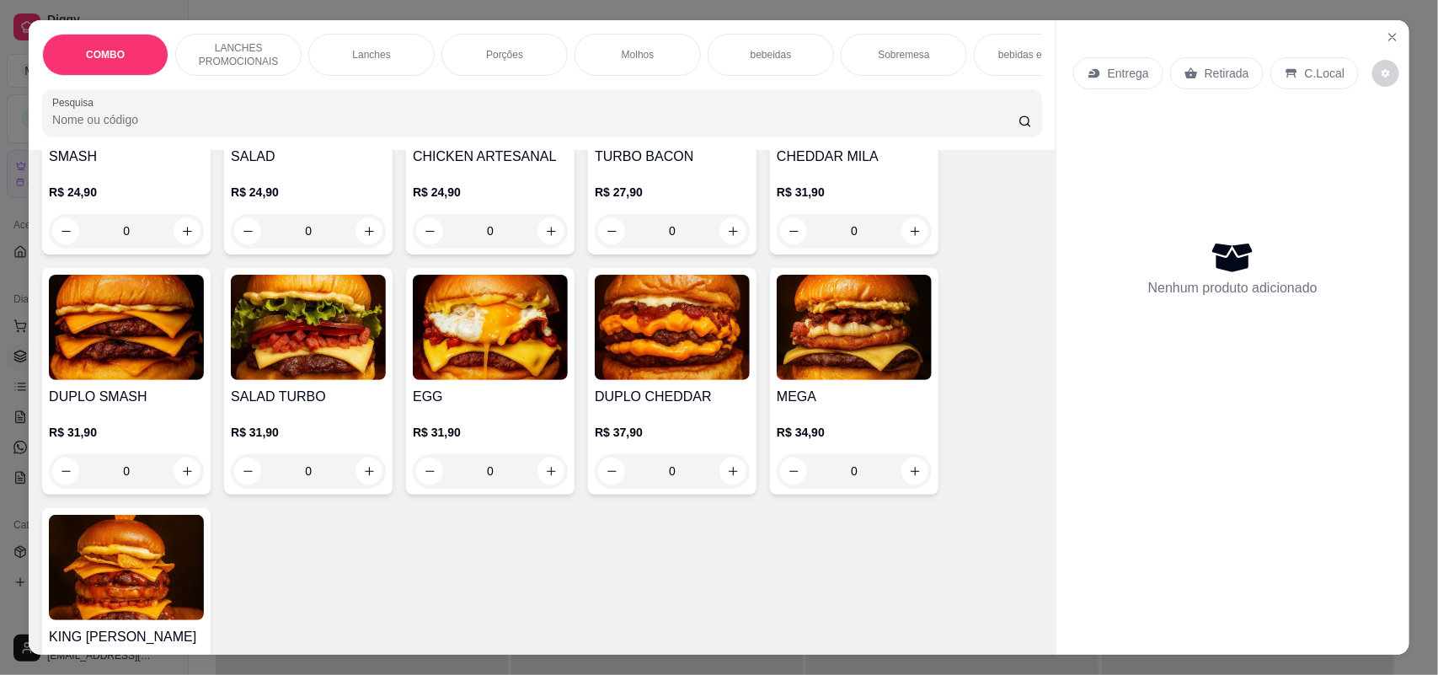
click at [358, 485] on div "0" at bounding box center [308, 471] width 155 height 34
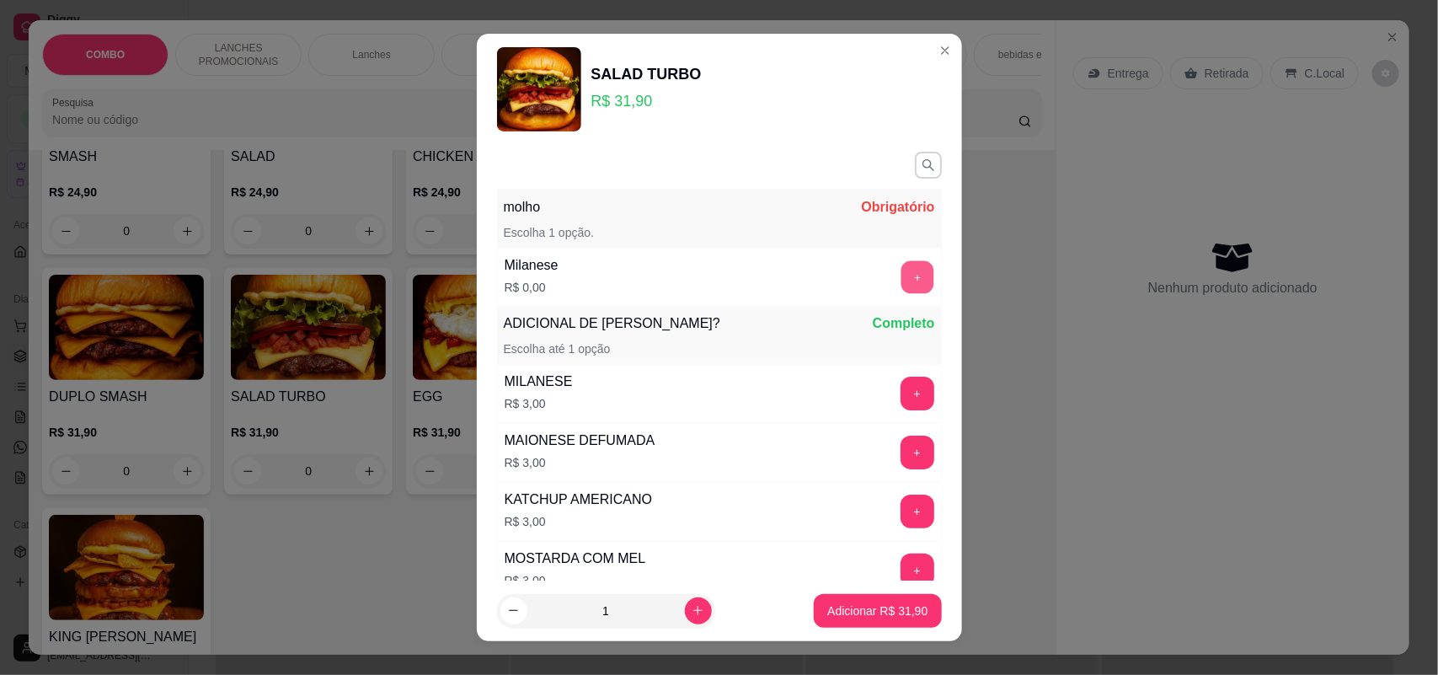
click at [900, 278] on button "+" at bounding box center [916, 277] width 33 height 33
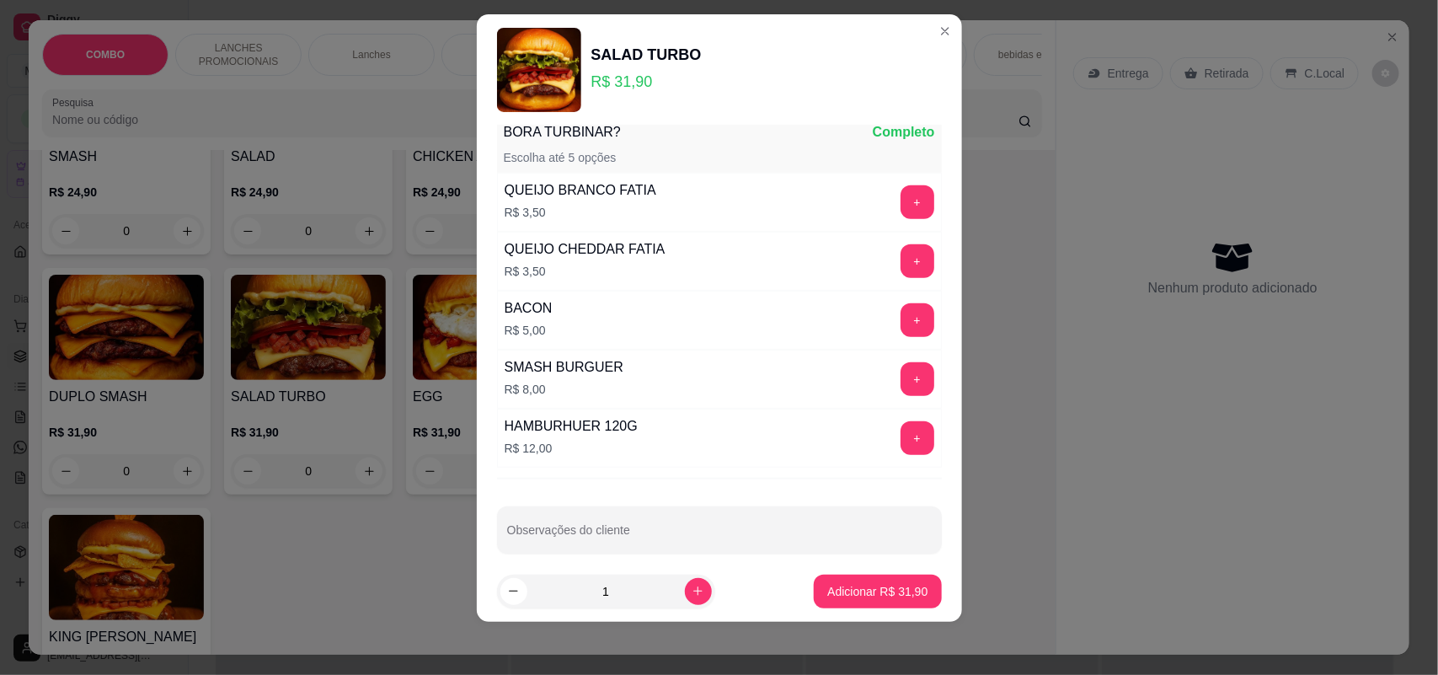
scroll to position [544, 0]
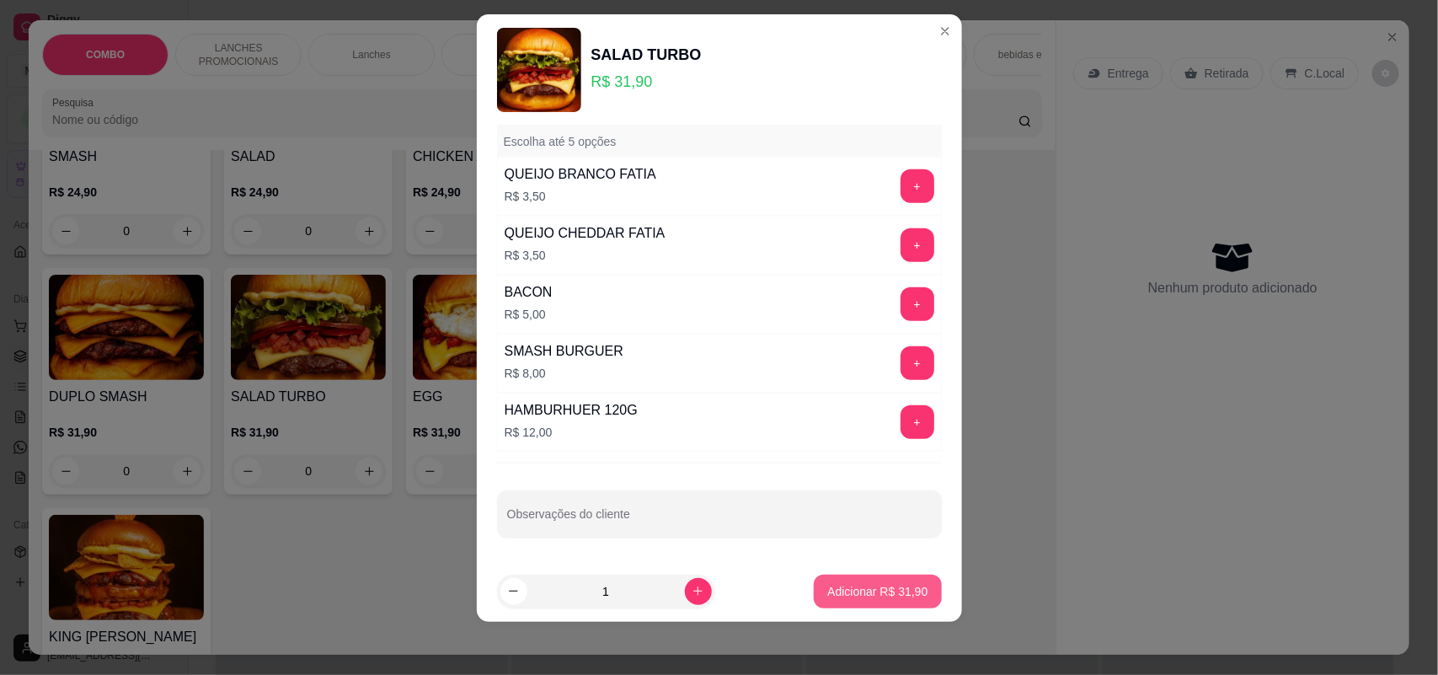
click at [840, 600] on button "Adicionar R$ 31,90" at bounding box center [877, 591] width 127 height 34
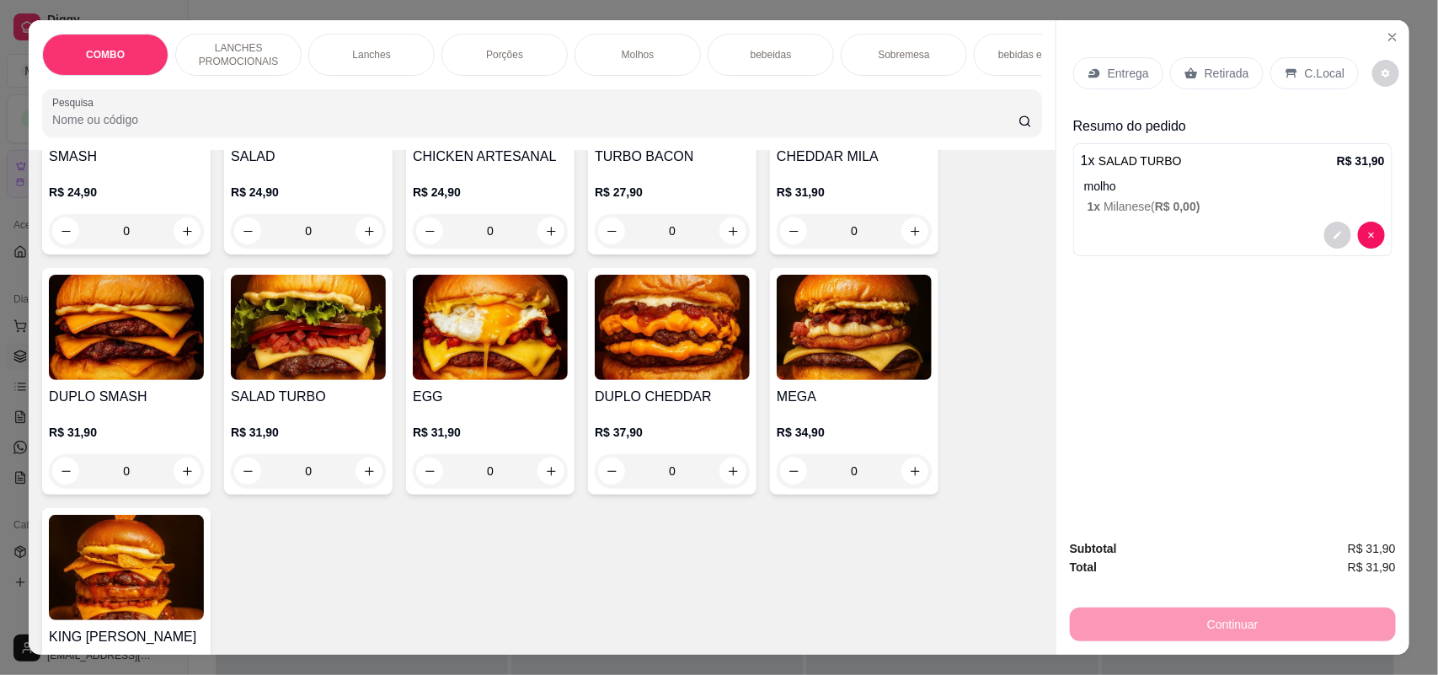
click at [723, 483] on div "0" at bounding box center [672, 471] width 155 height 34
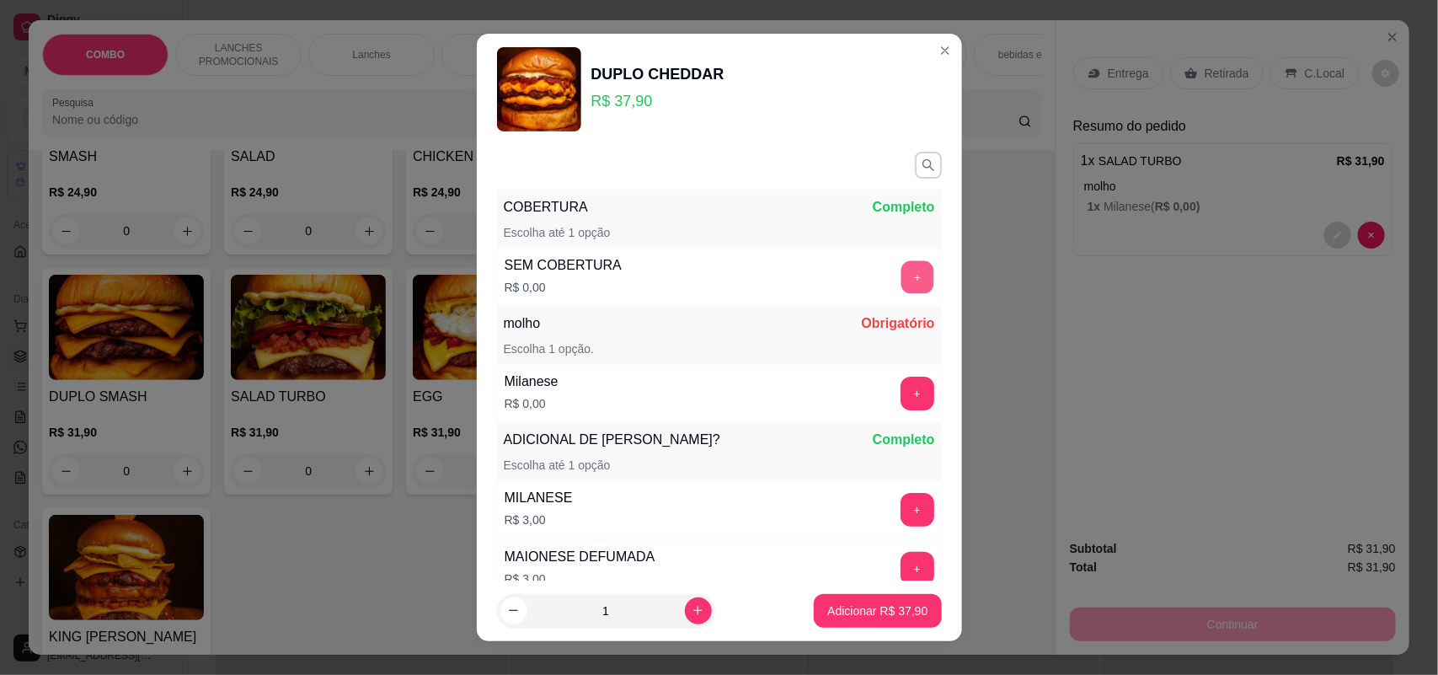
click at [900, 279] on button "+" at bounding box center [916, 277] width 33 height 33
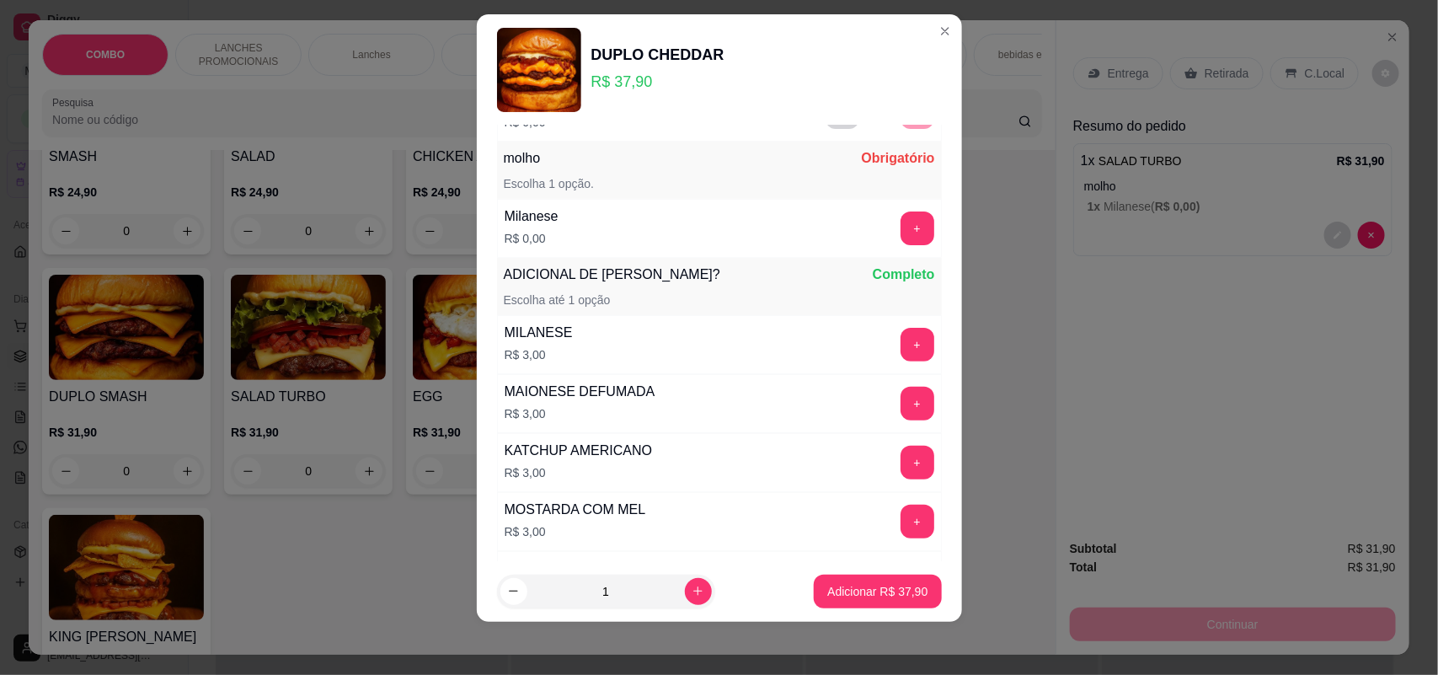
scroll to position [162, 0]
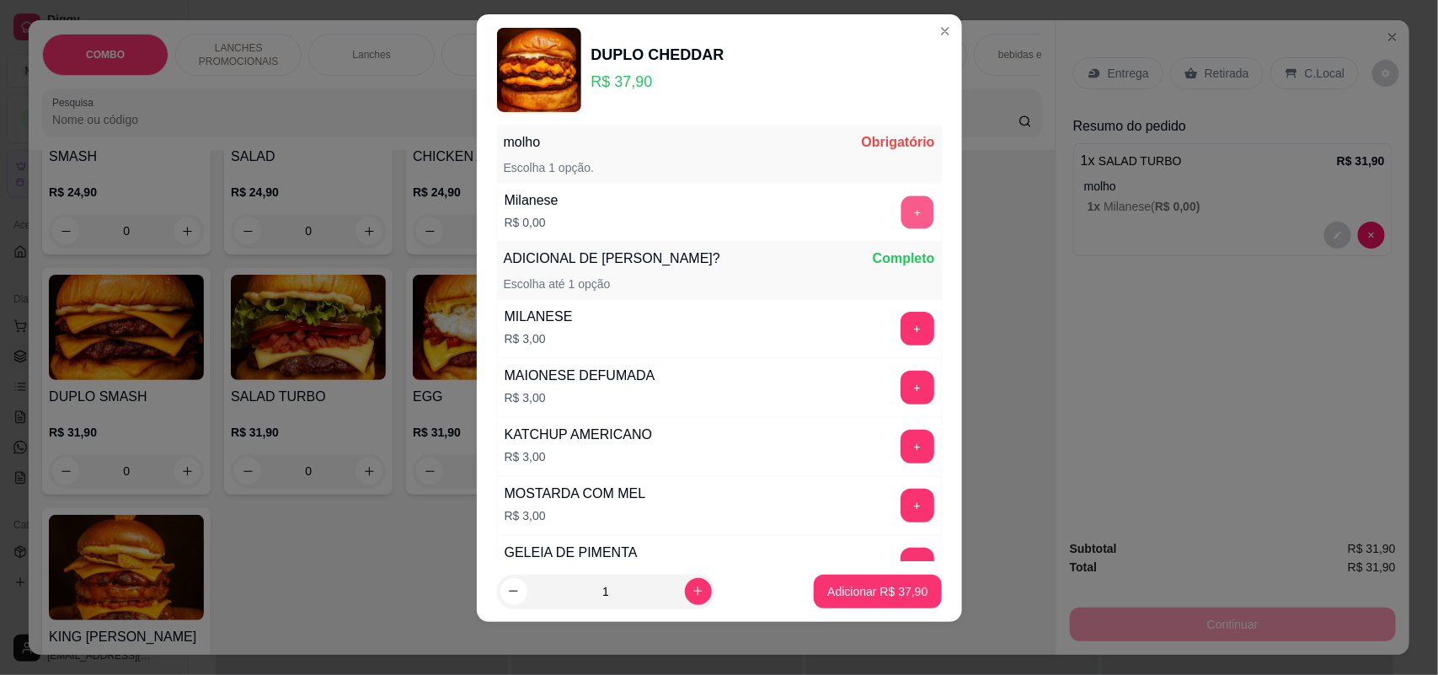
click at [900, 211] on button "+" at bounding box center [916, 212] width 33 height 33
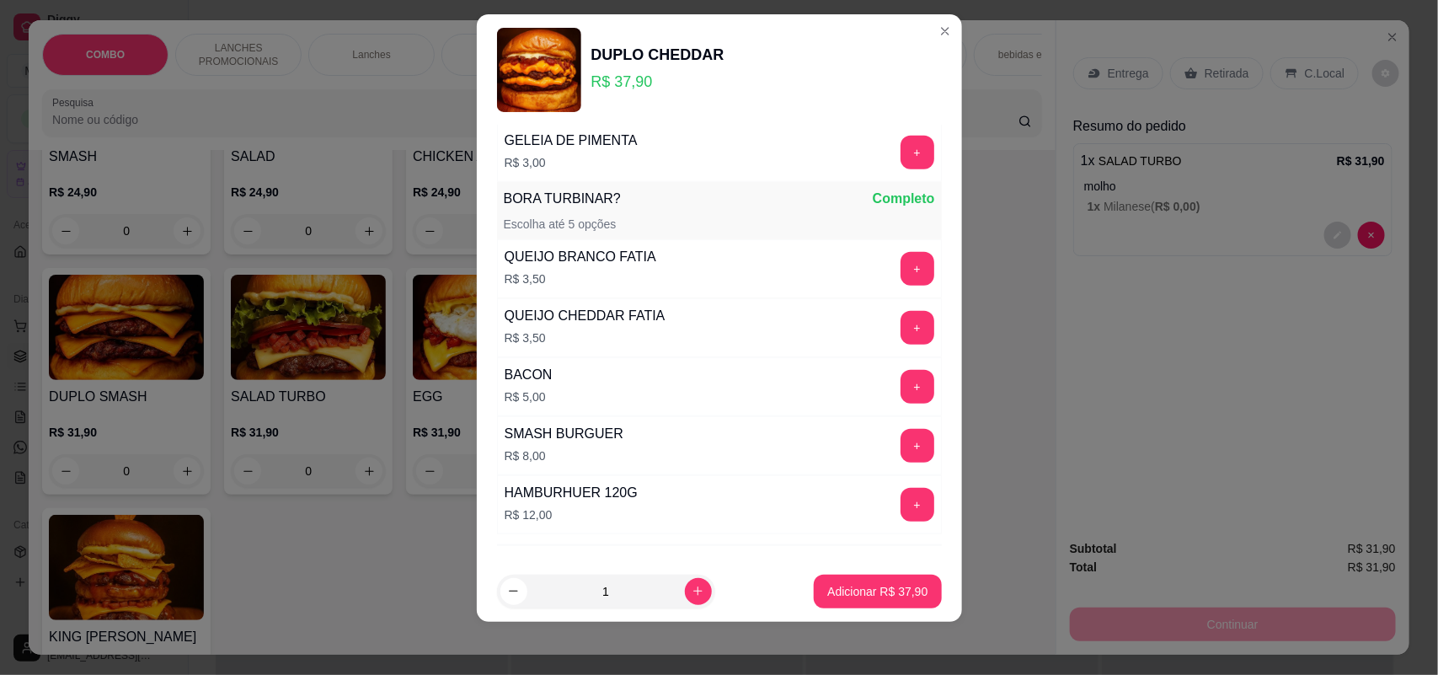
scroll to position [595, 0]
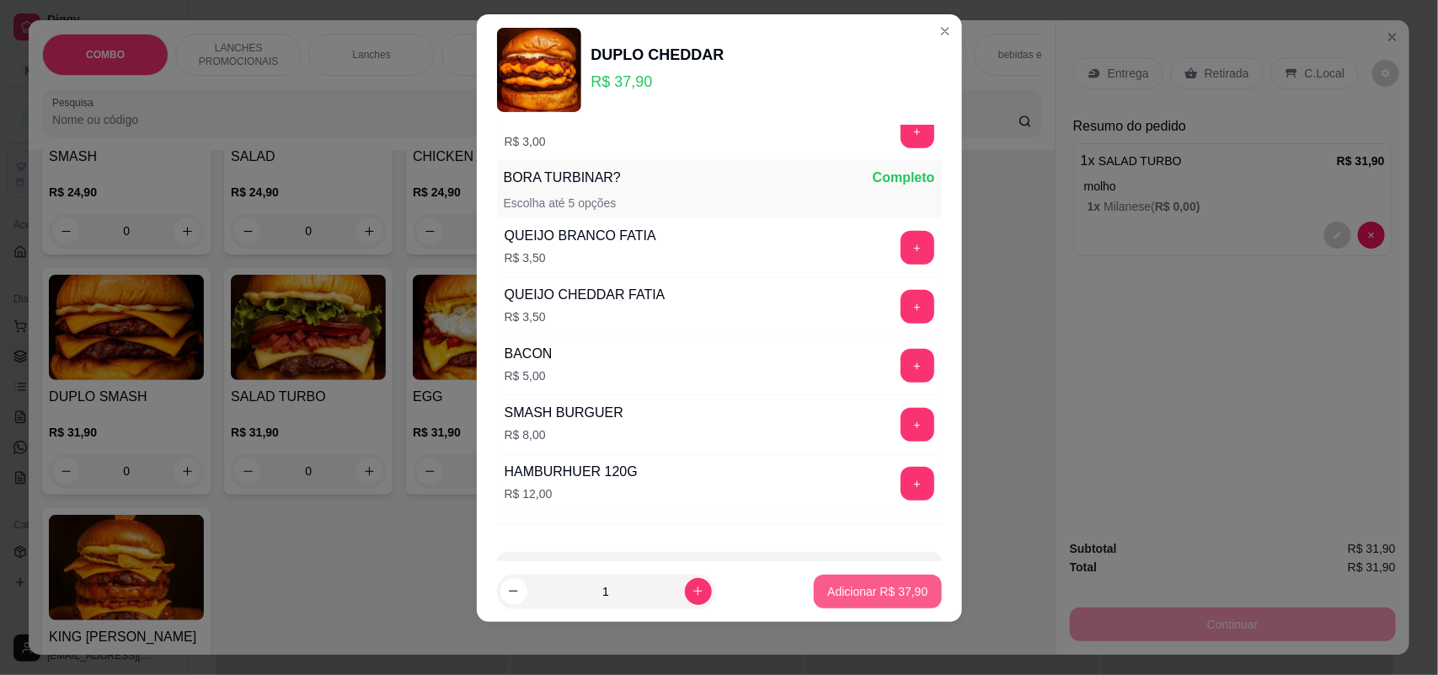
click at [856, 592] on p "Adicionar R$ 37,90" at bounding box center [877, 591] width 100 height 17
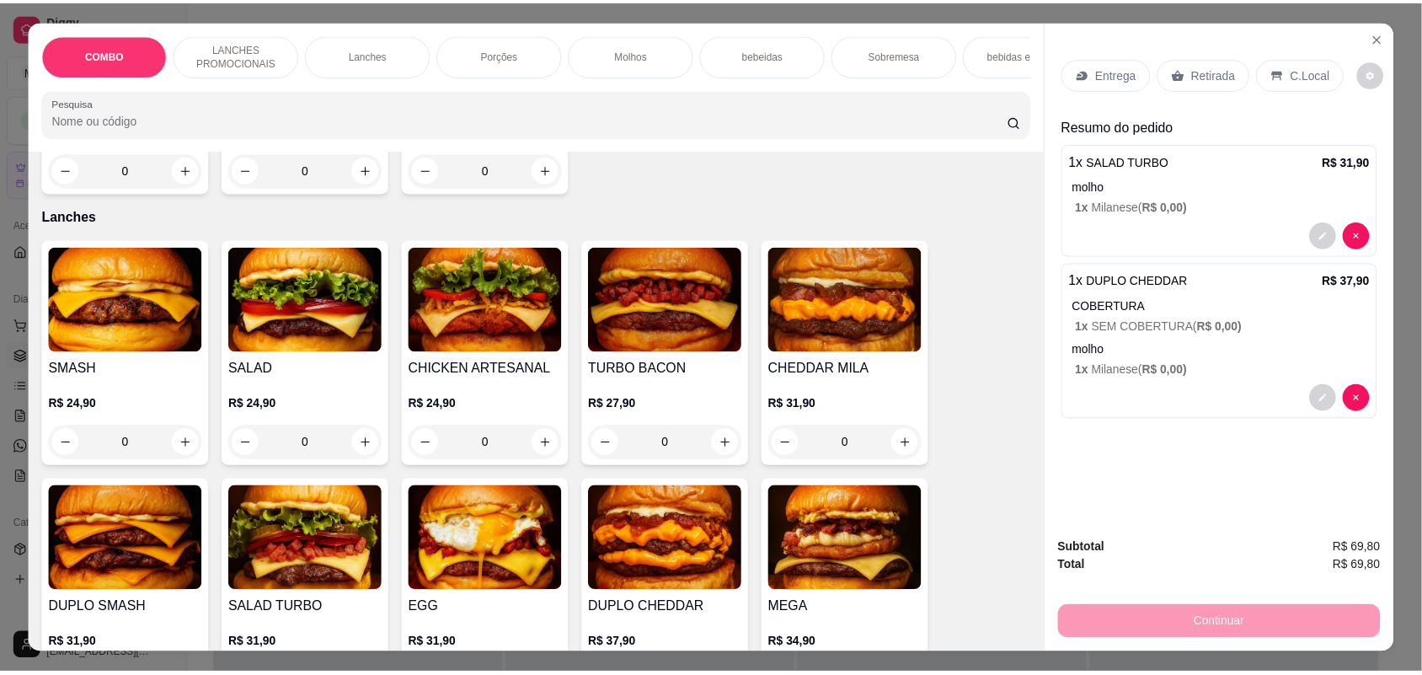
scroll to position [526, 0]
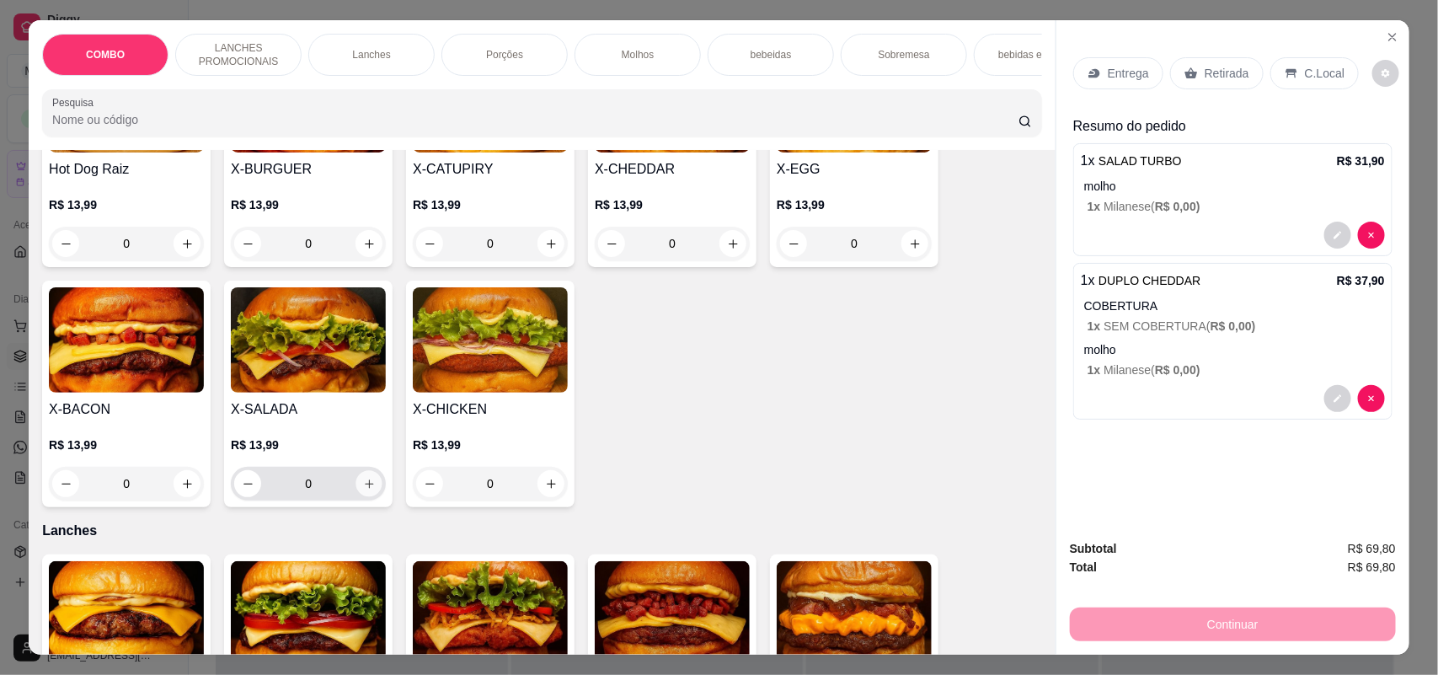
click at [356, 497] on button "increase-product-quantity" at bounding box center [369, 484] width 26 height 26
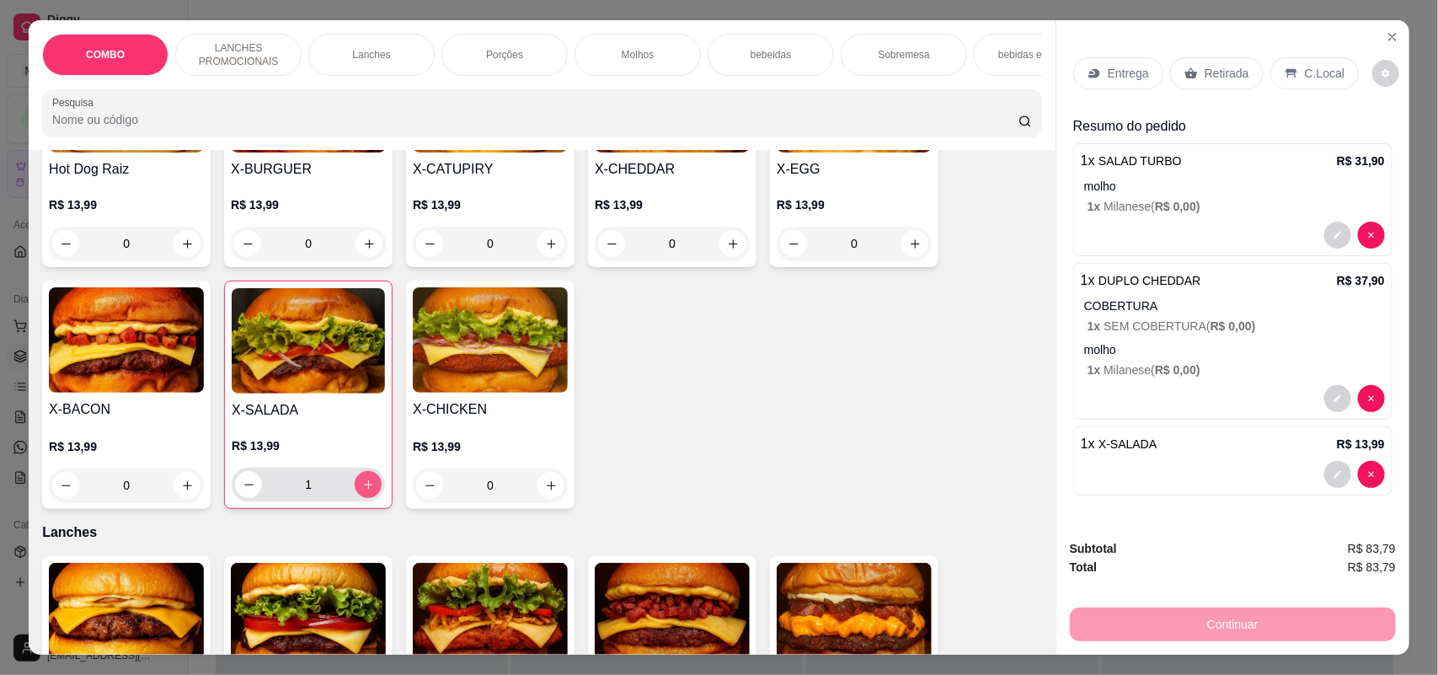
click at [355, 498] on button "increase-product-quantity" at bounding box center [368, 484] width 27 height 27
type input "2"
click at [1144, 81] on div "Entrega" at bounding box center [1118, 73] width 90 height 32
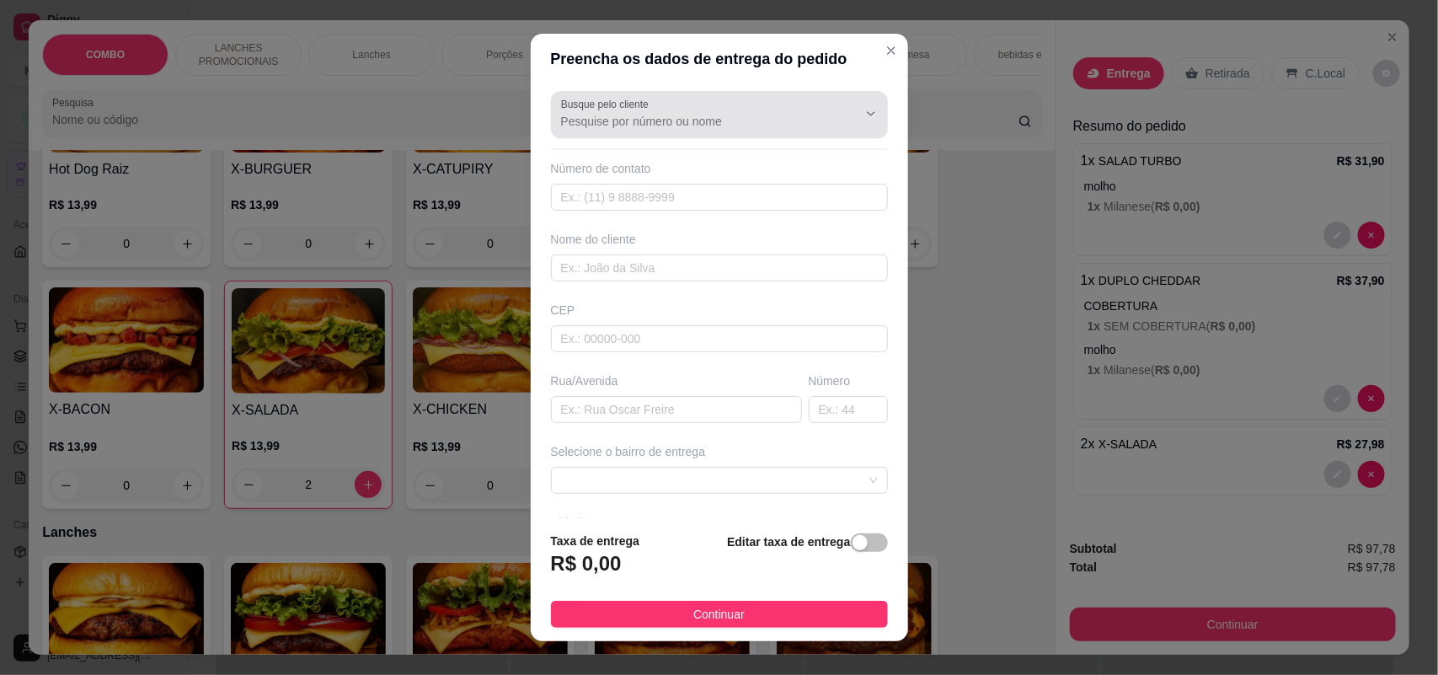
click at [667, 125] on input "Busque pelo cliente" at bounding box center [696, 121] width 270 height 17
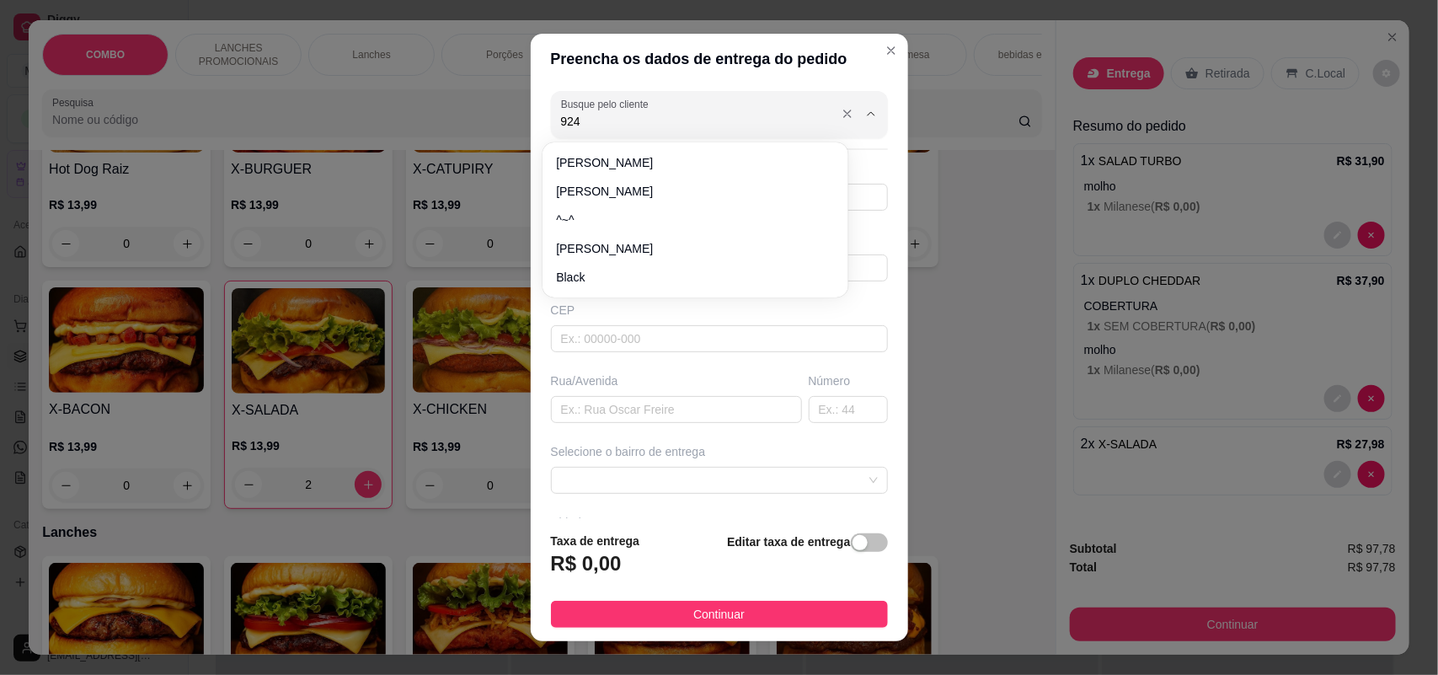
type input "9247"
click at [884, 55] on icon "Close" at bounding box center [890, 50] width 13 height 13
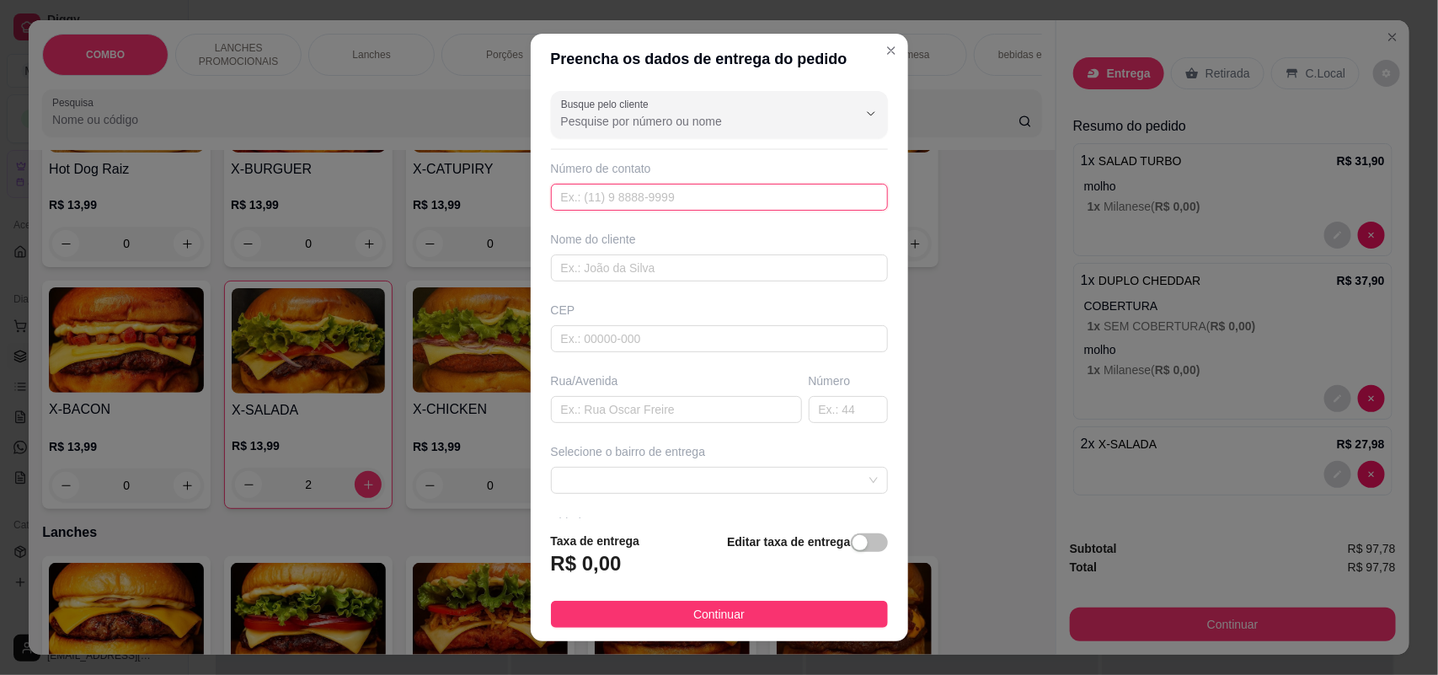
click at [687, 195] on input "text" at bounding box center [719, 197] width 337 height 27
type input "[PHONE_NUMBER]"
click at [655, 270] on input "text" at bounding box center [719, 267] width 337 height 27
type input "[PERSON_NAME]"
click at [693, 407] on input "text" at bounding box center [676, 409] width 251 height 27
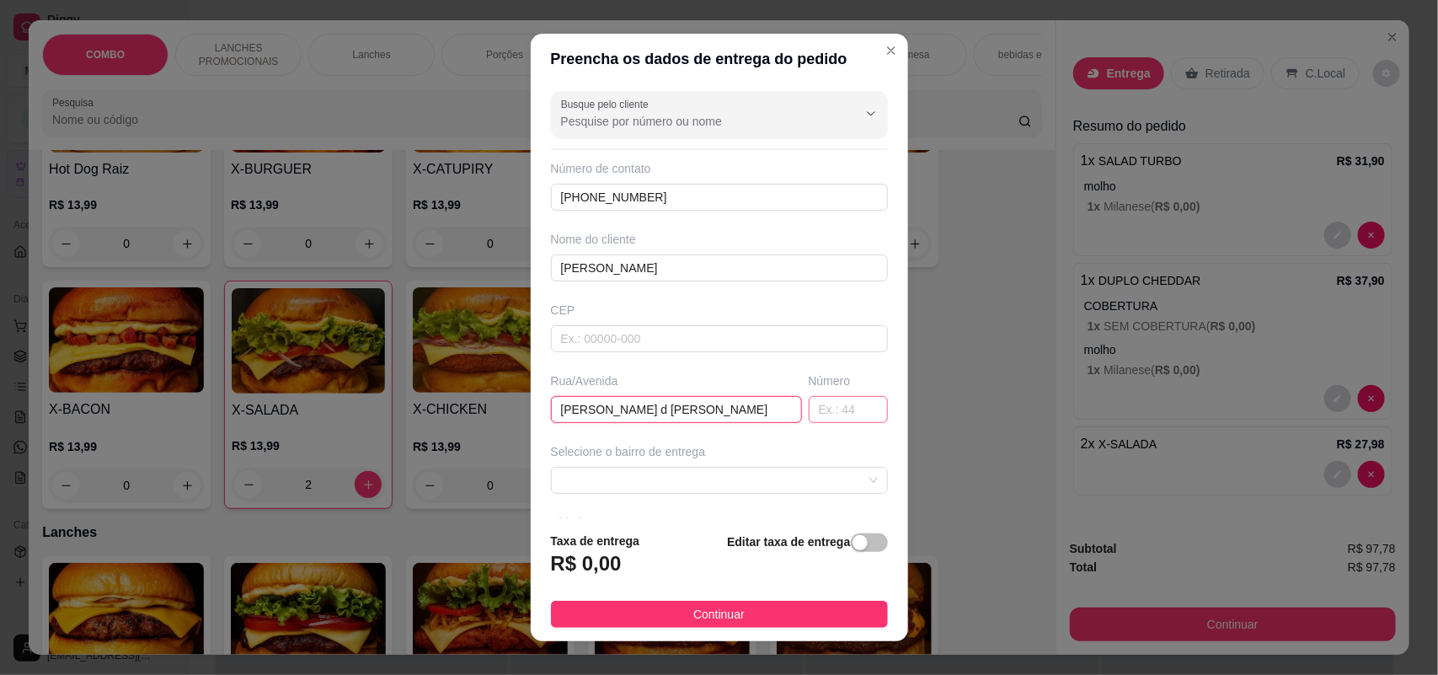
type input "[PERSON_NAME] d [PERSON_NAME]"
click at [814, 417] on input "text" at bounding box center [848, 409] width 79 height 27
click at [828, 413] on input "text" at bounding box center [848, 409] width 79 height 27
click at [768, 482] on span at bounding box center [719, 479] width 317 height 25
type input "468"
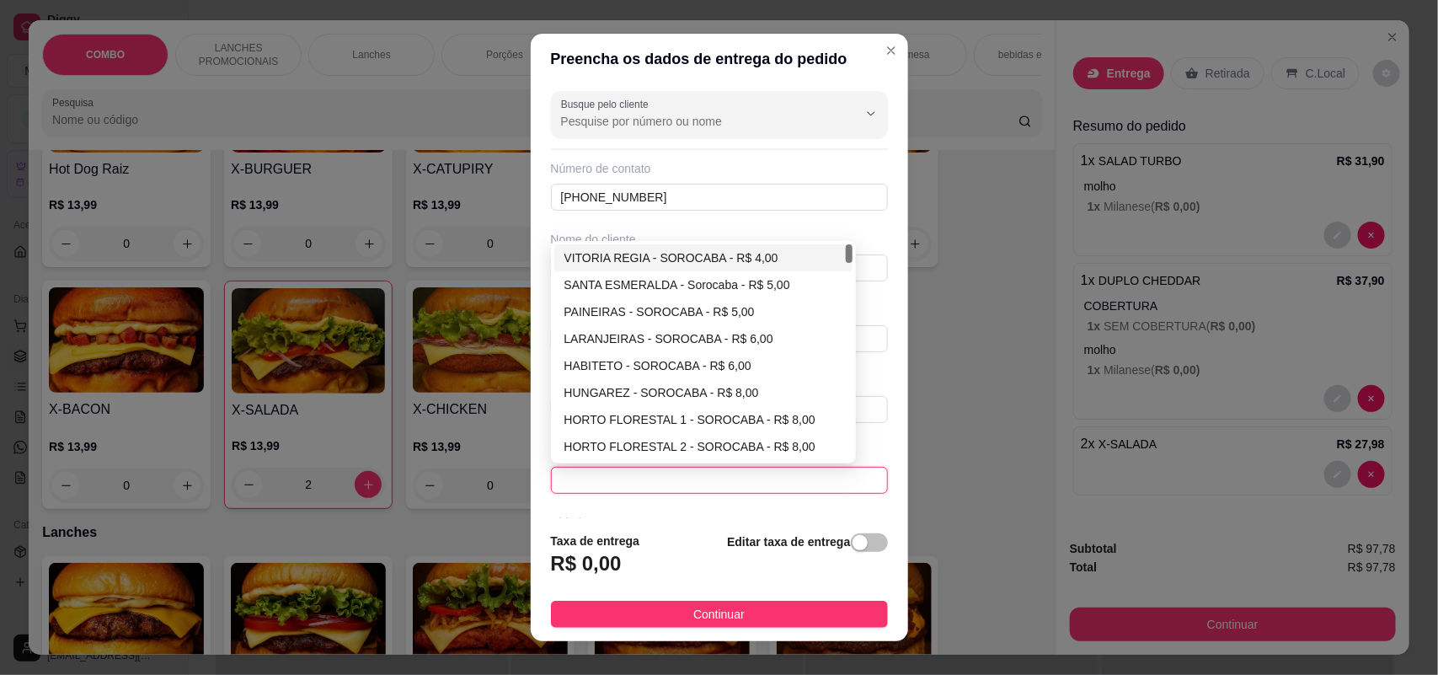
click at [649, 261] on div "VITORIA REGIA - SOROCABA - R$ 4,00" at bounding box center [703, 257] width 279 height 19
type input "SOROCABA"
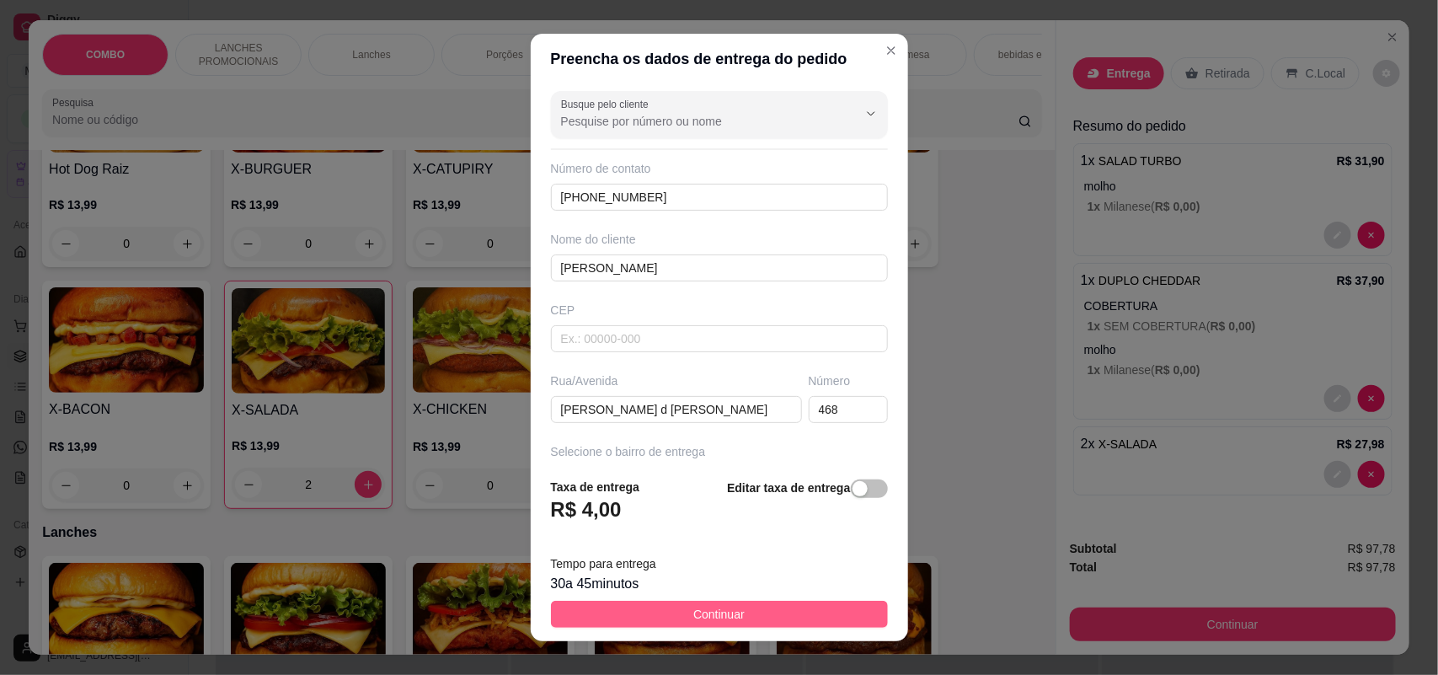
click at [693, 620] on span "Continuar" at bounding box center [718, 614] width 51 height 19
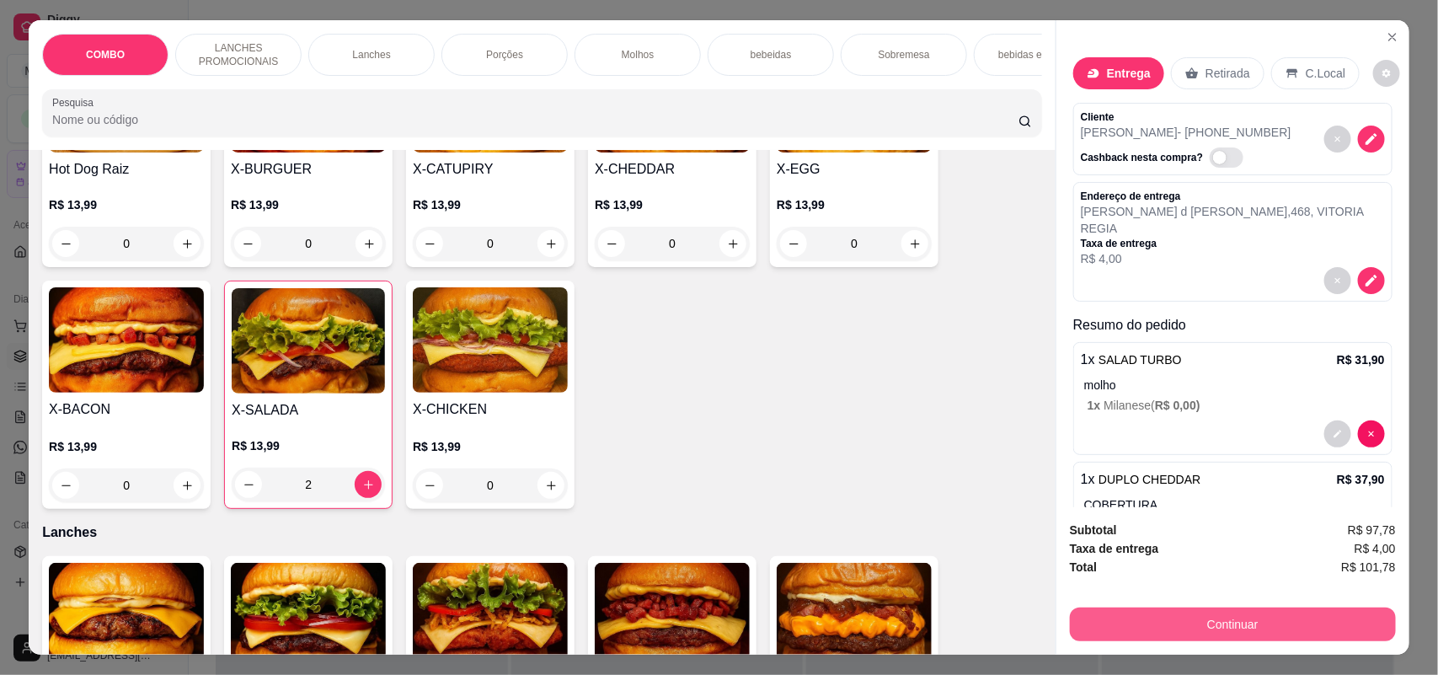
click at [1131, 627] on button "Continuar" at bounding box center [1233, 624] width 326 height 34
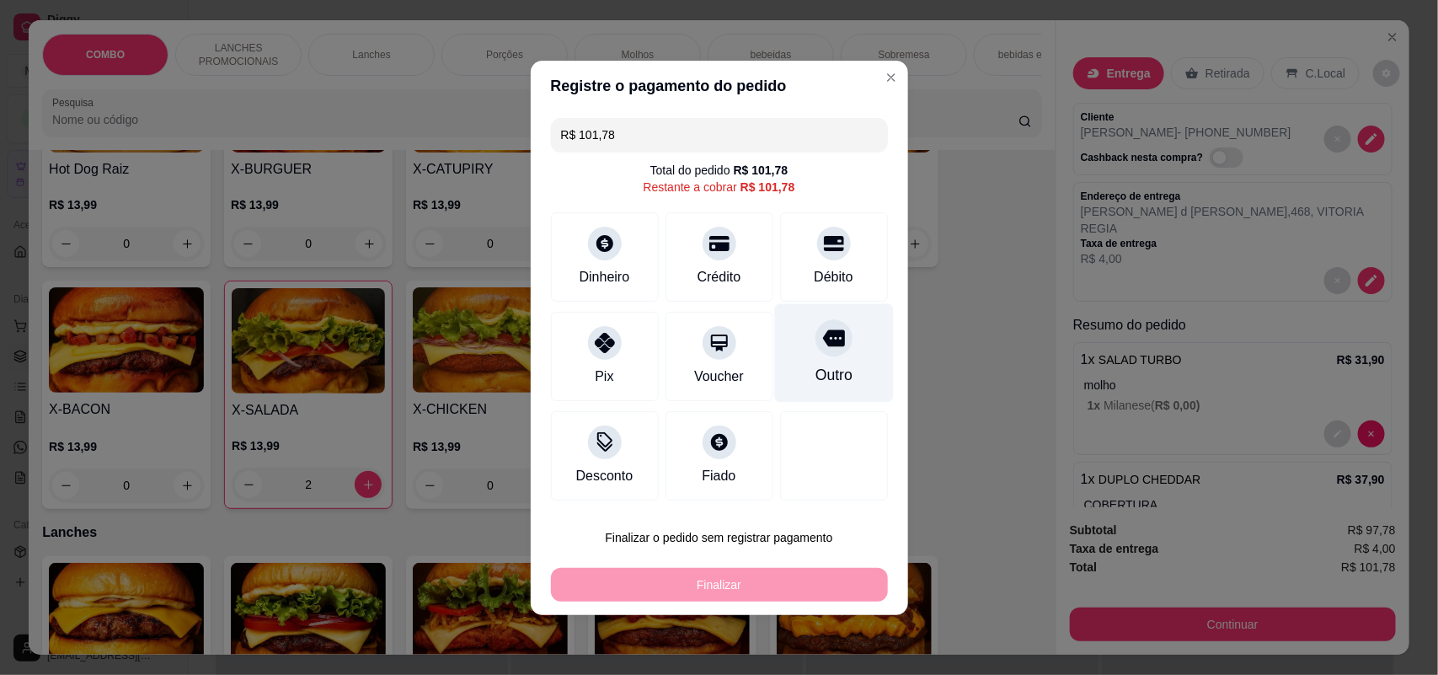
click at [814, 325] on div "Outro" at bounding box center [833, 352] width 119 height 99
type input "R$ 0,00"
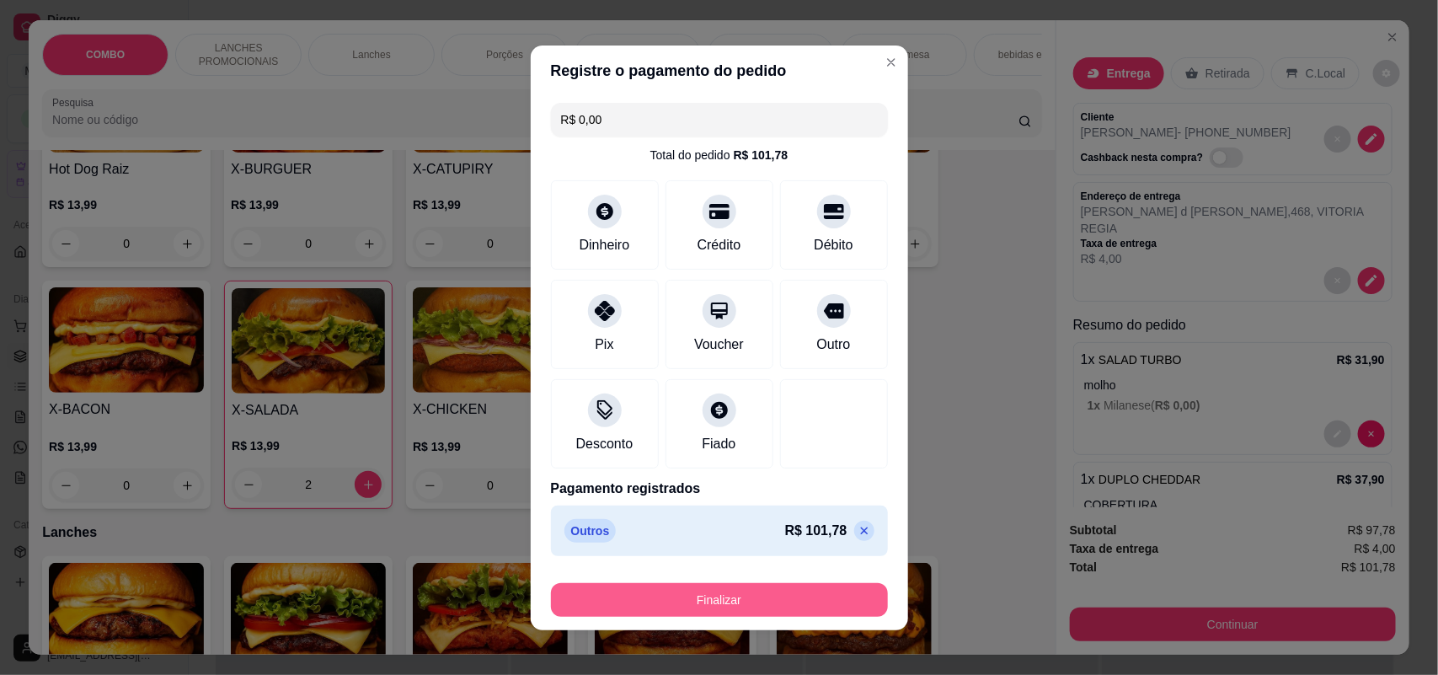
click at [739, 599] on button "Finalizar" at bounding box center [719, 600] width 337 height 34
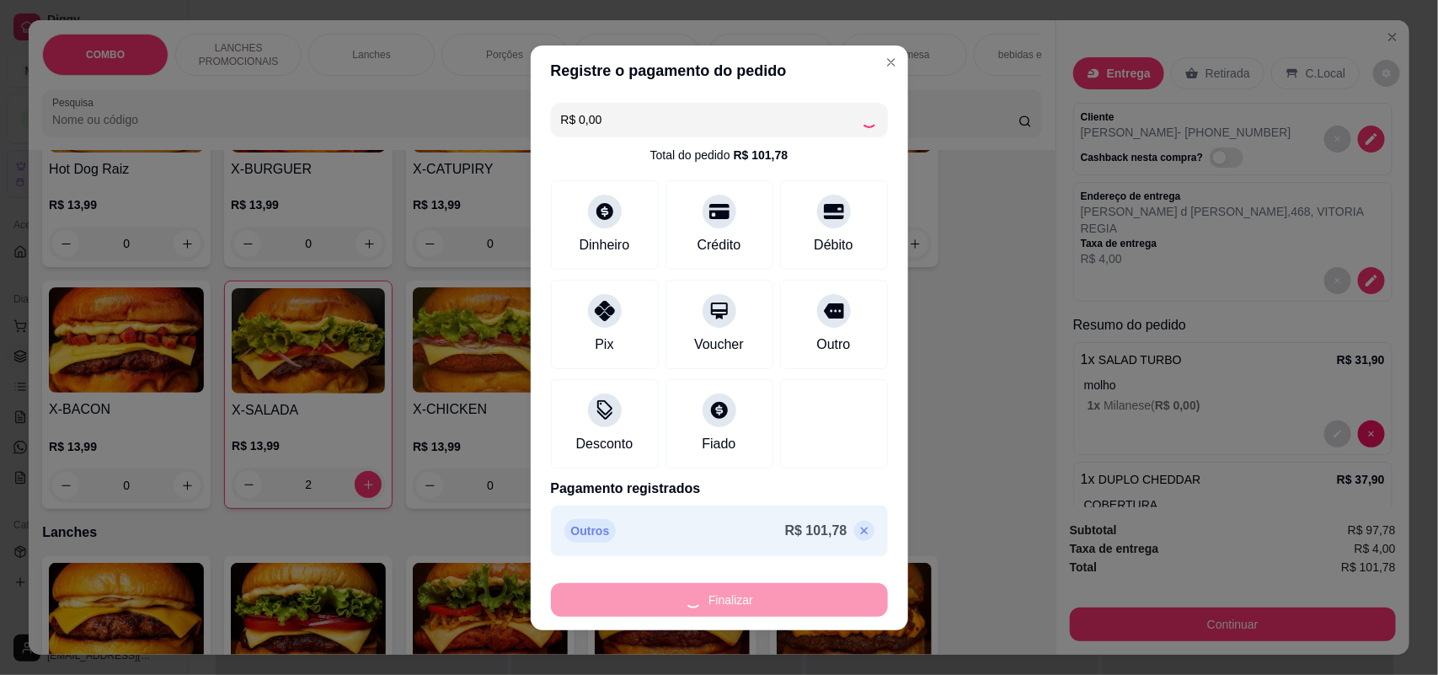
type input "0"
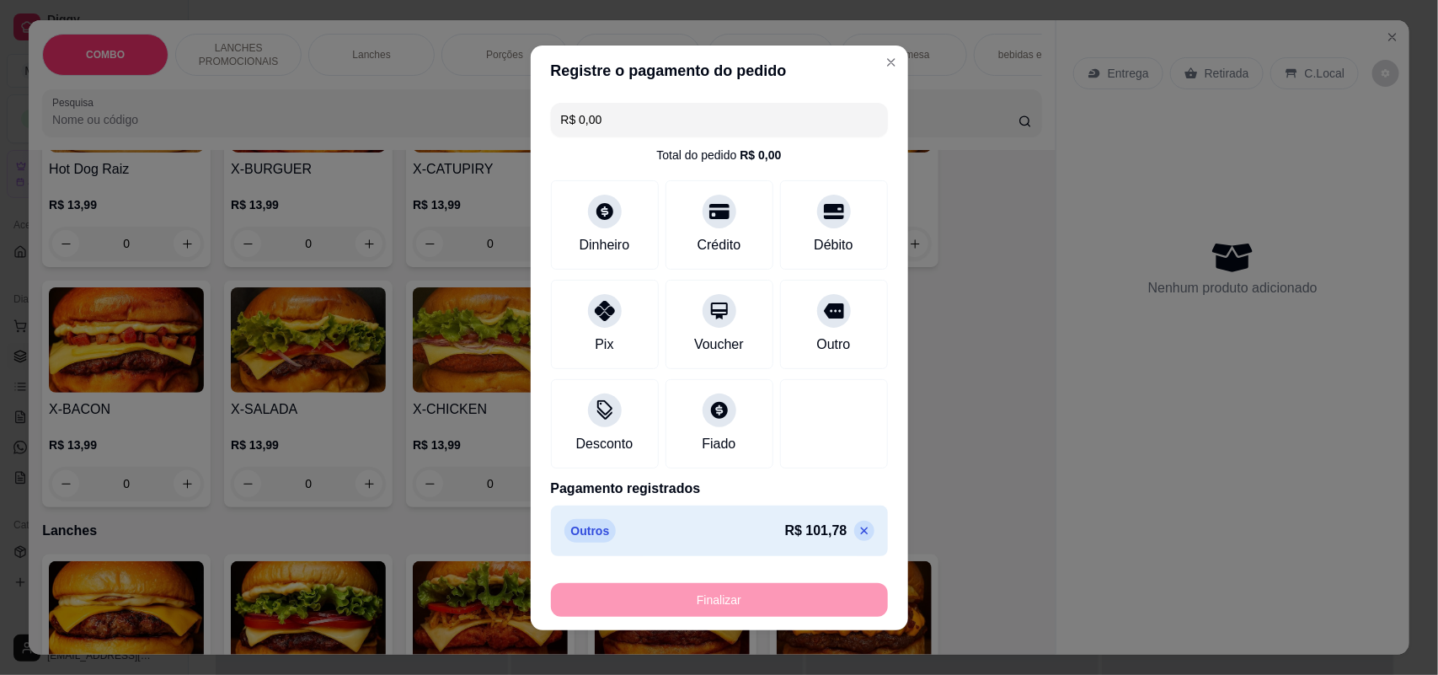
type input "-R$ 101,78"
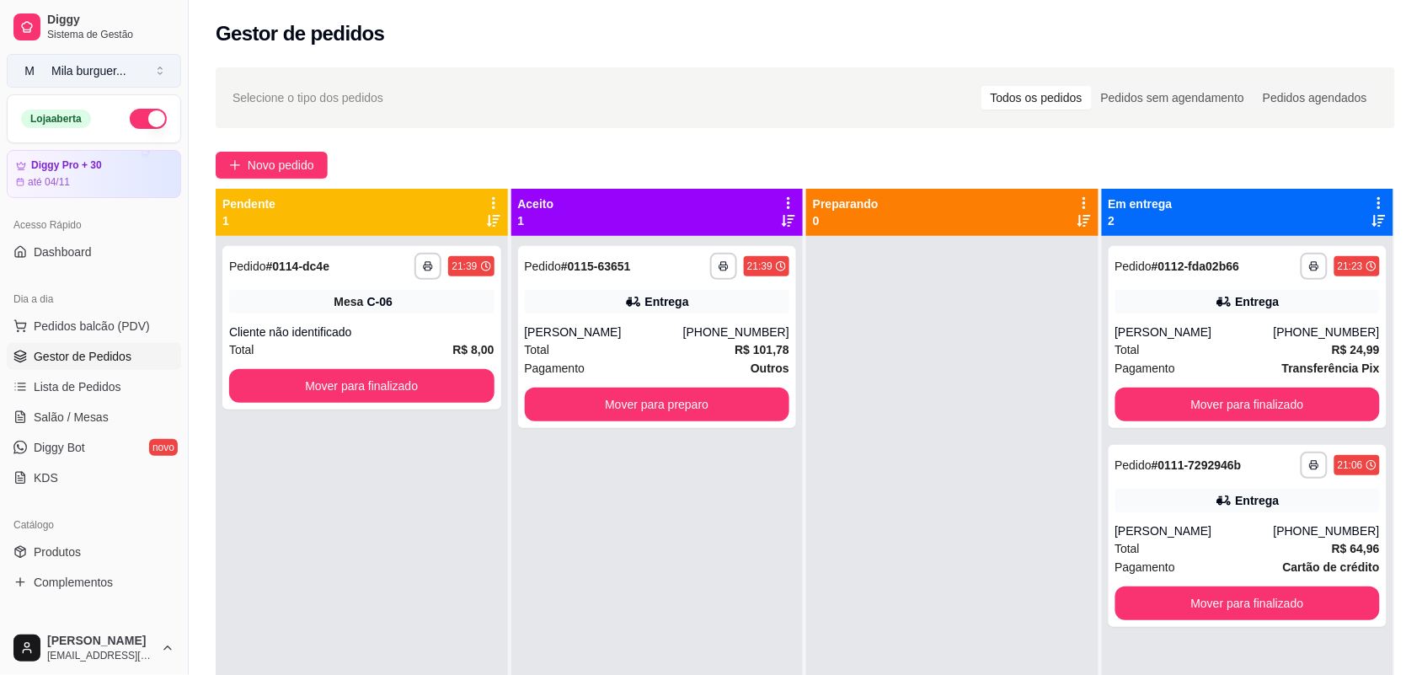
drag, startPoint x: 6, startPoint y: 129, endPoint x: 128, endPoint y: 57, distance: 141.6
click at [56, 99] on div "Loja aberta Diggy Pro + 30 até 04/11" at bounding box center [94, 146] width 188 height 104
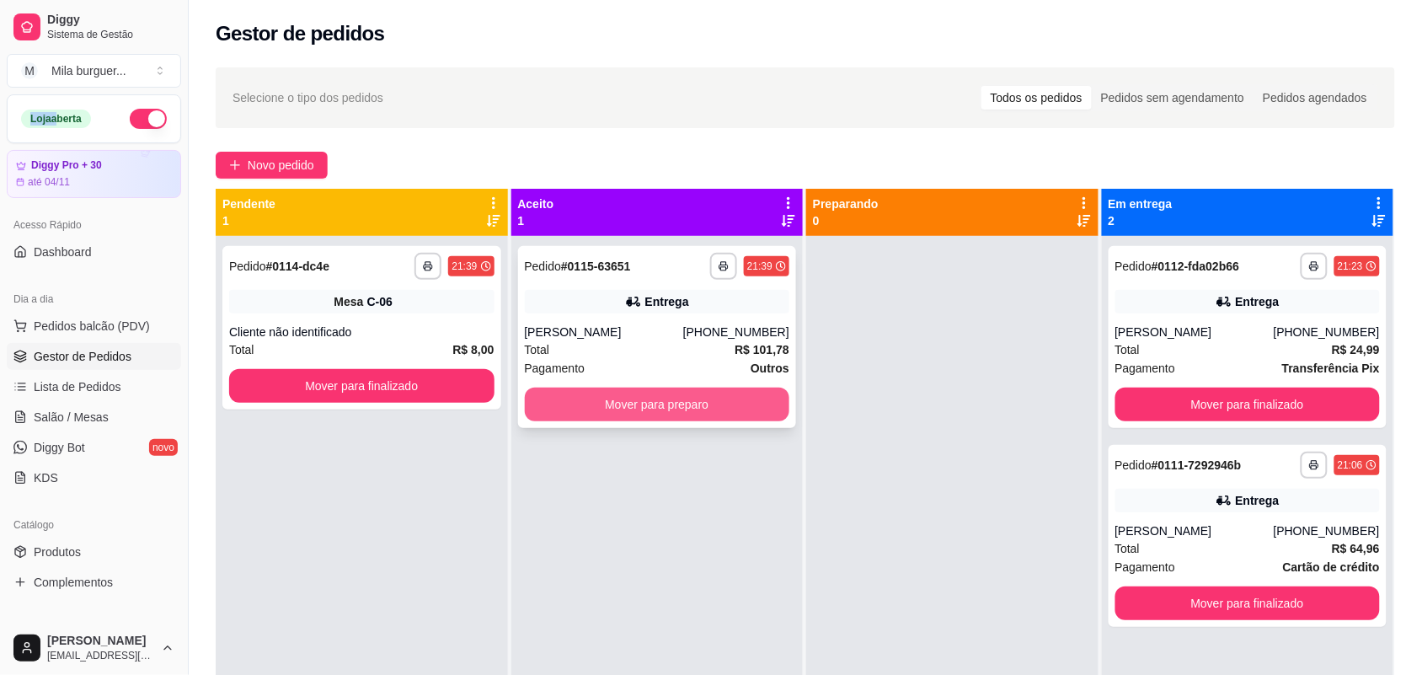
click at [571, 407] on button "Mover para preparo" at bounding box center [657, 404] width 265 height 34
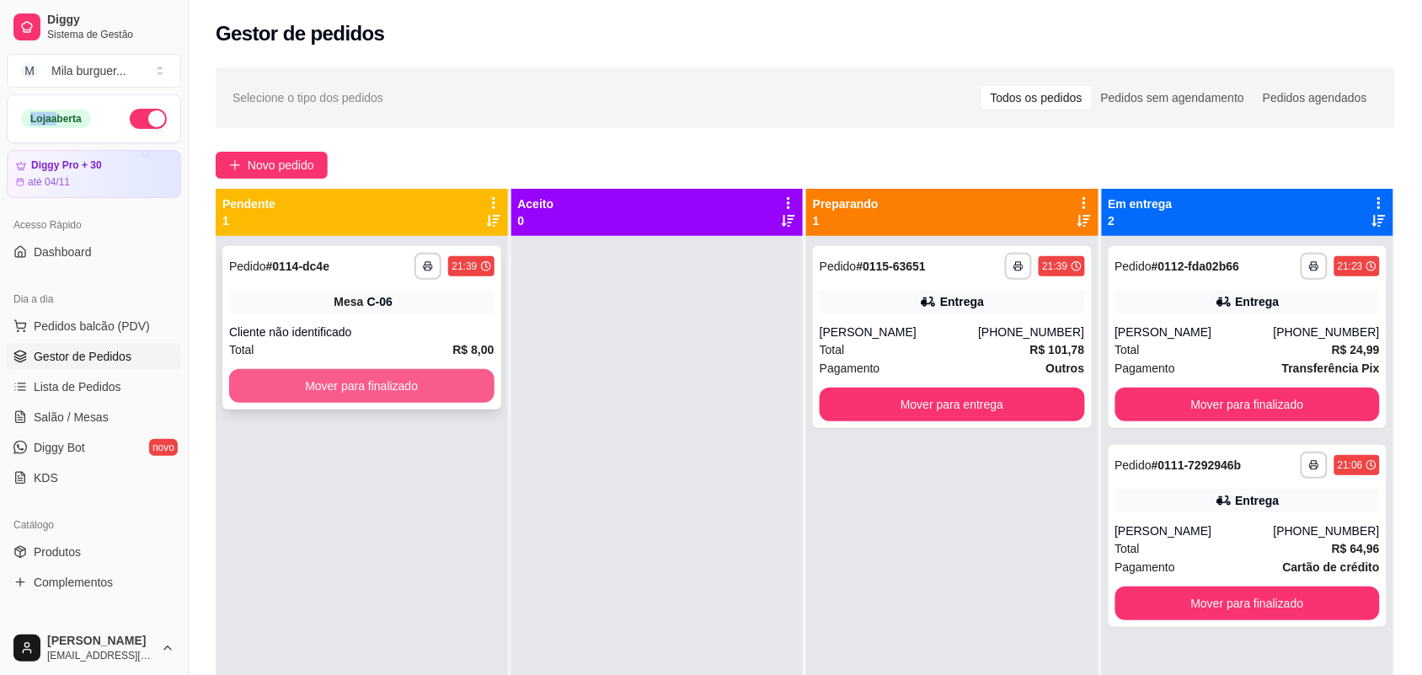
click at [387, 386] on button "Mover para finalizado" at bounding box center [361, 386] width 265 height 34
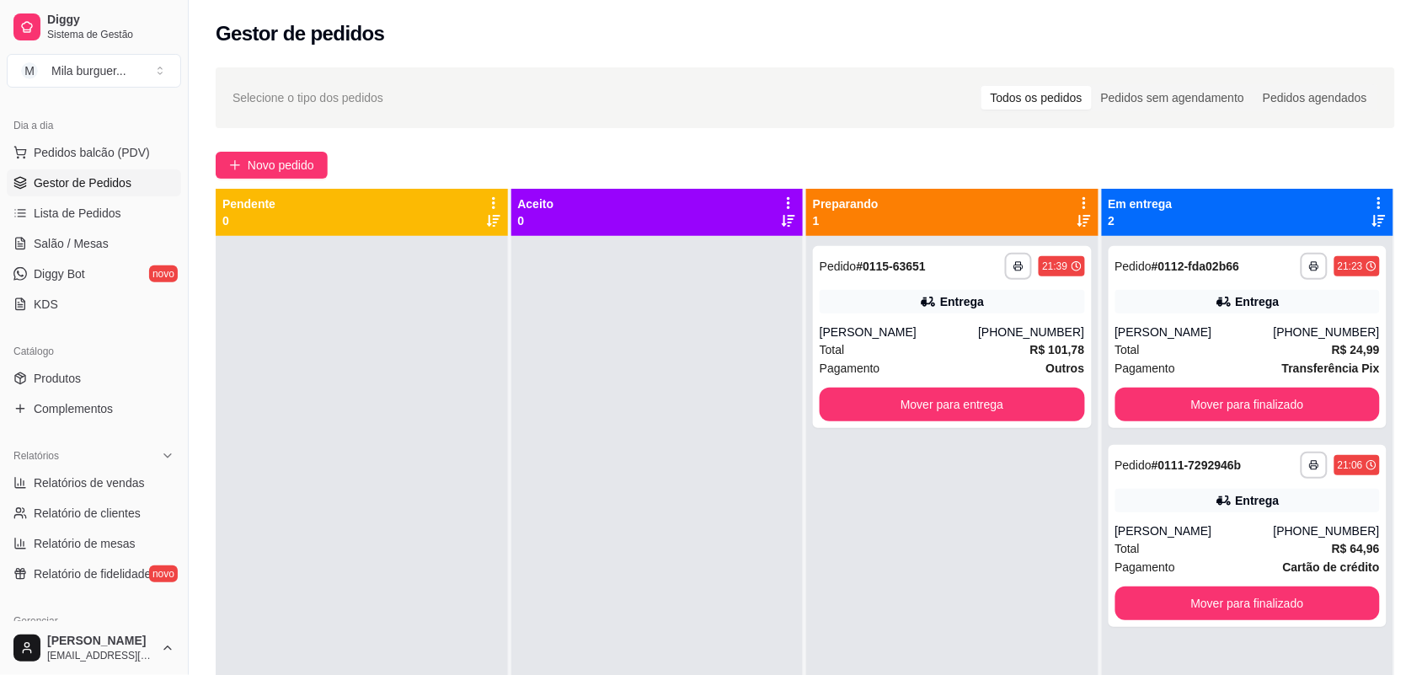
scroll to position [211, 0]
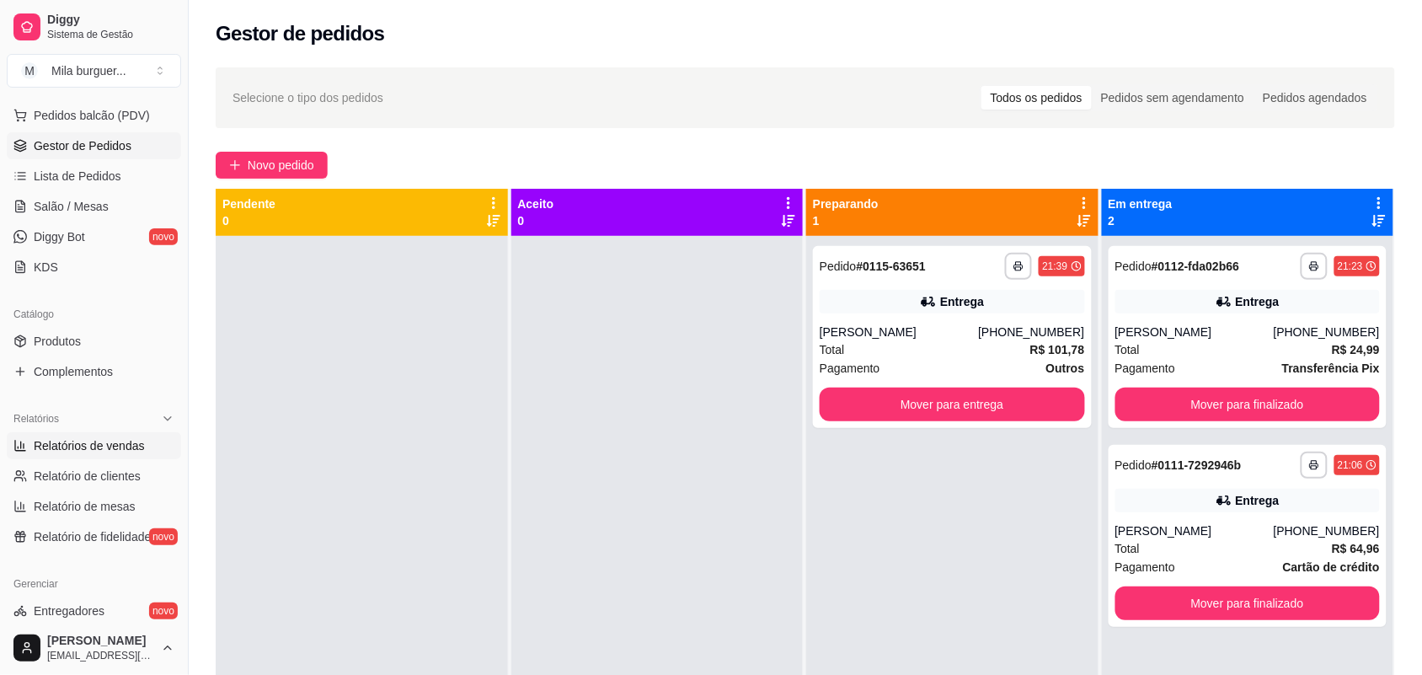
click at [146, 440] on link "Relatórios de vendas" at bounding box center [94, 445] width 174 height 27
select select "ALL"
select select "0"
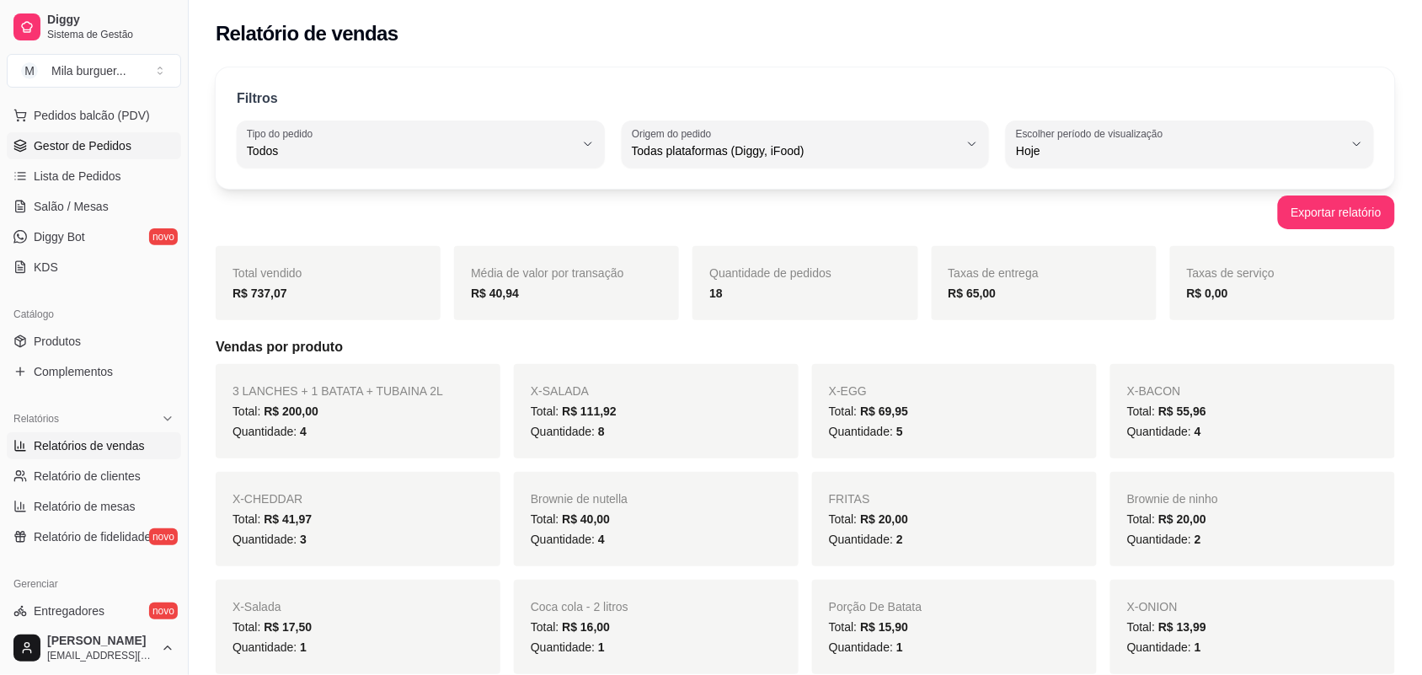
click at [70, 149] on span "Gestor de Pedidos" at bounding box center [83, 145] width 98 height 17
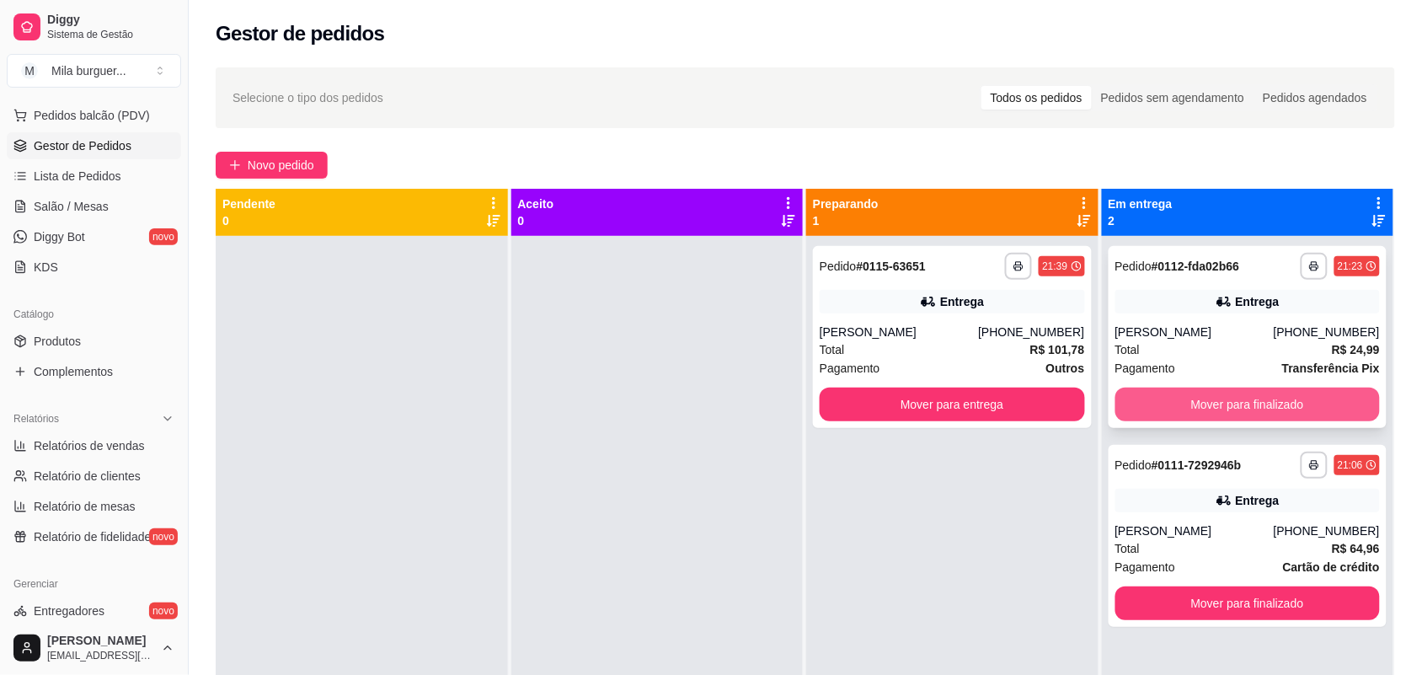
scroll to position [47, 0]
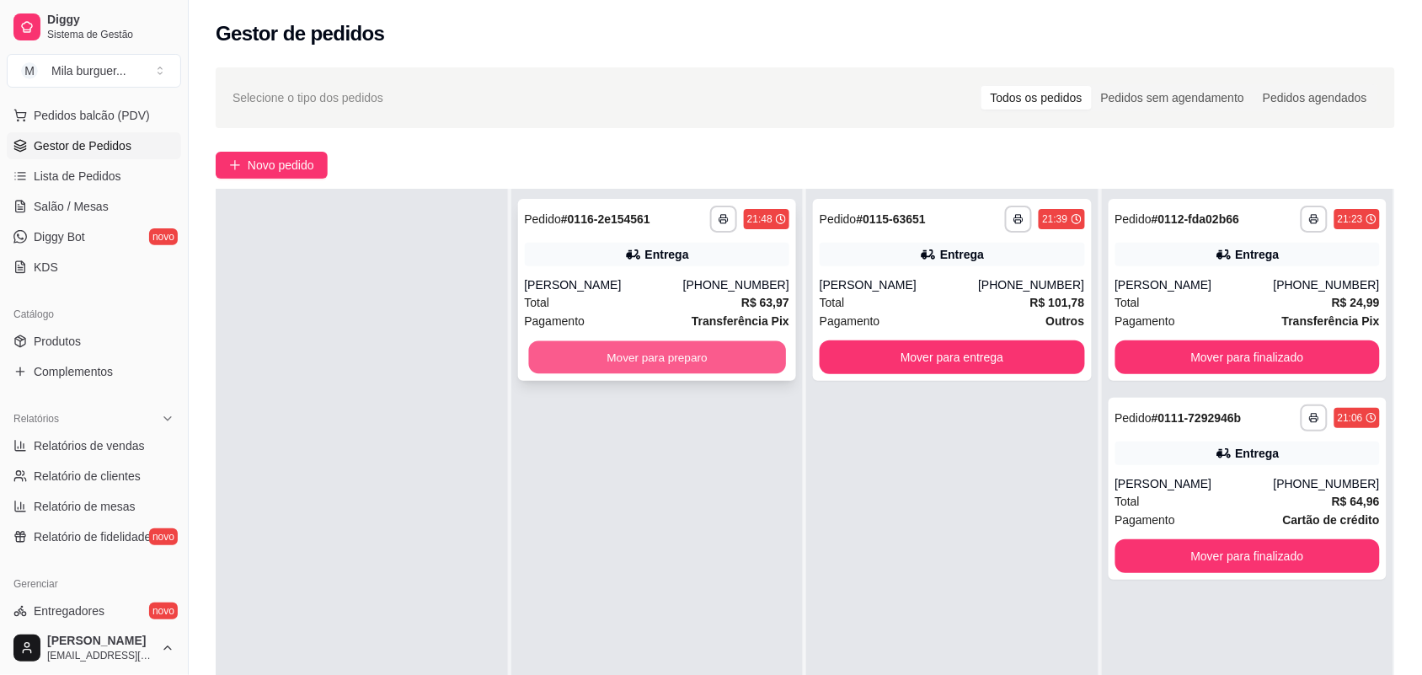
click at [675, 358] on button "Mover para preparo" at bounding box center [656, 357] width 257 height 33
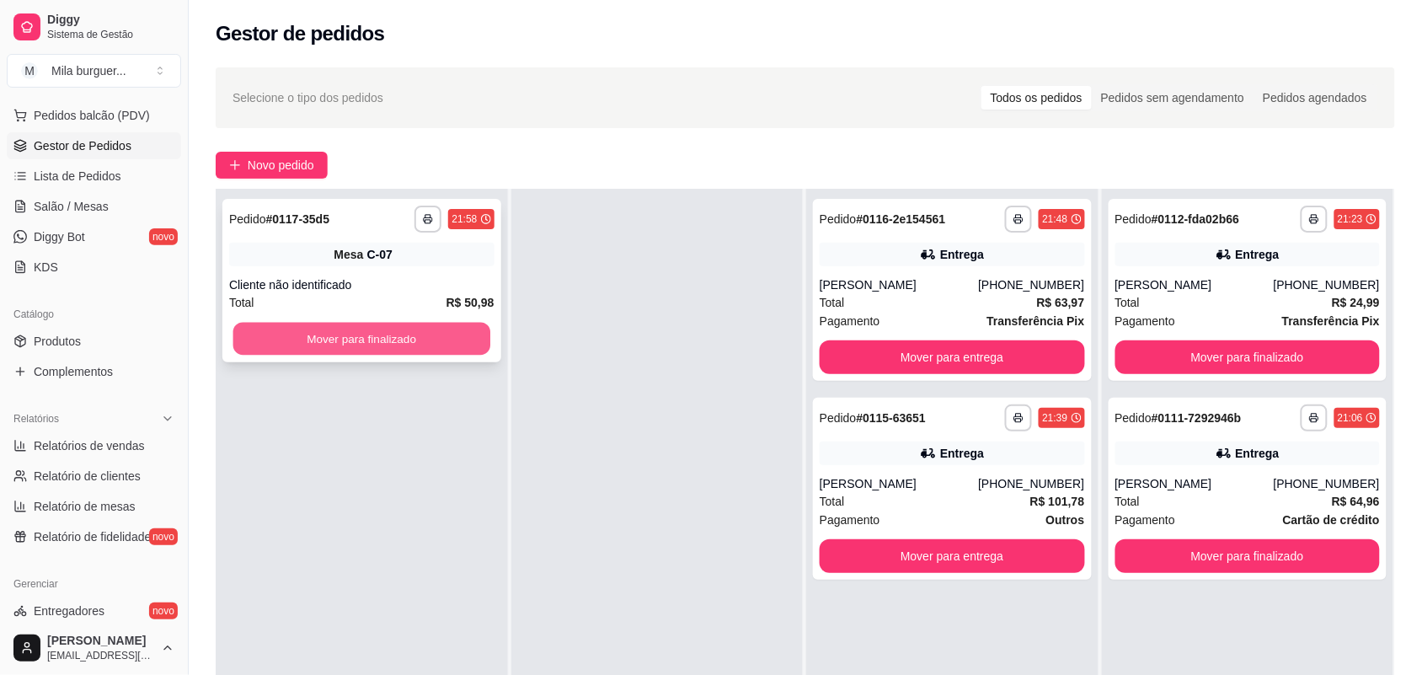
click at [347, 329] on button "Mover para finalizado" at bounding box center [361, 339] width 257 height 33
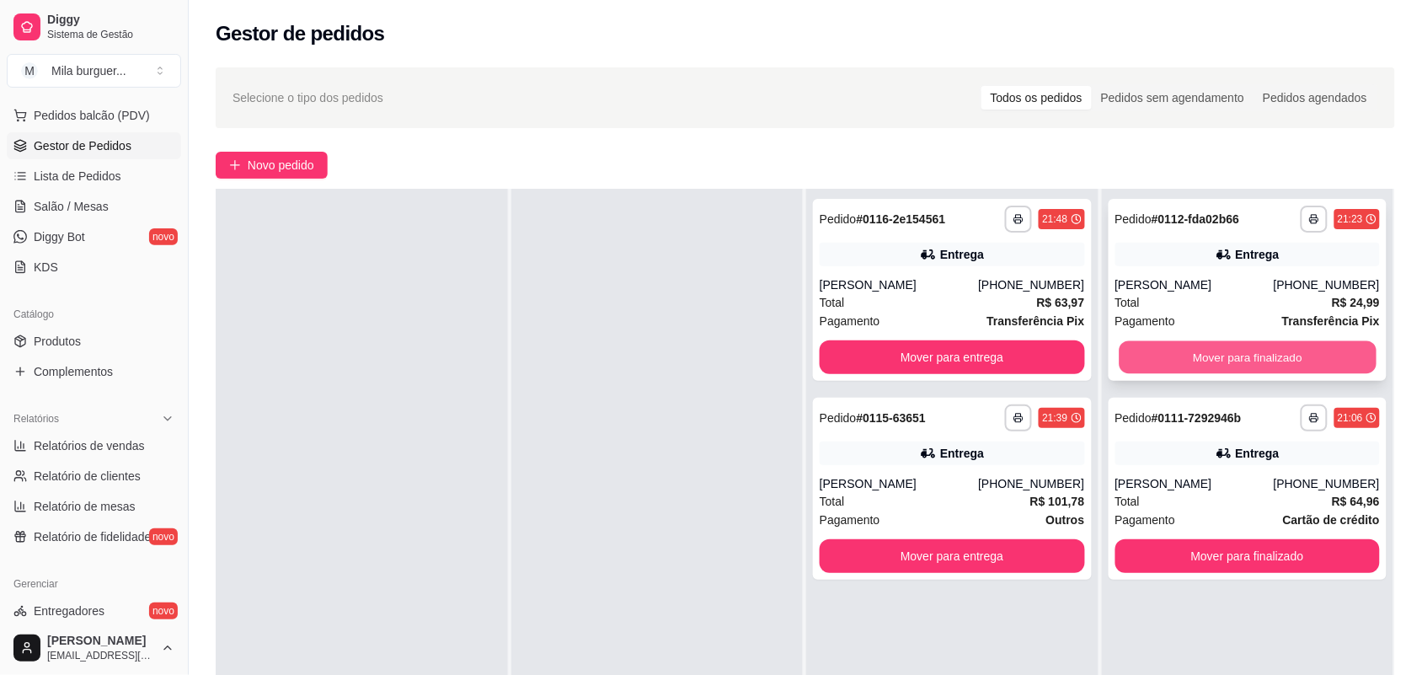
click at [1217, 367] on button "Mover para finalizado" at bounding box center [1246, 357] width 257 height 33
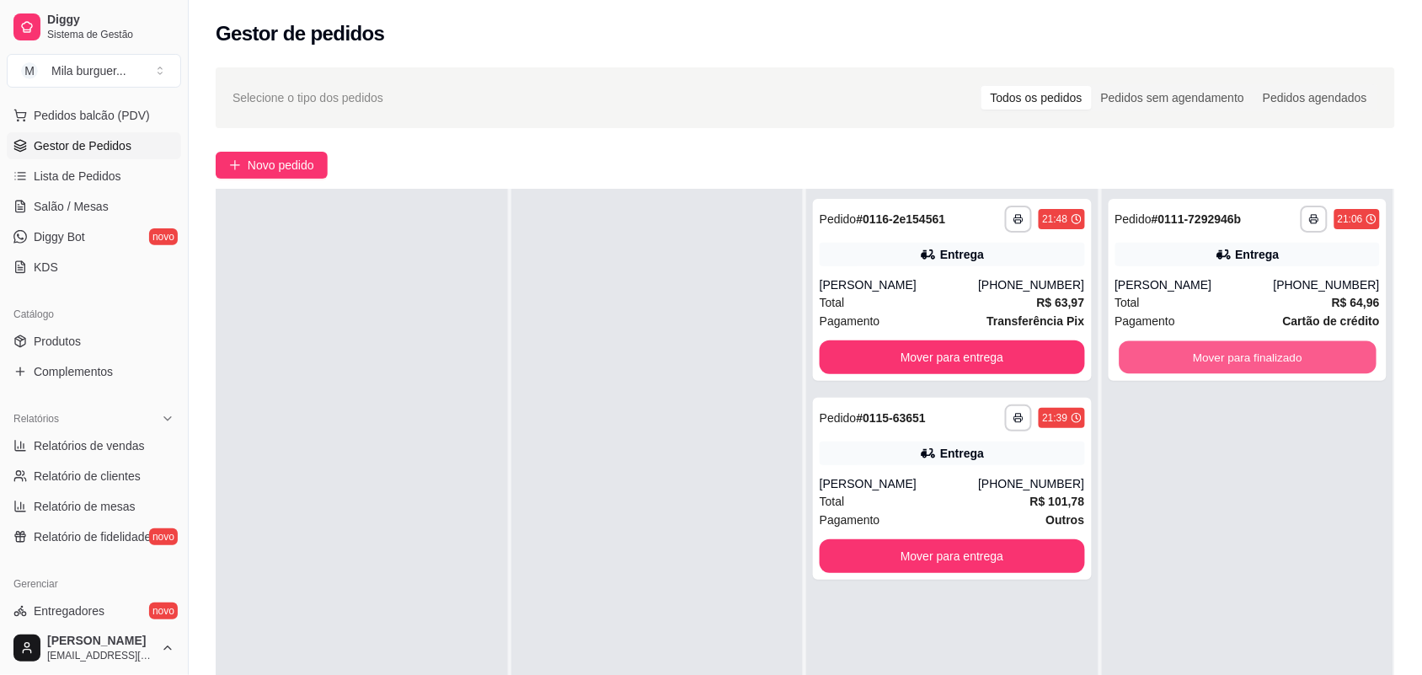
click at [1217, 367] on button "Mover para finalizado" at bounding box center [1246, 357] width 257 height 33
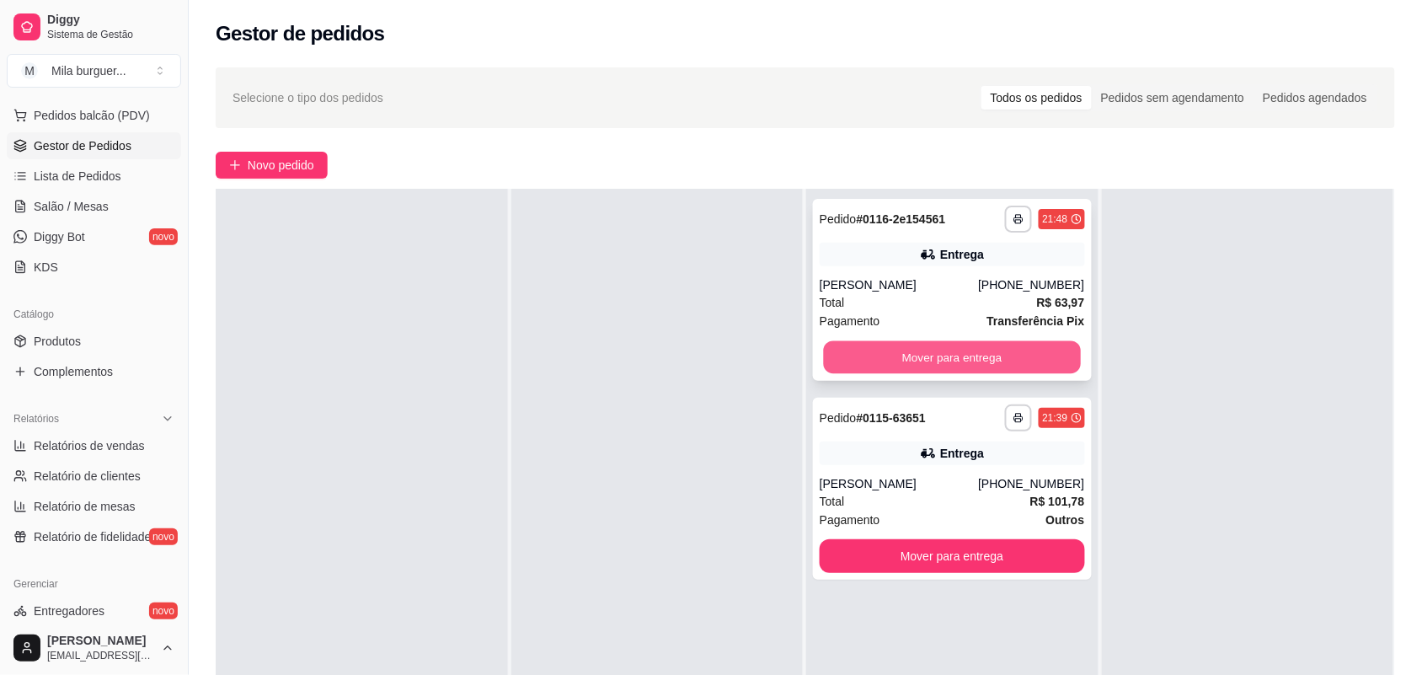
click at [863, 358] on button "Mover para entrega" at bounding box center [952, 357] width 257 height 33
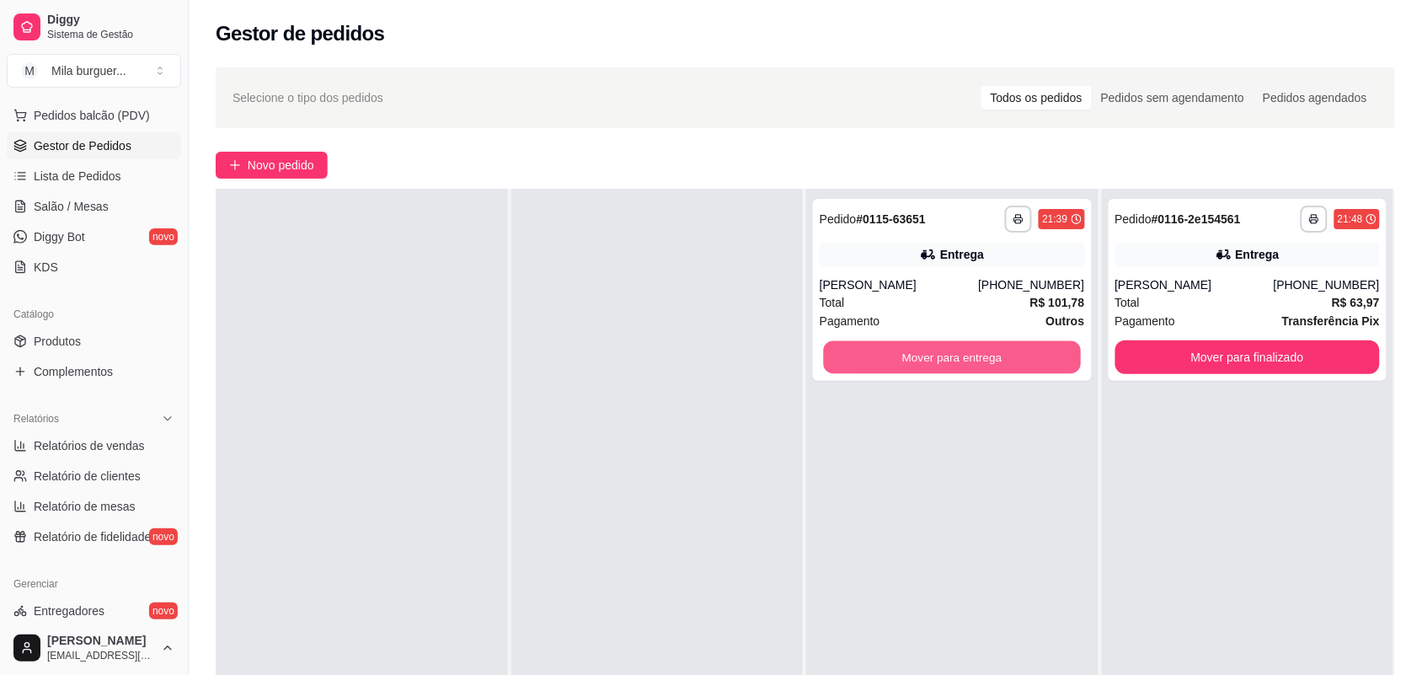
click at [863, 358] on button "Mover para entrega" at bounding box center [952, 357] width 257 height 33
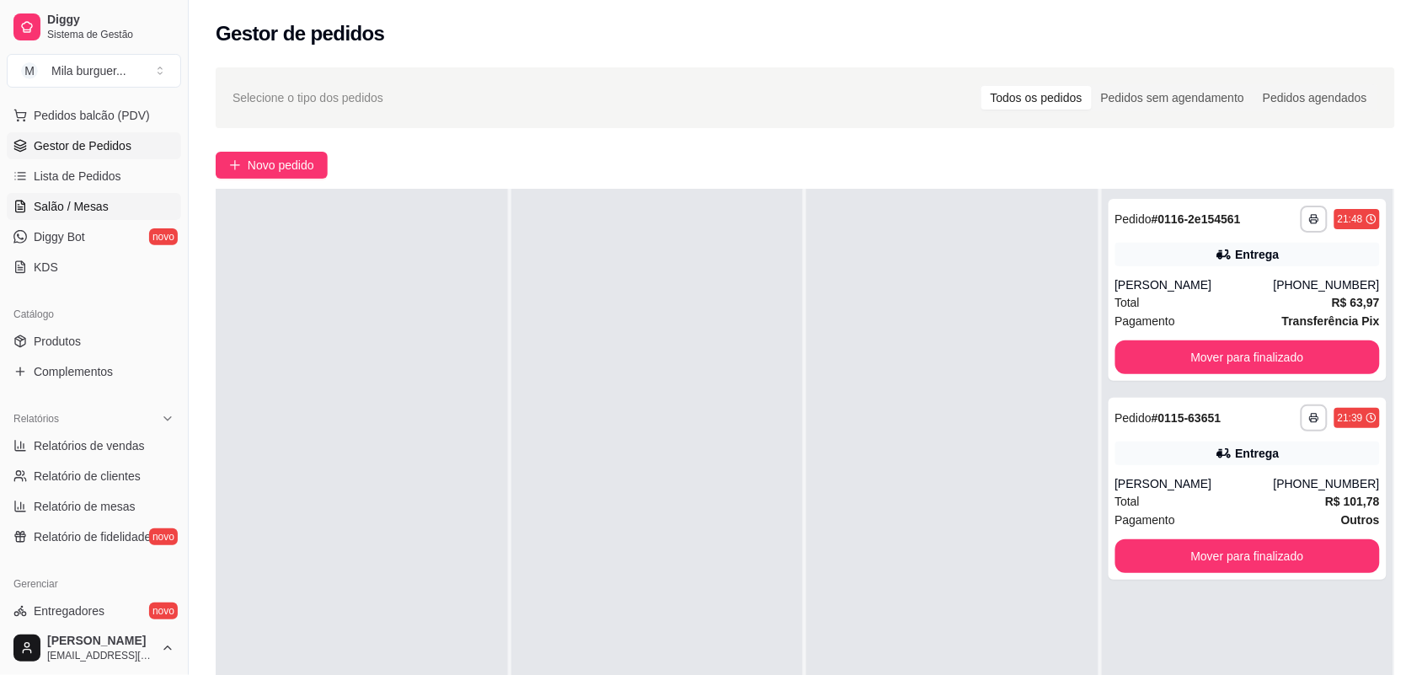
click at [90, 198] on span "Salão / Mesas" at bounding box center [71, 206] width 75 height 17
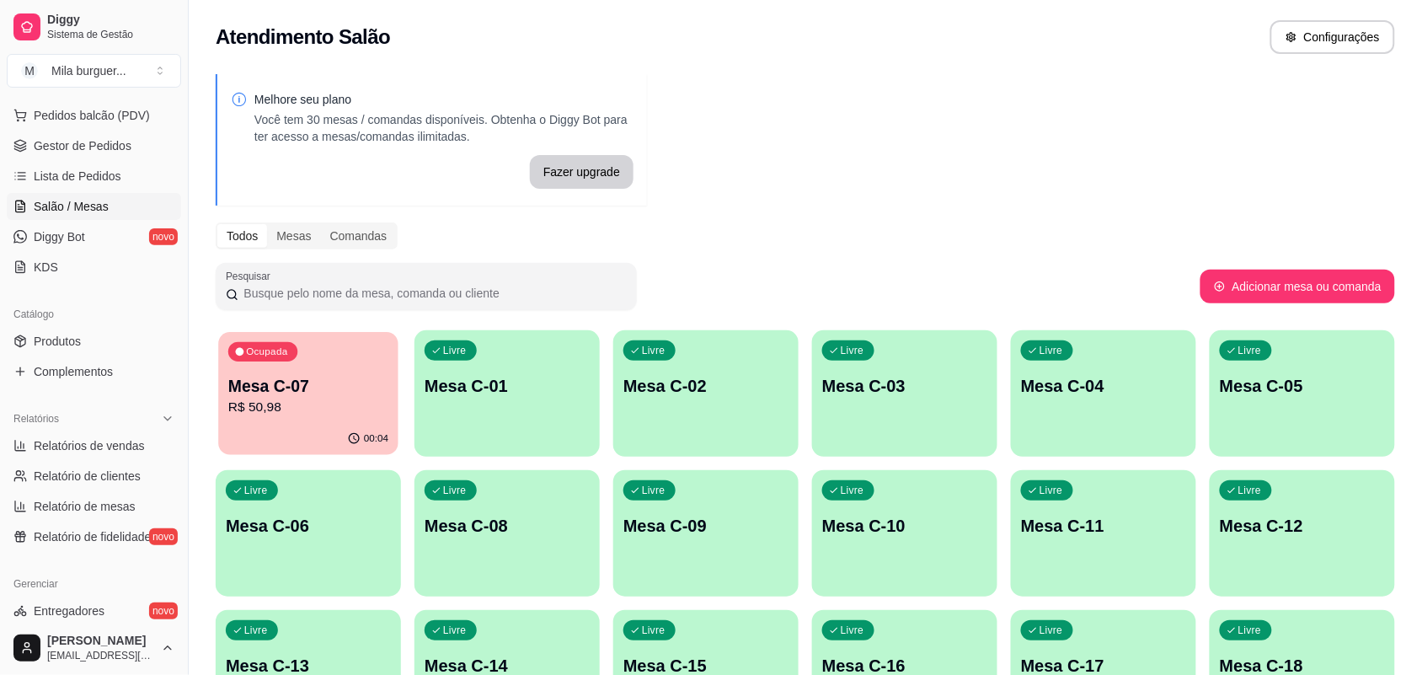
click at [296, 398] on p "R$ 50,98" at bounding box center [308, 407] width 160 height 19
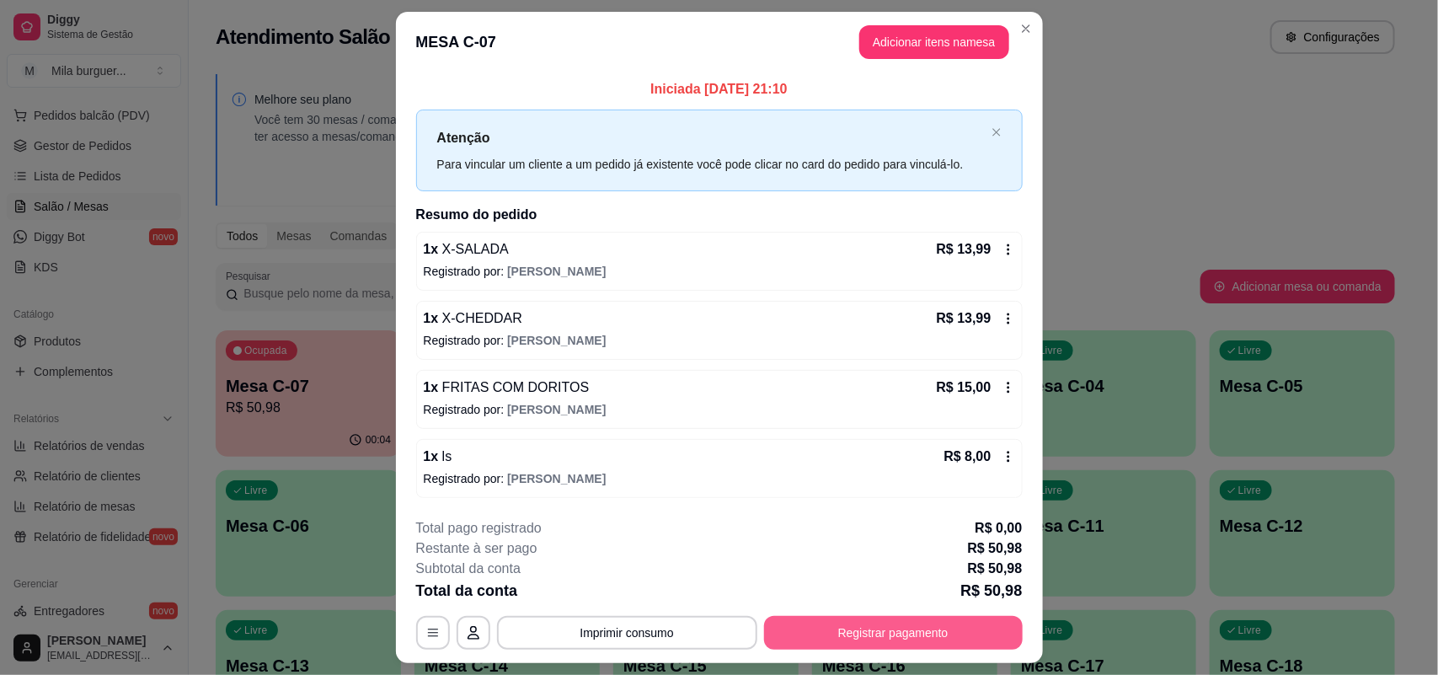
click at [828, 633] on button "Registrar pagamento" at bounding box center [893, 633] width 259 height 34
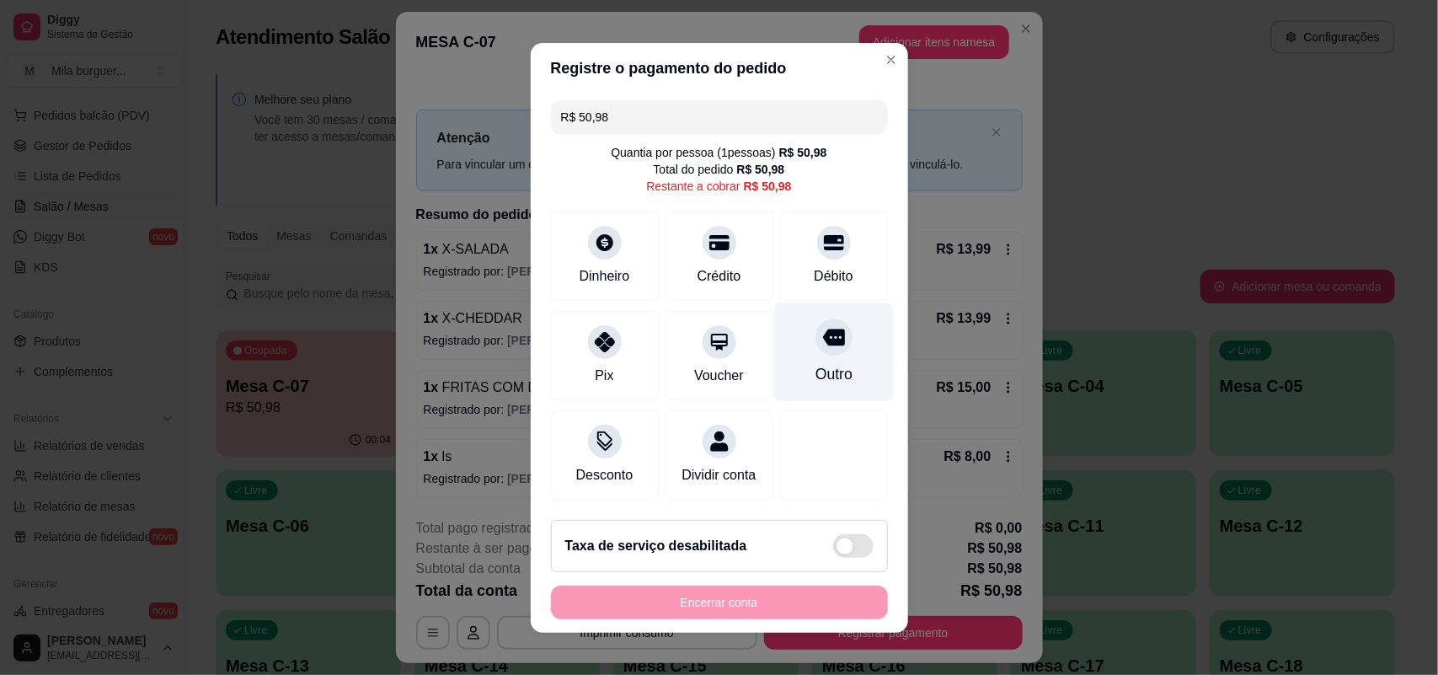
click at [814, 363] on div "Outro" at bounding box center [832, 374] width 37 height 22
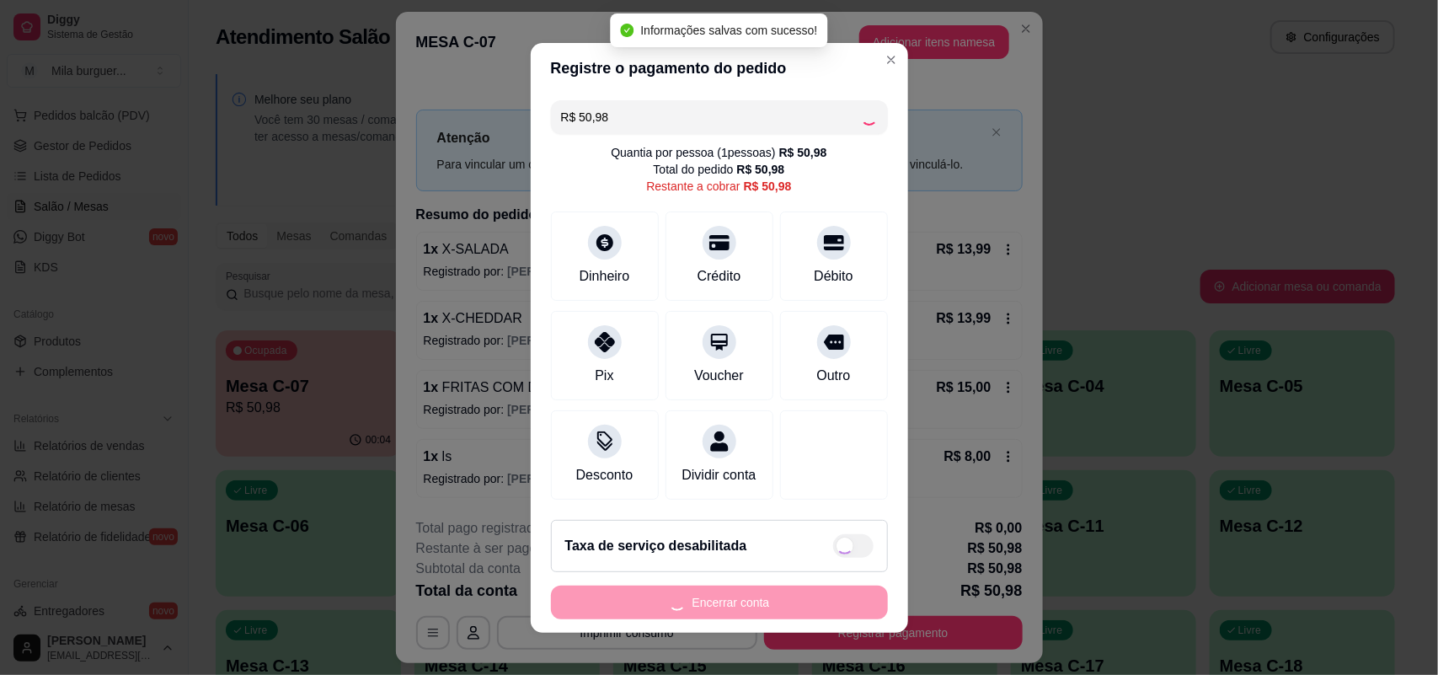
type input "R$ 0,00"
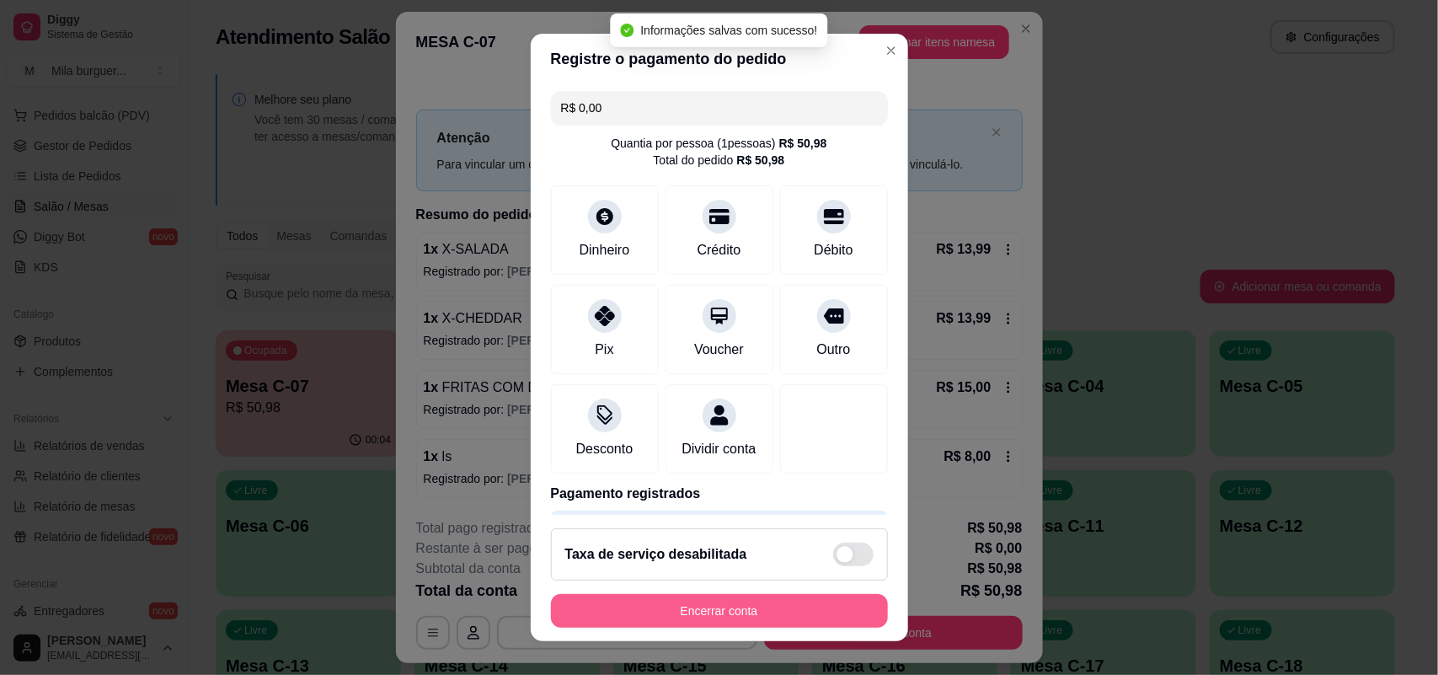
click at [750, 612] on button "Encerrar conta" at bounding box center [719, 611] width 337 height 34
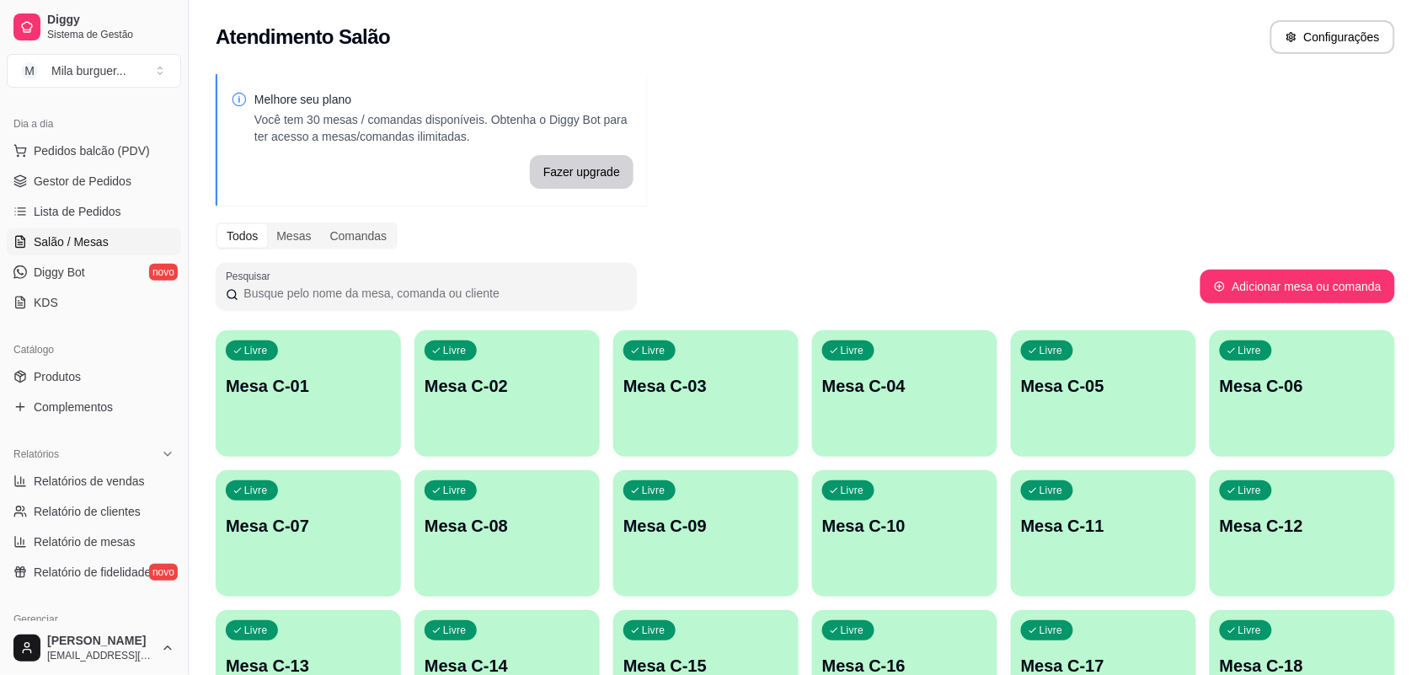
scroll to position [105, 0]
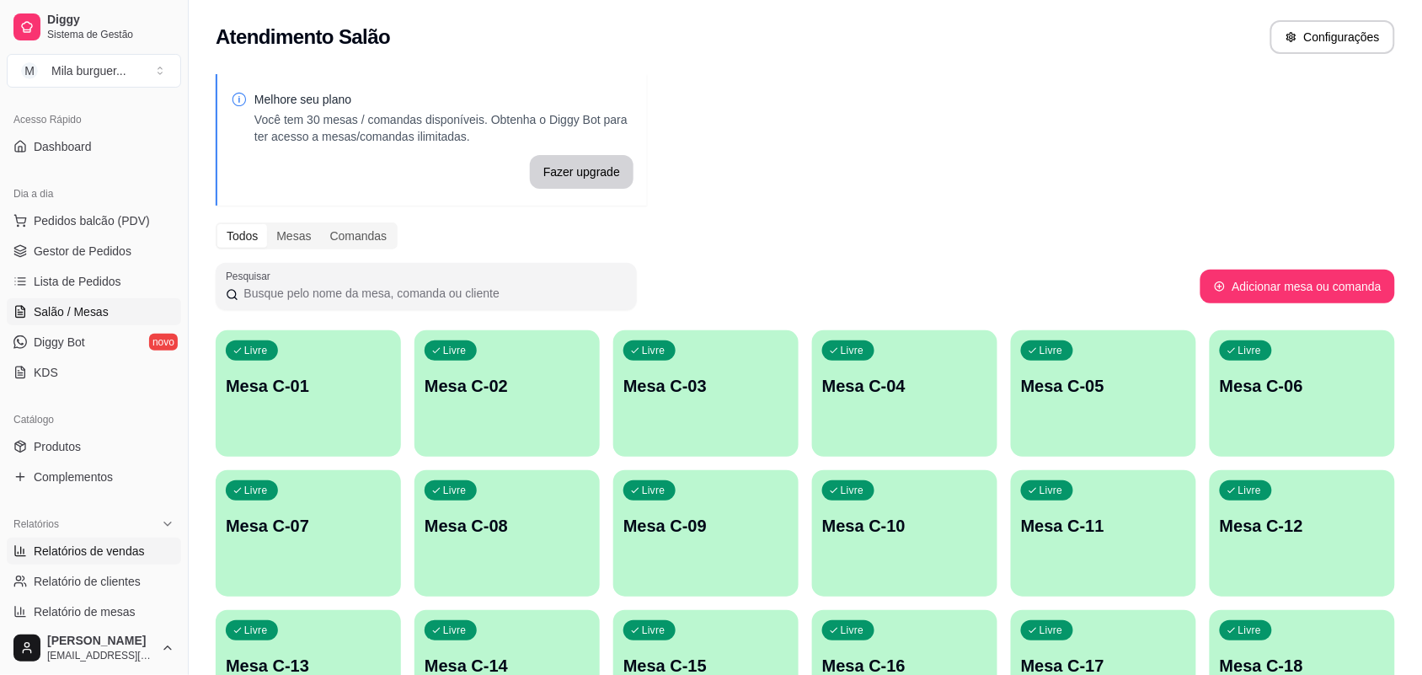
click at [102, 548] on span "Relatórios de vendas" at bounding box center [89, 550] width 111 height 17
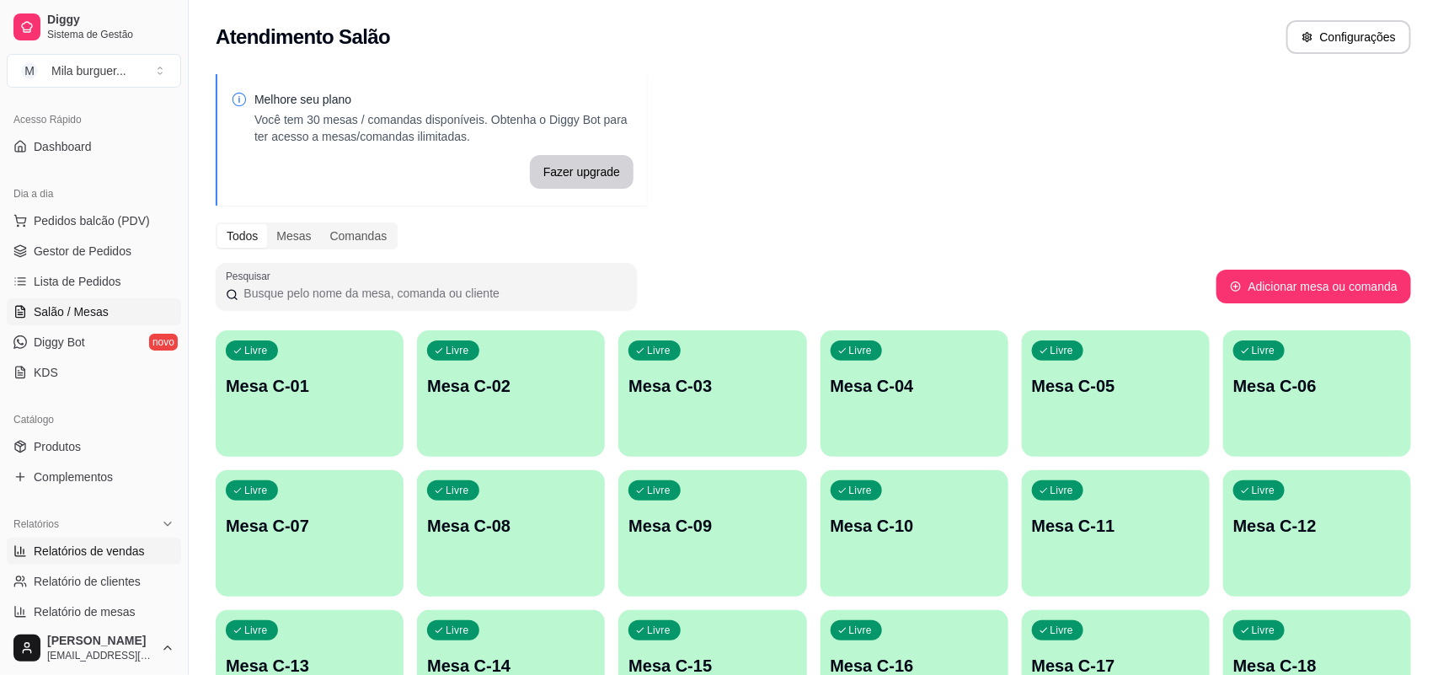
select select "ALL"
select select "0"
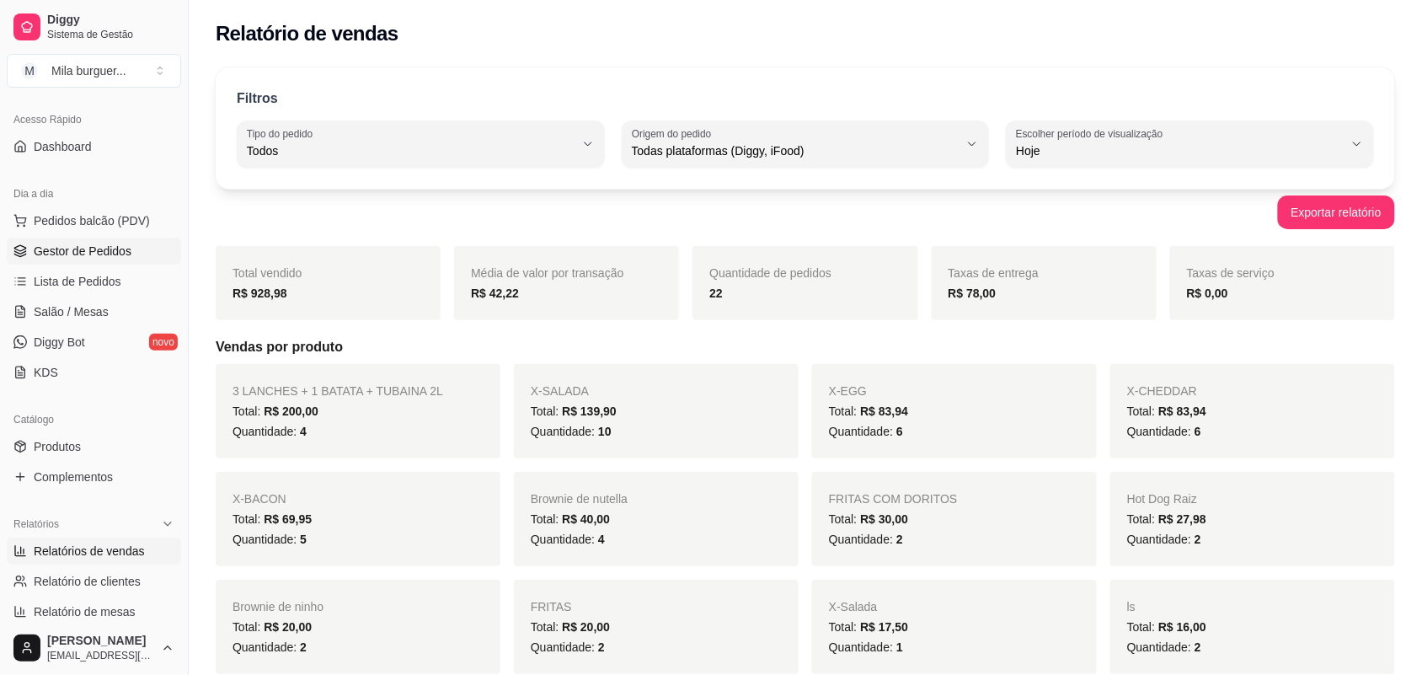
click at [90, 255] on span "Gestor de Pedidos" at bounding box center [83, 251] width 98 height 17
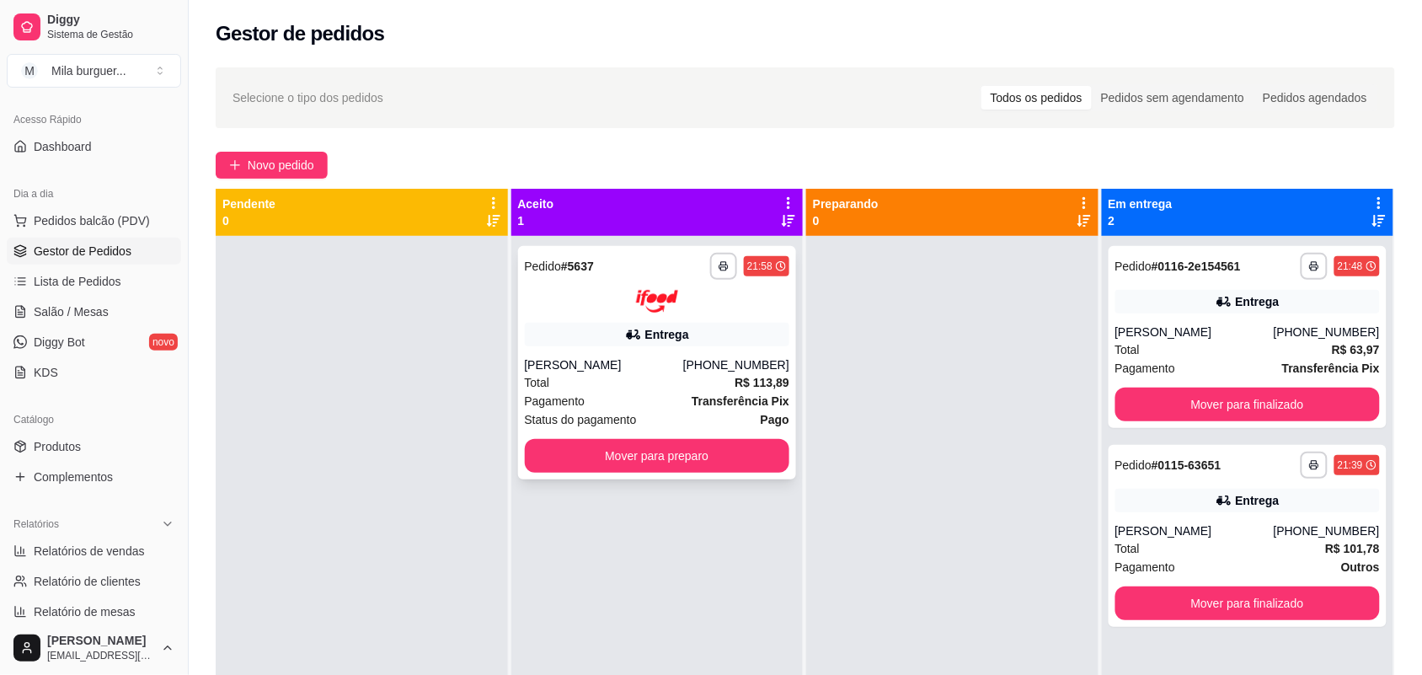
click at [710, 279] on div "**********" at bounding box center [749, 266] width 79 height 27
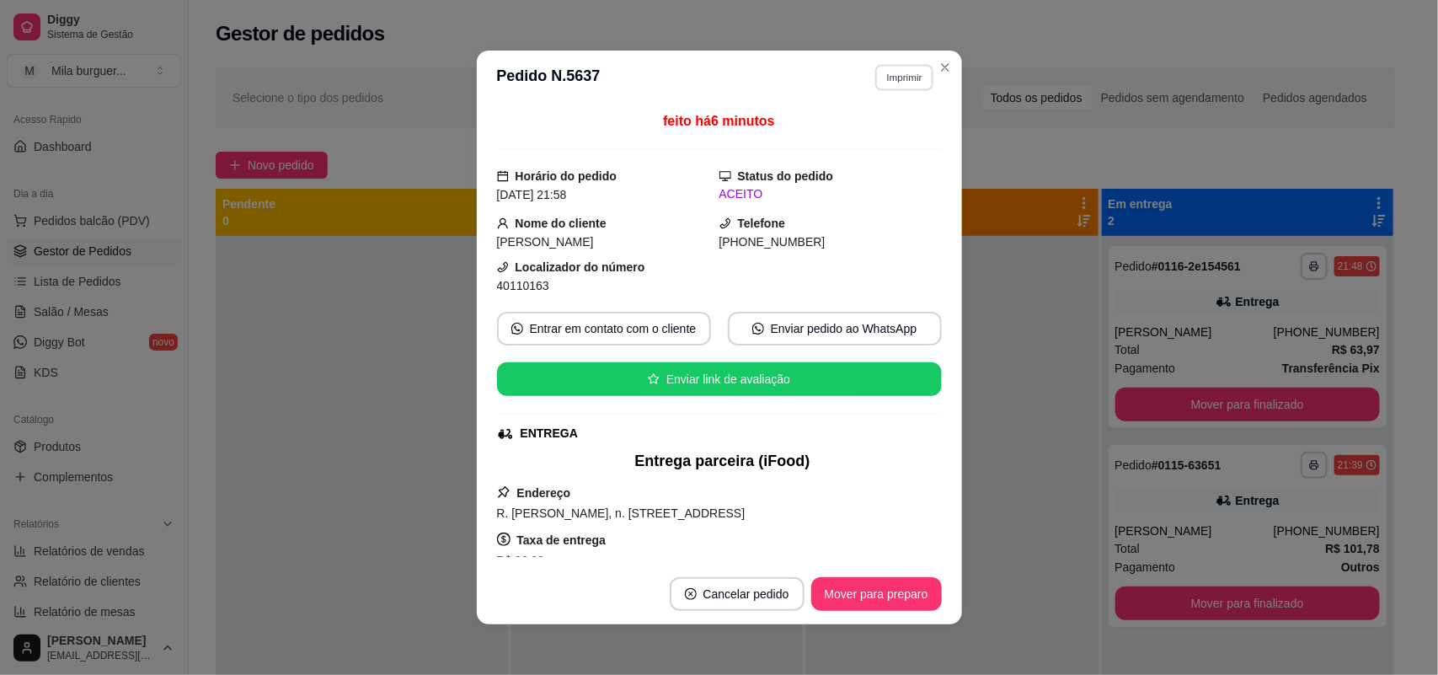
click at [878, 87] on button "Imprimir" at bounding box center [904, 77] width 58 height 26
click at [860, 131] on button "IMPRESSORA" at bounding box center [867, 137] width 118 height 26
click at [889, 70] on button "Imprimir" at bounding box center [904, 77] width 60 height 27
click at [863, 145] on button "IMPRESSORA" at bounding box center [867, 137] width 118 height 26
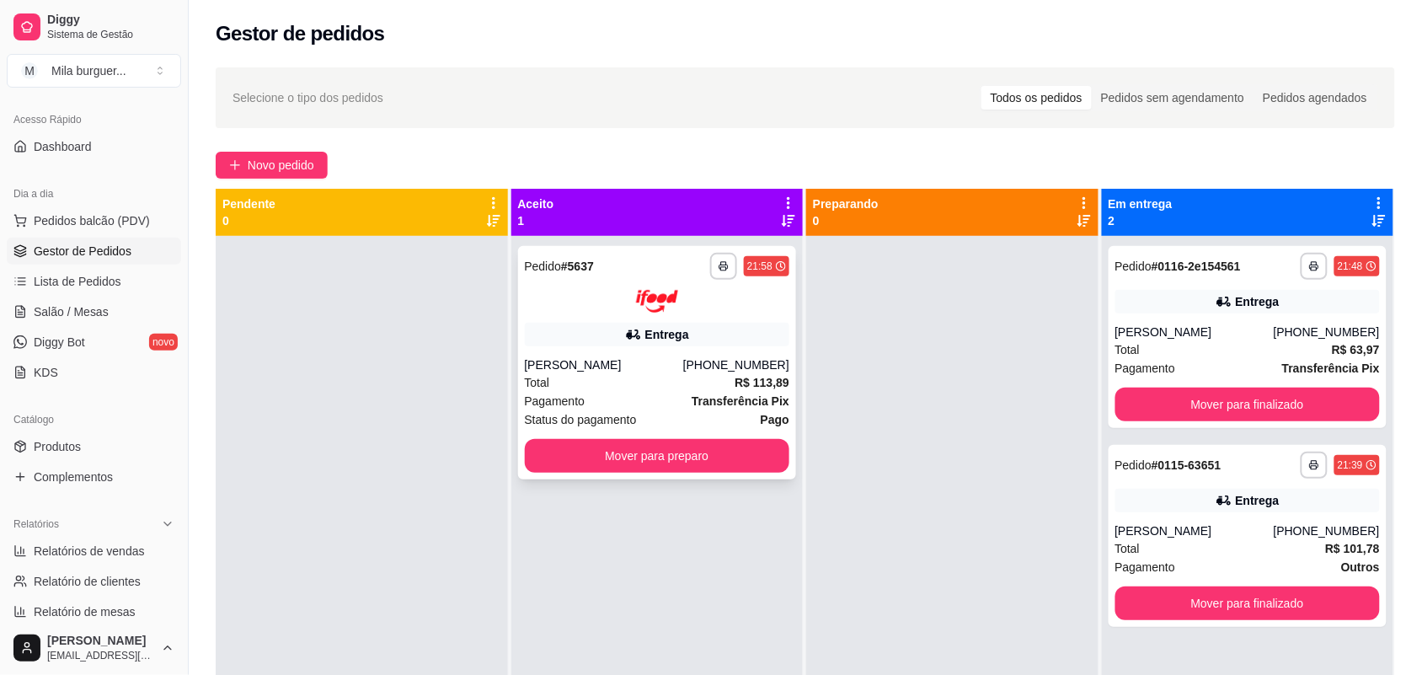
click at [706, 376] on div "Total R$ 113,89" at bounding box center [657, 382] width 265 height 19
click at [680, 463] on button "Mover para preparo" at bounding box center [657, 456] width 265 height 34
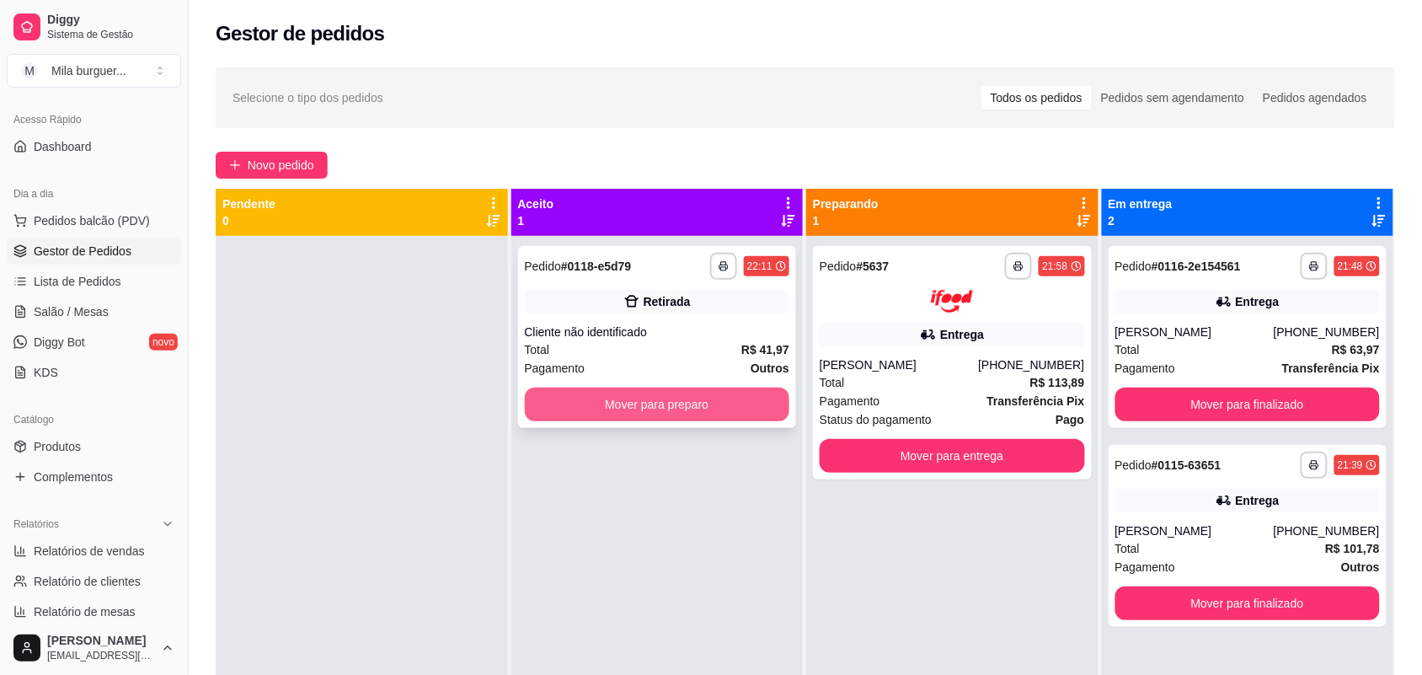
click at [687, 400] on button "Mover para preparo" at bounding box center [657, 404] width 265 height 34
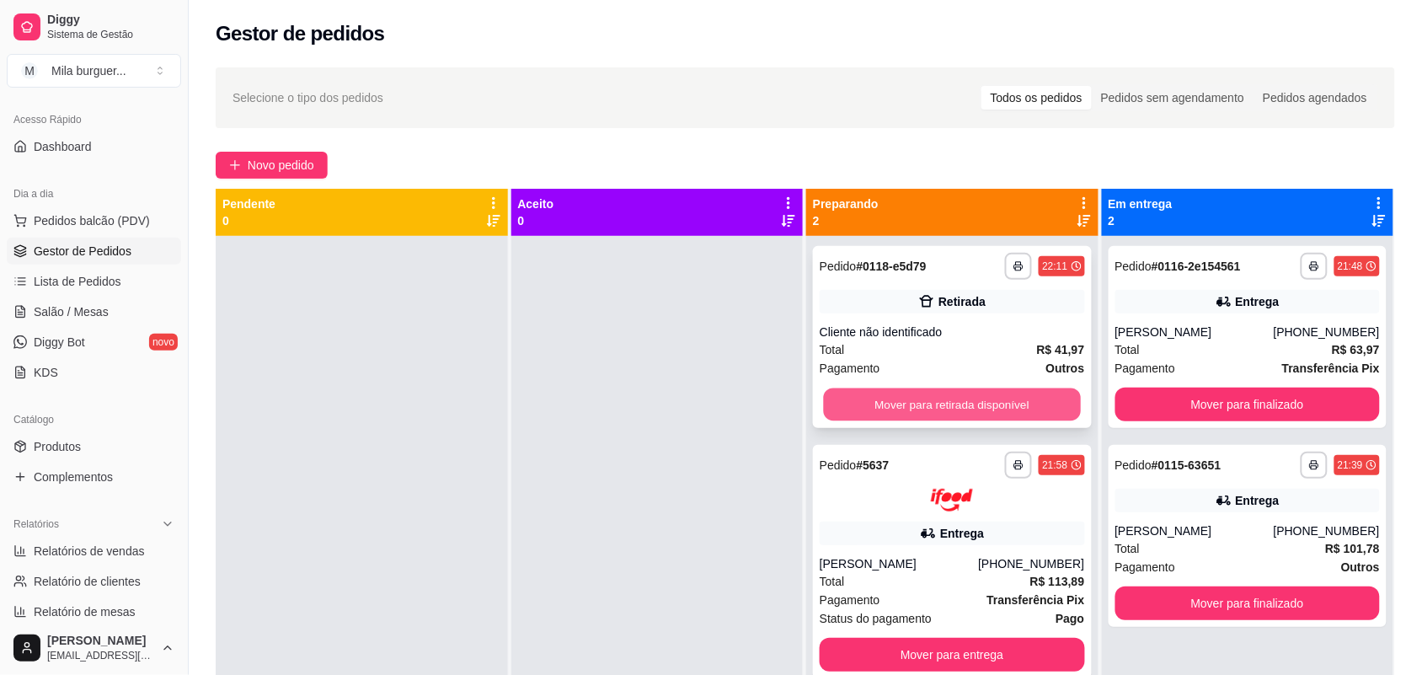
click at [958, 409] on button "Mover para retirada disponível" at bounding box center [952, 404] width 257 height 33
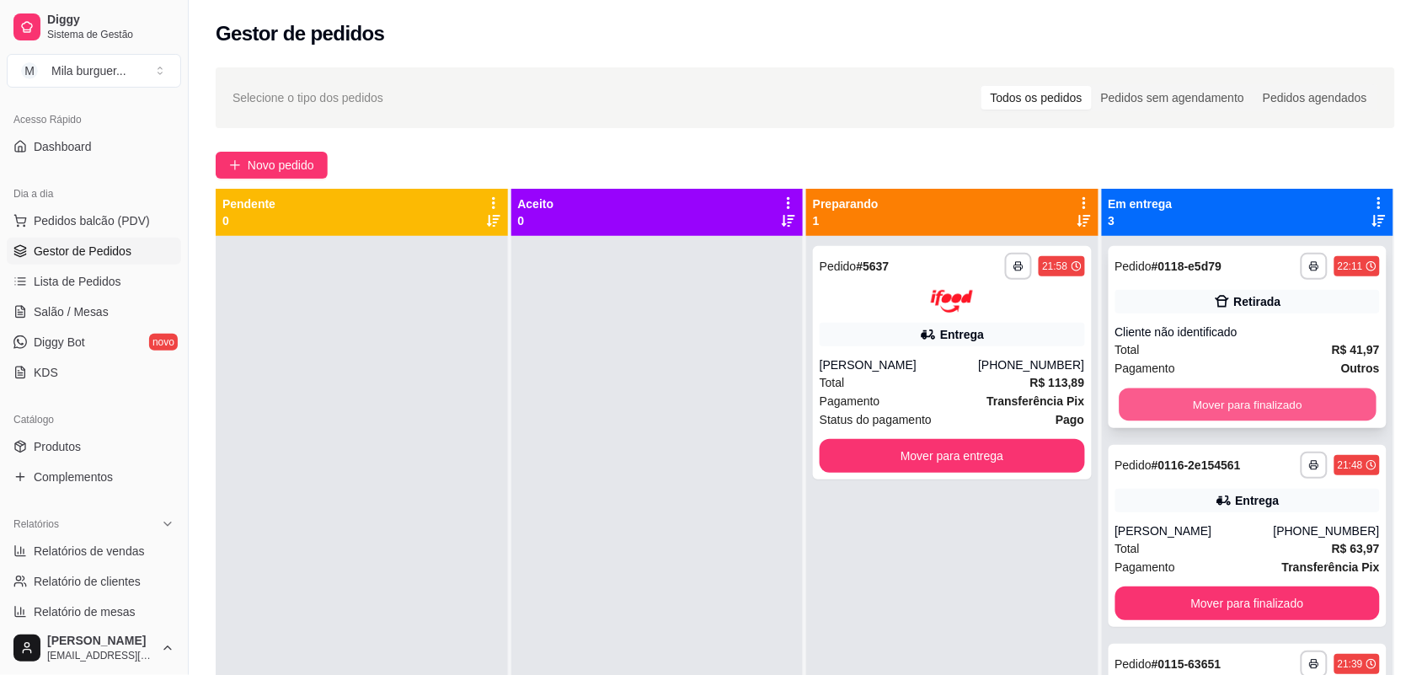
click at [1162, 401] on button "Mover para finalizado" at bounding box center [1246, 404] width 257 height 33
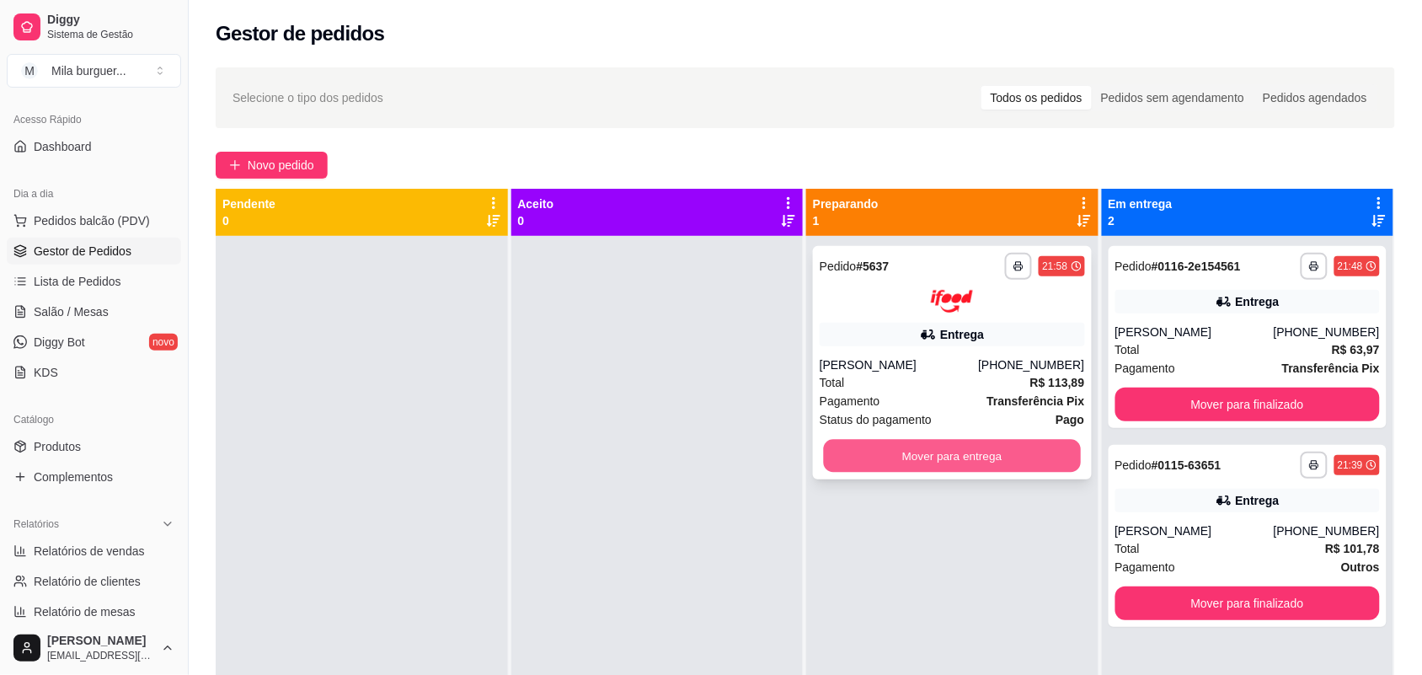
click at [856, 449] on button "Mover para entrega" at bounding box center [952, 455] width 257 height 33
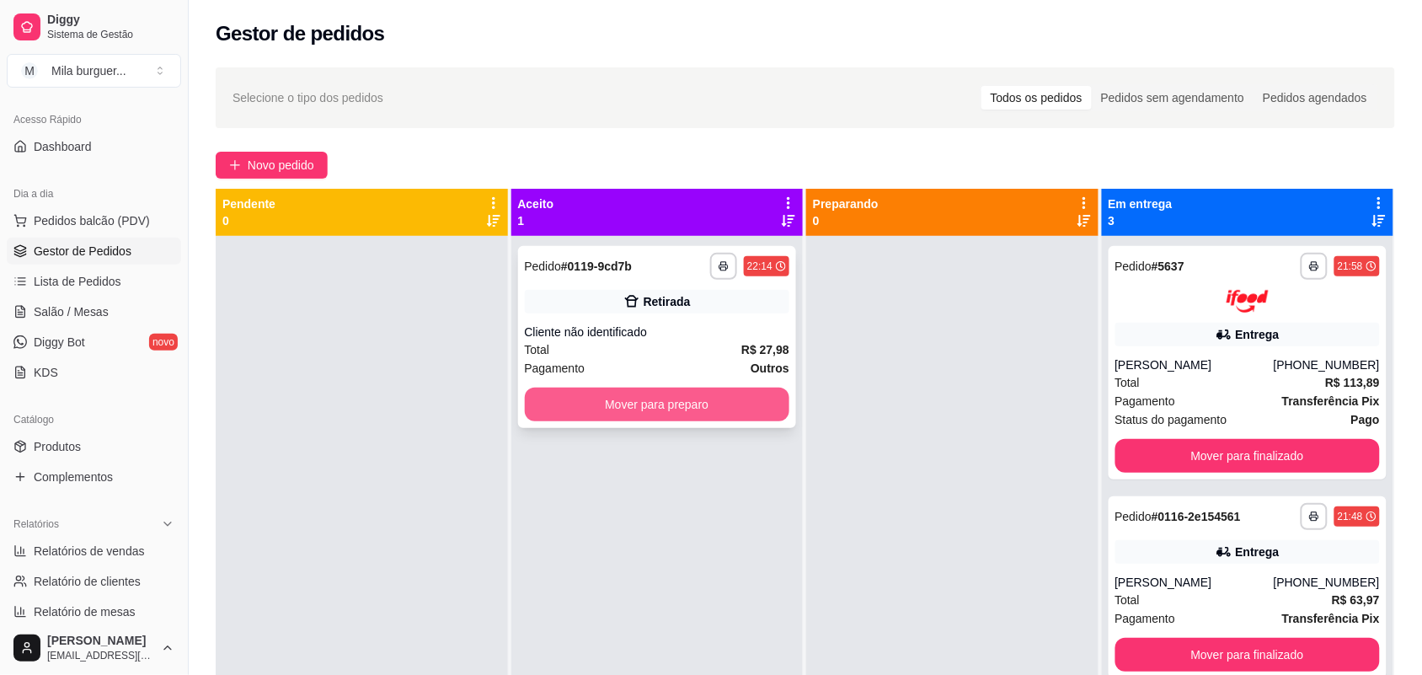
click at [747, 400] on button "Mover para preparo" at bounding box center [657, 404] width 265 height 34
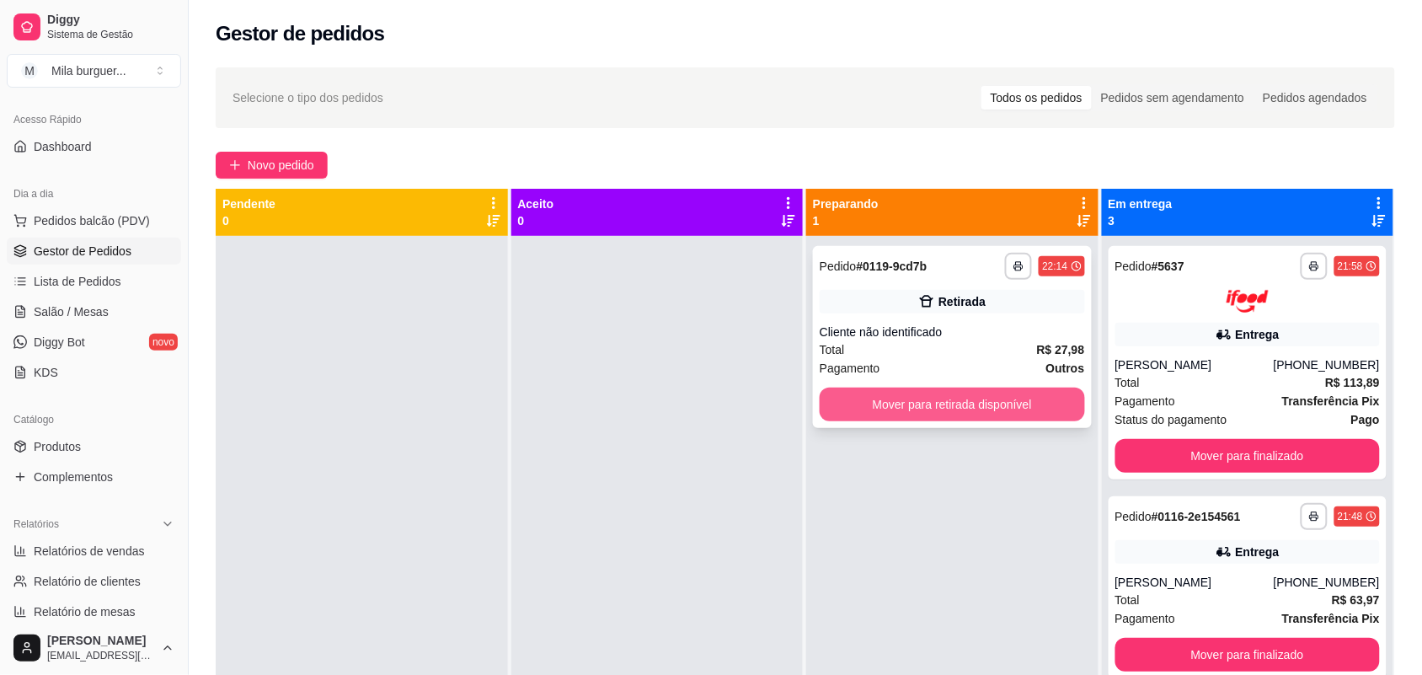
click at [843, 393] on button "Mover para retirada disponível" at bounding box center [951, 404] width 265 height 34
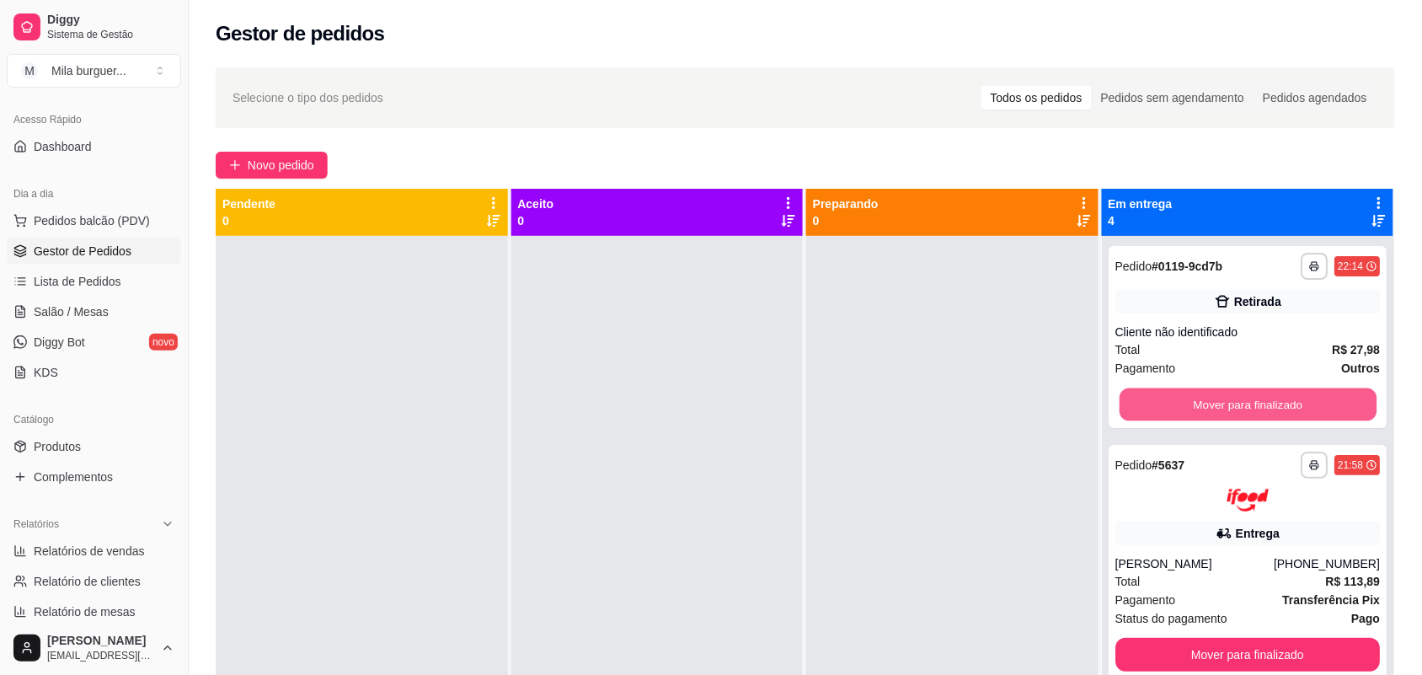
click at [1225, 411] on button "Mover para finalizado" at bounding box center [1246, 404] width 257 height 33
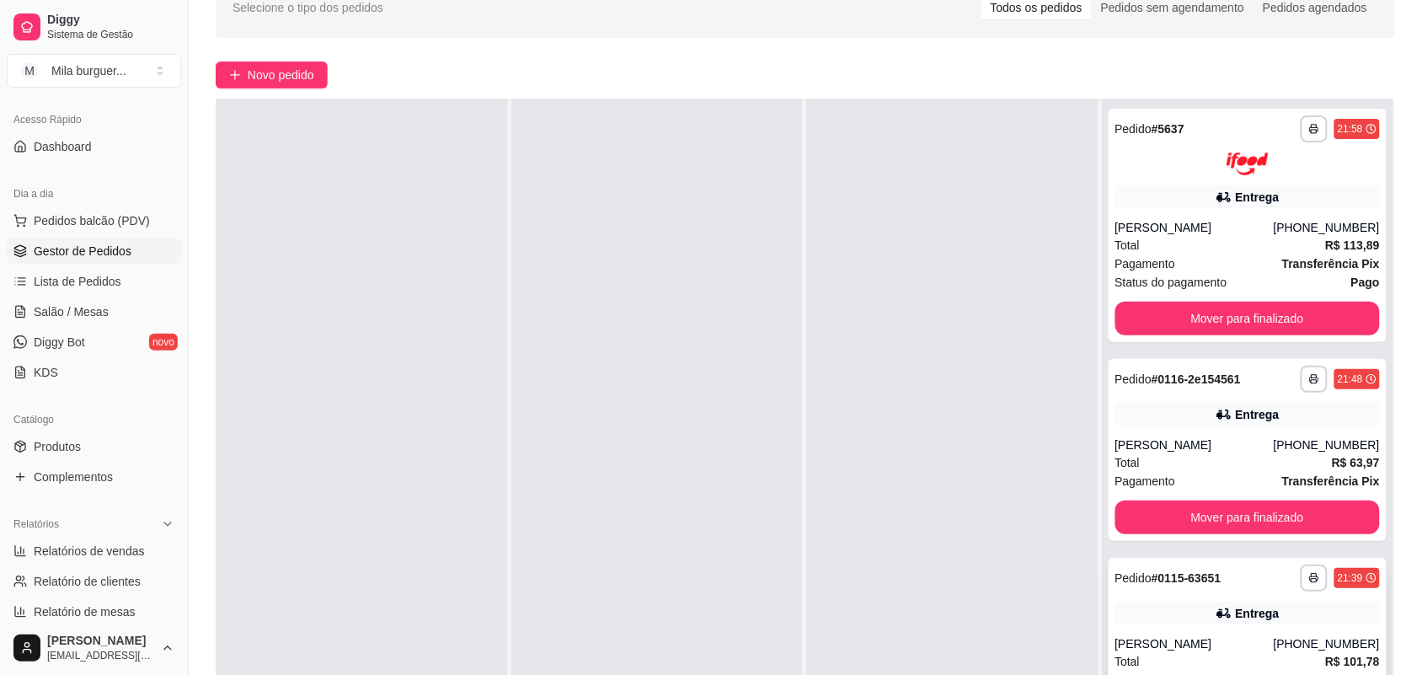
scroll to position [211, 0]
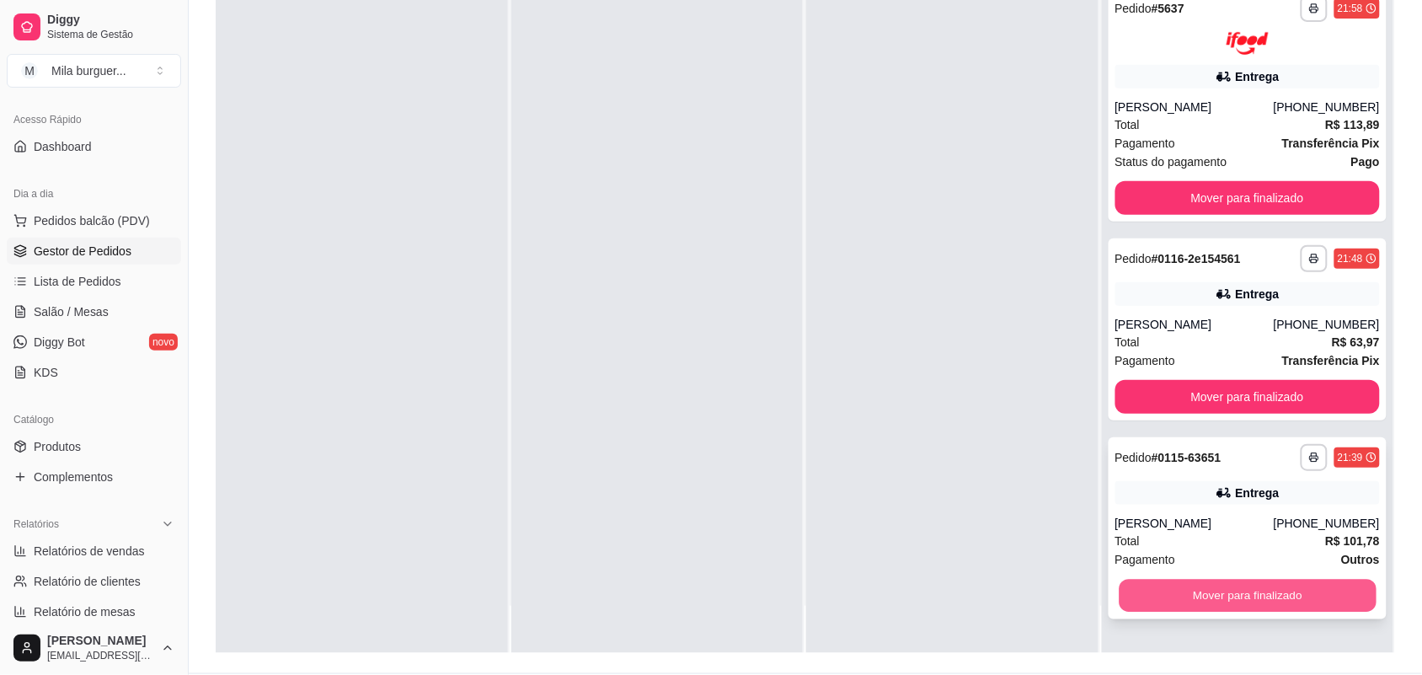
click at [1261, 585] on button "Mover para finalizado" at bounding box center [1246, 595] width 257 height 33
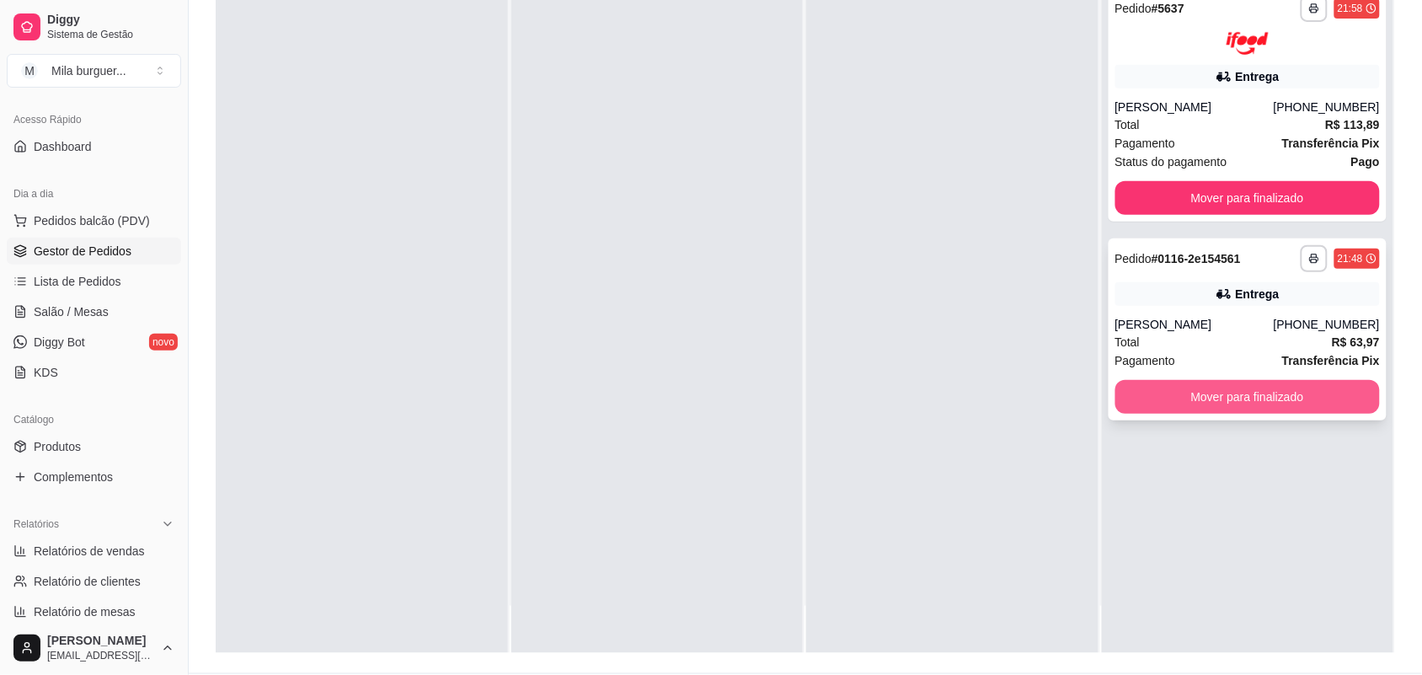
click at [1242, 403] on button "Mover para finalizado" at bounding box center [1247, 397] width 265 height 34
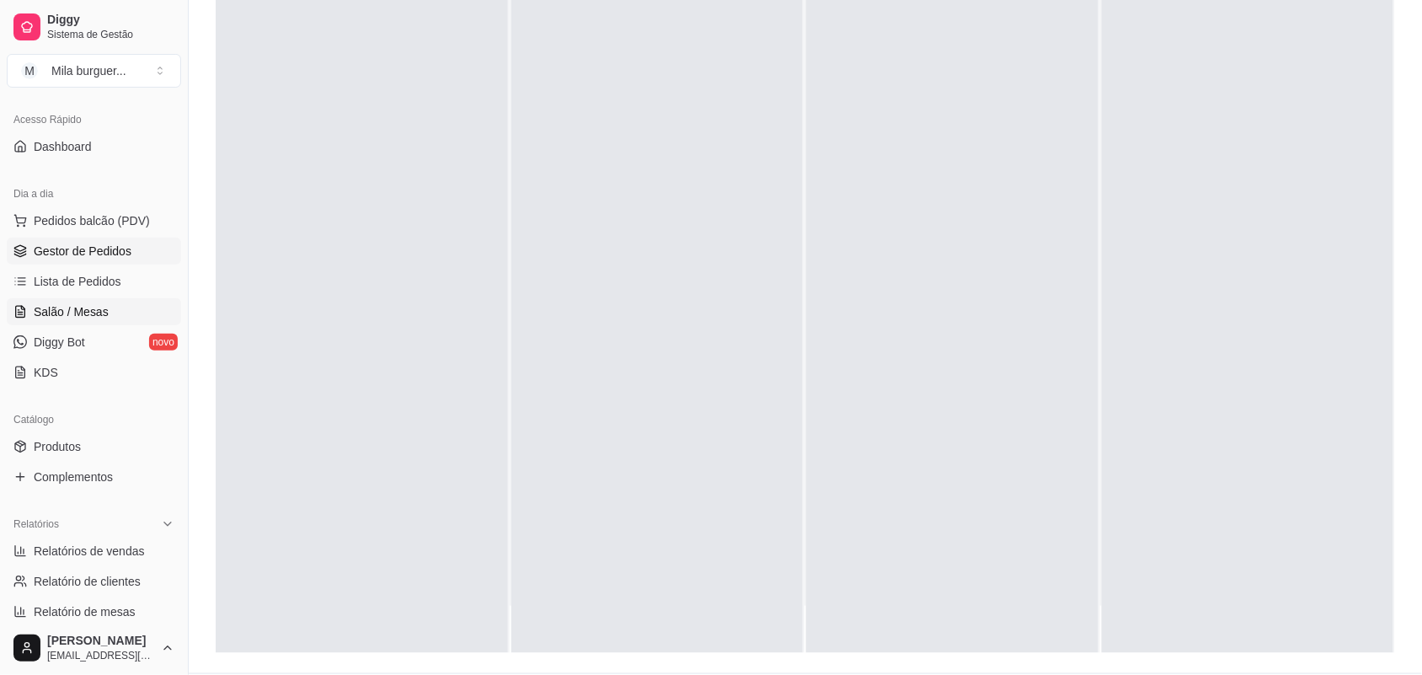
click at [86, 317] on span "Salão / Mesas" at bounding box center [71, 311] width 75 height 17
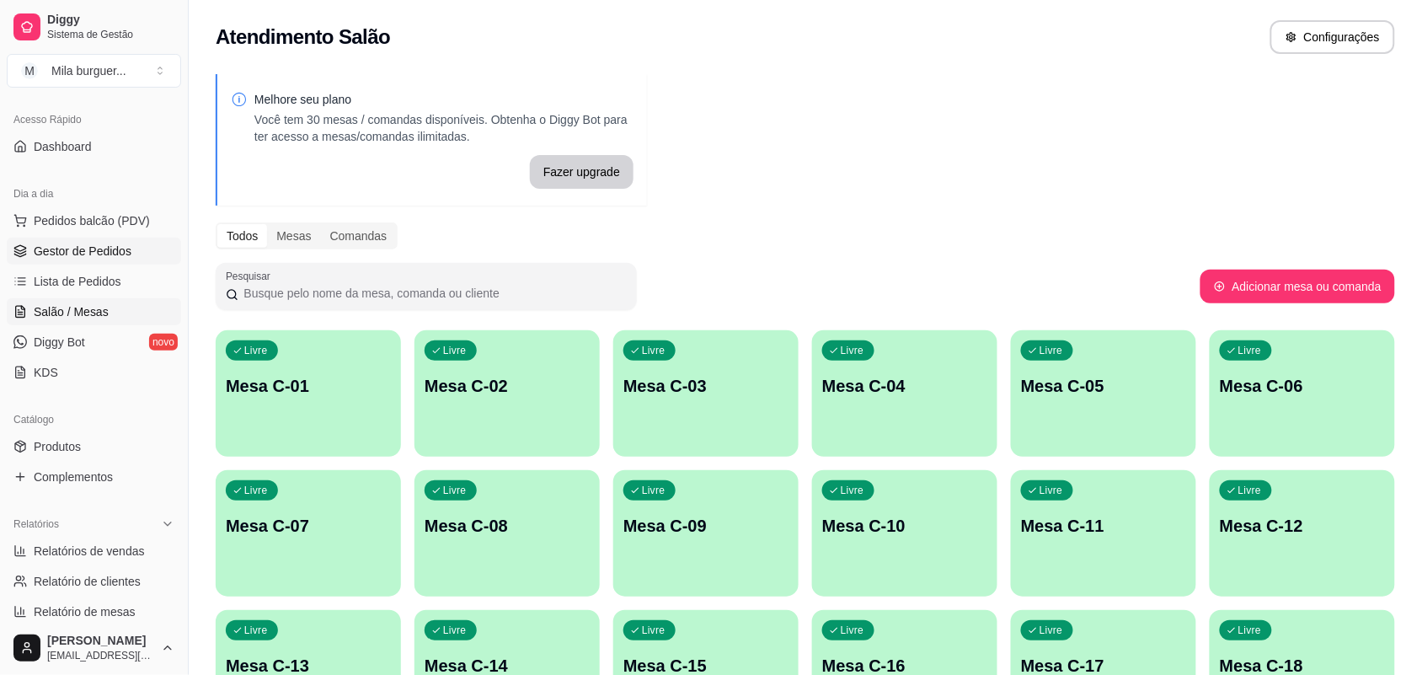
click at [115, 248] on span "Gestor de Pedidos" at bounding box center [83, 251] width 98 height 17
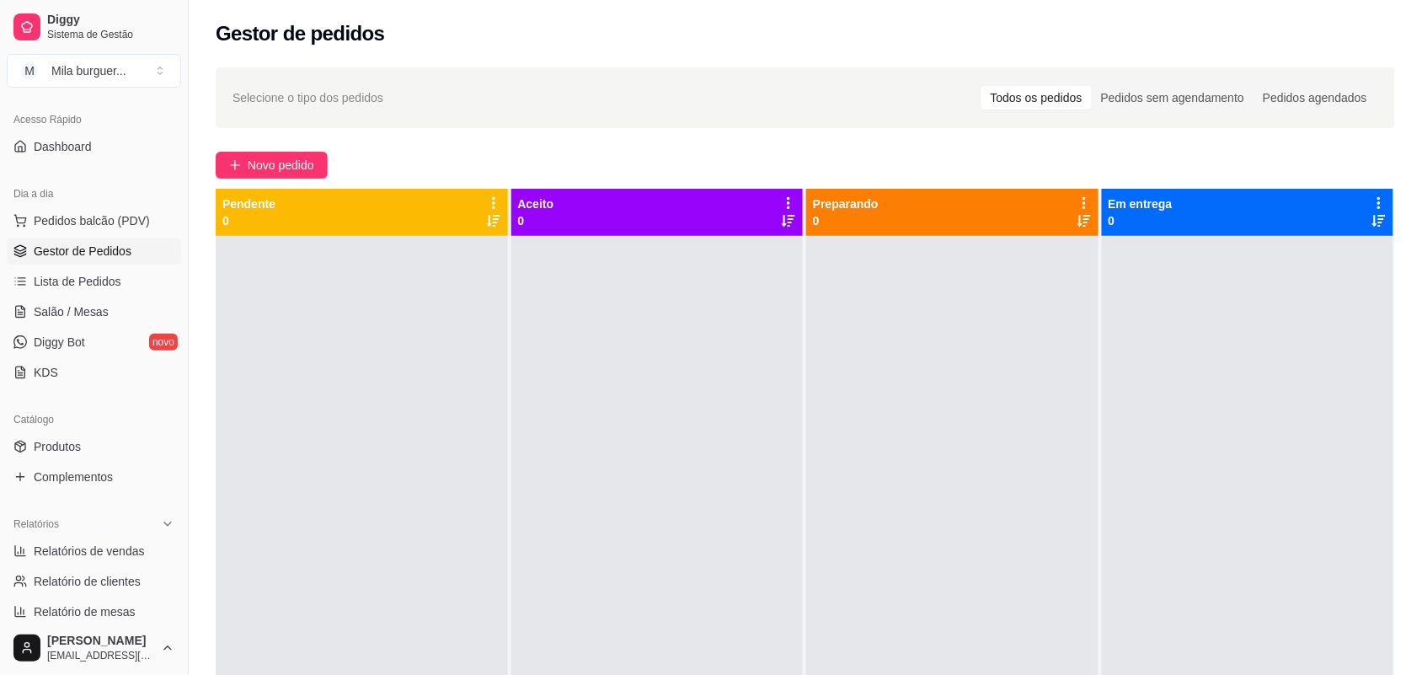
scroll to position [47, 0]
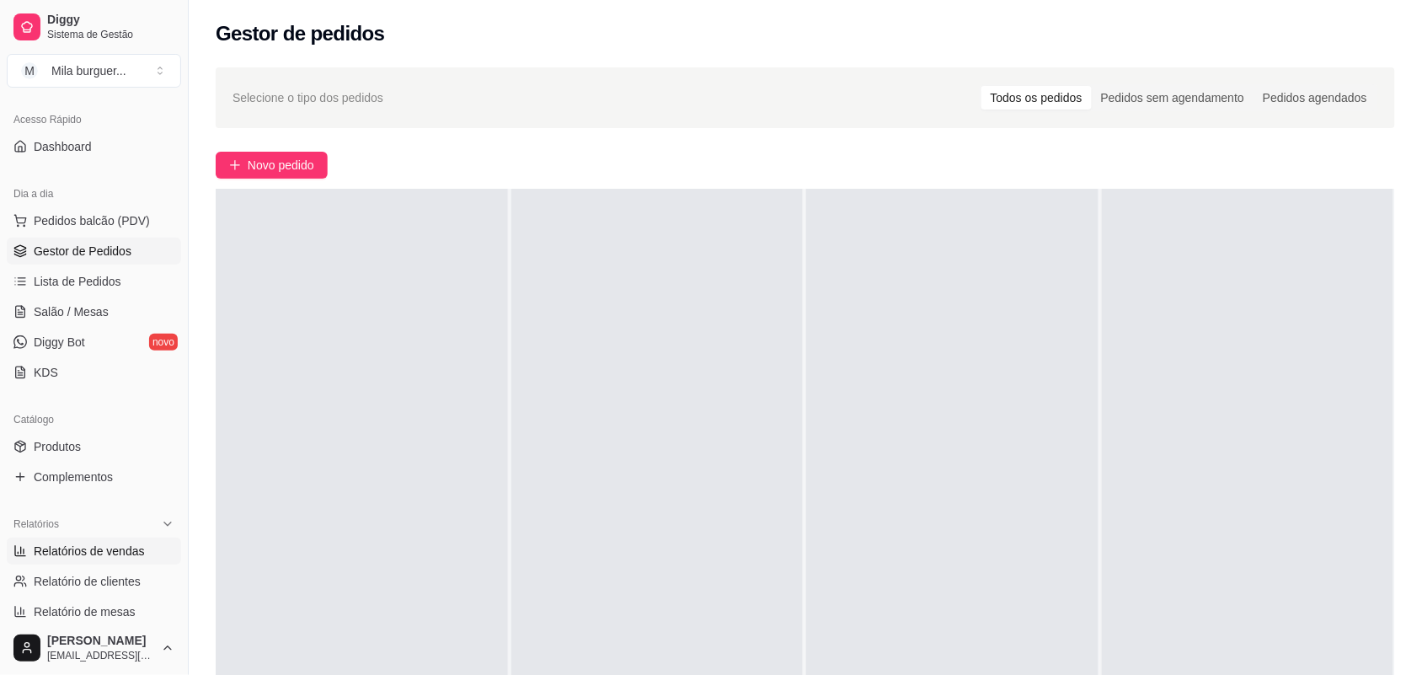
click at [131, 547] on span "Relatórios de vendas" at bounding box center [89, 550] width 111 height 17
select select "ALL"
select select "0"
